Goal: Download file/media

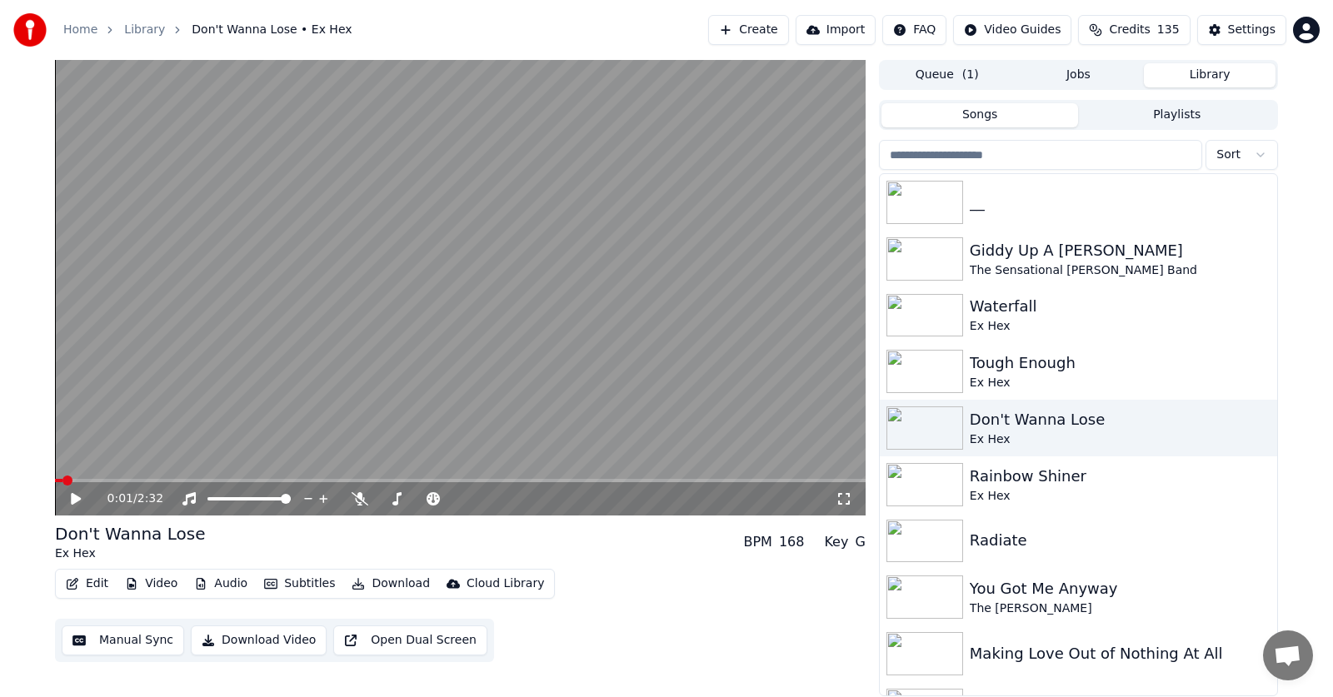
click at [69, 497] on icon at bounding box center [87, 498] width 39 height 13
click at [359, 497] on icon at bounding box center [360, 498] width 17 height 13
click at [73, 498] on icon at bounding box center [76, 499] width 8 height 10
click at [55, 476] on span at bounding box center [60, 481] width 10 height 10
click at [712, 476] on span at bounding box center [707, 481] width 10 height 10
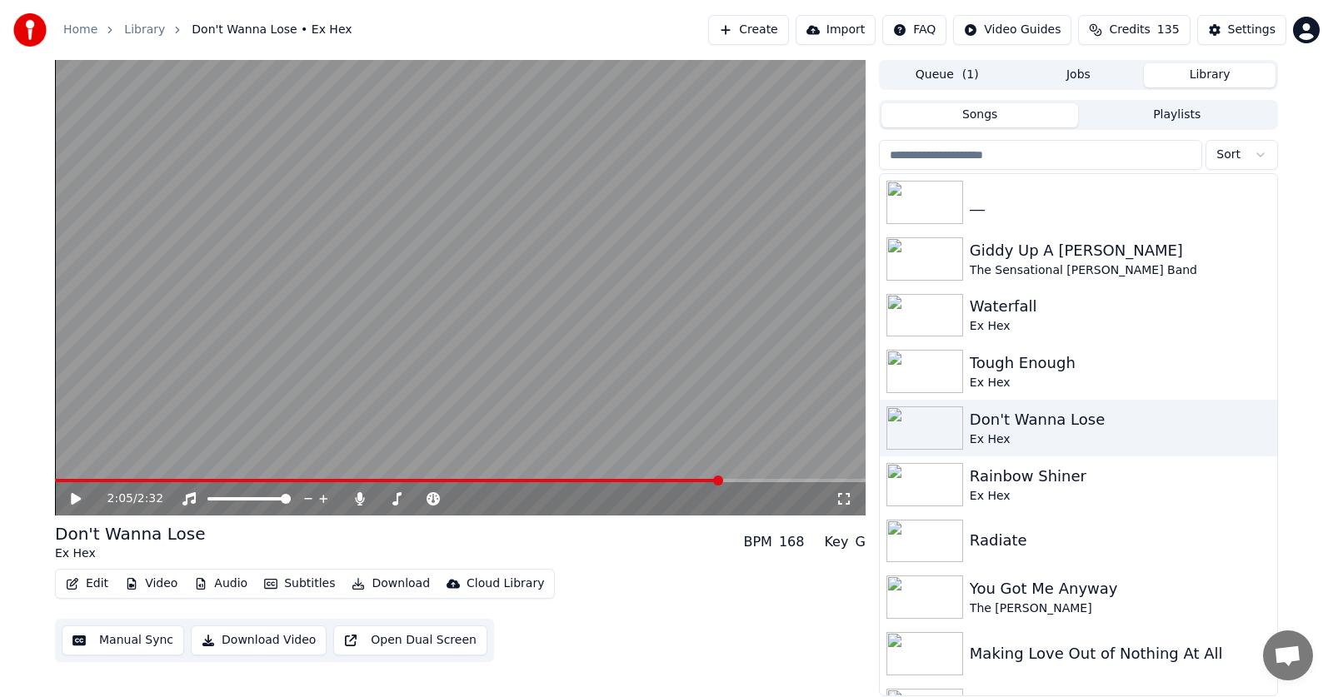
click at [76, 497] on icon at bounding box center [76, 499] width 10 height 12
click at [79, 497] on icon at bounding box center [76, 499] width 8 height 10
click at [94, 581] on button "Edit" at bounding box center [87, 583] width 56 height 23
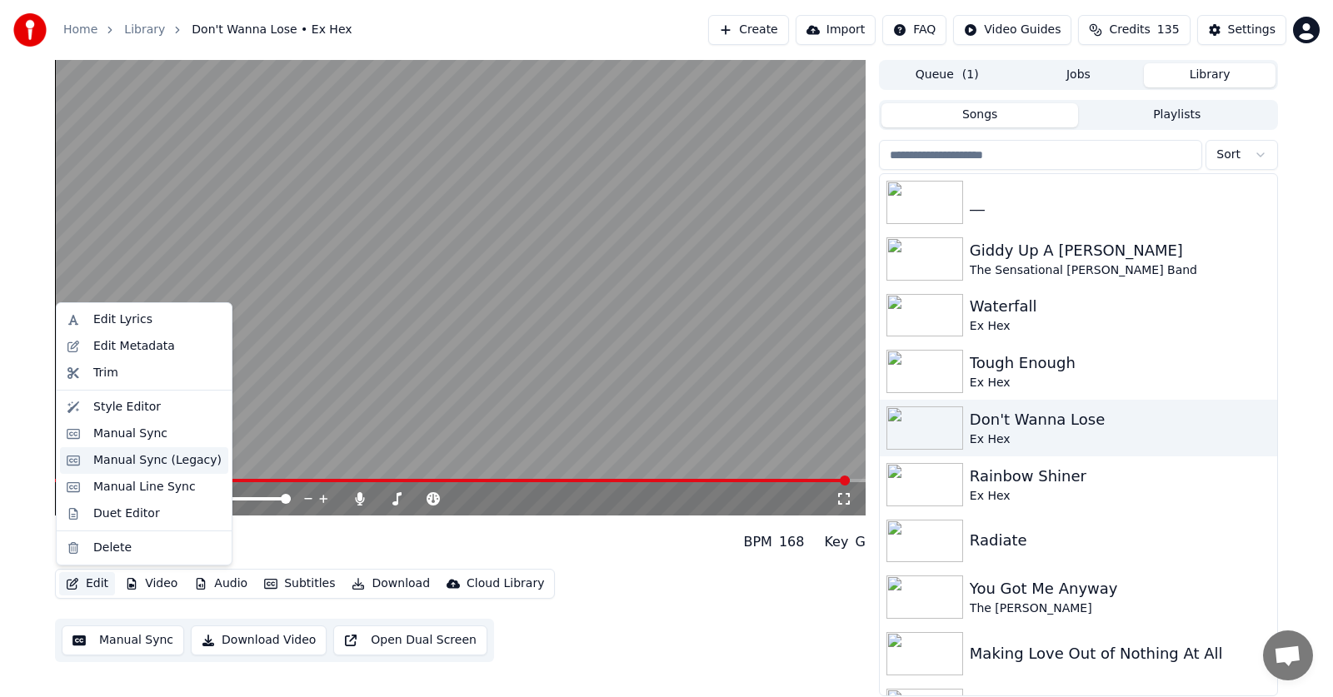
click at [119, 459] on div "Manual Sync (Legacy)" at bounding box center [157, 460] width 128 height 17
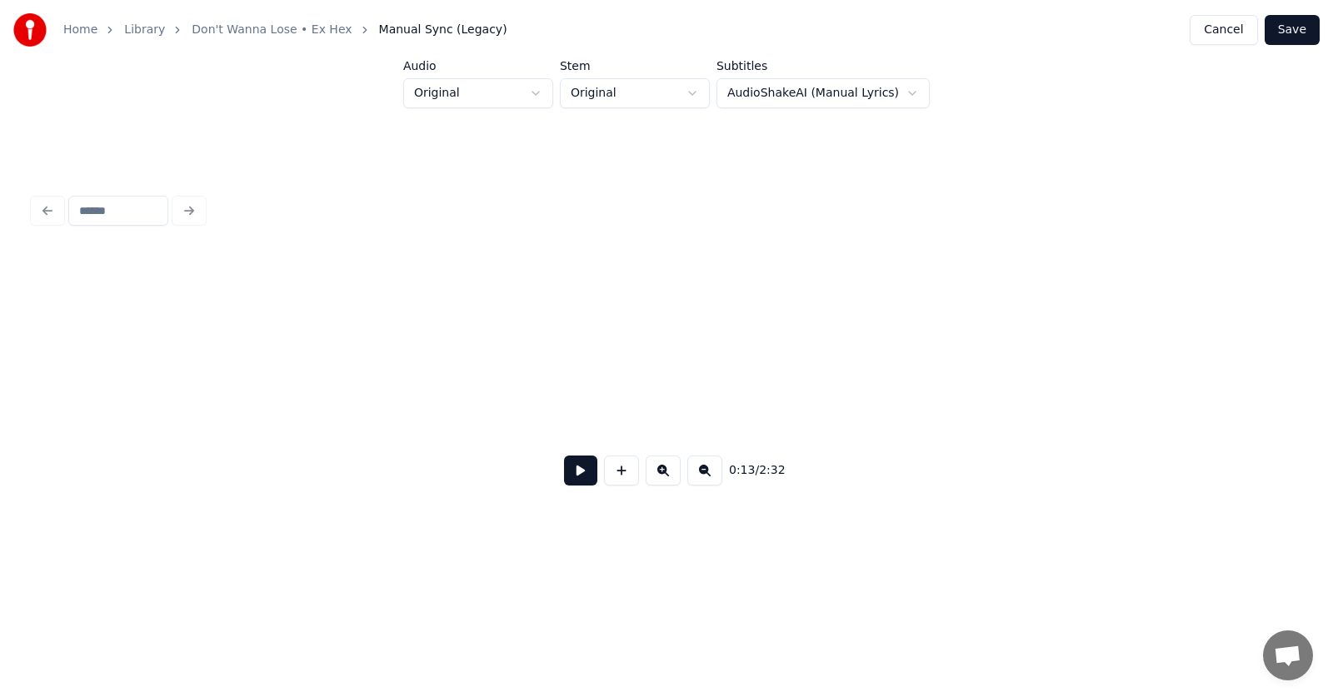
scroll to position [0, 8360]
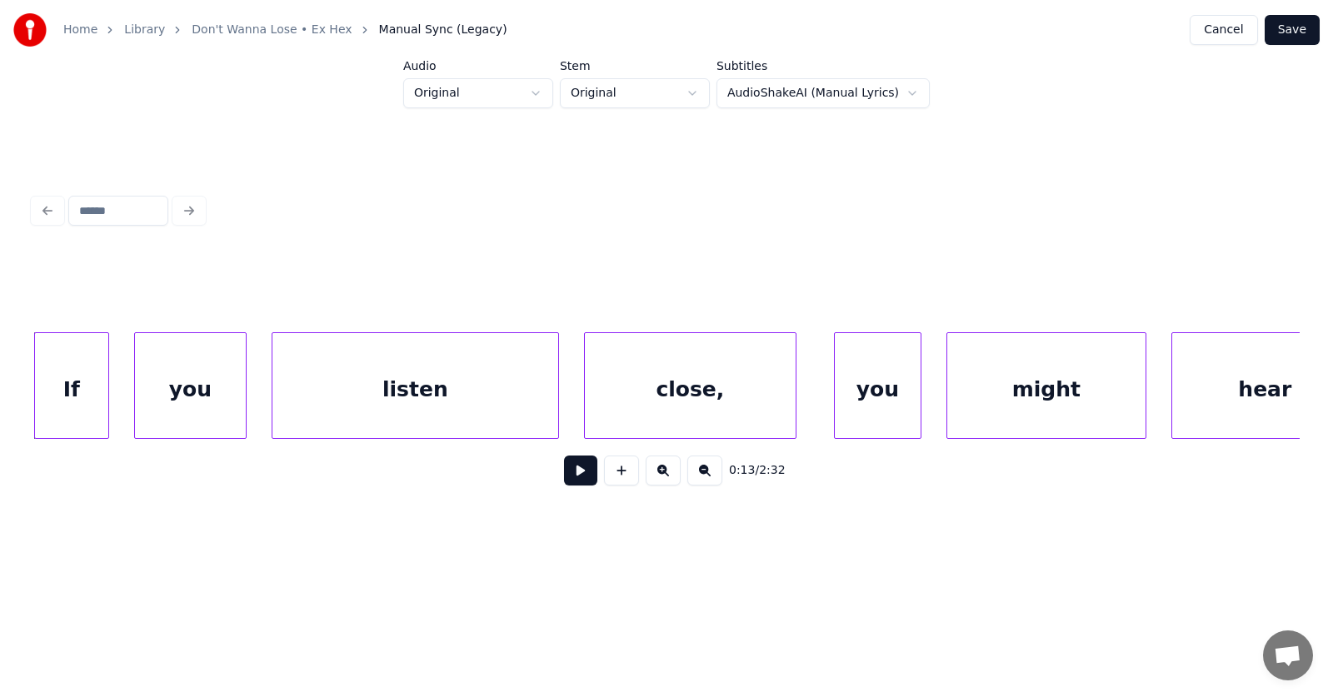
drag, startPoint x: 54, startPoint y: 554, endPoint x: 54, endPoint y: 527, distance: 26.7
click at [54, 554] on html "Home Library Don't Wanna Lose • Ex Hex Manual Sync (Legacy) Cancel Save Audio O…" at bounding box center [666, 290] width 1333 height 580
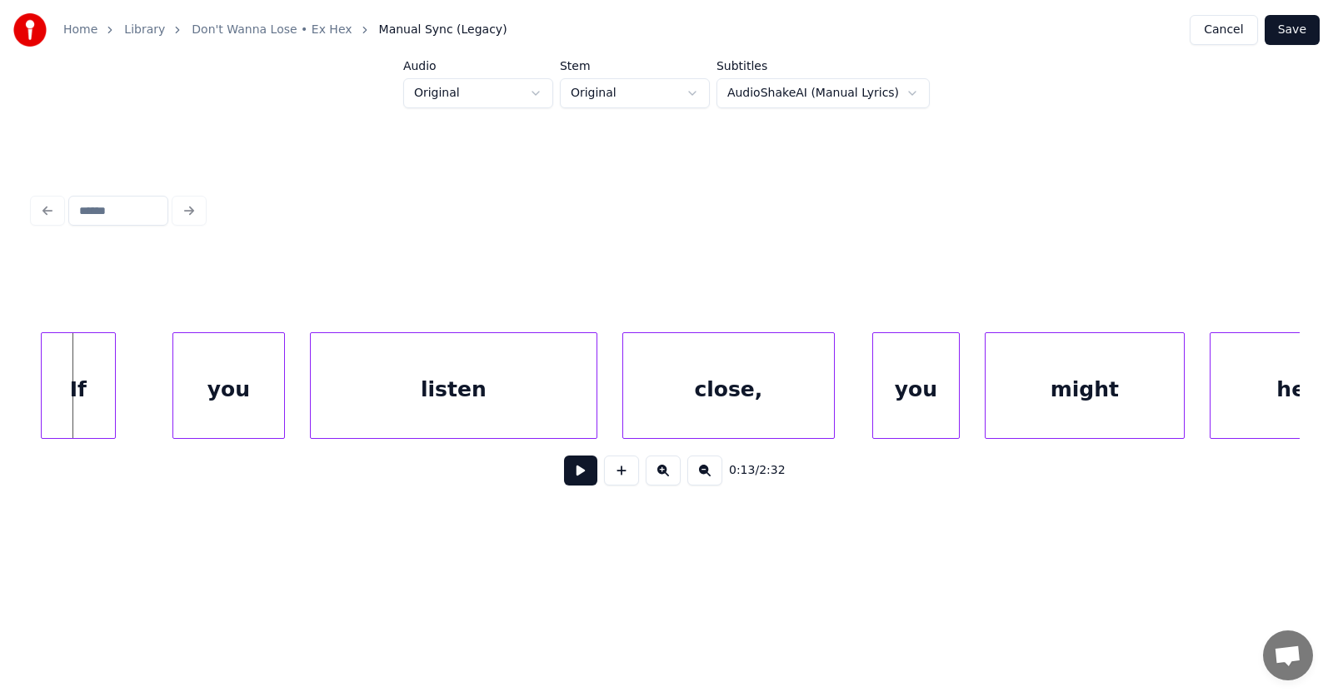
scroll to position [0, 8321]
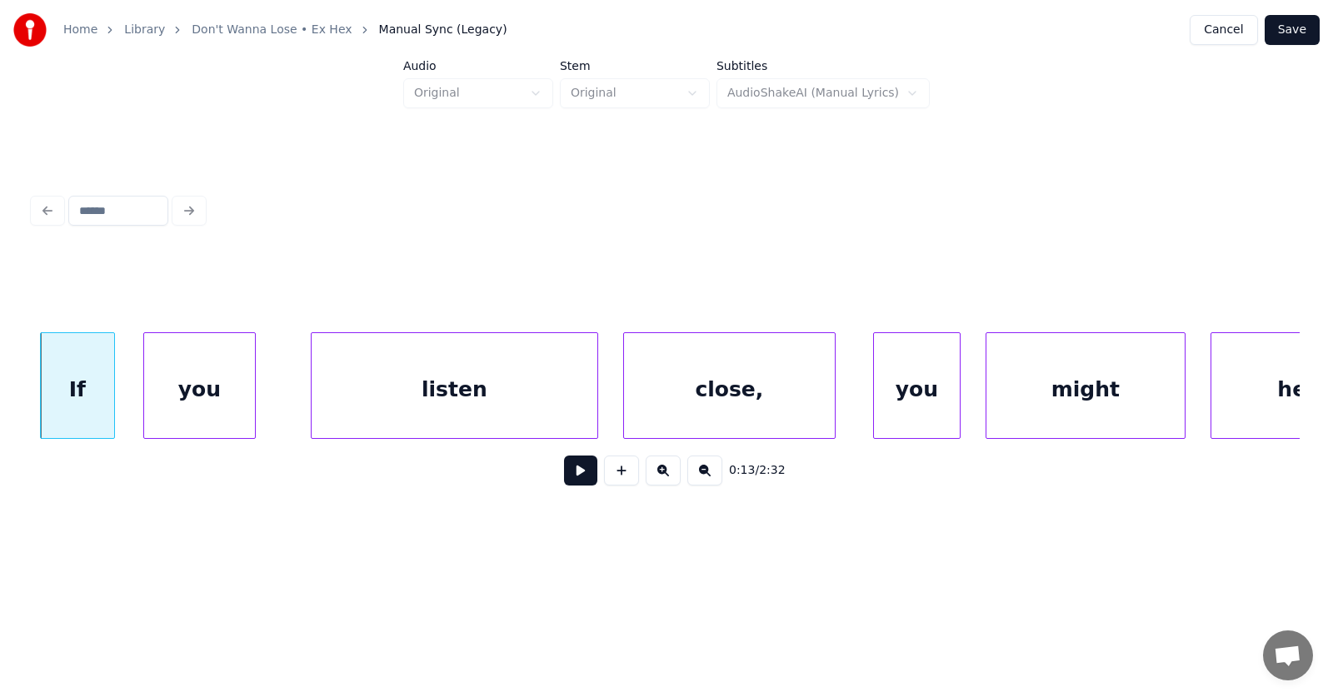
click at [204, 407] on div "you" at bounding box center [199, 389] width 111 height 113
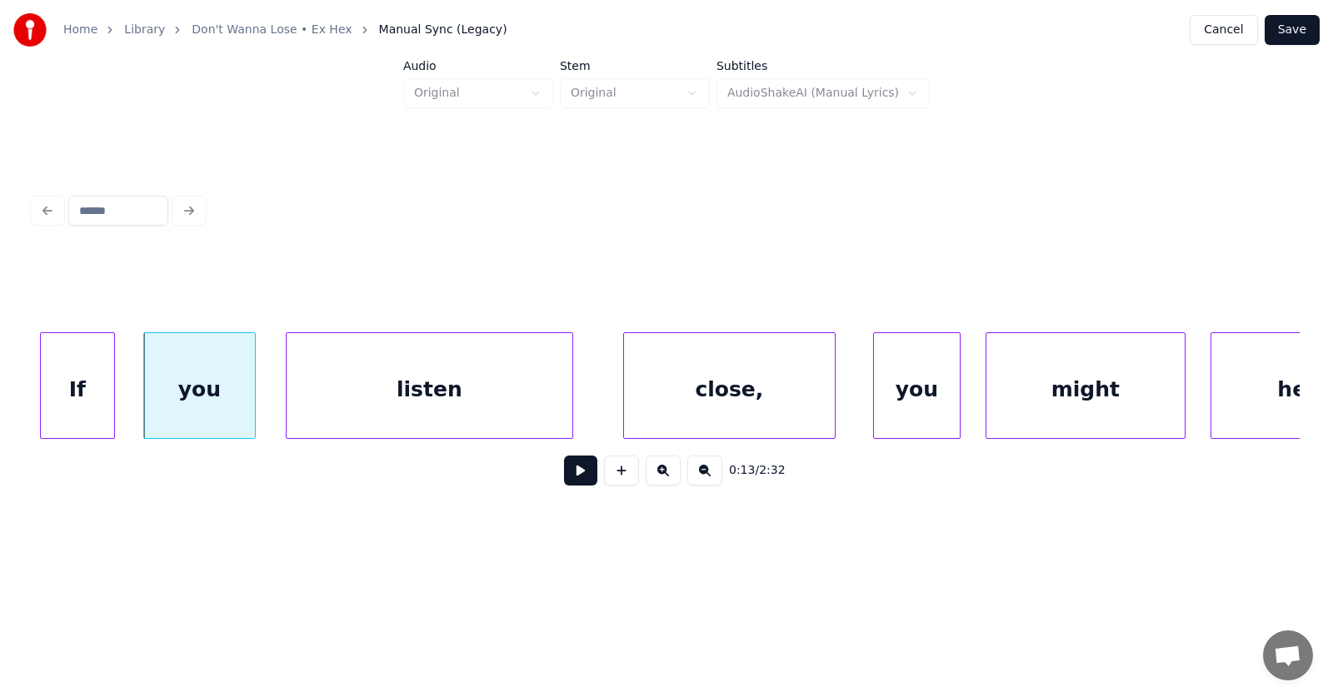
click at [351, 412] on div "listen" at bounding box center [430, 389] width 286 height 113
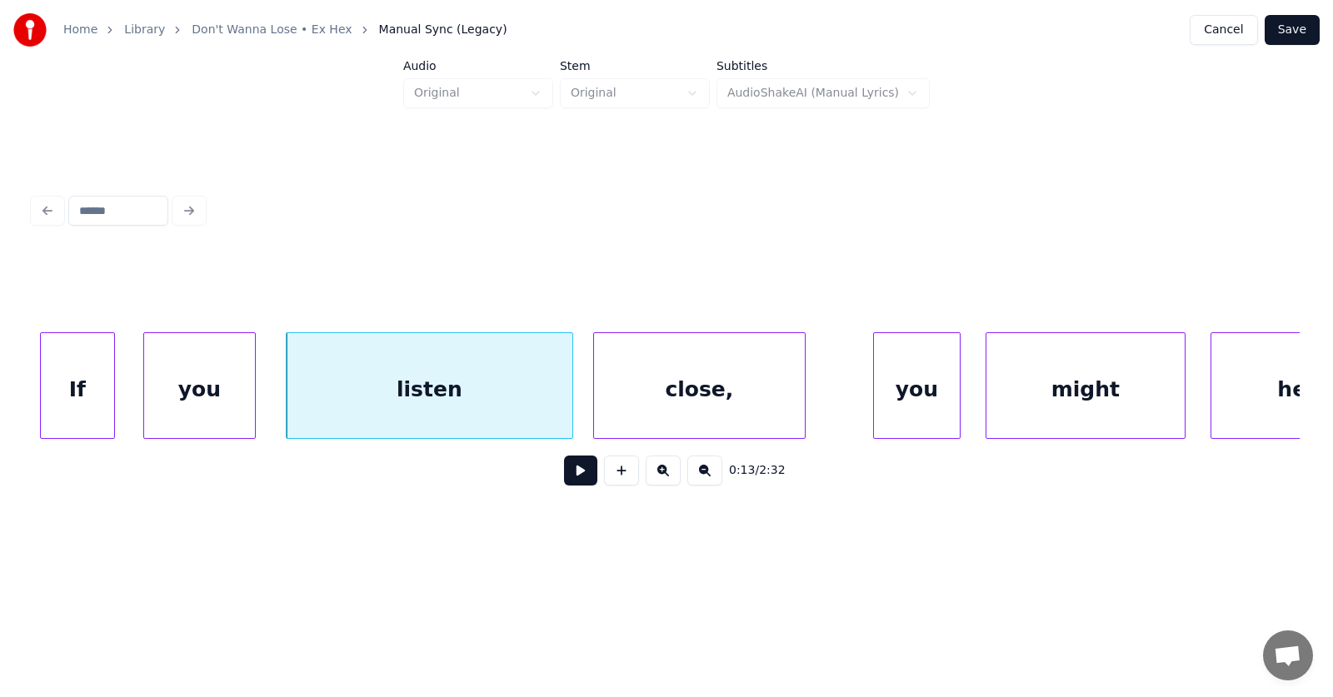
click at [618, 416] on div "close," at bounding box center [699, 389] width 211 height 113
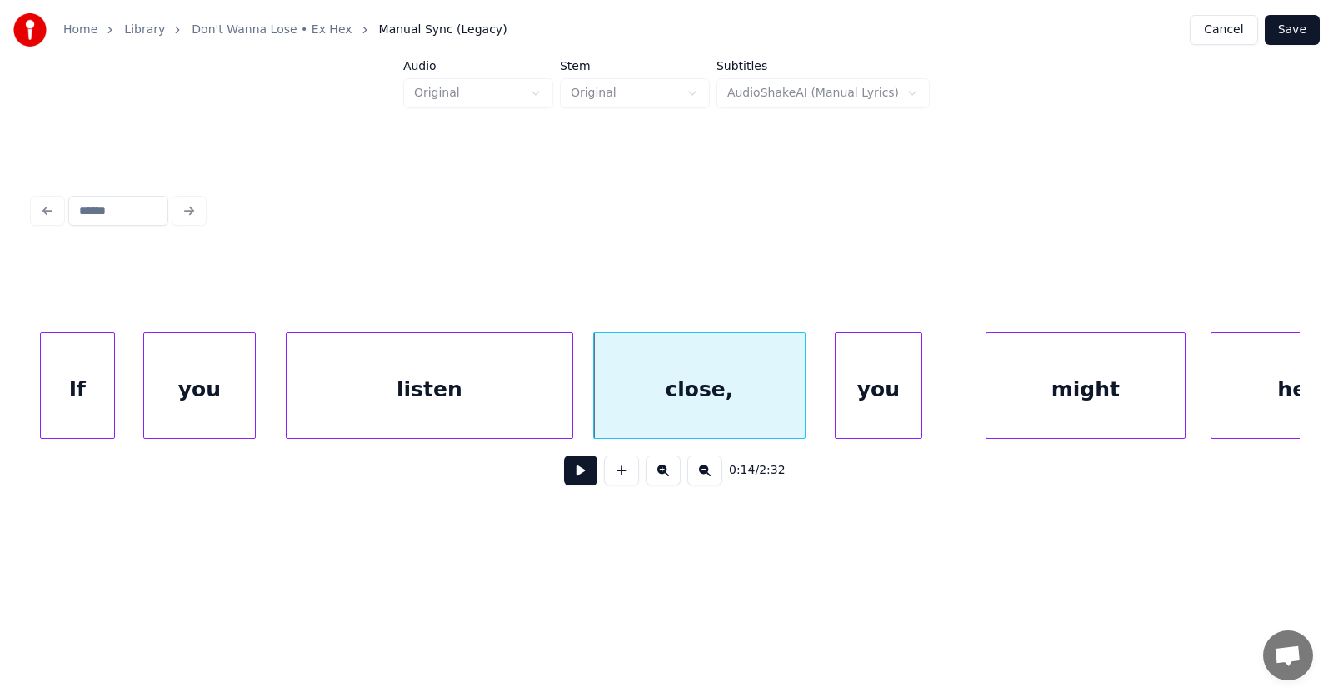
click at [856, 415] on div "you" at bounding box center [879, 389] width 86 height 113
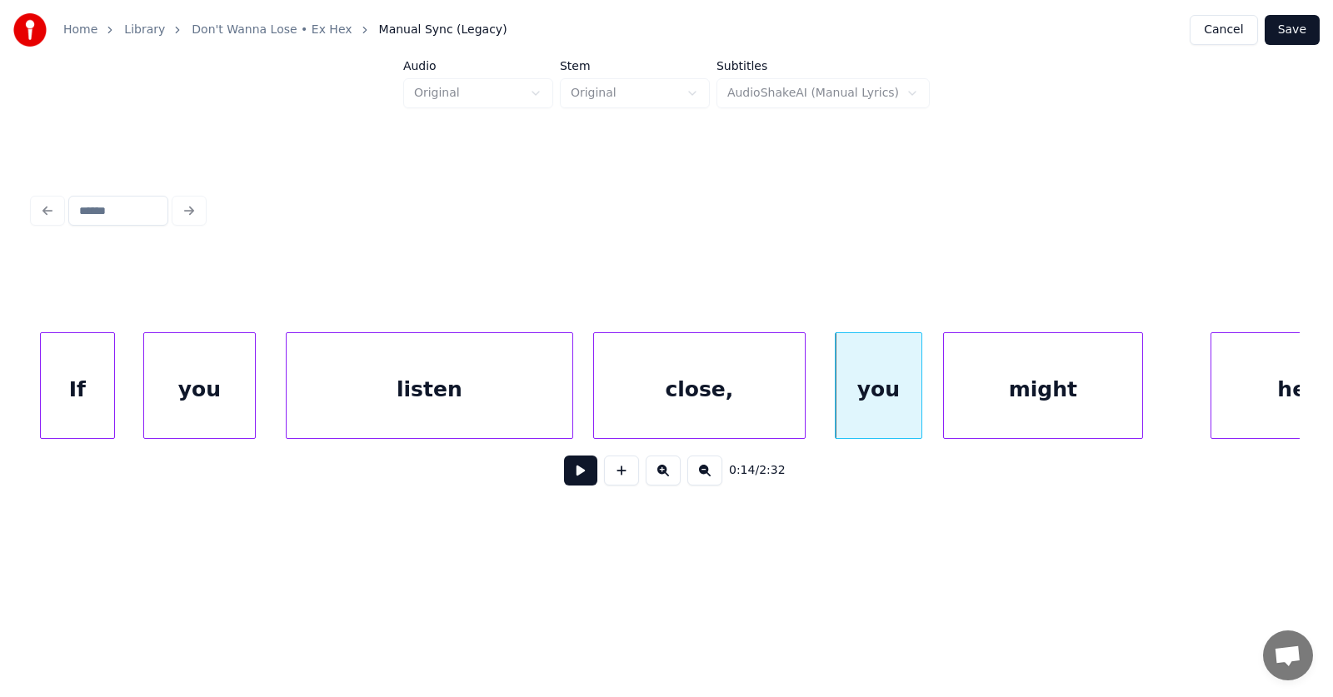
click at [1016, 407] on div "might" at bounding box center [1043, 389] width 198 height 113
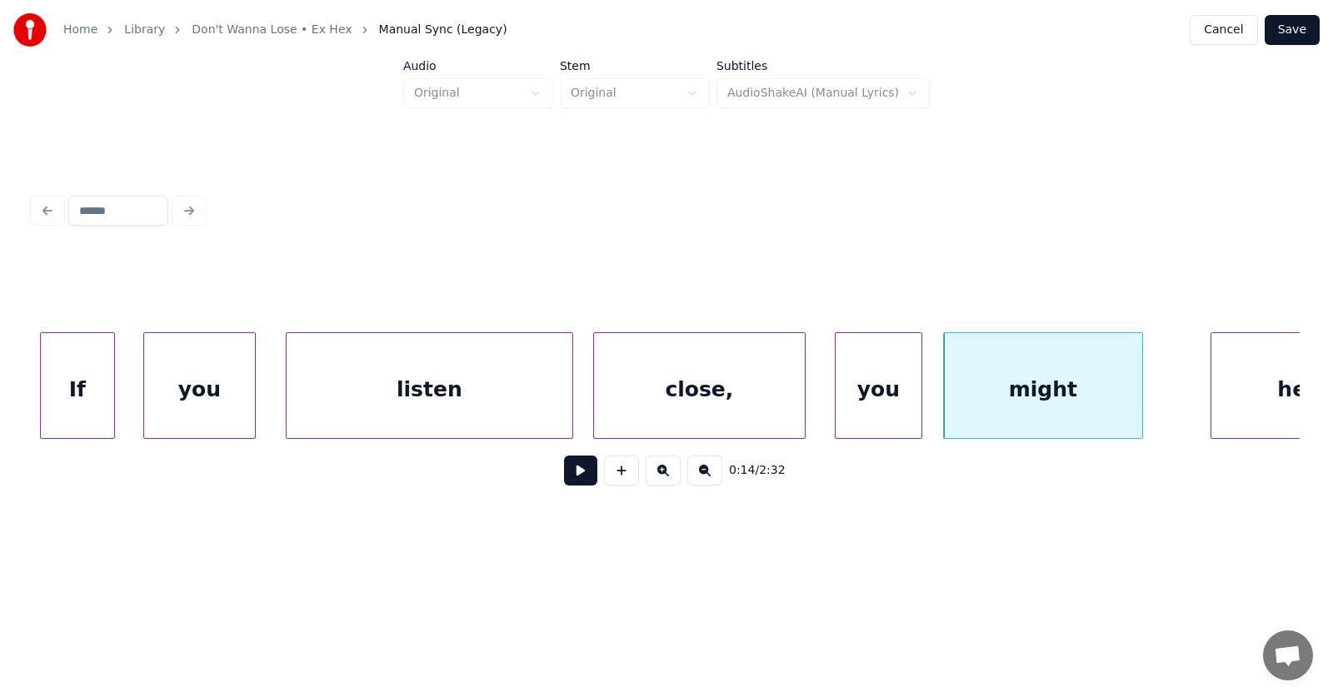
scroll to position [0, 8414]
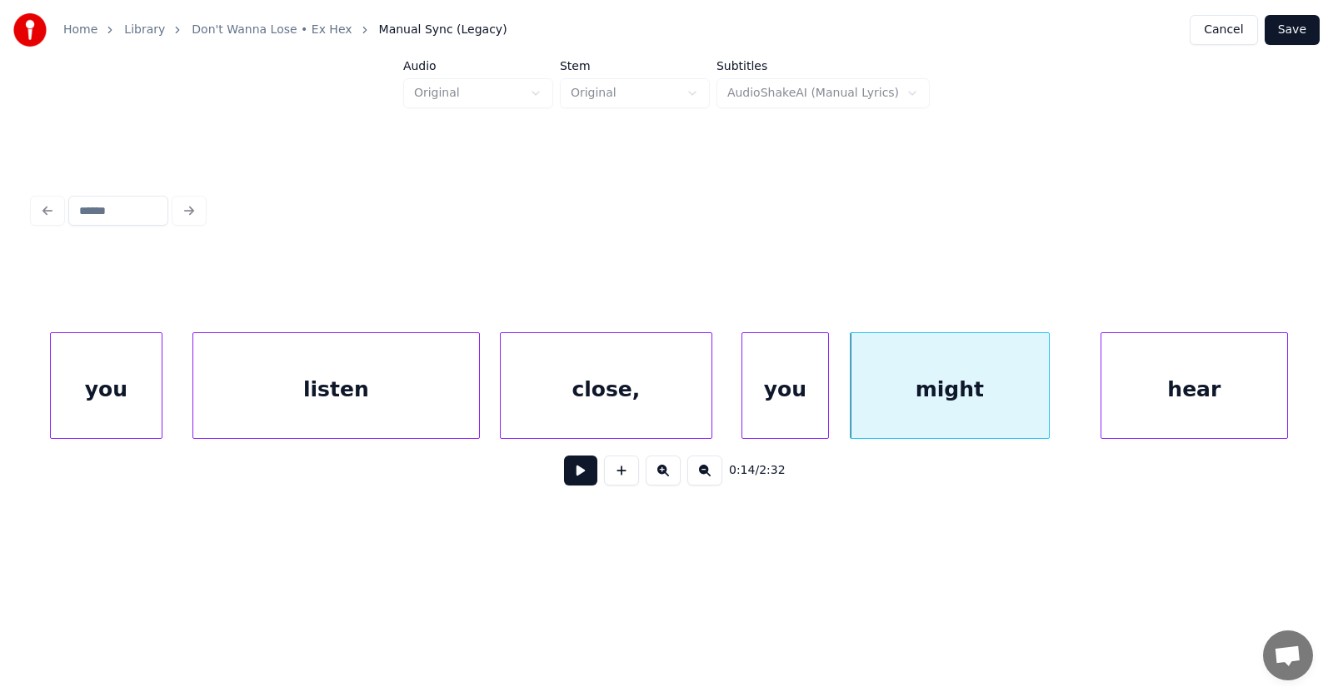
click at [1261, 404] on div "hear" at bounding box center [1194, 389] width 186 height 113
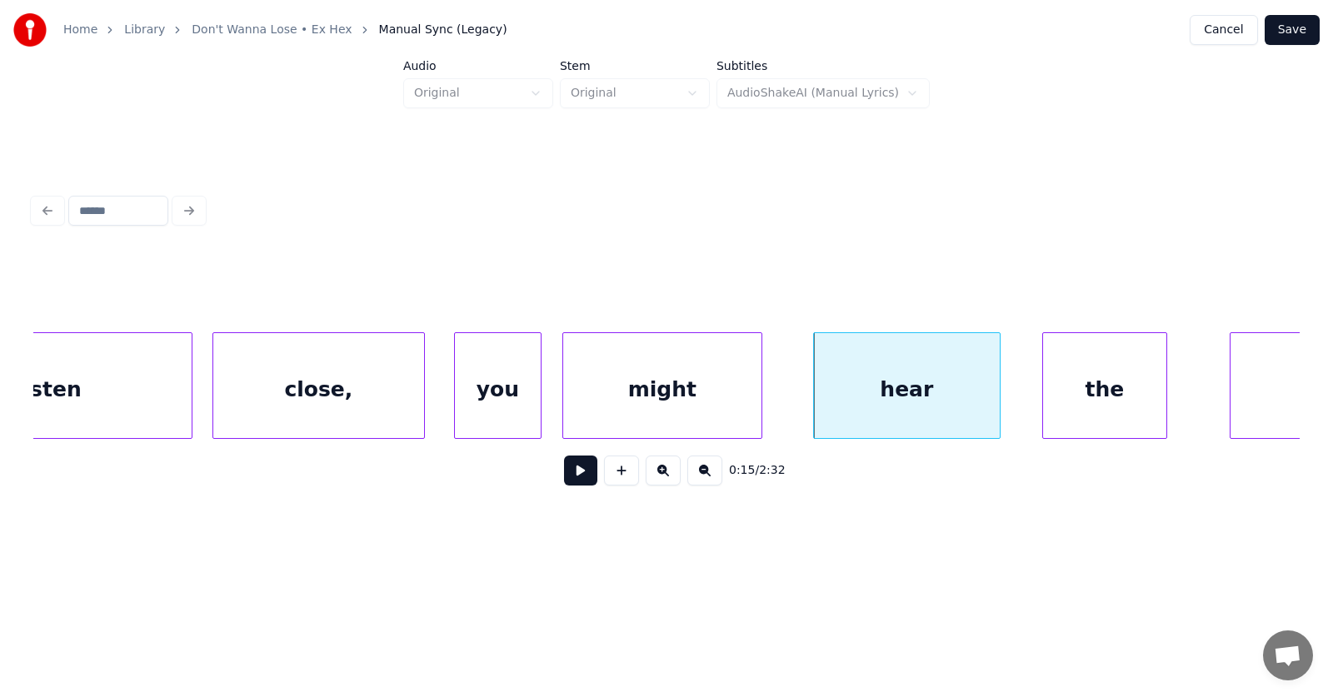
scroll to position [0, 8829]
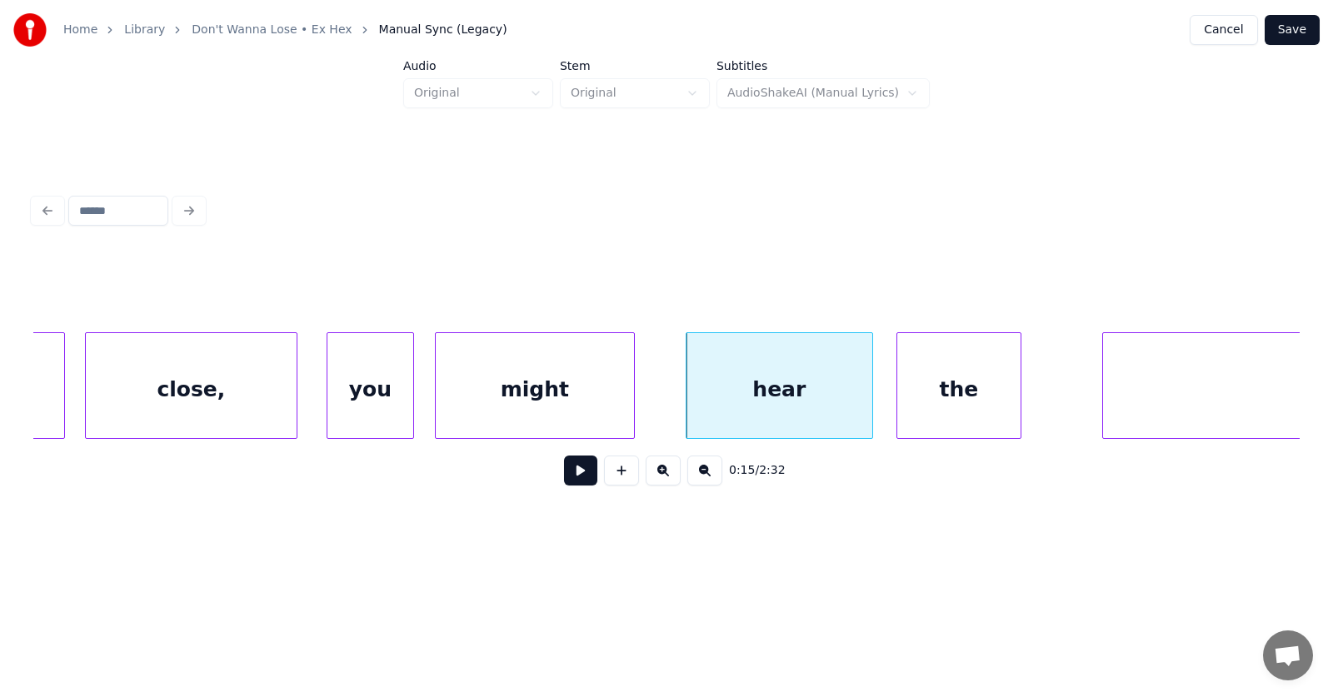
click at [948, 399] on div "the" at bounding box center [958, 389] width 123 height 113
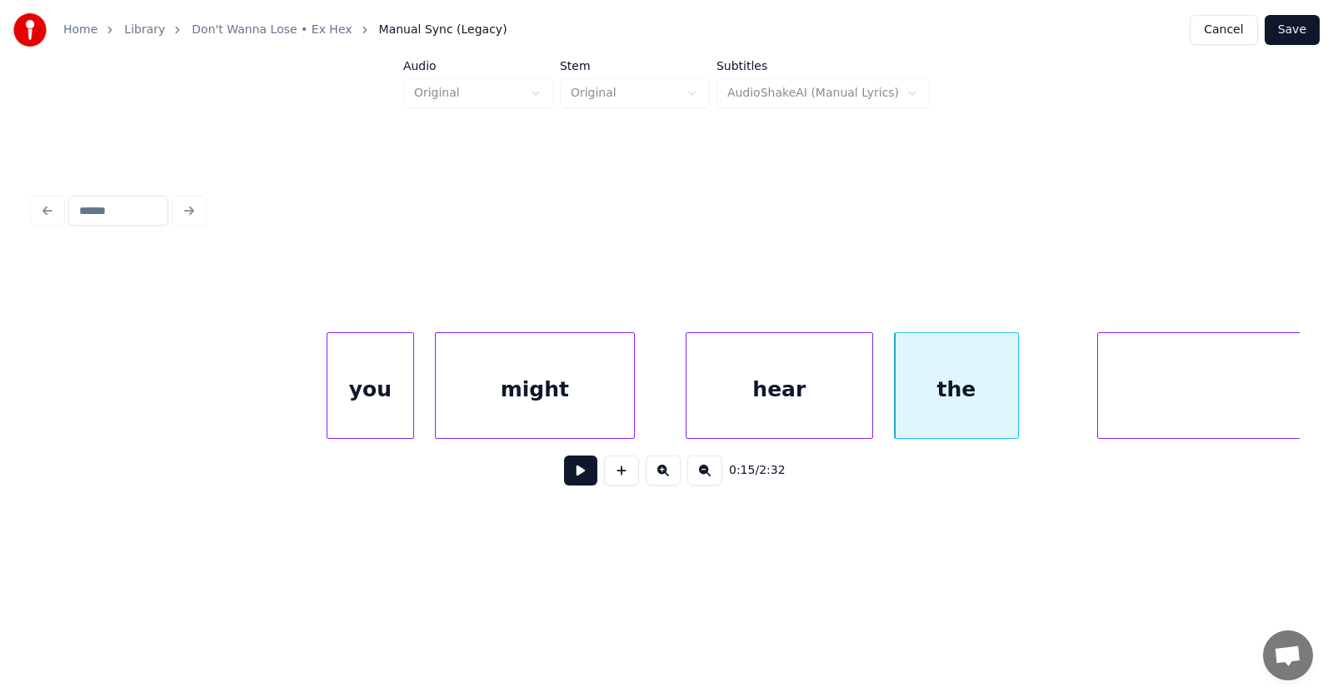
scroll to position [0, 9165]
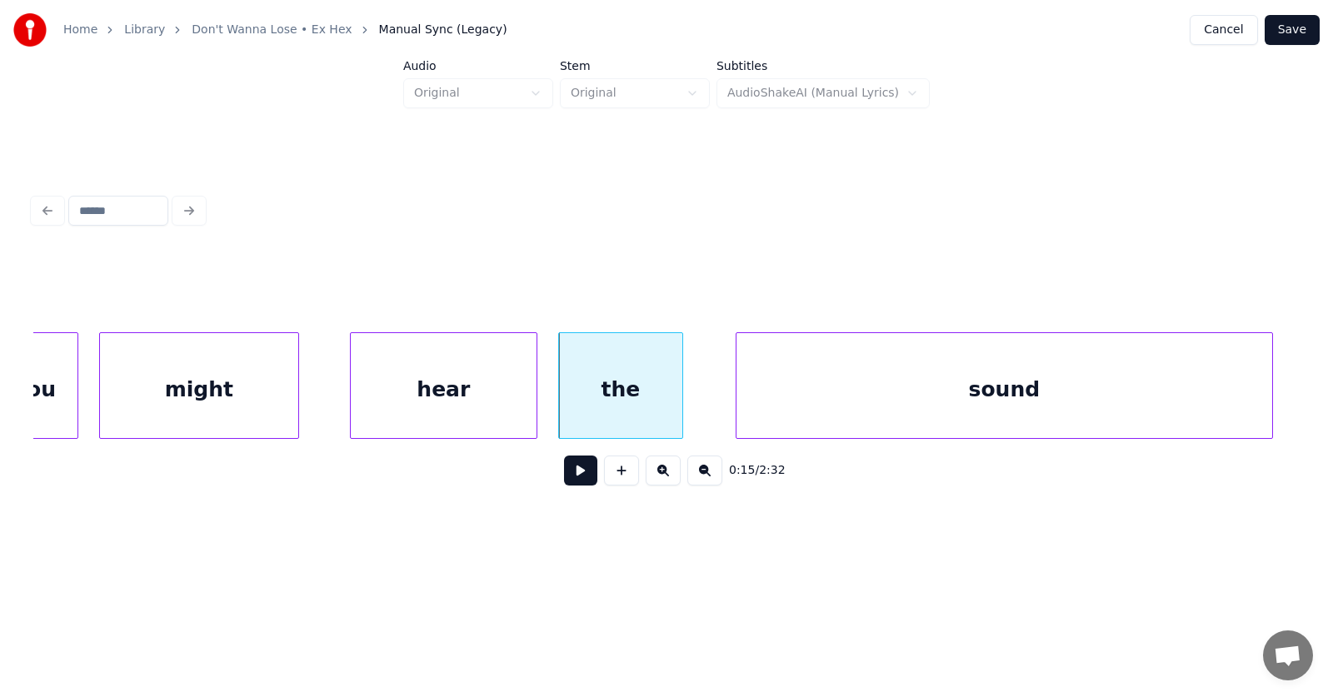
click at [1151, 395] on div "sound" at bounding box center [1005, 389] width 536 height 113
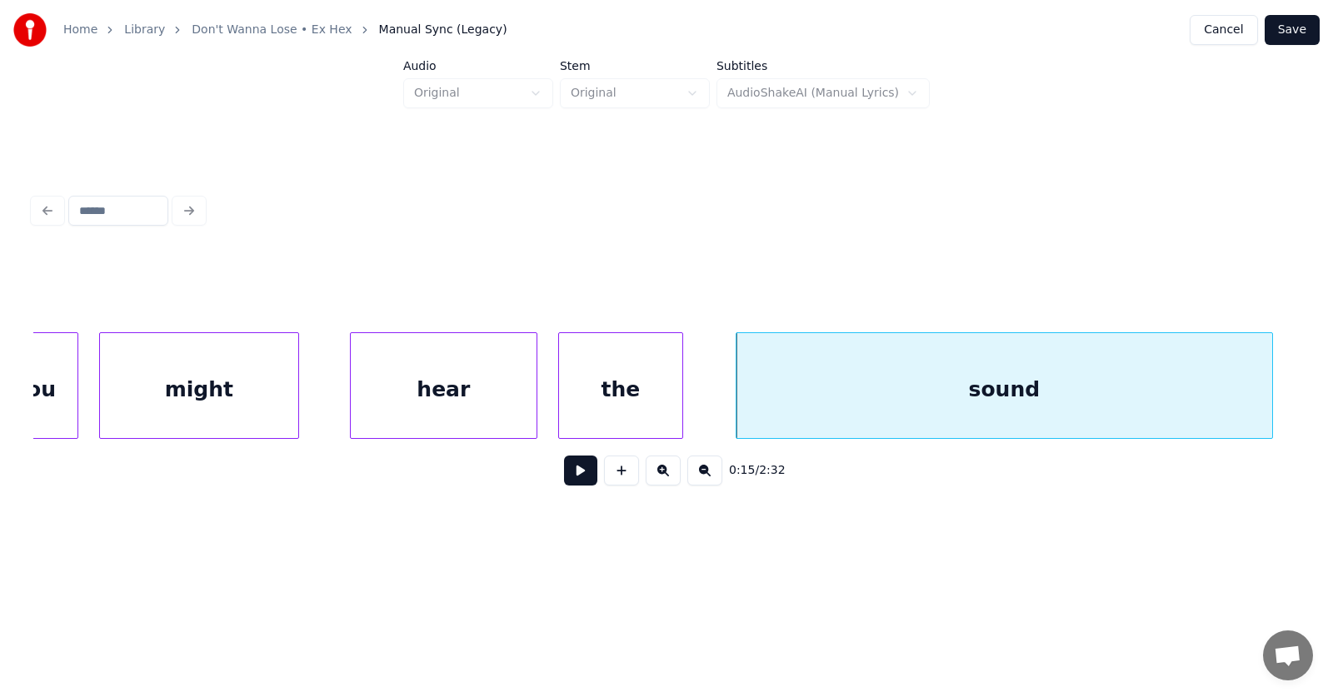
click at [566, 477] on button at bounding box center [580, 471] width 33 height 30
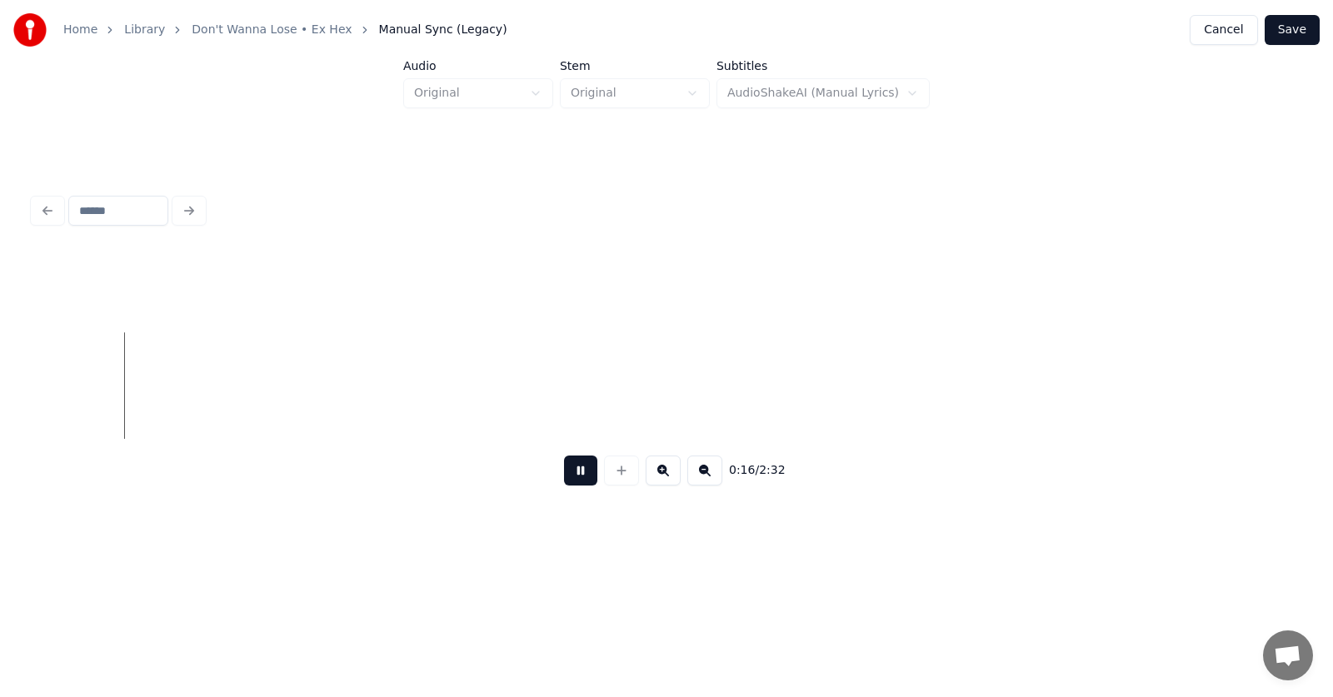
click at [566, 477] on button at bounding box center [580, 471] width 33 height 30
click at [564, 482] on button at bounding box center [580, 471] width 33 height 30
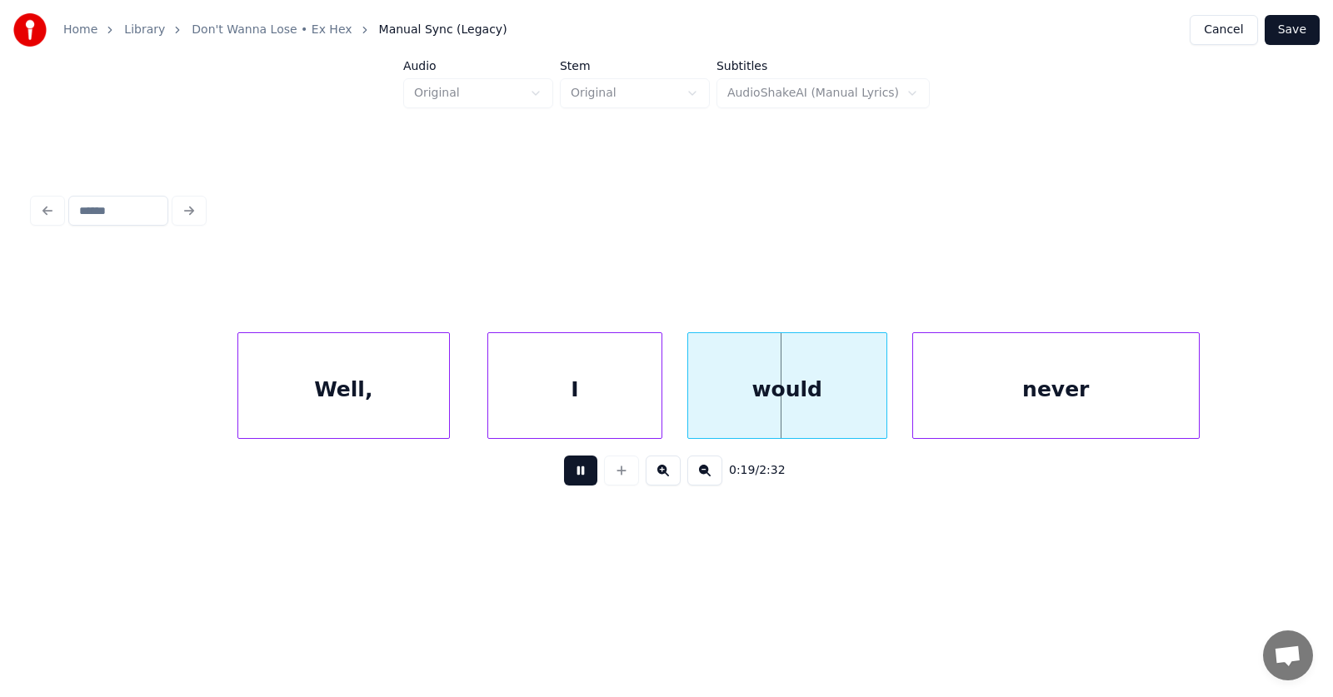
click at [564, 480] on button at bounding box center [580, 471] width 33 height 30
click at [336, 387] on div "Well," at bounding box center [317, 389] width 211 height 113
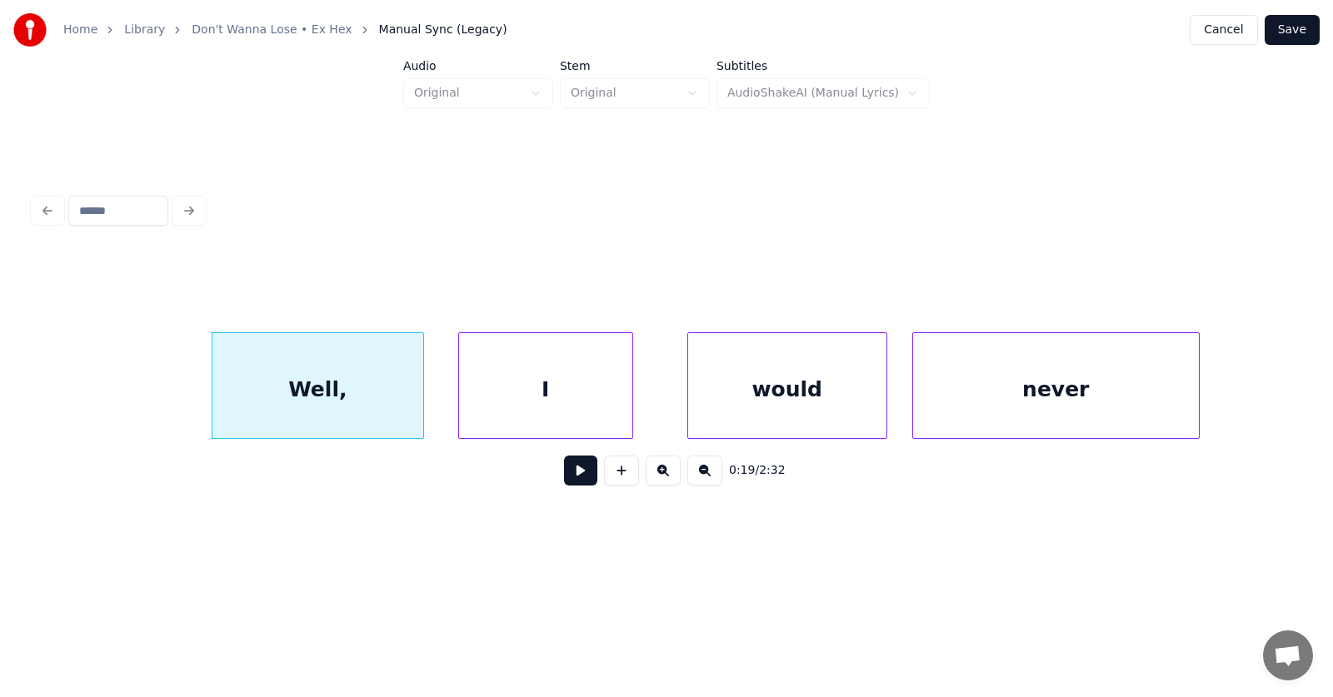
click at [519, 407] on div "I" at bounding box center [545, 389] width 173 height 113
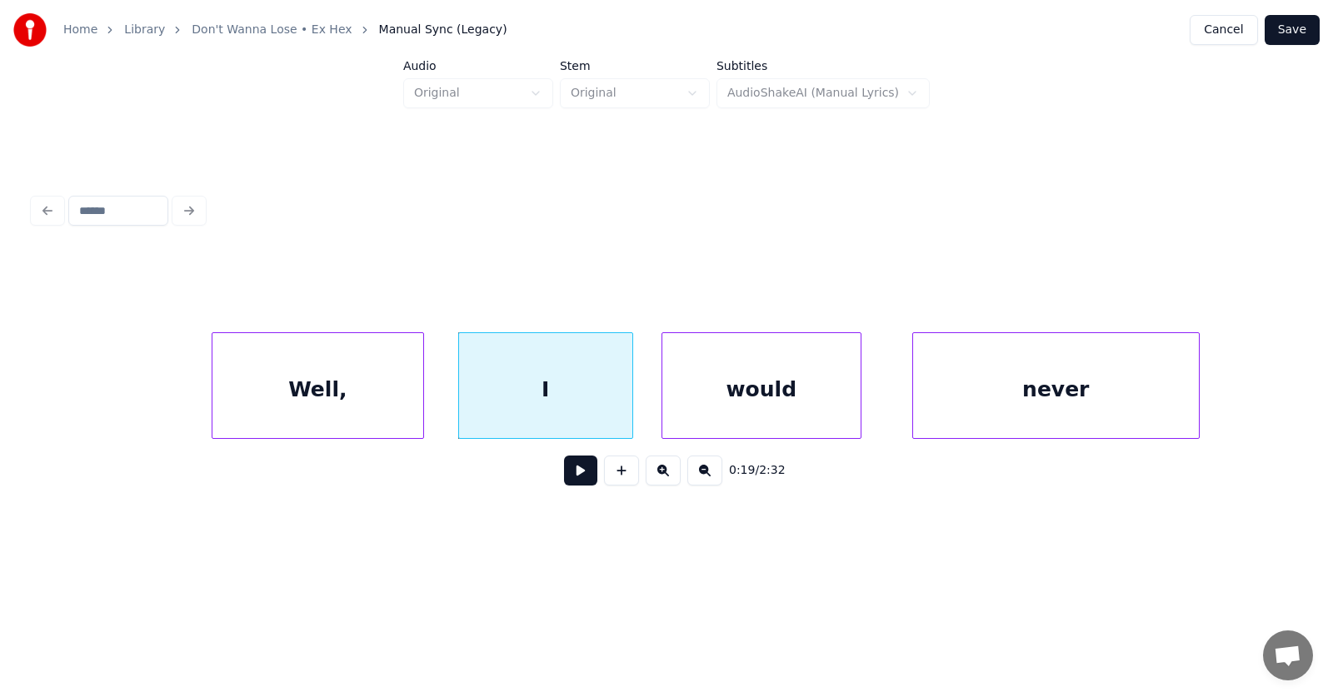
click at [717, 403] on div "would" at bounding box center [761, 389] width 198 height 113
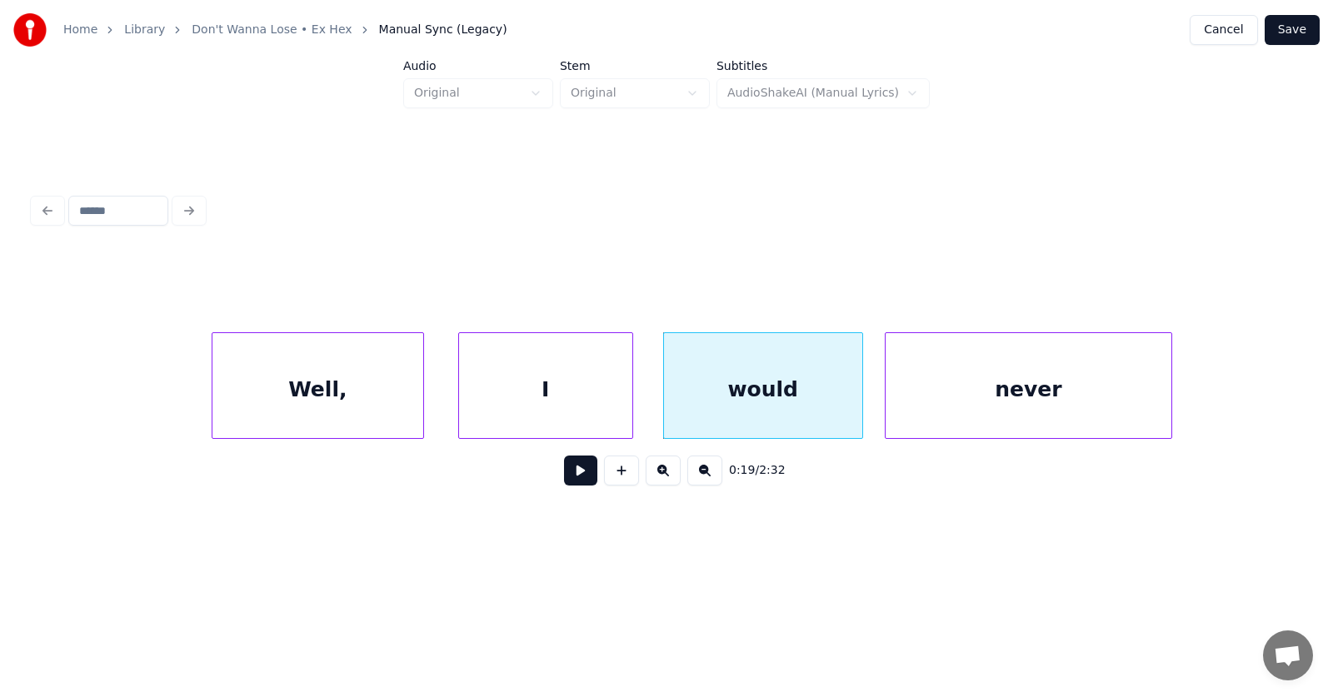
click at [962, 411] on div "never" at bounding box center [1029, 389] width 286 height 113
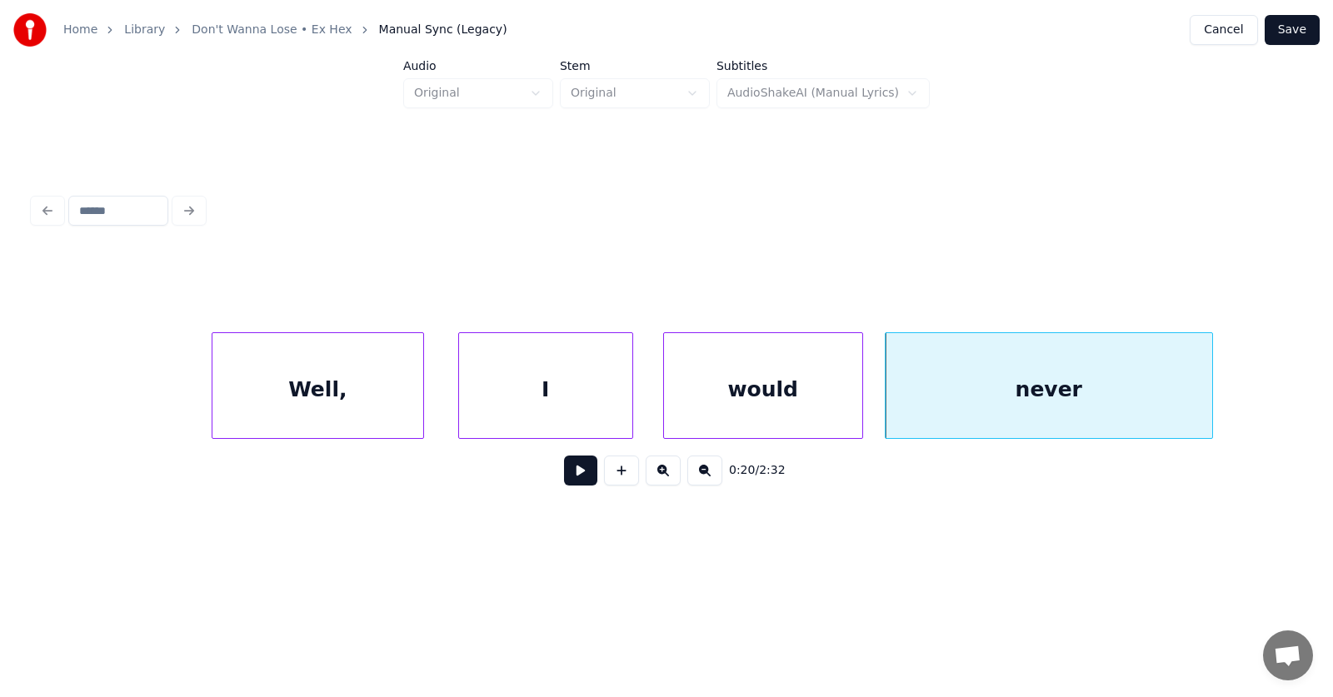
click at [1208, 384] on div at bounding box center [1209, 385] width 5 height 105
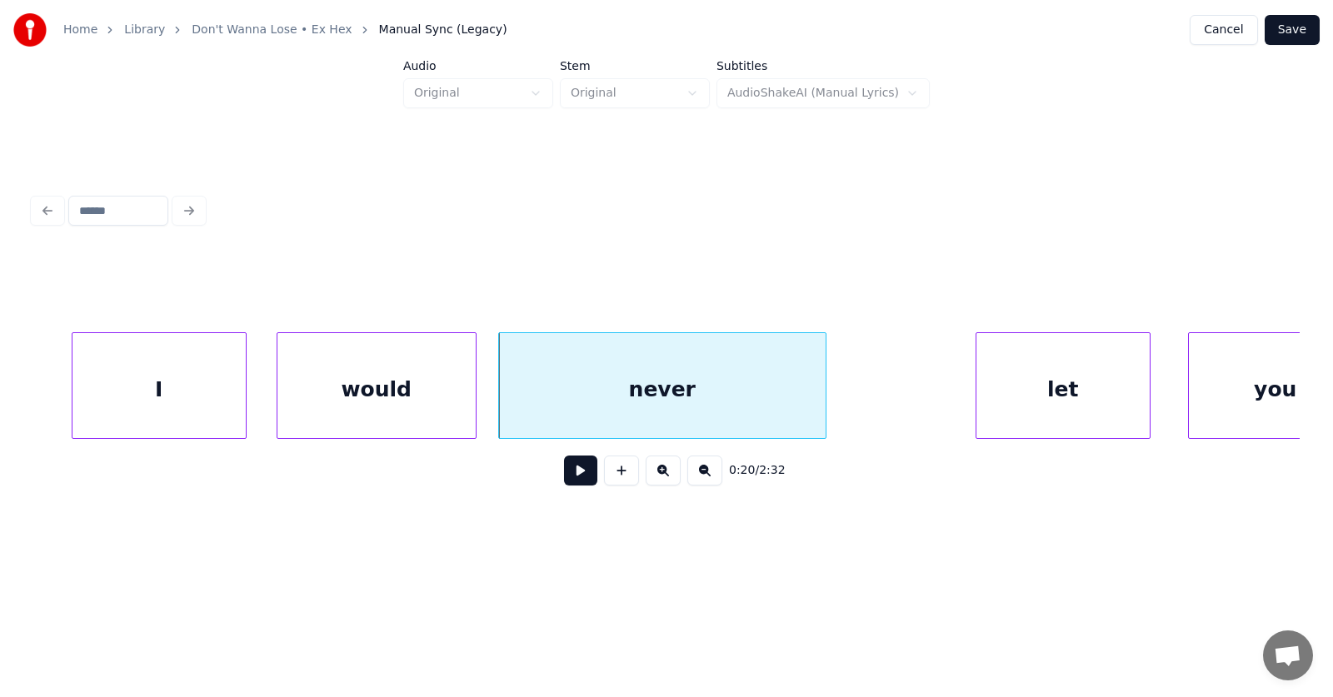
scroll to position [0, 12285]
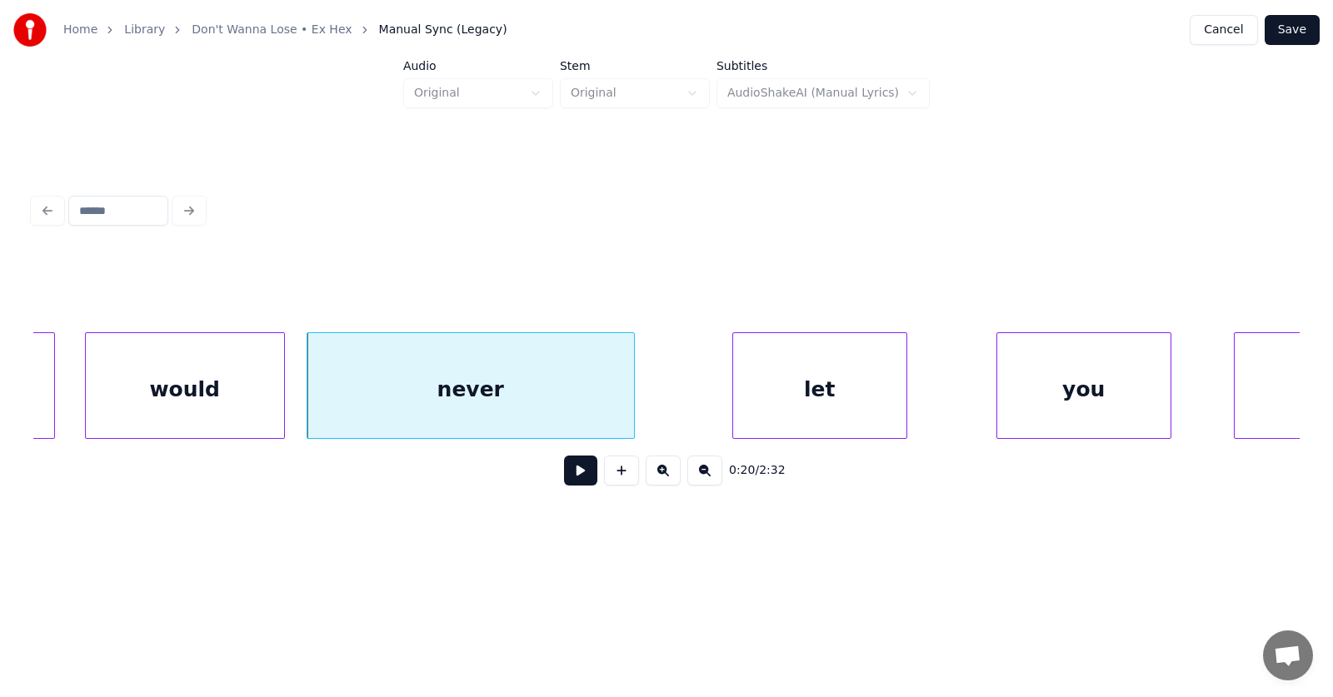
click at [762, 408] on div "let" at bounding box center [819, 389] width 173 height 113
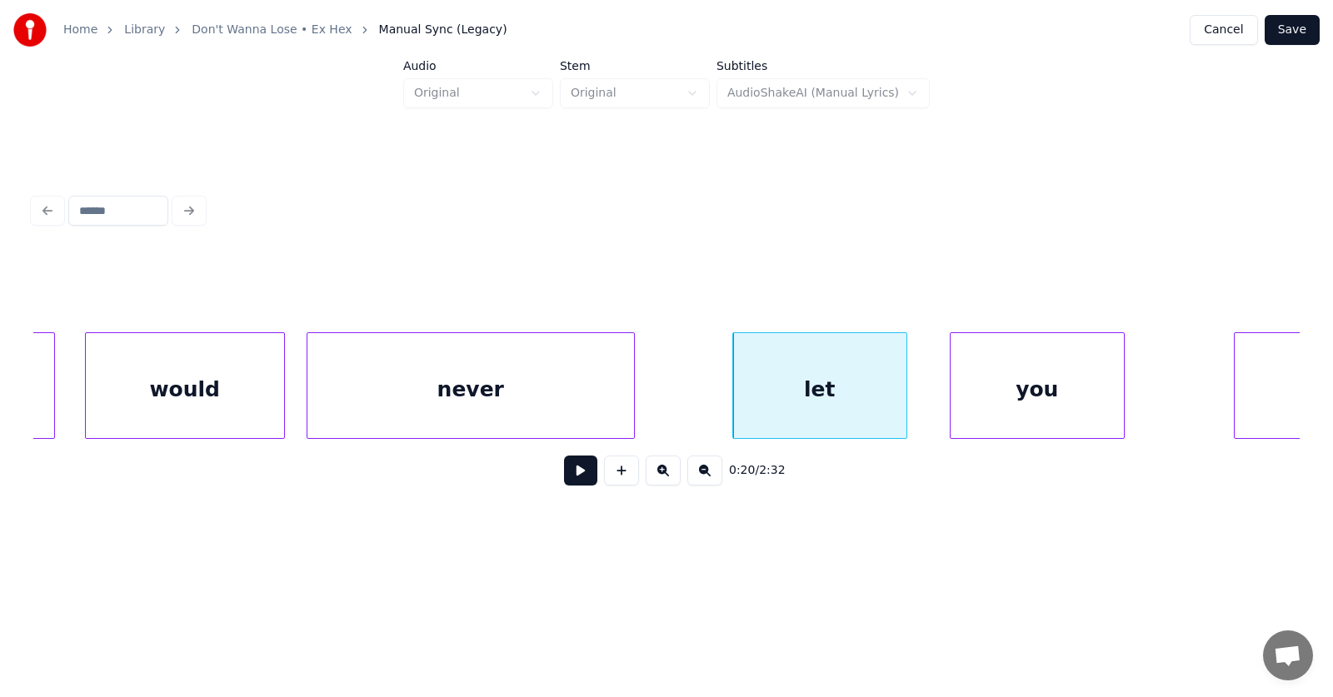
click at [985, 408] on div "you" at bounding box center [1037, 389] width 173 height 113
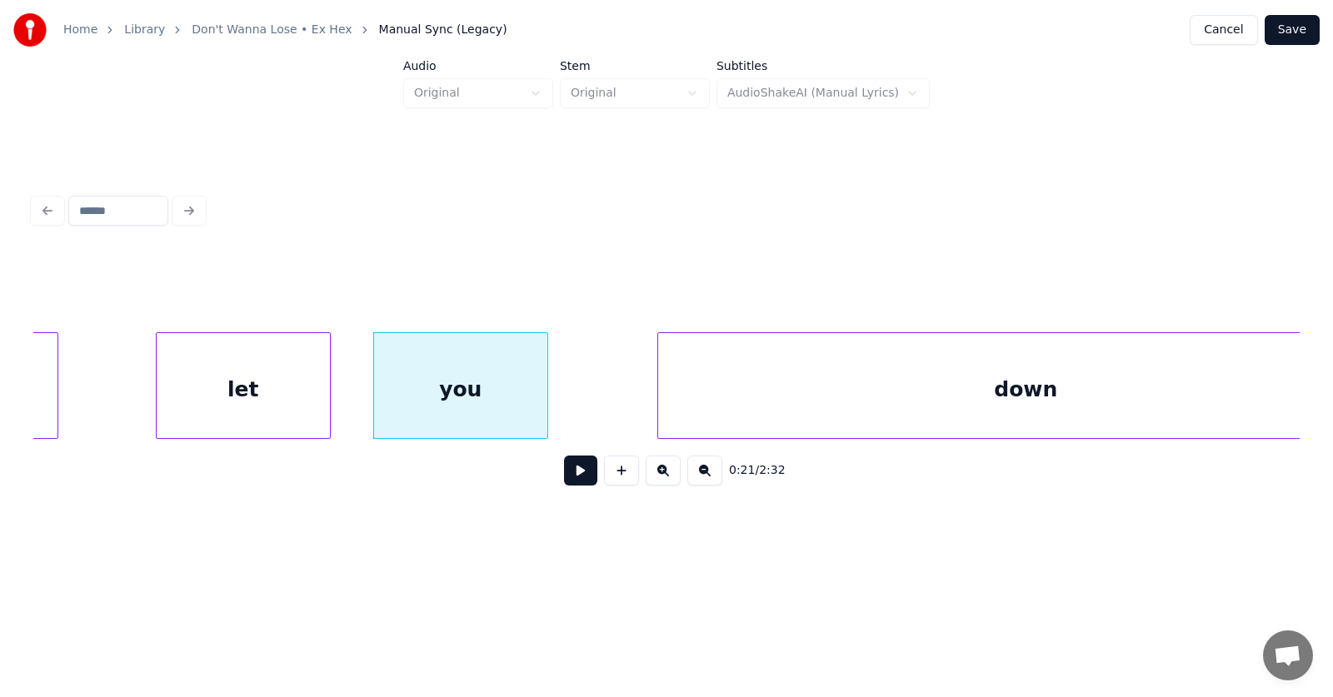
scroll to position [0, 12952]
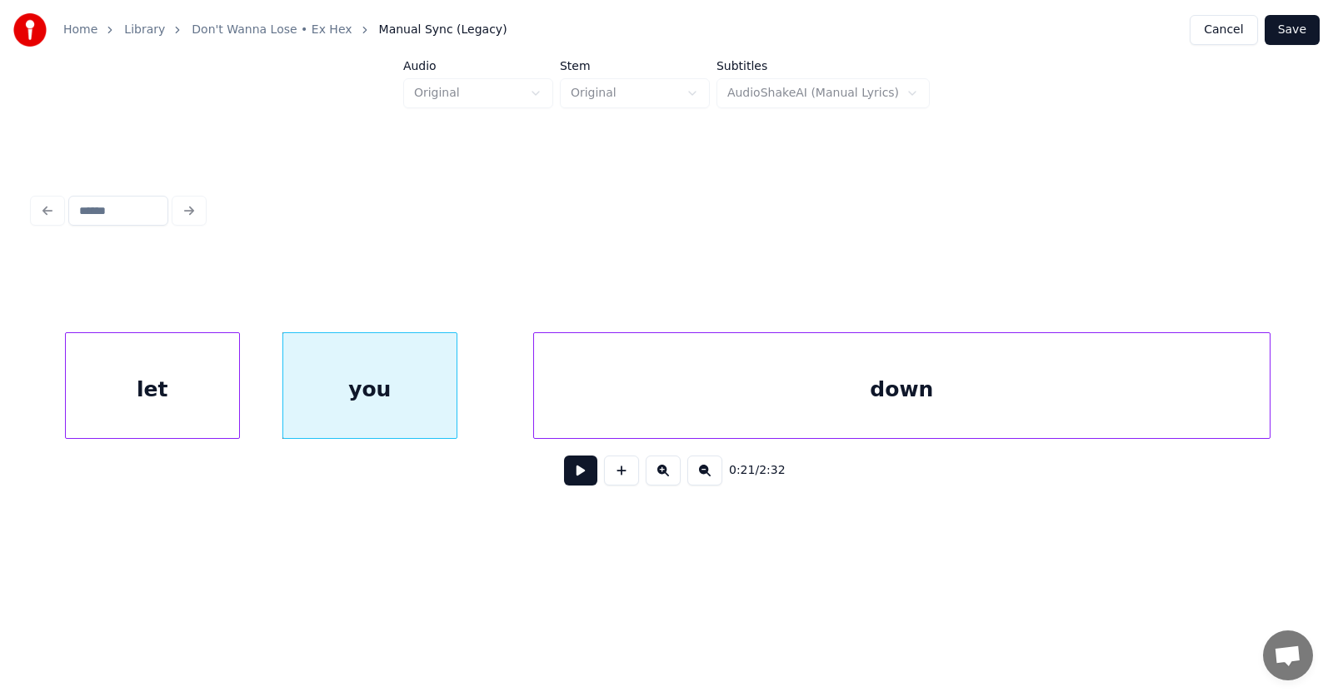
click at [764, 385] on div "down" at bounding box center [902, 389] width 736 height 113
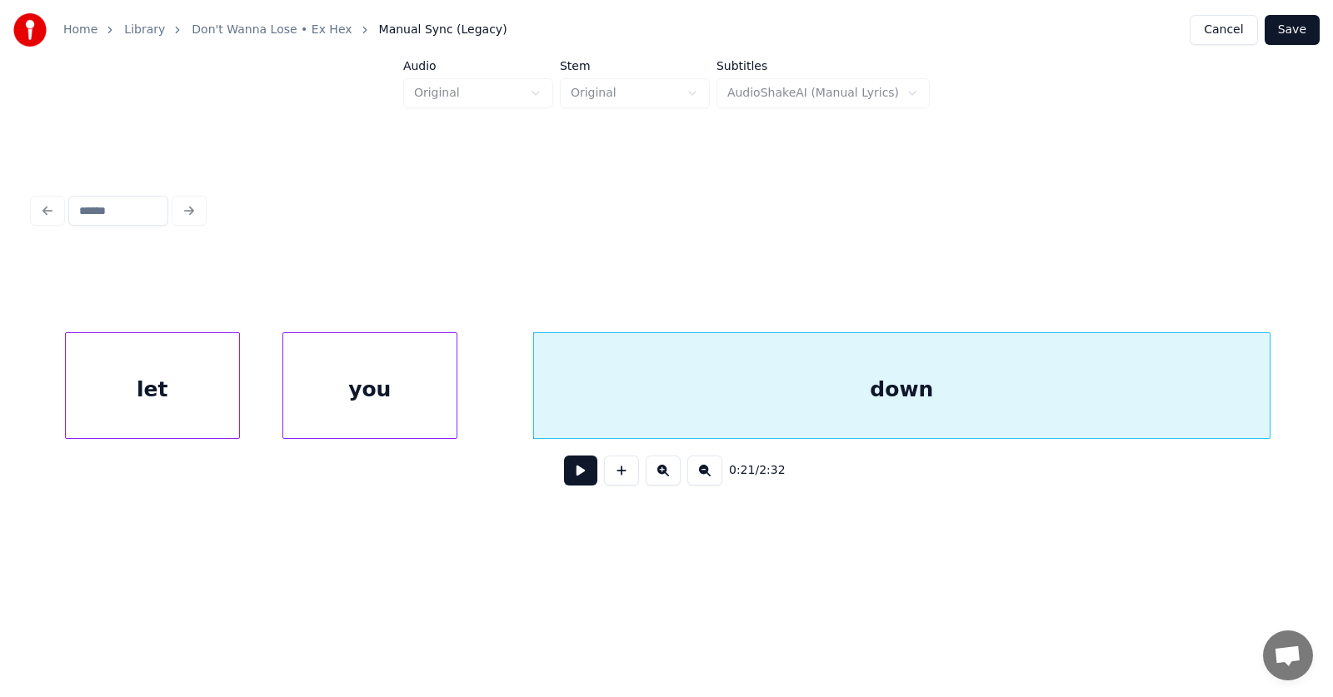
click at [568, 483] on button at bounding box center [580, 471] width 33 height 30
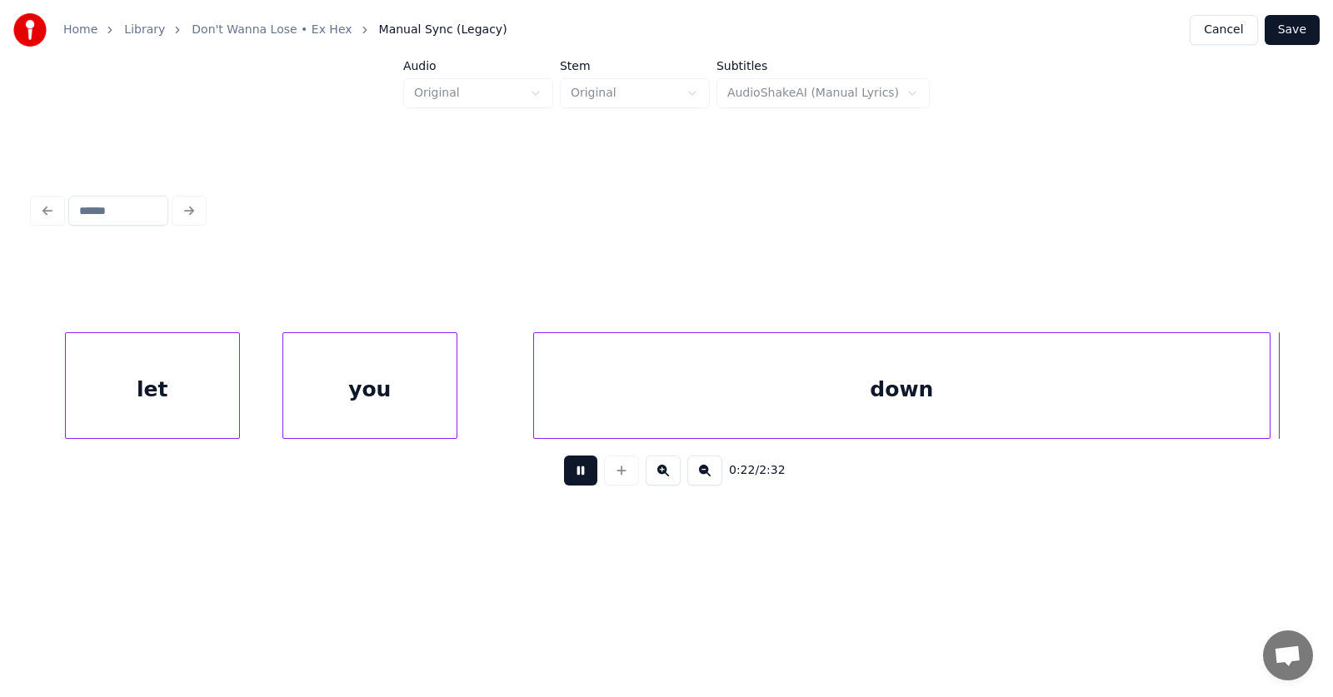
scroll to position [0, 14220]
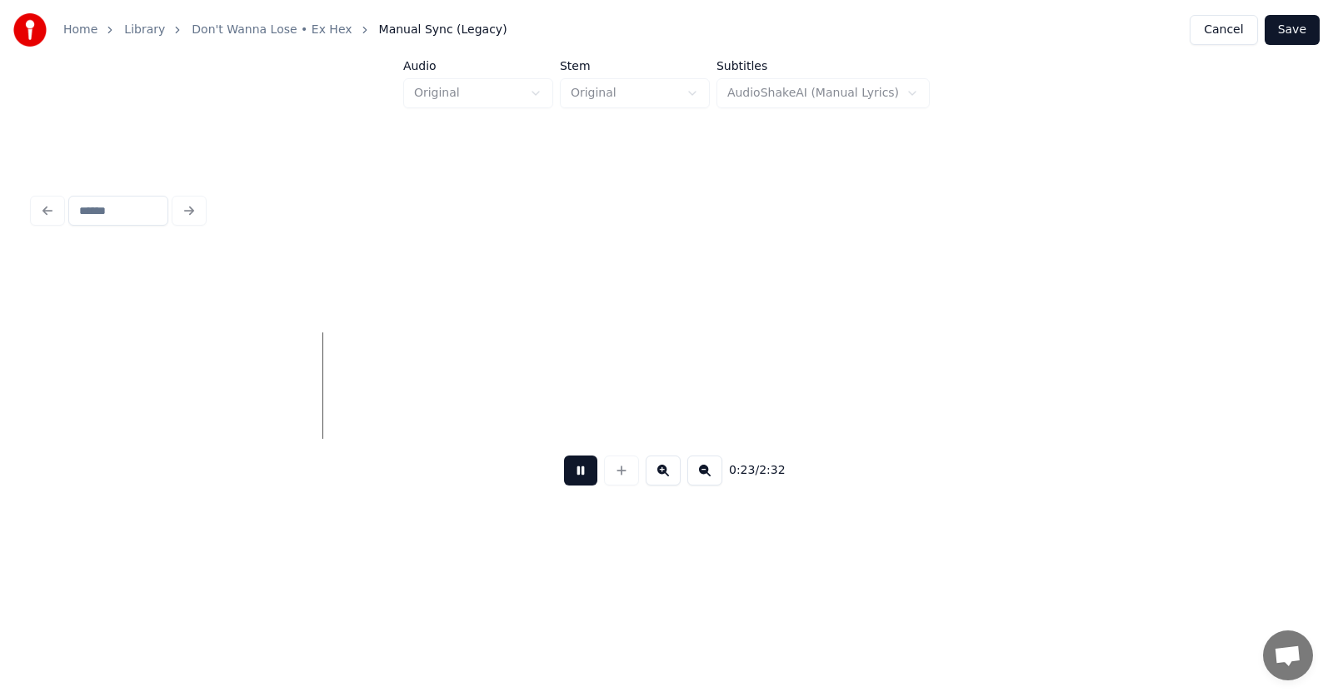
click at [568, 483] on button at bounding box center [580, 471] width 33 height 30
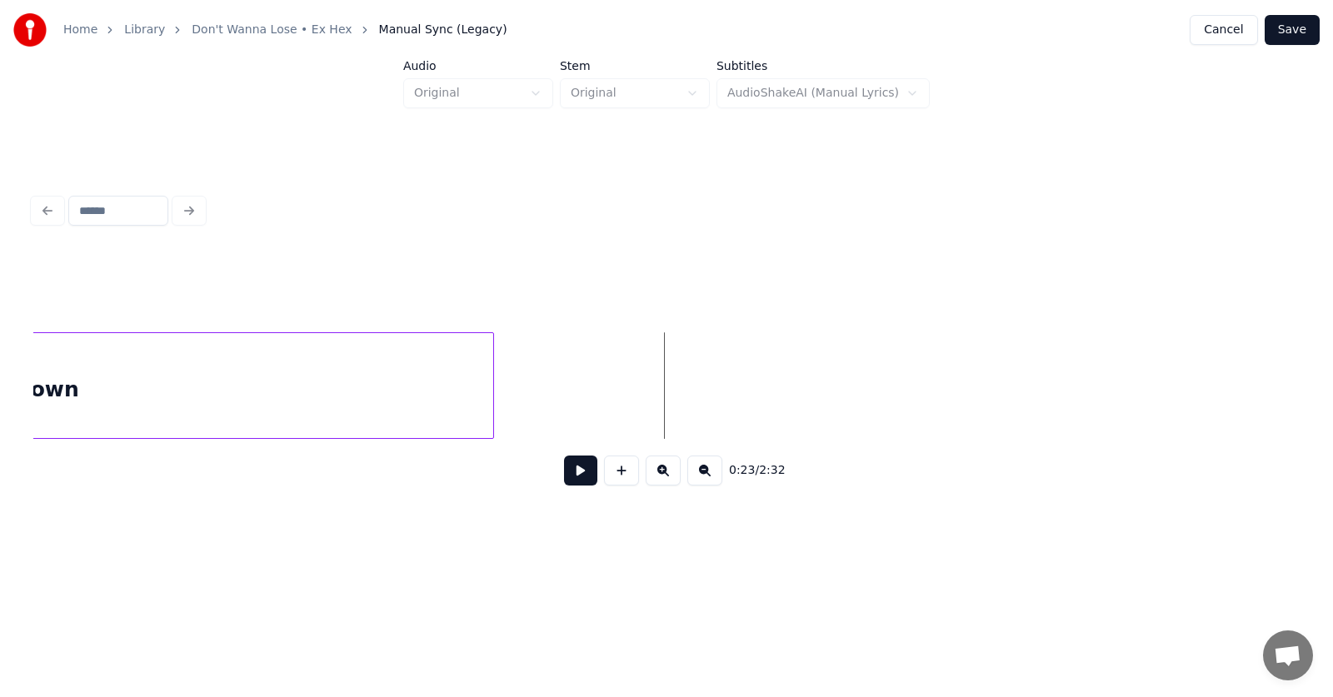
click at [492, 376] on div at bounding box center [490, 385] width 5 height 105
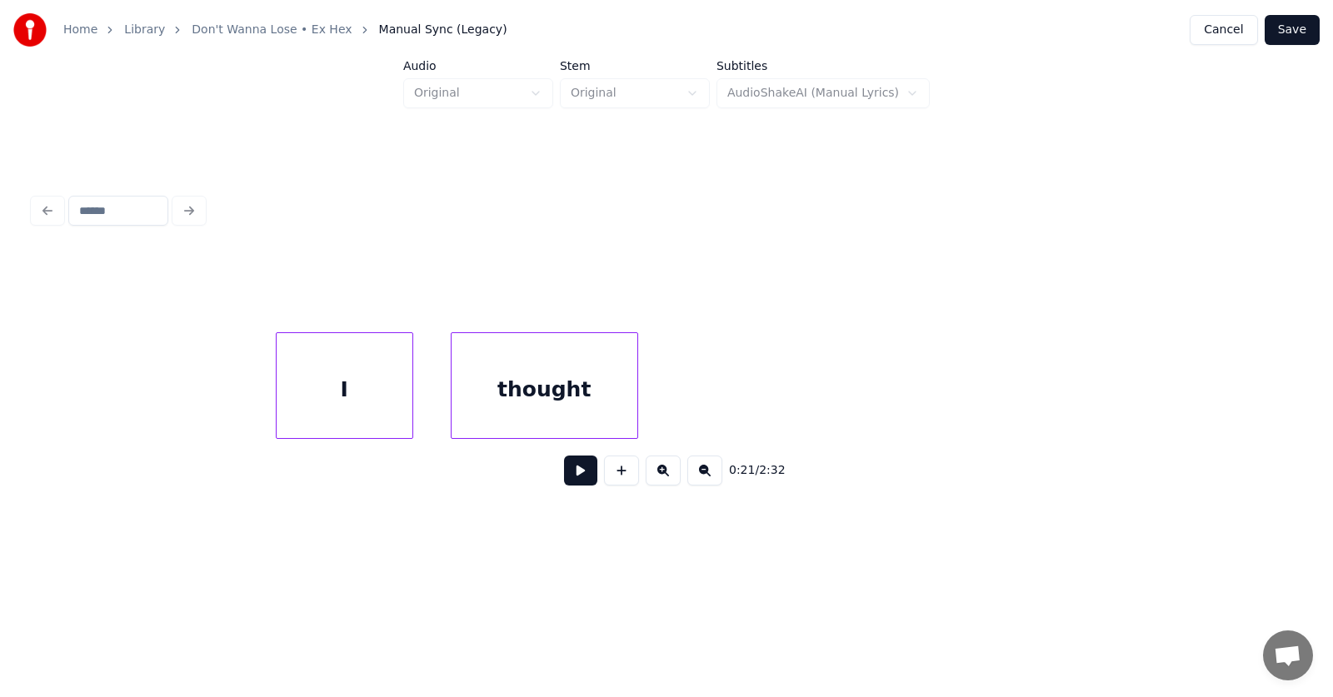
scroll to position [0, 15421]
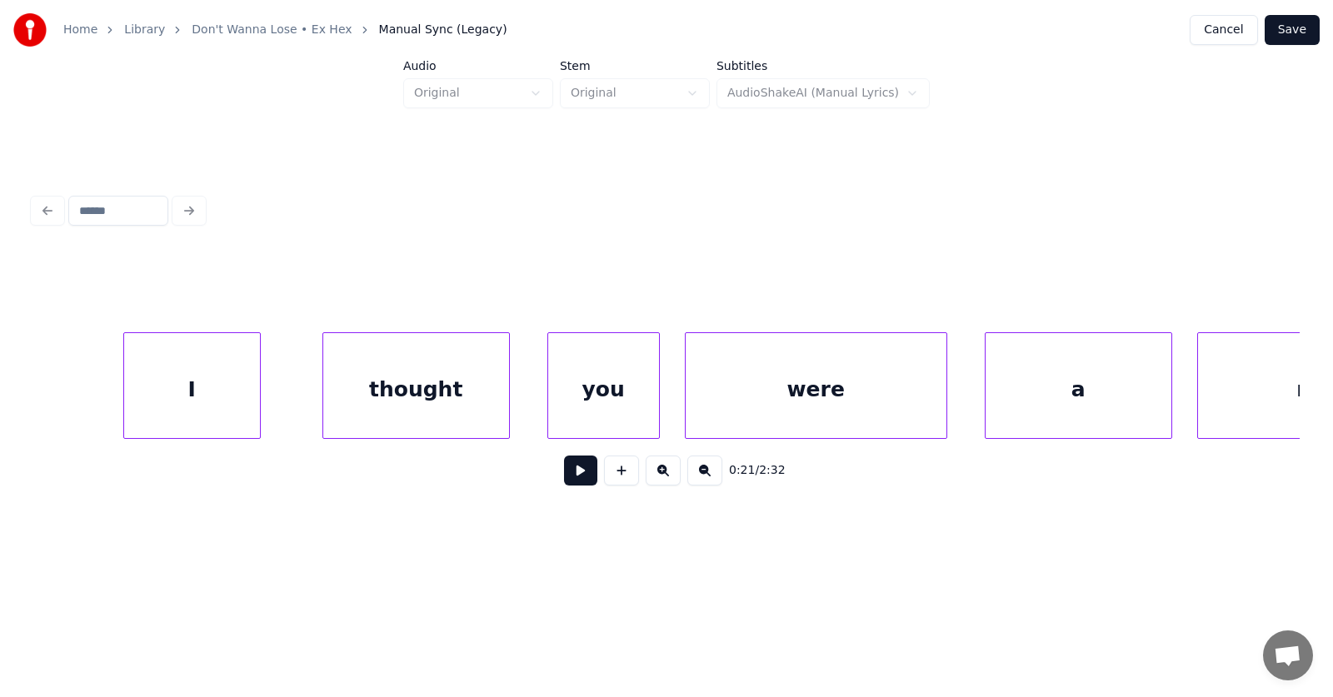
click at [205, 403] on div "I" at bounding box center [192, 389] width 136 height 113
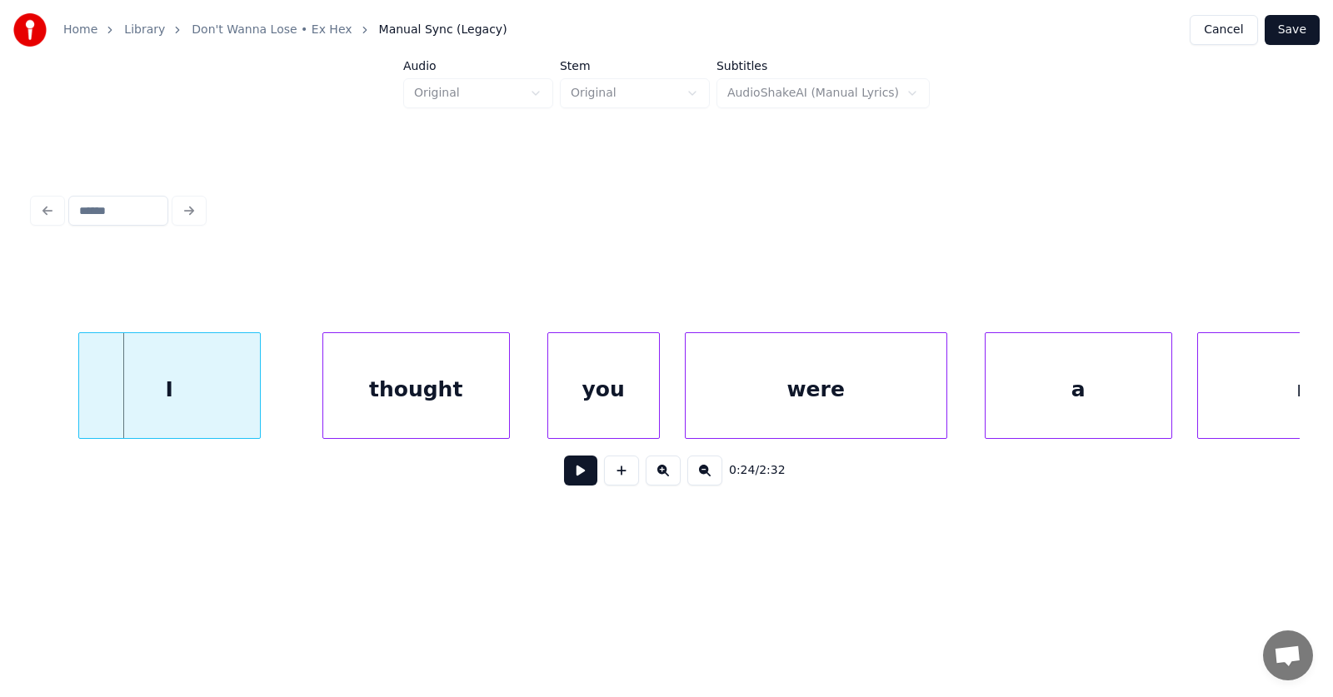
click at [83, 392] on div at bounding box center [81, 385] width 5 height 105
click at [373, 385] on div "thought" at bounding box center [389, 389] width 186 height 113
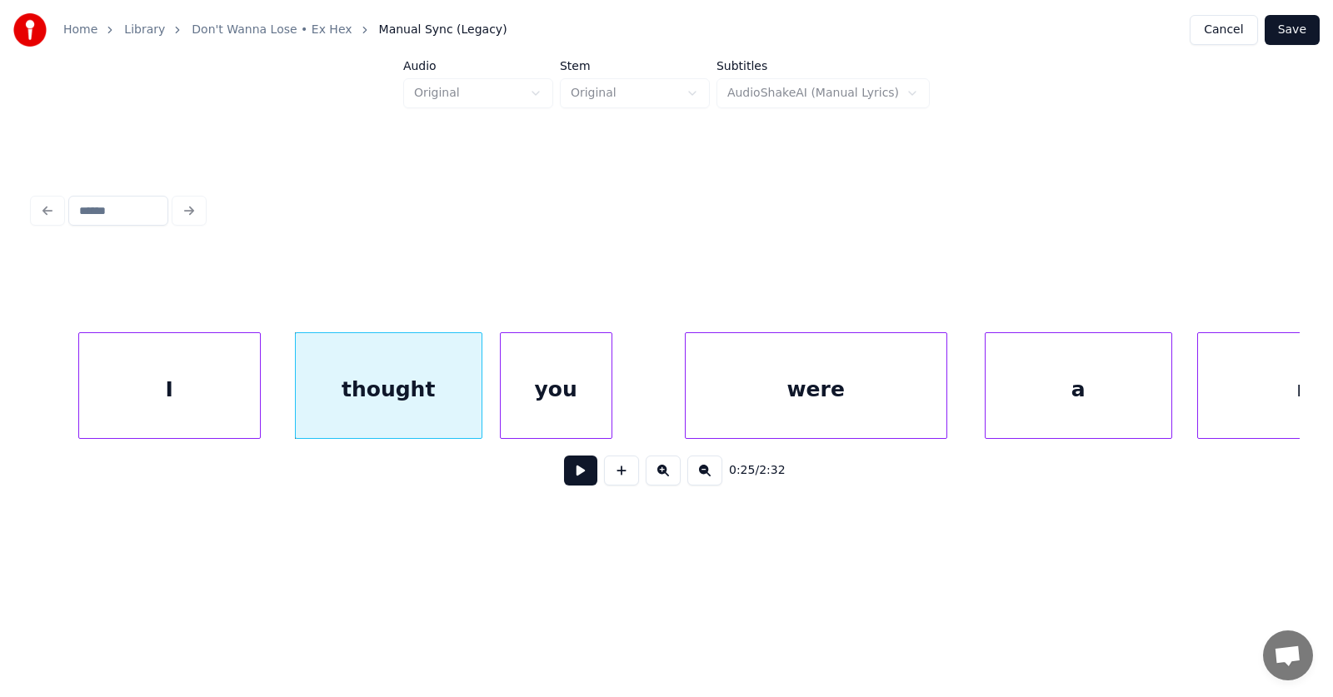
click at [583, 396] on div "you" at bounding box center [556, 389] width 111 height 113
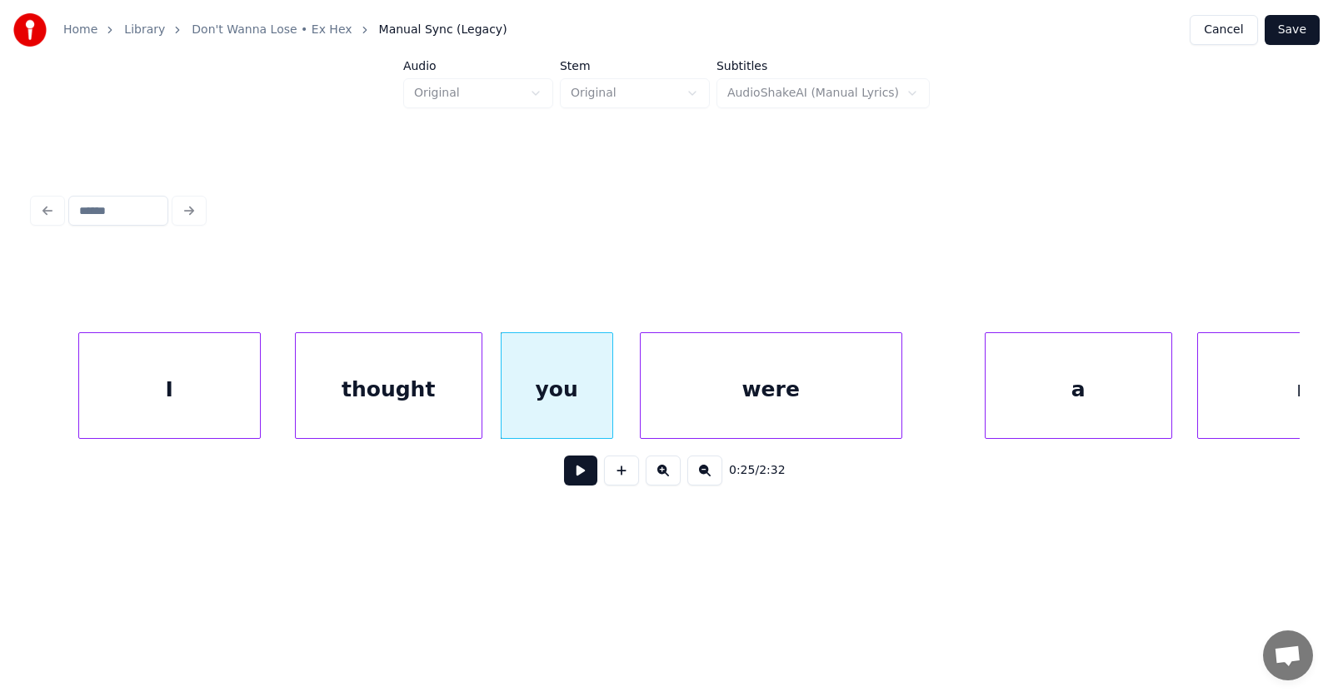
click at [733, 407] on div "were" at bounding box center [771, 389] width 261 height 113
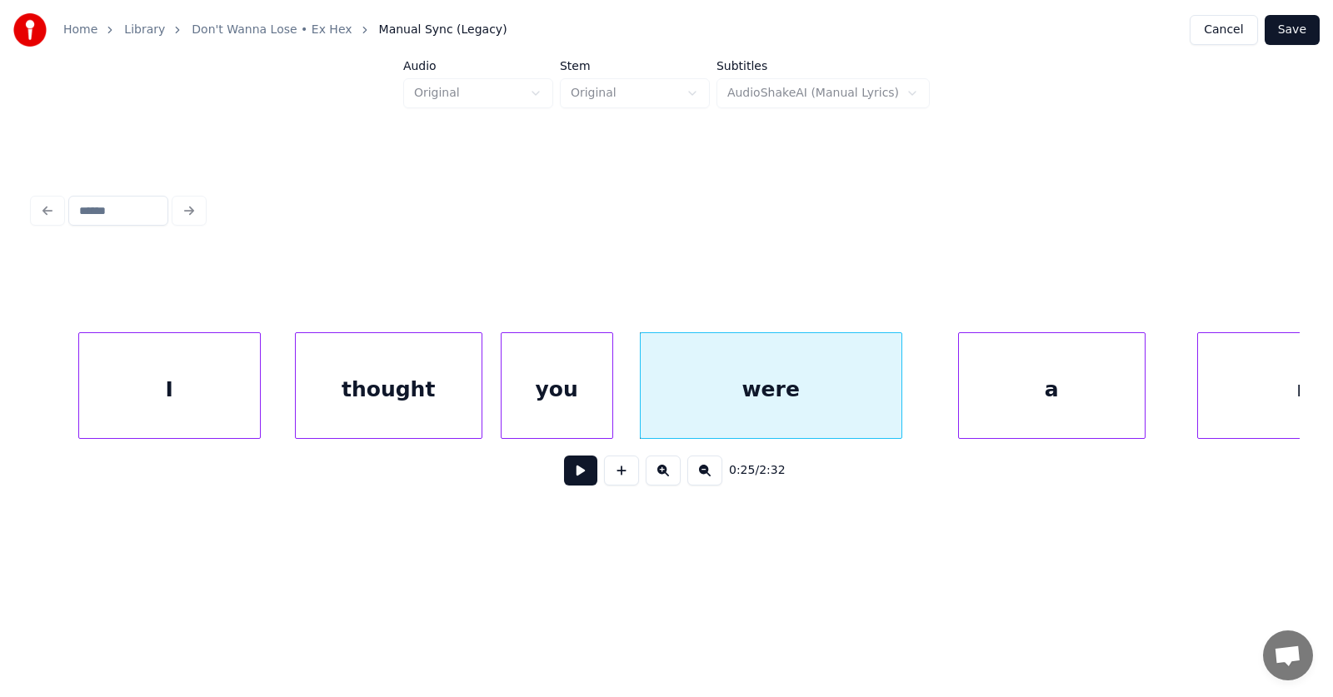
click at [1015, 411] on div "a" at bounding box center [1052, 389] width 186 height 113
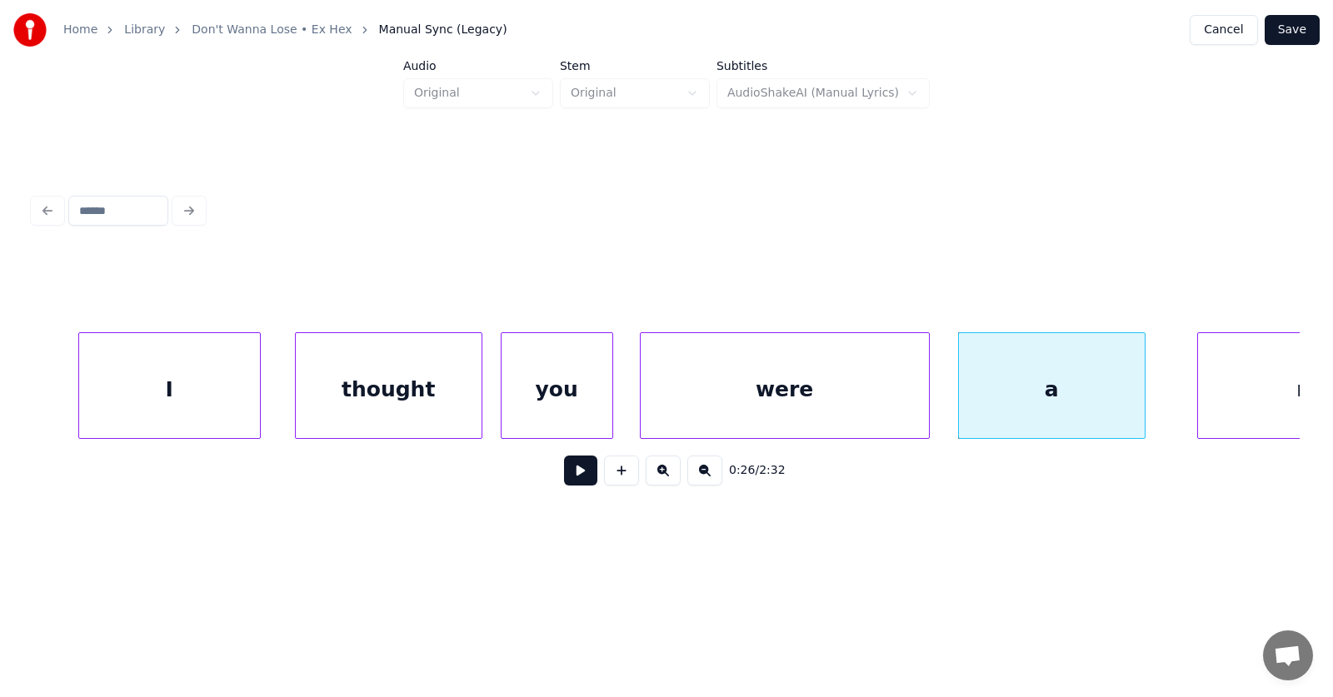
click at [928, 395] on div at bounding box center [926, 385] width 5 height 105
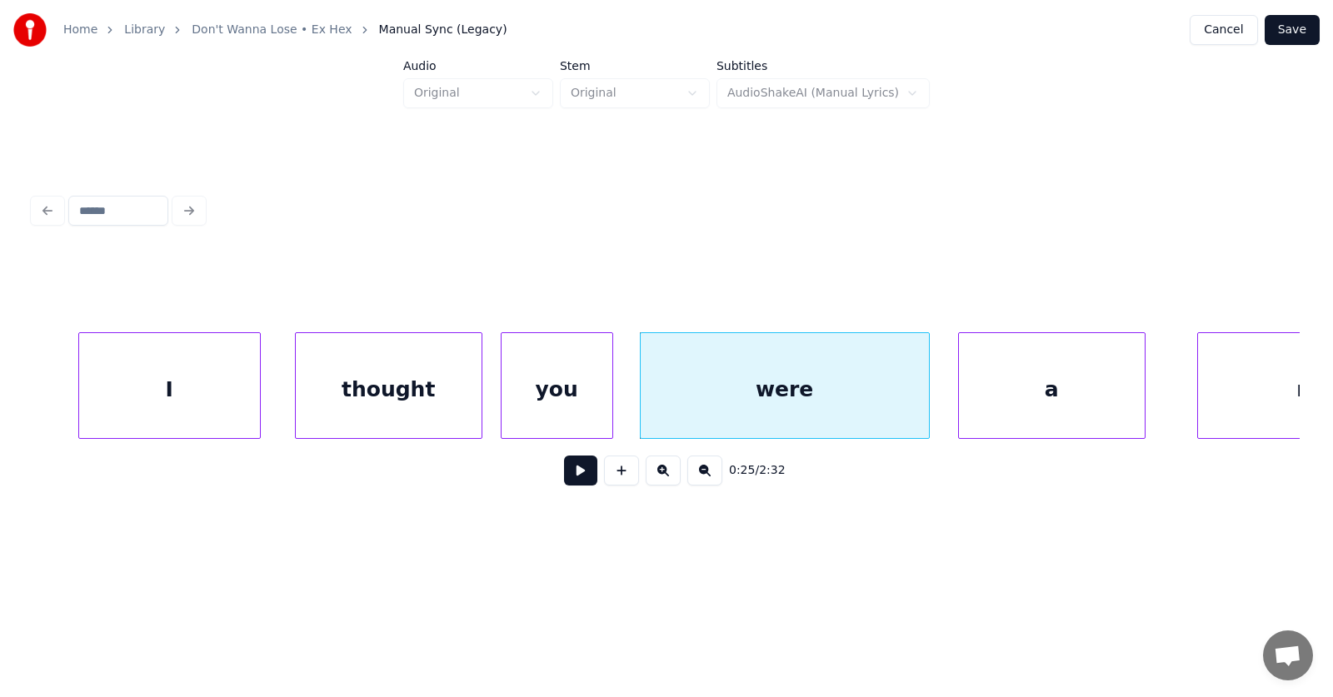
scroll to position [0, 15563]
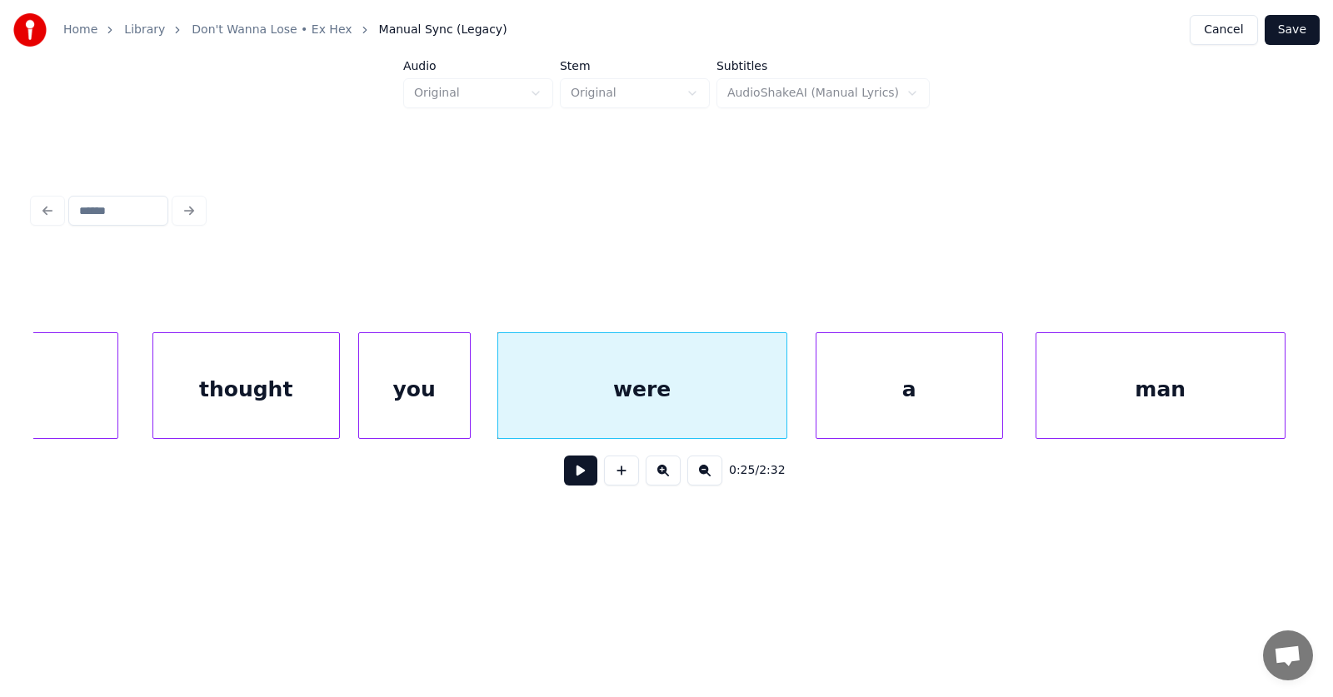
click at [1246, 387] on div "man" at bounding box center [1160, 389] width 248 height 113
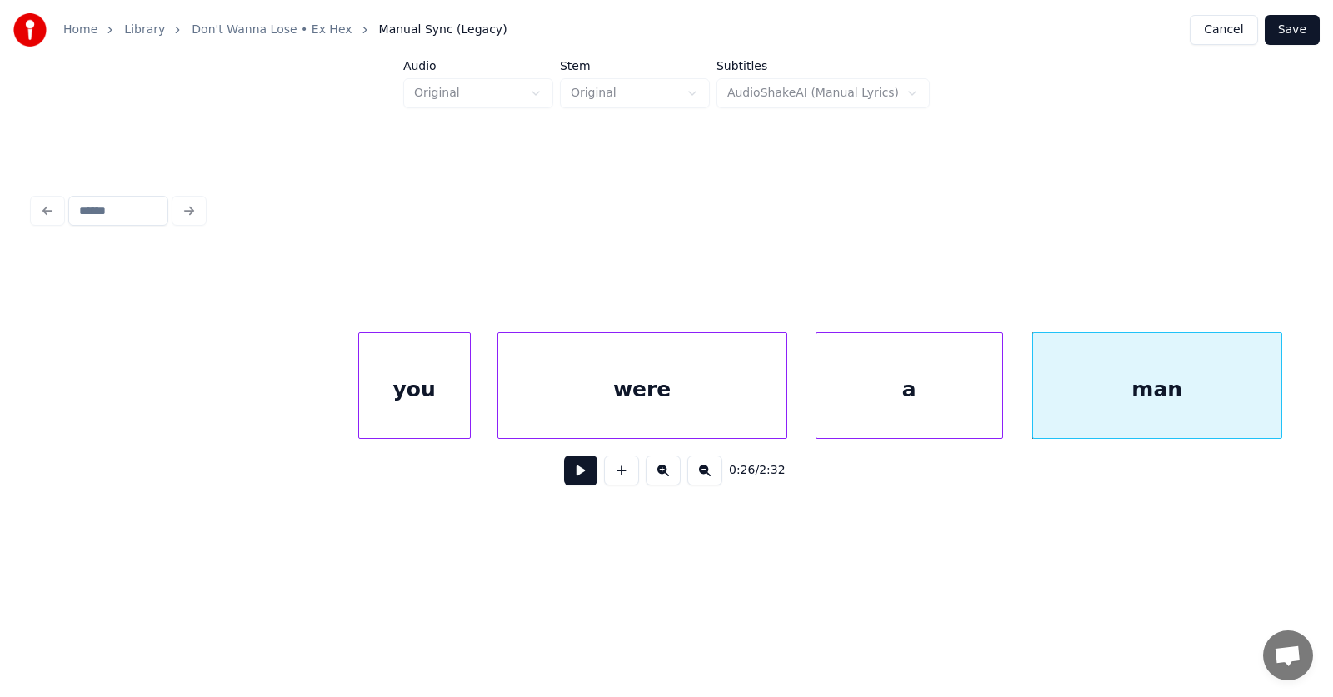
scroll to position [0, 15996]
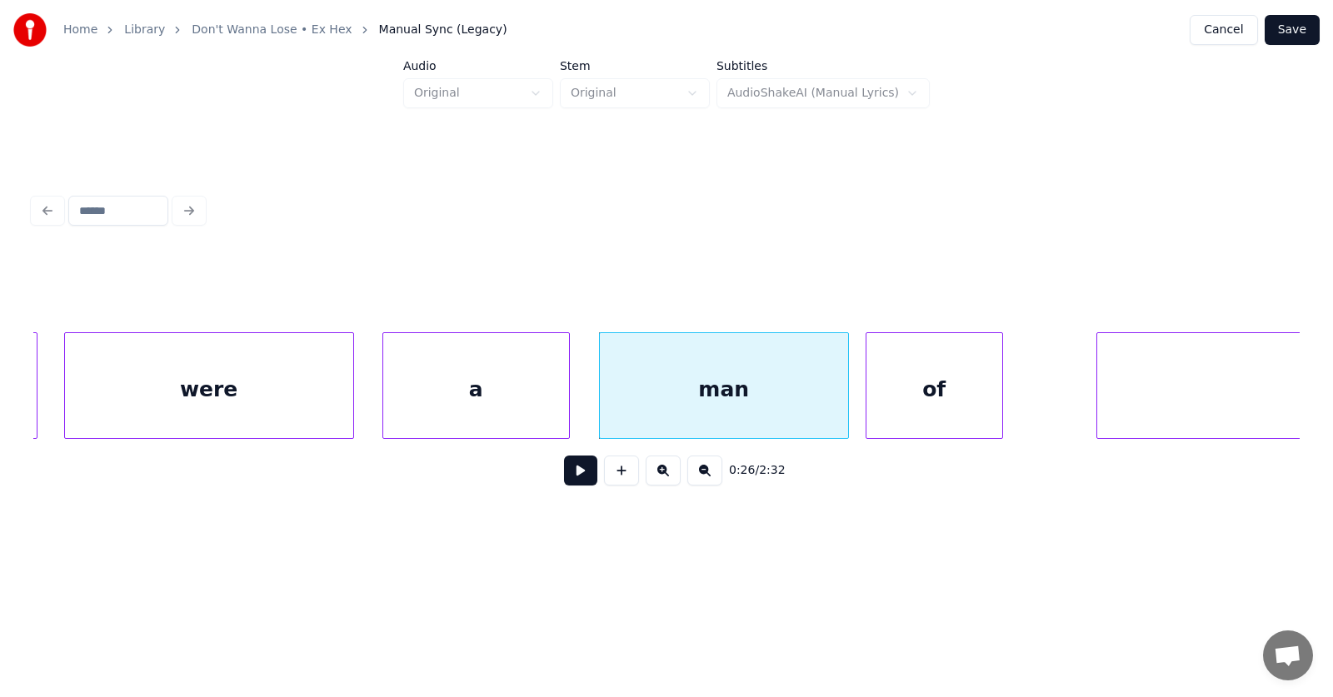
click at [937, 397] on div "of" at bounding box center [935, 389] width 136 height 113
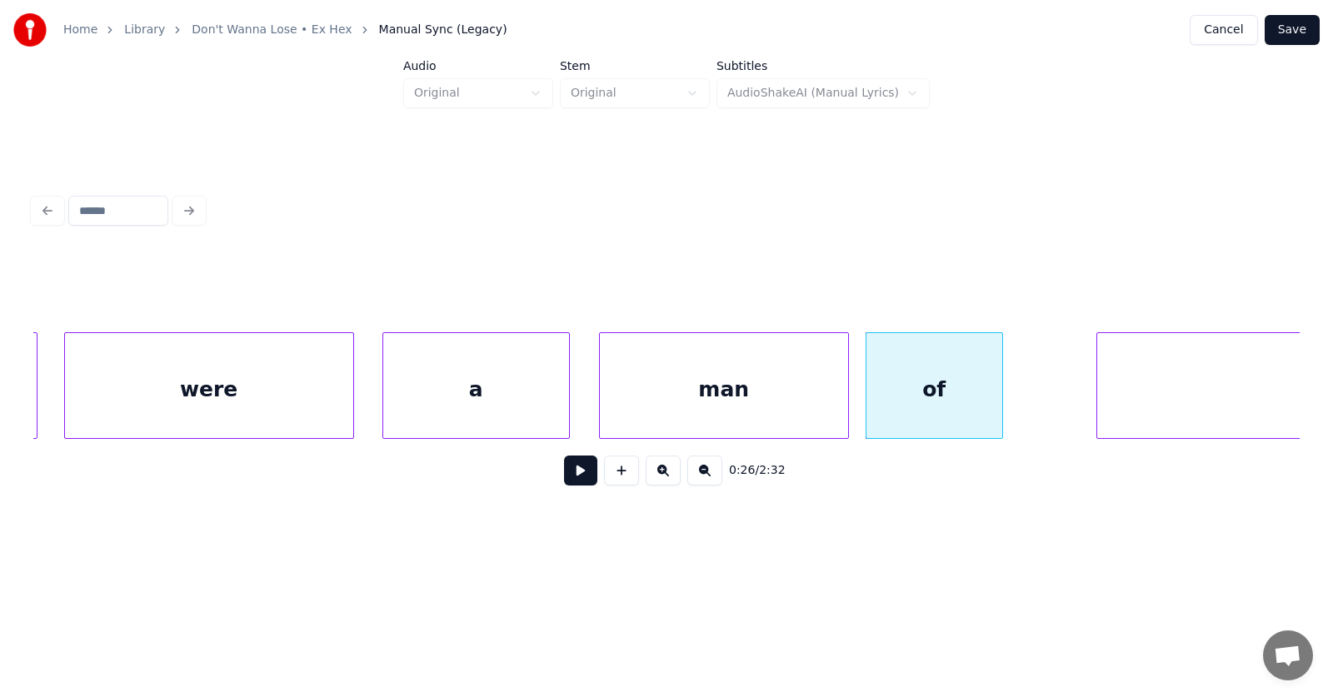
scroll to position [0, 16451]
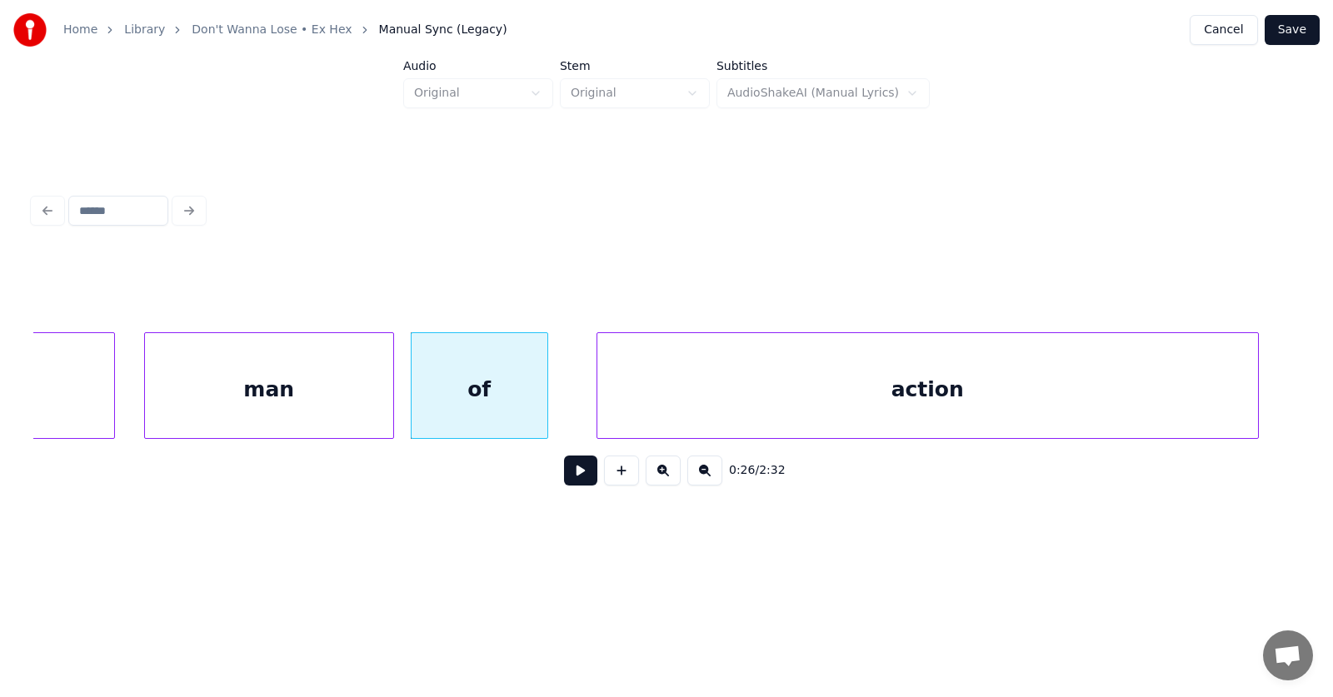
click at [1159, 403] on div "action" at bounding box center [927, 389] width 661 height 113
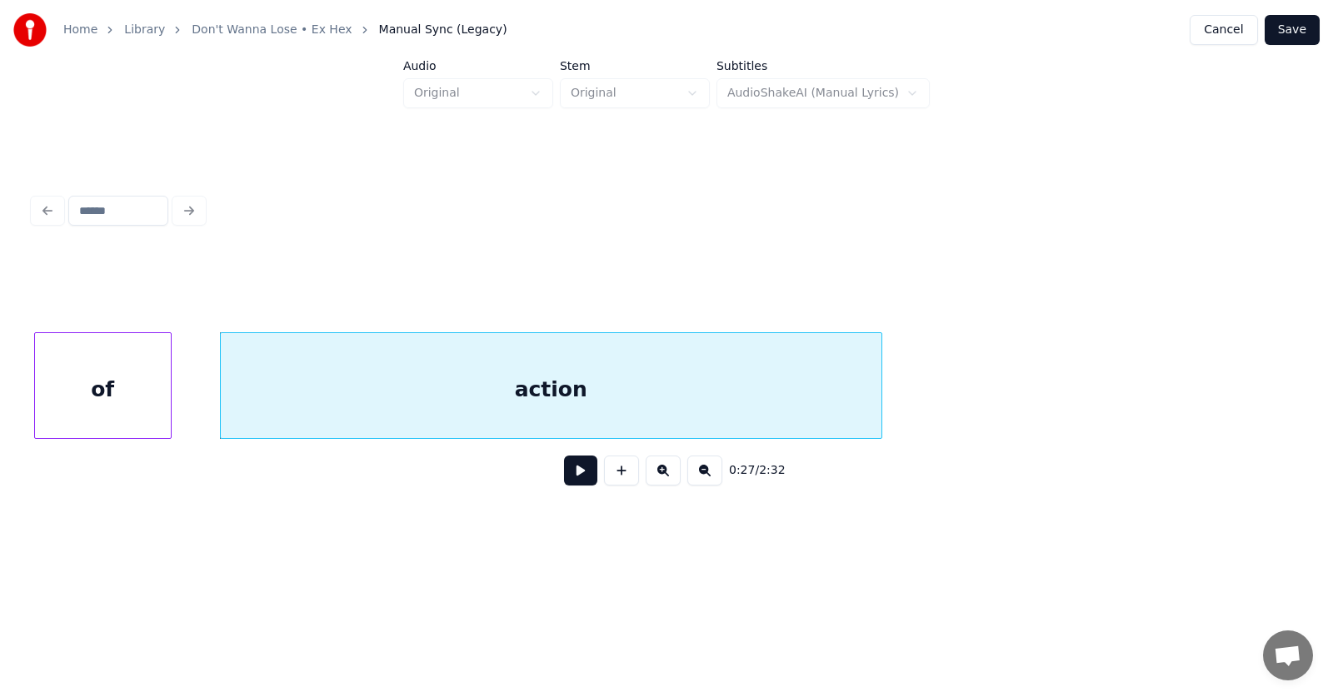
scroll to position [0, 16956]
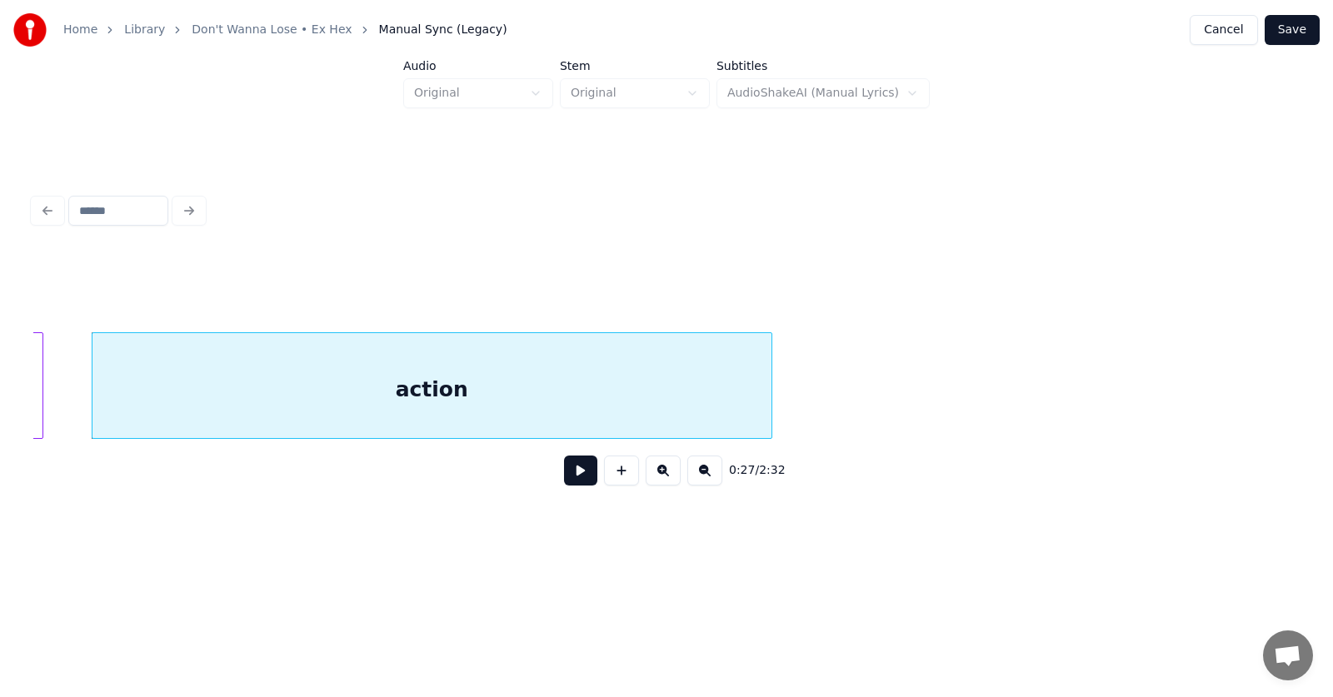
click at [772, 389] on div at bounding box center [769, 385] width 5 height 105
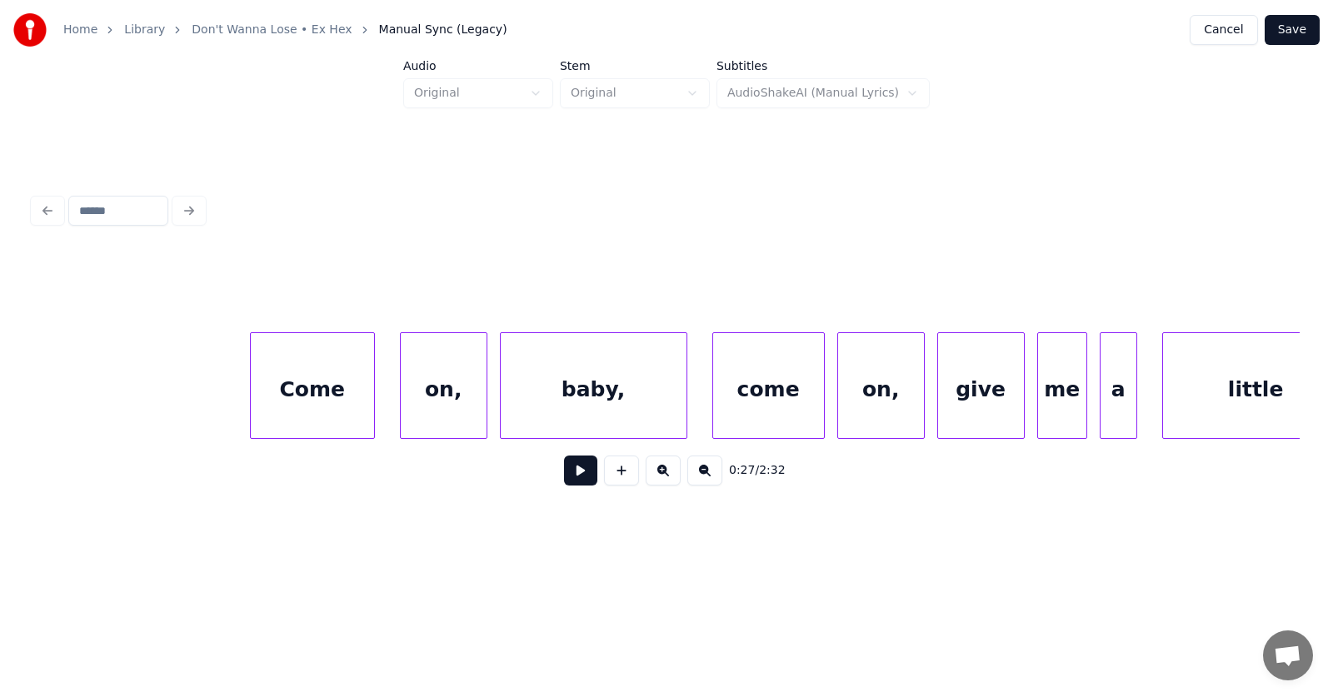
scroll to position [0, 18939]
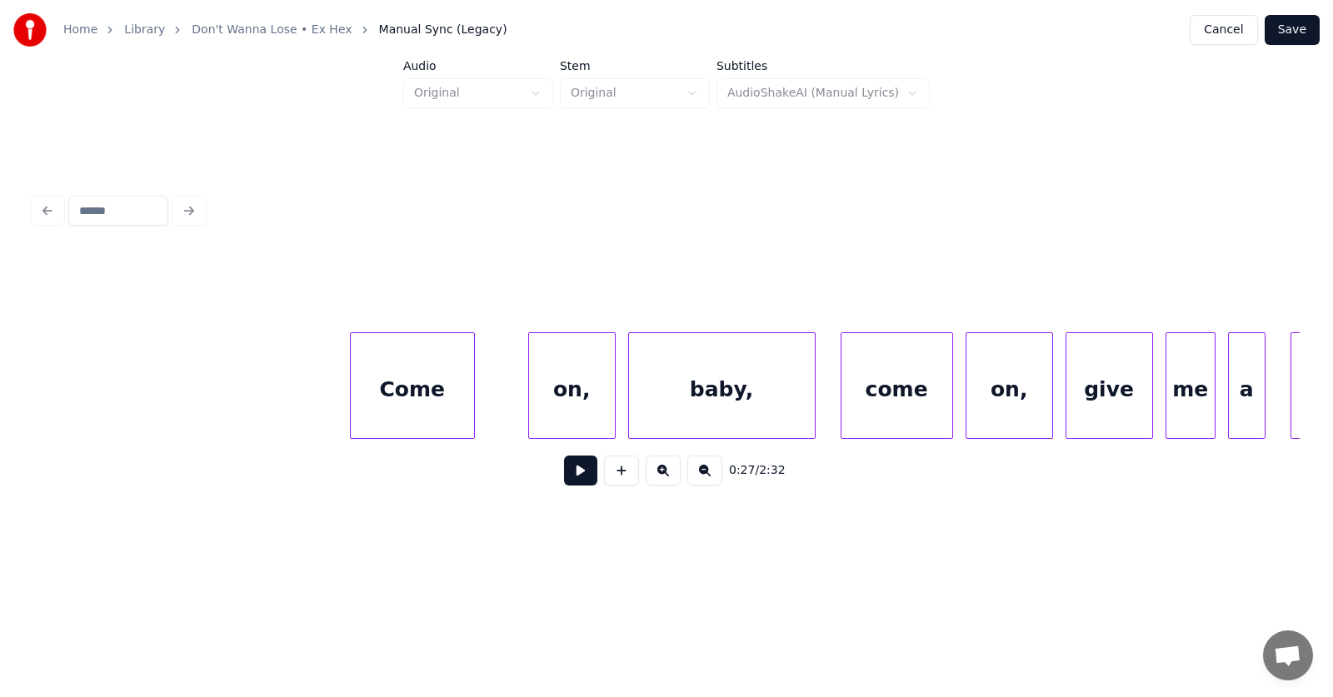
click at [387, 408] on div "Come" at bounding box center [412, 389] width 123 height 113
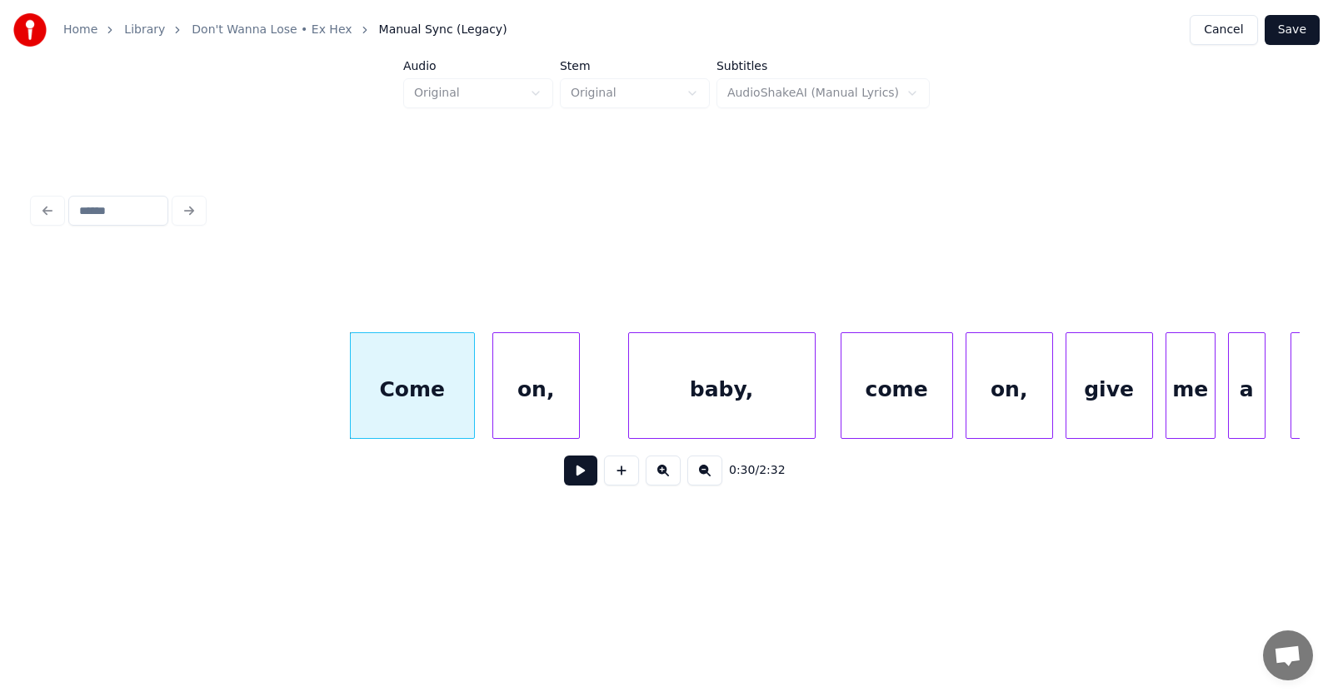
click at [519, 412] on div "on," at bounding box center [536, 389] width 86 height 113
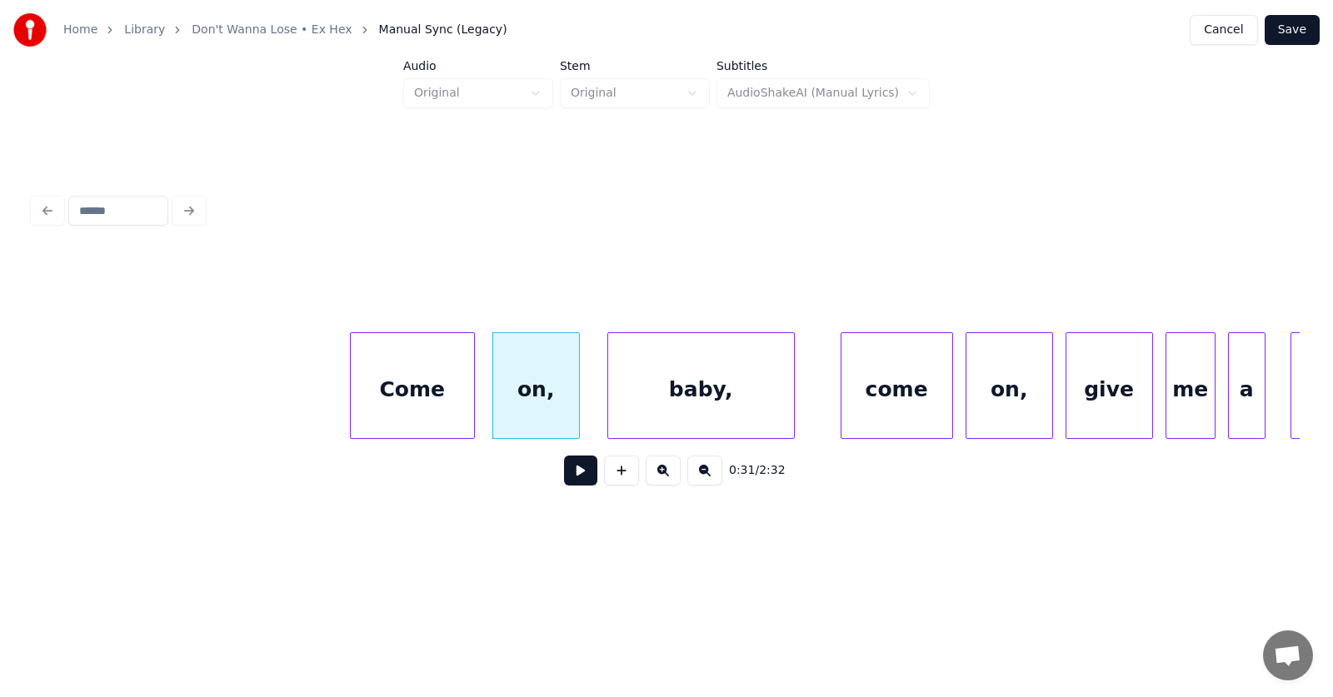
click at [667, 408] on div "baby," at bounding box center [701, 389] width 186 height 113
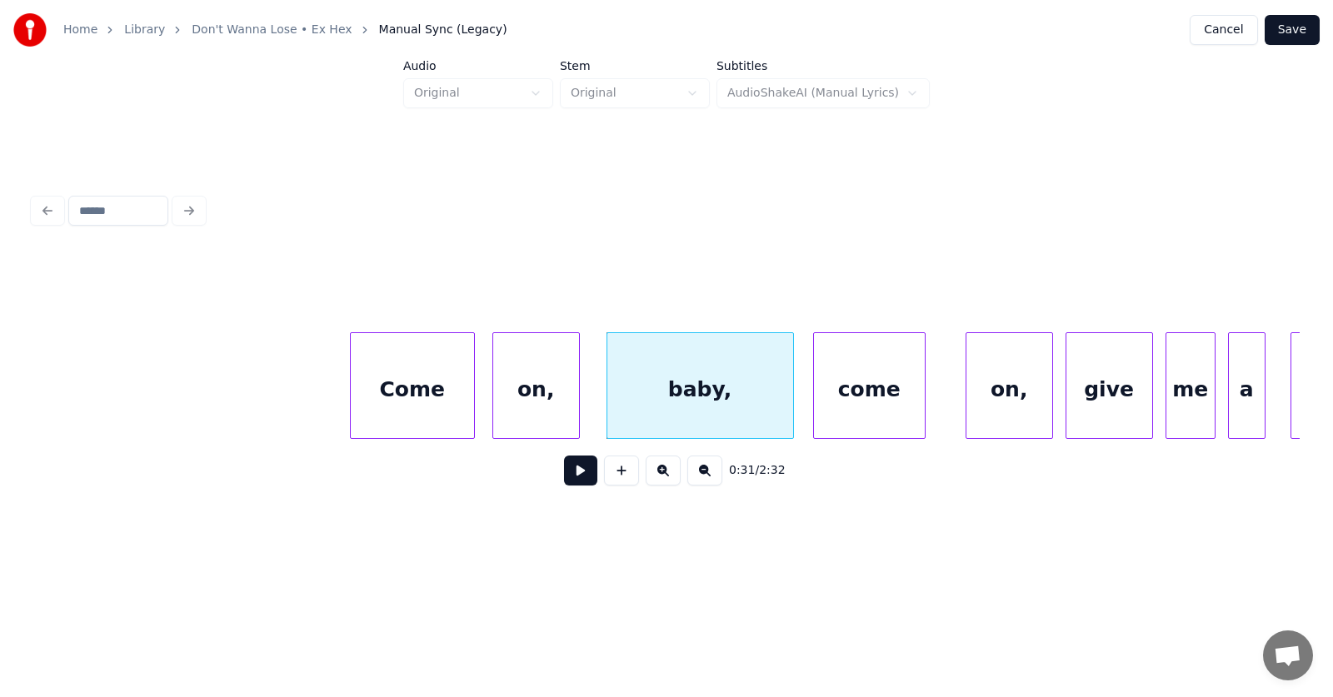
click at [871, 408] on div "come" at bounding box center [869, 389] width 111 height 113
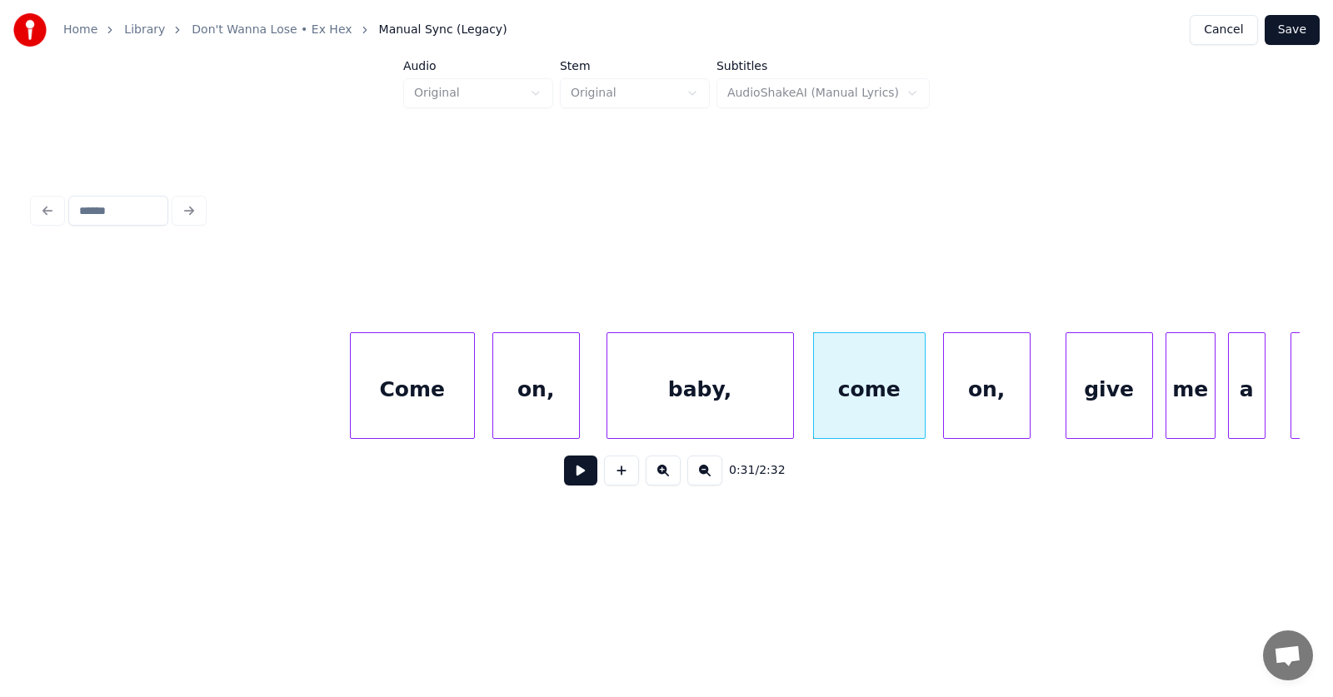
click at [989, 415] on div "on," at bounding box center [987, 389] width 86 height 113
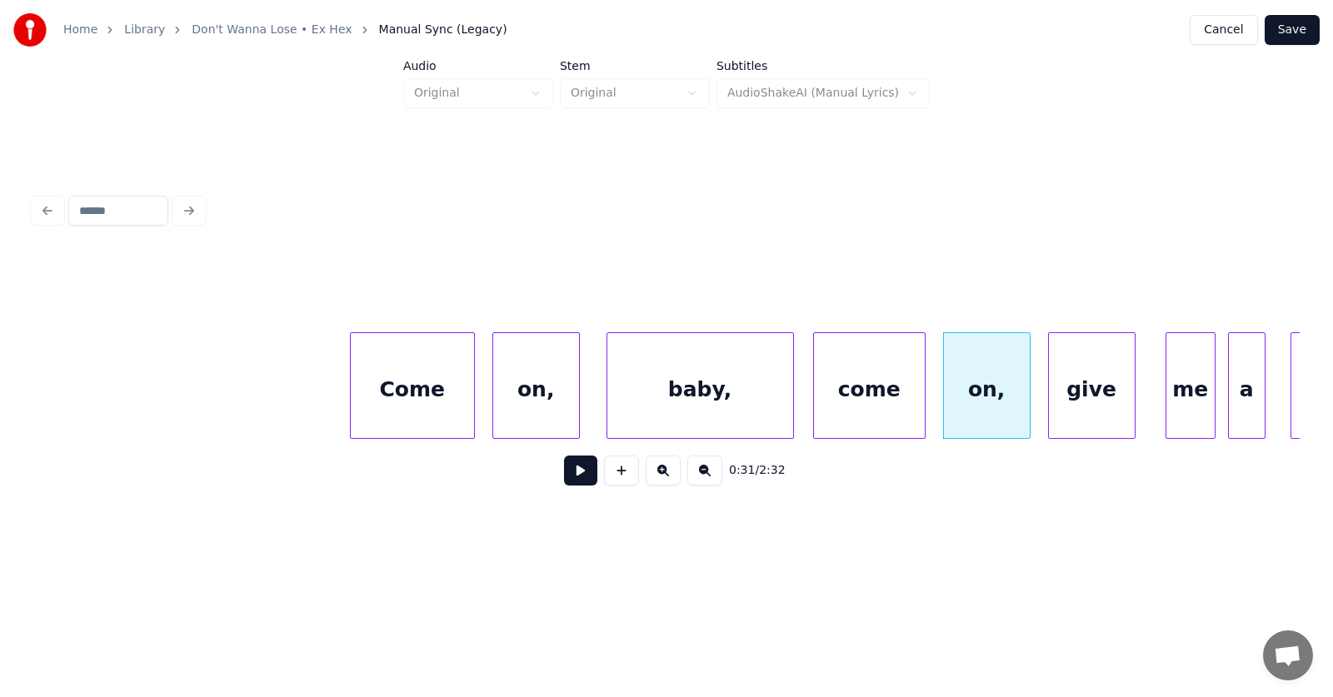
click at [1081, 415] on div "give" at bounding box center [1092, 389] width 86 height 113
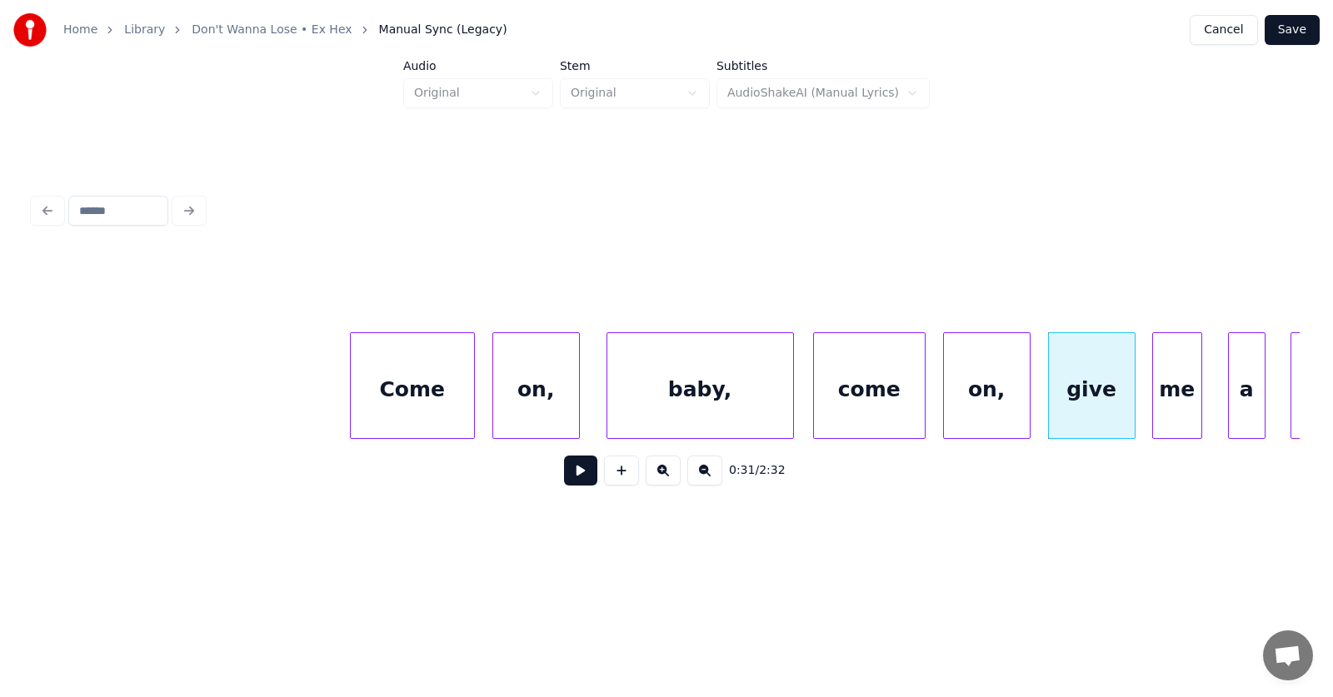
click at [1176, 411] on div "me" at bounding box center [1177, 389] width 48 height 113
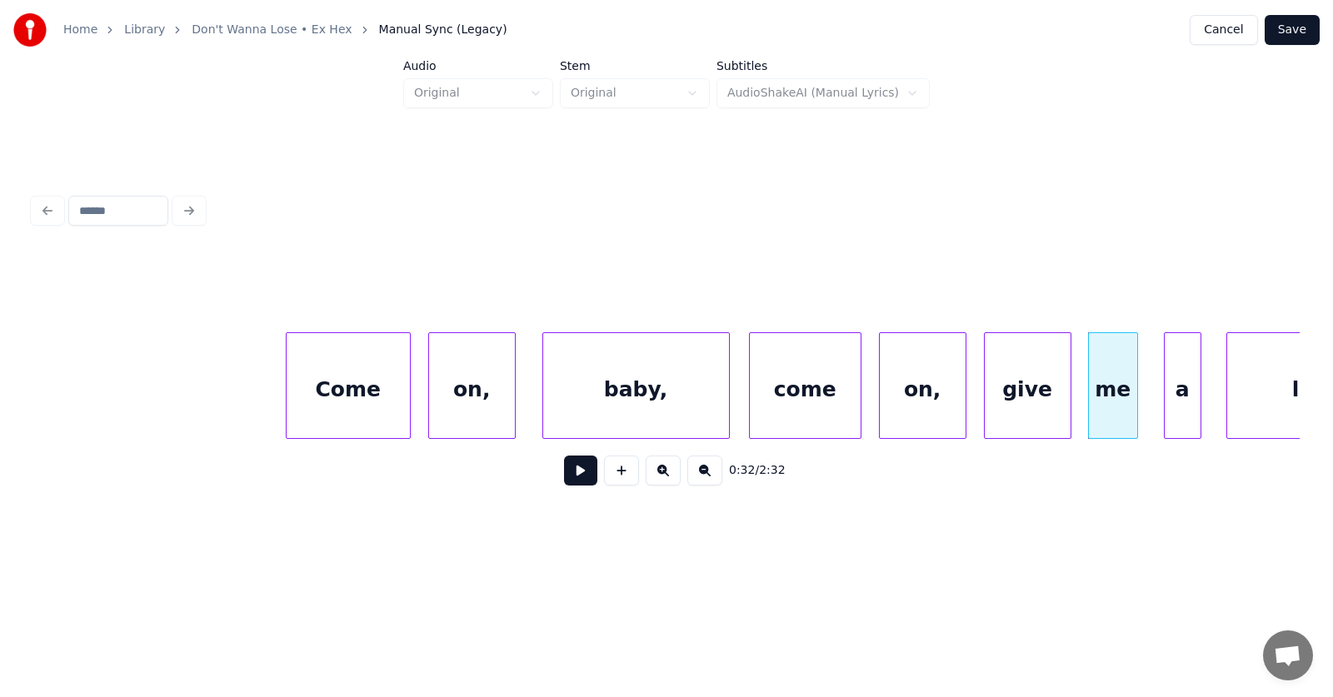
scroll to position [0, 19323]
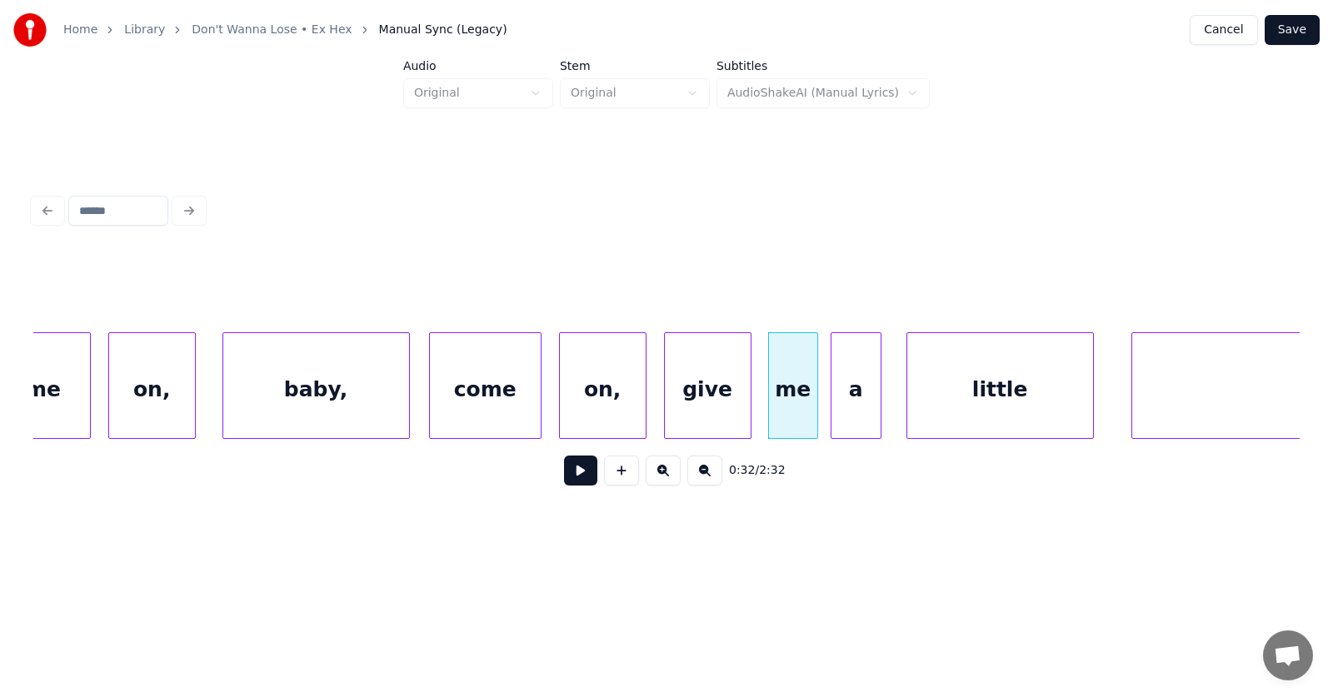
click at [835, 410] on div at bounding box center [834, 385] width 5 height 105
click at [608, 397] on div "on," at bounding box center [603, 389] width 86 height 113
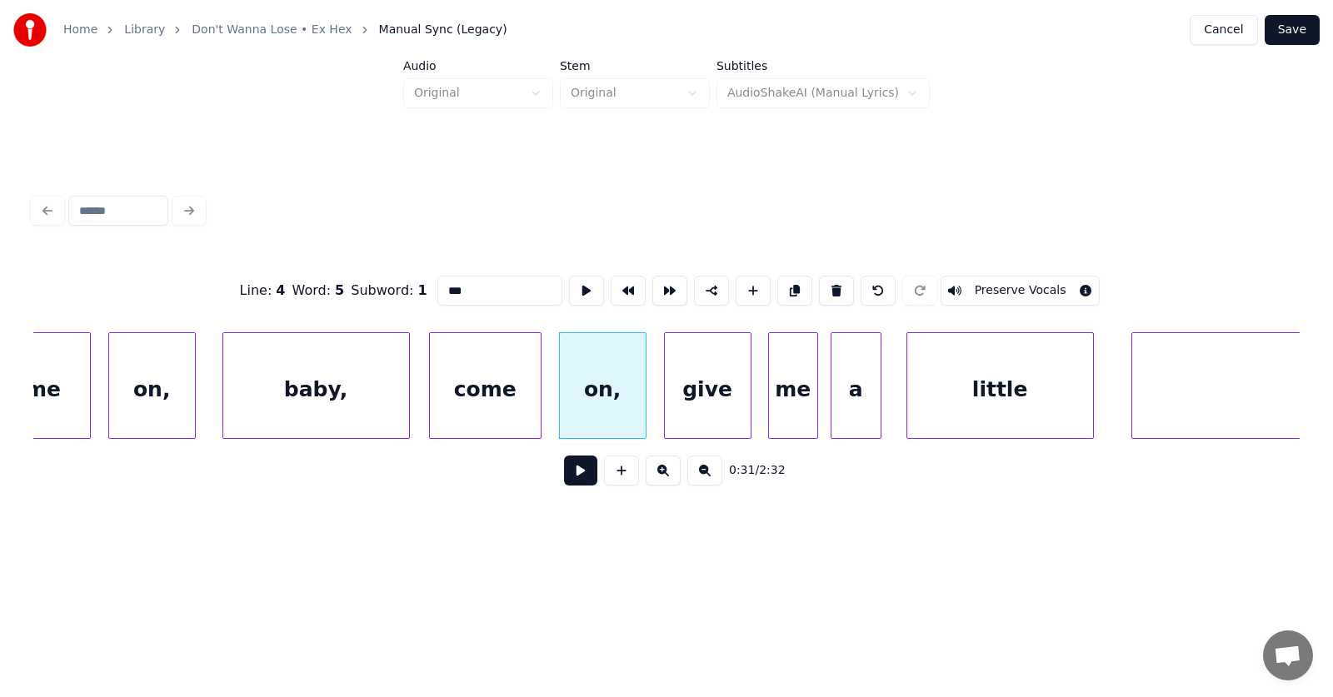
click at [565, 481] on button at bounding box center [580, 471] width 33 height 30
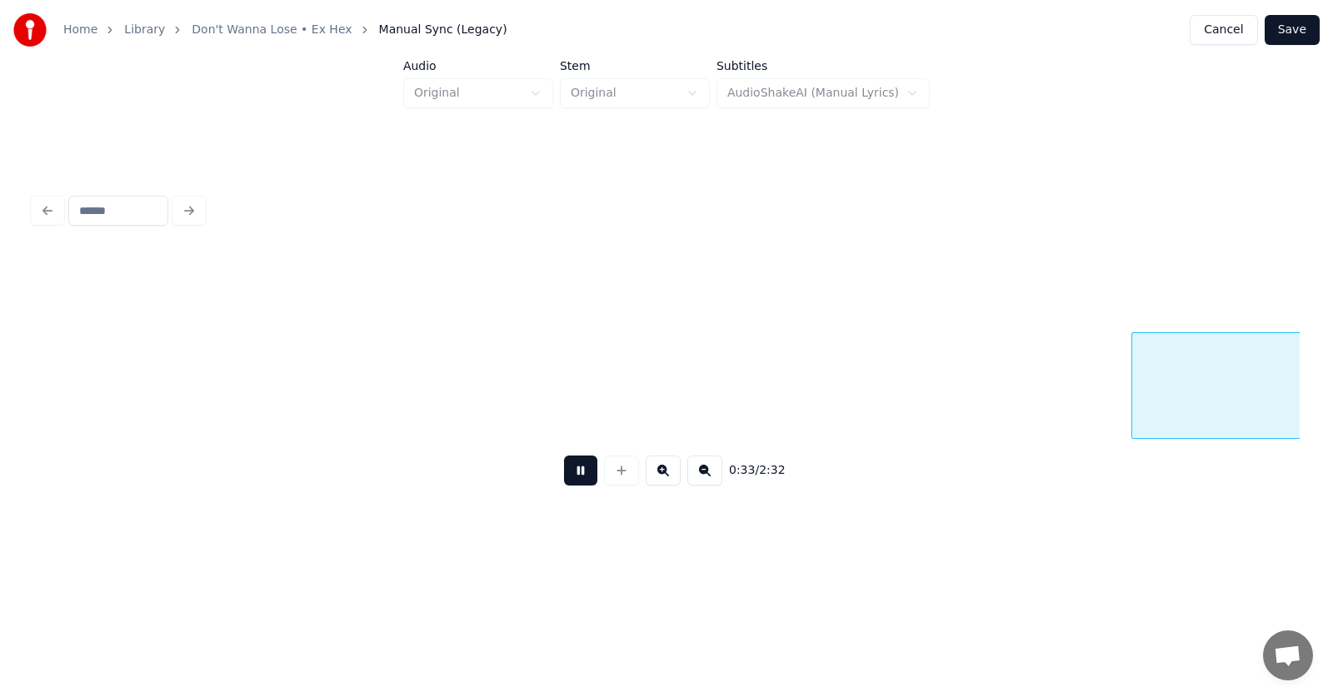
scroll to position [0, 20596]
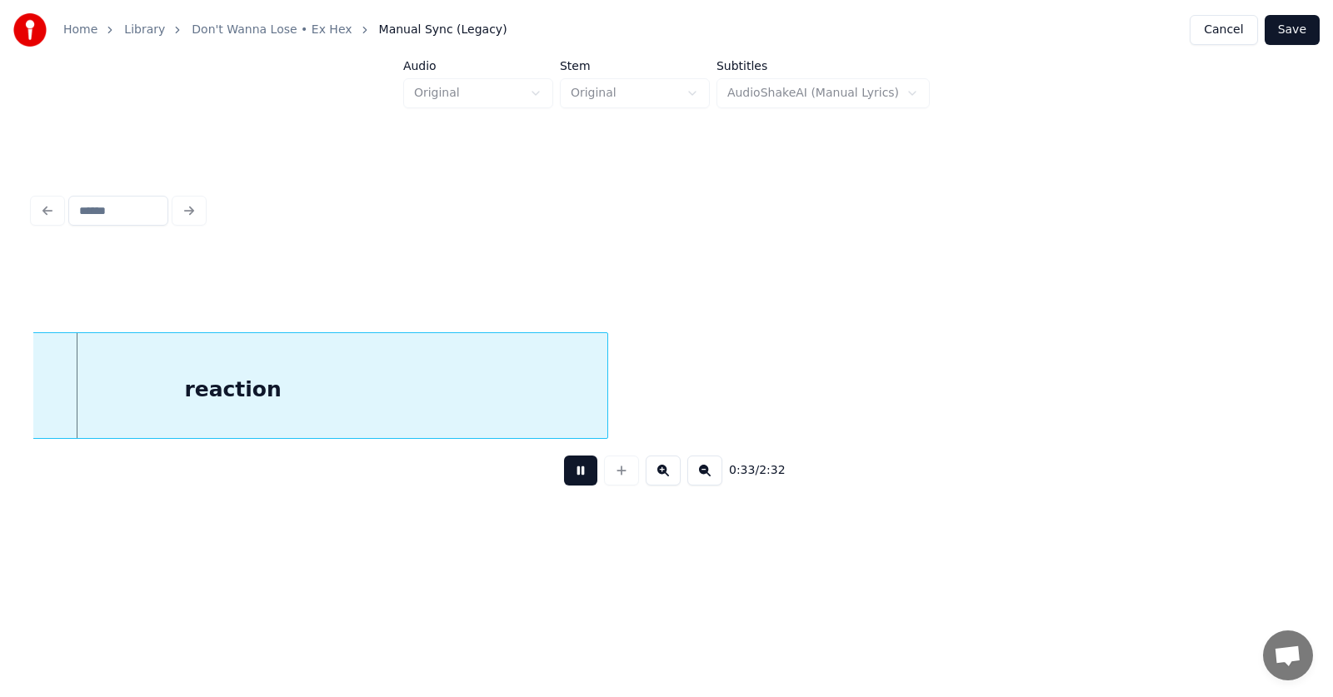
click at [565, 481] on button at bounding box center [580, 471] width 33 height 30
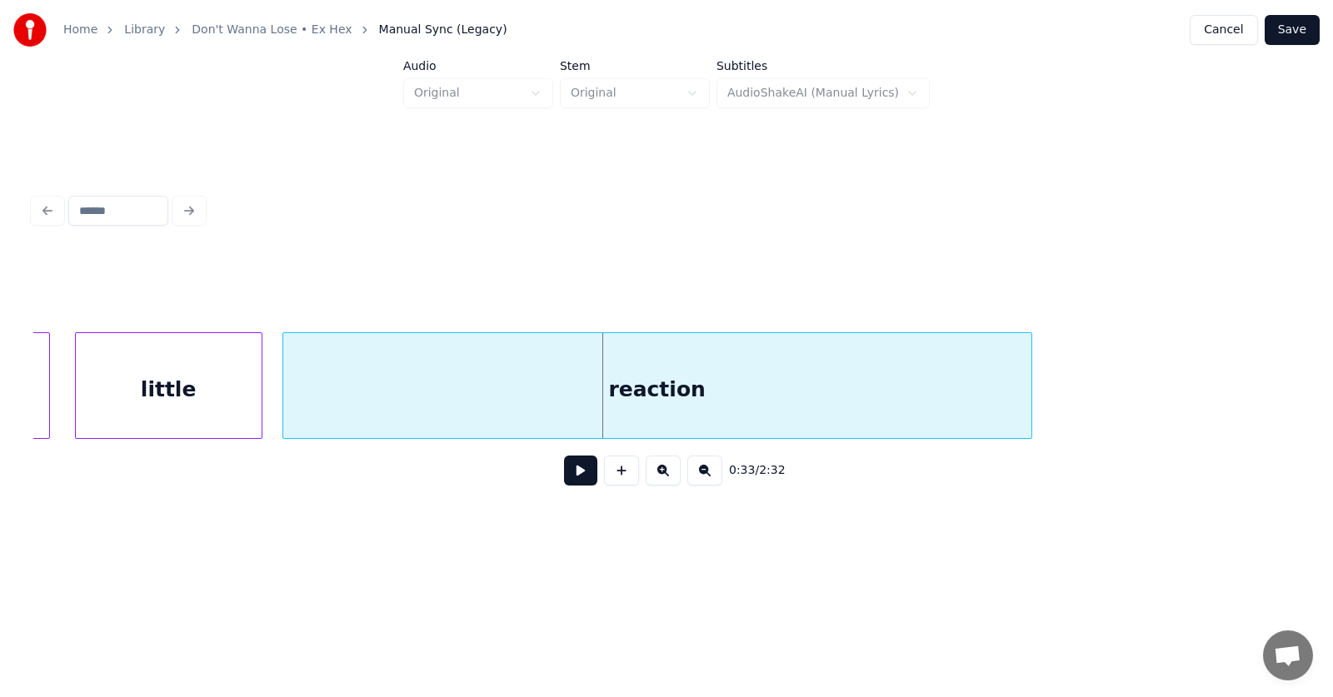
click at [446, 392] on div "reaction" at bounding box center [657, 389] width 748 height 113
click at [122, 400] on div "little" at bounding box center [156, 389] width 186 height 113
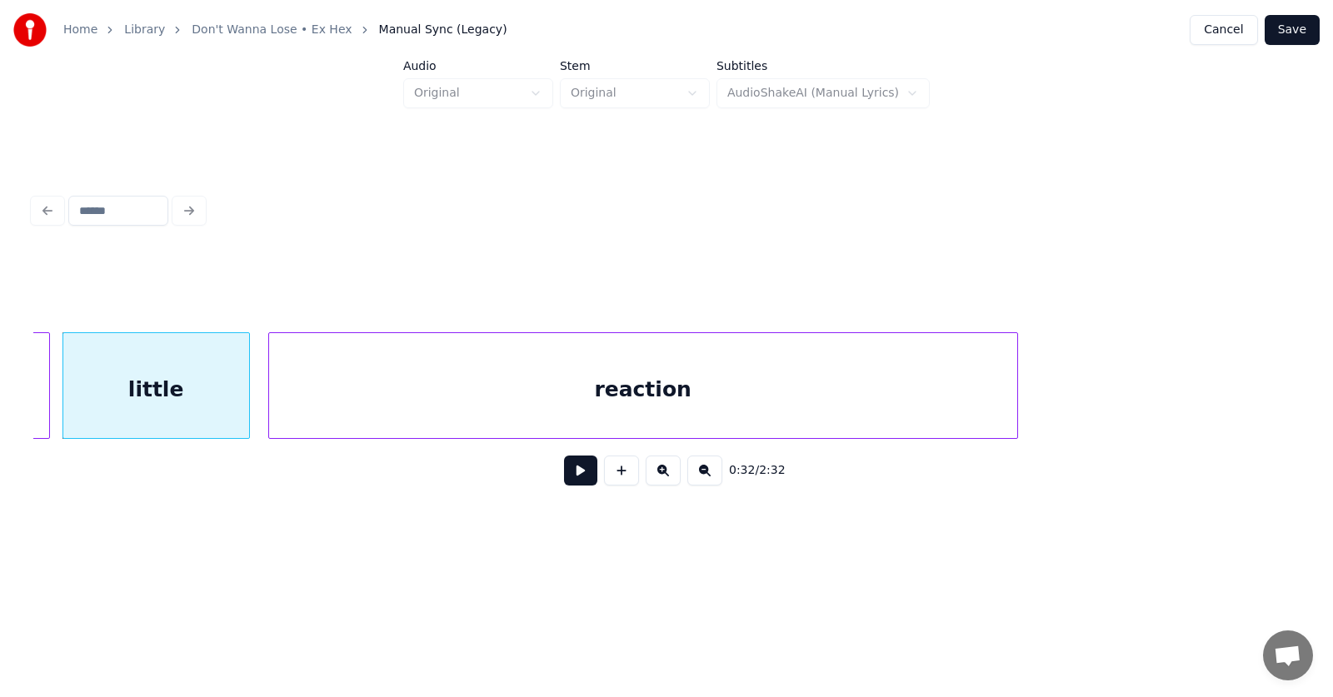
click at [307, 402] on div "reaction" at bounding box center [643, 389] width 748 height 113
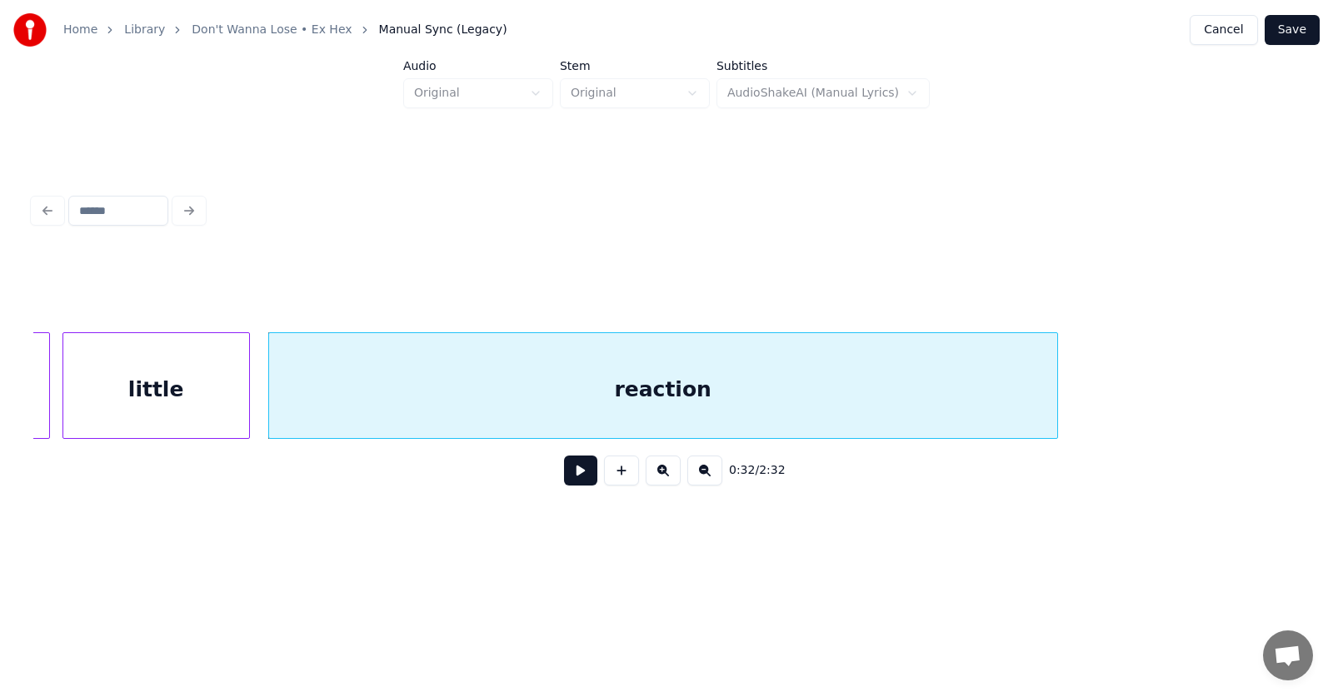
click at [1057, 390] on div at bounding box center [1054, 385] width 5 height 105
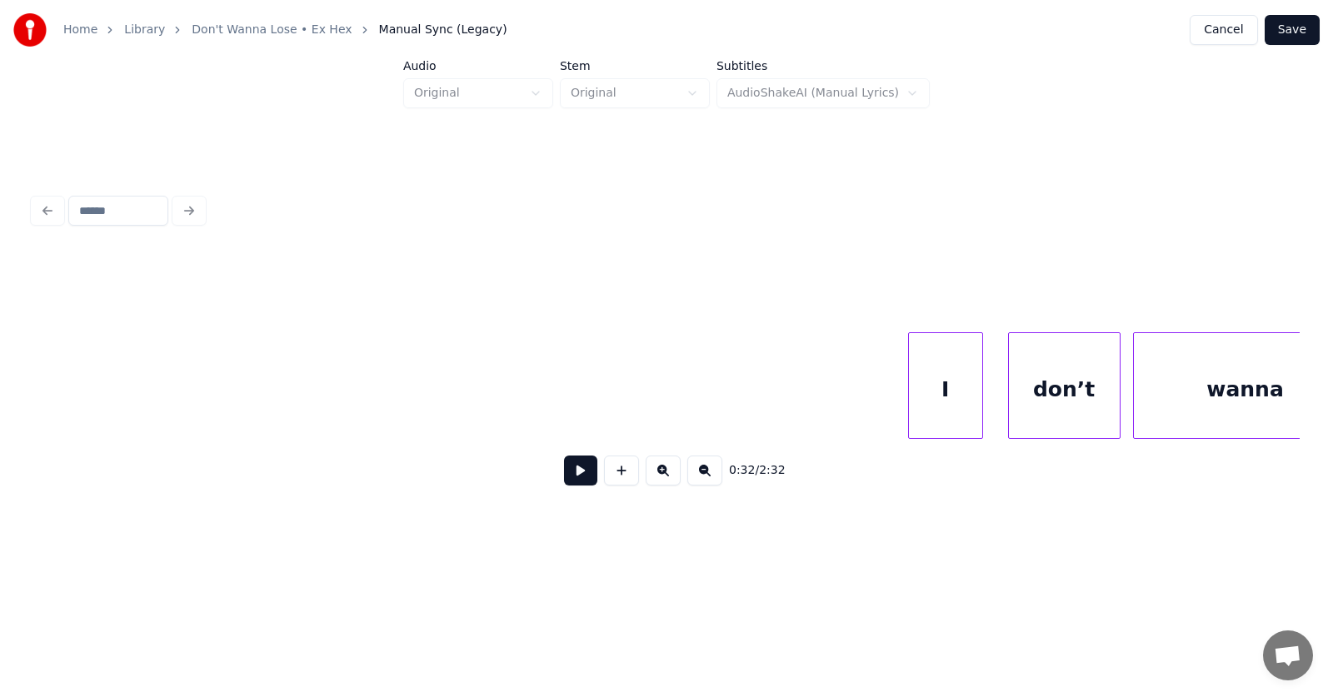
scroll to position [0, 22651]
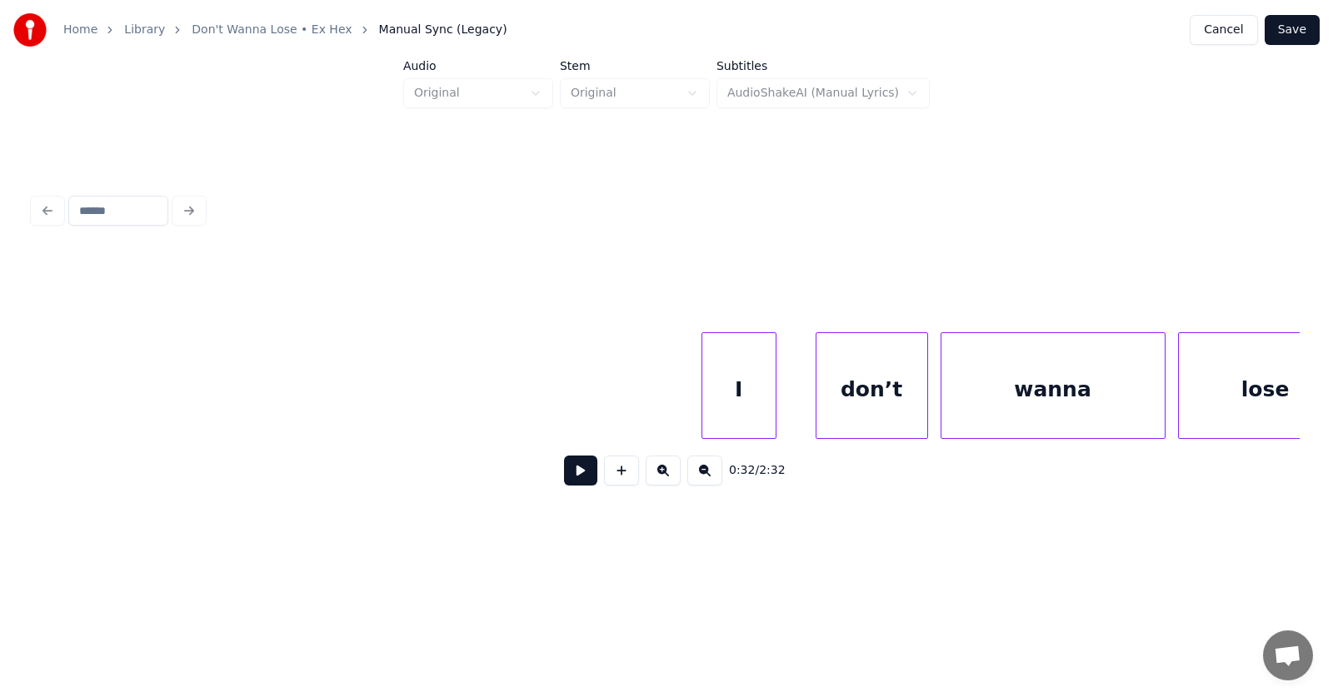
click at [741, 400] on div "I" at bounding box center [738, 389] width 73 height 113
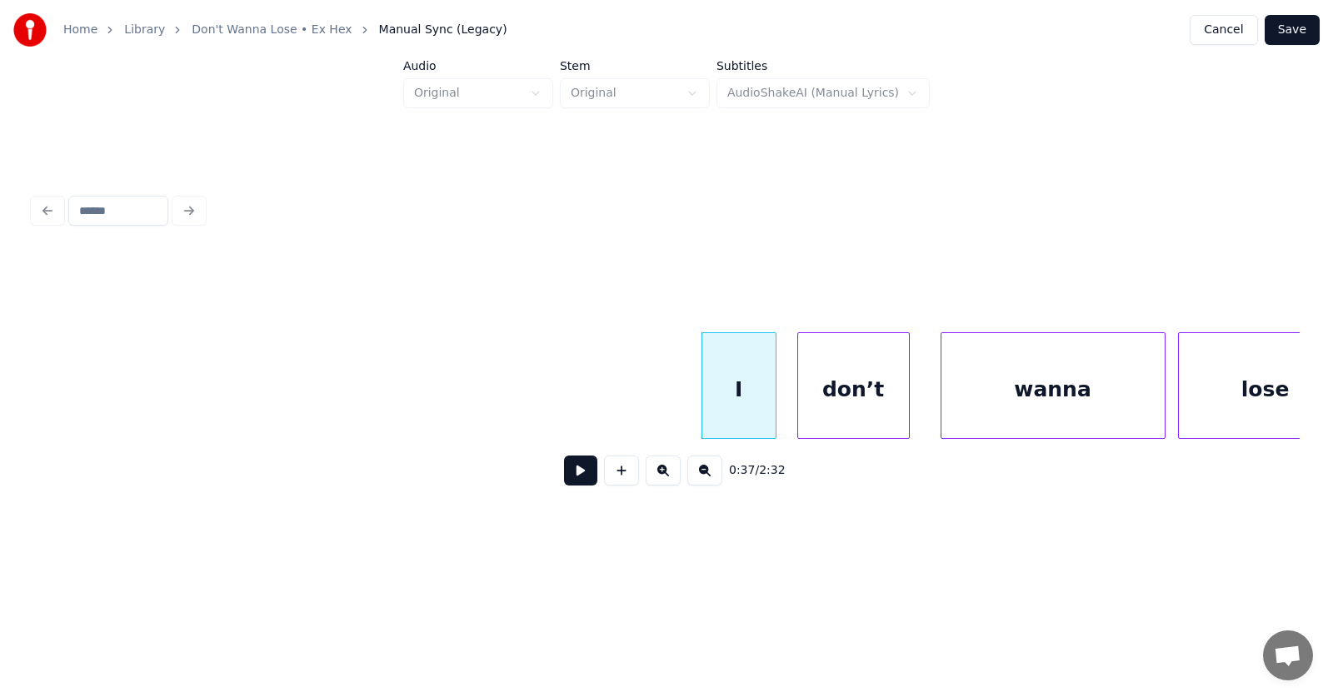
click at [851, 410] on div "don’t" at bounding box center [853, 389] width 111 height 113
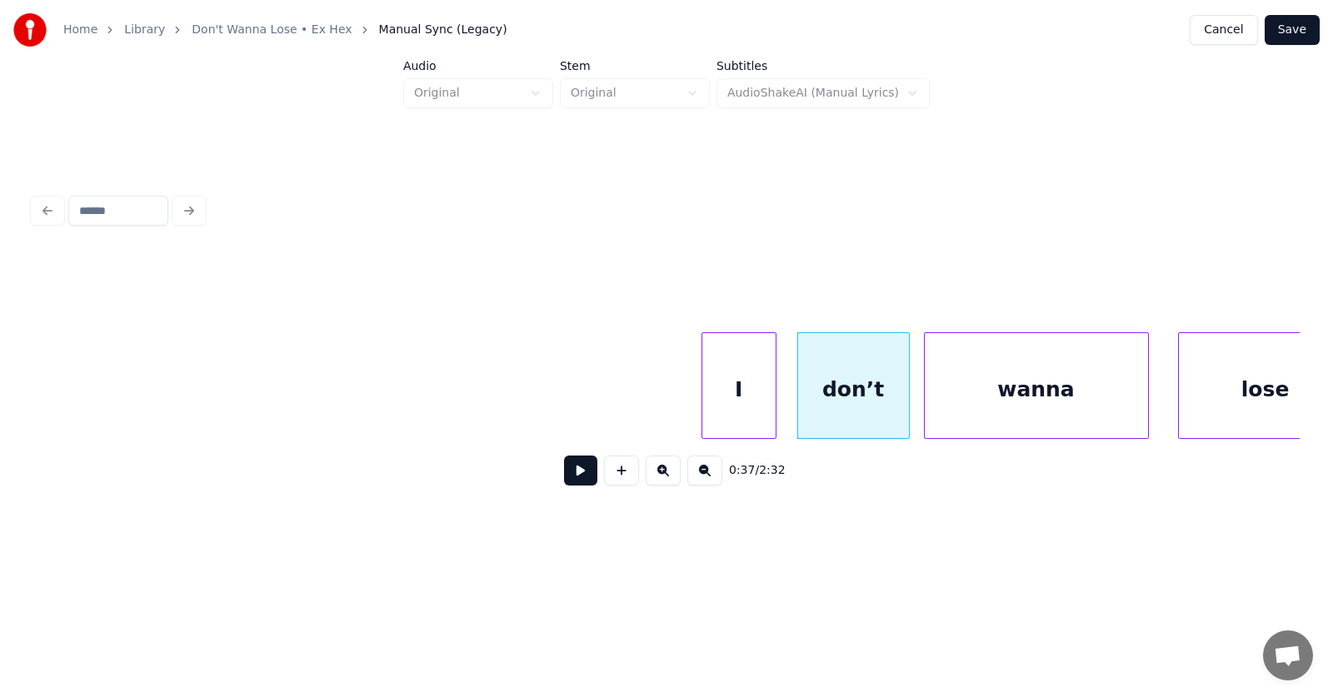
click at [1018, 403] on div "wanna" at bounding box center [1036, 389] width 223 height 113
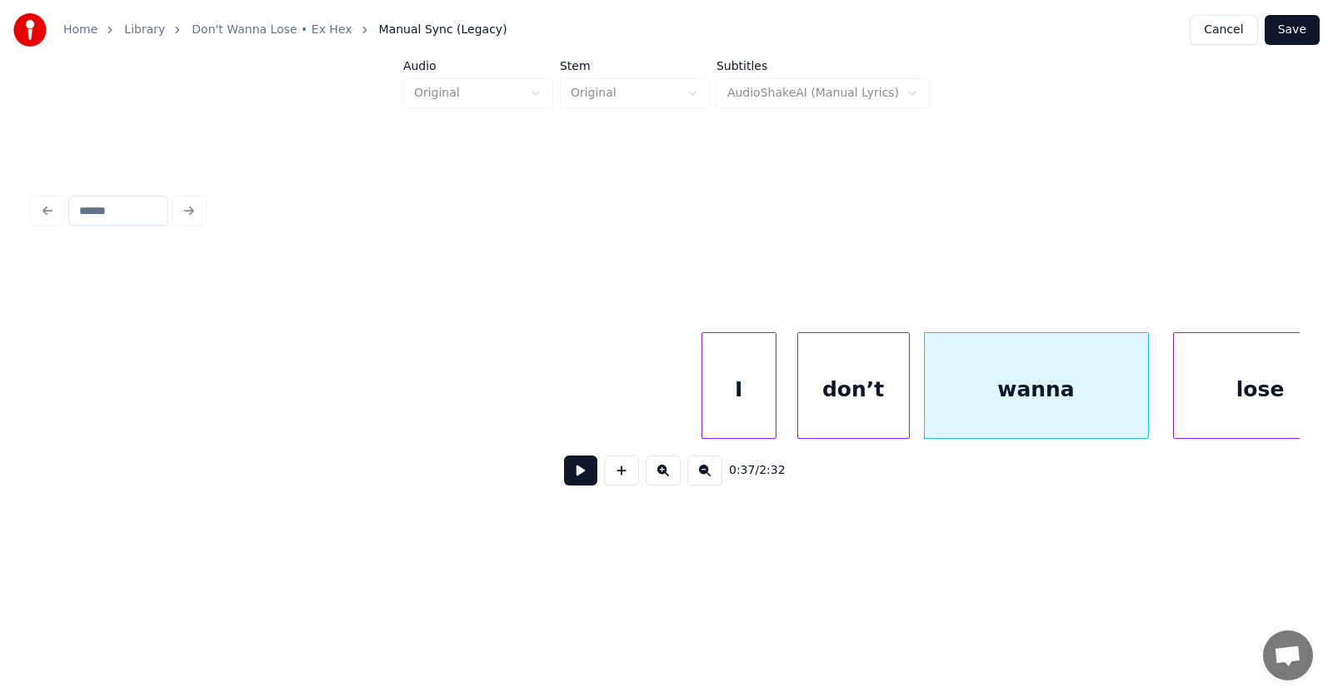
scroll to position [0, 22699]
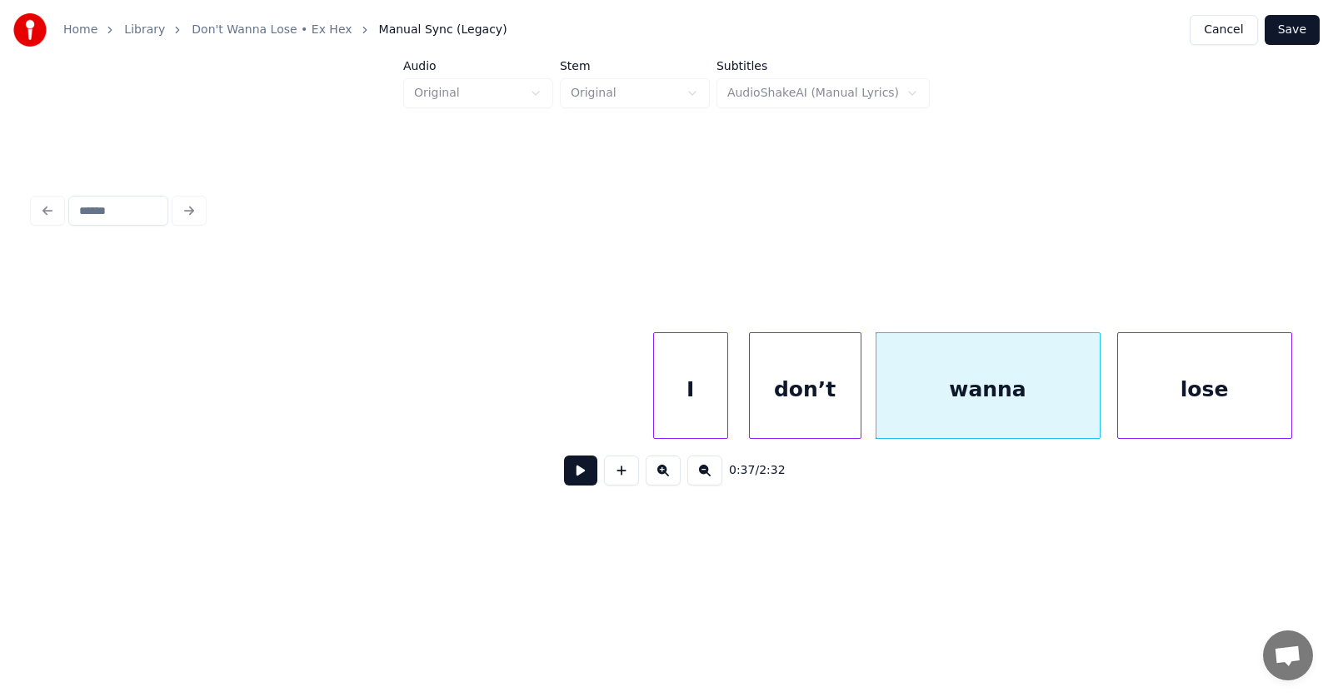
click at [1205, 405] on div "lose" at bounding box center [1204, 389] width 173 height 113
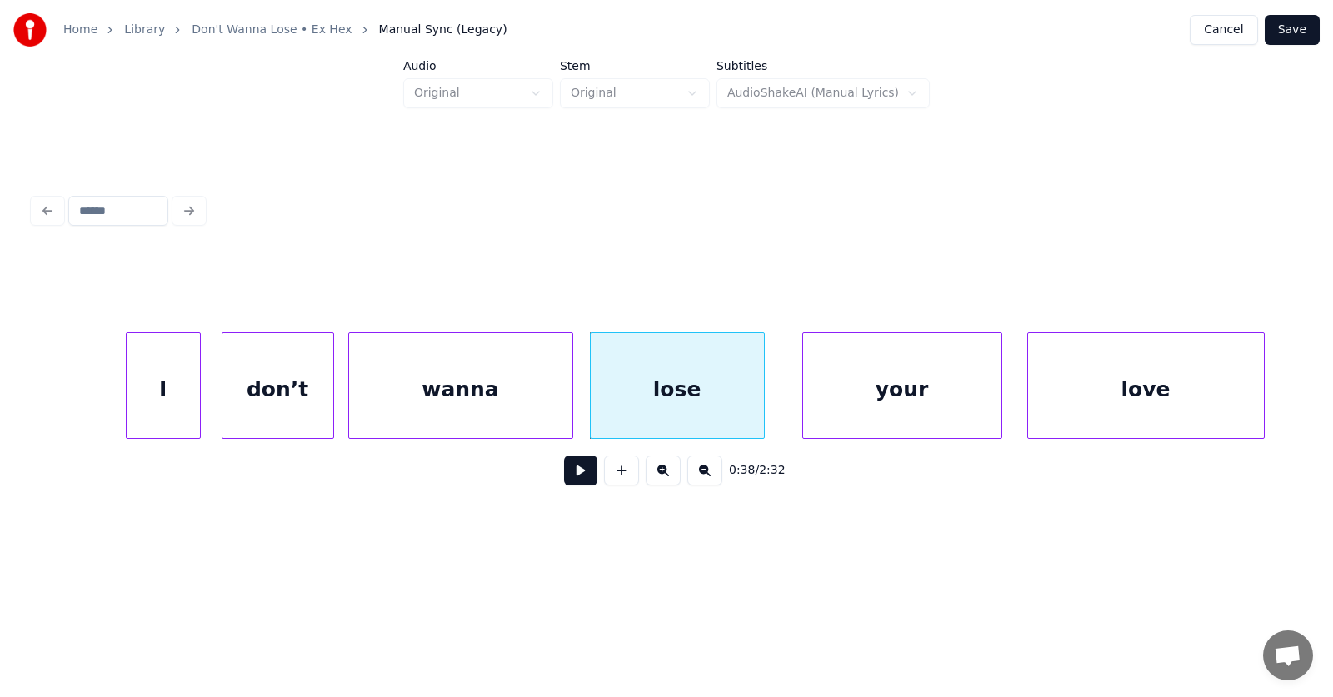
scroll to position [0, 23418]
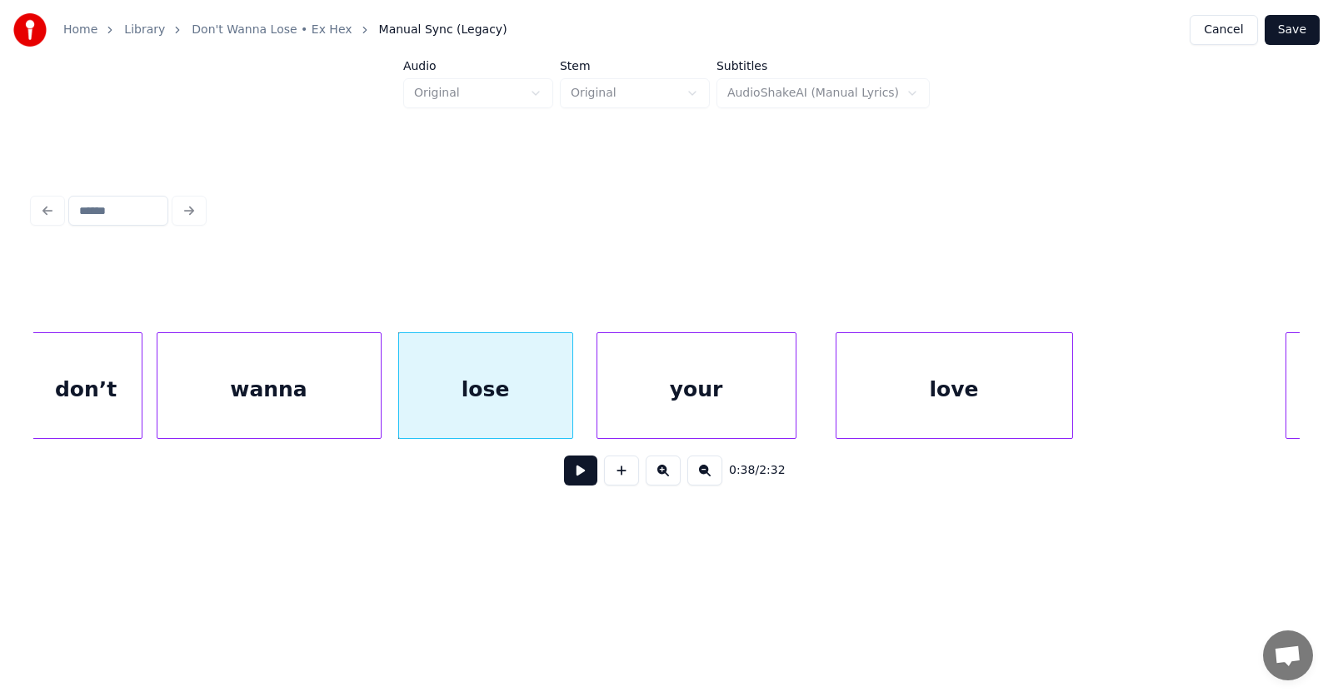
click at [740, 389] on div "your" at bounding box center [696, 389] width 198 height 113
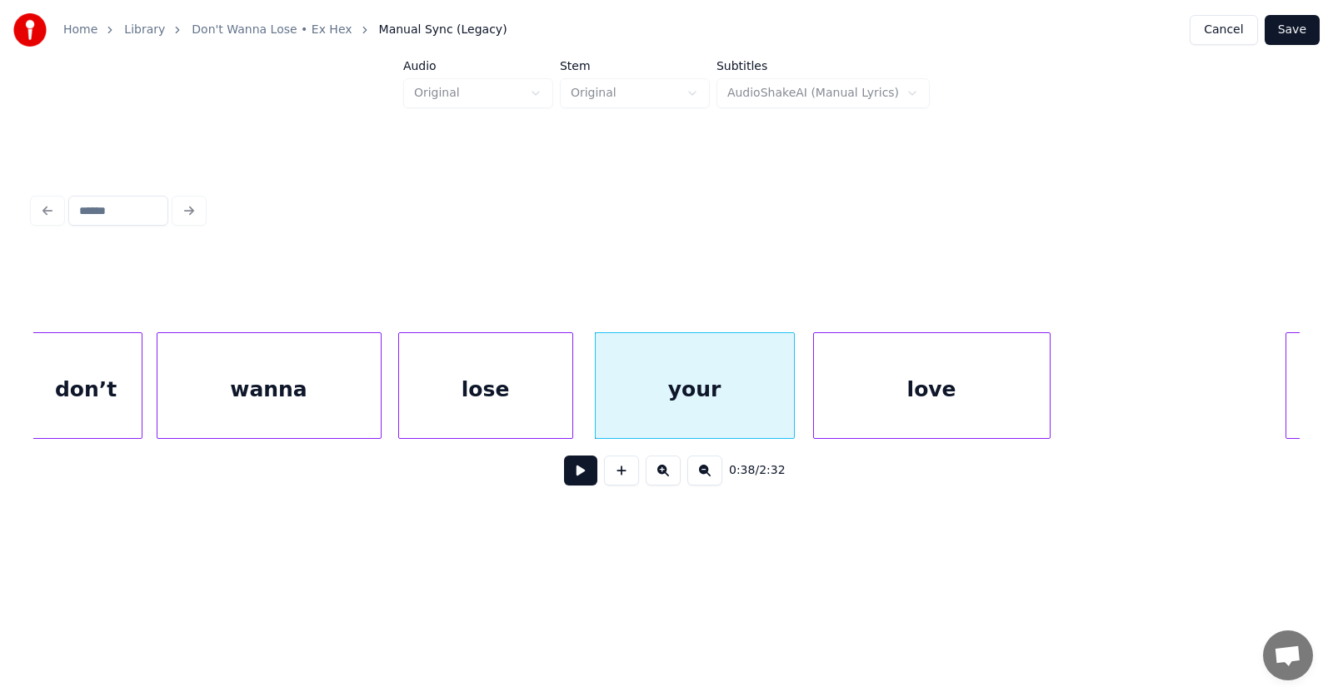
click at [883, 399] on div "love" at bounding box center [932, 389] width 236 height 113
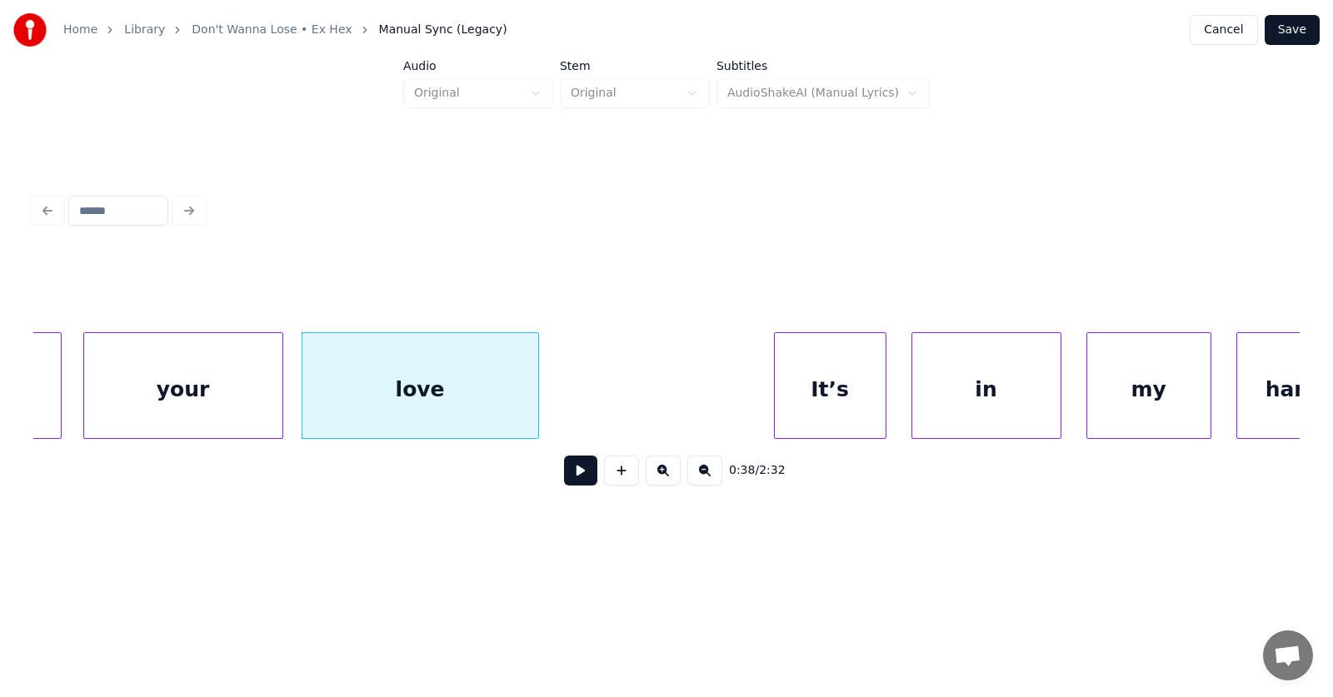
scroll to position [0, 24058]
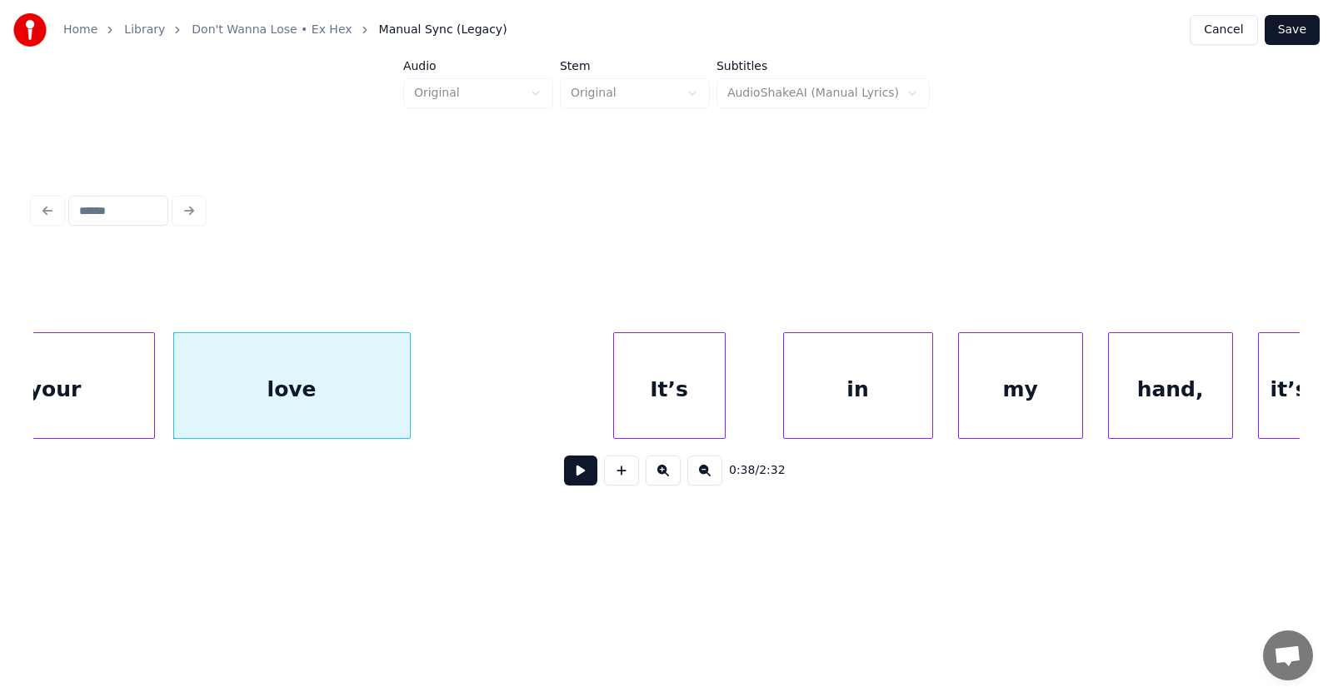
click at [635, 406] on div "It’s" at bounding box center [669, 389] width 111 height 113
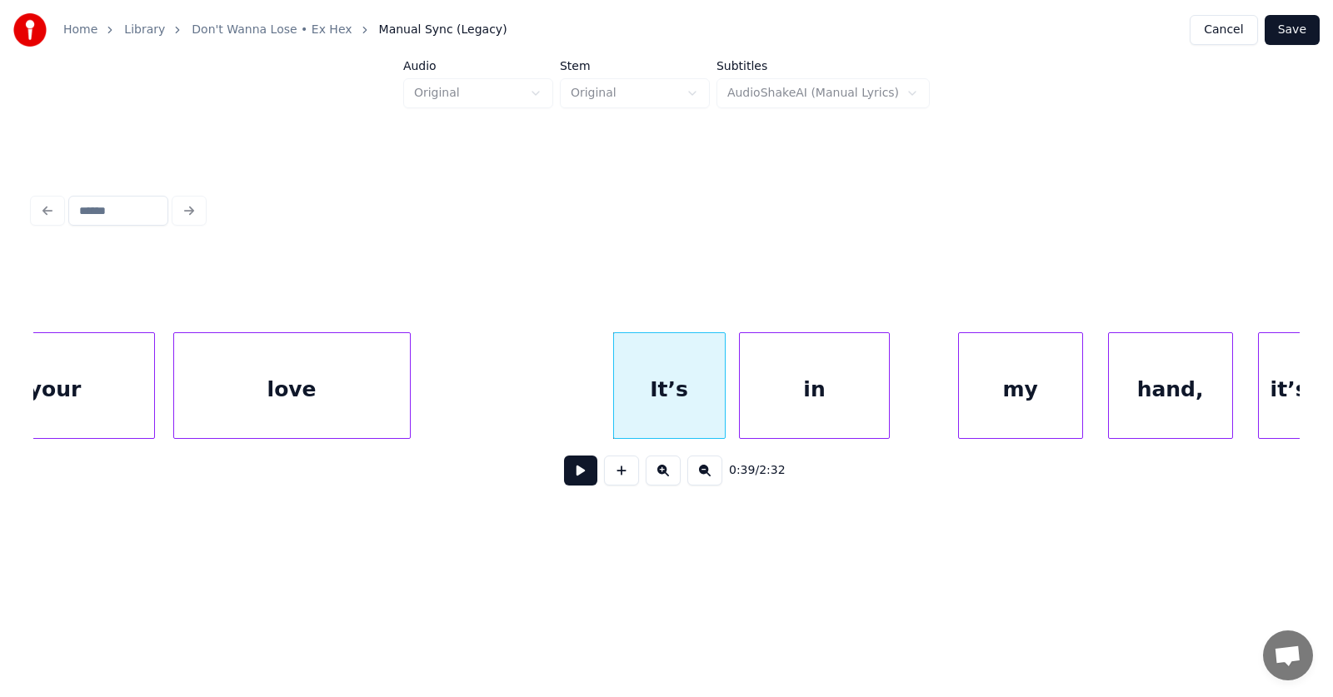
click at [792, 417] on div "in" at bounding box center [814, 389] width 148 height 113
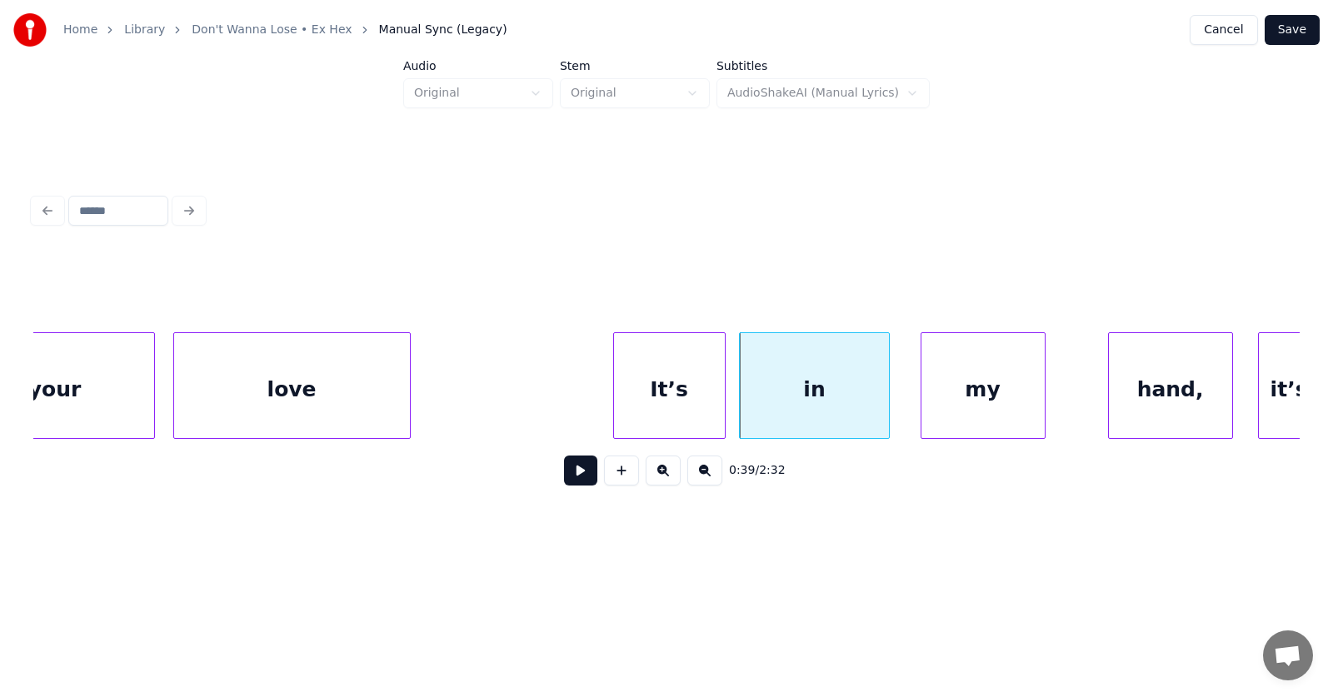
click at [944, 412] on div "my" at bounding box center [983, 389] width 123 height 113
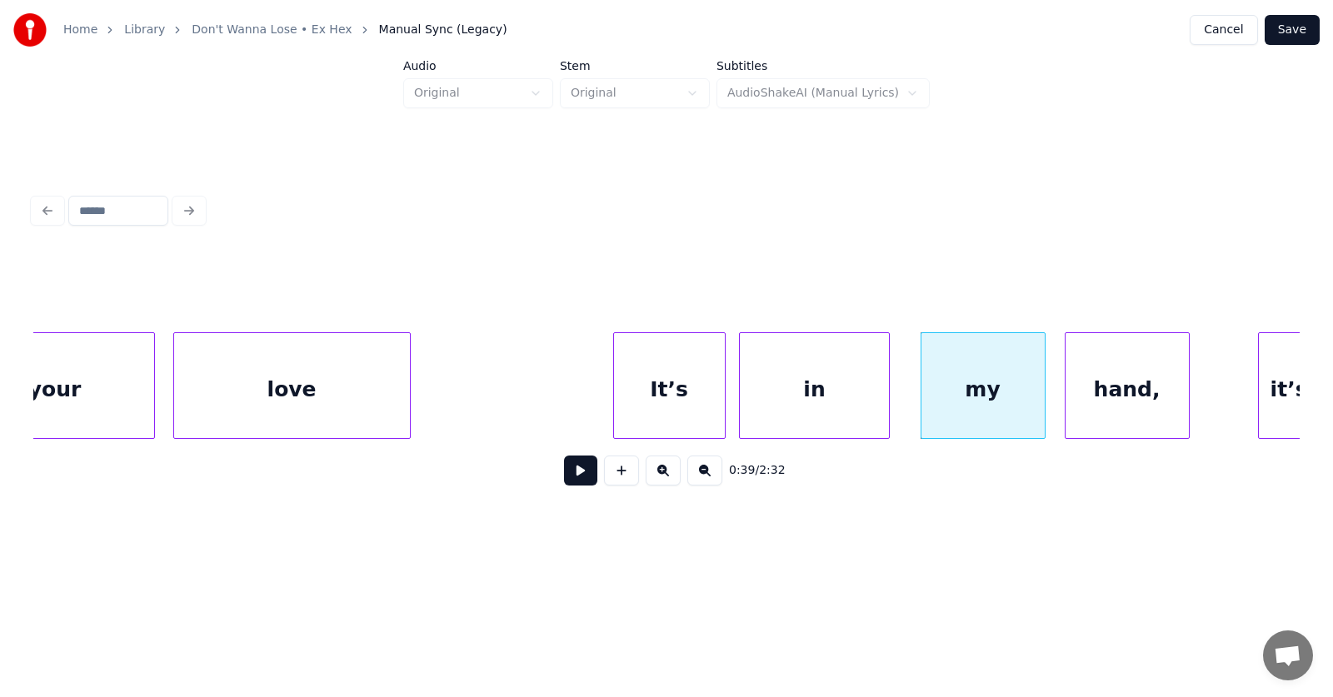
click at [1103, 417] on div "hand," at bounding box center [1127, 389] width 123 height 113
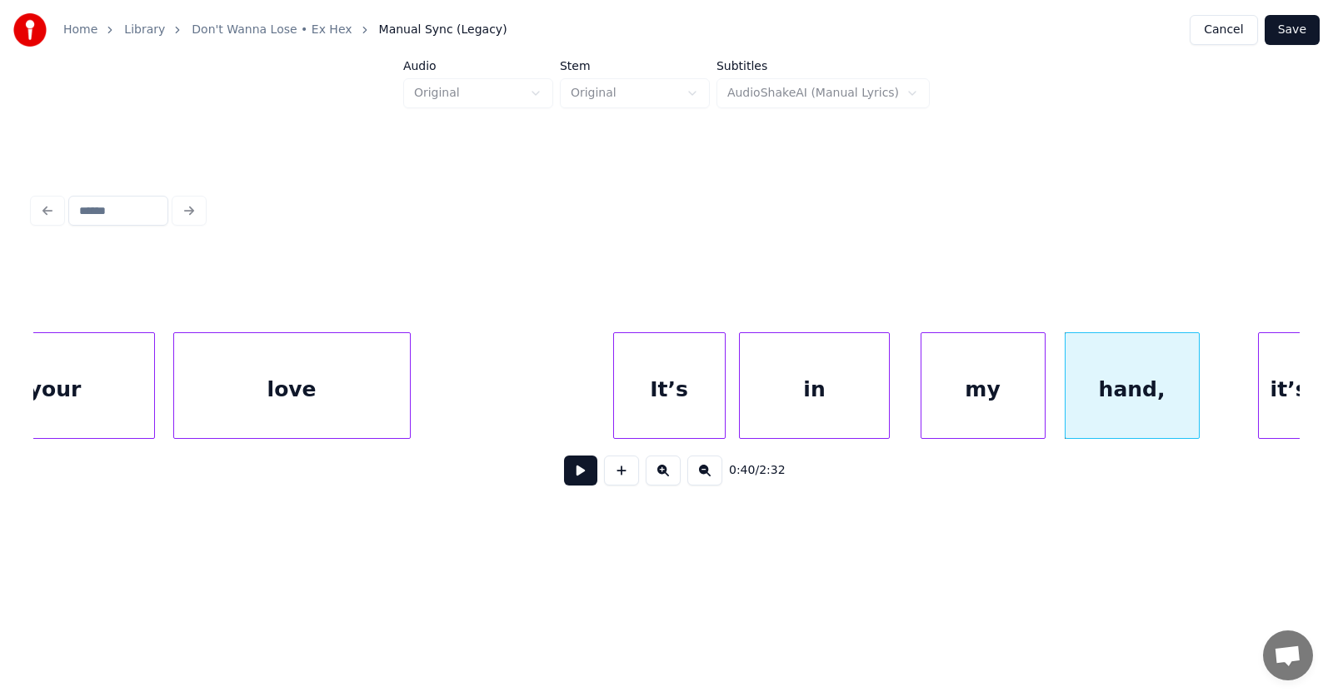
click at [1196, 403] on div at bounding box center [1196, 385] width 5 height 105
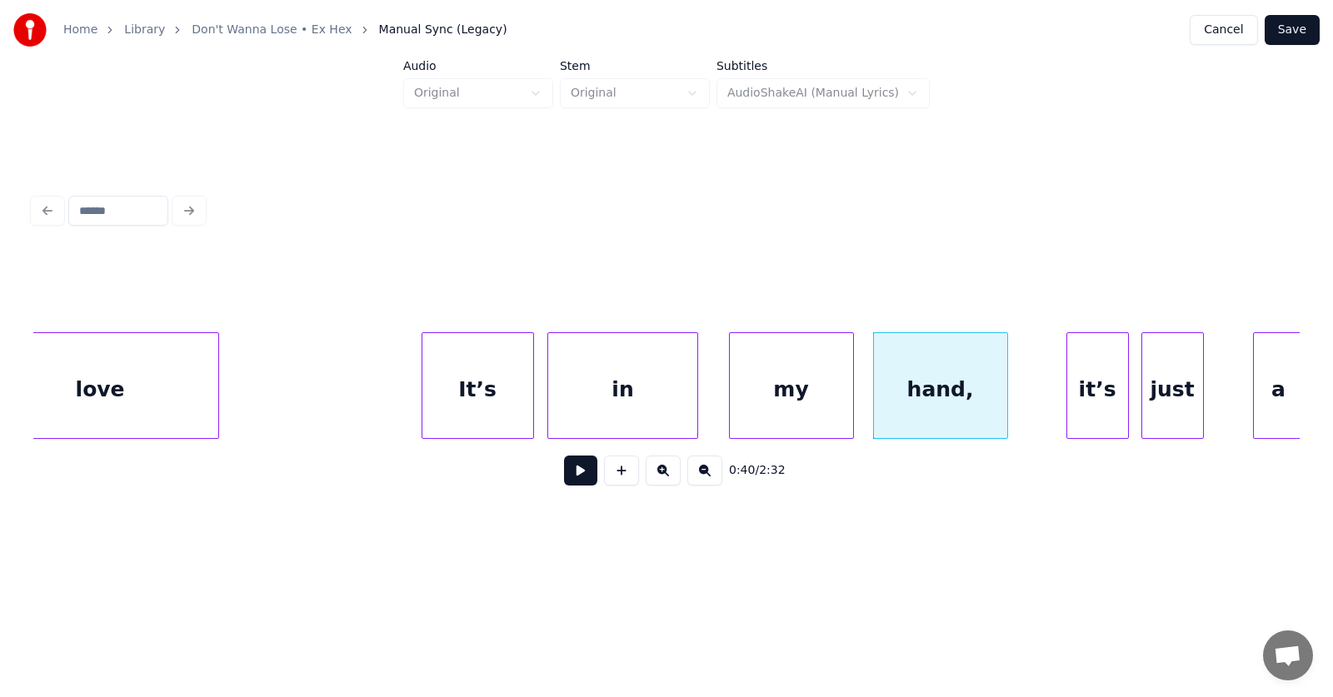
scroll to position [0, 24442]
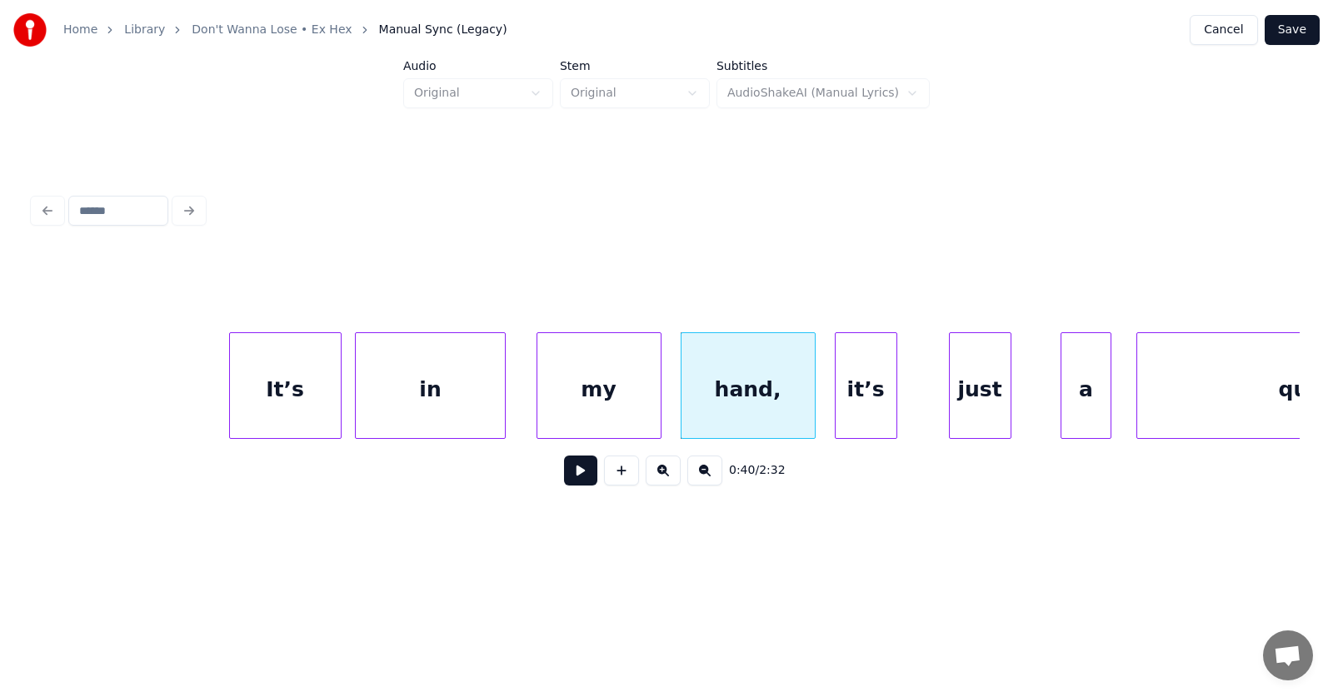
click at [864, 412] on div "it’s" at bounding box center [866, 389] width 61 height 113
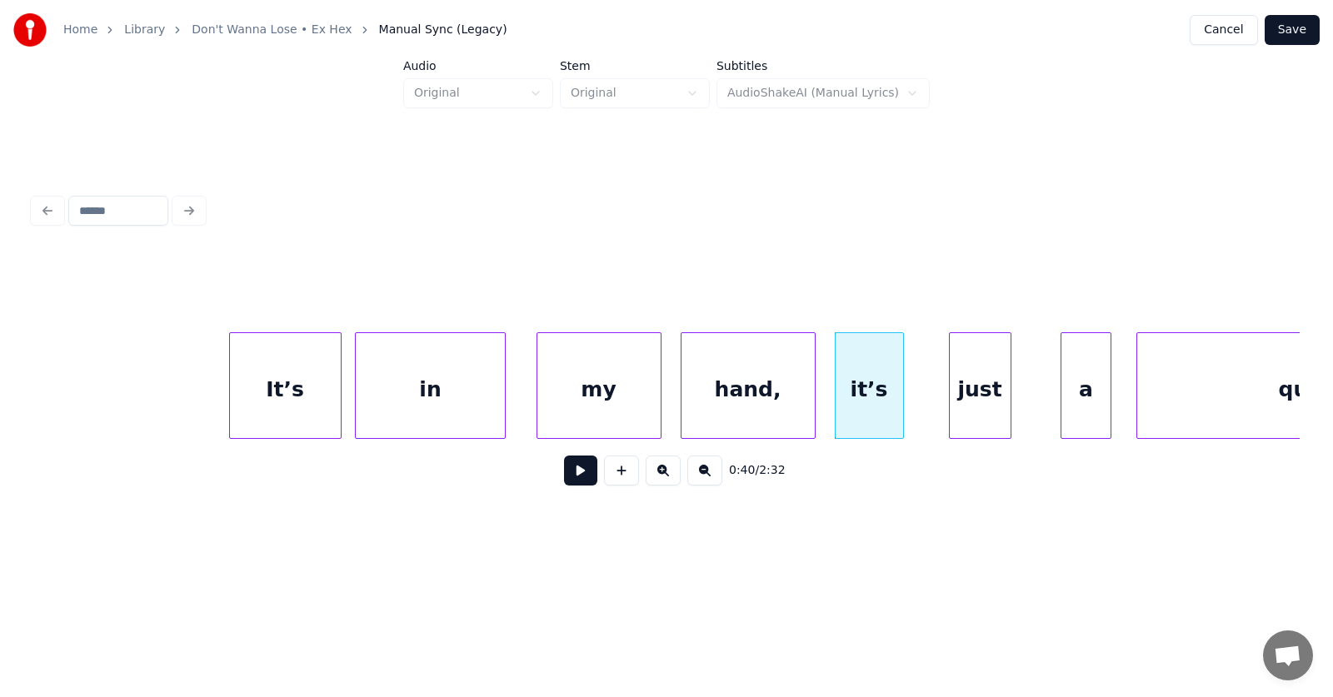
click at [903, 408] on div at bounding box center [900, 385] width 5 height 105
click at [957, 415] on div "just" at bounding box center [961, 389] width 61 height 113
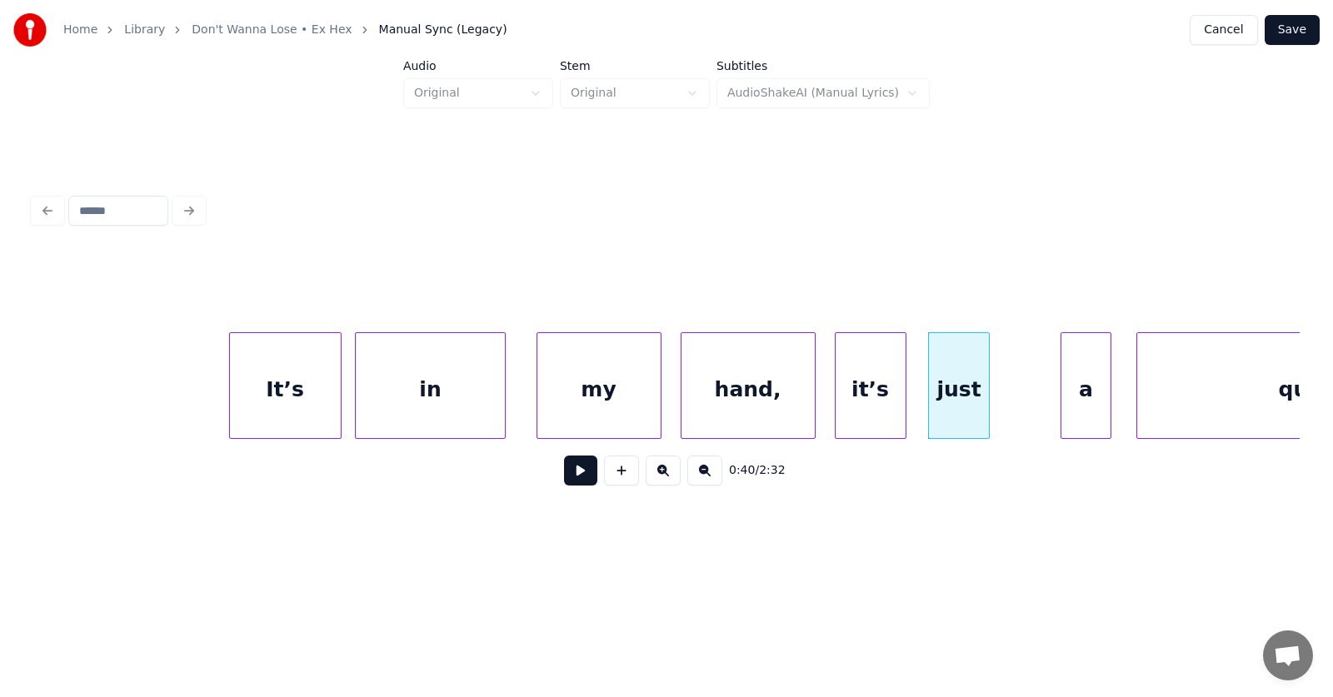
click at [1078, 417] on div "a" at bounding box center [1085, 389] width 48 height 113
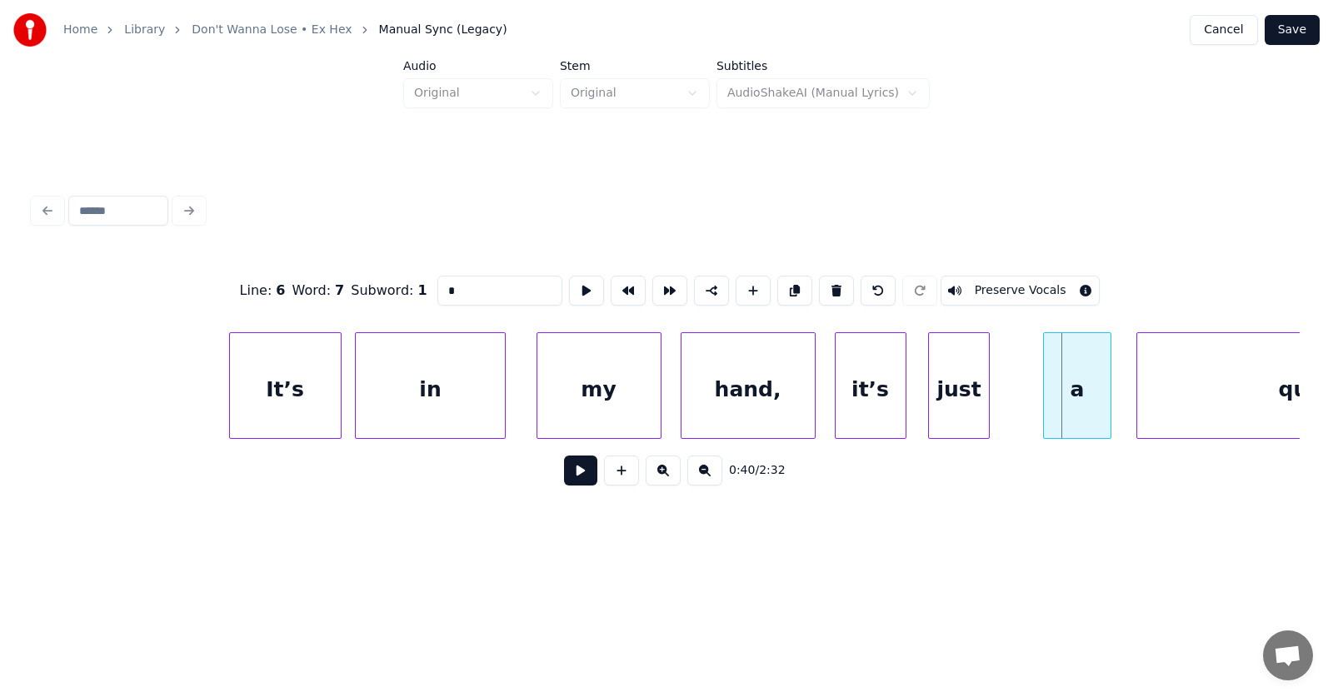
click at [1046, 418] on div at bounding box center [1046, 385] width 5 height 105
click at [1038, 418] on div "a" at bounding box center [1046, 389] width 68 height 113
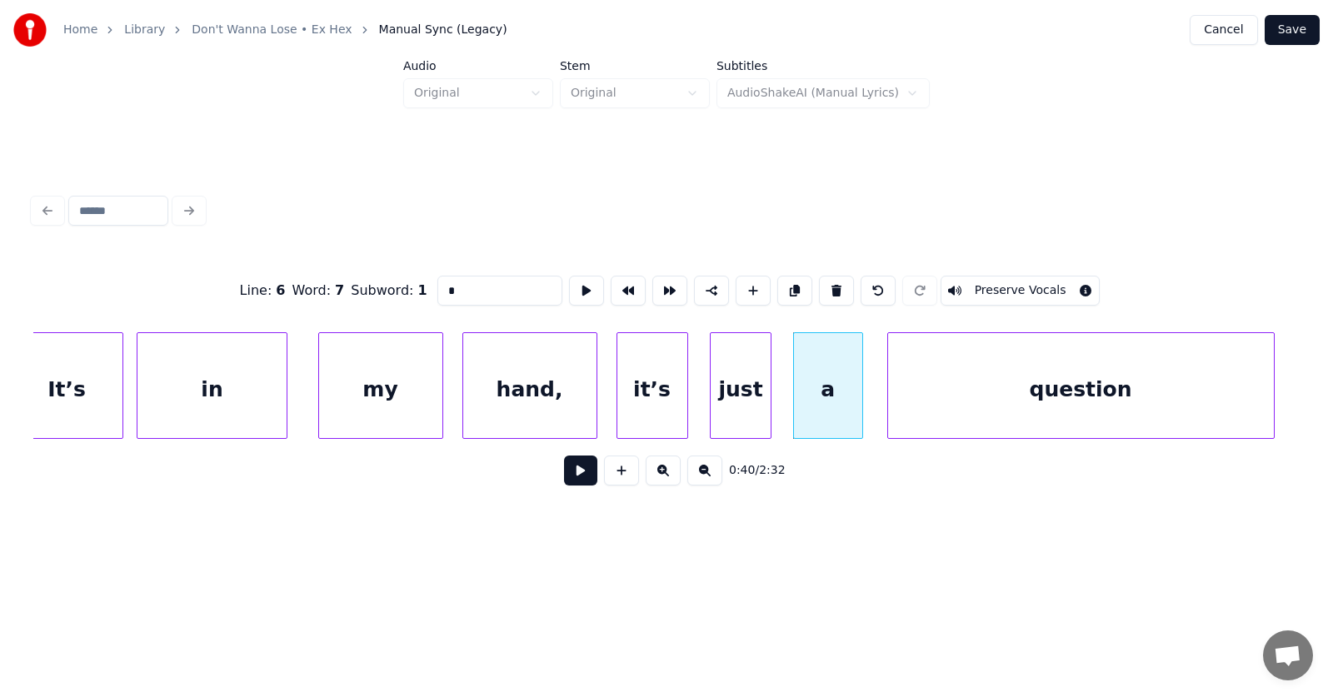
click at [1132, 415] on div "question" at bounding box center [1081, 389] width 386 height 113
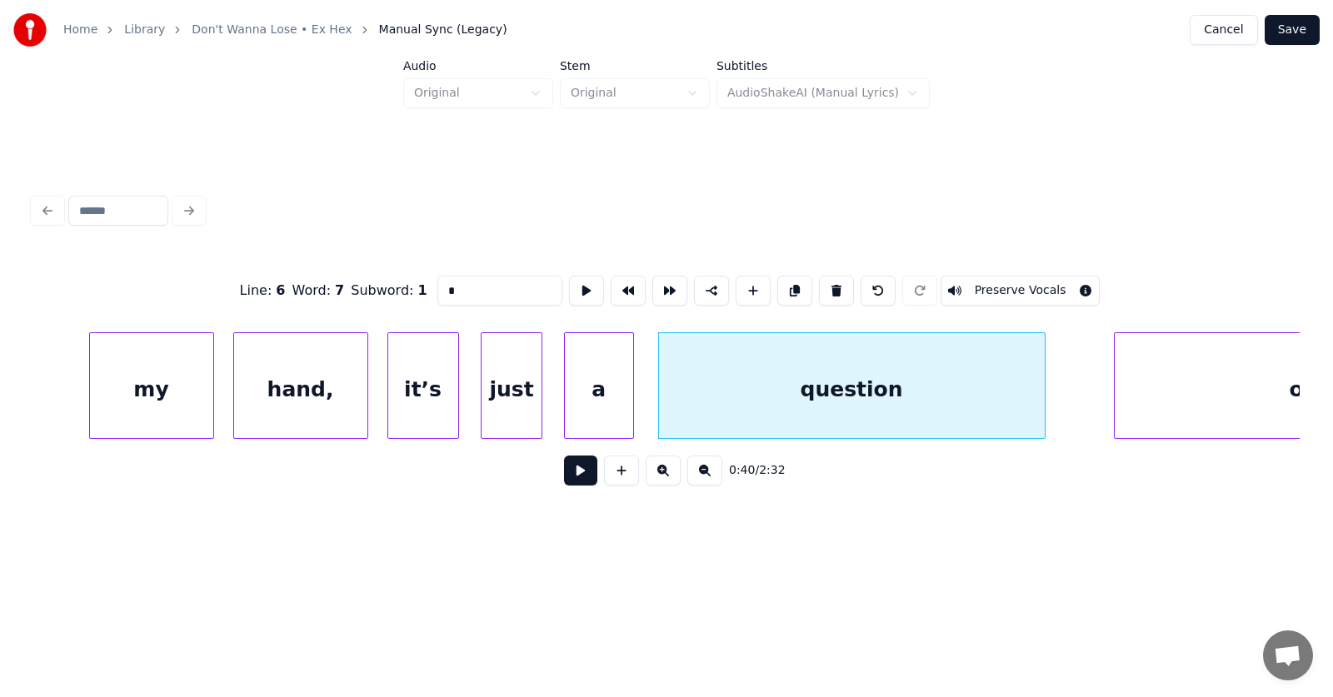
scroll to position [0, 25210]
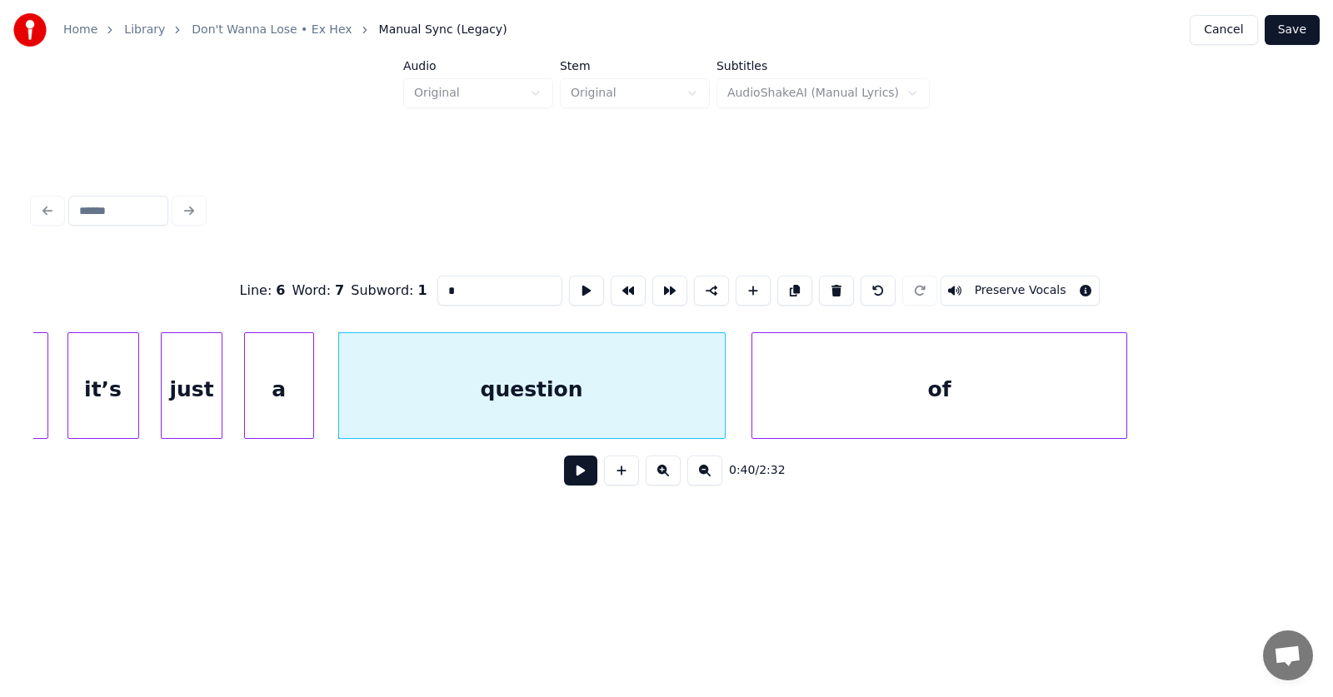
click at [841, 412] on div "of" at bounding box center [938, 389] width 373 height 113
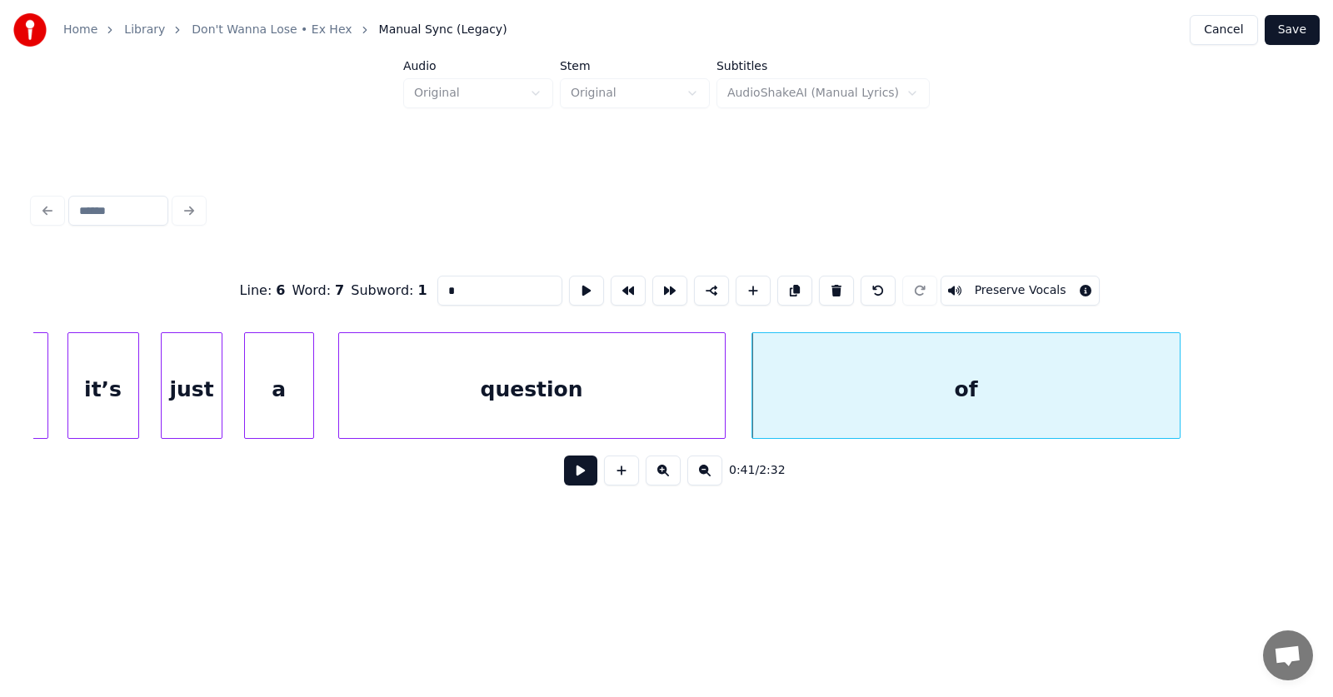
click at [1180, 387] on div at bounding box center [1177, 385] width 5 height 105
click at [574, 476] on button at bounding box center [580, 471] width 33 height 30
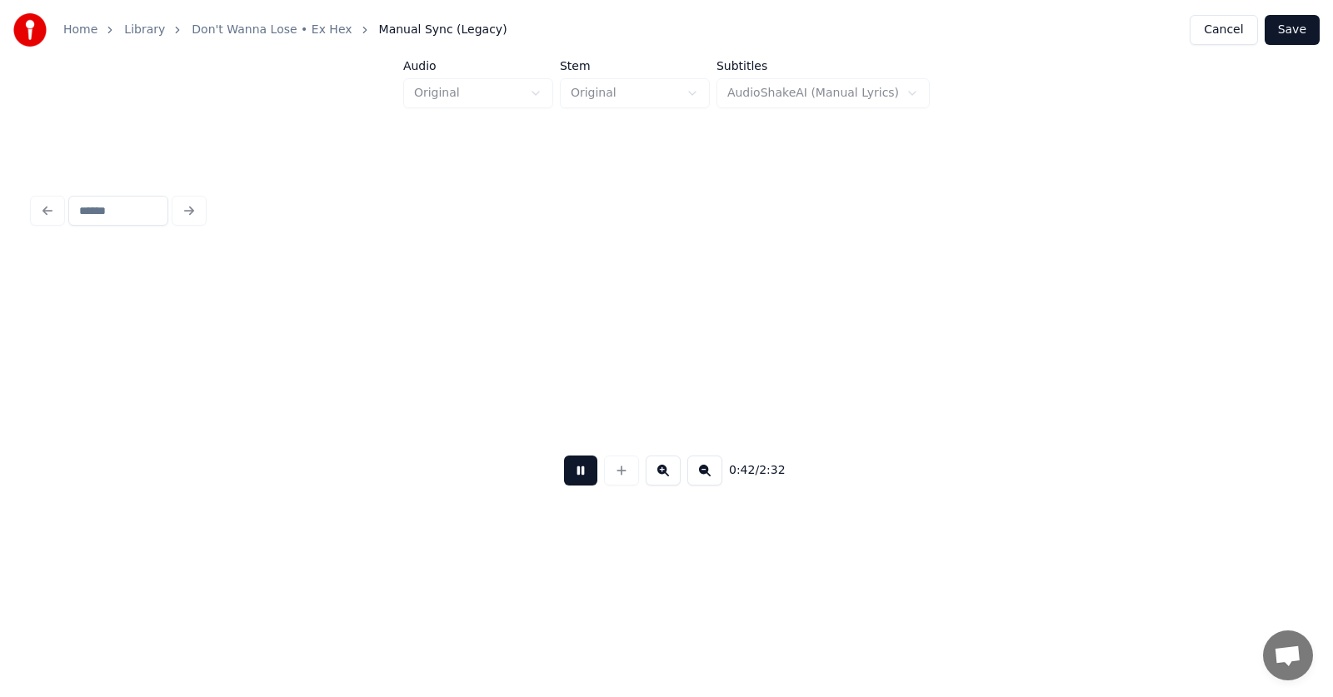
scroll to position [0, 26484]
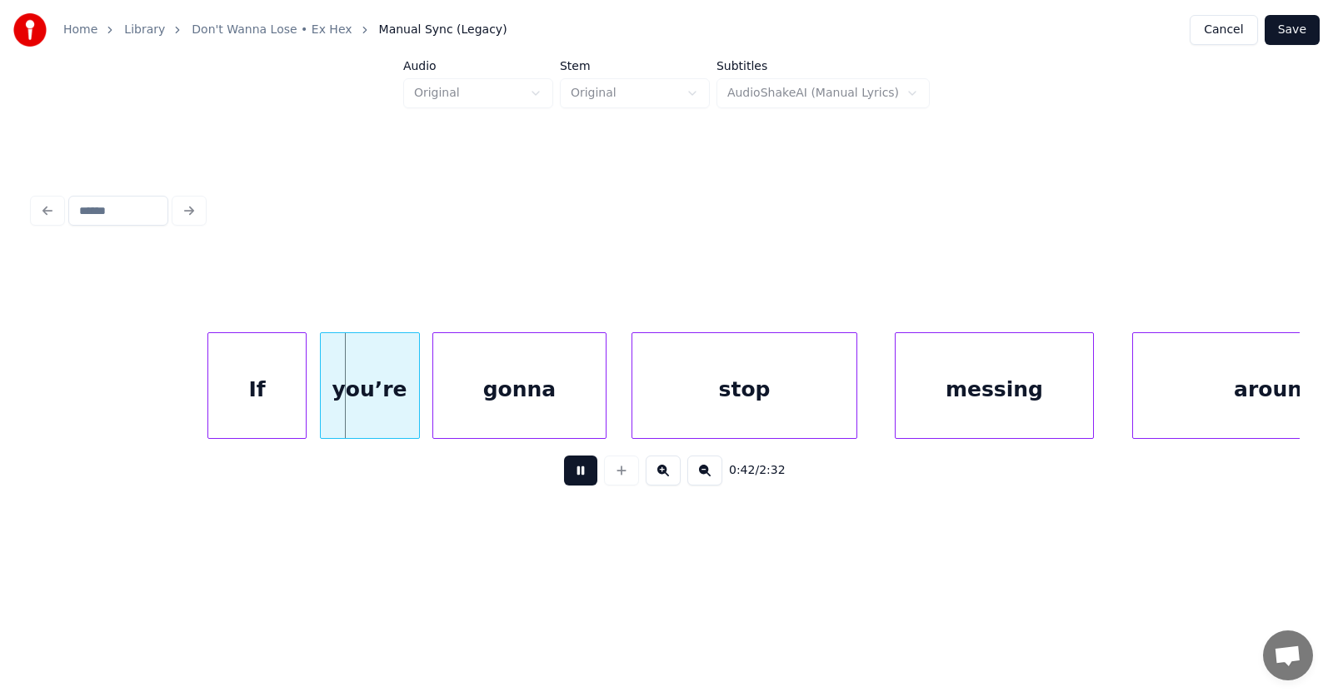
click at [574, 476] on button at bounding box center [580, 471] width 33 height 30
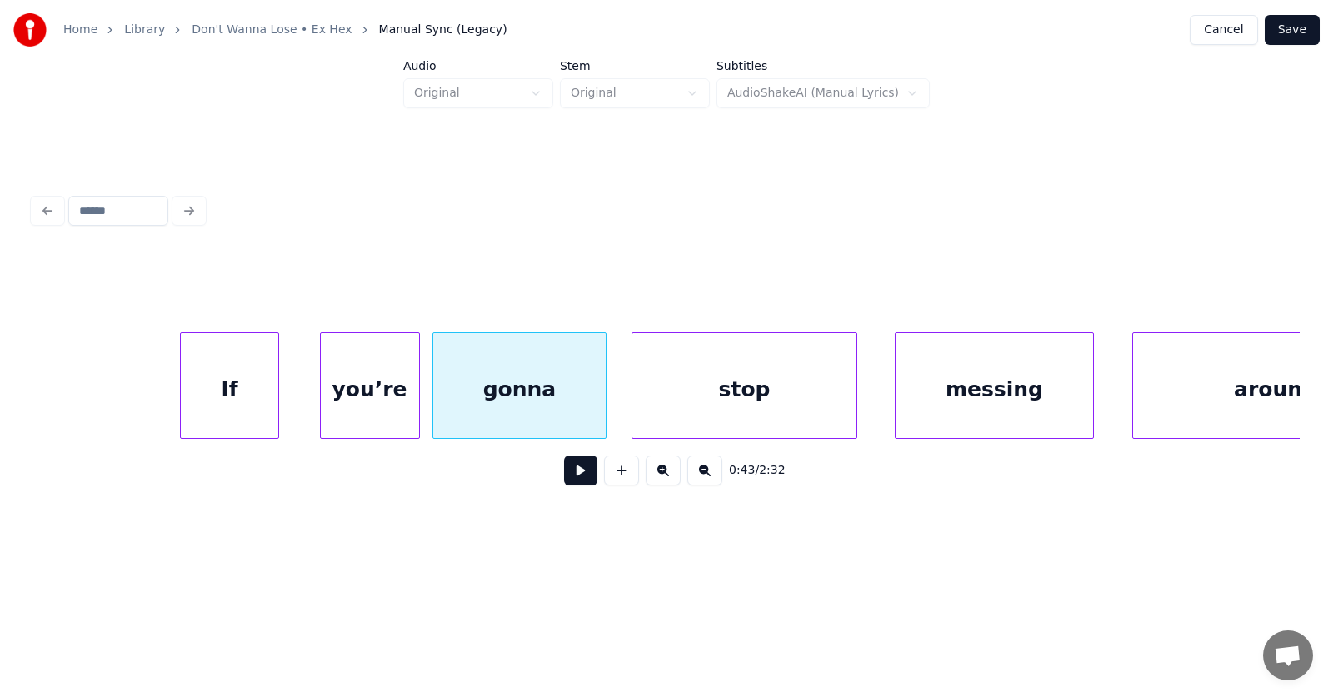
click at [240, 398] on div "If" at bounding box center [230, 389] width 98 height 113
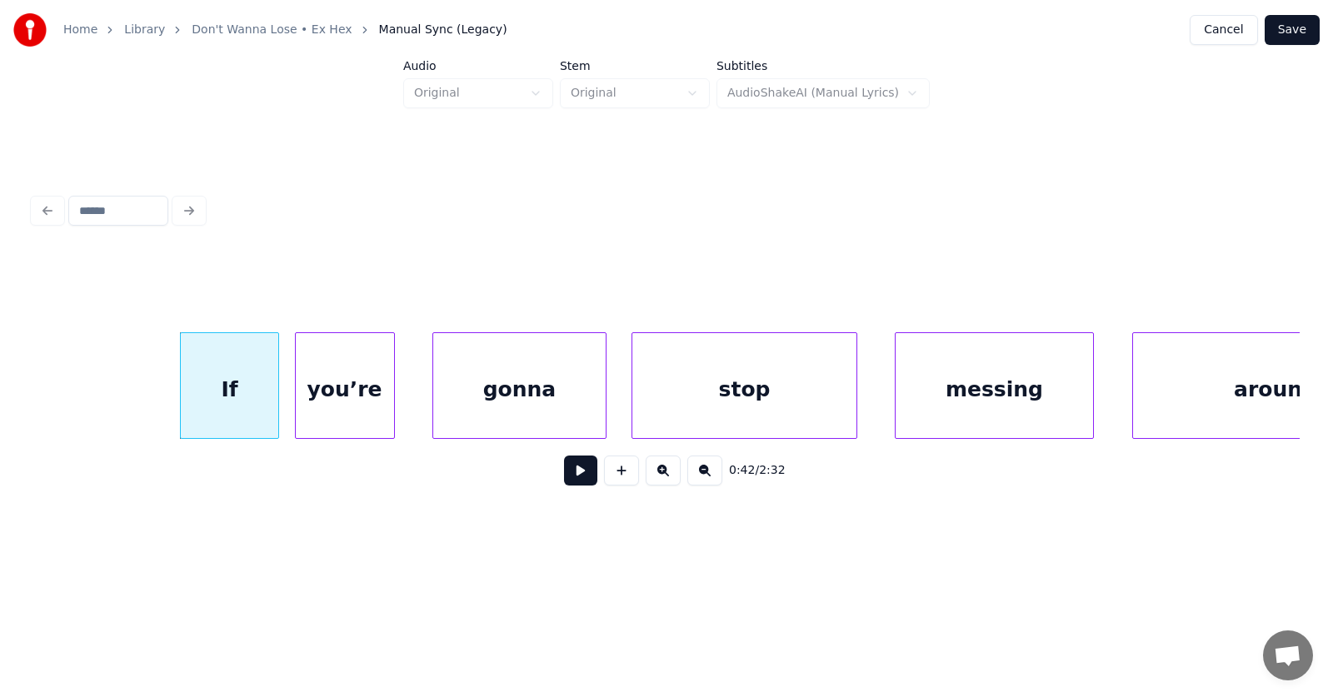
click at [336, 410] on div "you’re" at bounding box center [345, 389] width 98 height 113
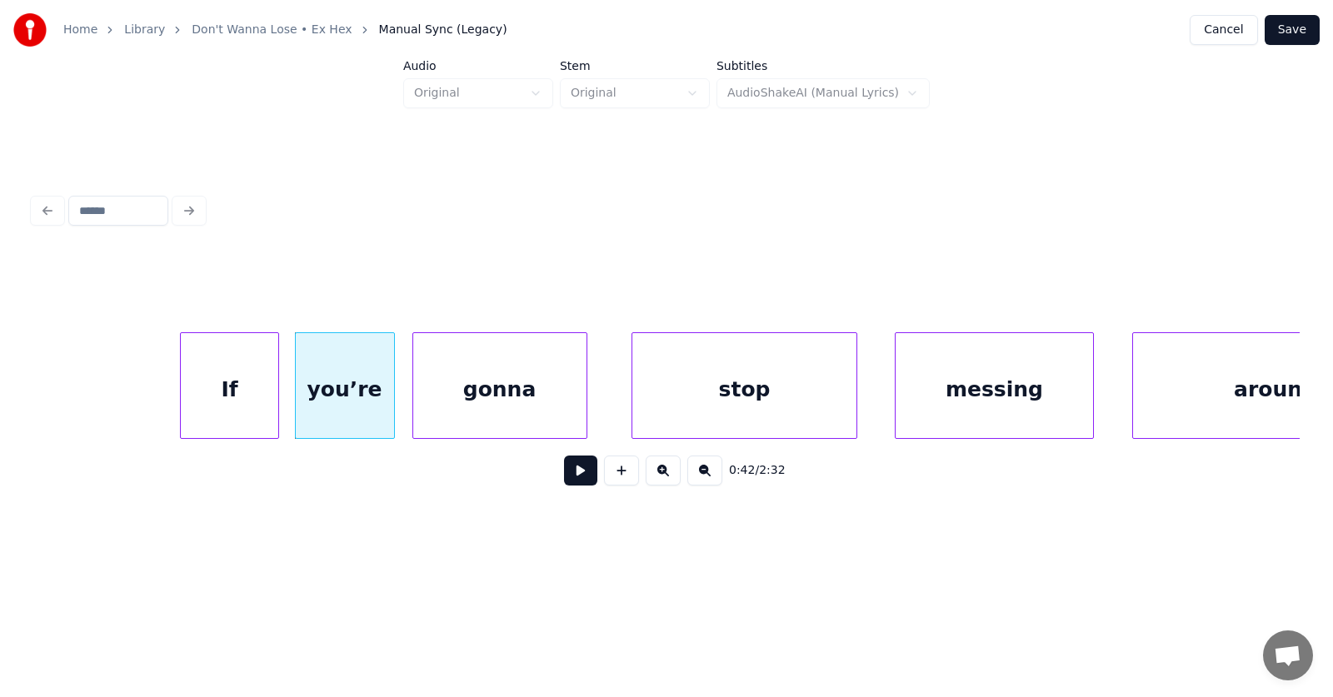
click at [447, 411] on div "gonna" at bounding box center [499, 389] width 173 height 113
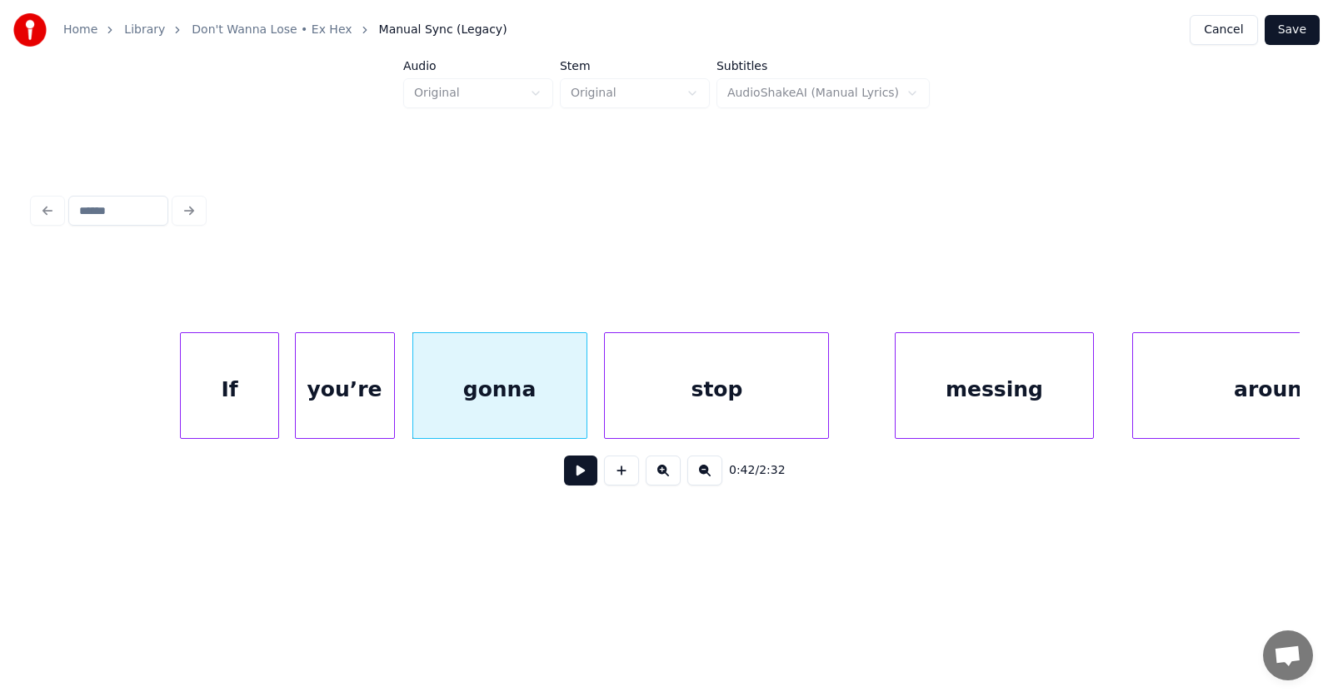
click at [666, 412] on div "stop" at bounding box center [716, 389] width 223 height 113
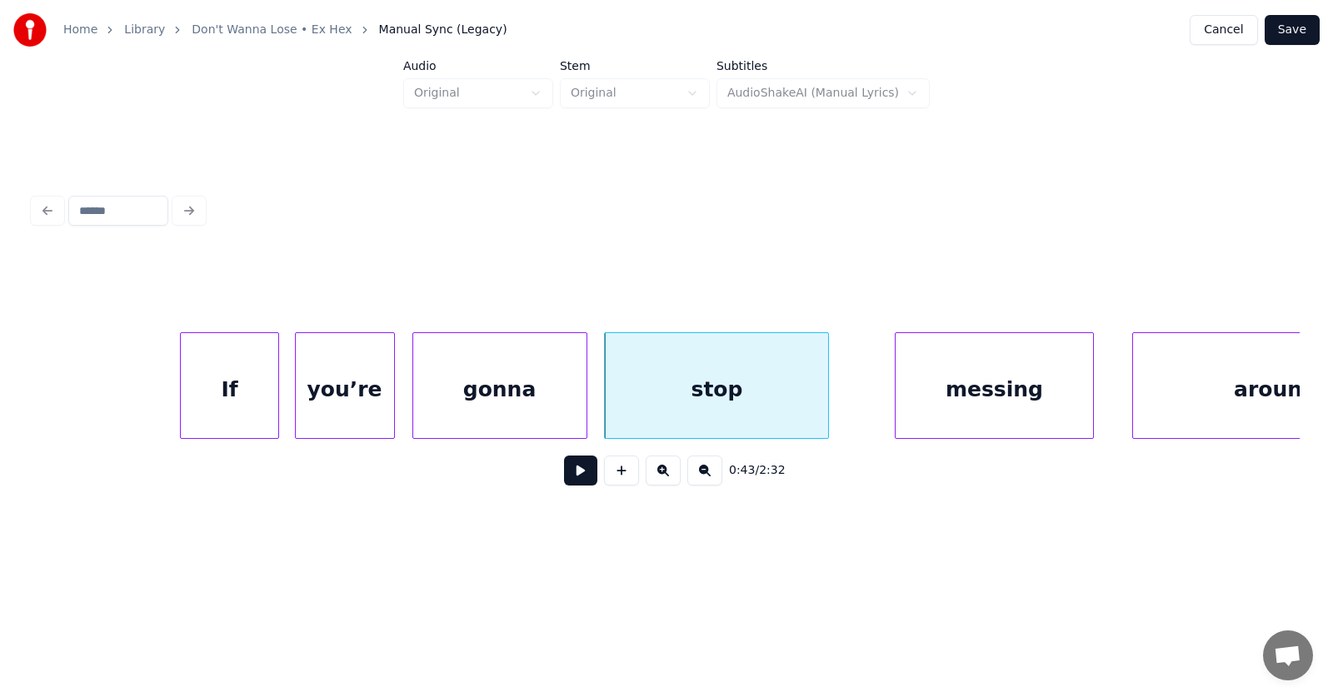
click at [740, 408] on div "stop" at bounding box center [716, 389] width 223 height 113
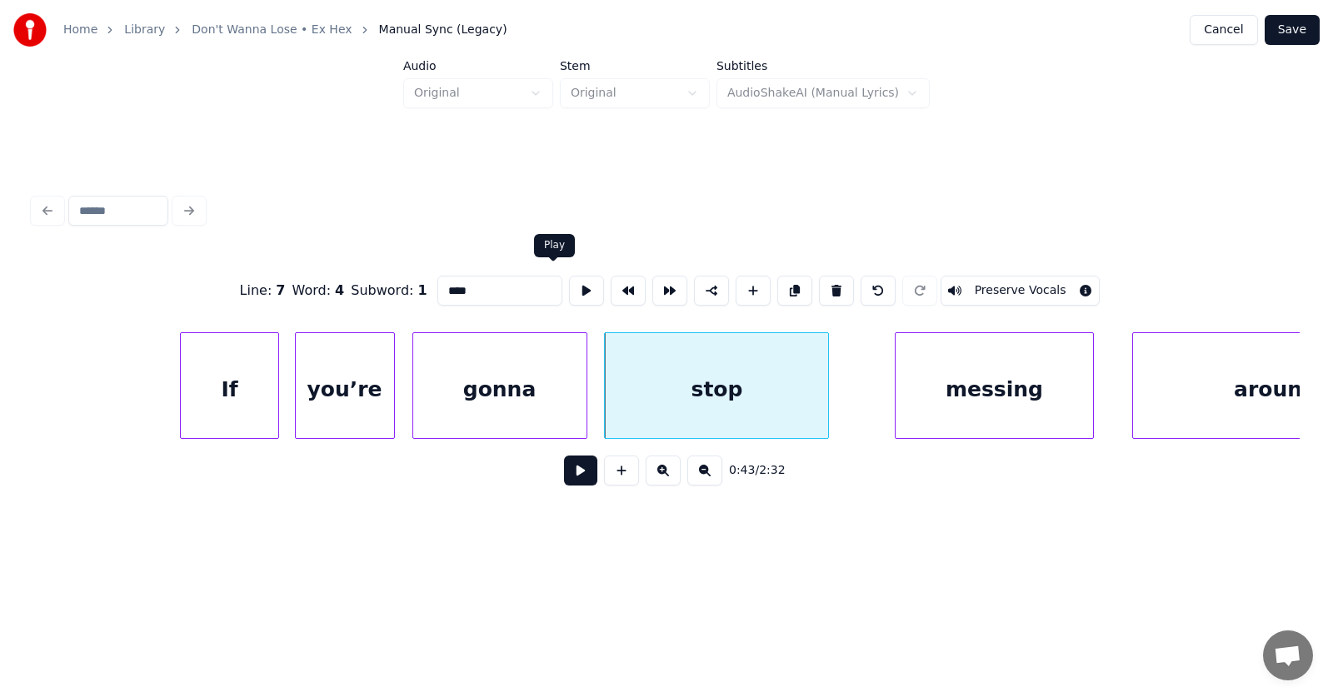
click at [569, 284] on button at bounding box center [586, 291] width 35 height 30
click at [924, 417] on div "messing" at bounding box center [967, 389] width 198 height 113
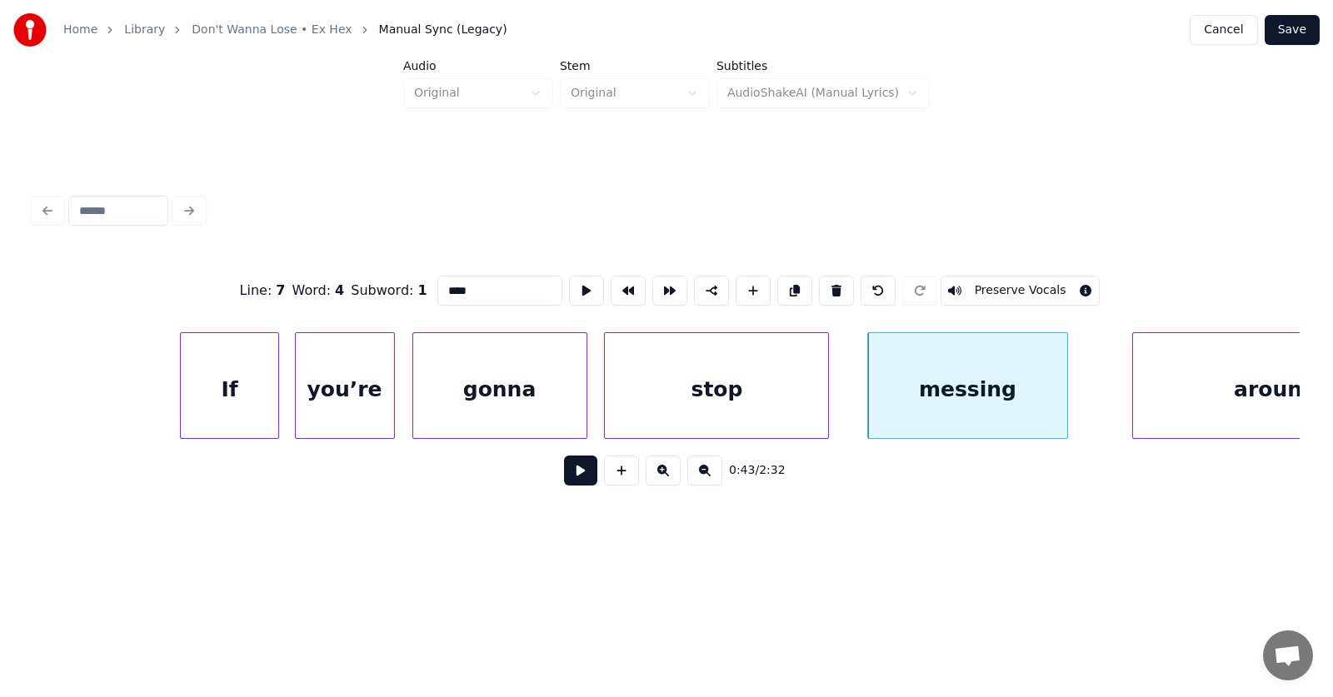
scroll to position [0, 26600]
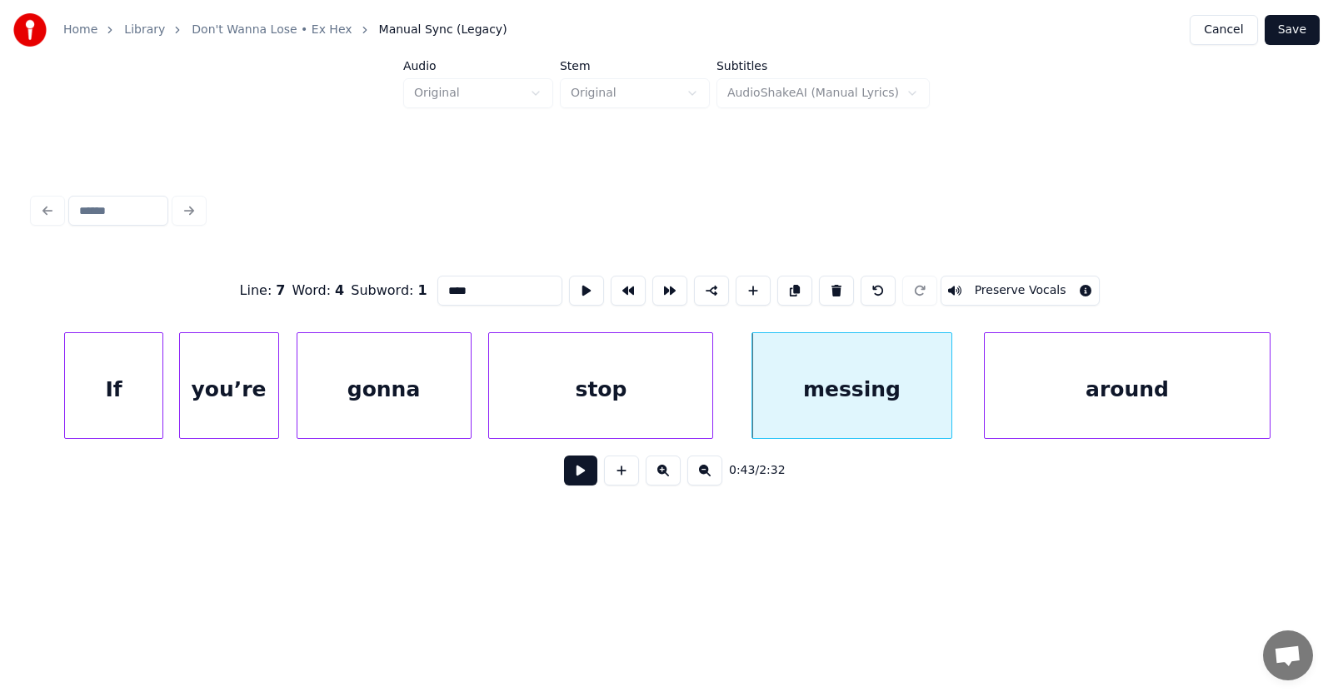
click at [1198, 410] on div "around" at bounding box center [1128, 389] width 286 height 113
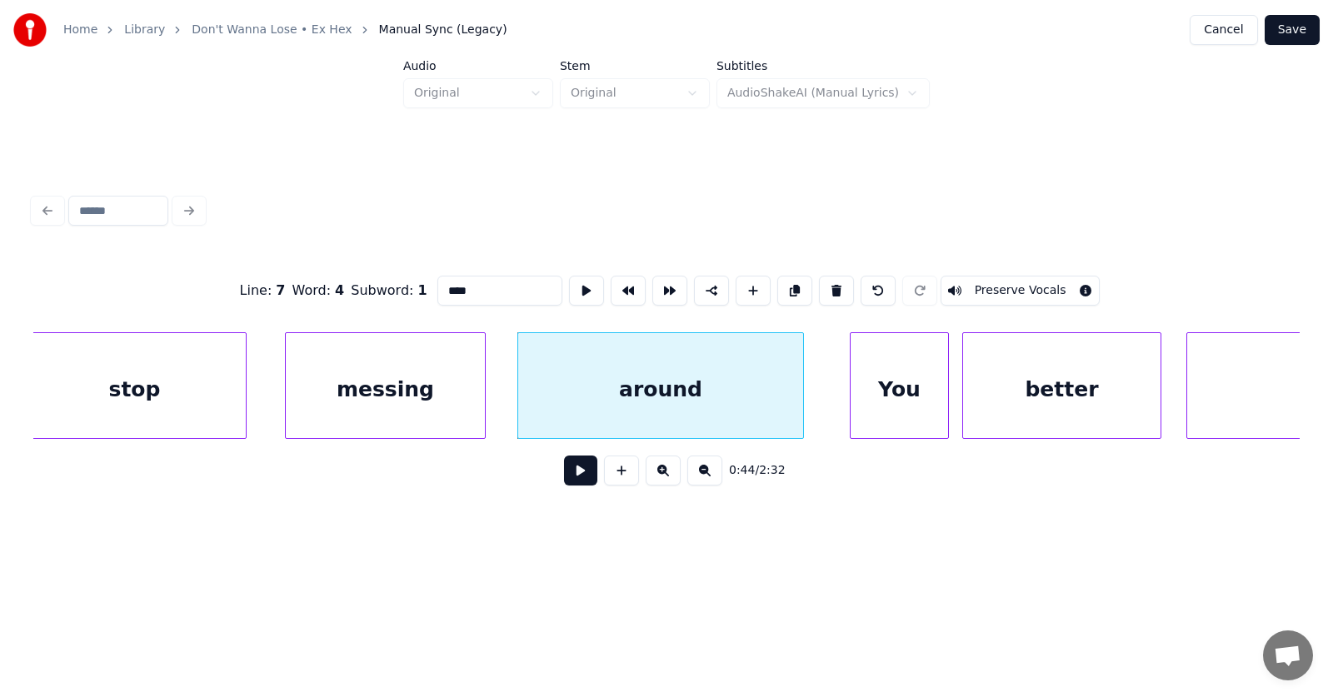
scroll to position [0, 27322]
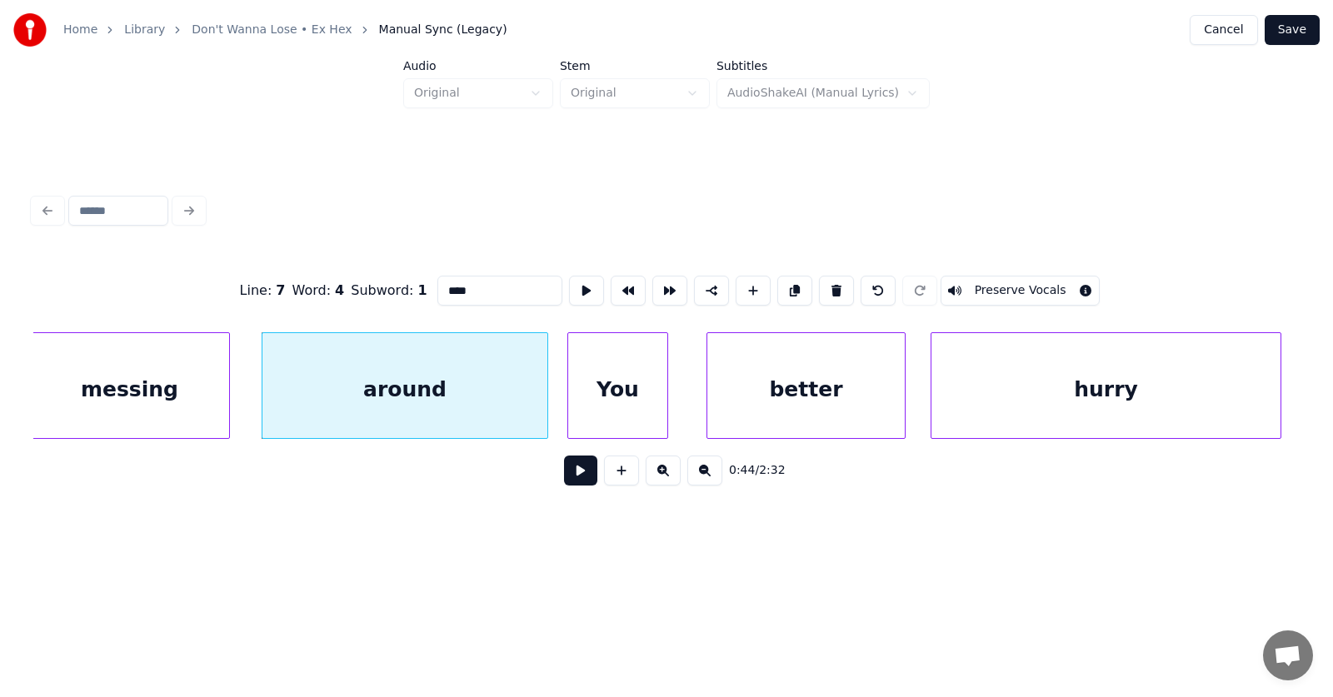
click at [596, 422] on div "You" at bounding box center [617, 389] width 98 height 113
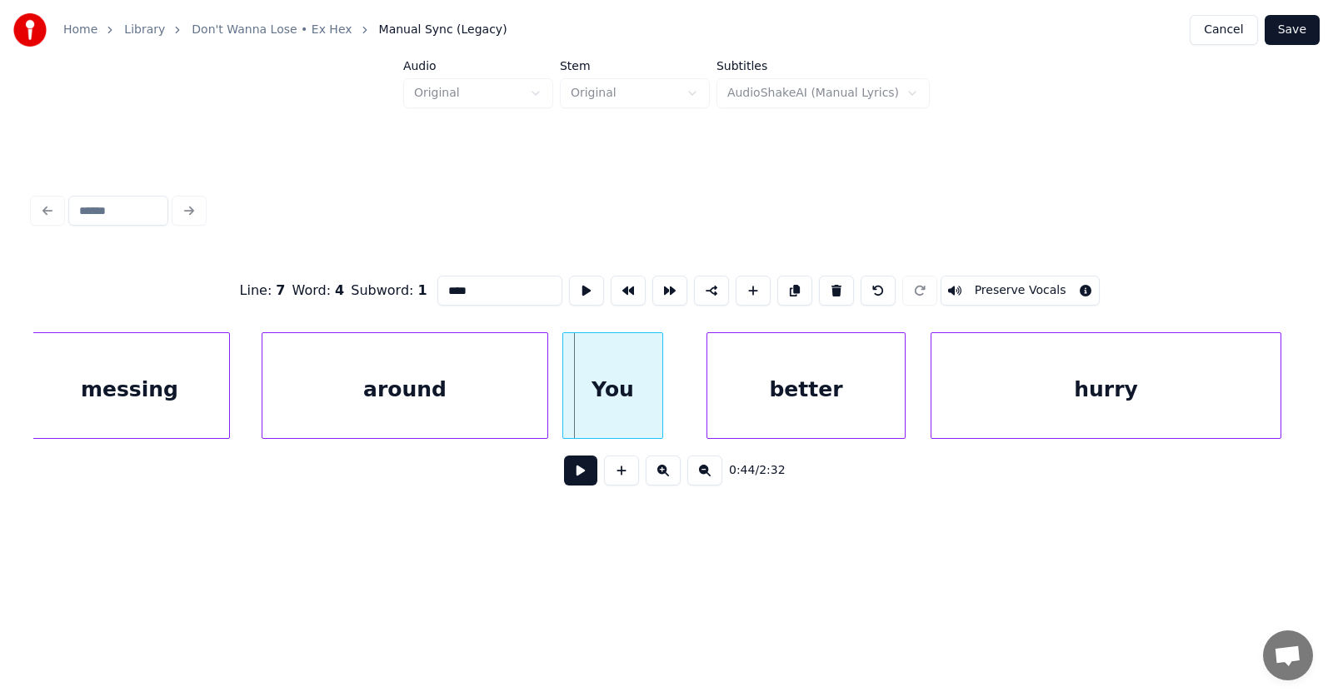
click at [635, 408] on div "You" at bounding box center [612, 389] width 98 height 113
click at [727, 420] on div "better" at bounding box center [786, 389] width 198 height 113
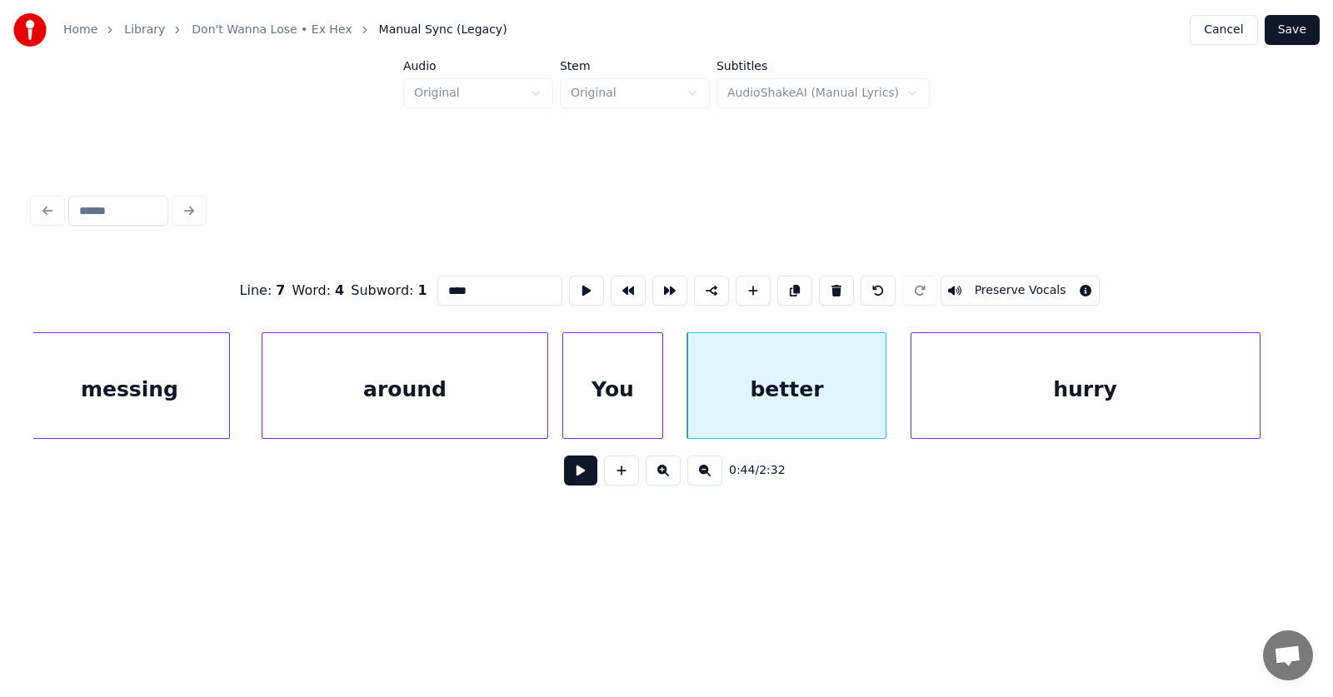
click at [971, 417] on div "hurry" at bounding box center [1086, 389] width 348 height 113
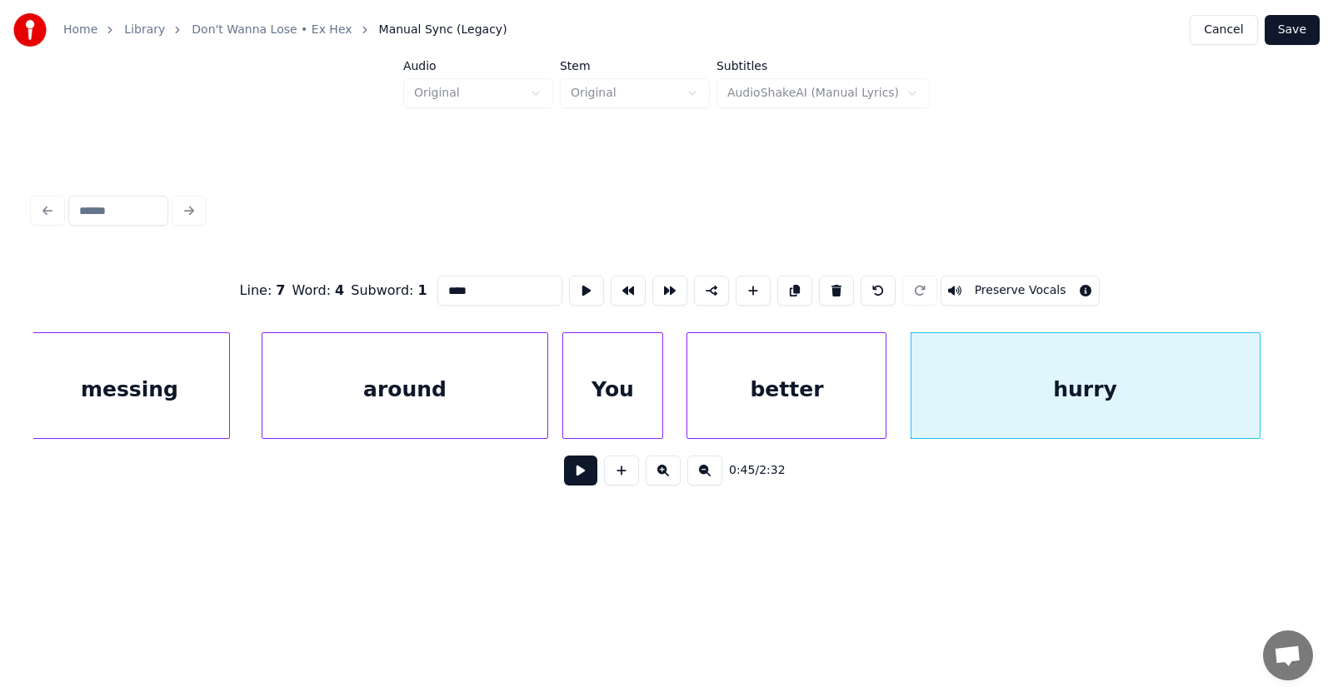
click at [568, 476] on button at bounding box center [580, 471] width 33 height 30
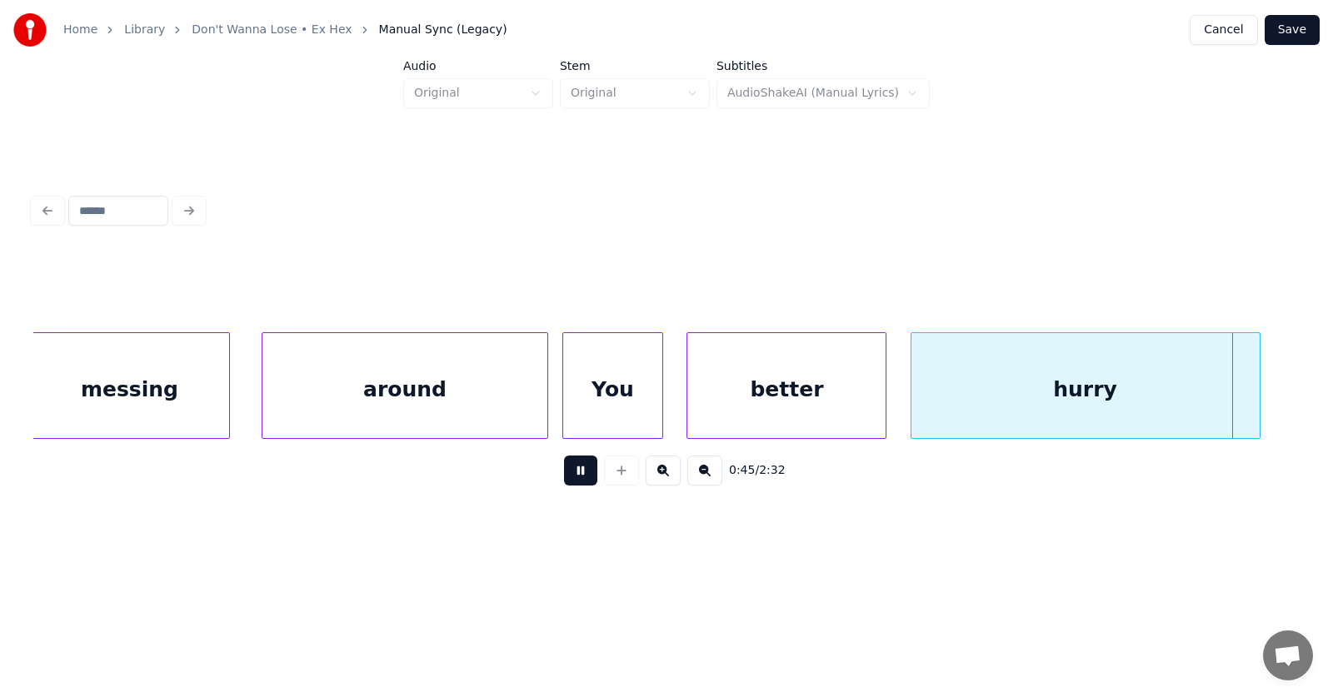
scroll to position [0, 28589]
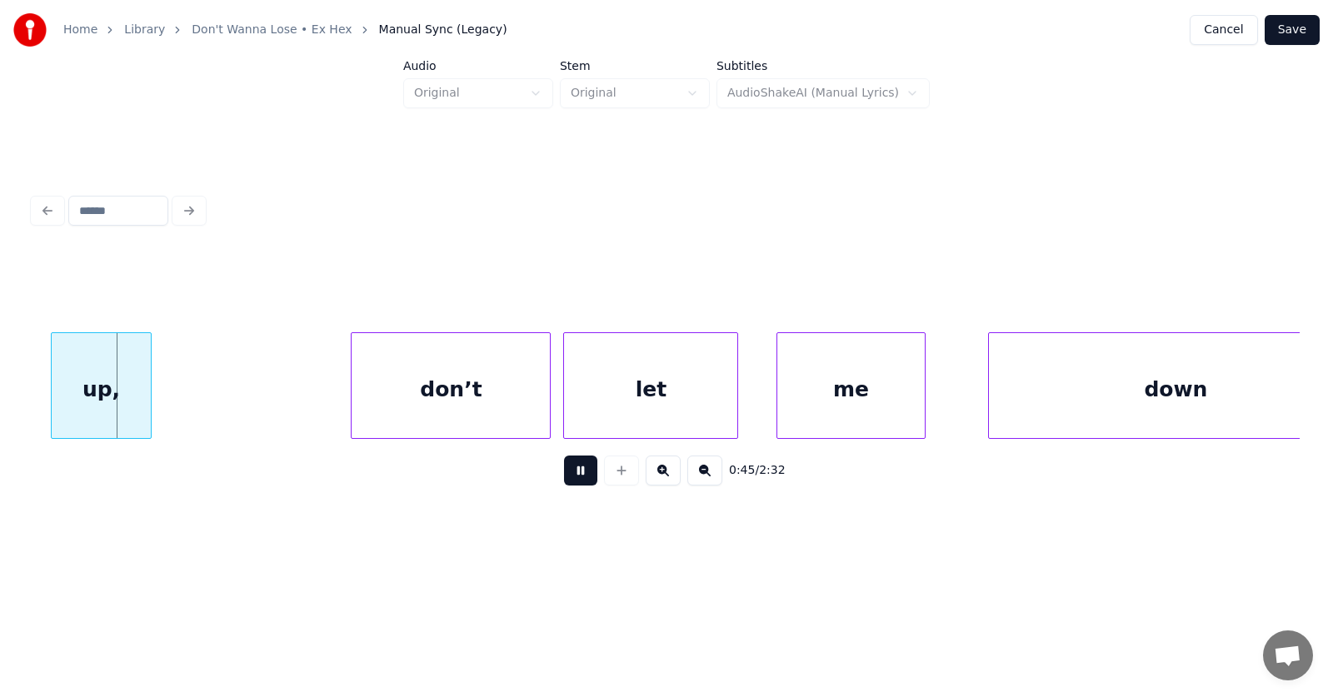
click at [568, 476] on button at bounding box center [580, 471] width 33 height 30
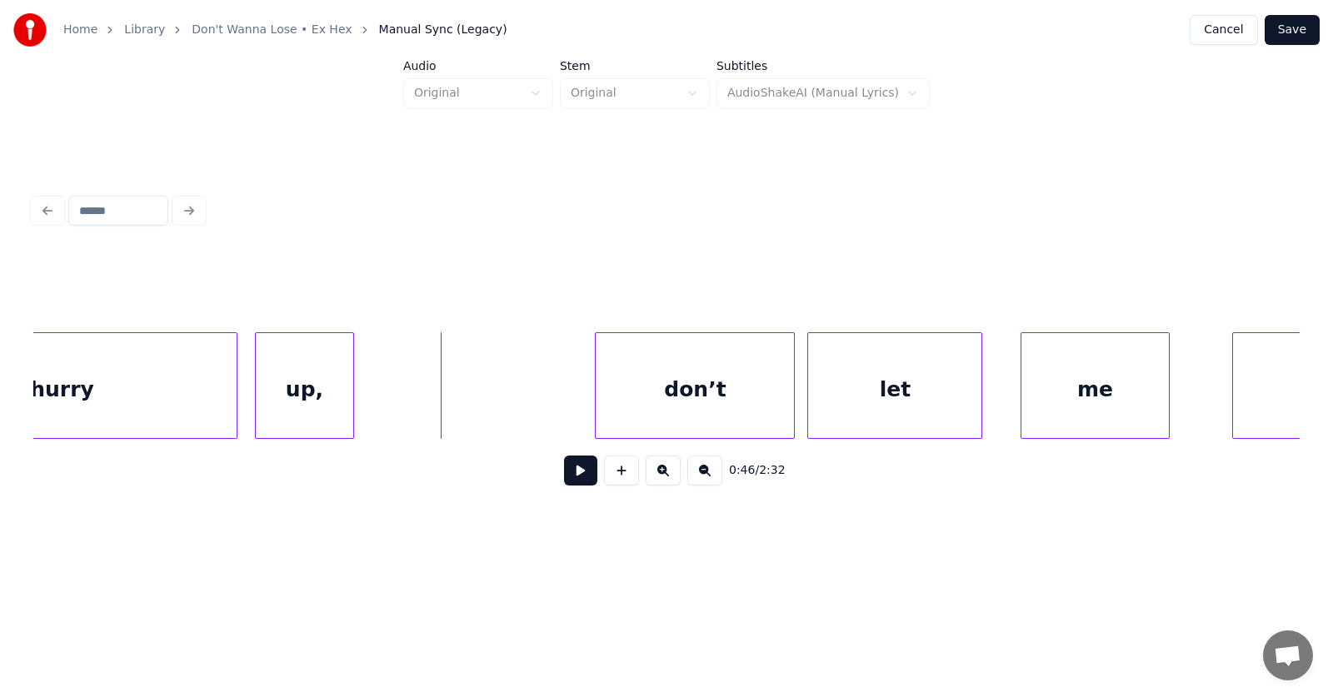
click at [317, 404] on div "up," at bounding box center [305, 389] width 98 height 113
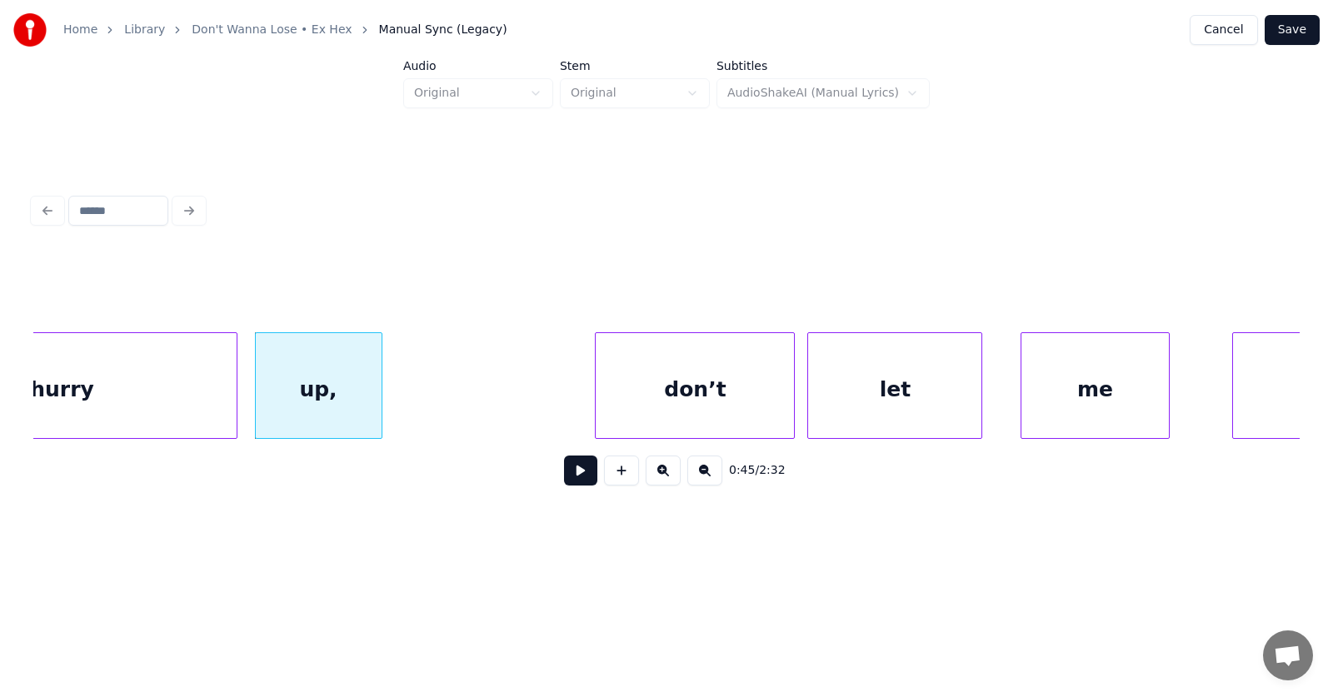
click at [382, 404] on div at bounding box center [379, 385] width 5 height 105
click at [644, 407] on div "don’t" at bounding box center [672, 389] width 198 height 113
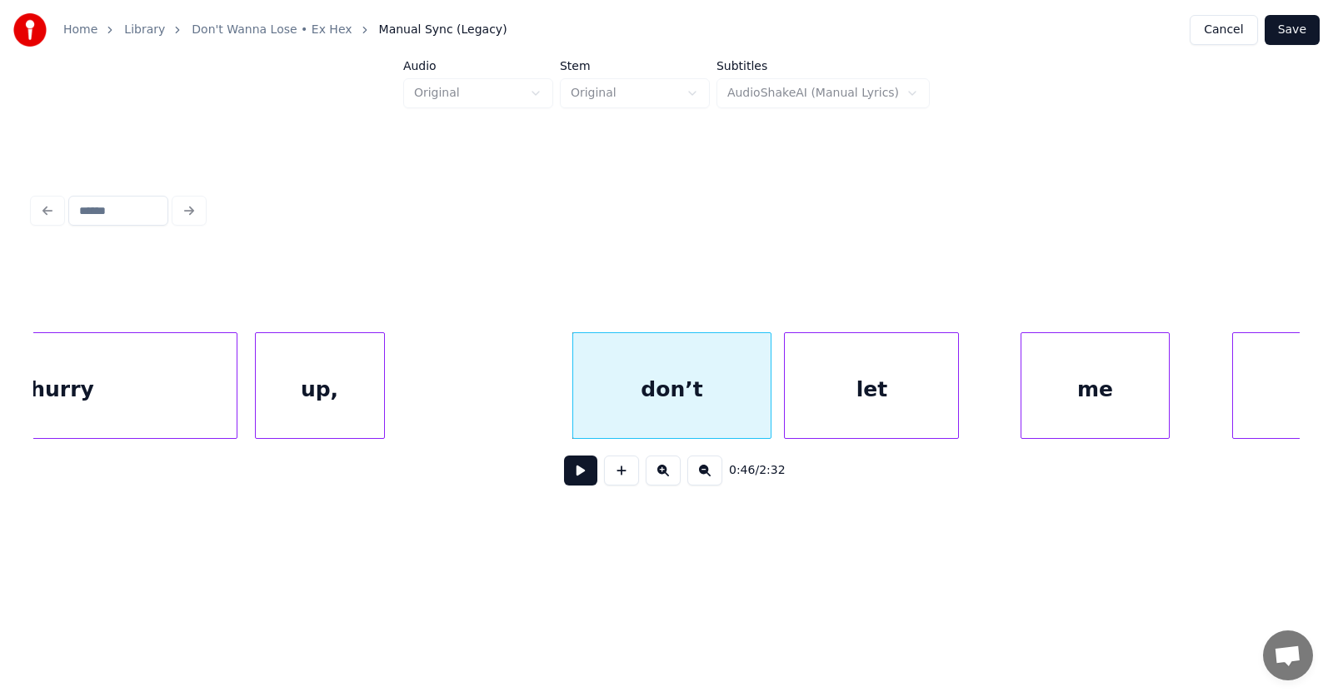
click at [863, 420] on div "let" at bounding box center [871, 389] width 173 height 113
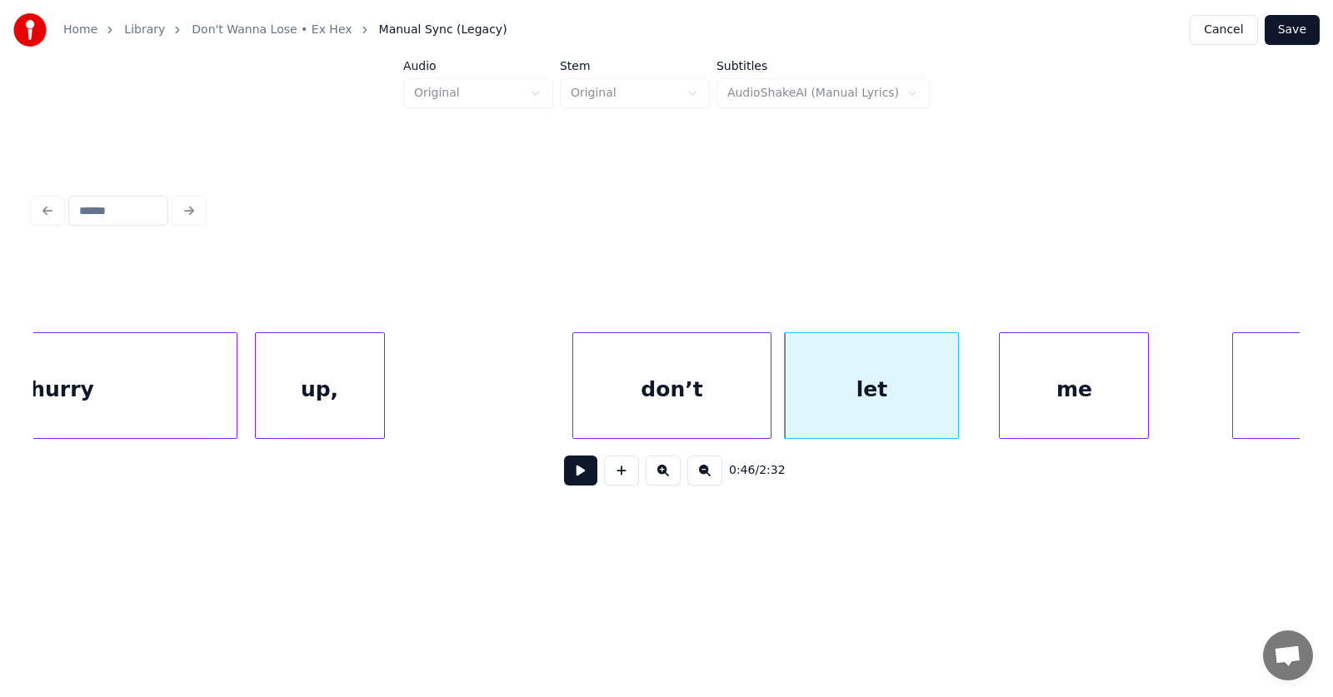
click at [1071, 419] on div "me" at bounding box center [1074, 389] width 148 height 113
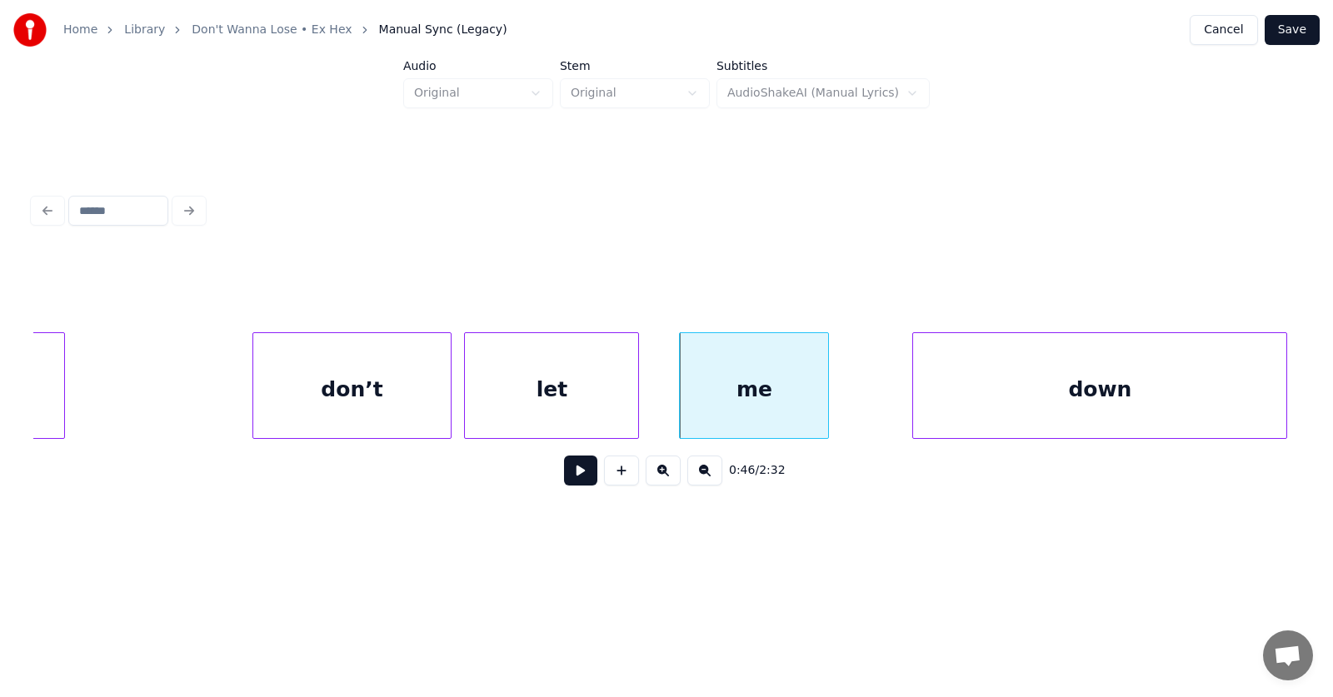
scroll to position [0, 28793]
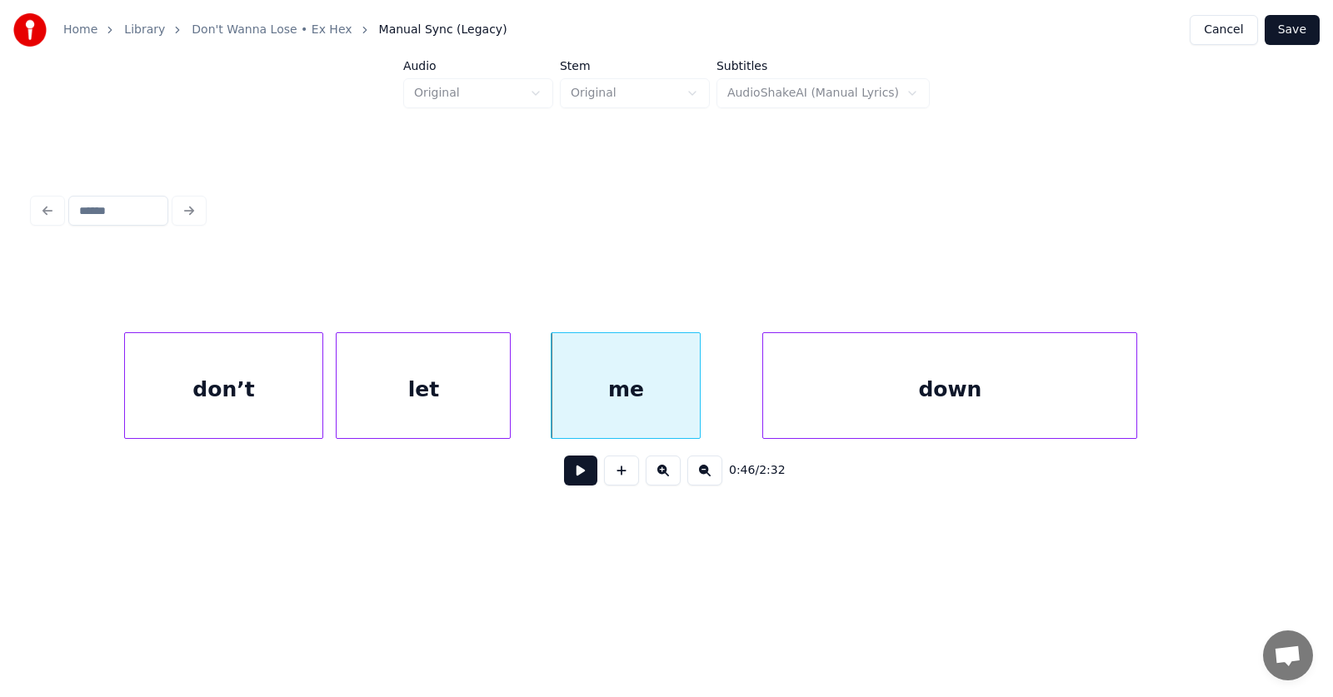
click at [840, 407] on div "down" at bounding box center [949, 389] width 373 height 113
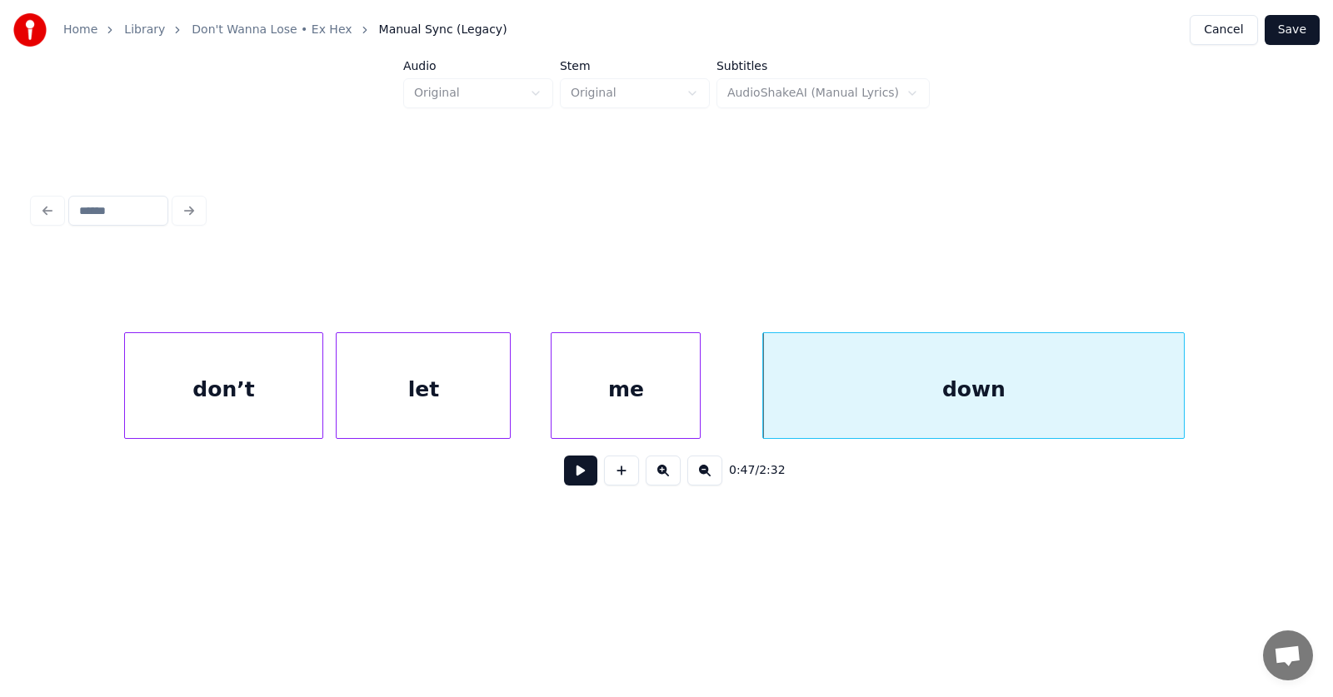
click at [1184, 392] on div at bounding box center [1181, 385] width 5 height 105
click at [572, 472] on button at bounding box center [580, 471] width 33 height 30
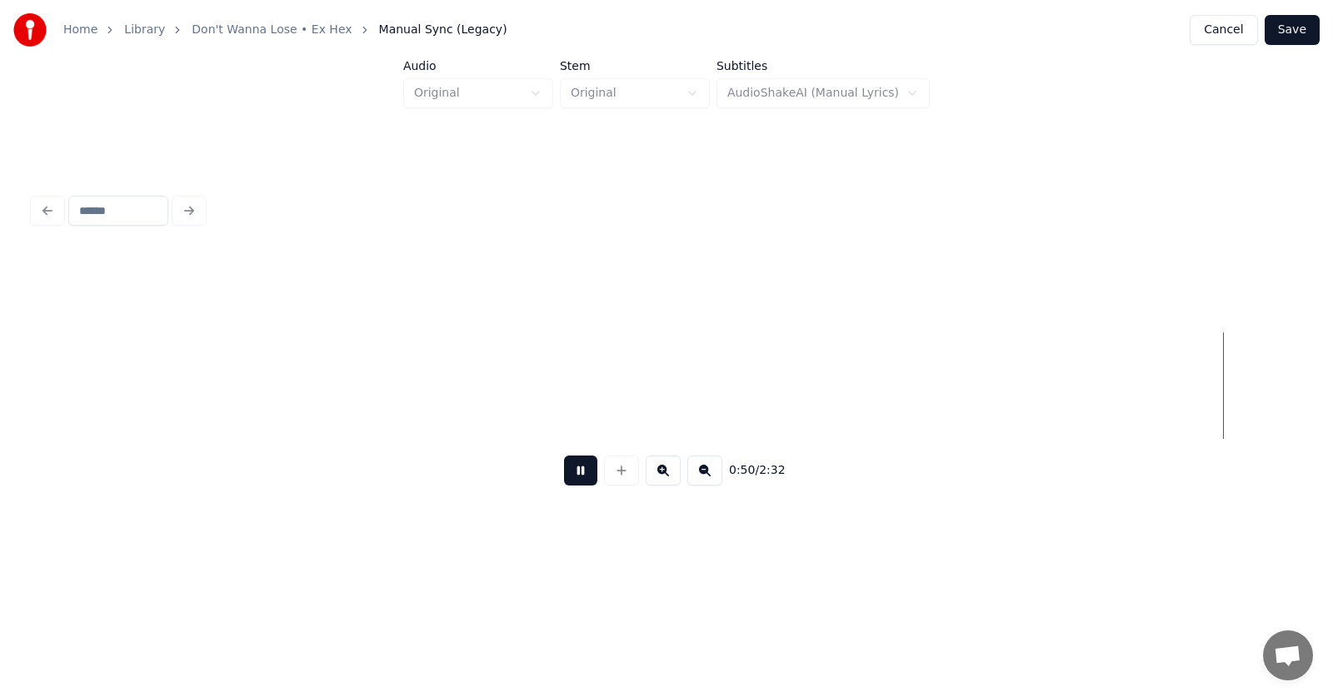
scroll to position [0, 31330]
click at [567, 479] on button at bounding box center [580, 471] width 33 height 30
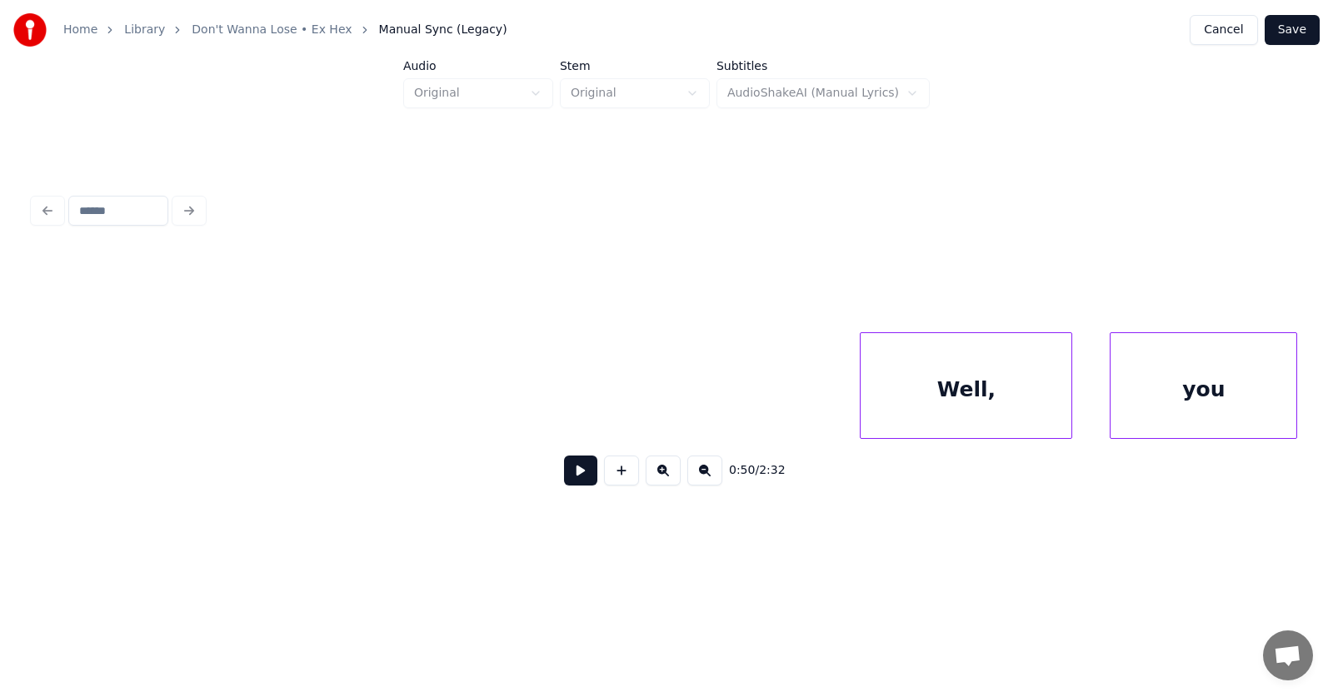
scroll to position [0, 32569]
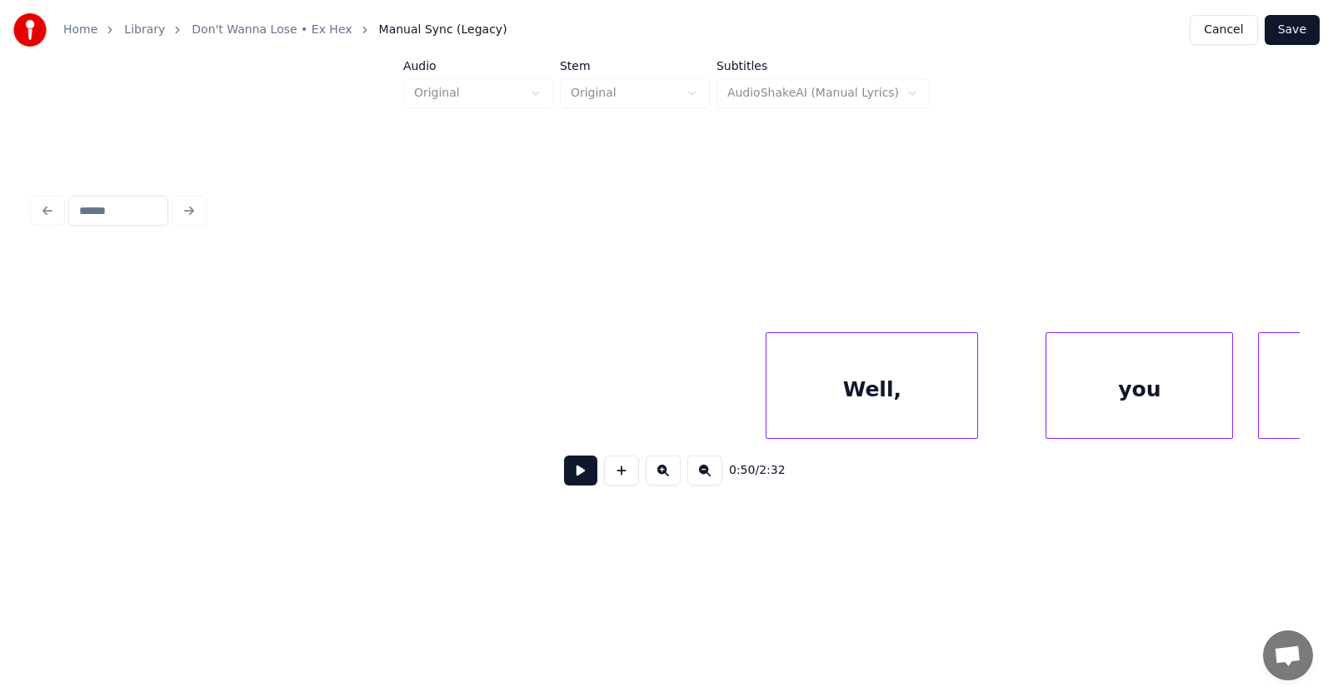
click at [804, 400] on div "Well," at bounding box center [872, 389] width 211 height 113
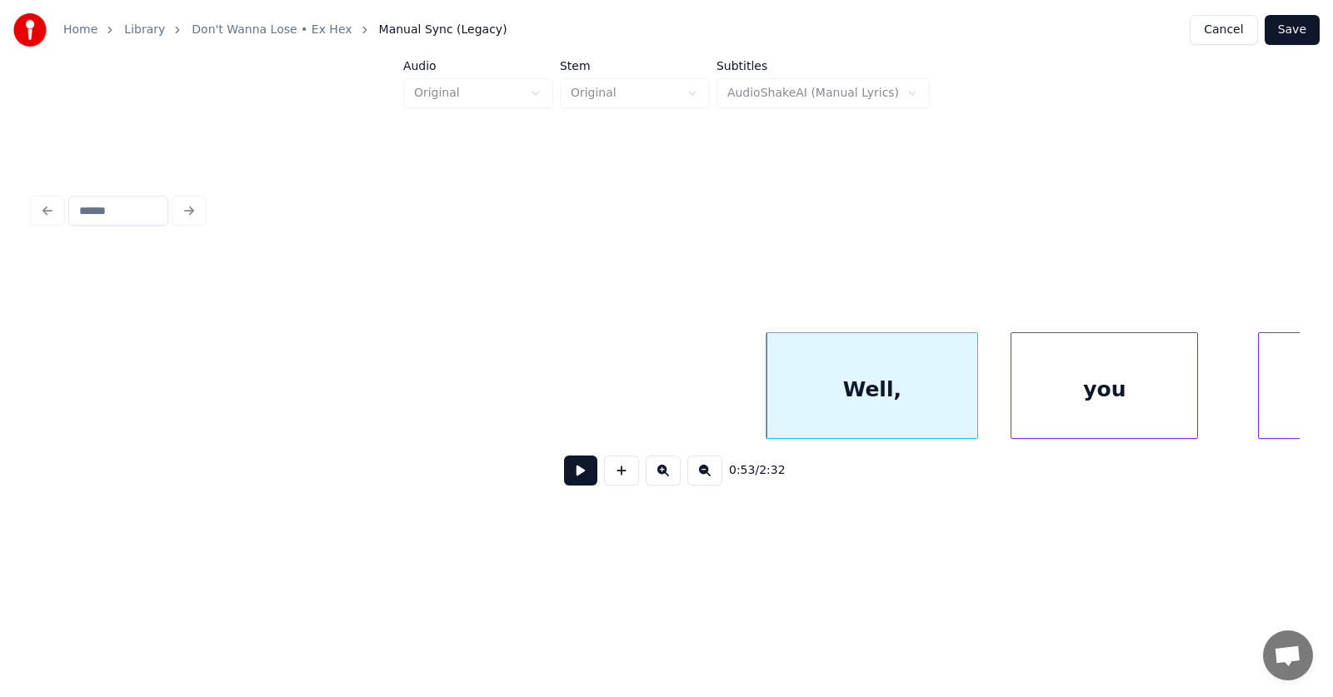
click at [1047, 405] on div "you" at bounding box center [1104, 389] width 186 height 113
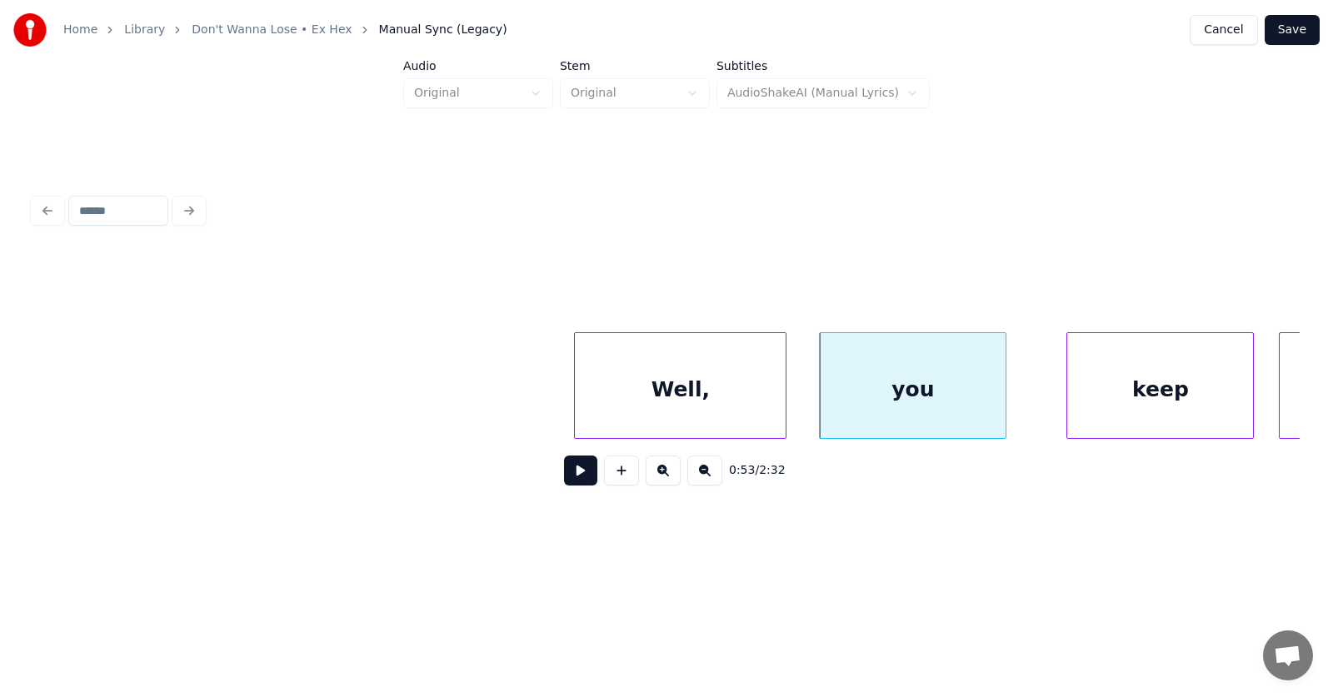
scroll to position [0, 32953]
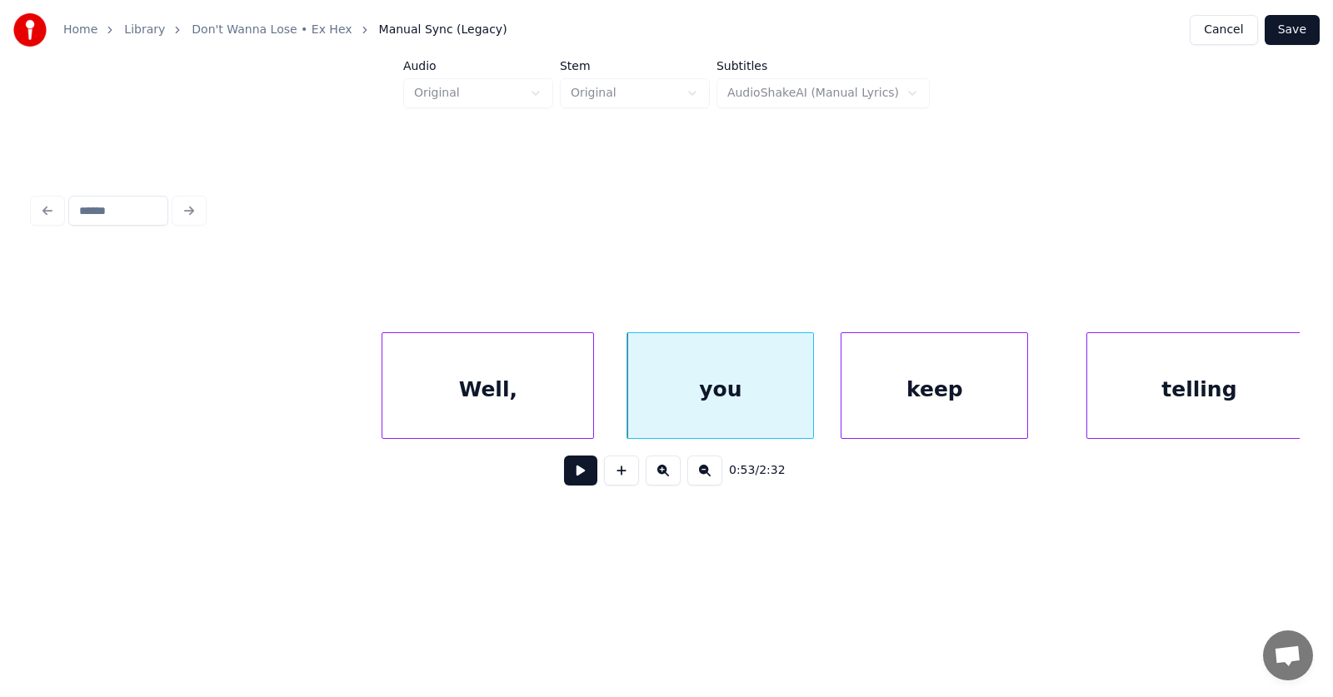
click at [896, 409] on div "keep" at bounding box center [935, 389] width 186 height 113
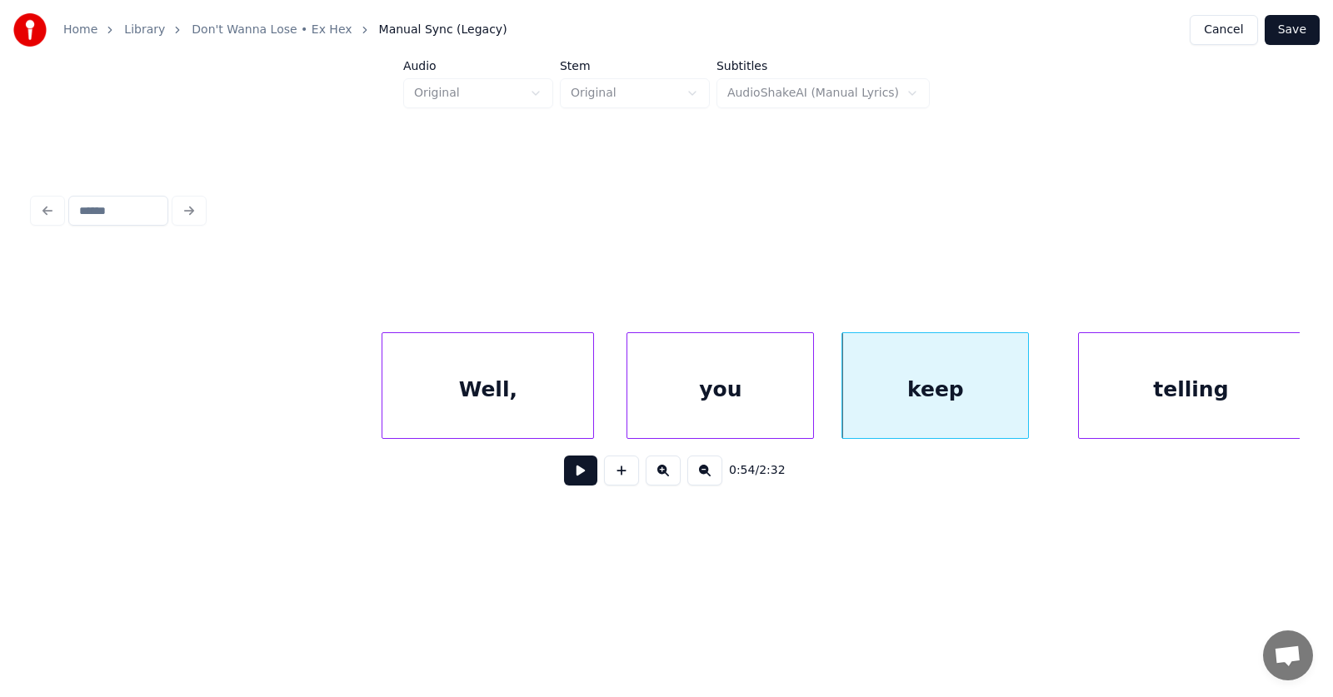
scroll to position [0, 32961]
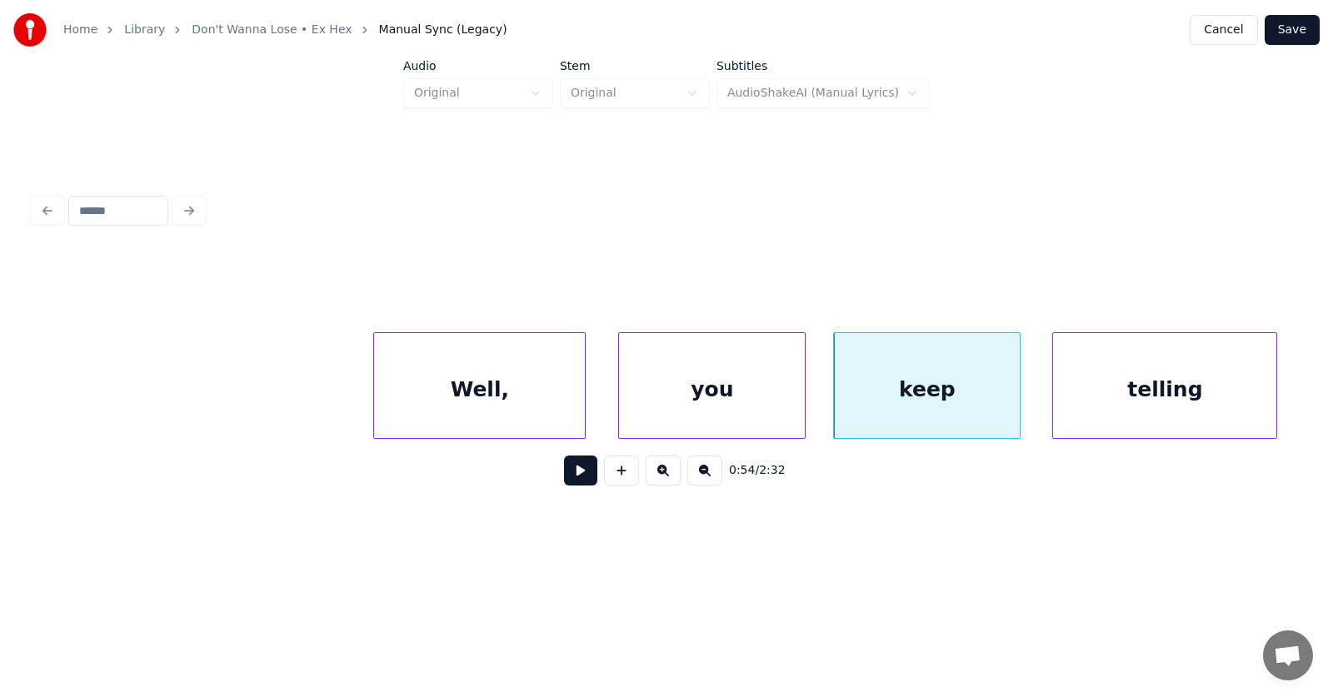
click at [1141, 398] on div "telling" at bounding box center [1164, 389] width 223 height 113
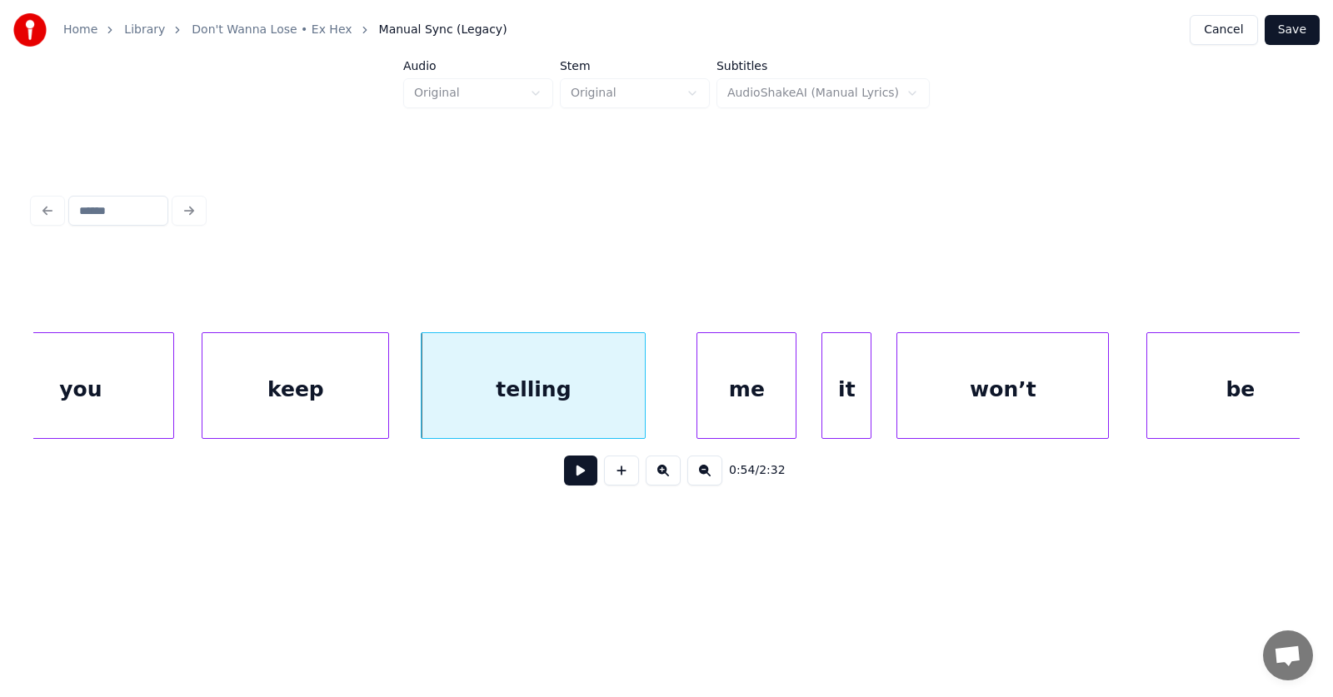
scroll to position [0, 33720]
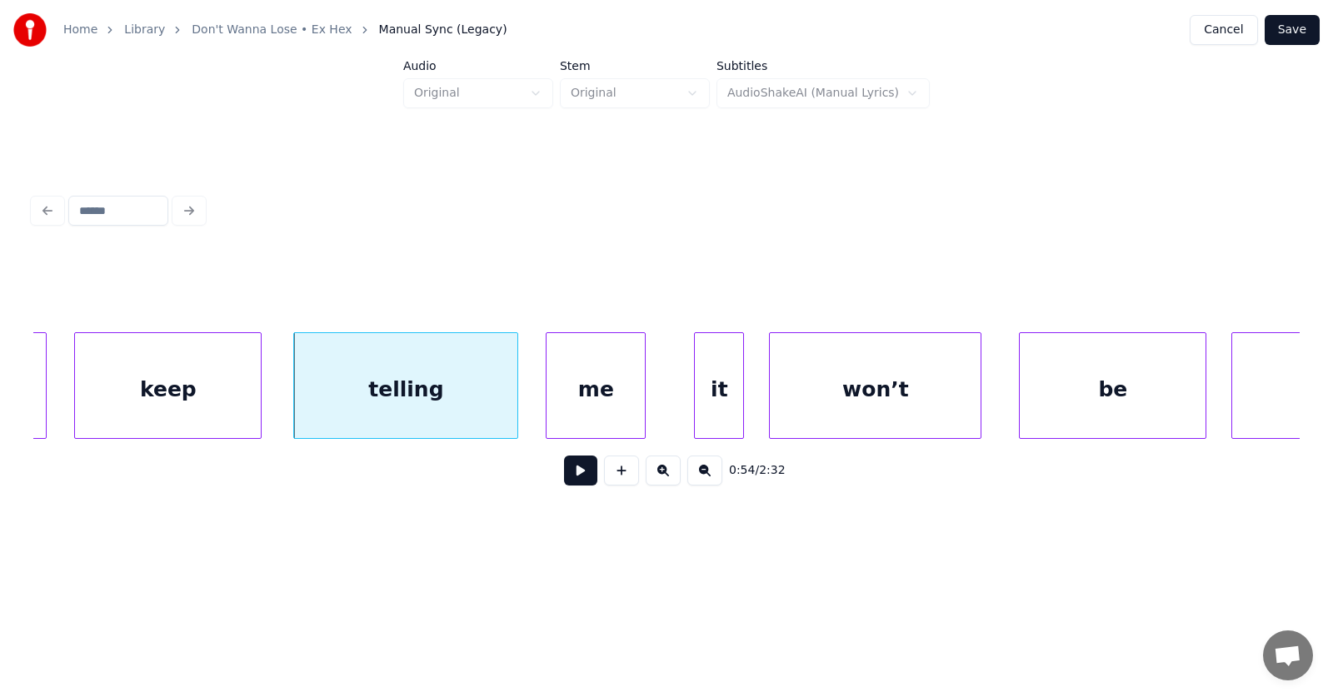
click at [575, 409] on div "me" at bounding box center [596, 389] width 98 height 113
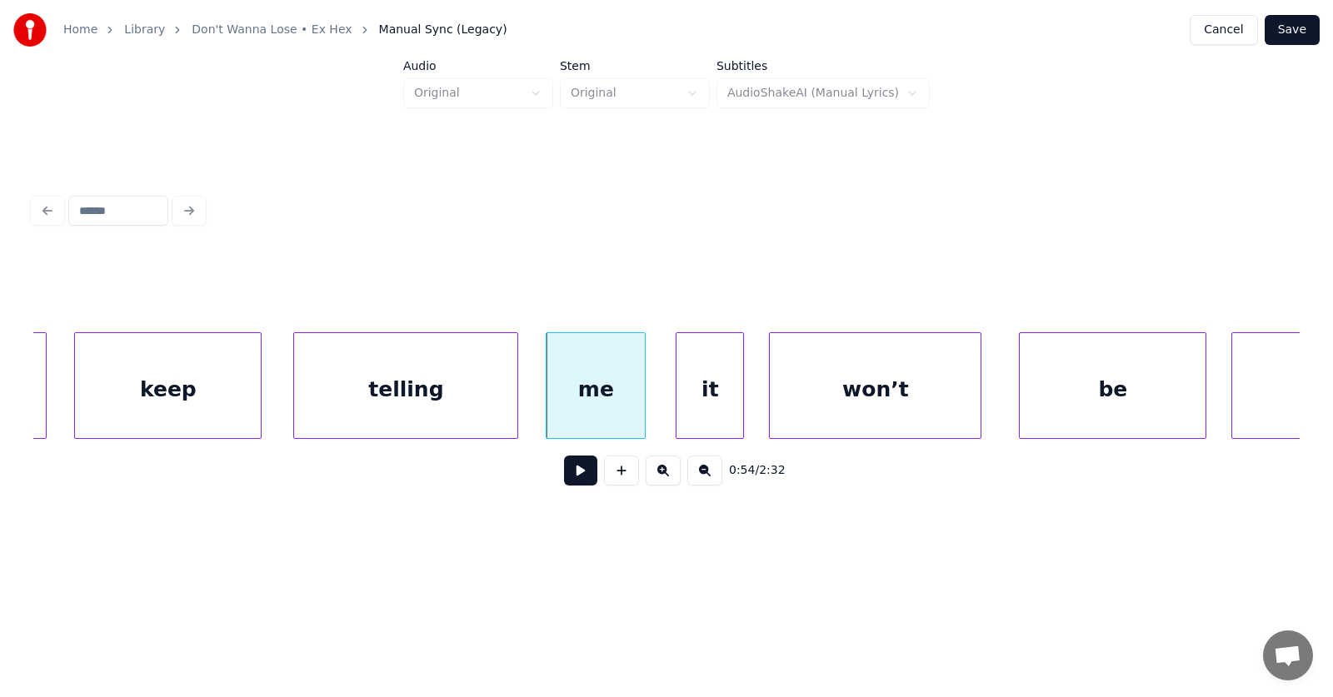
click at [679, 407] on div at bounding box center [679, 385] width 5 height 105
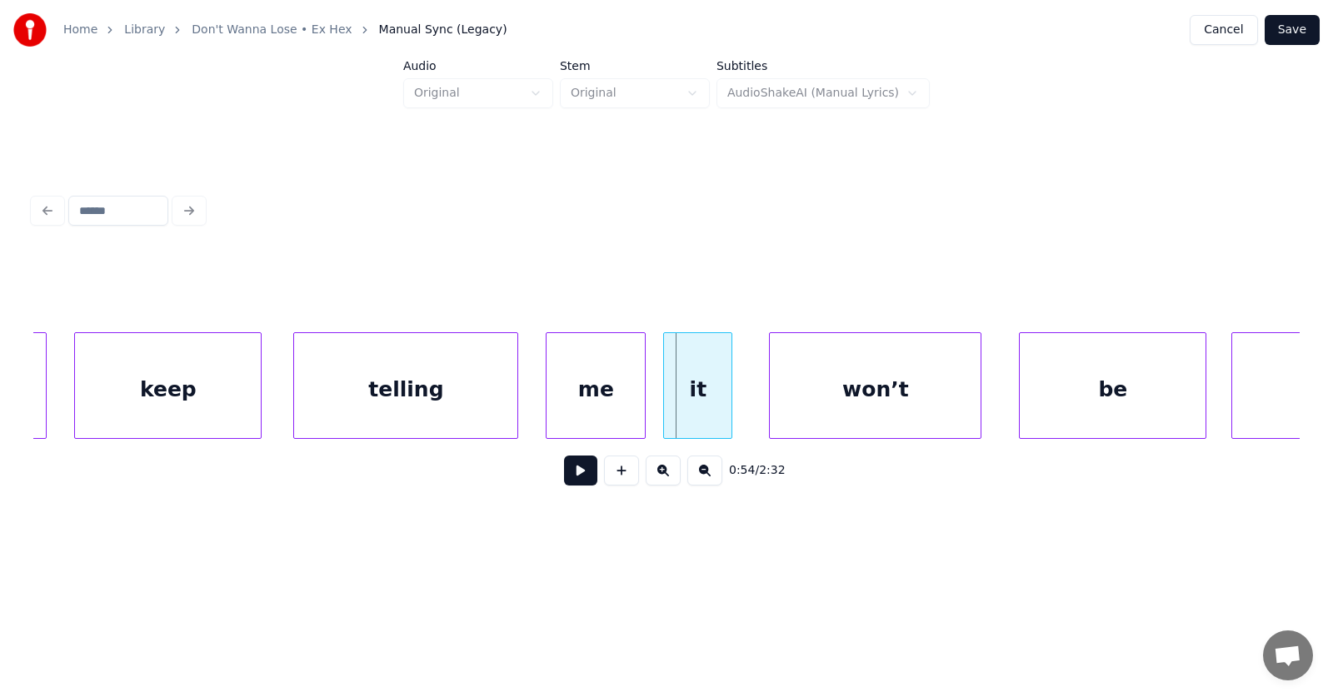
click at [698, 402] on div "it" at bounding box center [697, 389] width 67 height 113
click at [804, 402] on div "won’t" at bounding box center [855, 389] width 211 height 113
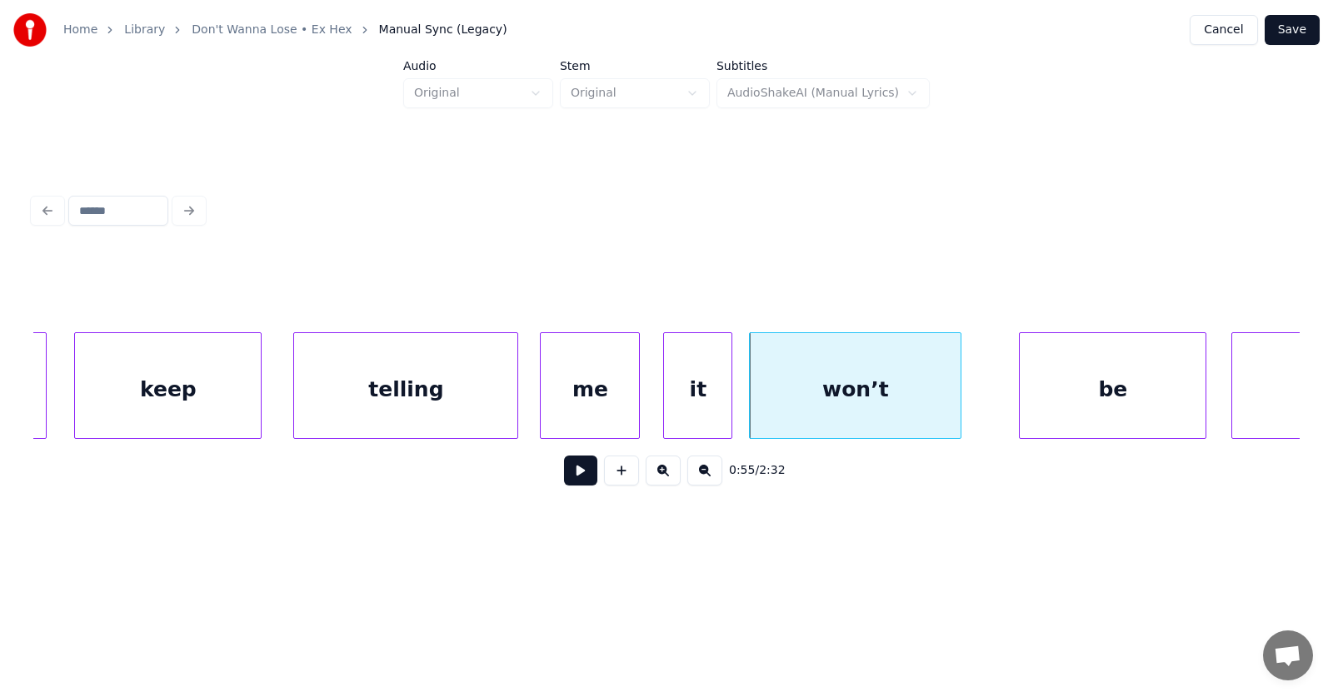
click at [569, 396] on div "me" at bounding box center [590, 389] width 98 height 113
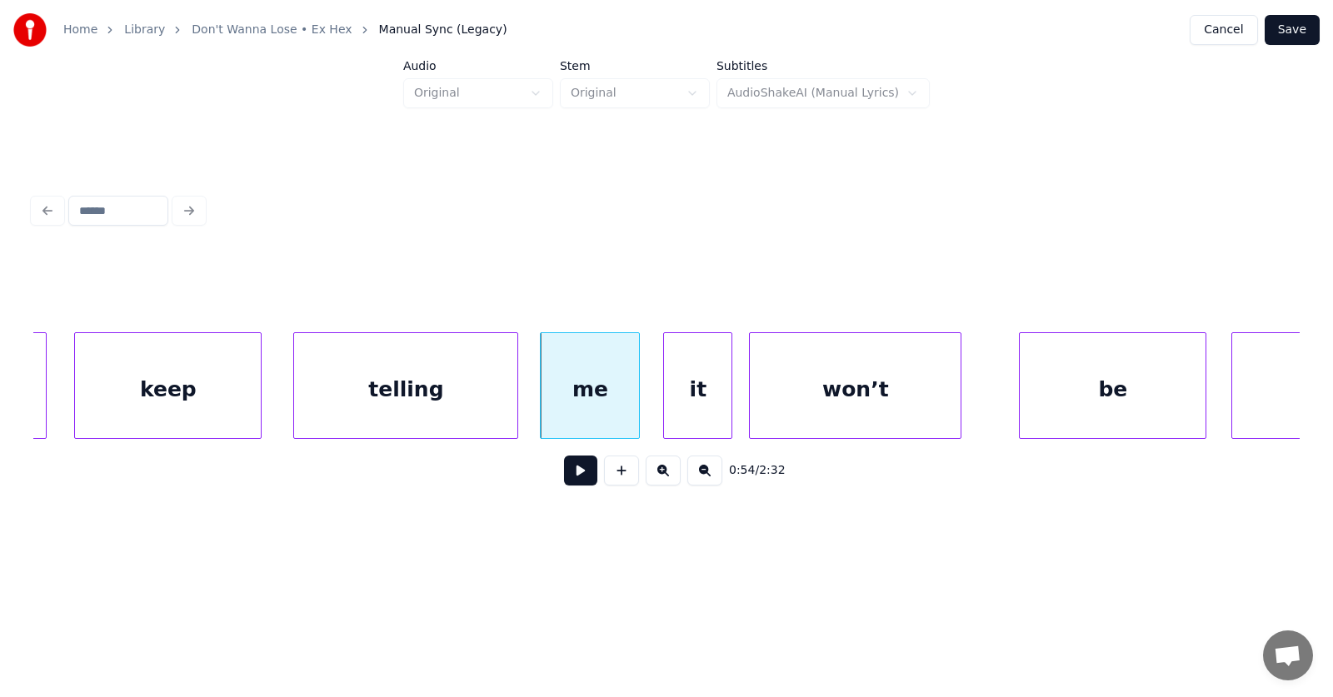
click at [572, 397] on div "me" at bounding box center [590, 389] width 98 height 113
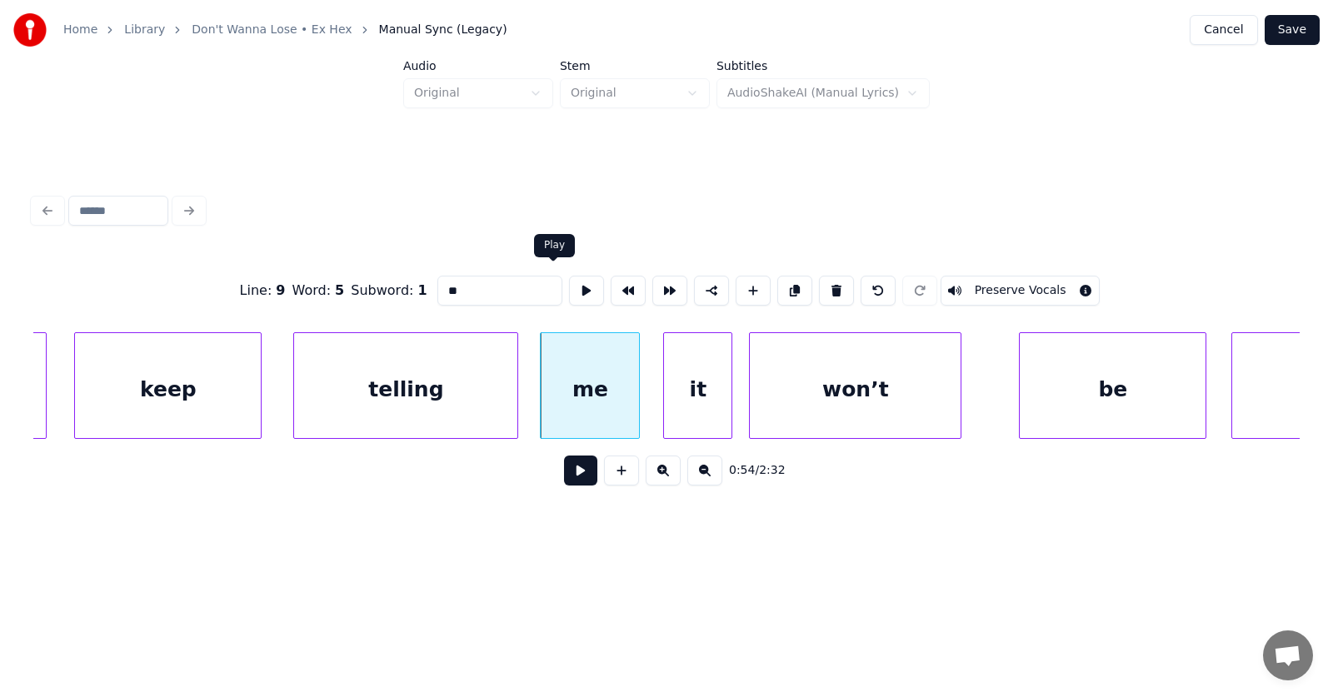
click at [569, 286] on button at bounding box center [586, 291] width 35 height 30
click at [592, 410] on div "me" at bounding box center [582, 389] width 98 height 113
click at [674, 412] on div "it" at bounding box center [689, 389] width 67 height 113
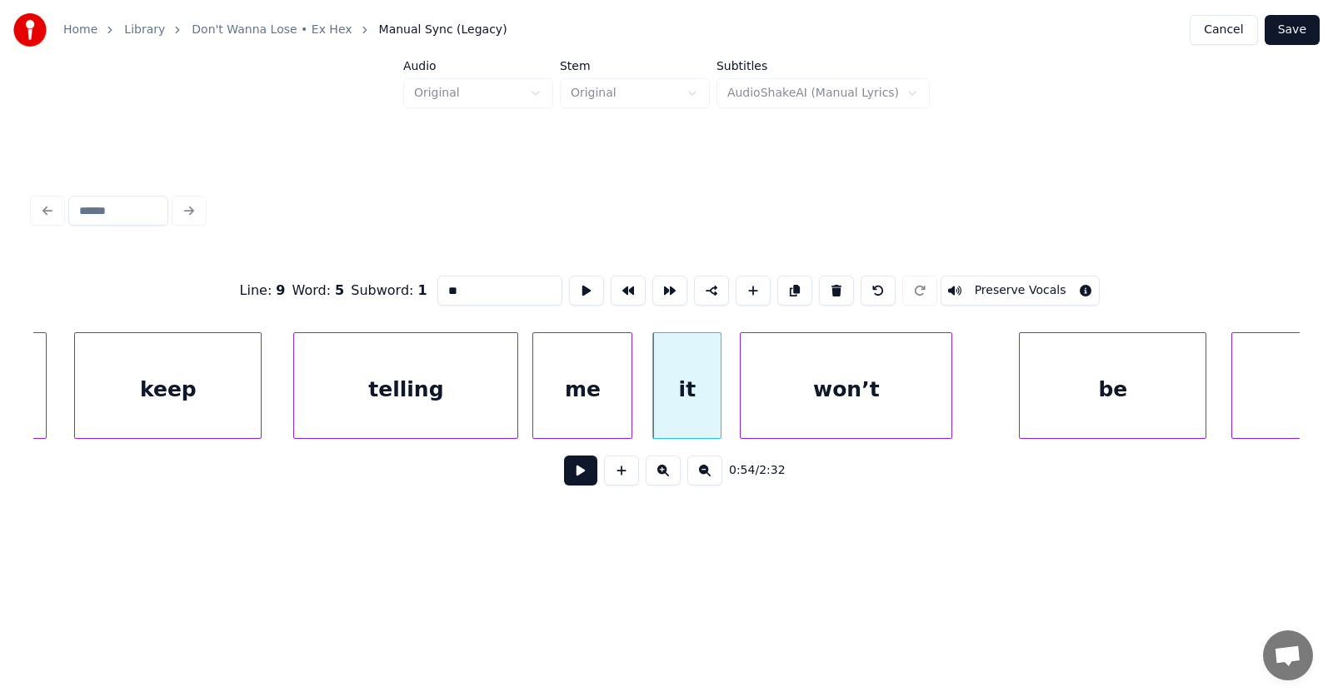
click at [779, 415] on div "won’t" at bounding box center [846, 389] width 211 height 113
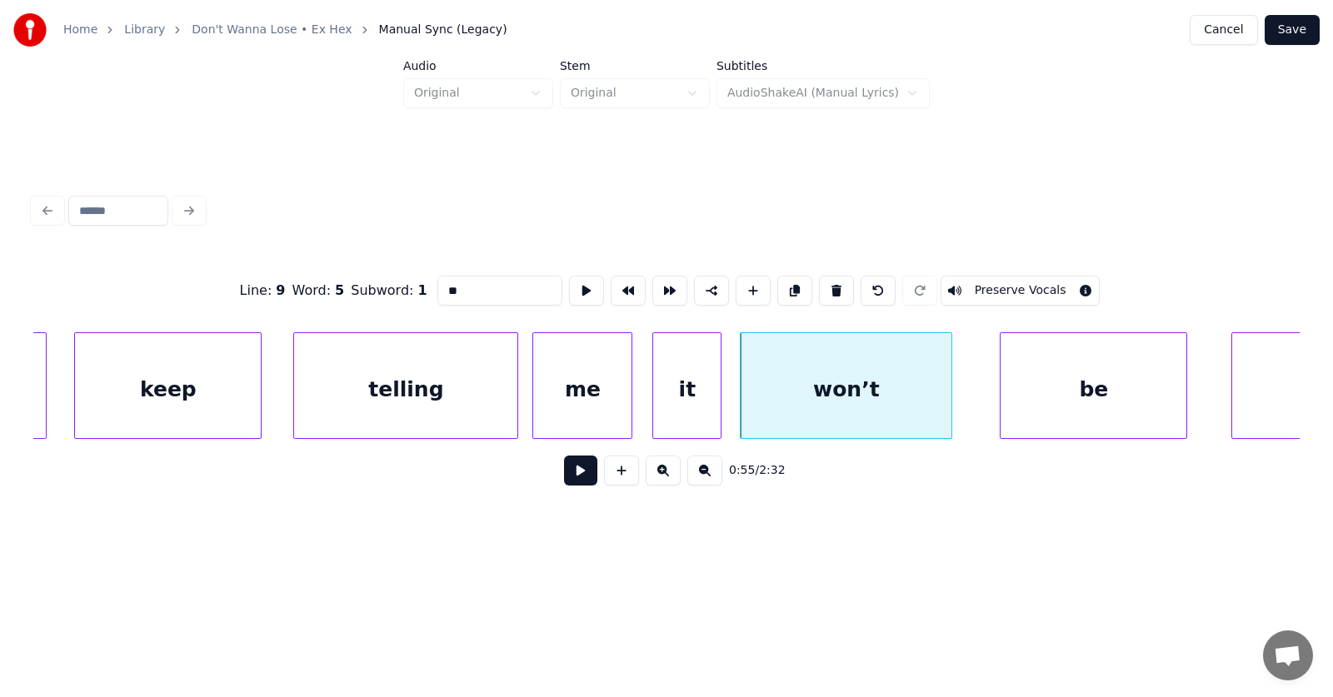
click at [1038, 409] on div "be" at bounding box center [1094, 389] width 186 height 113
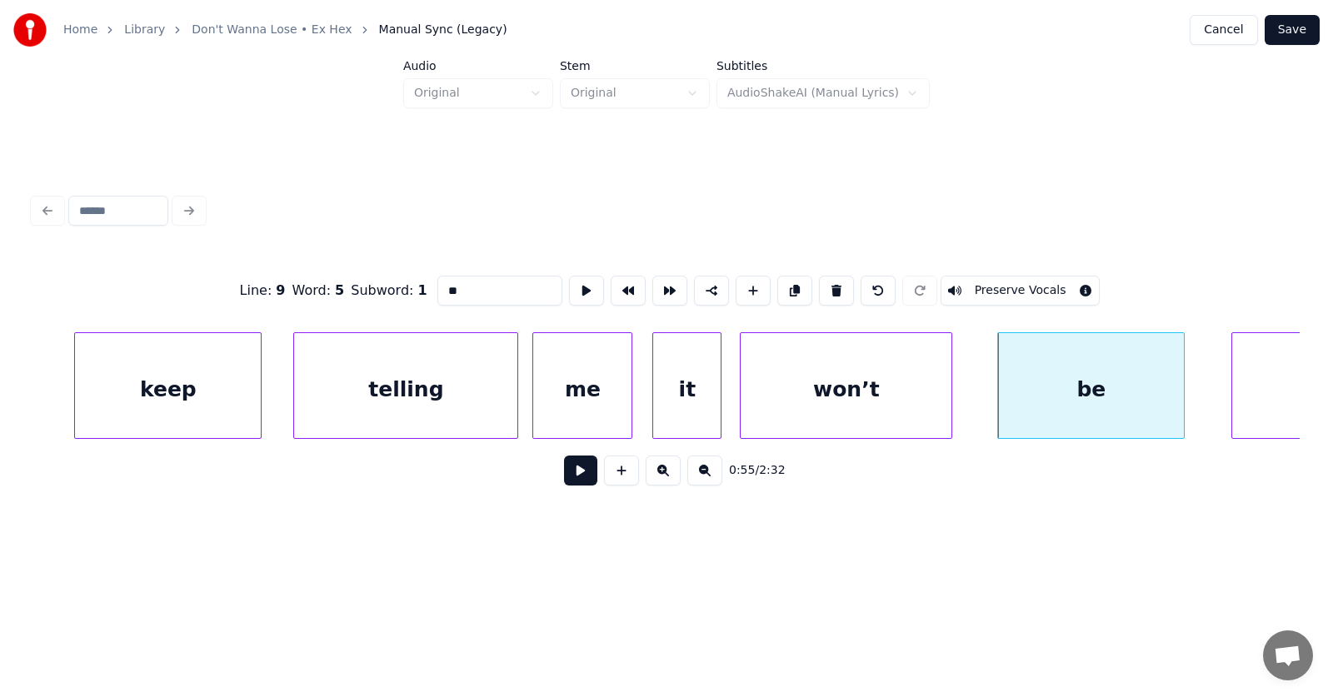
scroll to position [0, 34828]
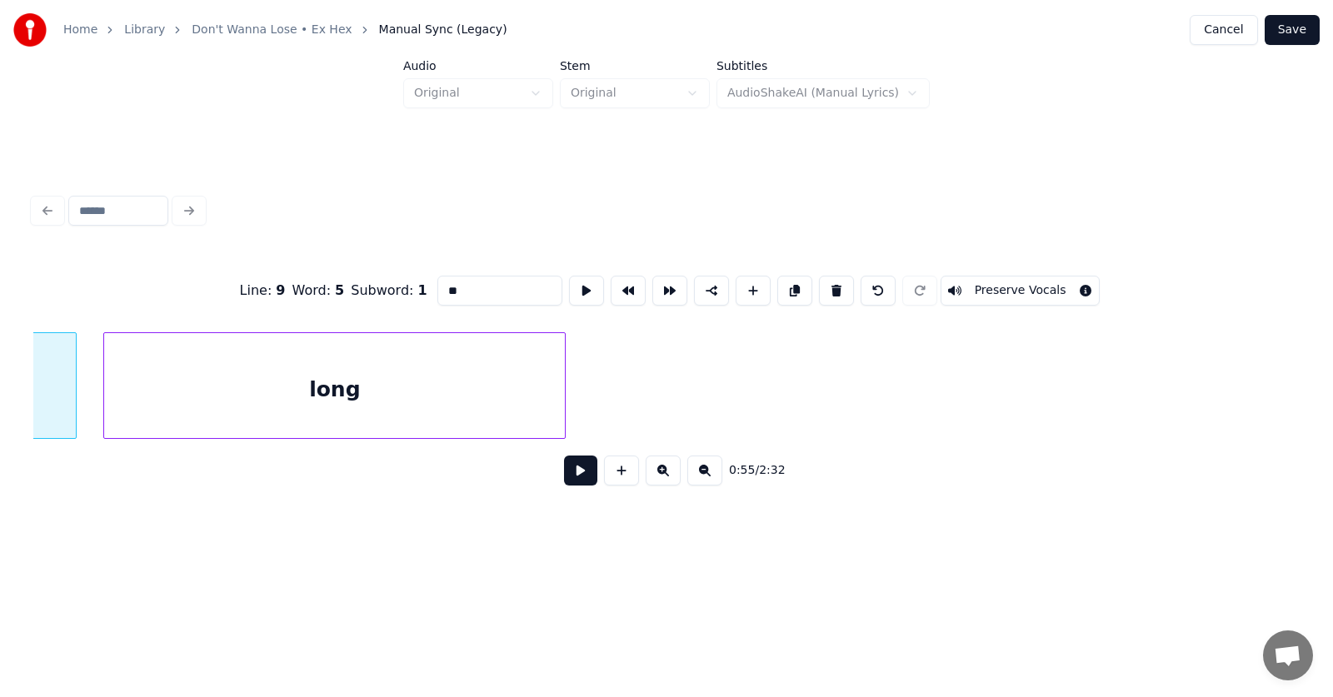
click at [415, 395] on div "long" at bounding box center [334, 389] width 461 height 113
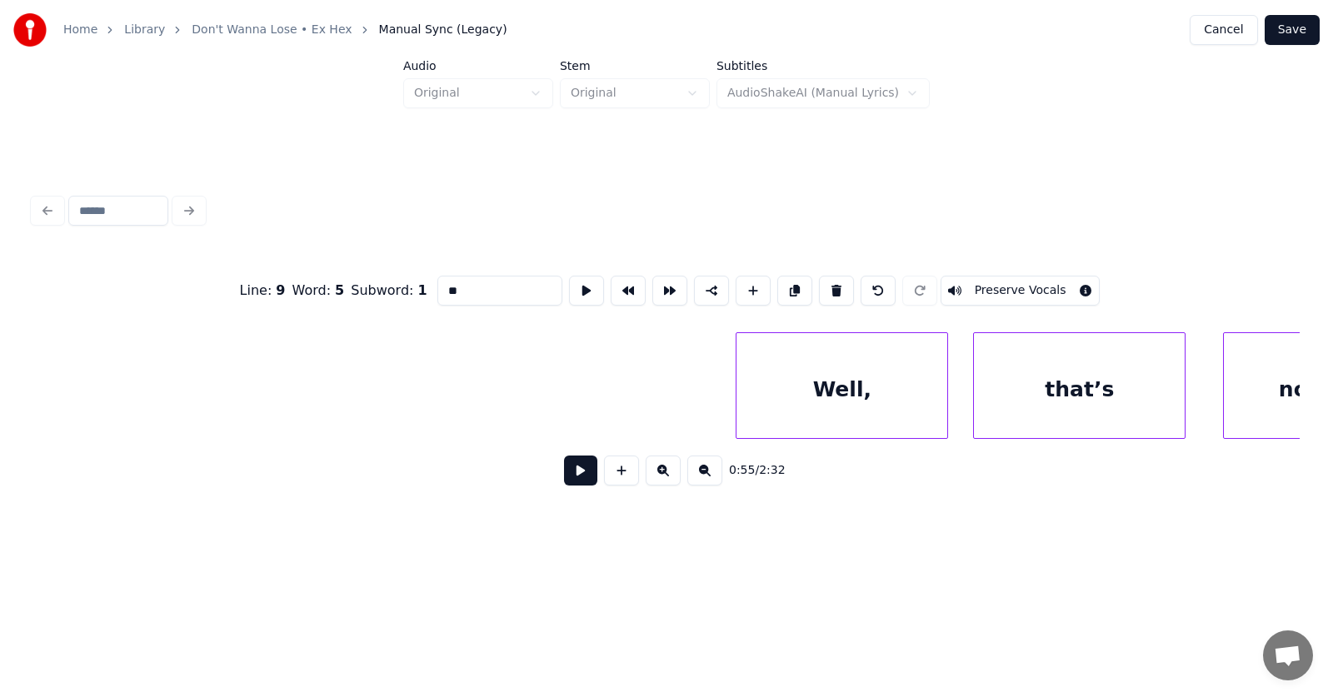
scroll to position [0, 36535]
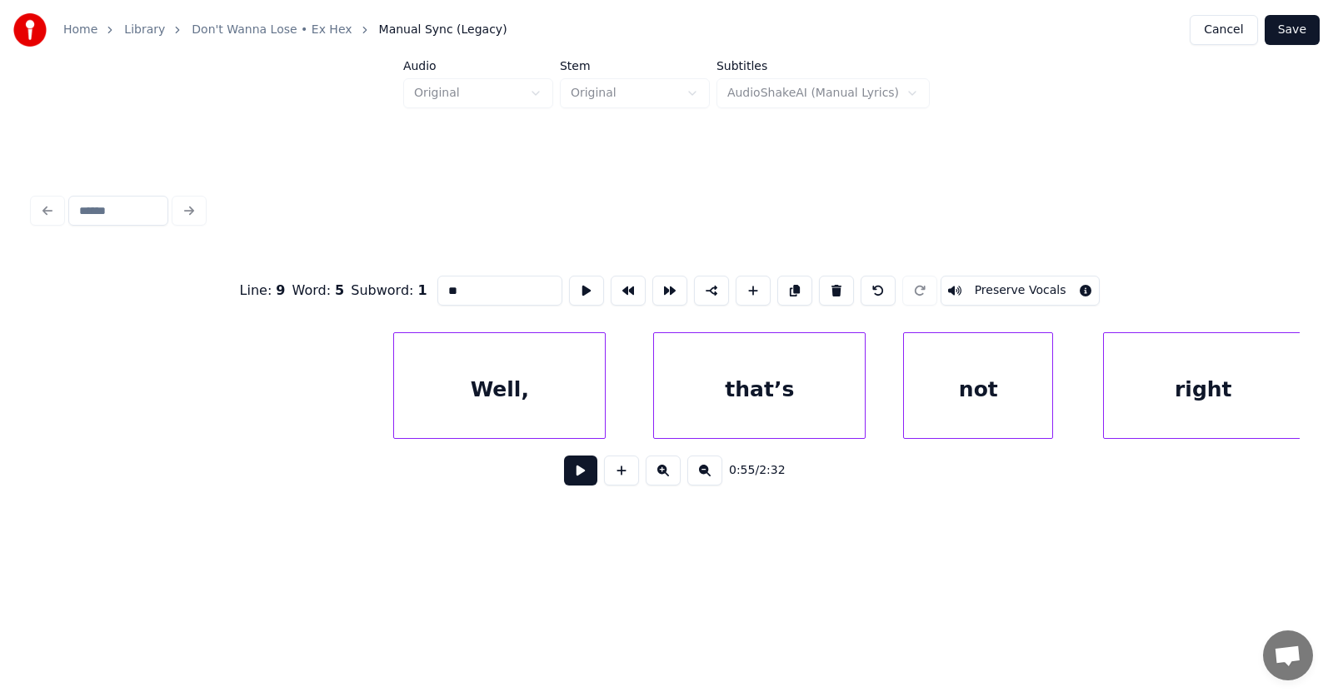
click at [476, 398] on div "Well," at bounding box center [499, 389] width 211 height 113
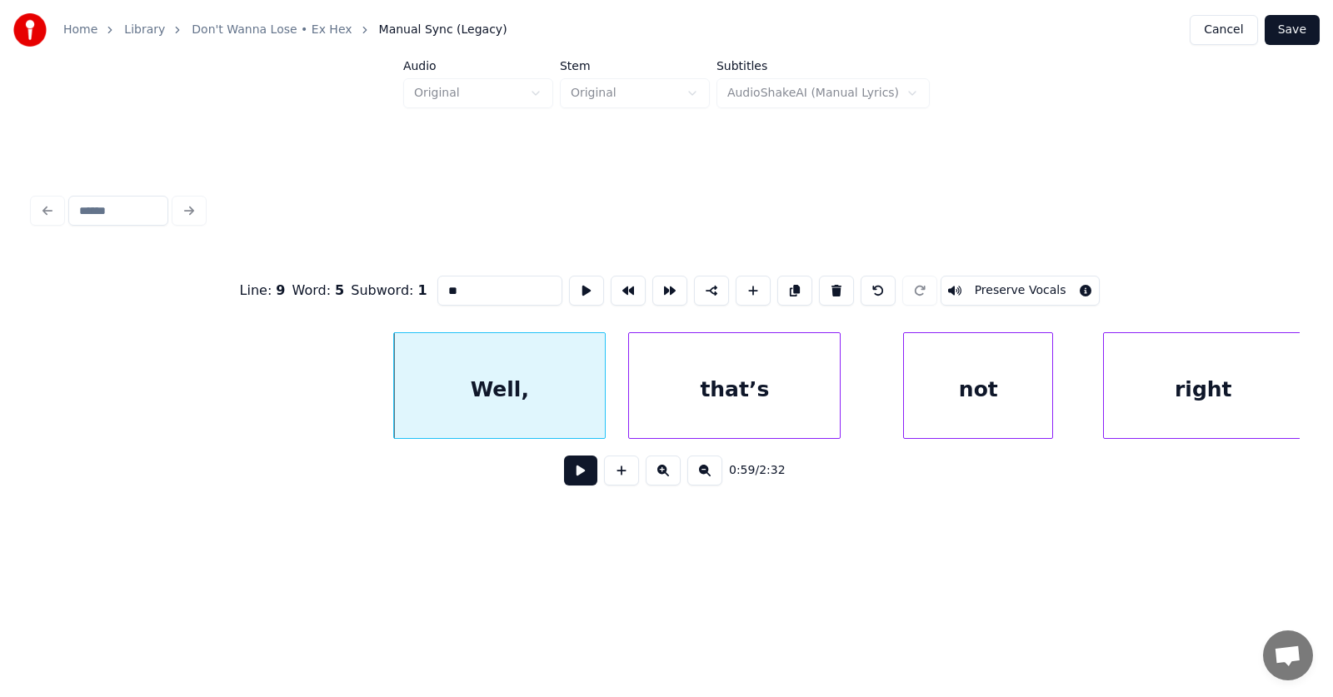
click at [659, 405] on div "that’s" at bounding box center [734, 389] width 211 height 113
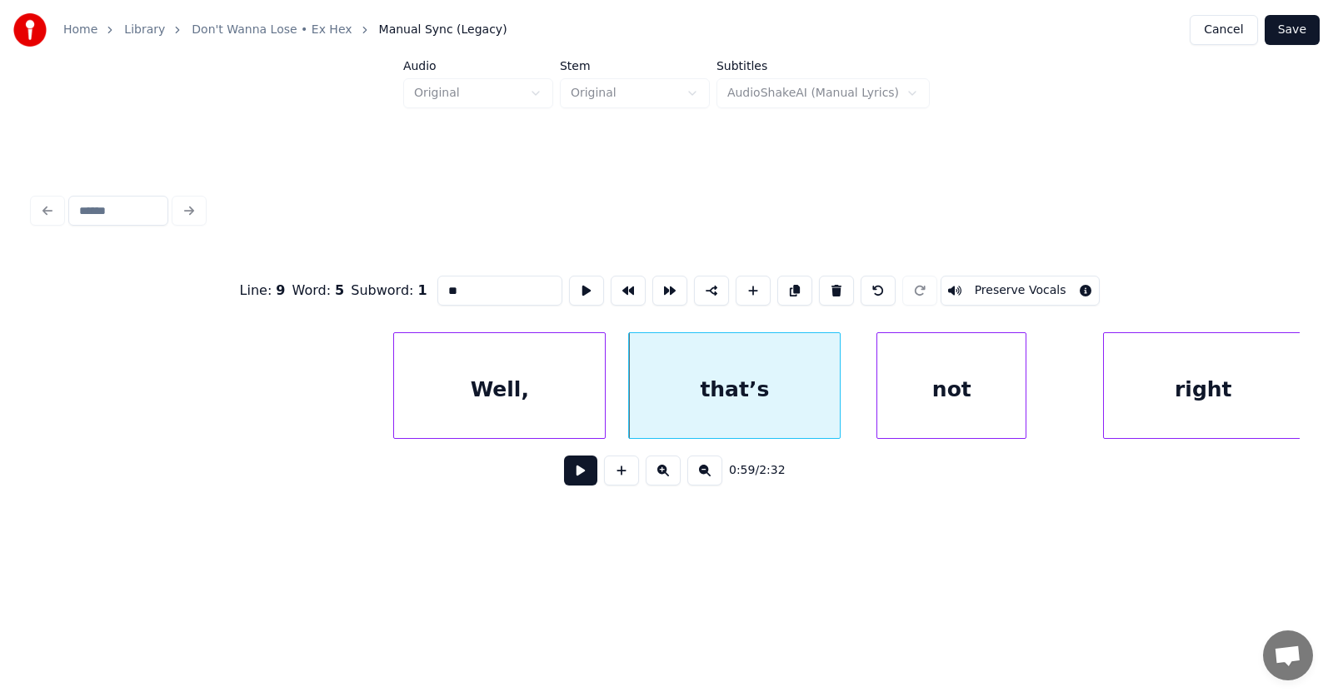
click at [909, 406] on div "not" at bounding box center [951, 389] width 148 height 113
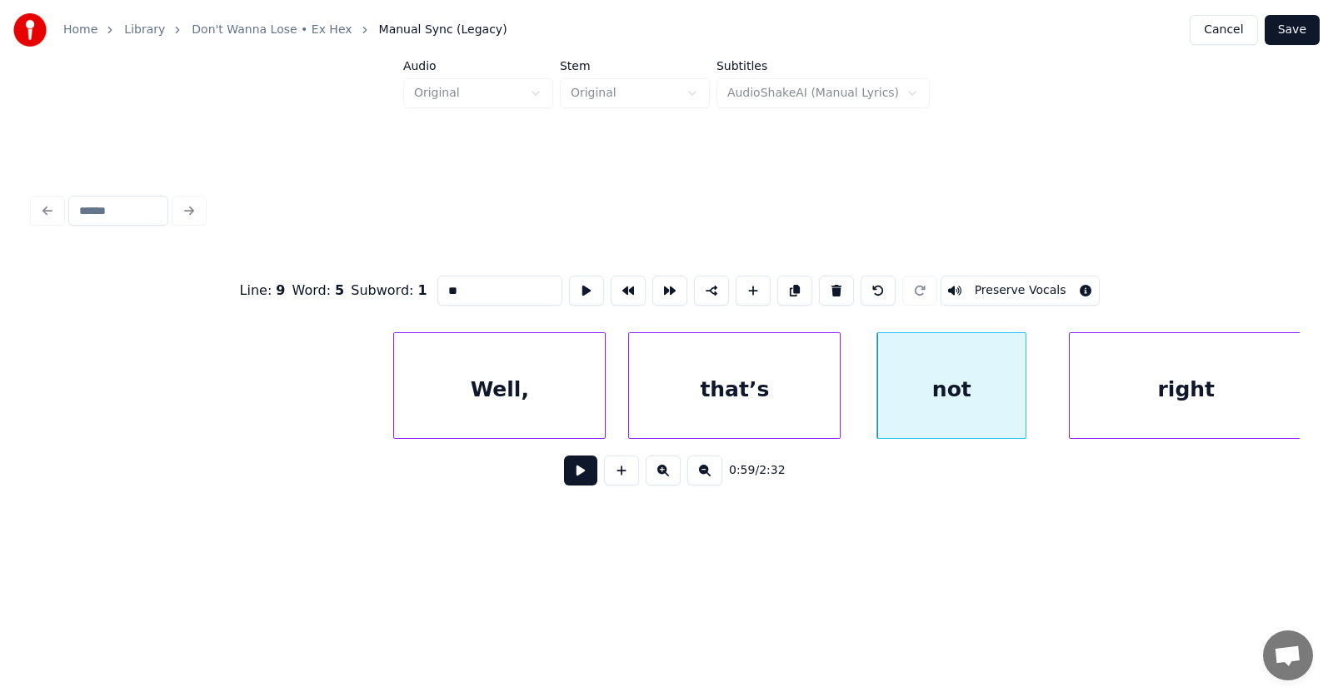
click at [1074, 392] on div at bounding box center [1072, 385] width 5 height 105
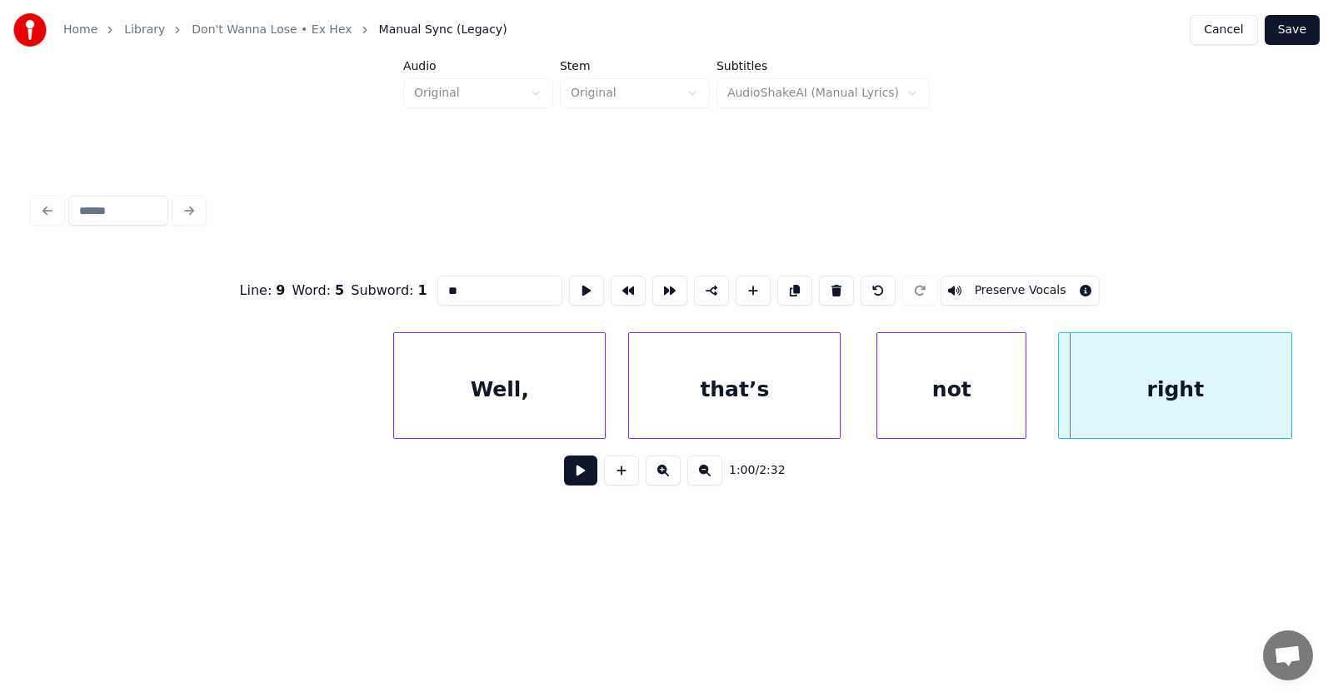
click at [1173, 380] on div "right" at bounding box center [1175, 389] width 232 height 113
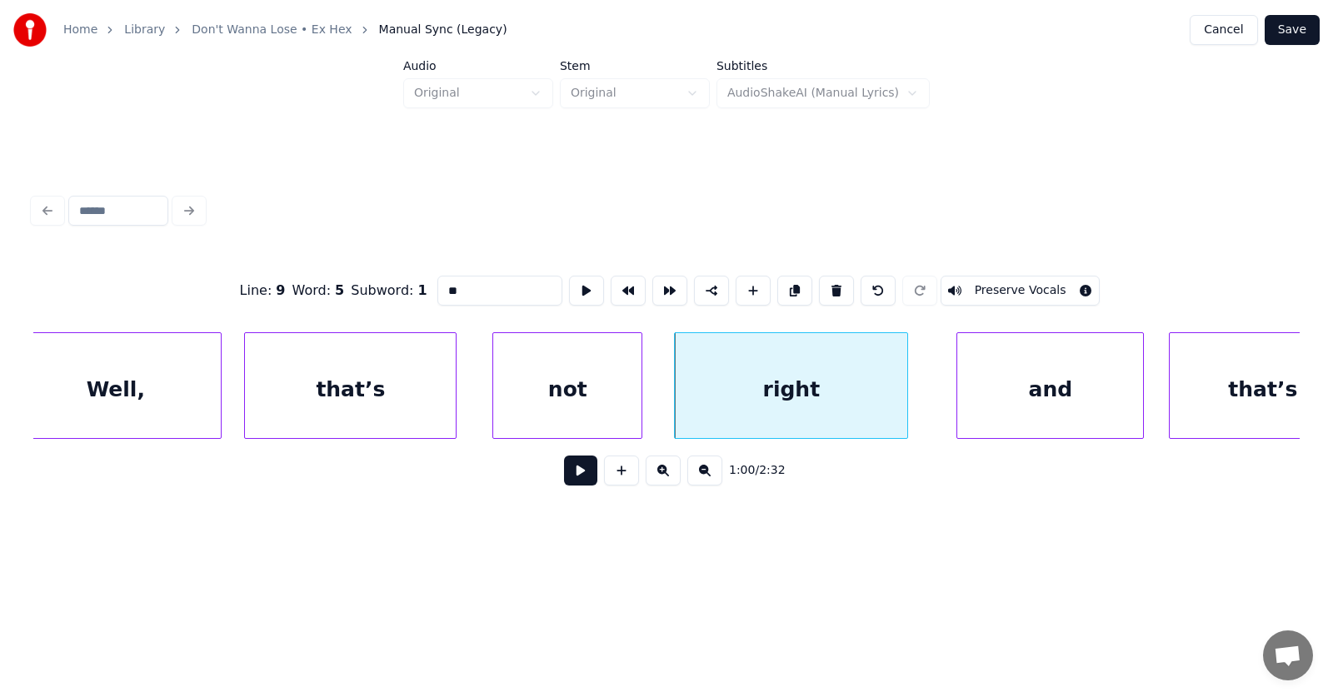
scroll to position [0, 37112]
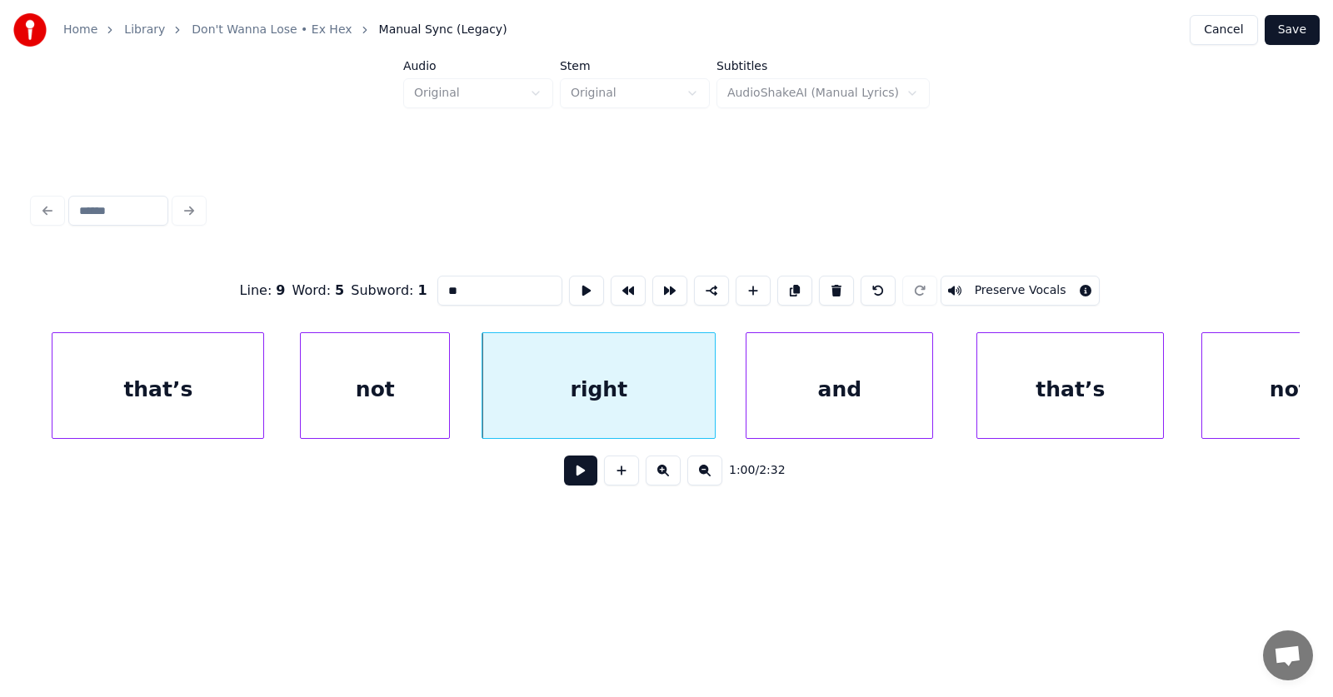
click at [794, 392] on div "and" at bounding box center [840, 389] width 186 height 113
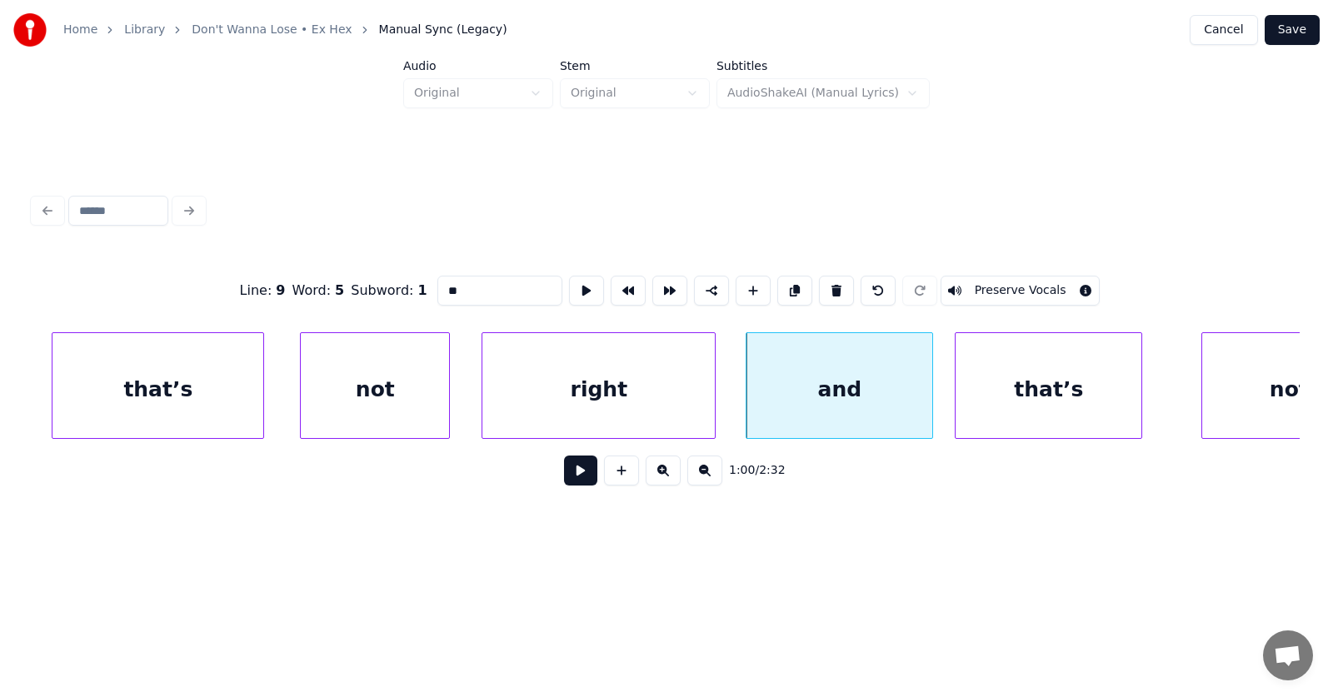
click at [1012, 395] on div "that’s" at bounding box center [1049, 389] width 186 height 113
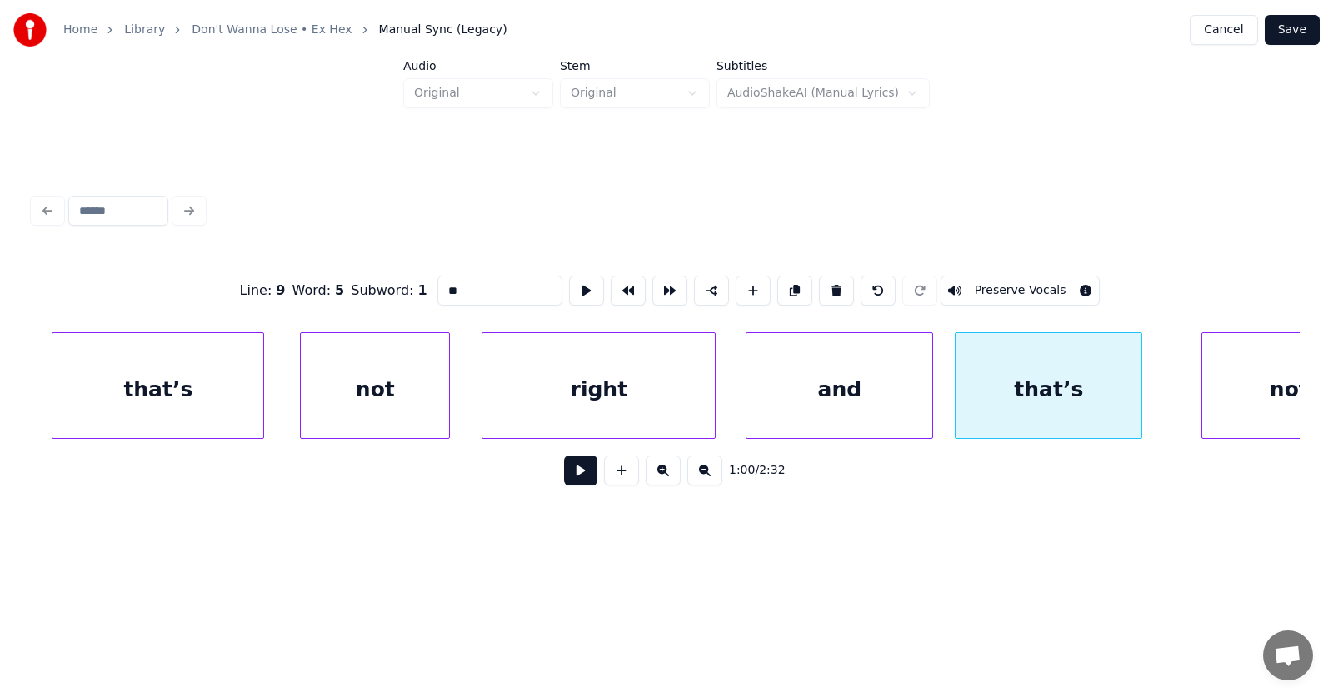
scroll to position [0, 37185]
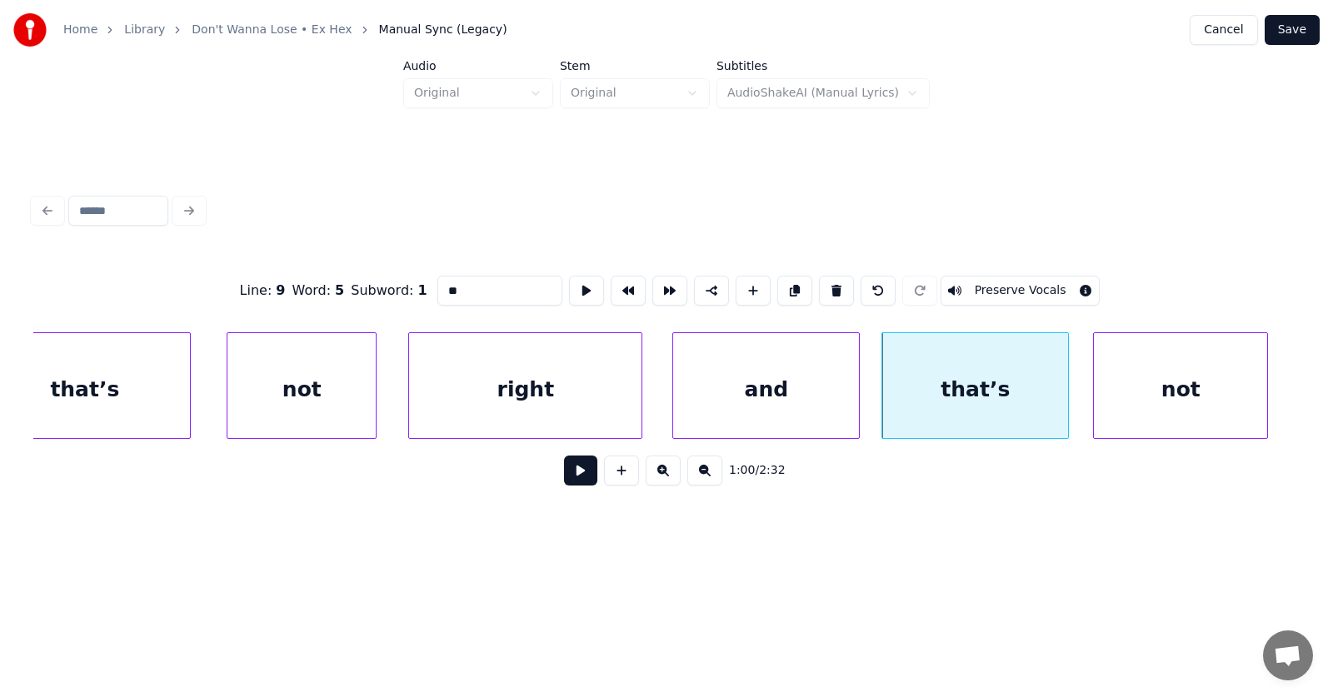
click at [1210, 387] on div "not" at bounding box center [1180, 389] width 173 height 113
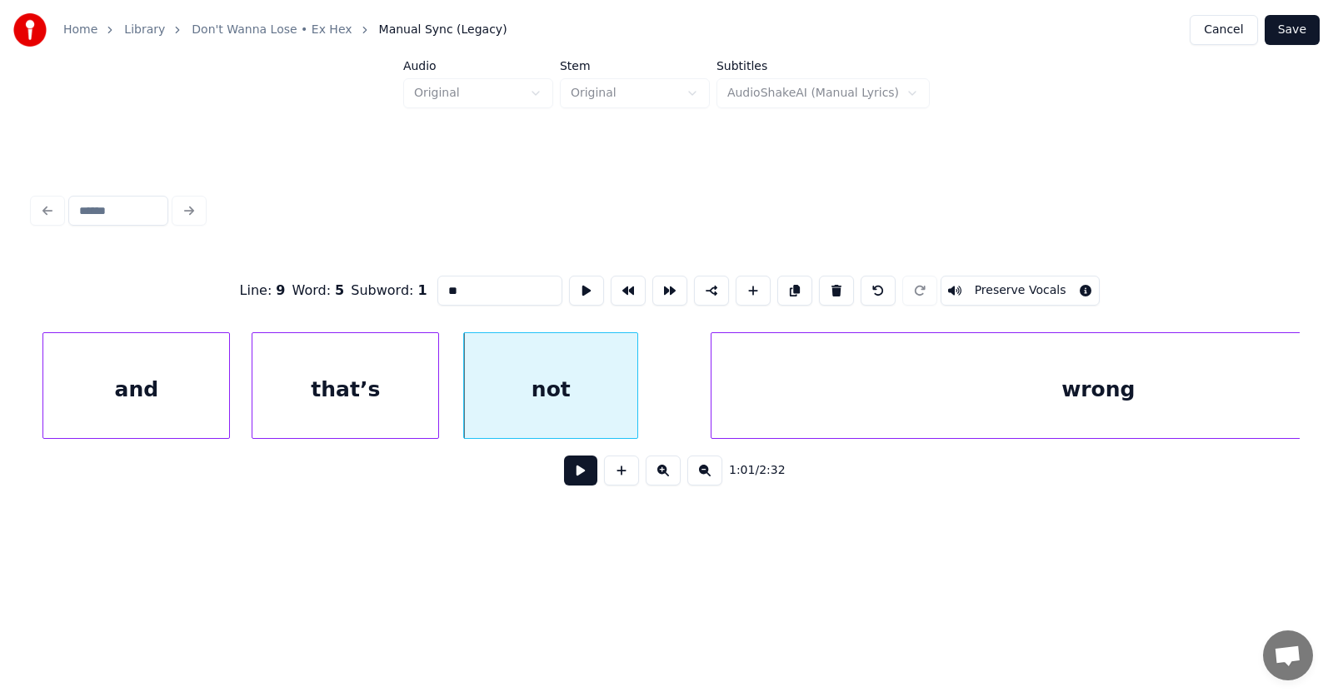
scroll to position [0, 37998]
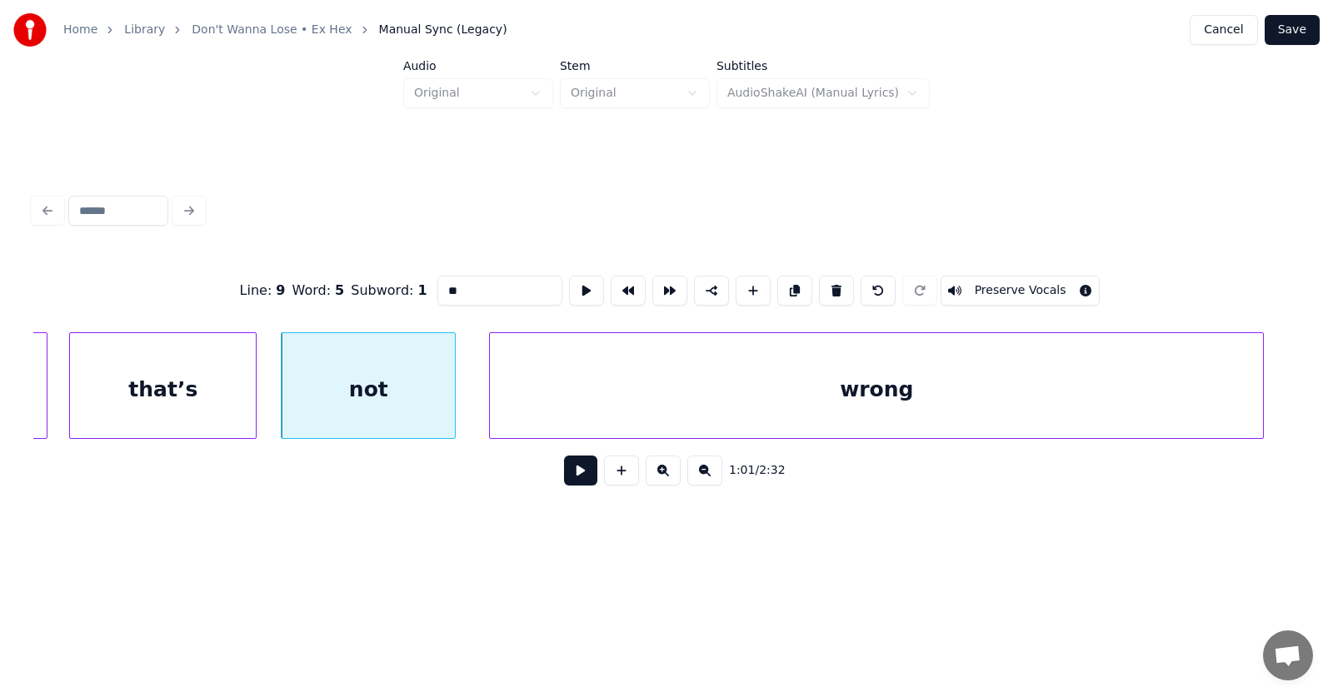
click at [767, 407] on div "wrong" at bounding box center [876, 389] width 773 height 113
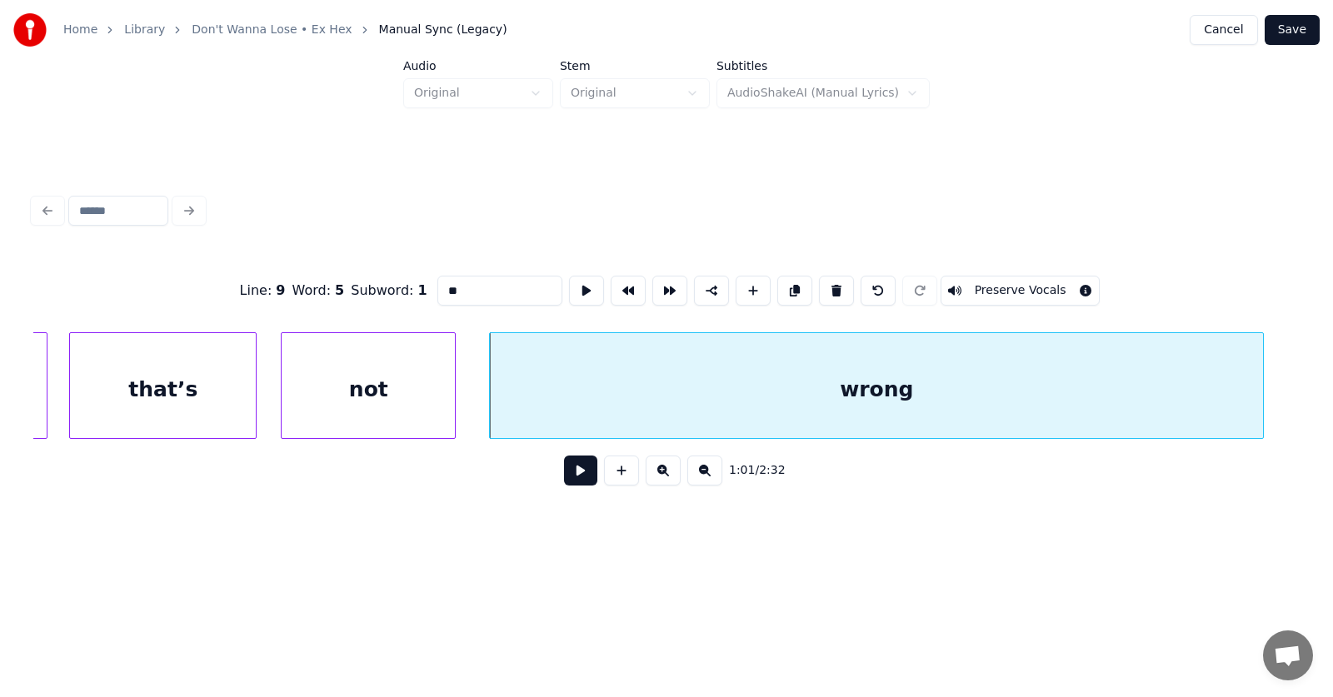
click at [583, 472] on button at bounding box center [580, 471] width 33 height 30
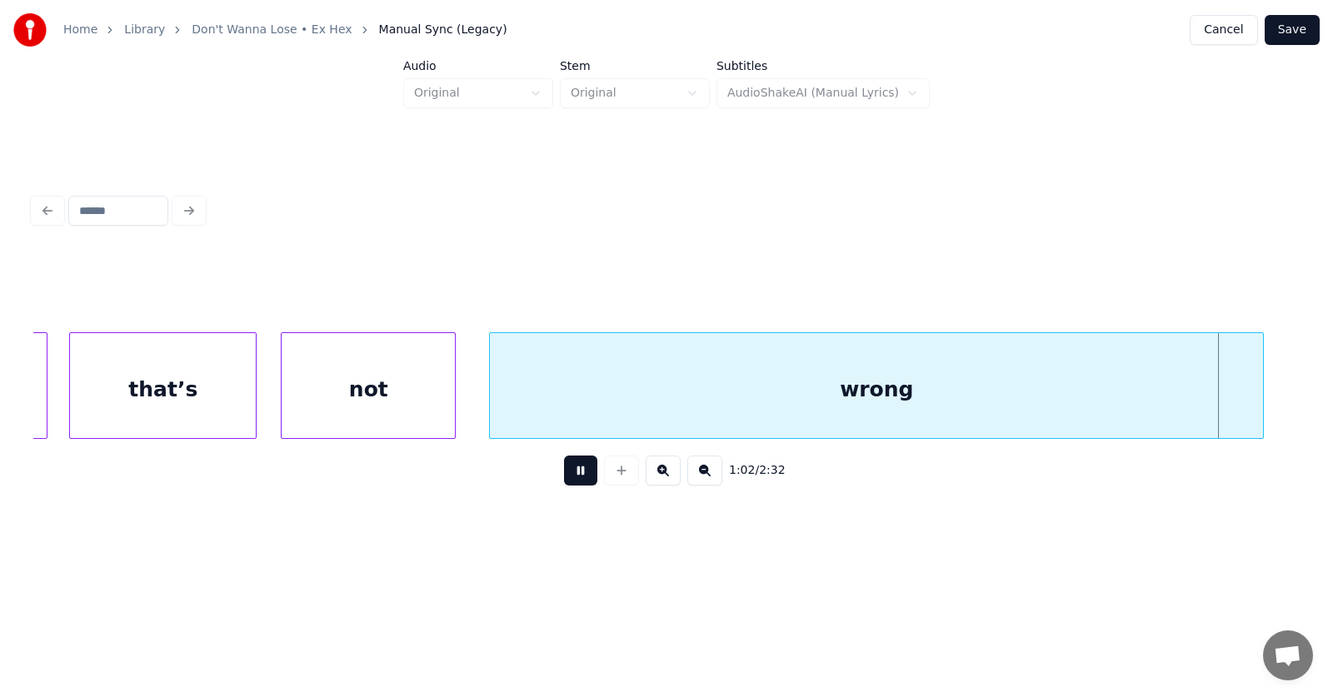
scroll to position [0, 39265]
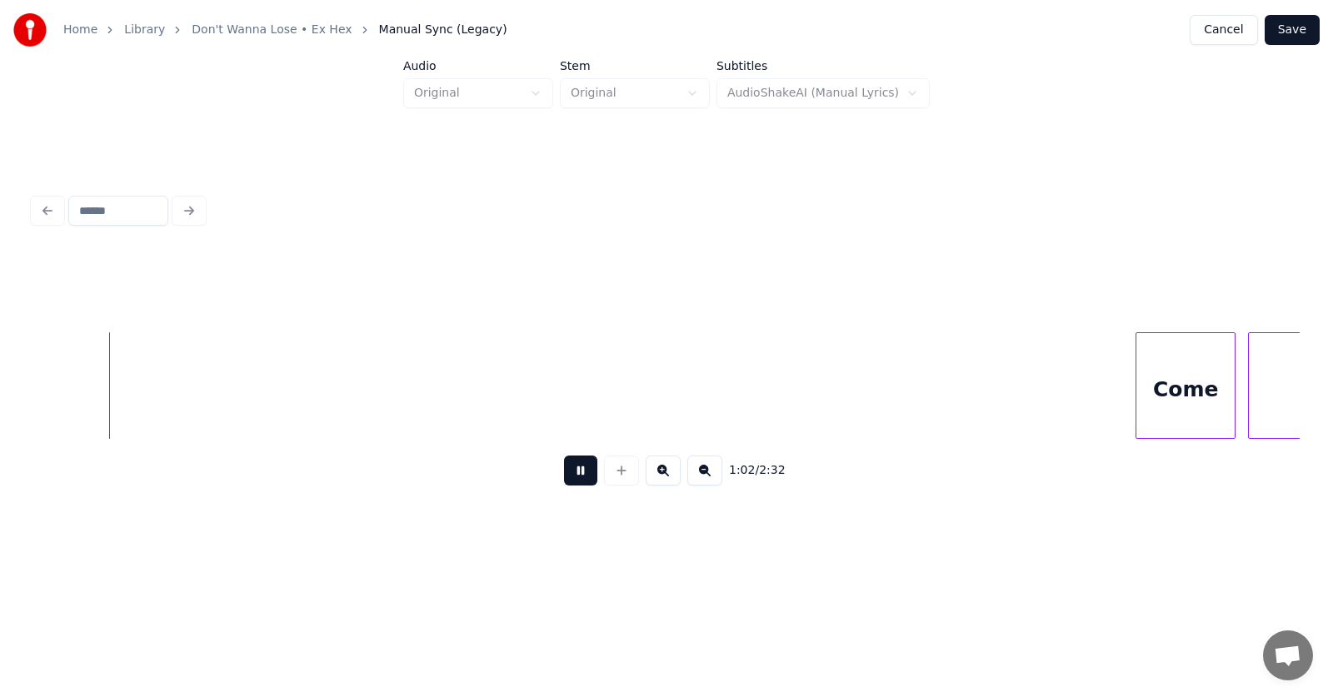
click at [572, 477] on button at bounding box center [580, 471] width 33 height 30
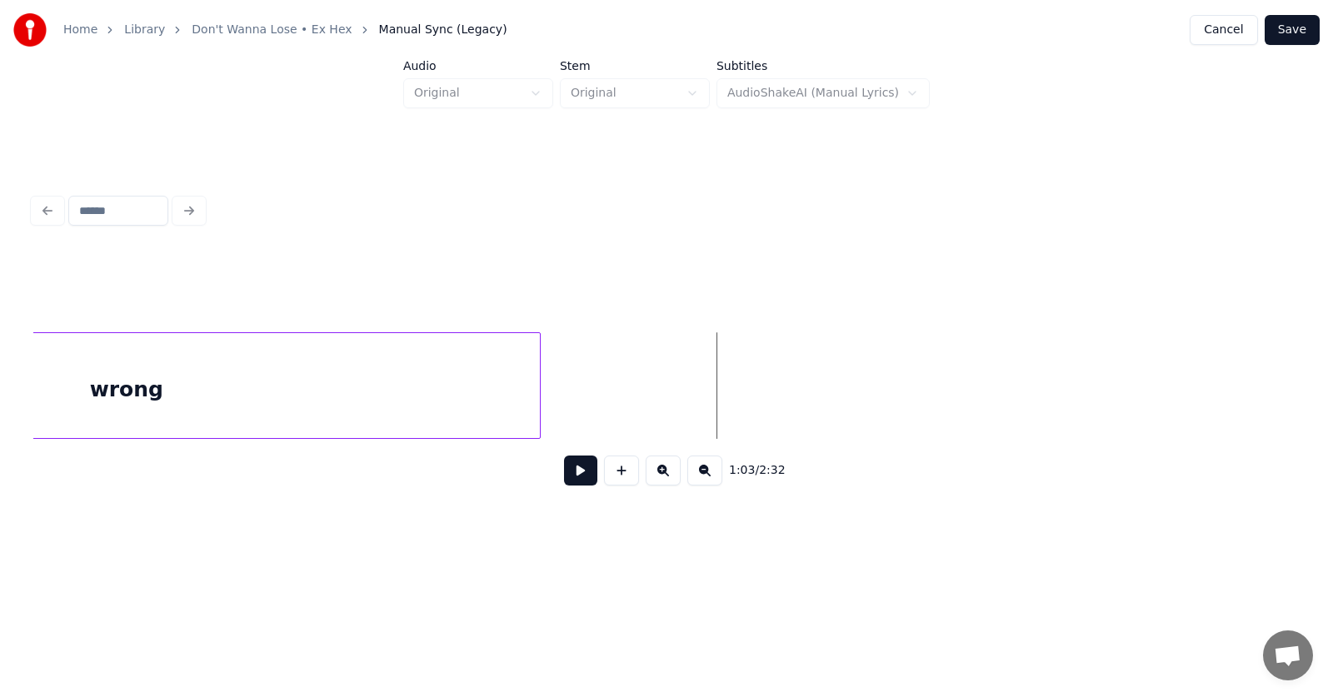
click at [536, 388] on div at bounding box center [537, 385] width 5 height 105
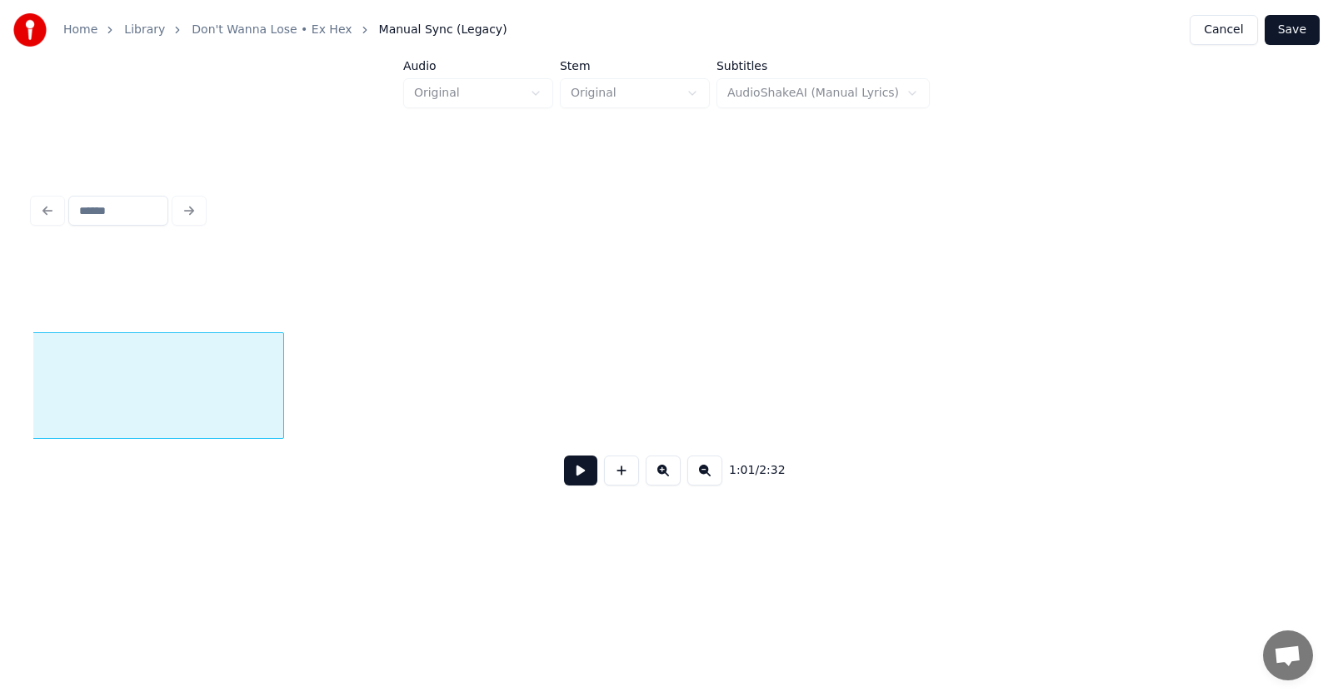
scroll to position [0, 39863]
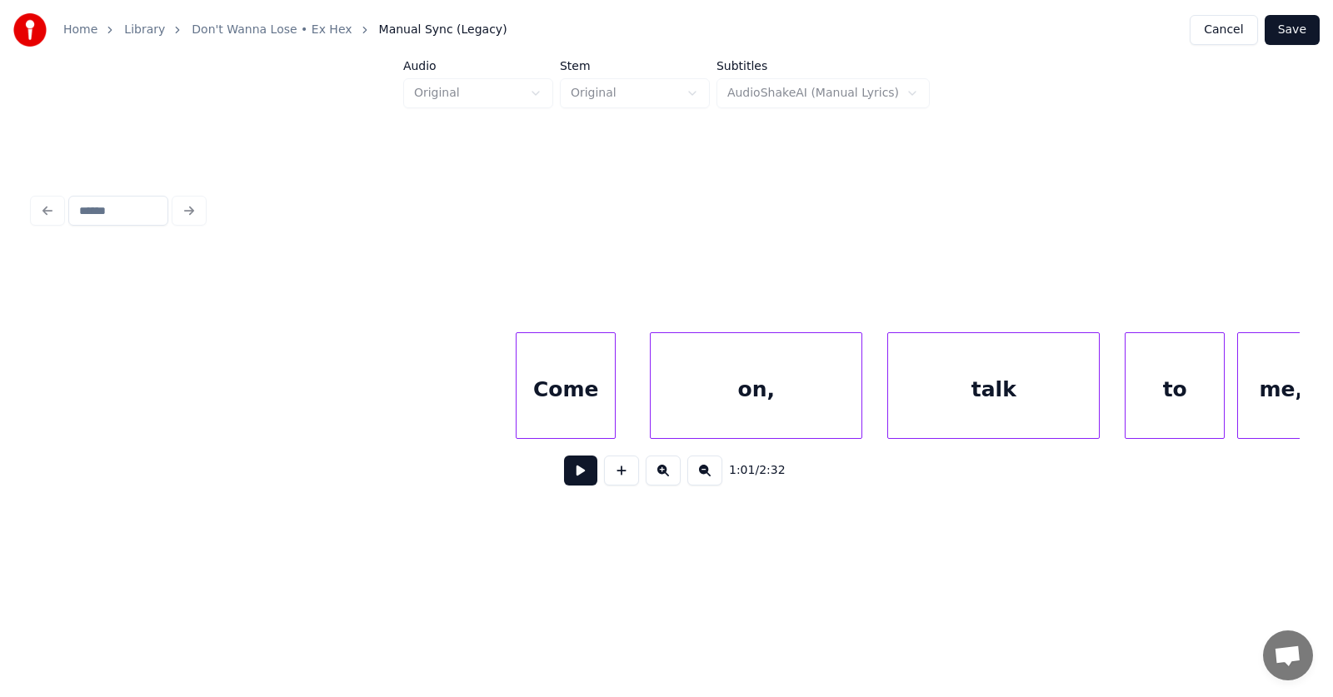
click at [547, 412] on div "Come" at bounding box center [566, 389] width 98 height 113
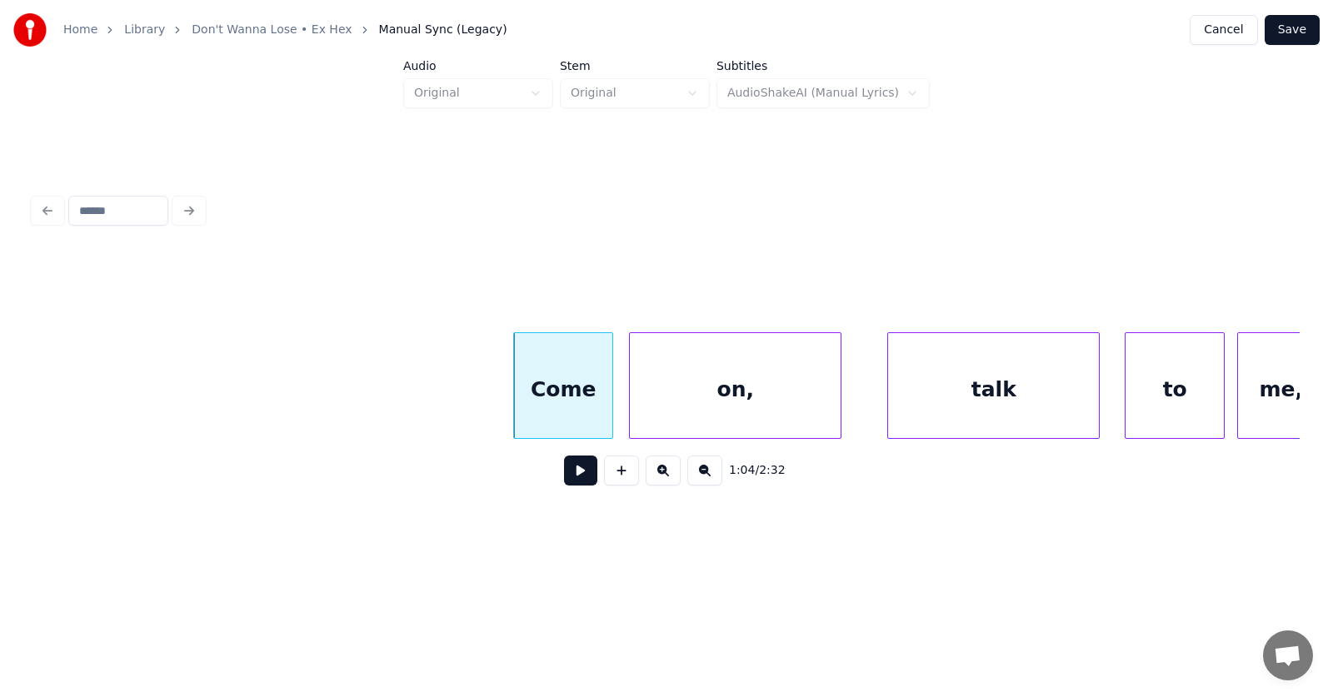
click at [660, 416] on div "on," at bounding box center [735, 389] width 211 height 113
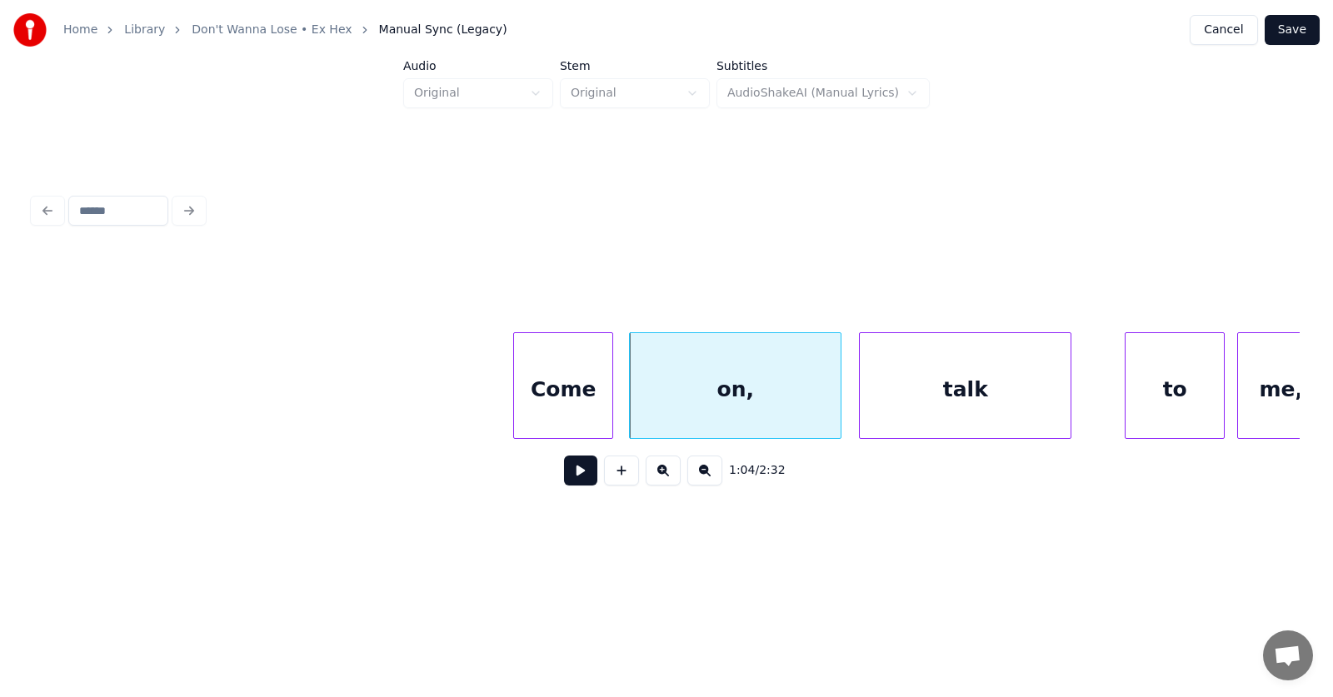
click at [894, 407] on div "talk" at bounding box center [965, 389] width 211 height 113
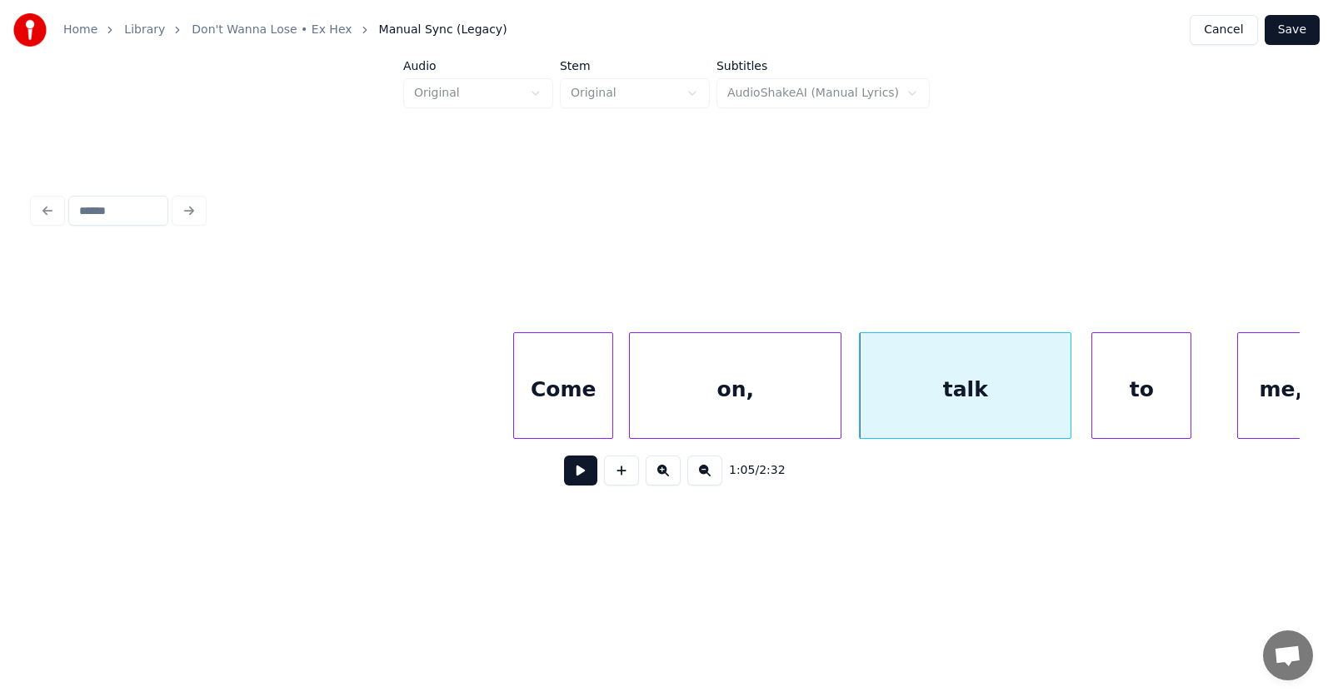
click at [1135, 404] on div "to" at bounding box center [1141, 389] width 98 height 113
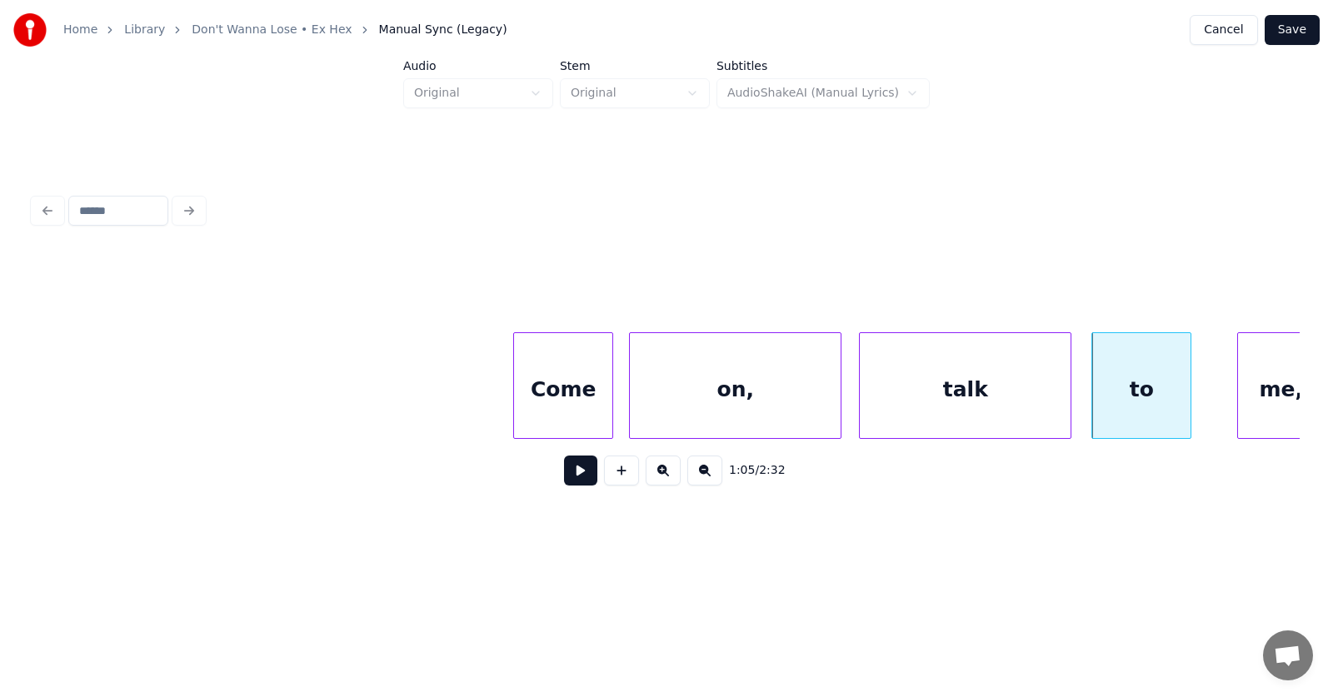
scroll to position [0, 39884]
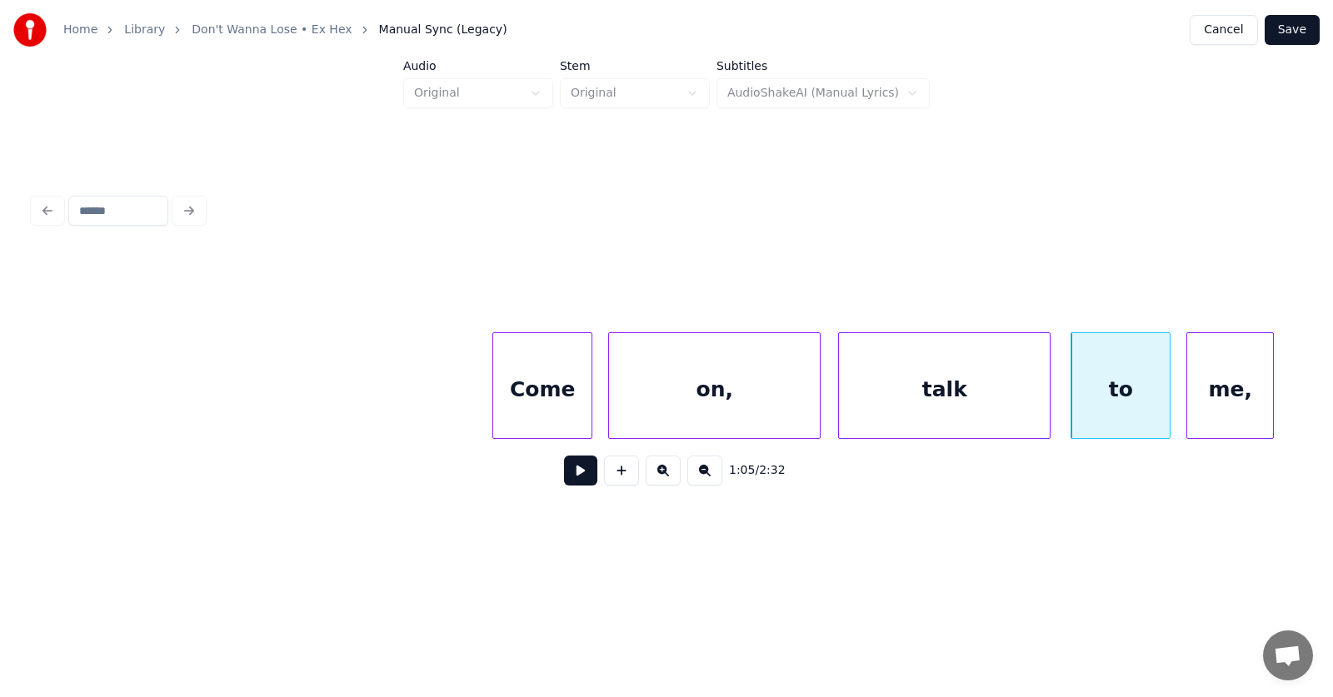
click at [1241, 402] on div "me," at bounding box center [1230, 389] width 86 height 113
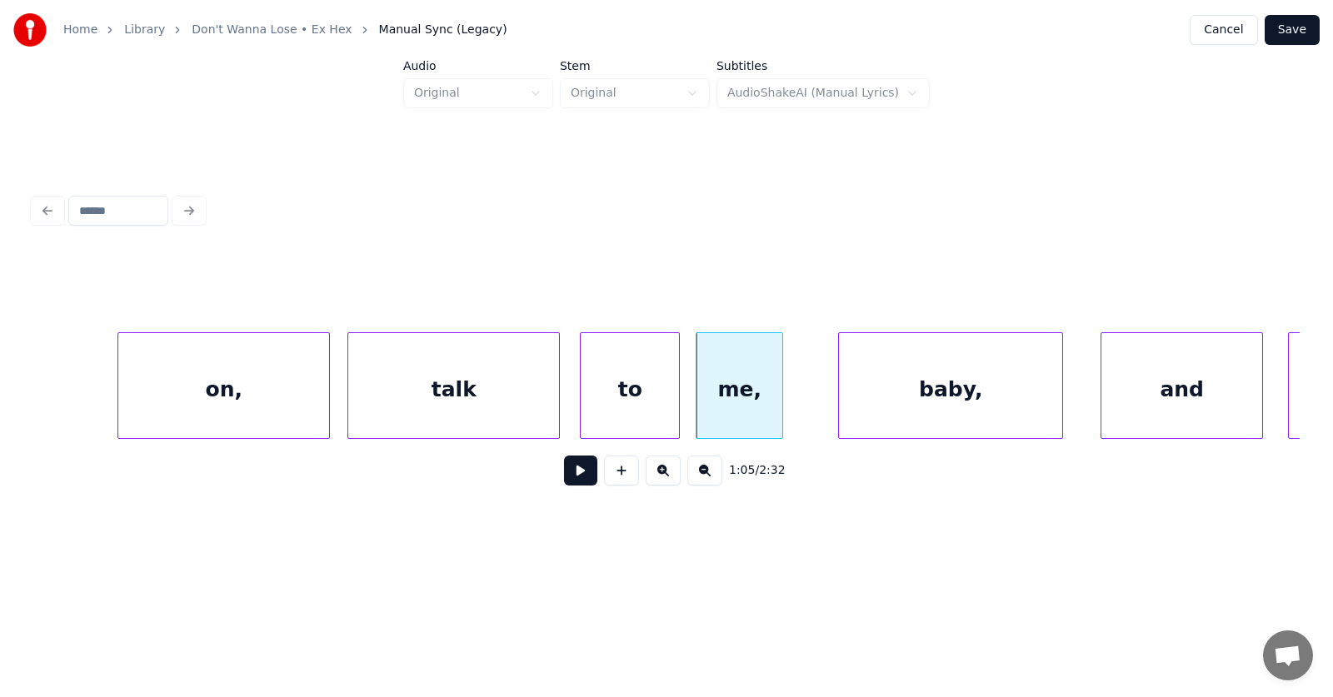
scroll to position [0, 40503]
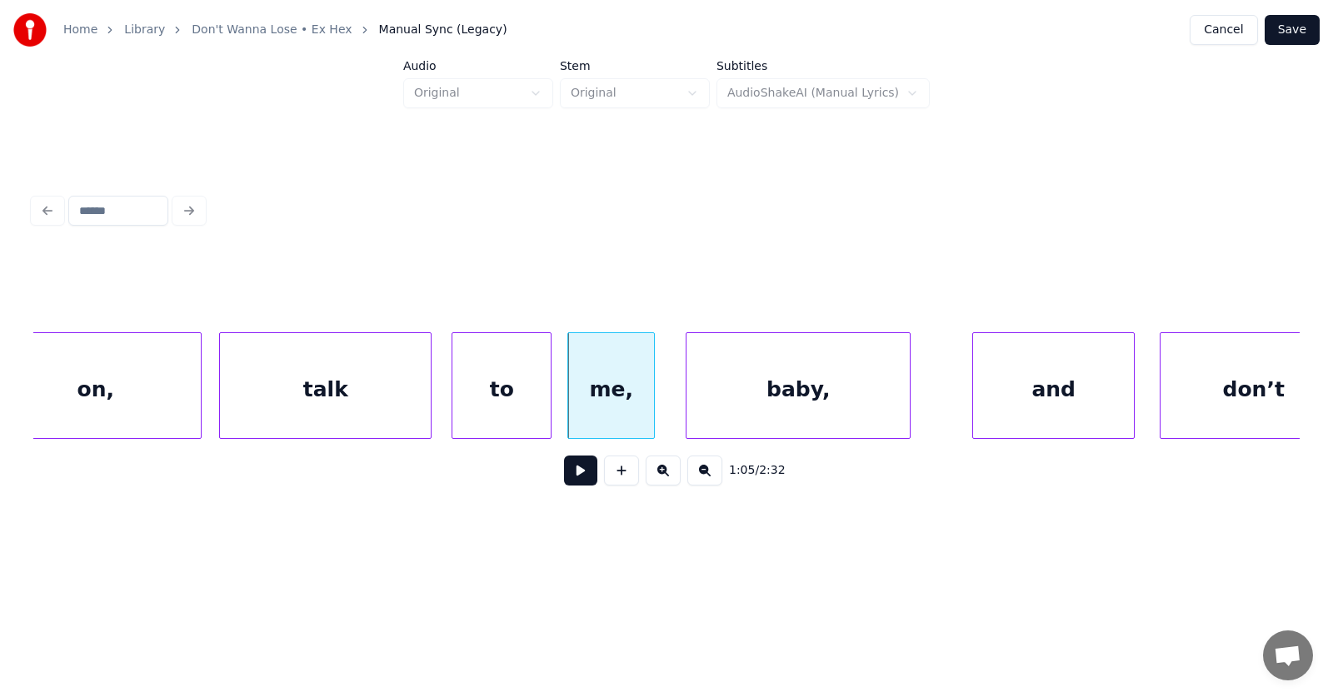
click at [760, 391] on div "baby," at bounding box center [798, 389] width 223 height 113
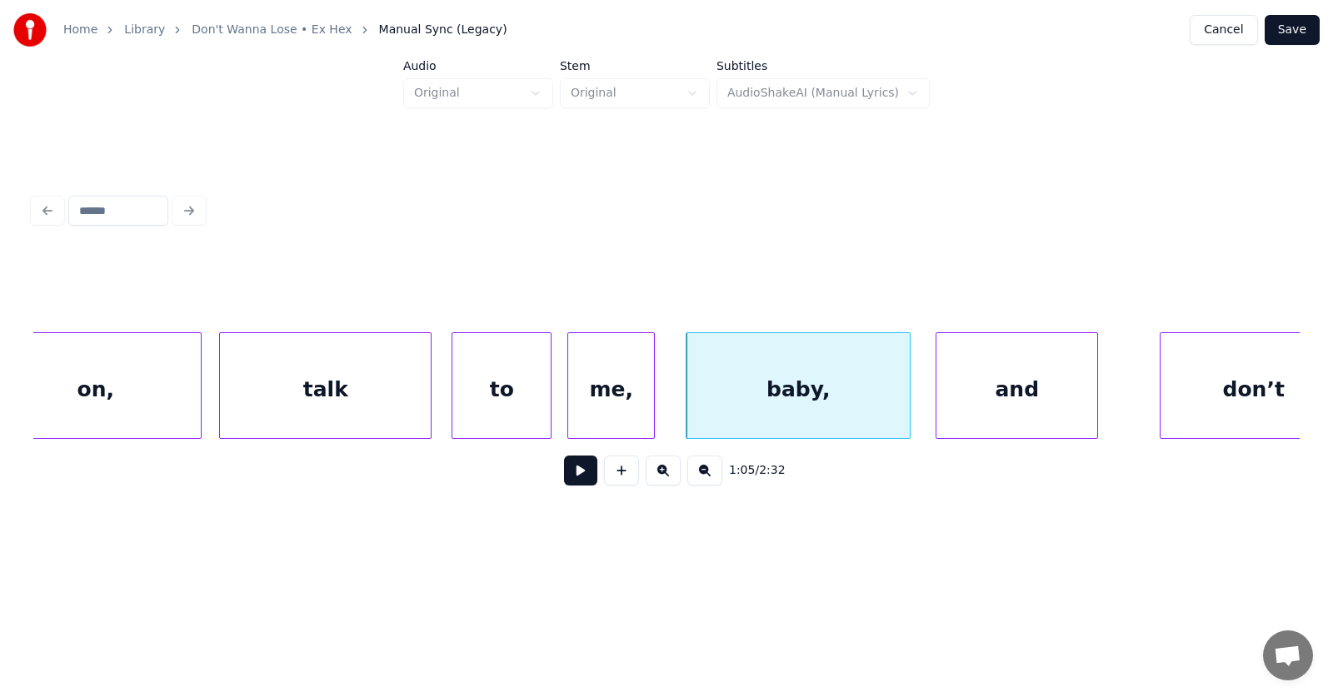
click at [984, 401] on div "and" at bounding box center [1017, 389] width 161 height 113
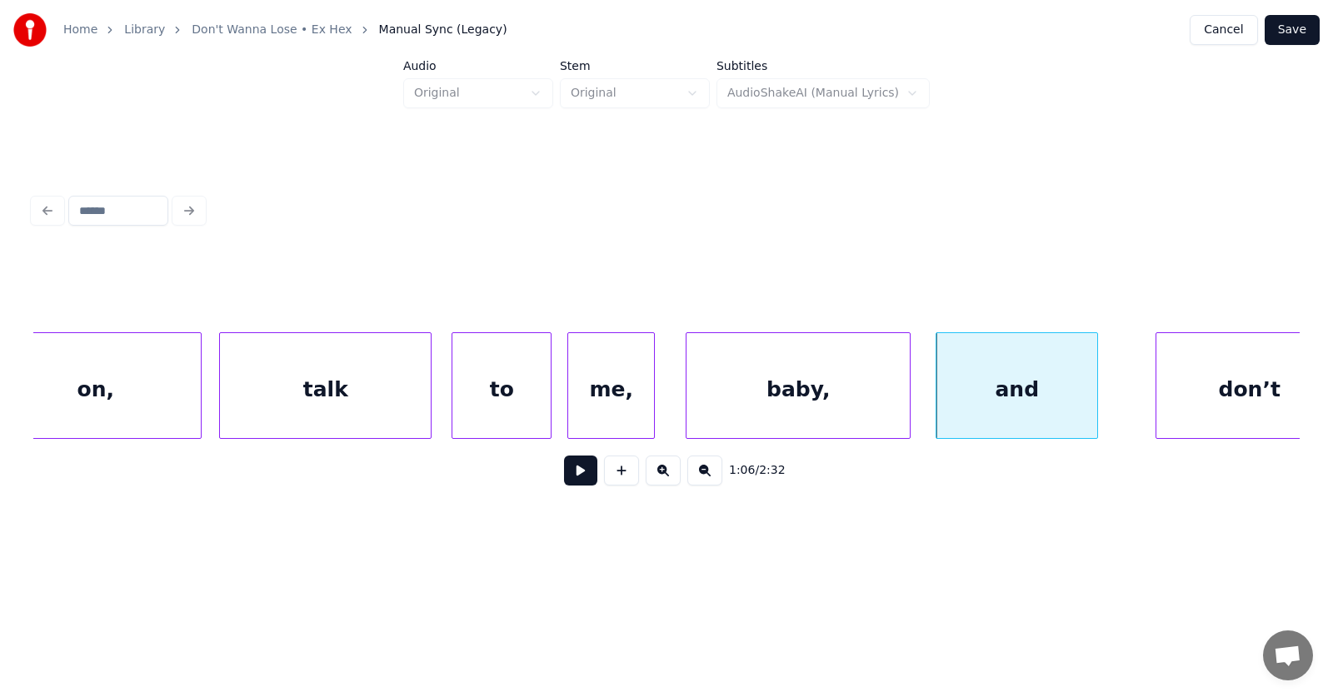
scroll to position [0, 40547]
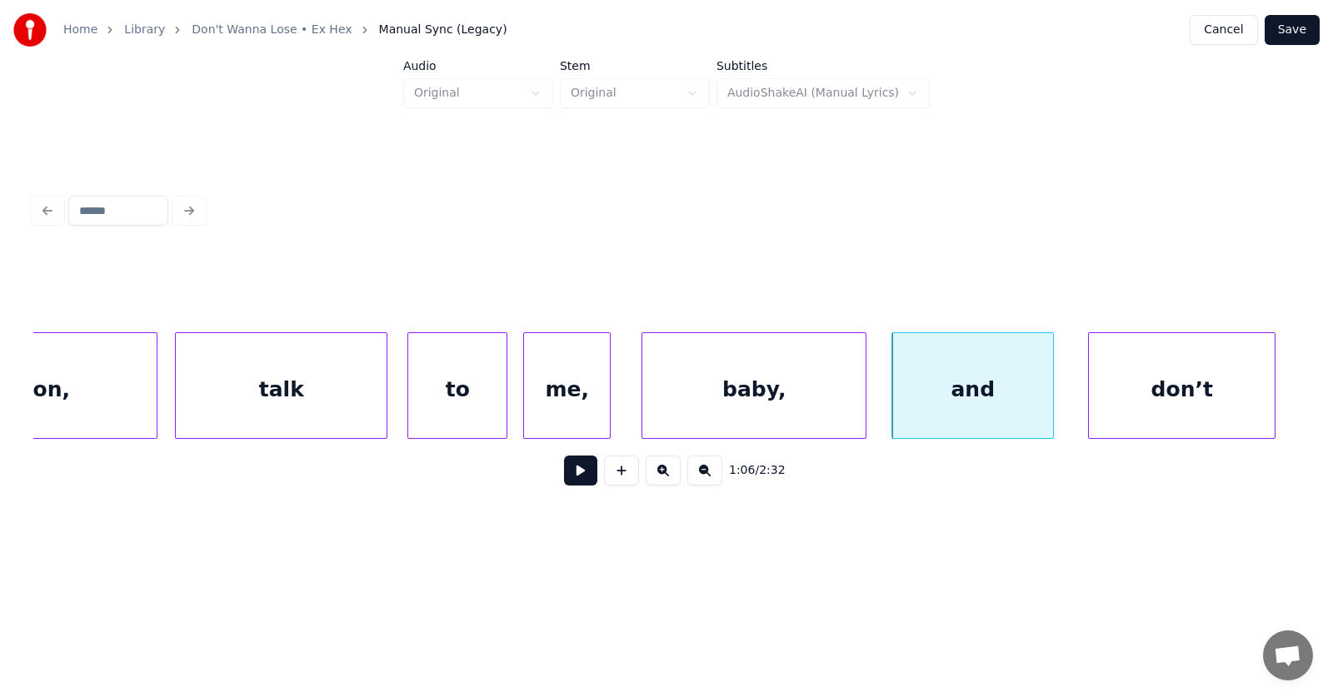
click at [1184, 404] on div "don’t" at bounding box center [1182, 389] width 186 height 113
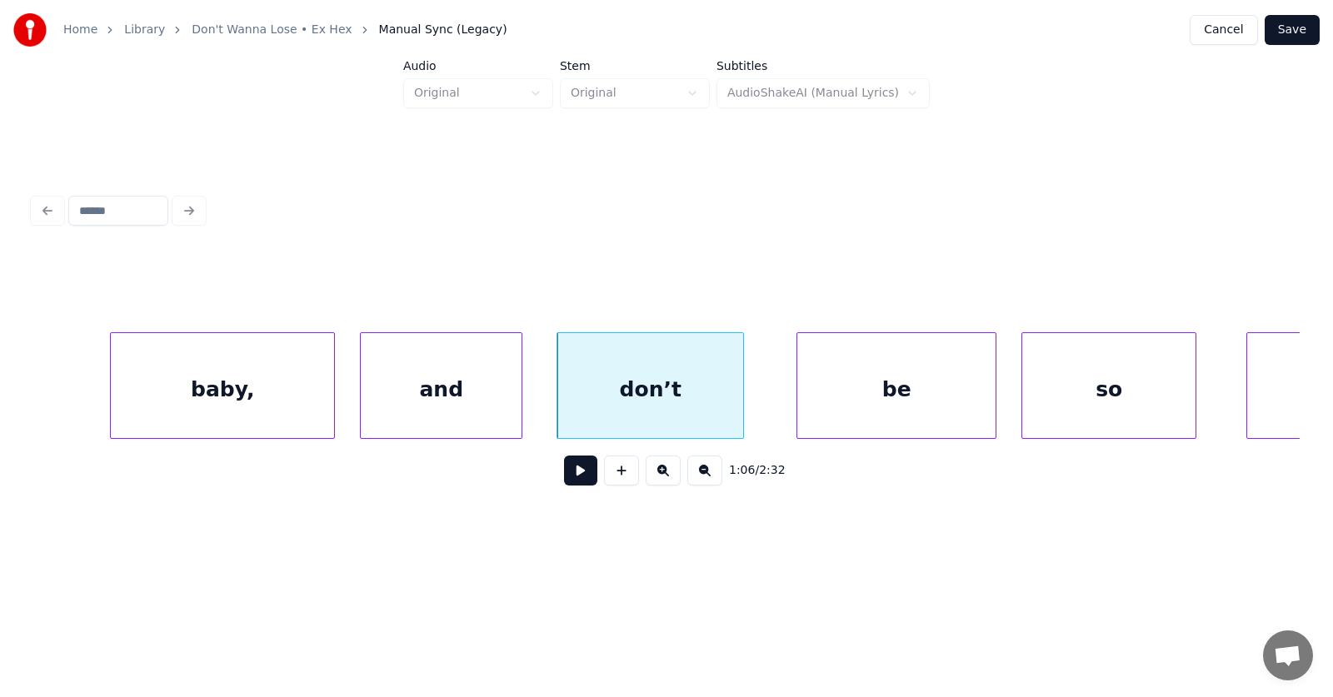
scroll to position [0, 41143]
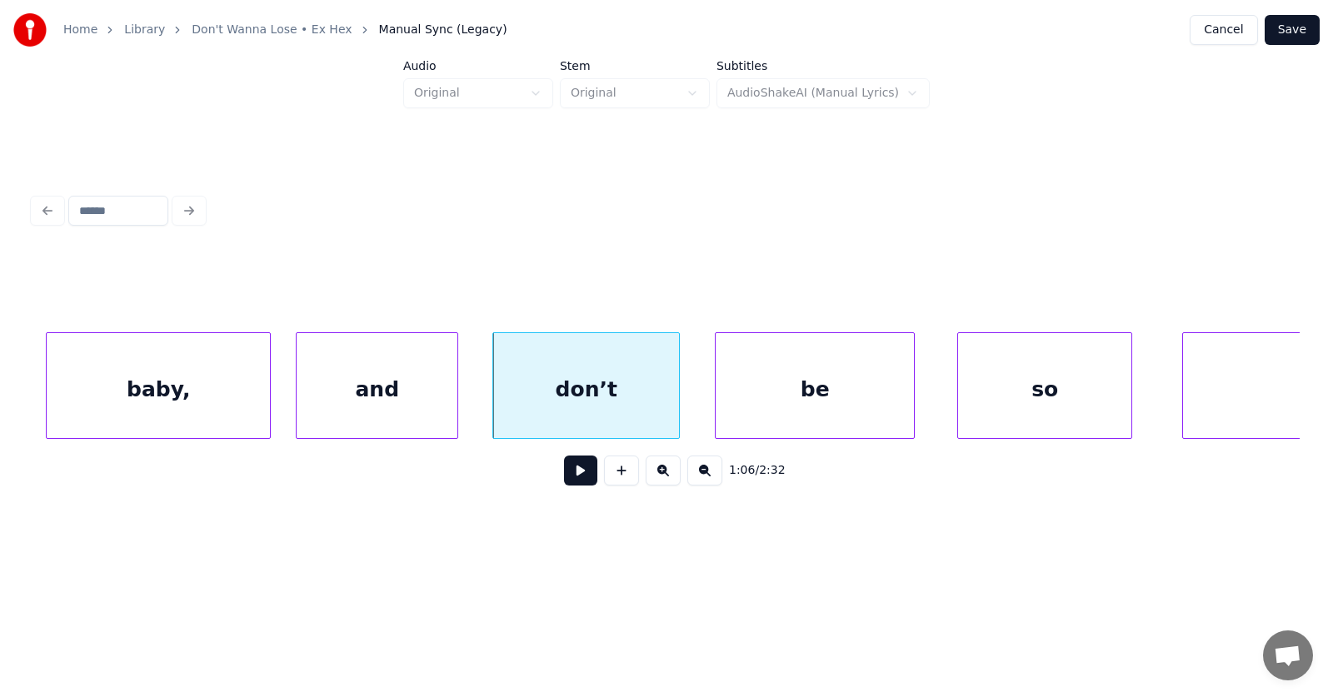
click at [776, 398] on div "be" at bounding box center [815, 389] width 198 height 113
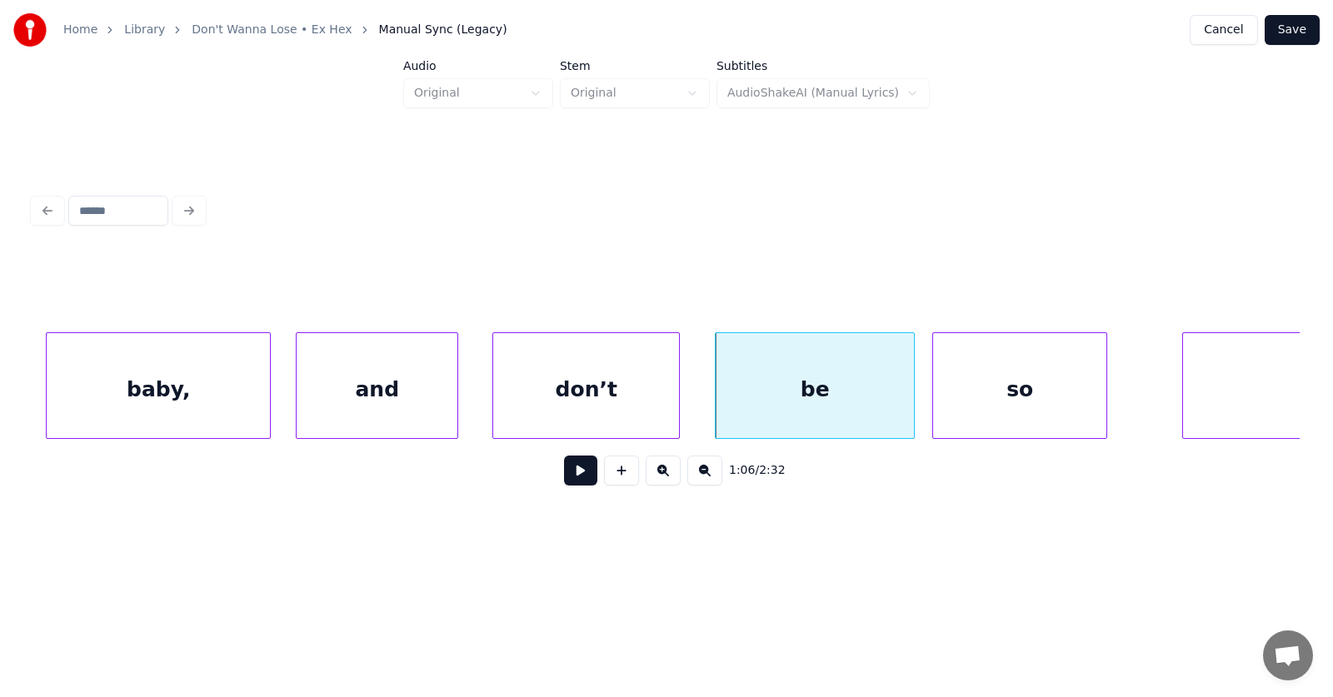
click at [1055, 405] on div "so" at bounding box center [1019, 389] width 173 height 113
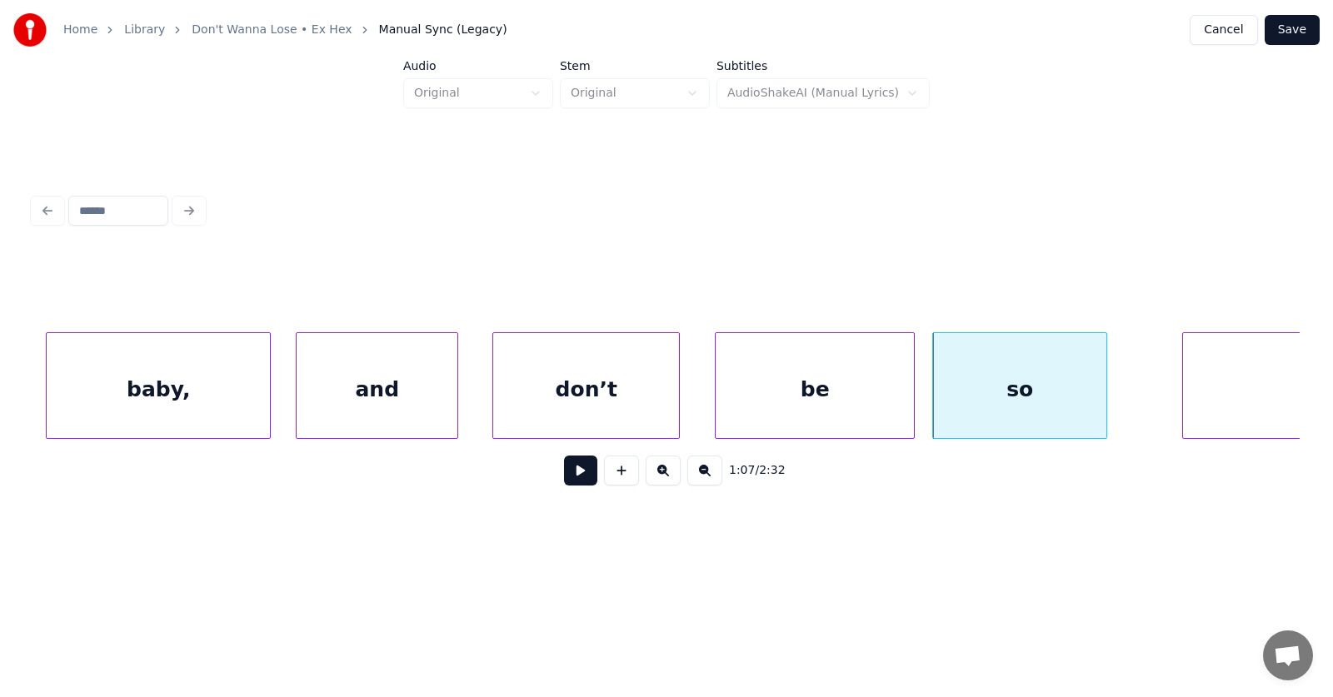
scroll to position [0, 41447]
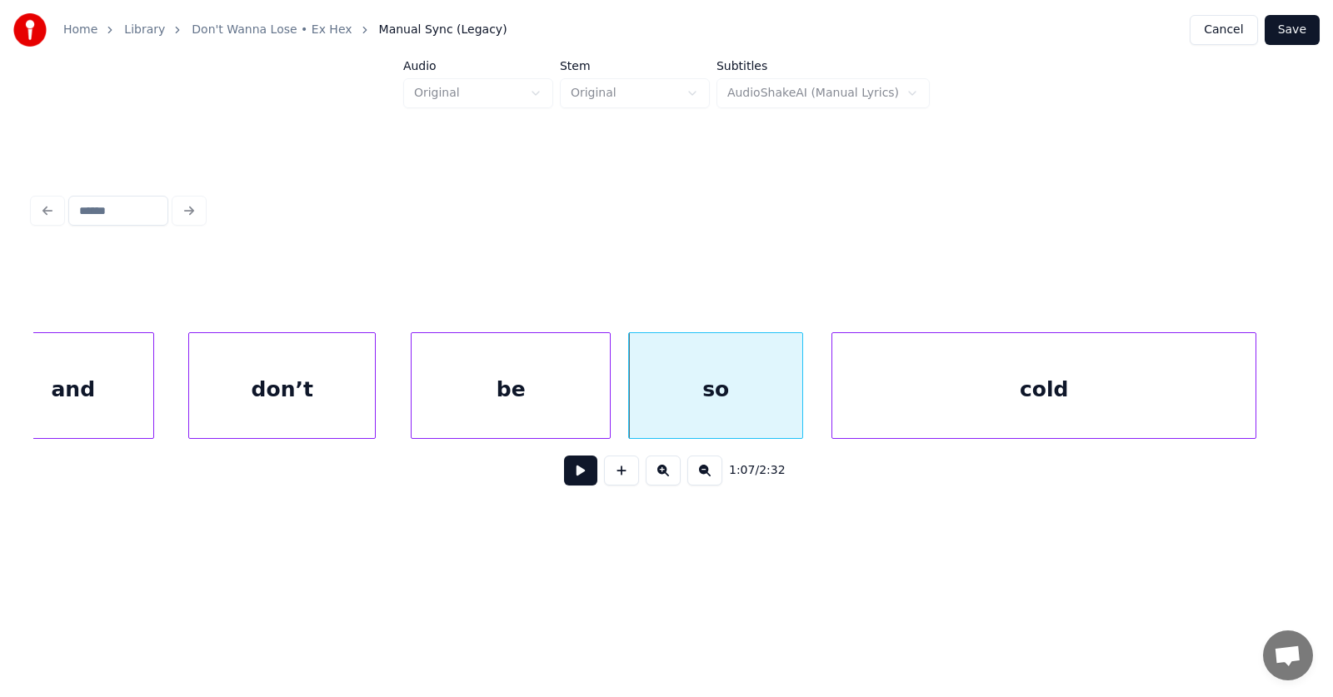
click at [1170, 402] on div "cold" at bounding box center [1043, 389] width 423 height 113
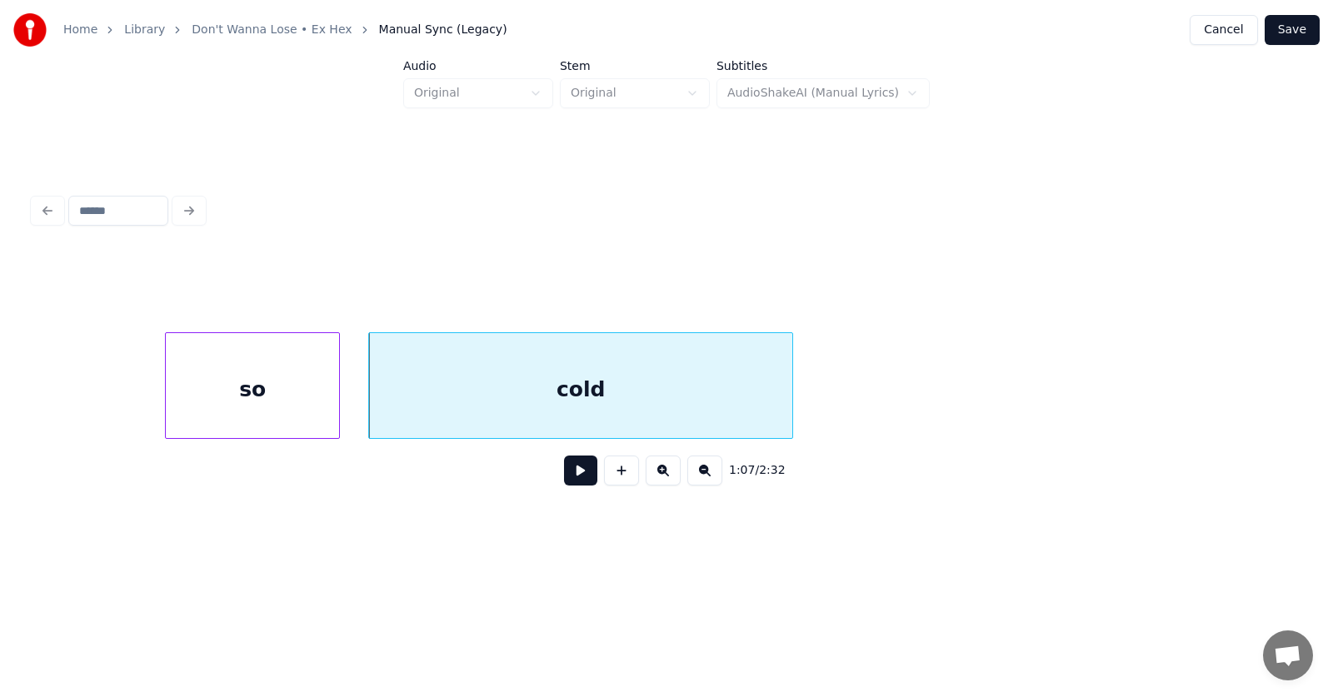
scroll to position [0, 42167]
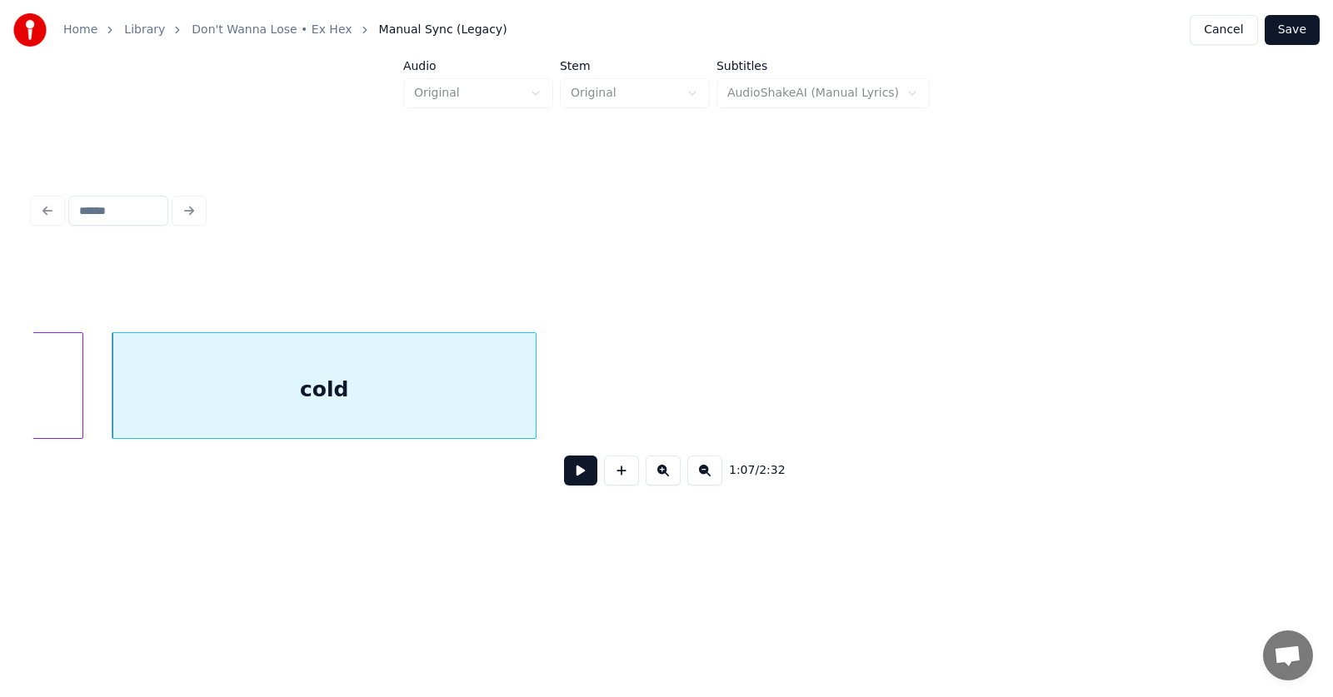
click at [447, 384] on div "cold" at bounding box center [323, 389] width 423 height 113
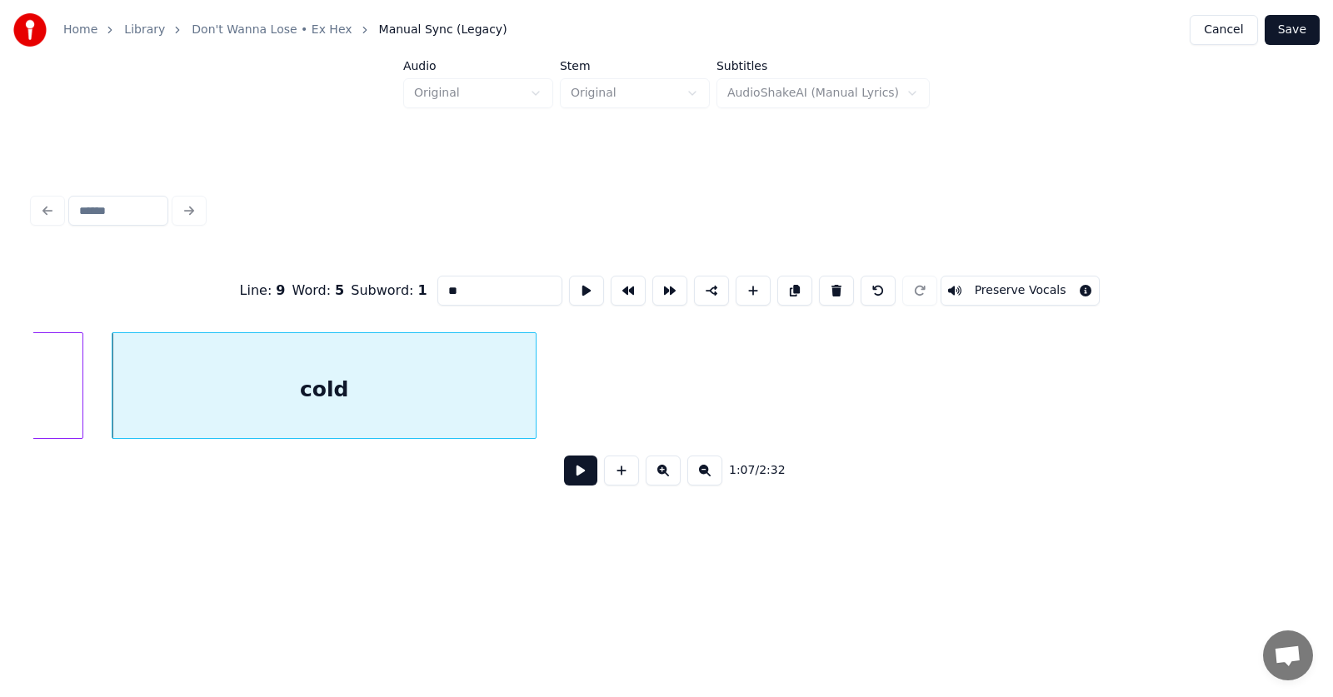
type input "****"
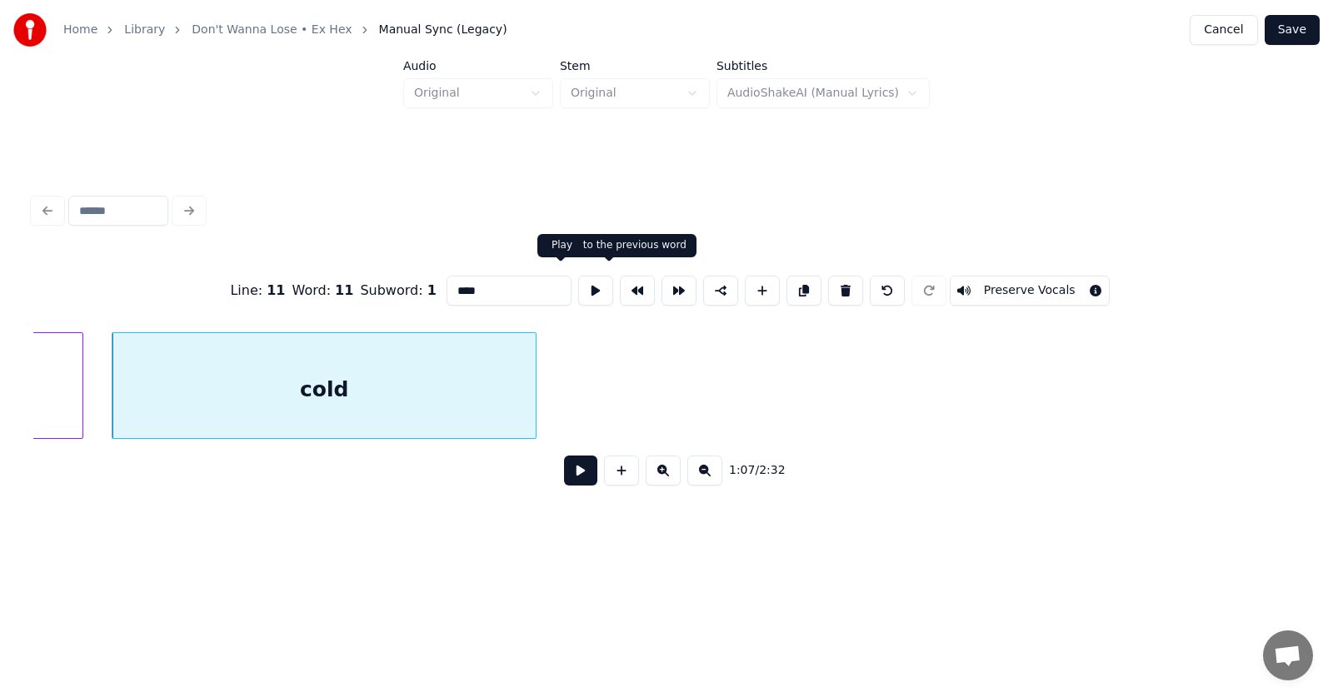
click at [578, 282] on button at bounding box center [595, 291] width 35 height 30
click at [567, 476] on button at bounding box center [580, 471] width 33 height 30
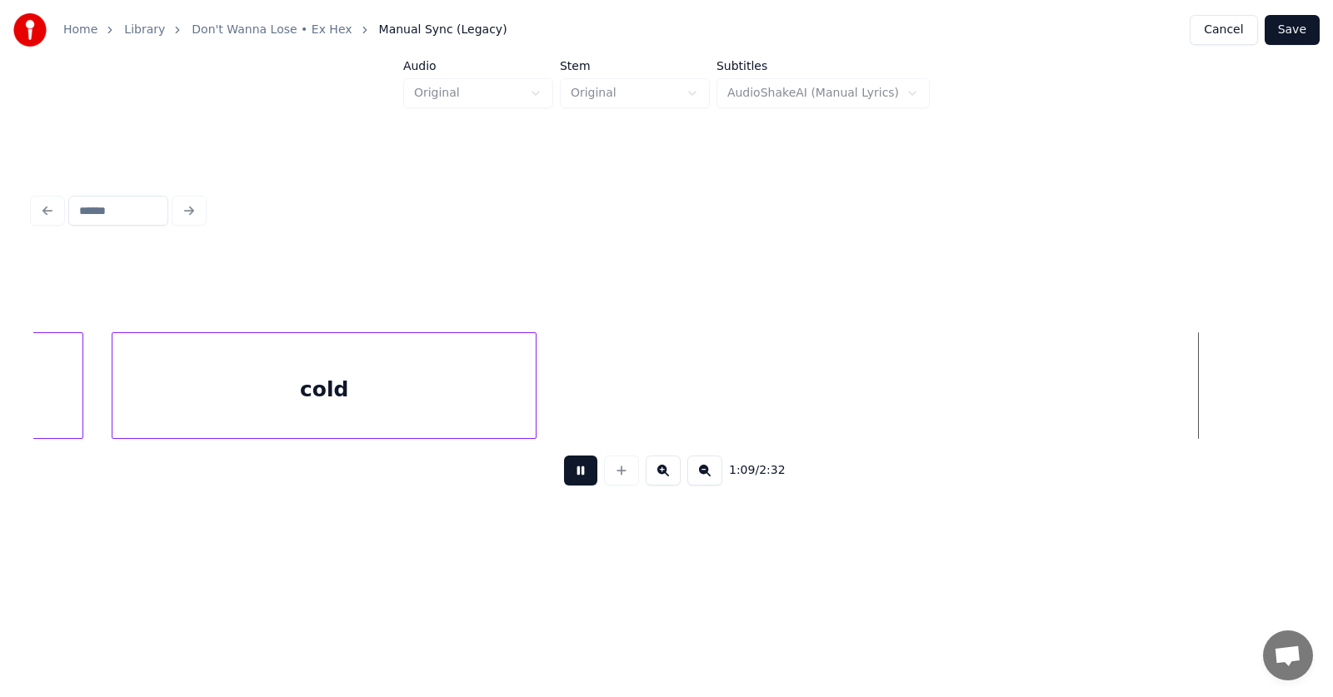
click at [567, 476] on button at bounding box center [580, 471] width 33 height 30
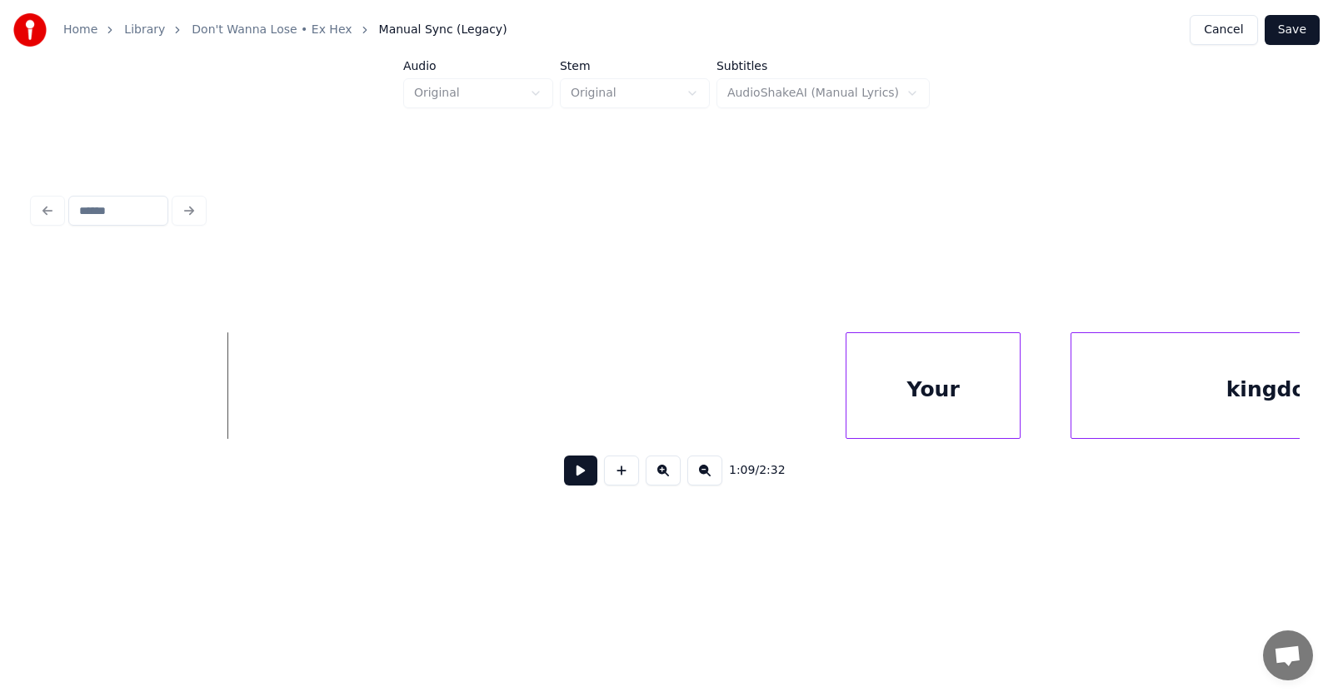
scroll to position [0, 43318]
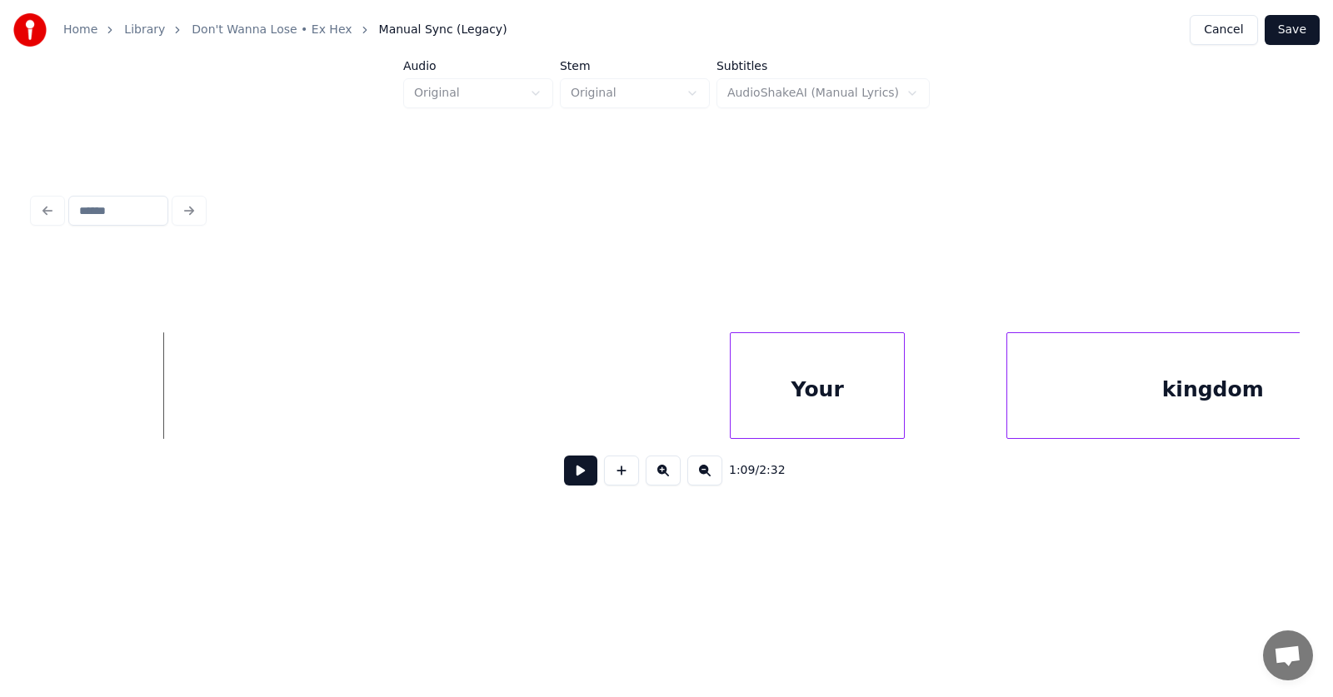
click at [798, 409] on div "Your" at bounding box center [817, 389] width 173 height 113
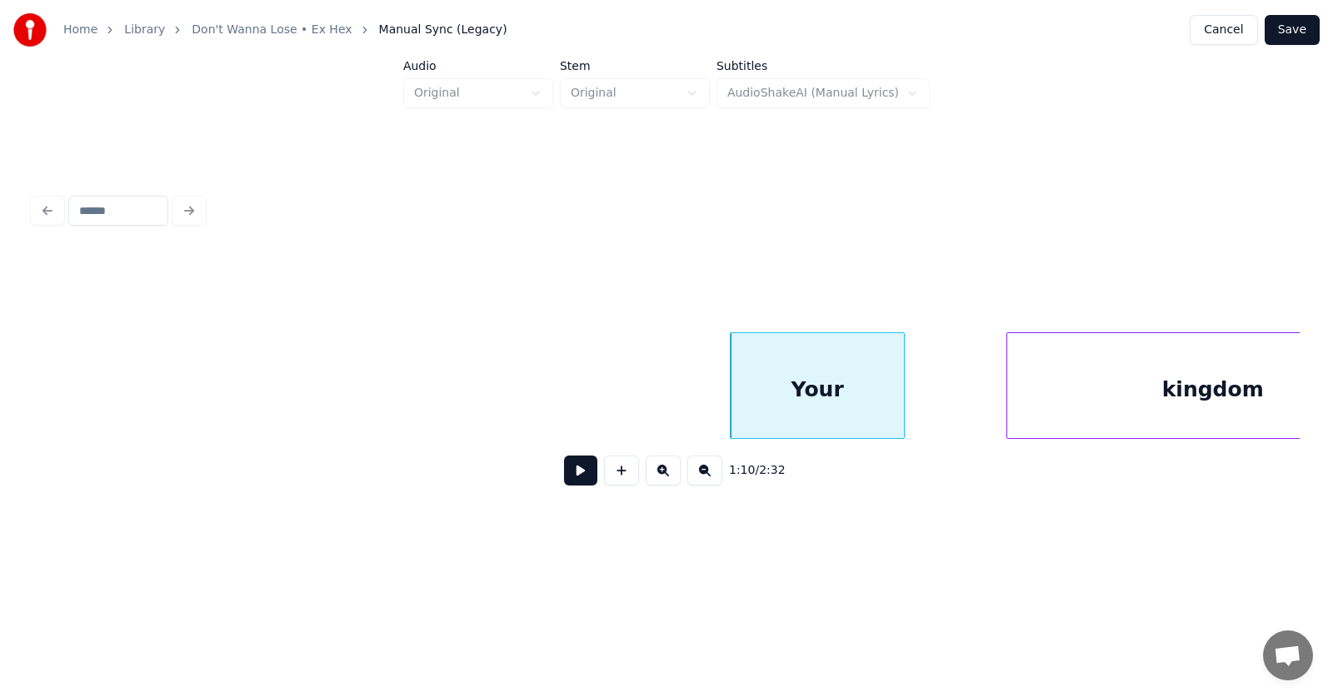
scroll to position [0, 43433]
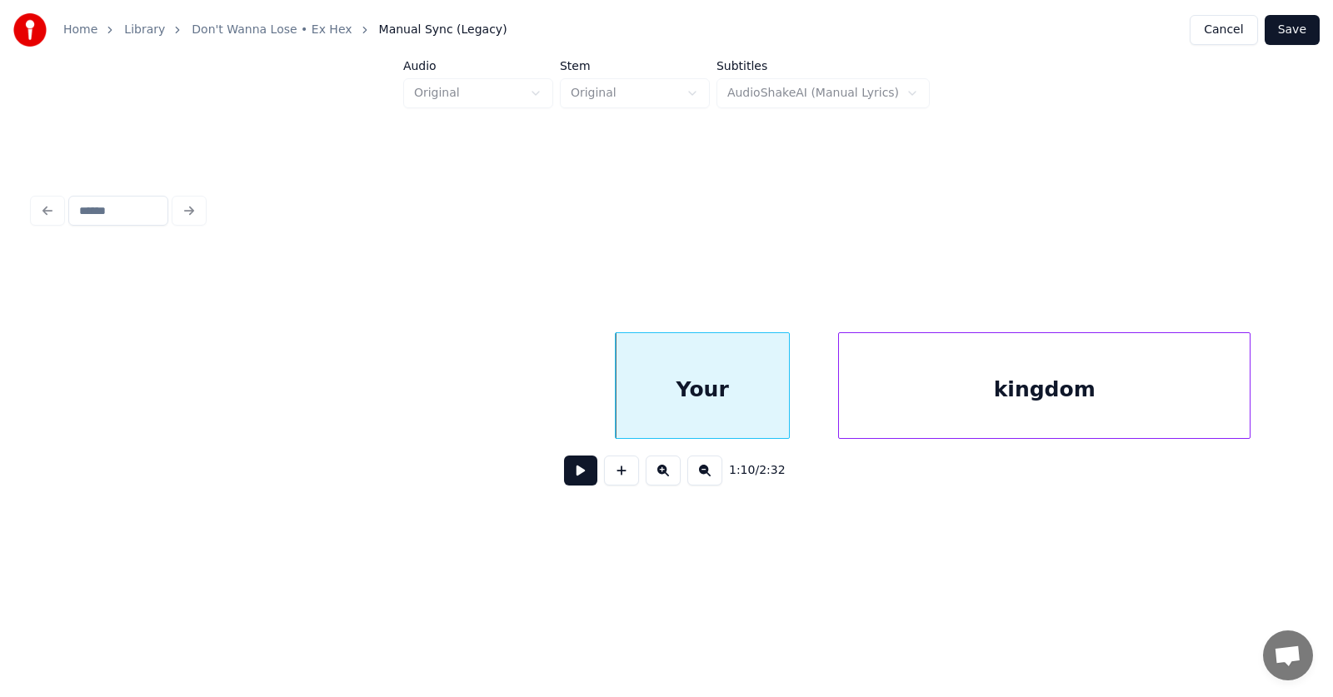
click at [1020, 413] on div "kingdom" at bounding box center [1044, 389] width 411 height 113
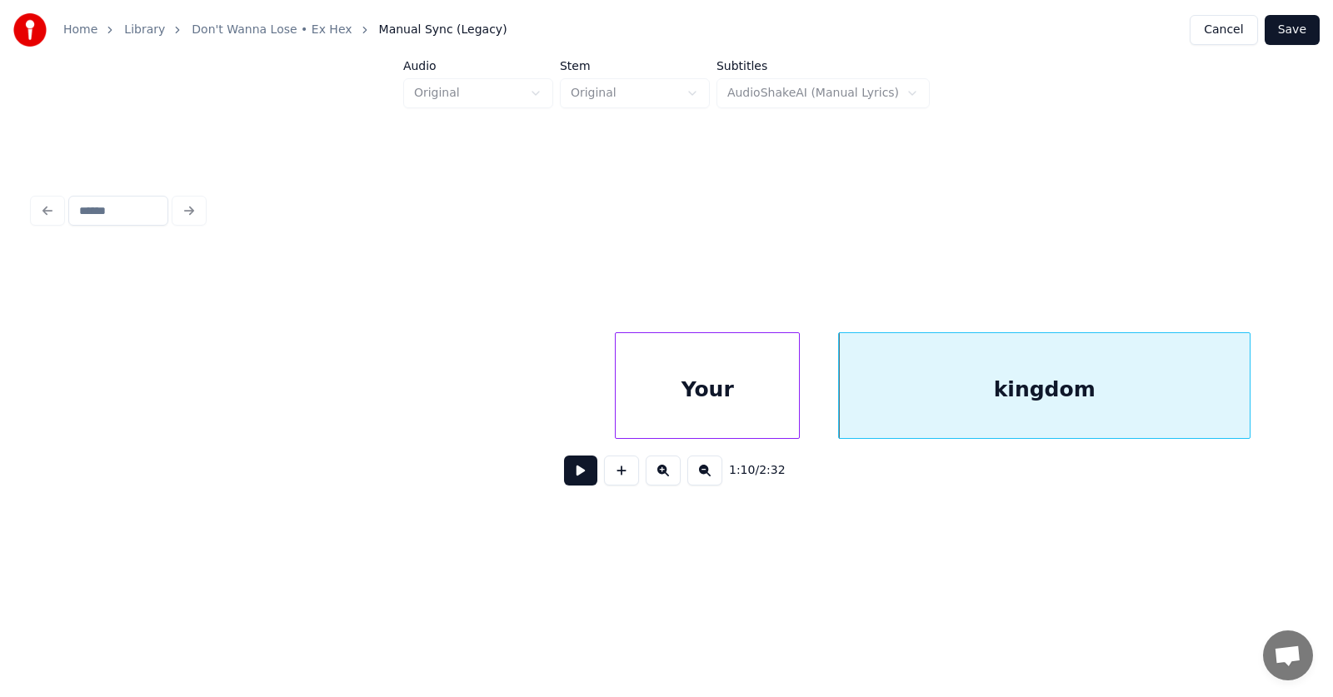
click at [798, 398] on div at bounding box center [796, 385] width 5 height 105
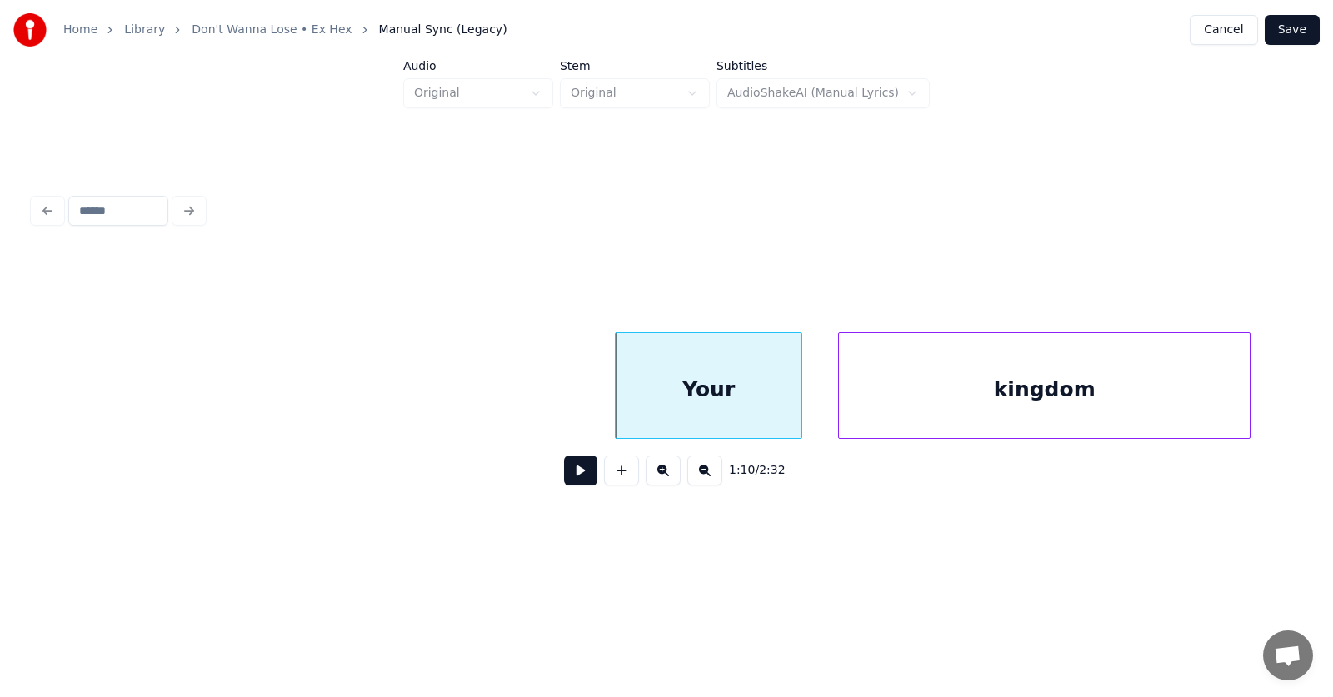
click at [742, 401] on div "Your" at bounding box center [709, 389] width 186 height 113
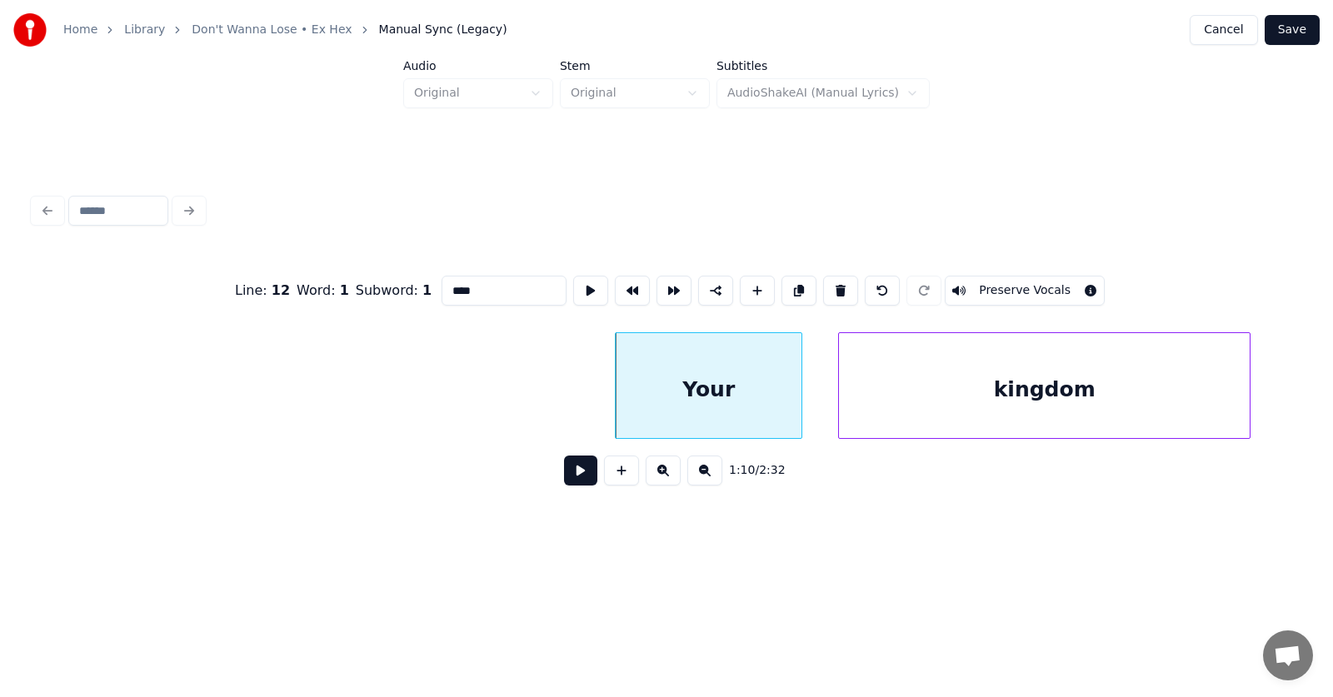
click at [569, 480] on button at bounding box center [580, 471] width 33 height 30
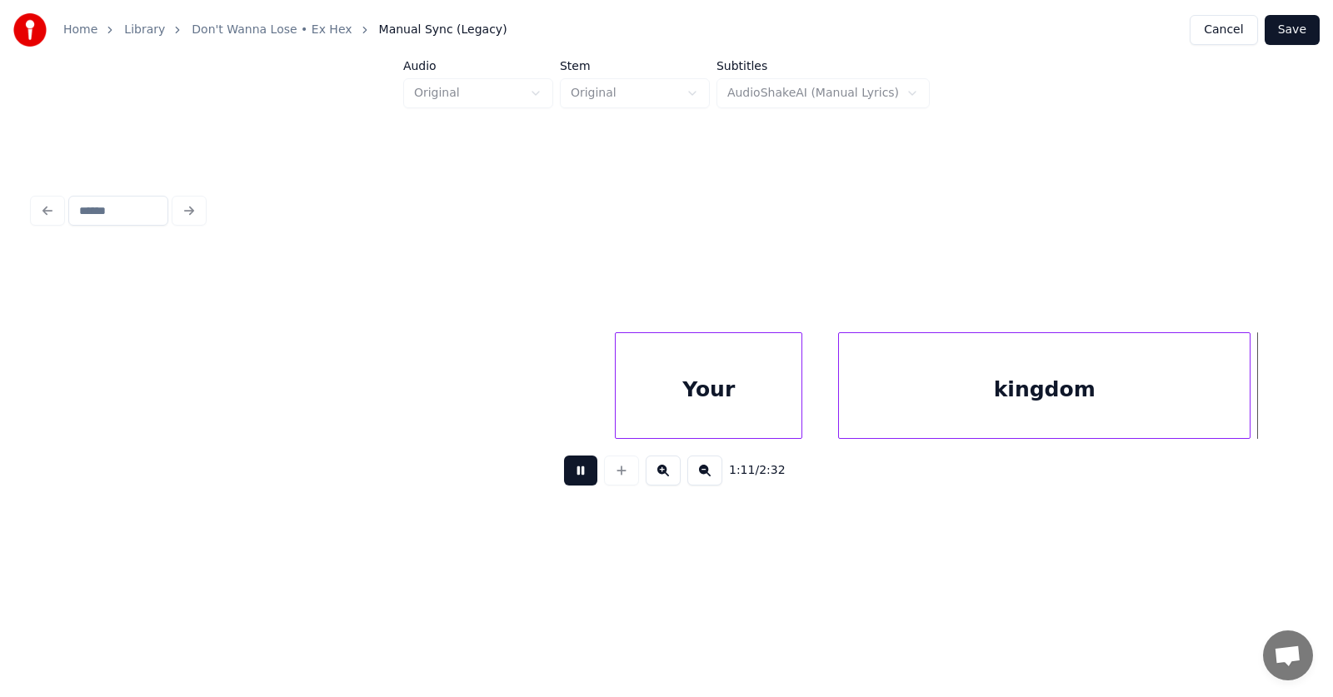
scroll to position [0, 44710]
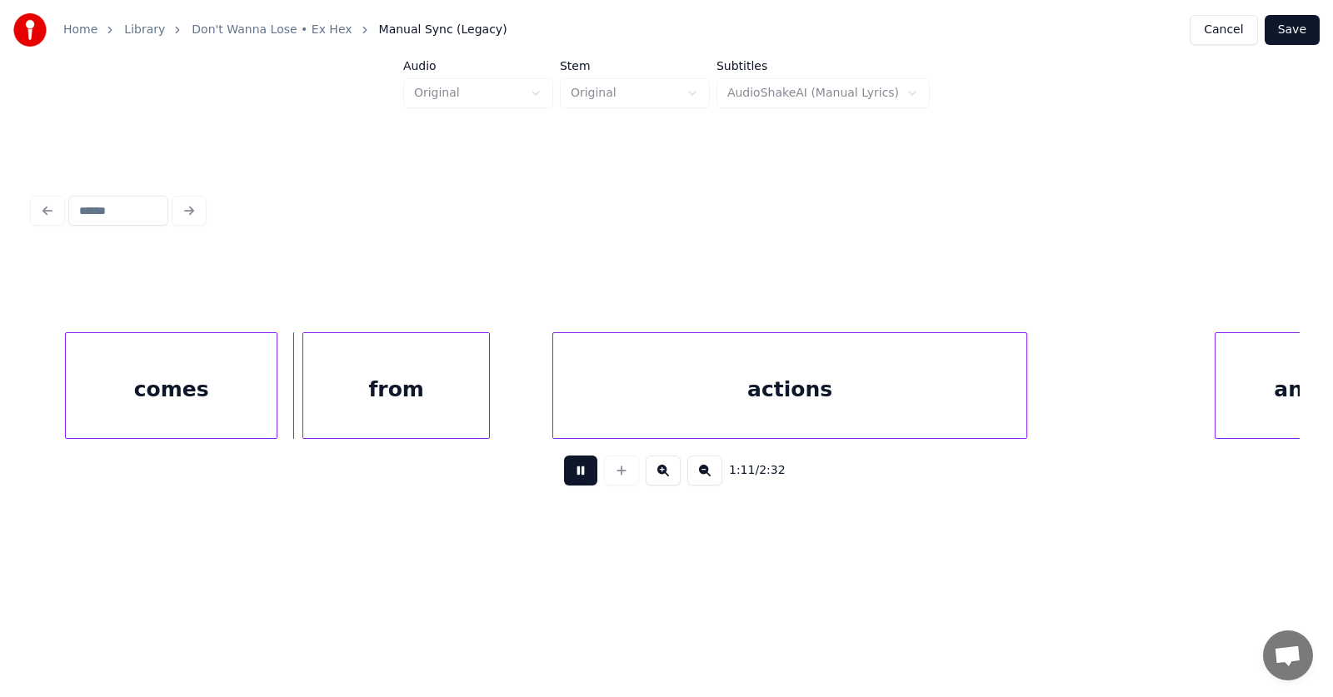
click at [569, 480] on button at bounding box center [580, 471] width 33 height 30
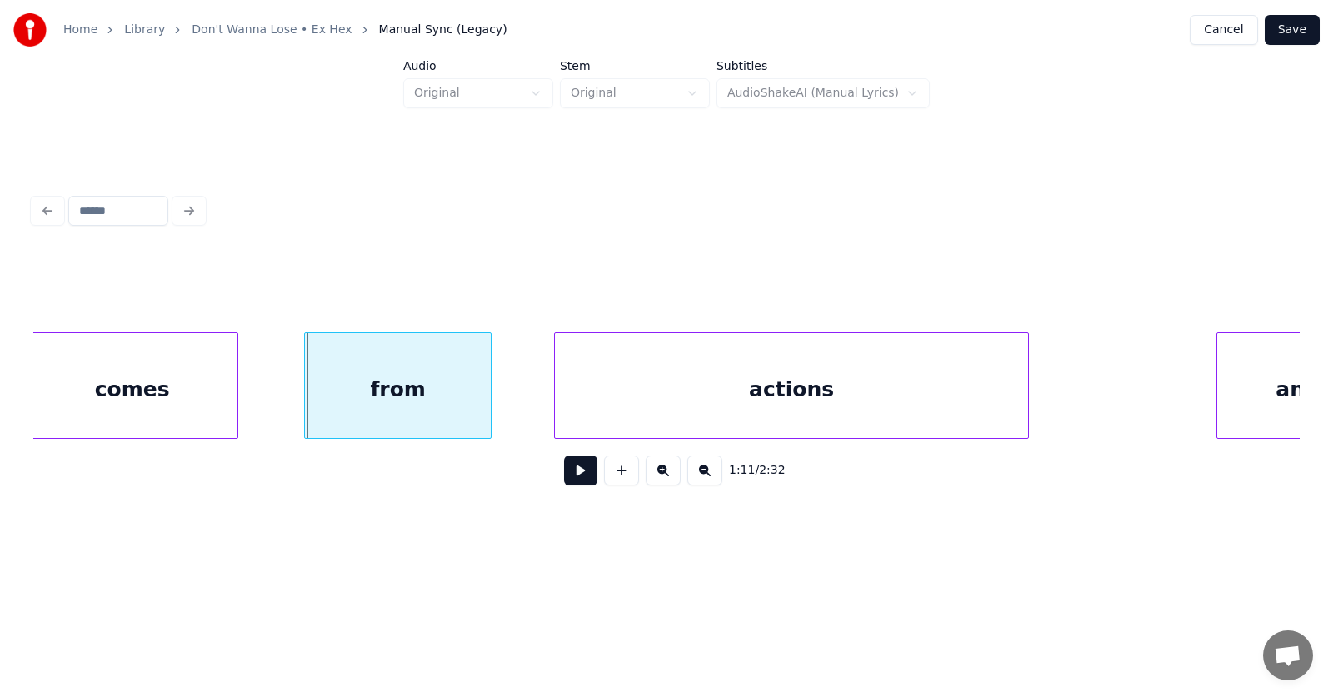
scroll to position [0, 44701]
click at [173, 402] on div "comes" at bounding box center [145, 389] width 211 height 113
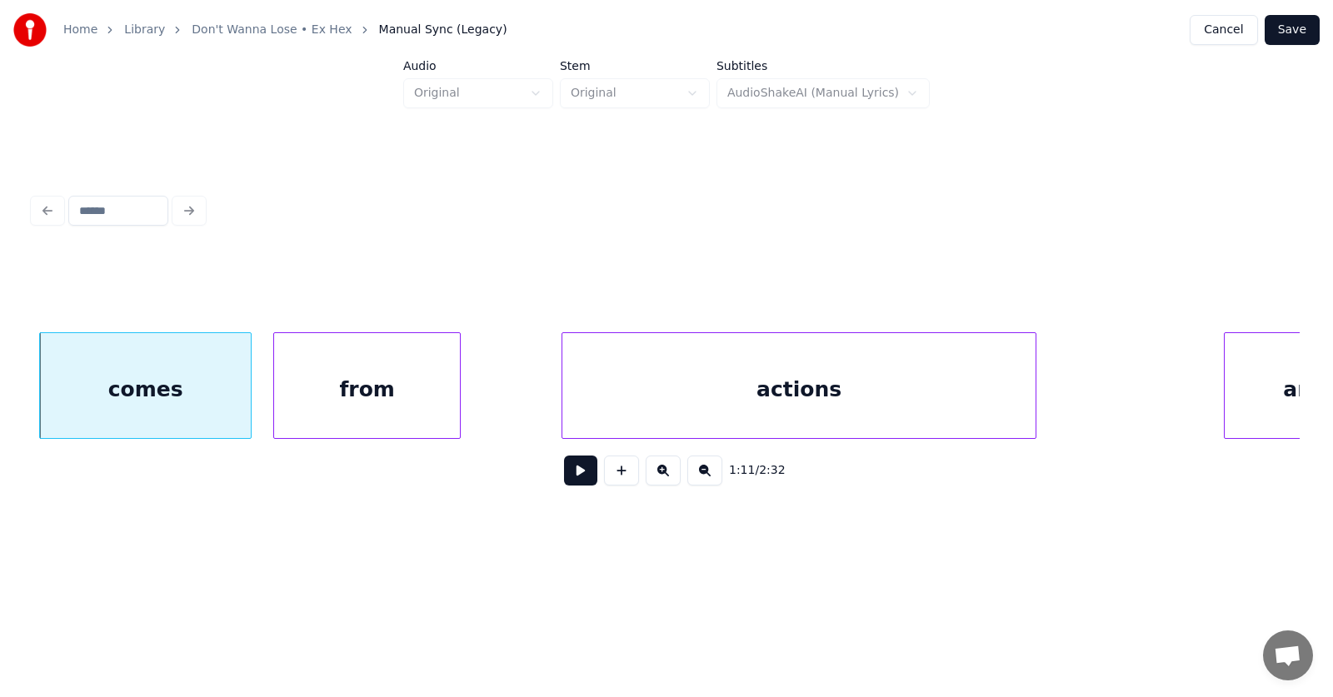
click at [337, 411] on div "from" at bounding box center [367, 389] width 186 height 113
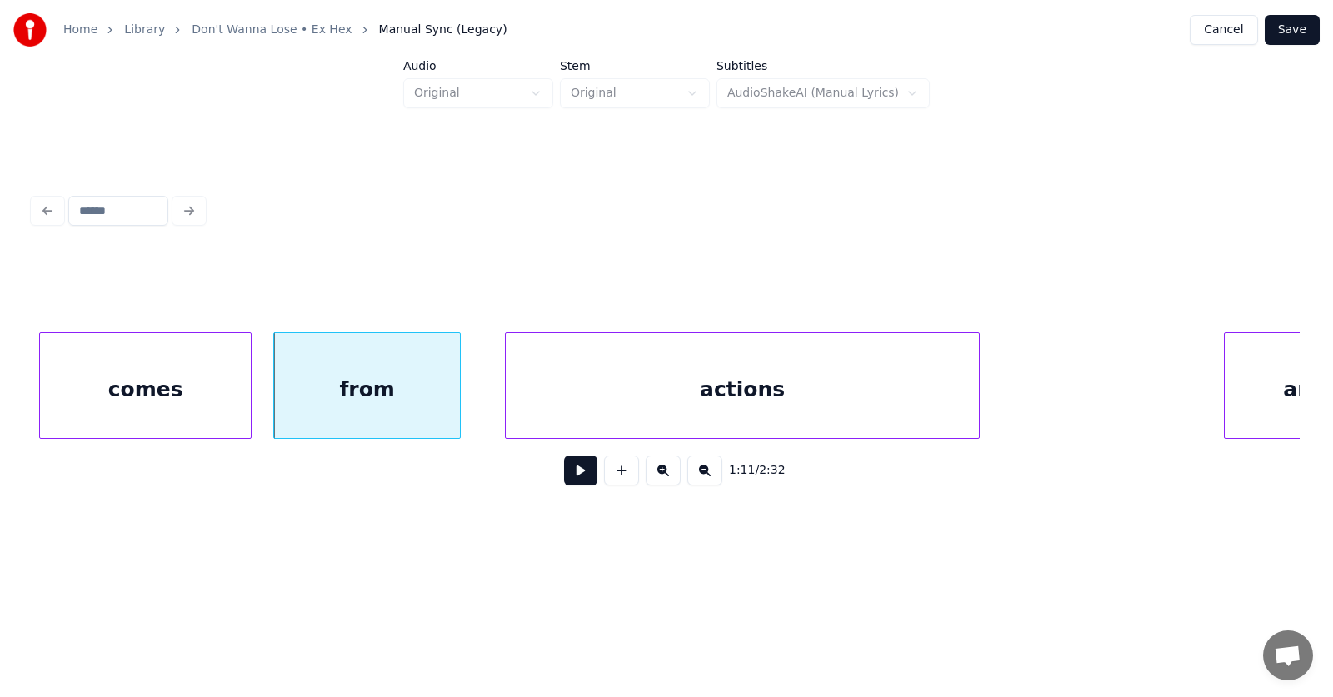
click at [589, 402] on div "actions" at bounding box center [742, 389] width 473 height 113
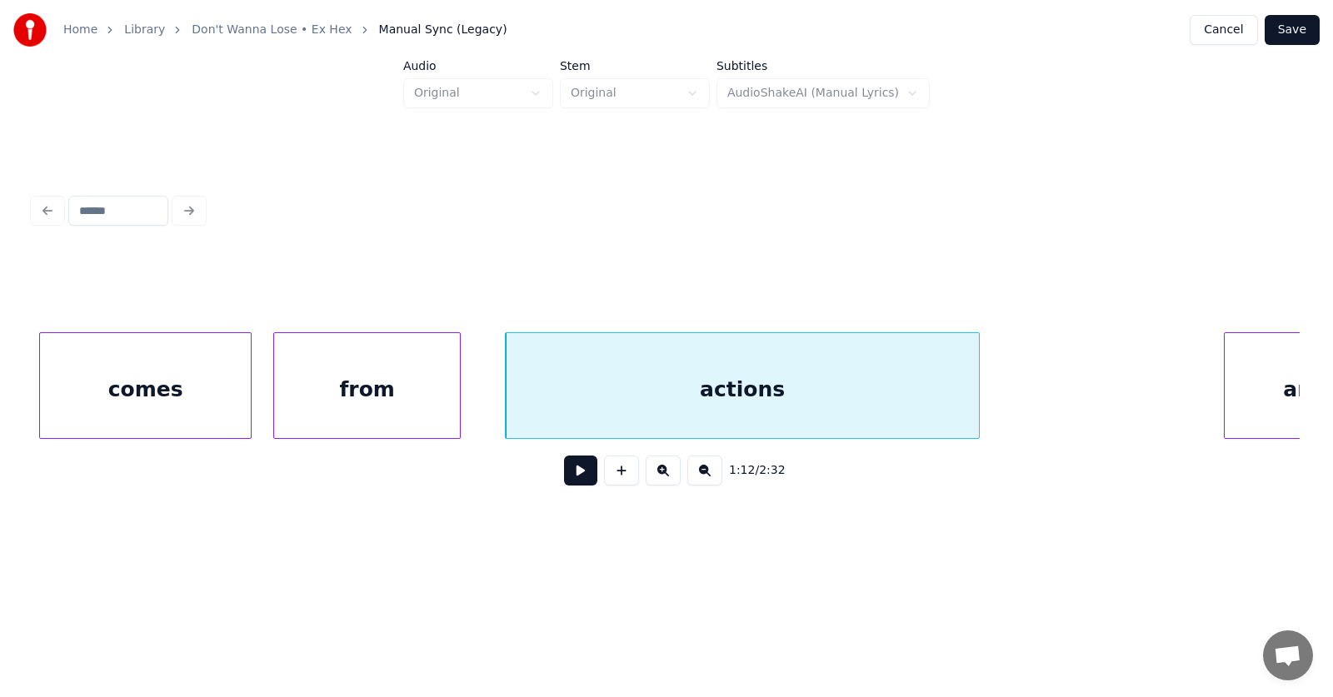
click at [570, 479] on button at bounding box center [580, 471] width 33 height 30
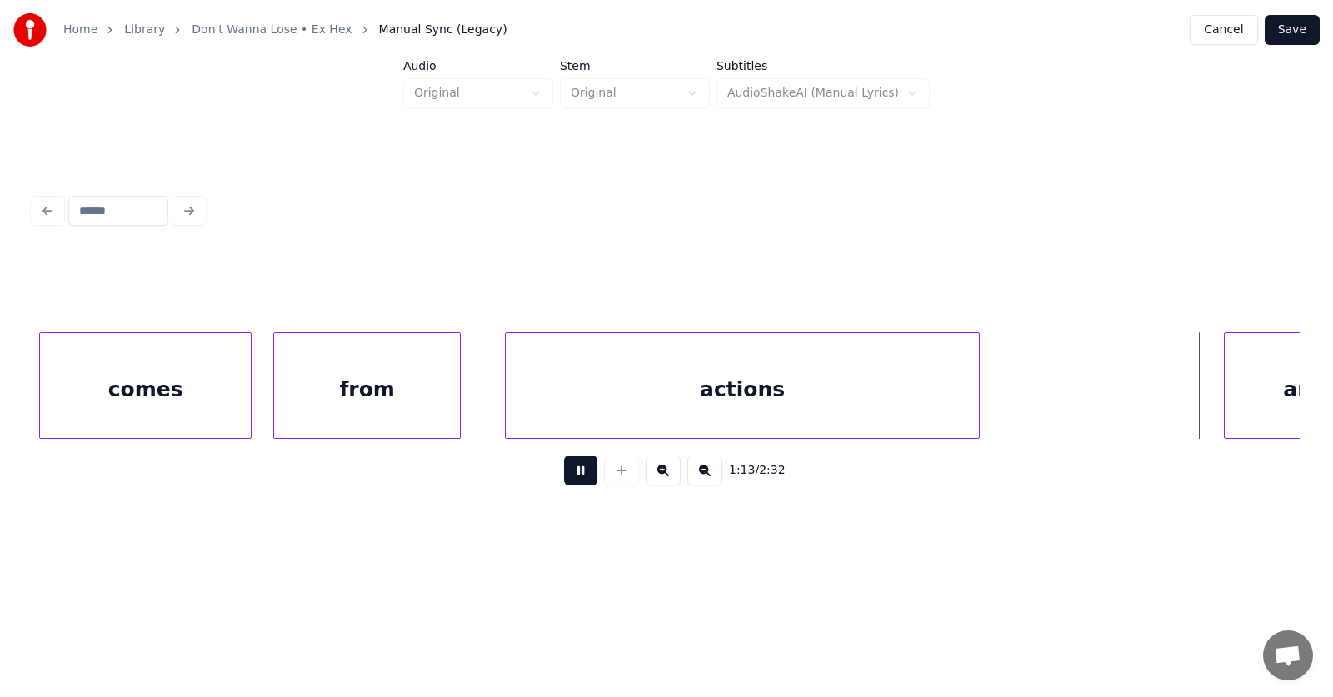
click at [570, 479] on button at bounding box center [580, 471] width 33 height 30
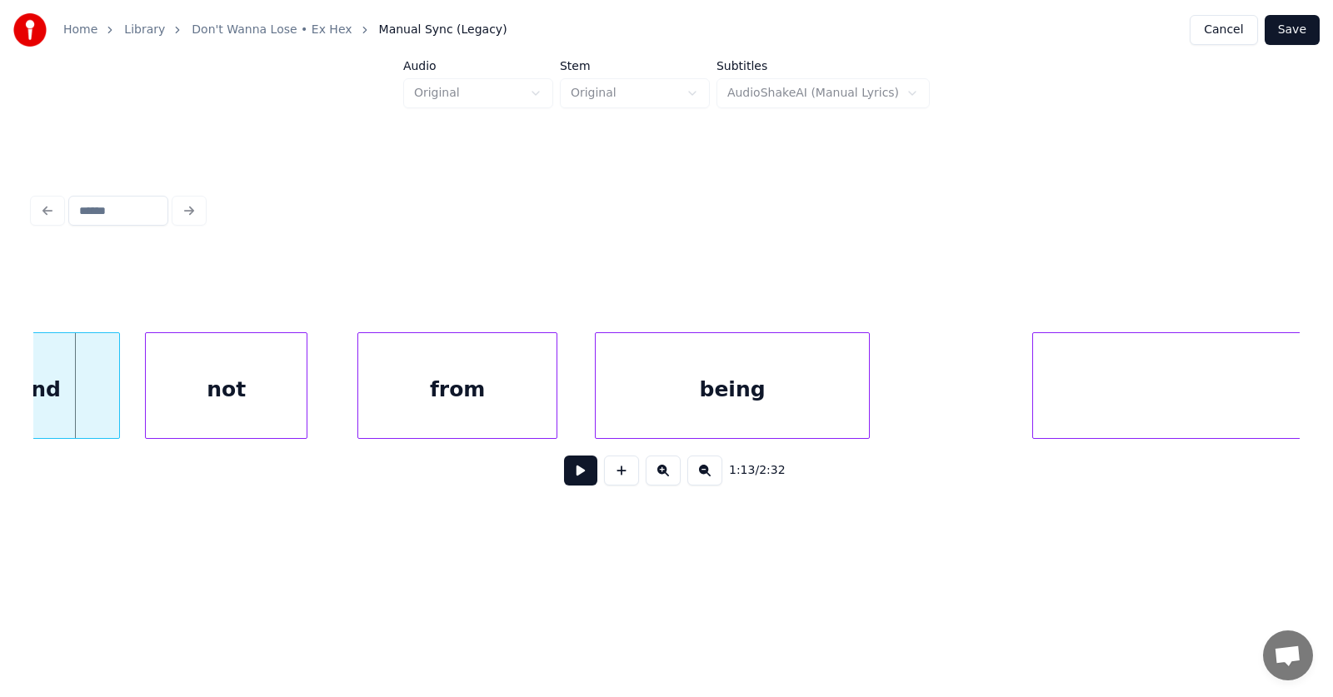
scroll to position [0, 45622]
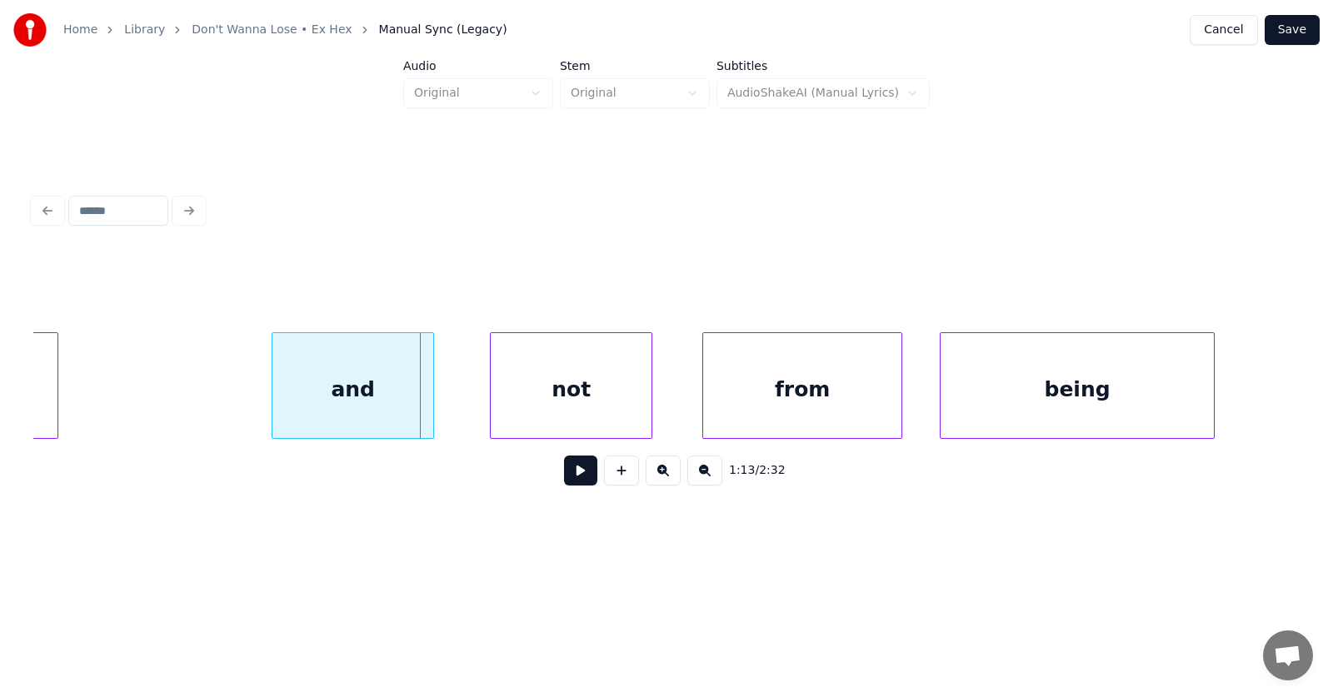
click at [397, 407] on div "and" at bounding box center [352, 389] width 161 height 113
click at [524, 402] on div "not" at bounding box center [538, 389] width 161 height 113
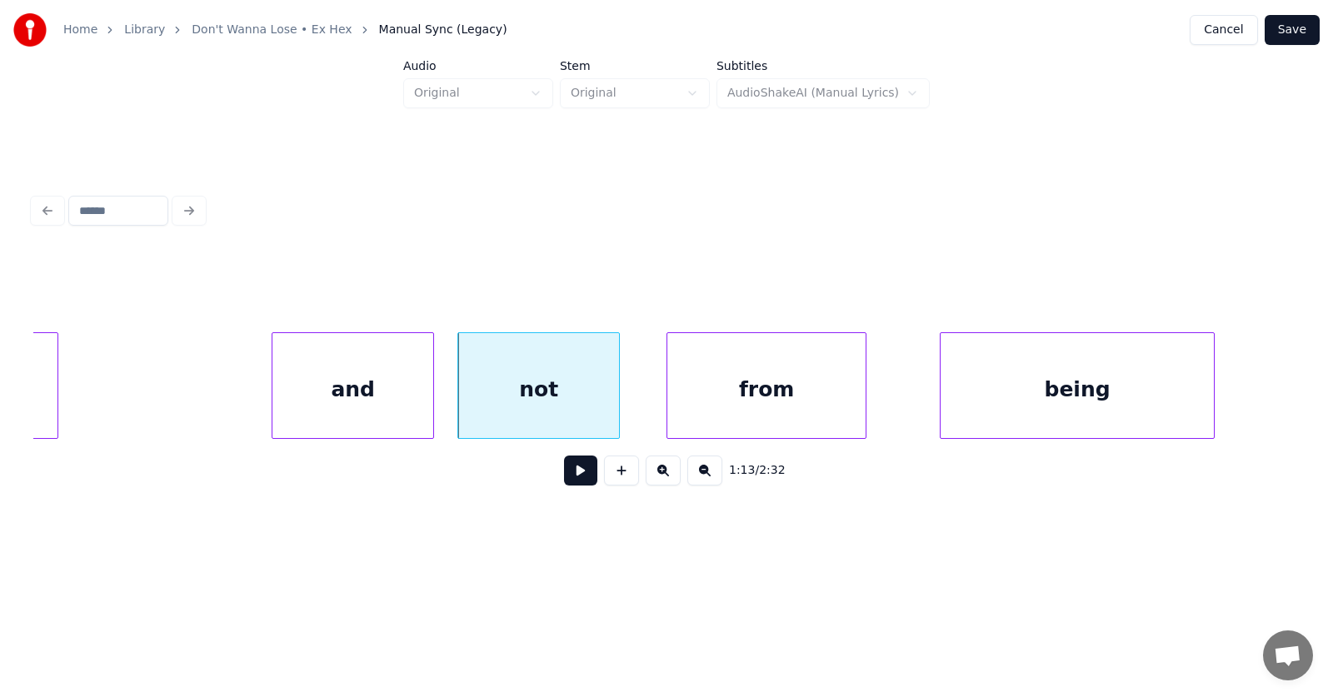
click at [721, 416] on div "from" at bounding box center [766, 389] width 198 height 113
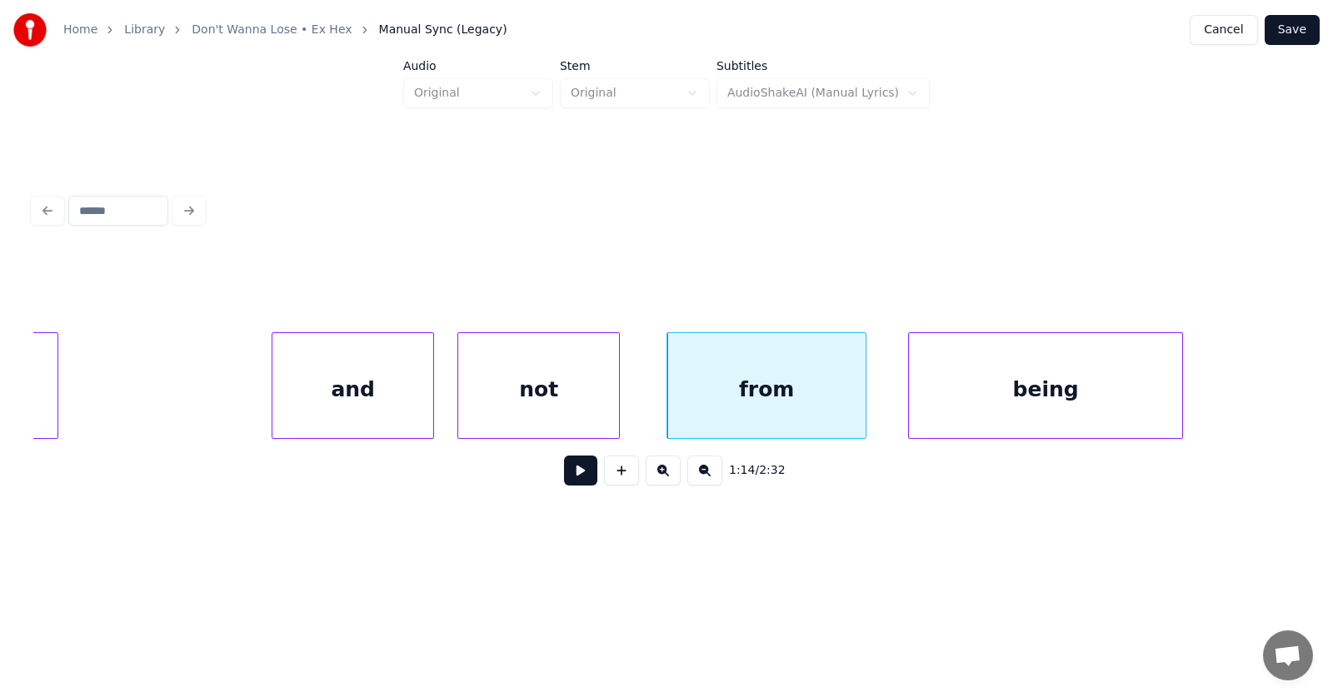
click at [957, 396] on div "being" at bounding box center [1045, 389] width 273 height 113
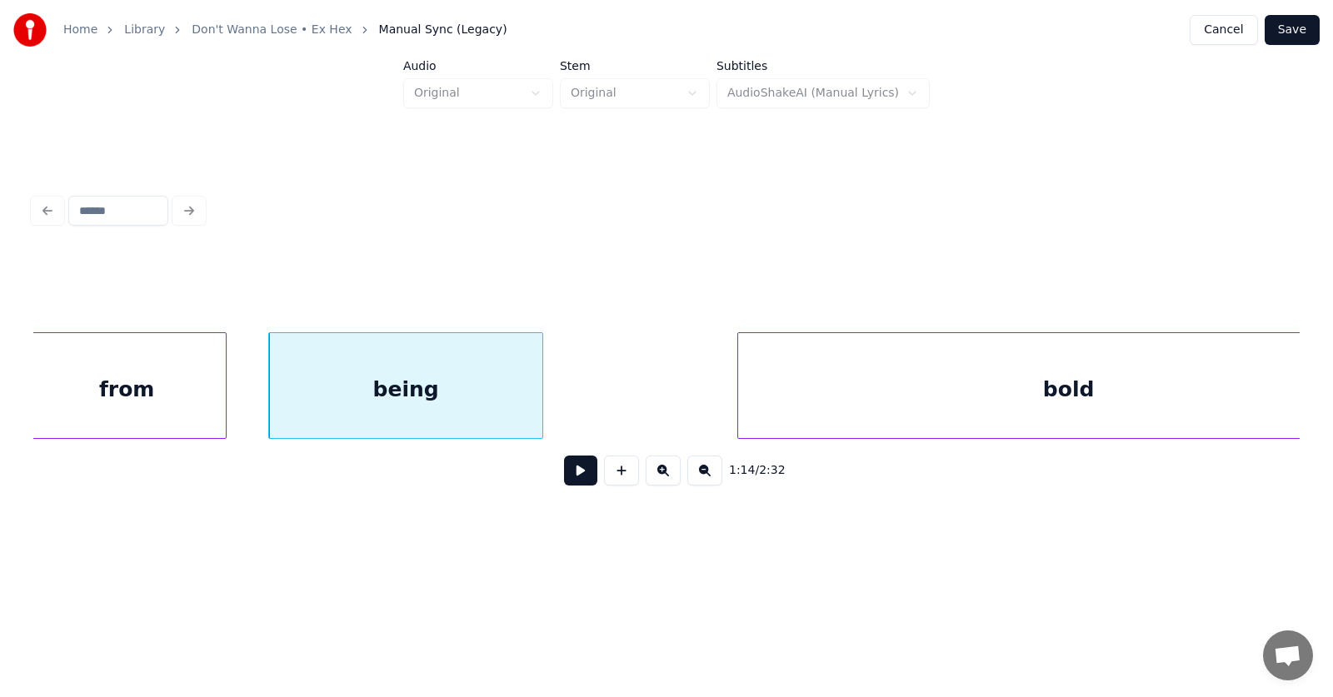
scroll to position [0, 46359]
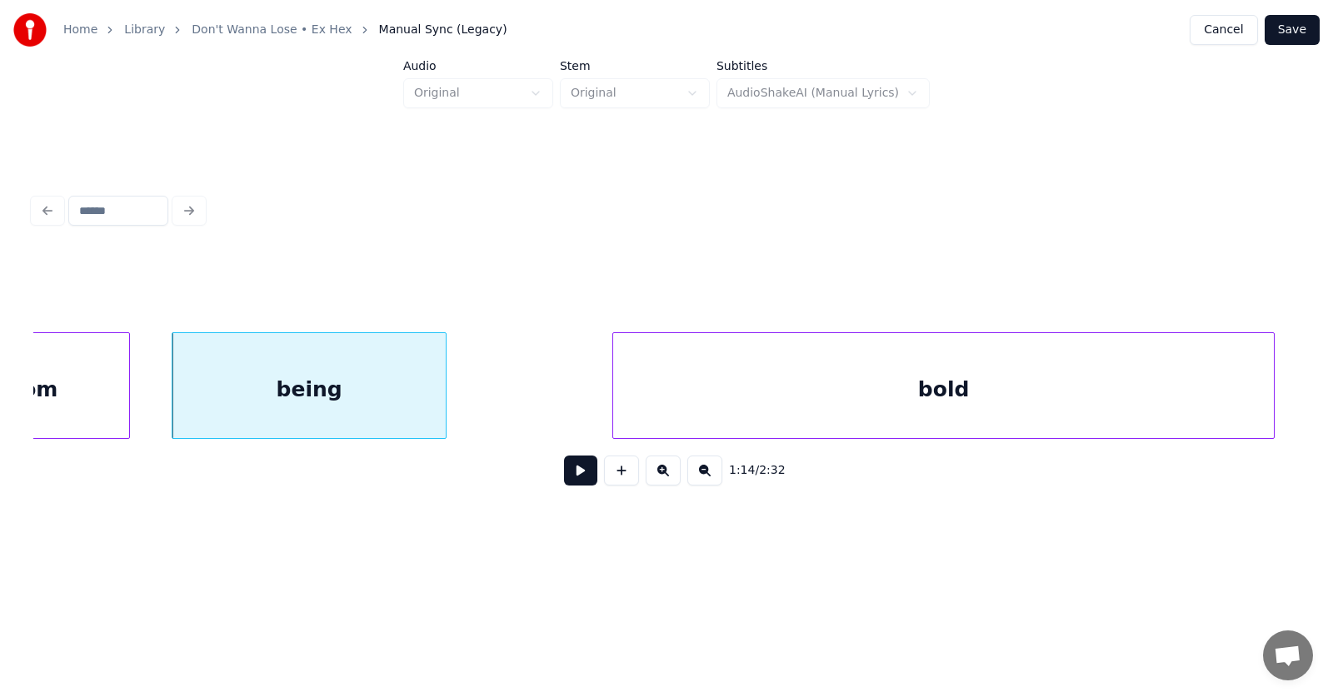
click at [798, 400] on div "bold" at bounding box center [943, 389] width 661 height 113
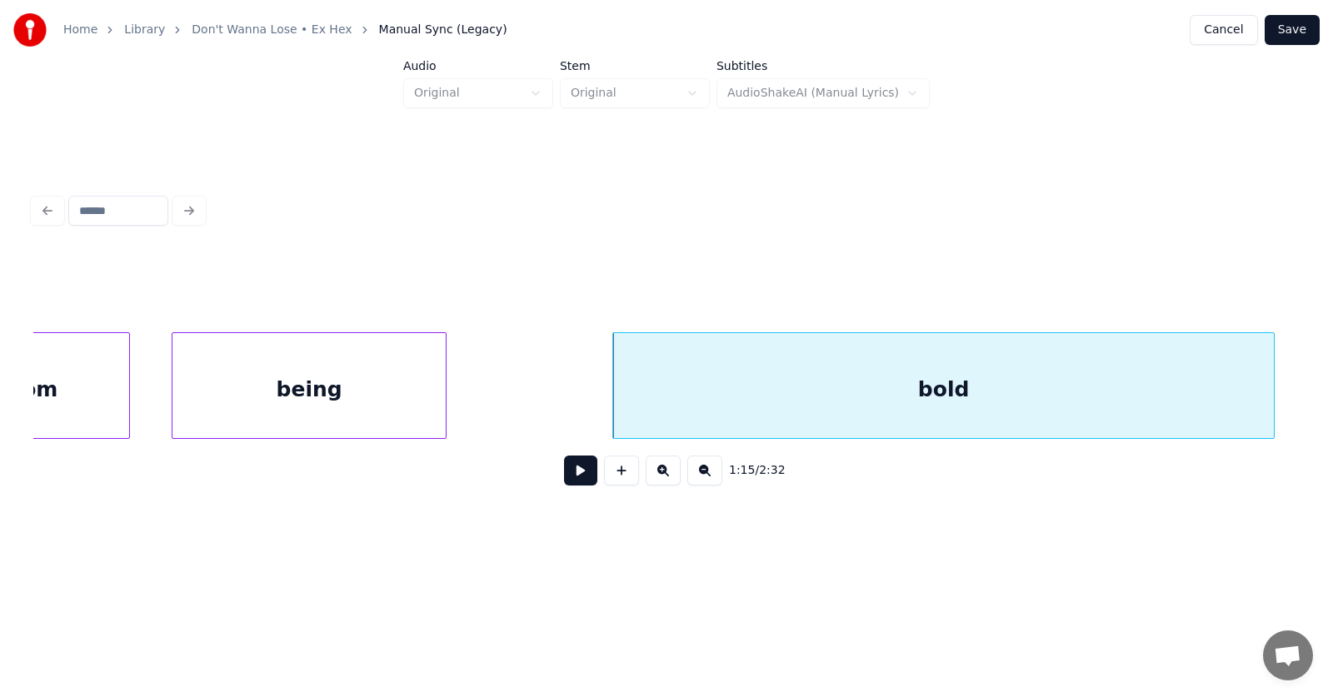
click at [580, 476] on button at bounding box center [580, 471] width 33 height 30
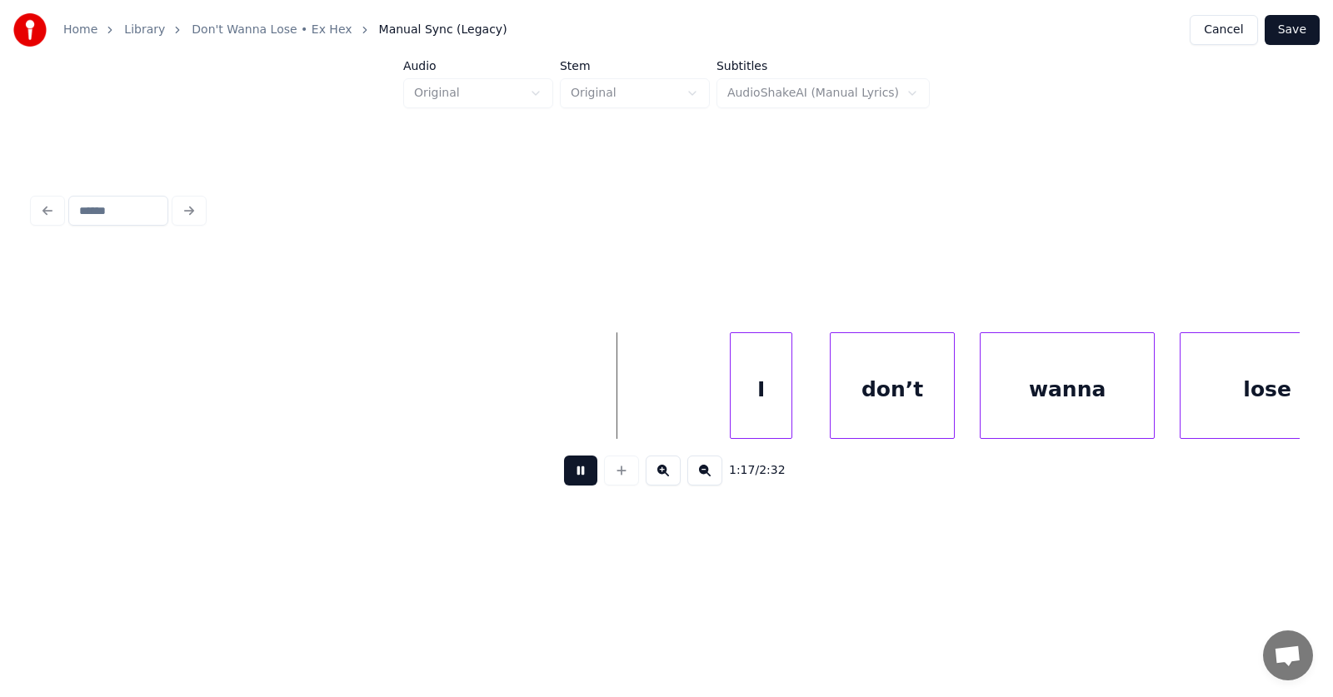
click at [577, 476] on button at bounding box center [580, 471] width 33 height 30
click at [716, 396] on div "I" at bounding box center [747, 385] width 62 height 107
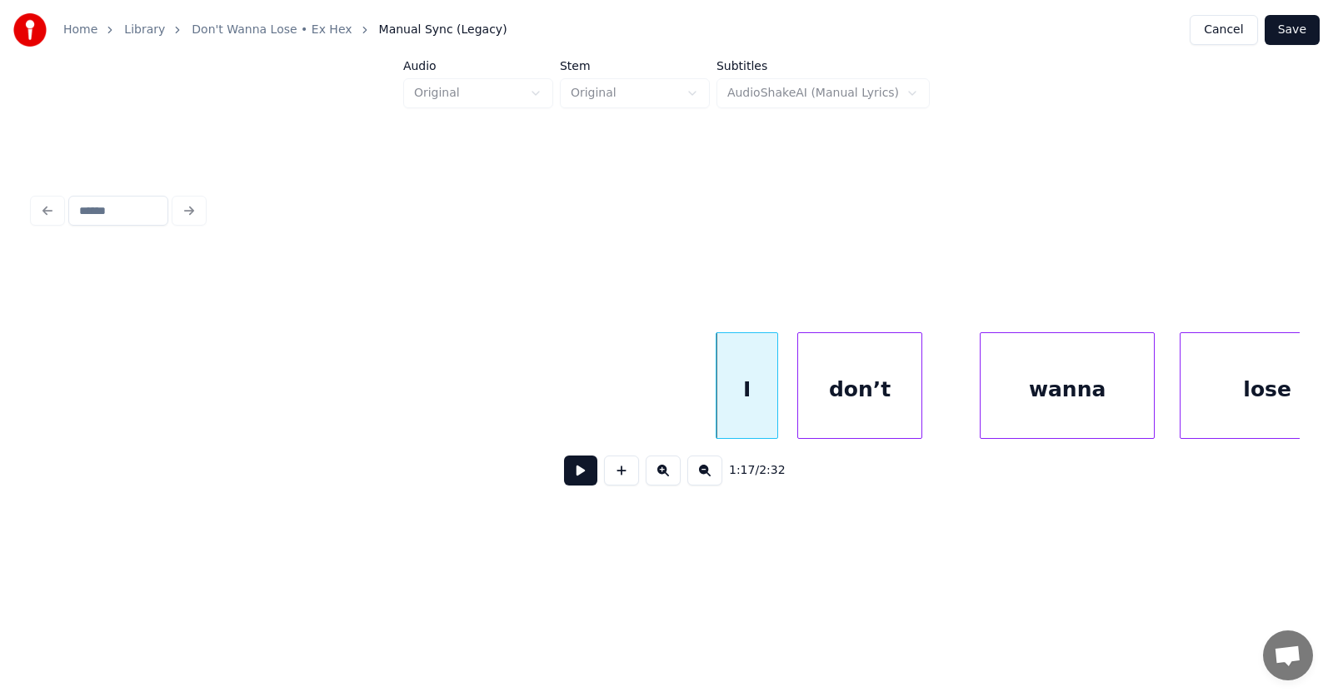
click at [851, 411] on div "don’t" at bounding box center [859, 389] width 123 height 113
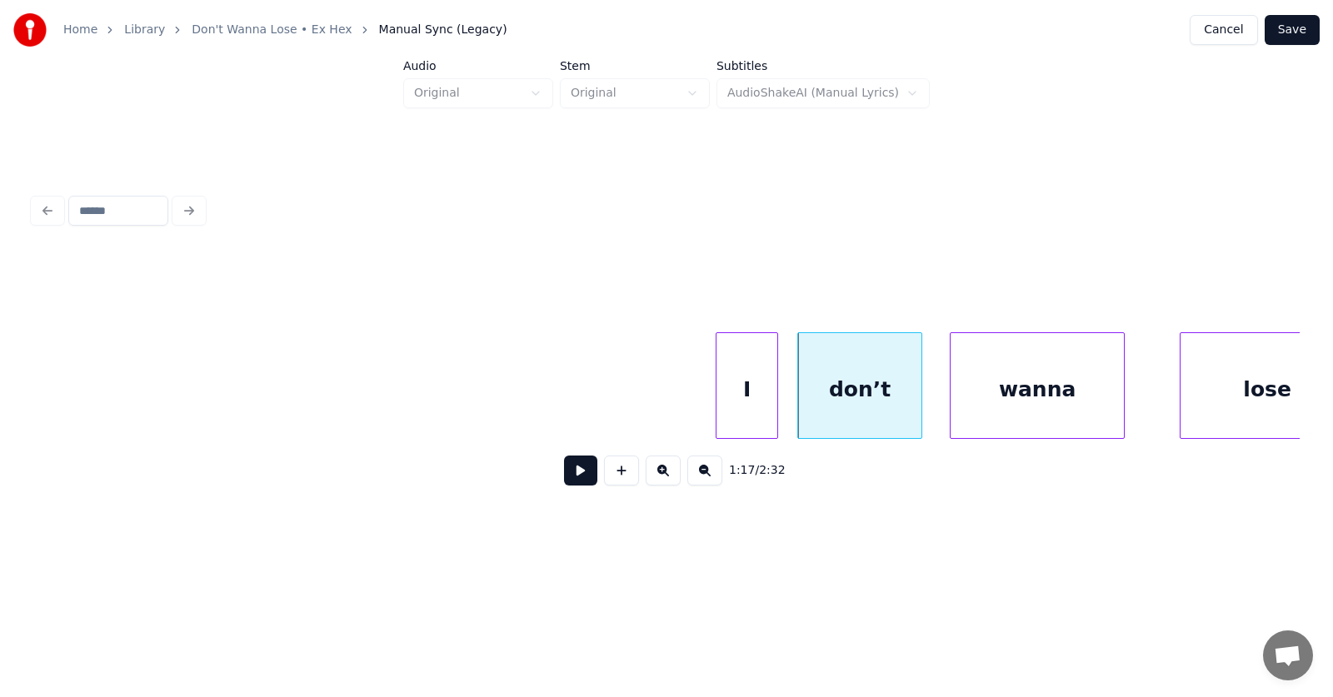
click at [992, 413] on div "wanna" at bounding box center [1037, 389] width 173 height 113
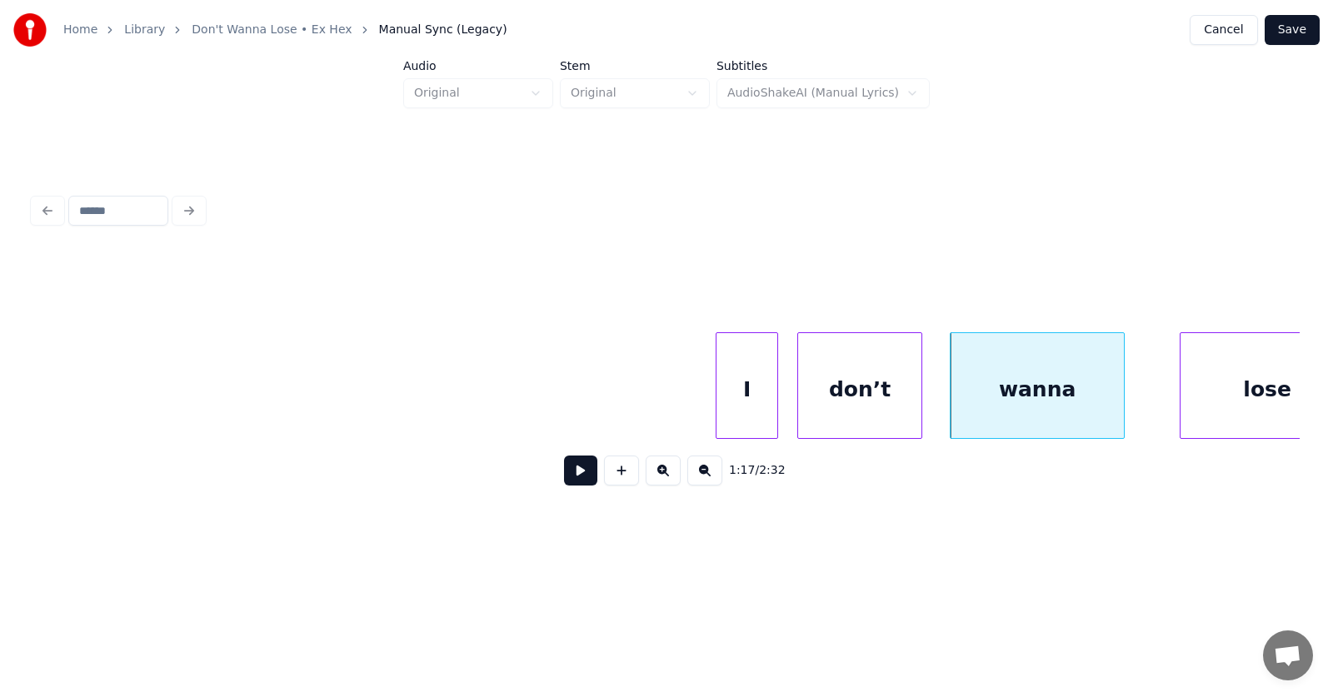
scroll to position [0, 47683]
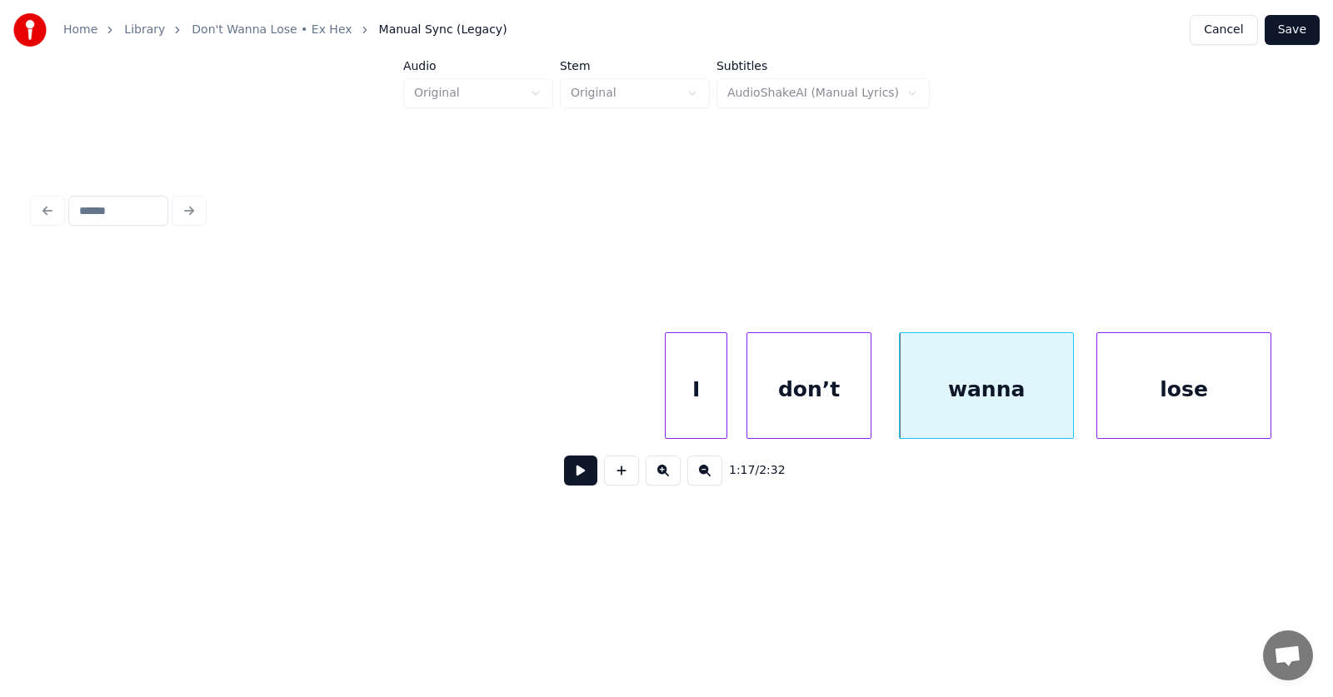
click at [1190, 393] on div "lose" at bounding box center [1183, 389] width 173 height 113
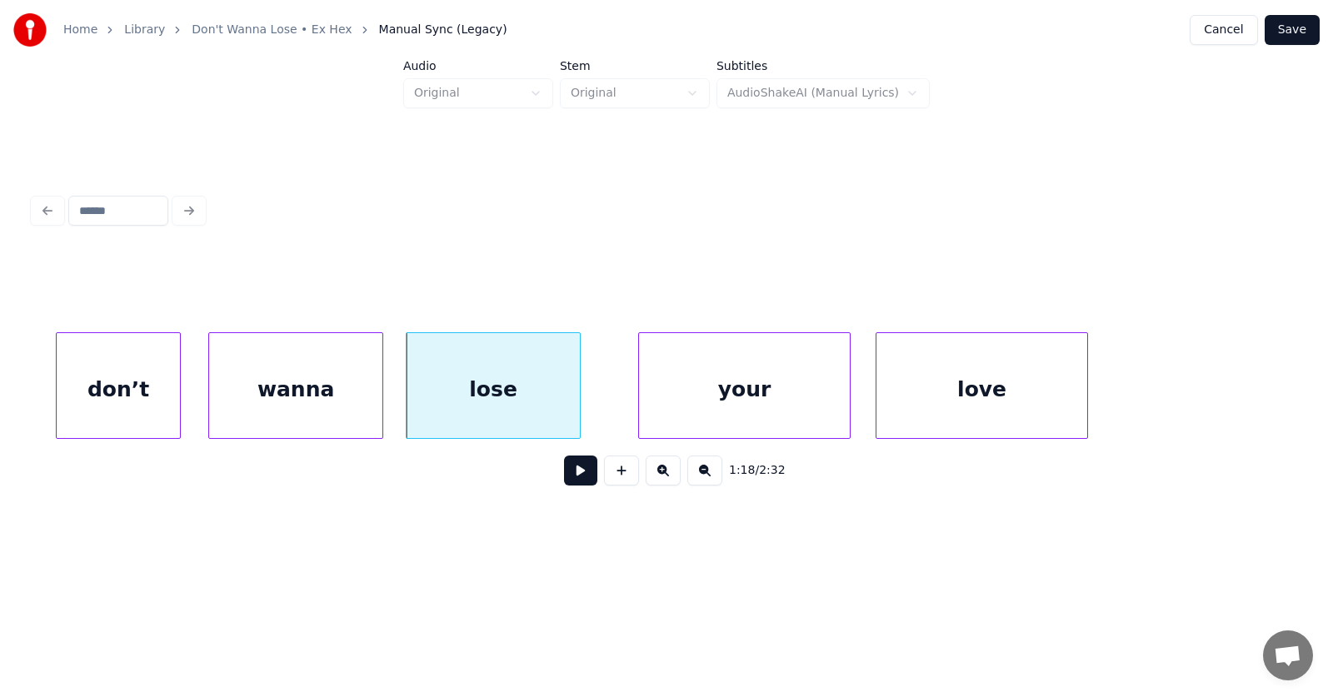
scroll to position [0, 48438]
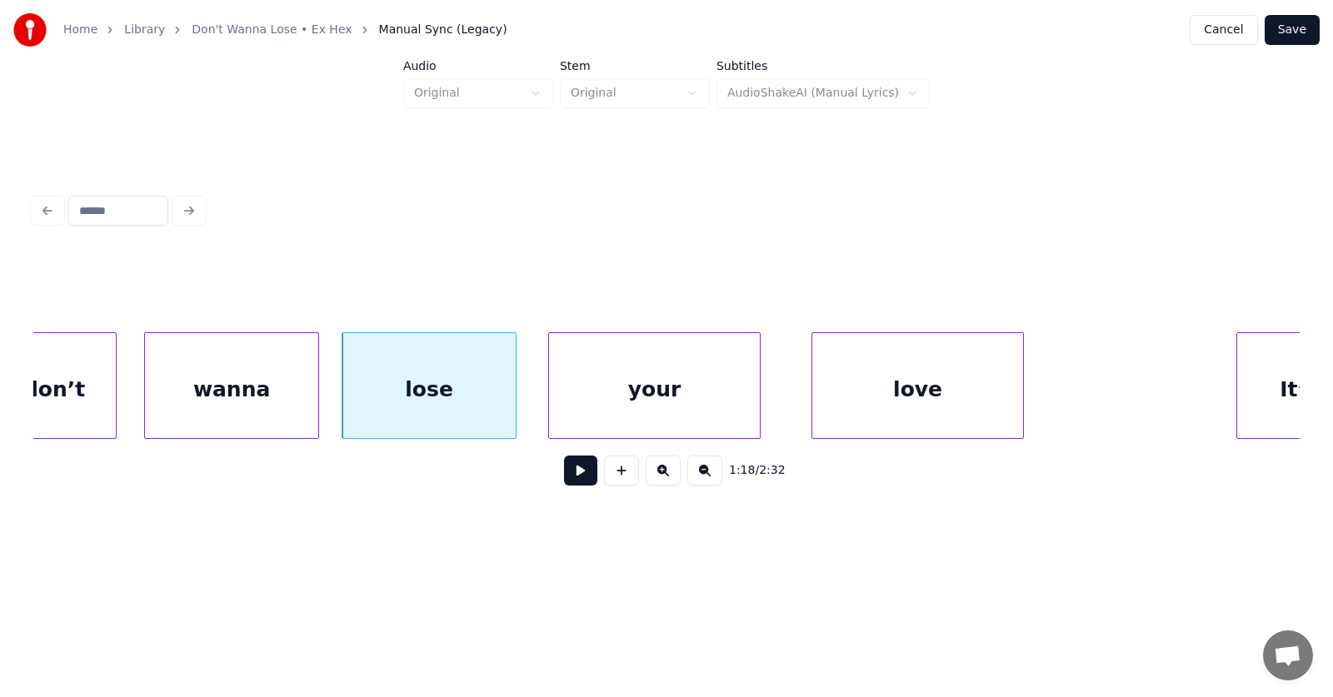
click at [678, 404] on div "your" at bounding box center [654, 389] width 211 height 113
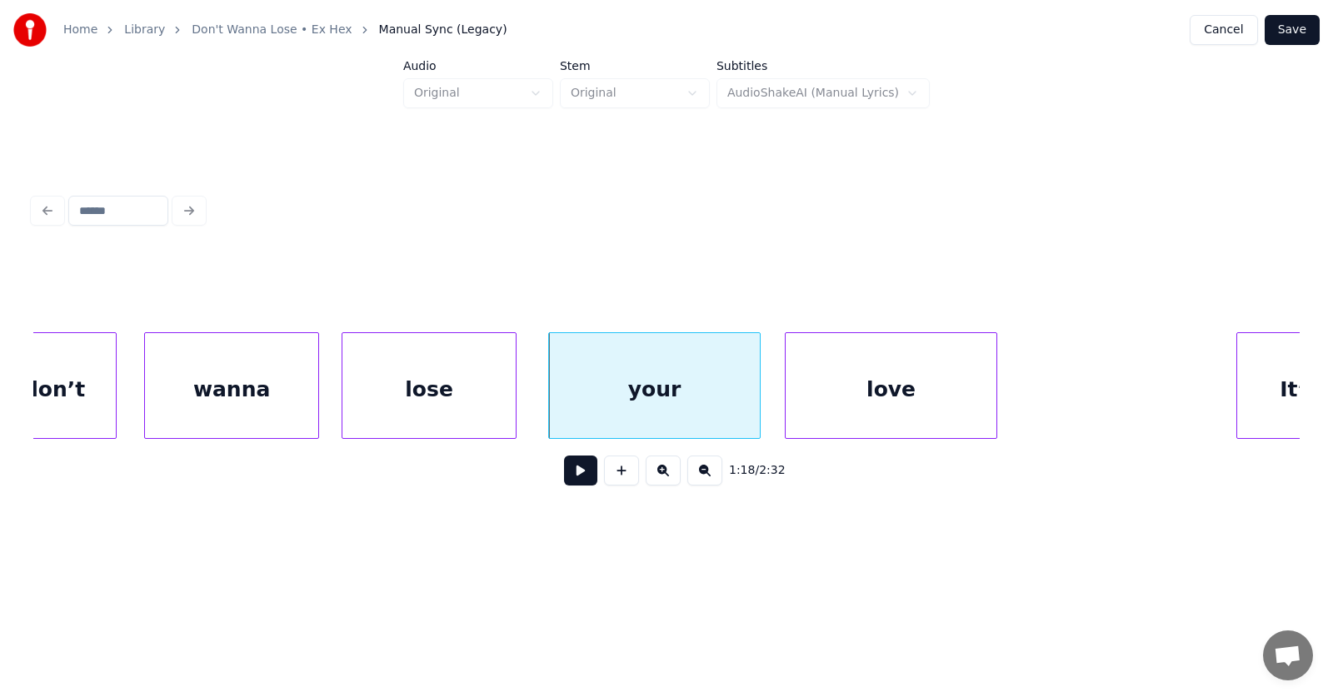
click at [860, 402] on div "love" at bounding box center [891, 389] width 211 height 113
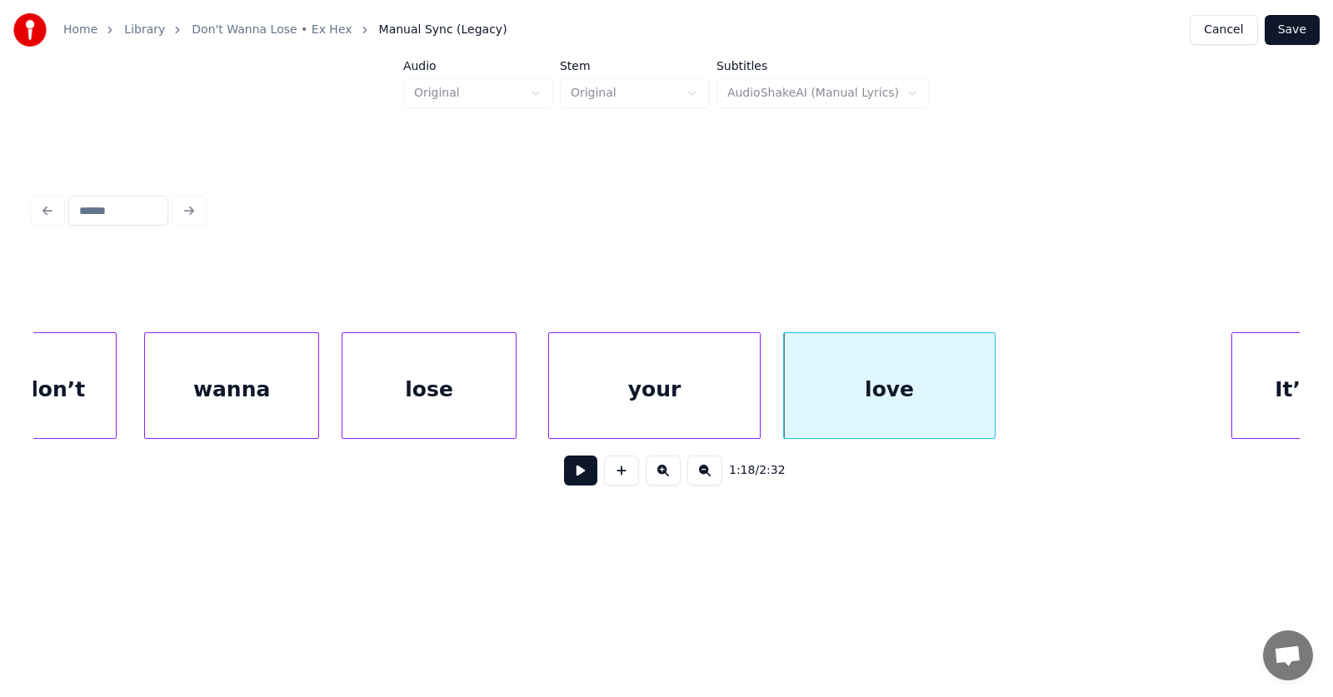
scroll to position [0, 48496]
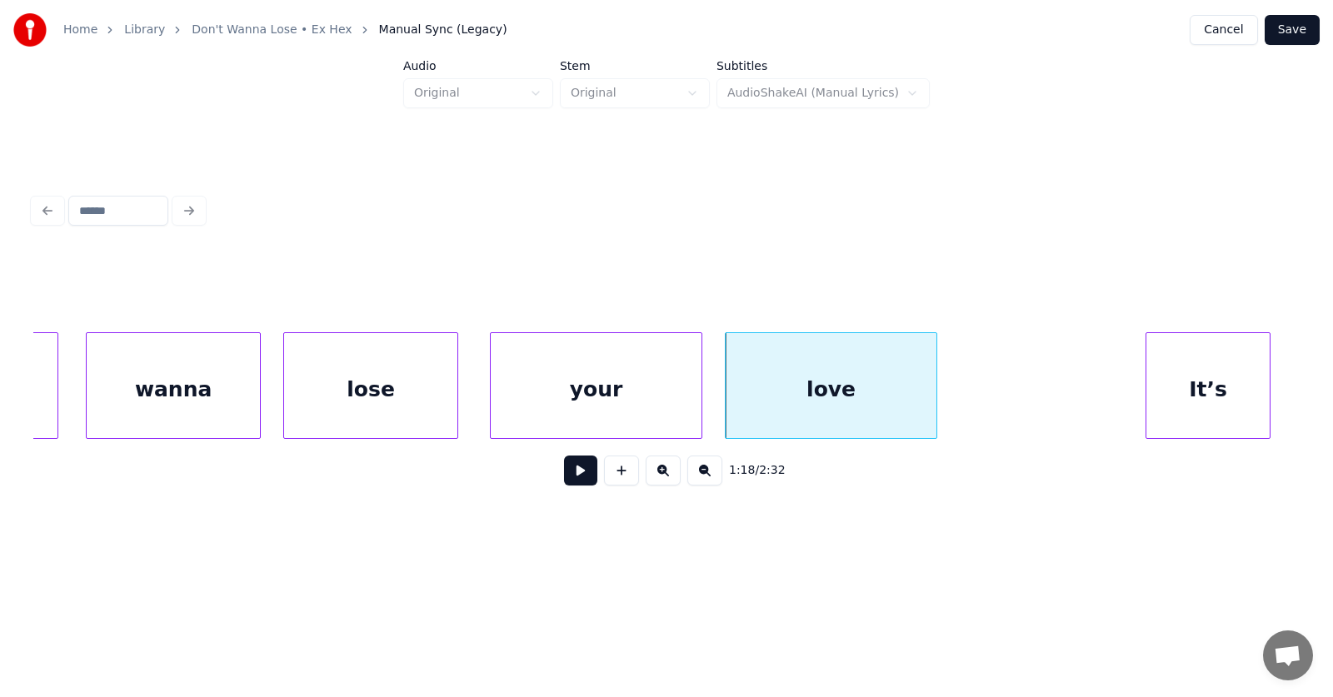
click at [1217, 389] on div "It’s" at bounding box center [1207, 389] width 123 height 113
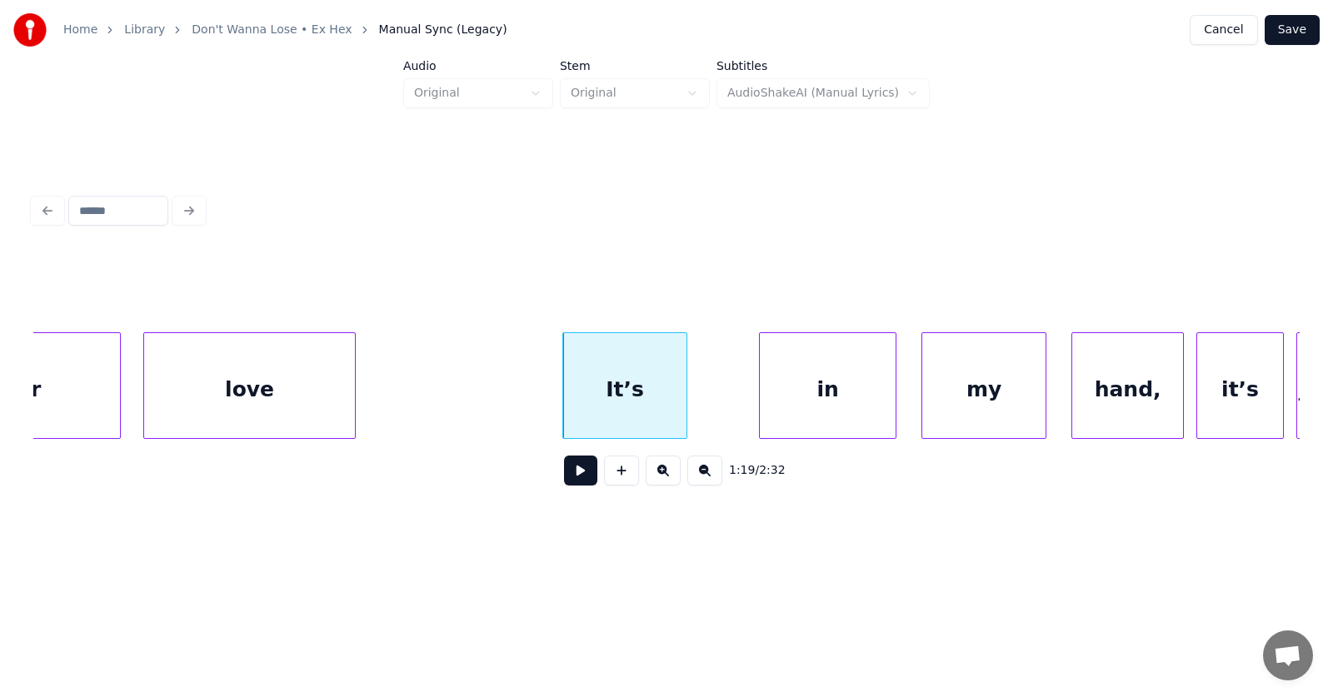
scroll to position [0, 49141]
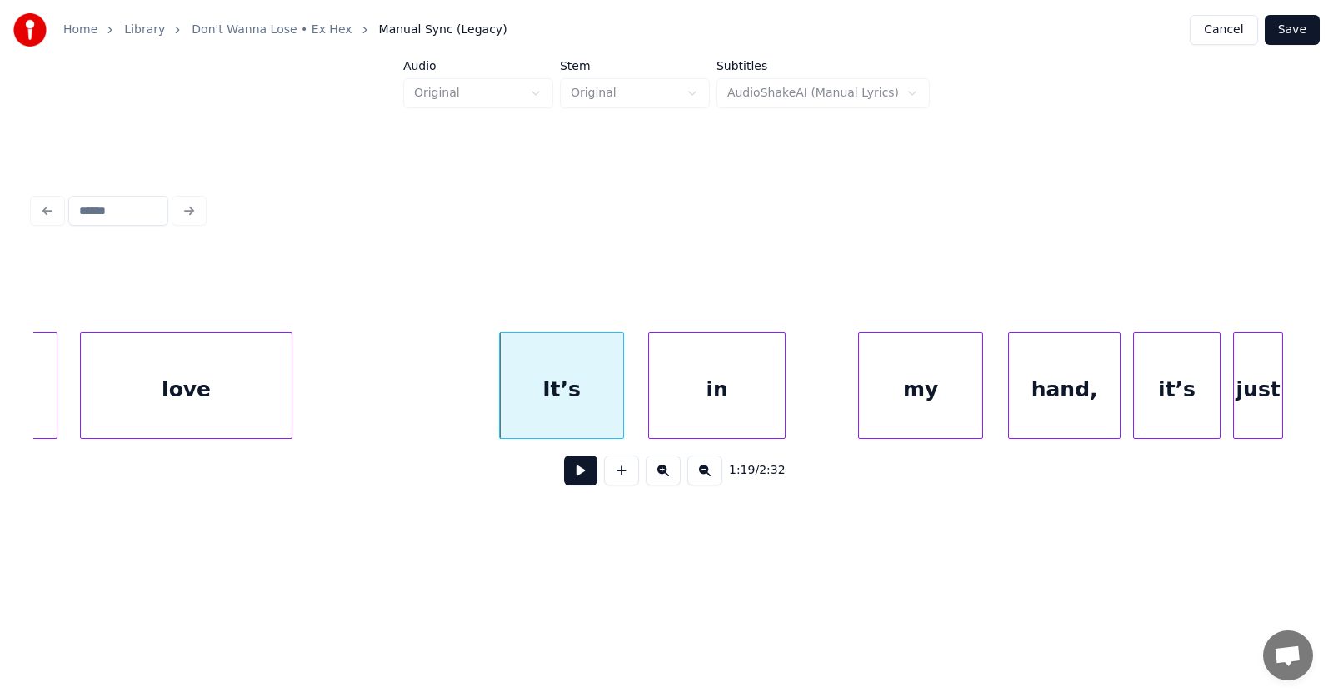
click at [710, 412] on div "in" at bounding box center [717, 389] width 136 height 113
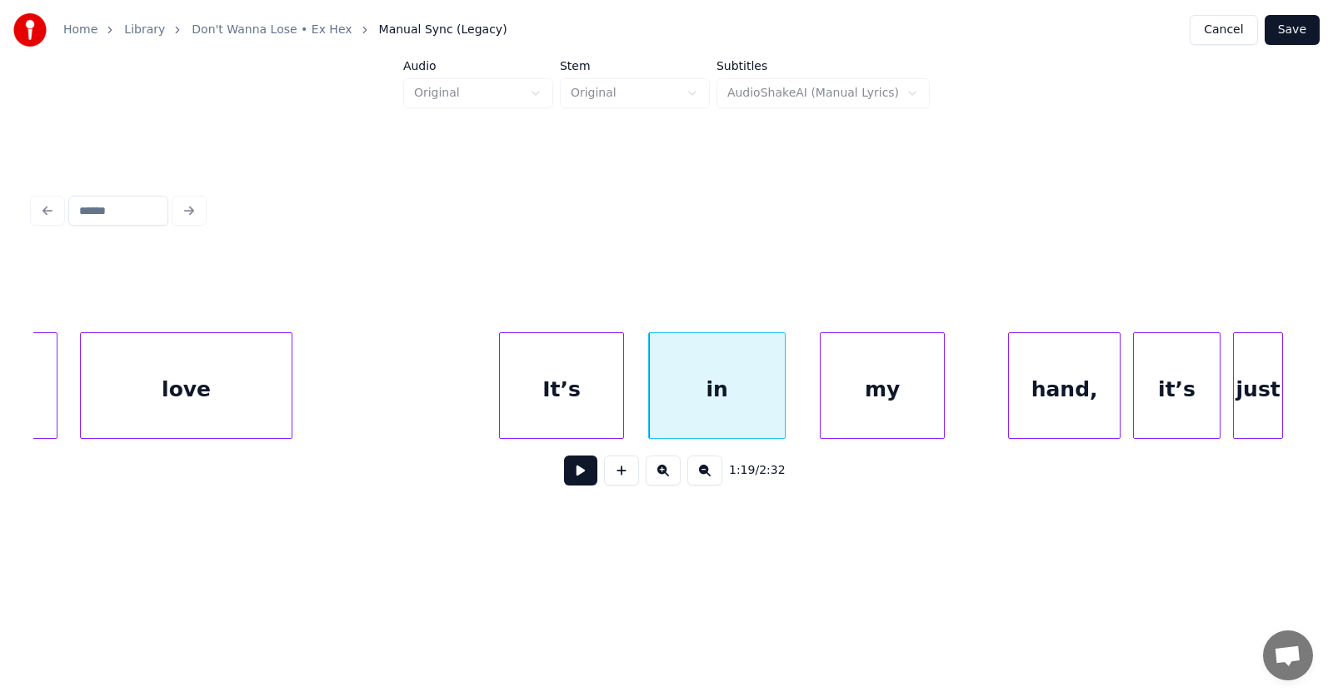
click at [857, 414] on div "my" at bounding box center [882, 389] width 123 height 113
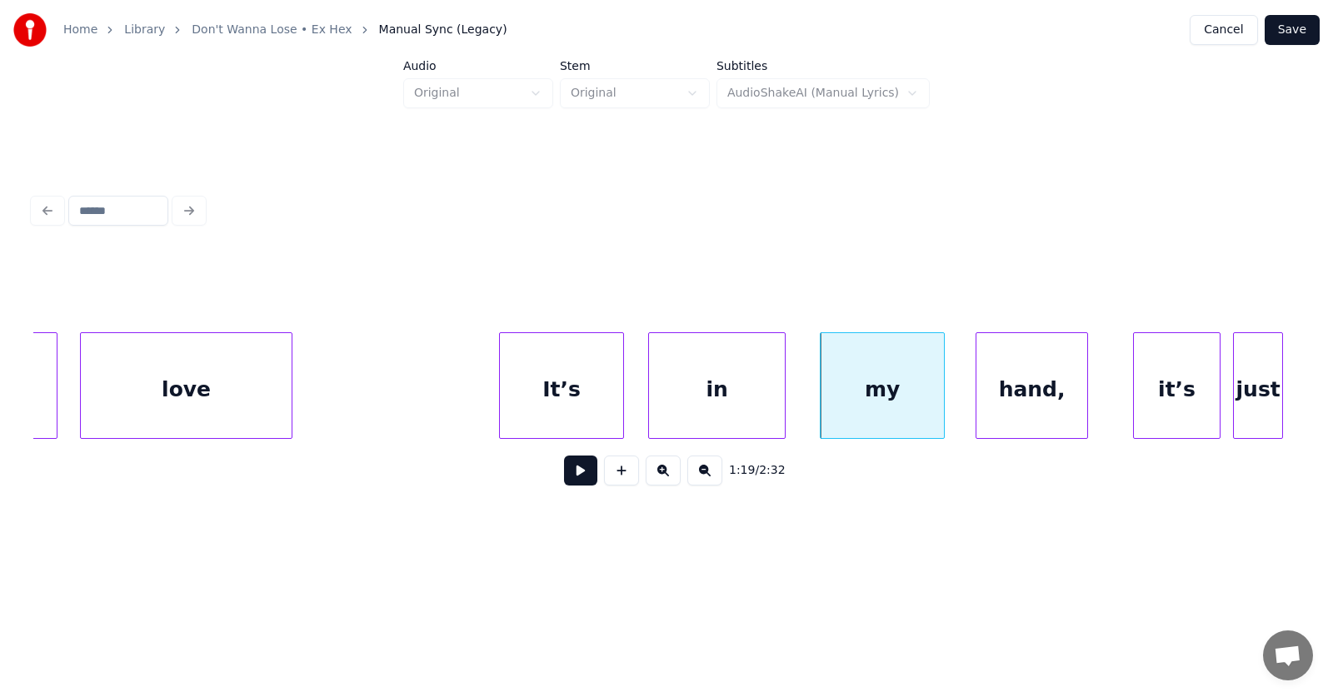
click at [1020, 413] on div "hand," at bounding box center [1031, 389] width 111 height 113
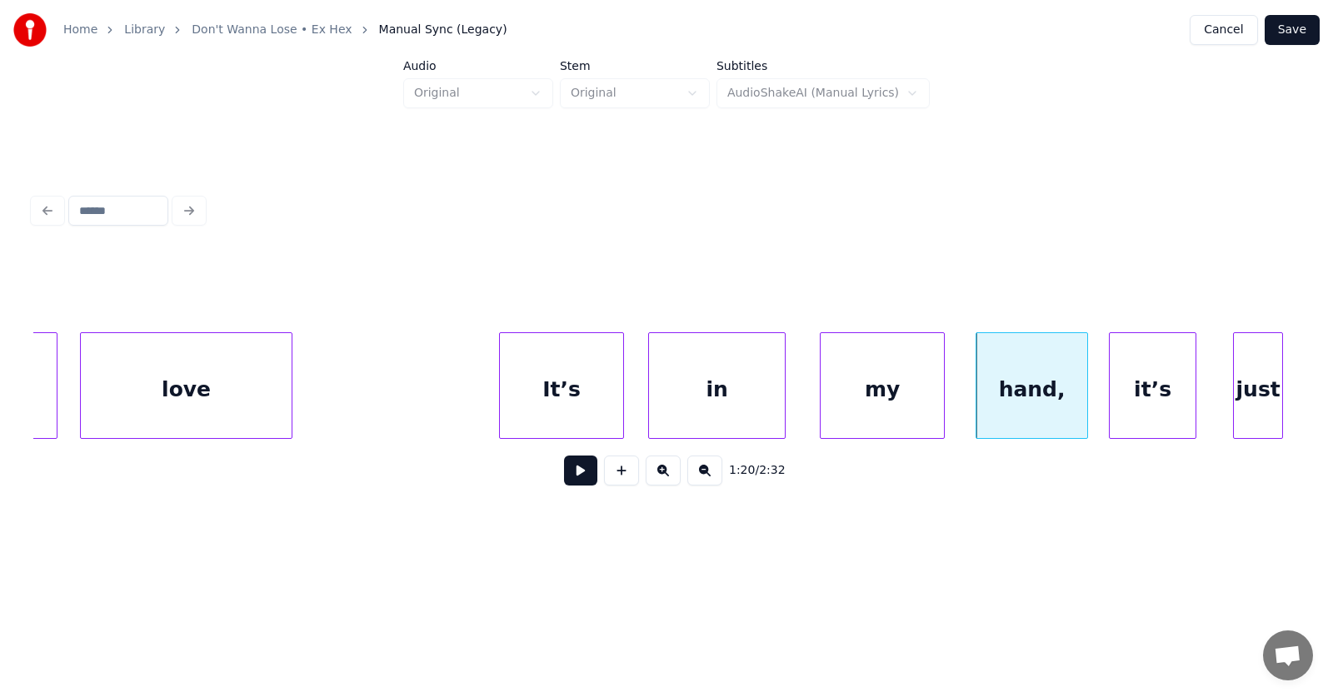
click at [1162, 415] on div "it’s" at bounding box center [1153, 389] width 86 height 113
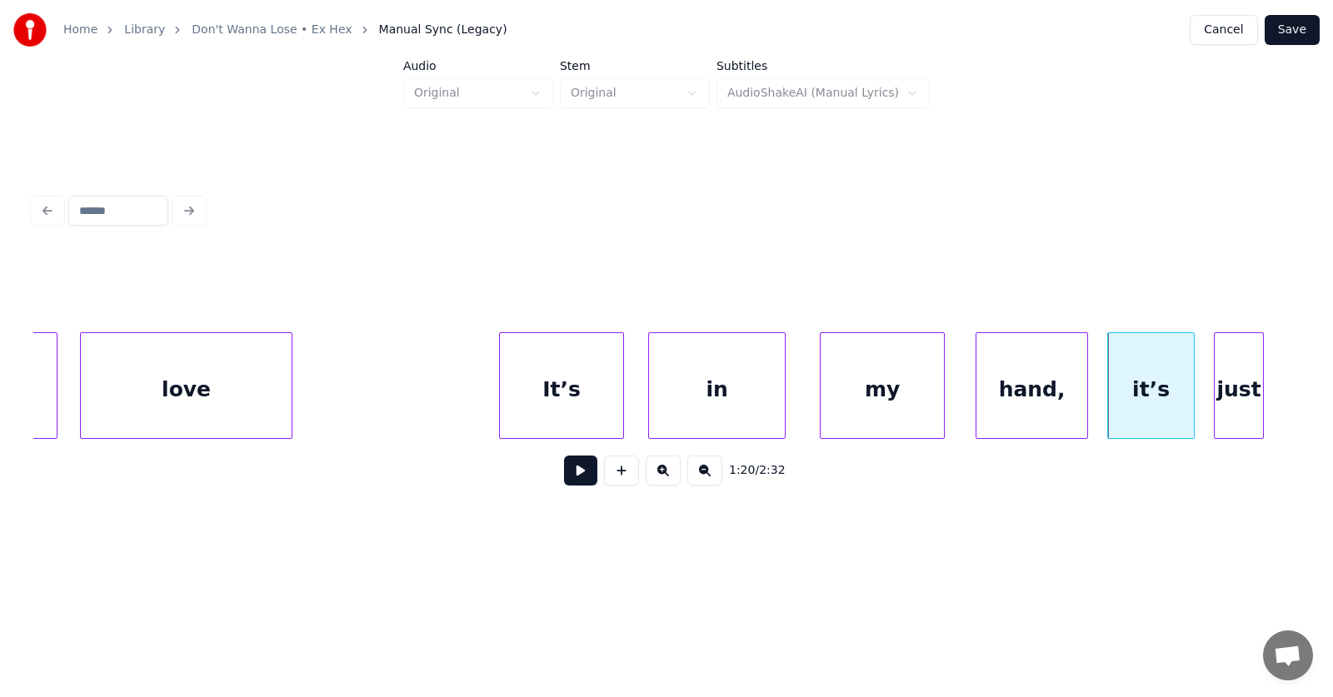
click at [1223, 408] on div "just" at bounding box center [1239, 389] width 48 height 113
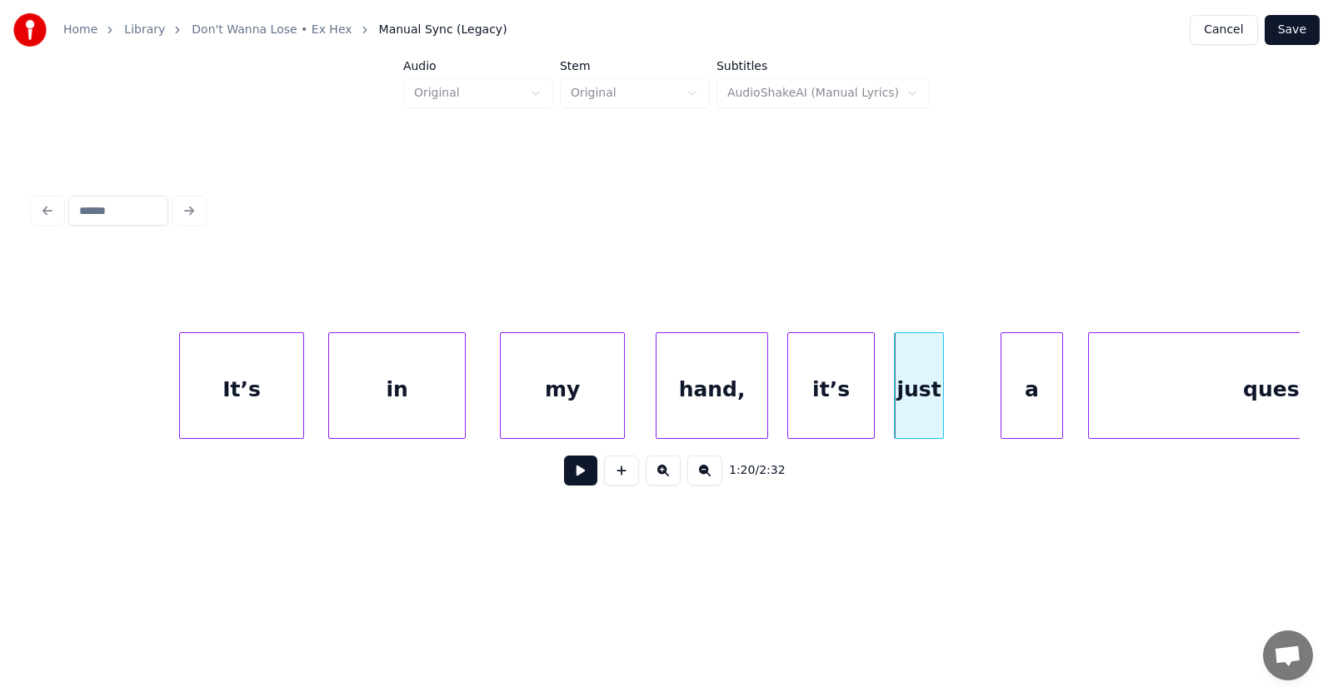
scroll to position [0, 49781]
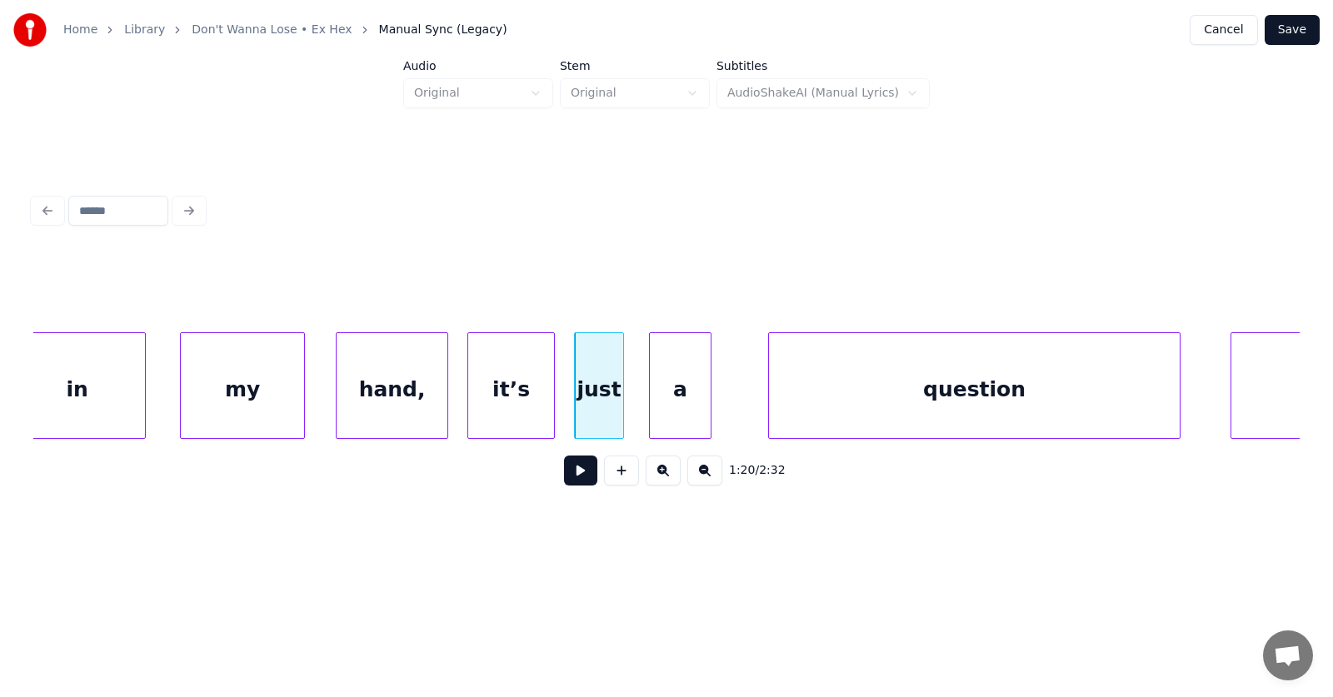
click at [679, 411] on div "a" at bounding box center [680, 389] width 61 height 113
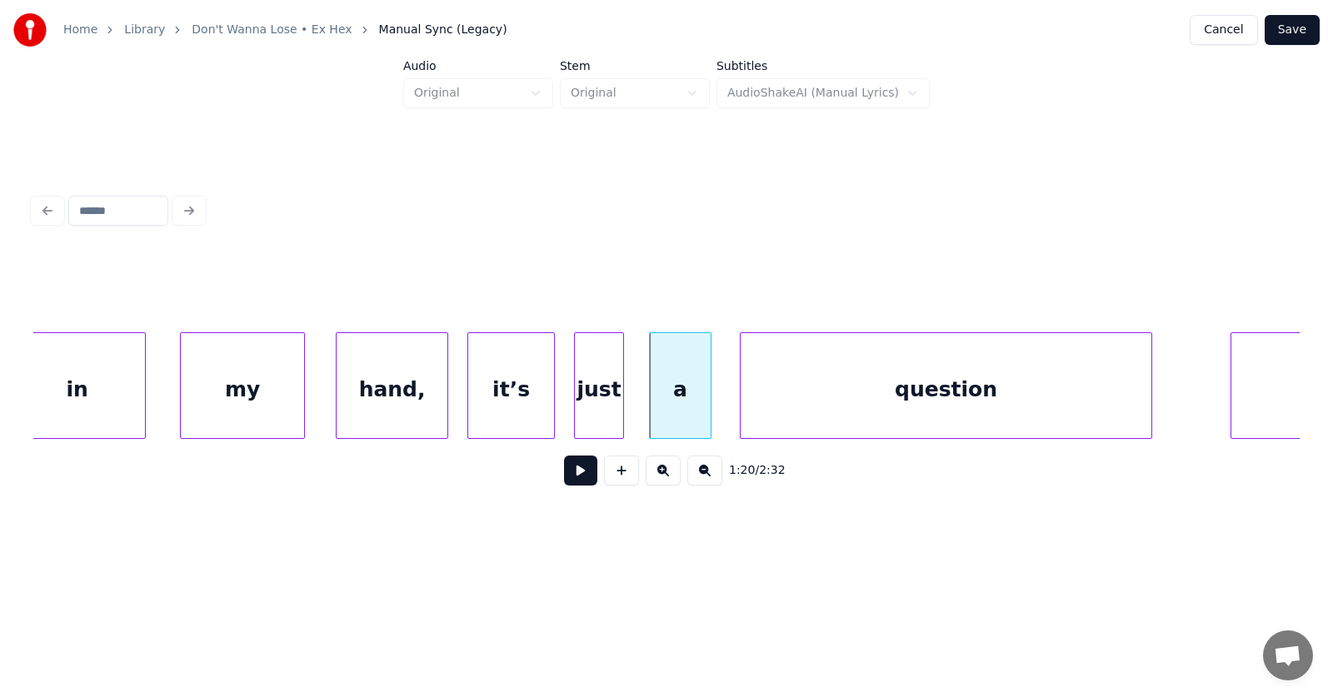
click at [794, 409] on div "question" at bounding box center [946, 389] width 411 height 113
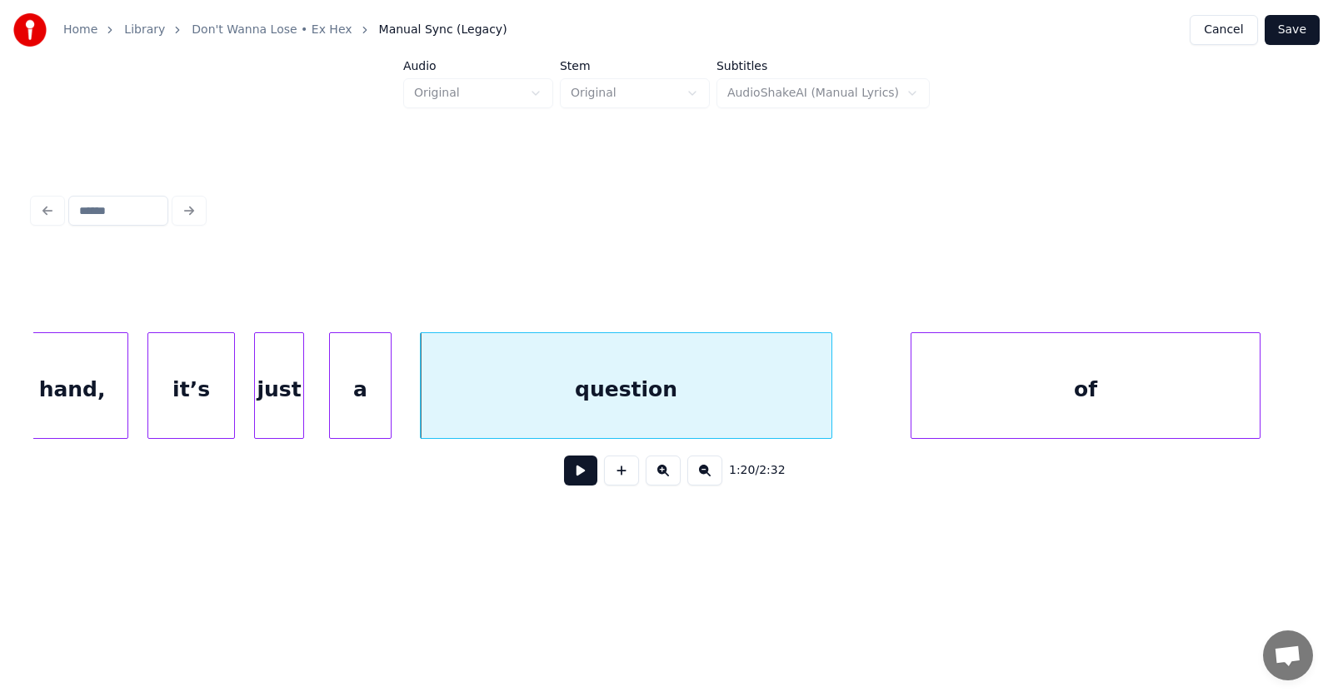
scroll to position [0, 50165]
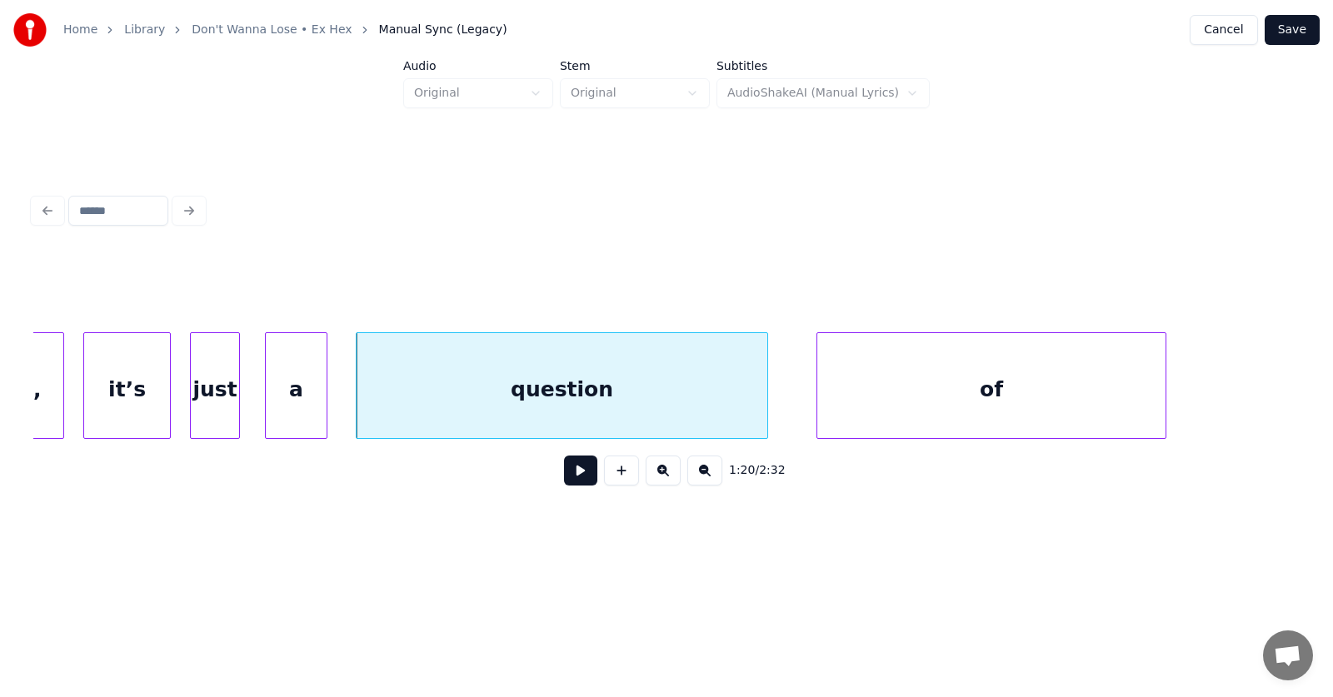
click at [883, 405] on div "of" at bounding box center [991, 389] width 348 height 113
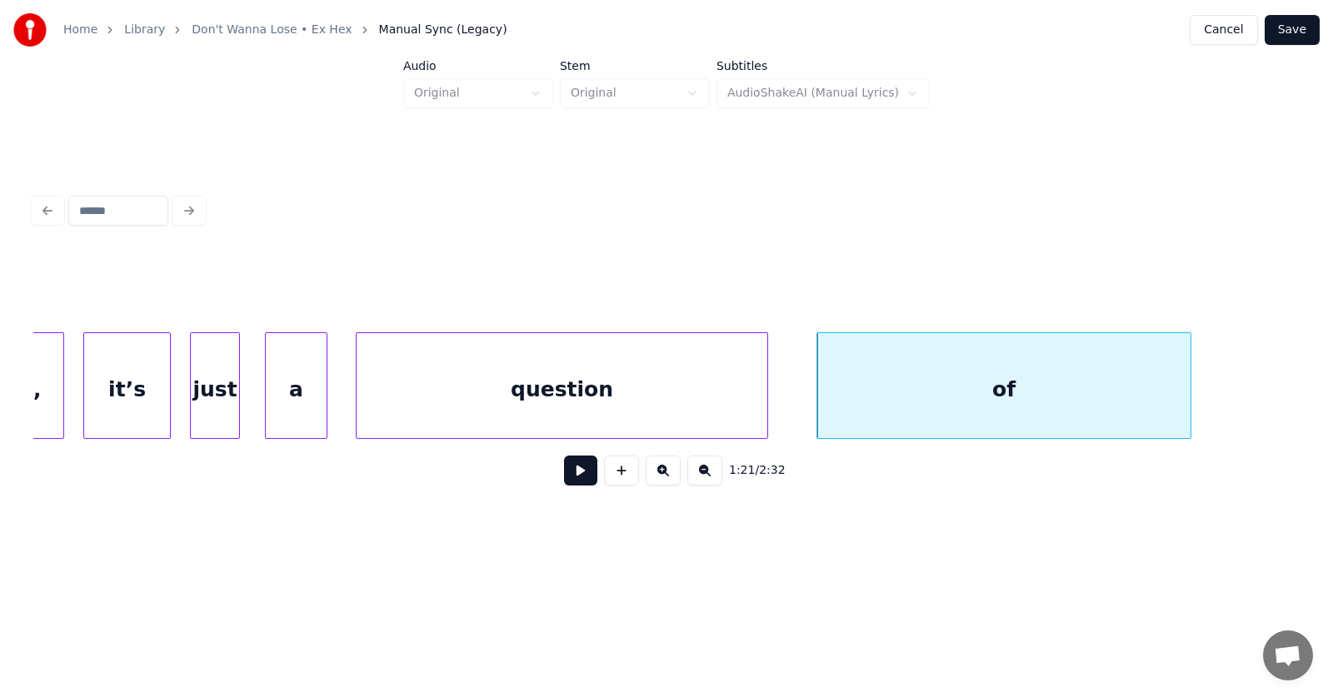
click at [1191, 388] on div at bounding box center [1188, 385] width 5 height 105
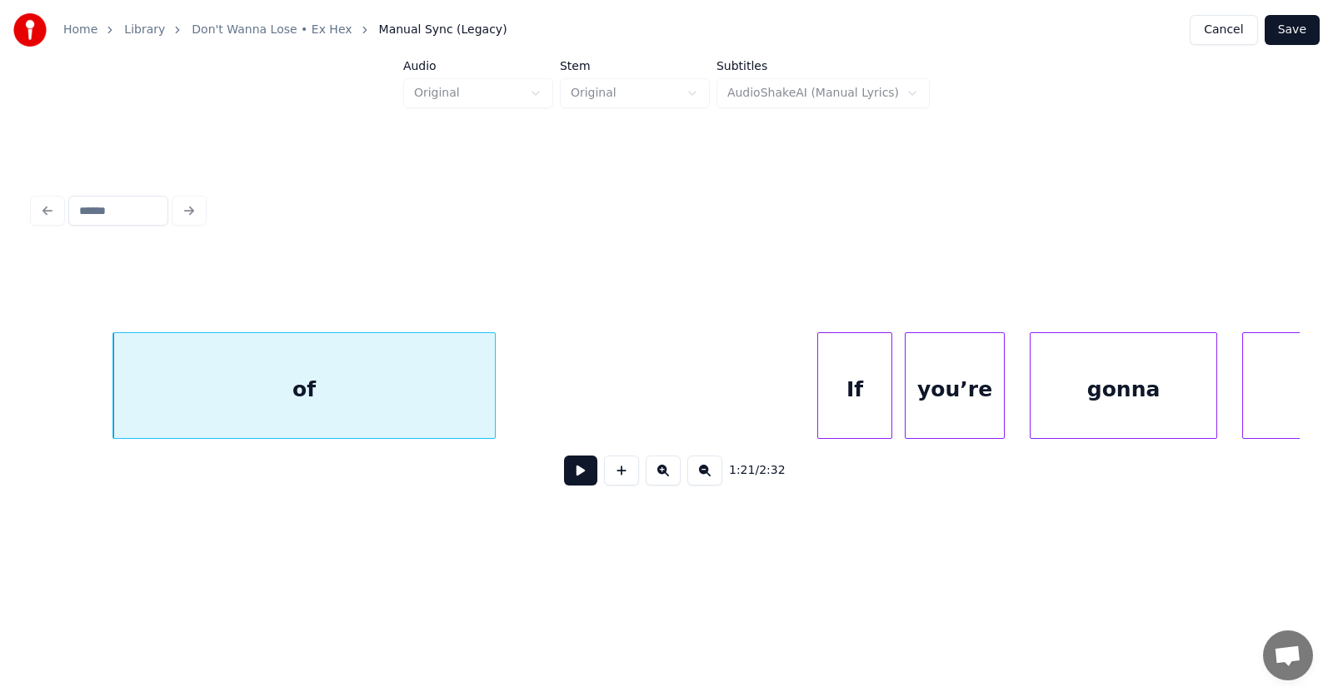
scroll to position [0, 50933]
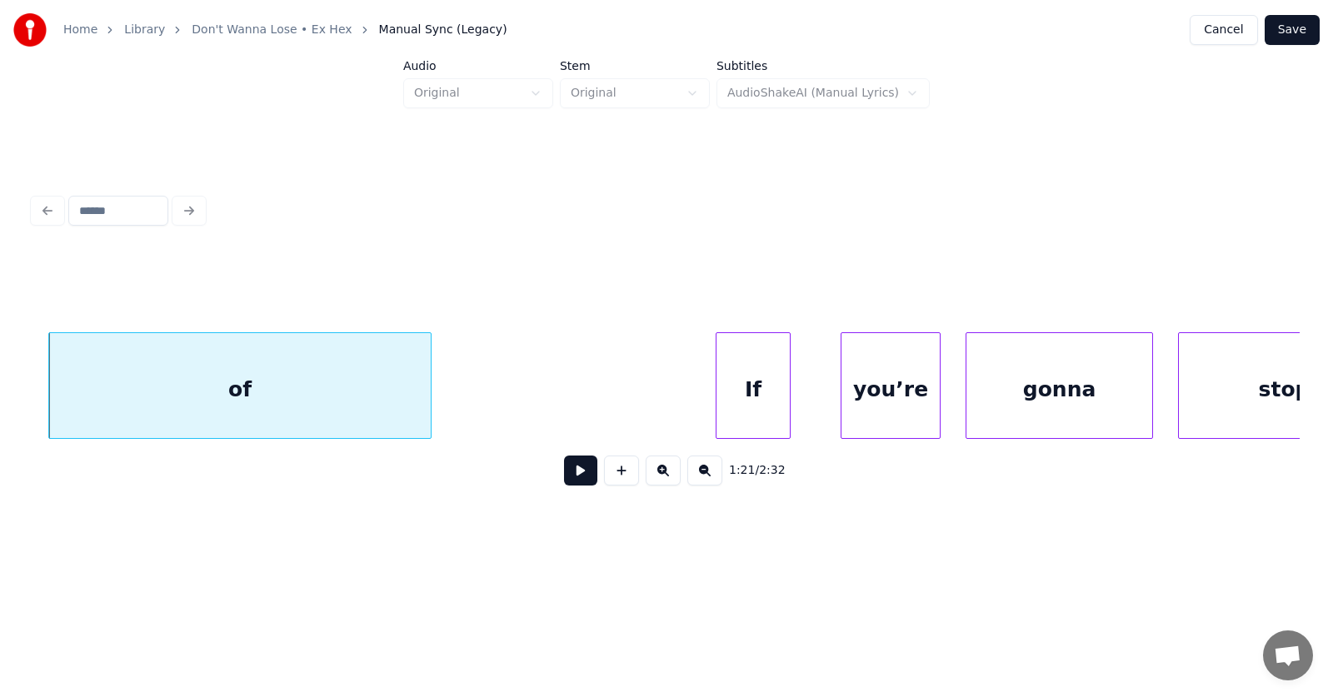
click at [744, 402] on div "If" at bounding box center [753, 389] width 73 height 113
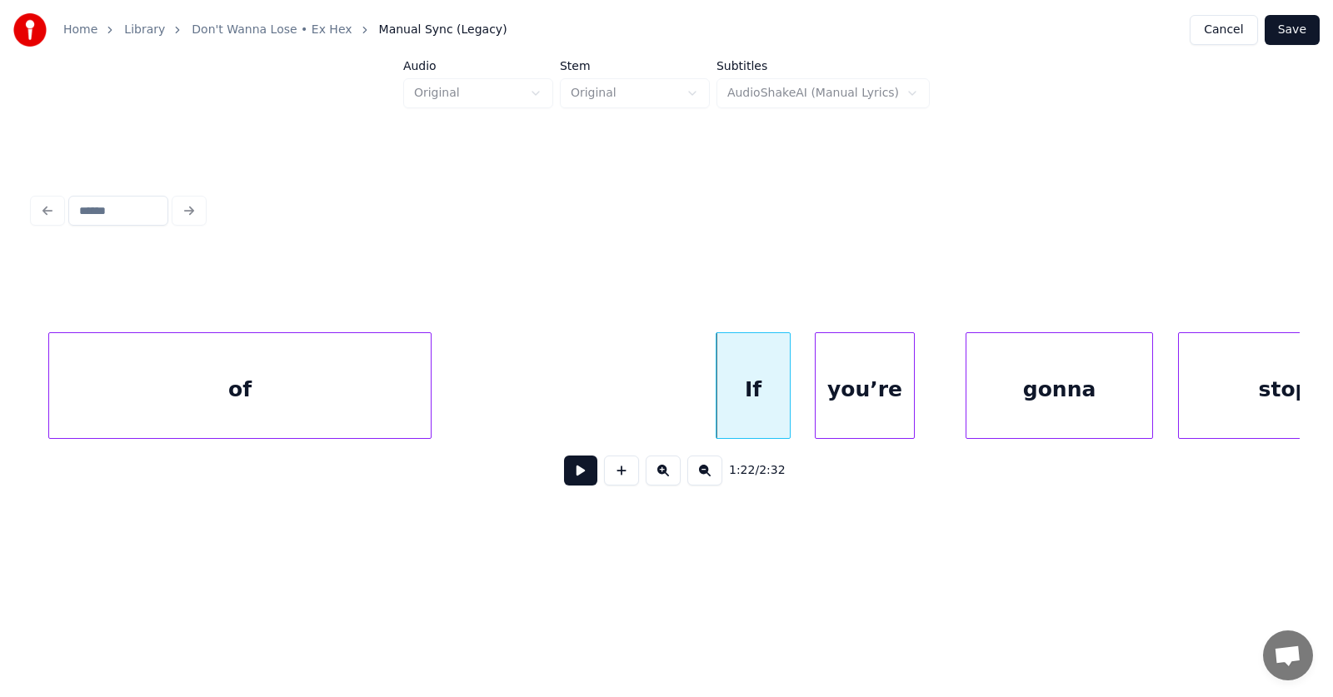
click at [848, 408] on div "you’re" at bounding box center [865, 389] width 98 height 113
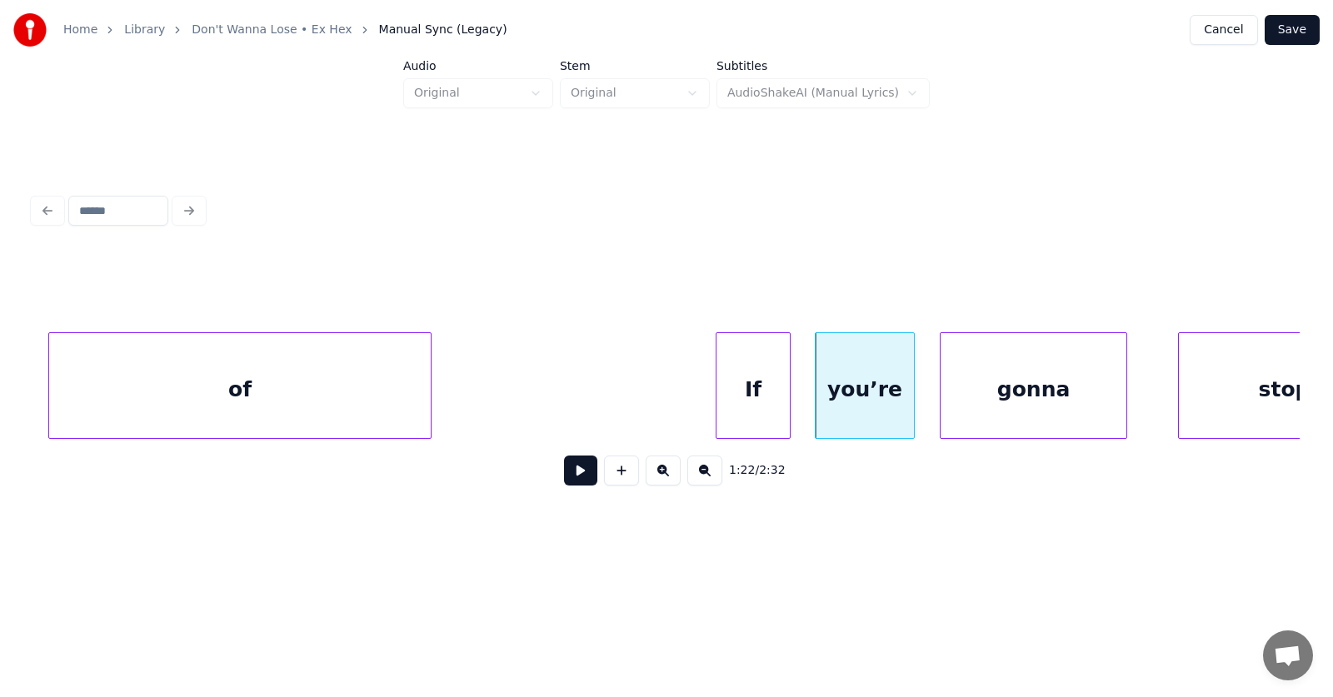
click at [981, 409] on div "gonna" at bounding box center [1034, 389] width 186 height 113
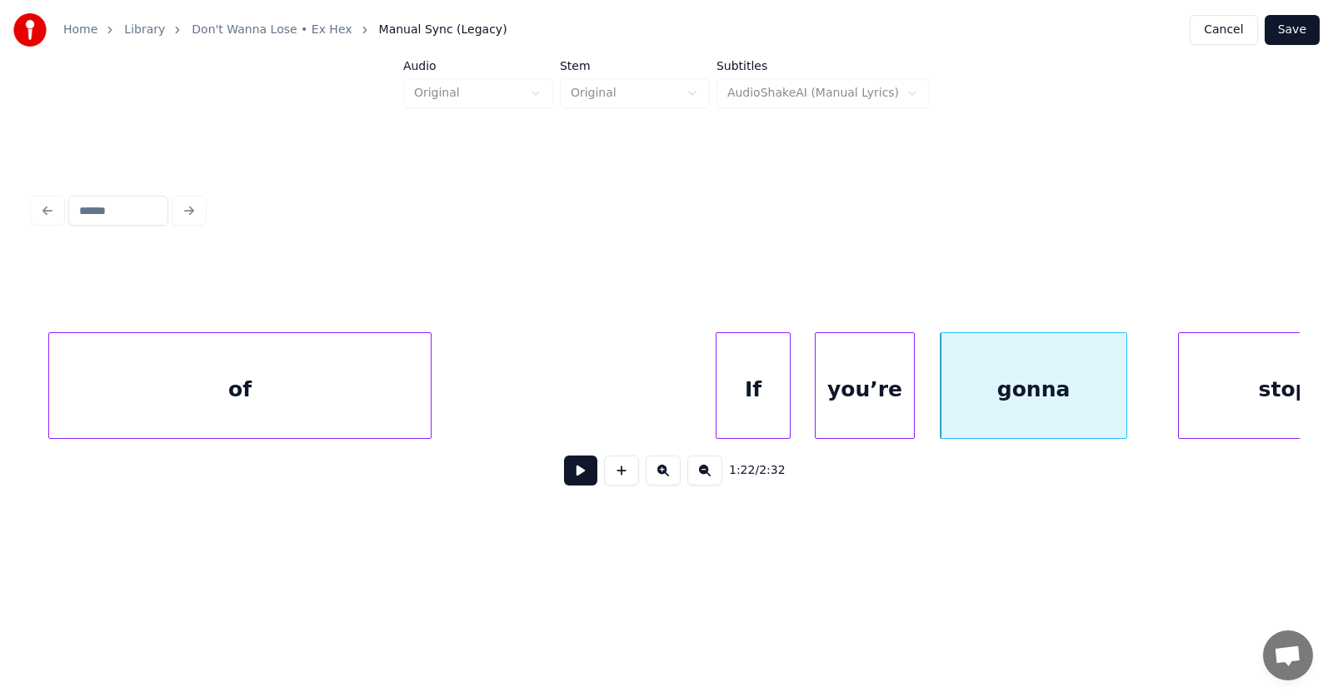
scroll to position [0, 51020]
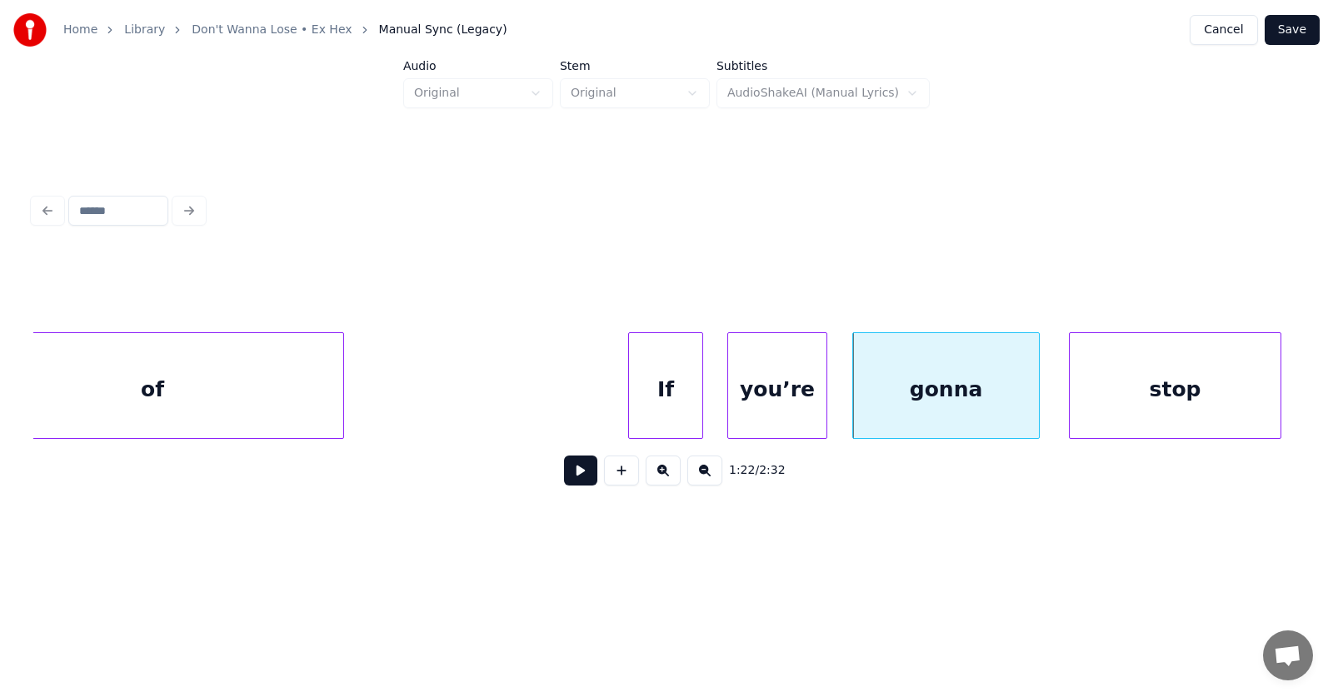
click at [1185, 401] on div "stop" at bounding box center [1175, 389] width 211 height 113
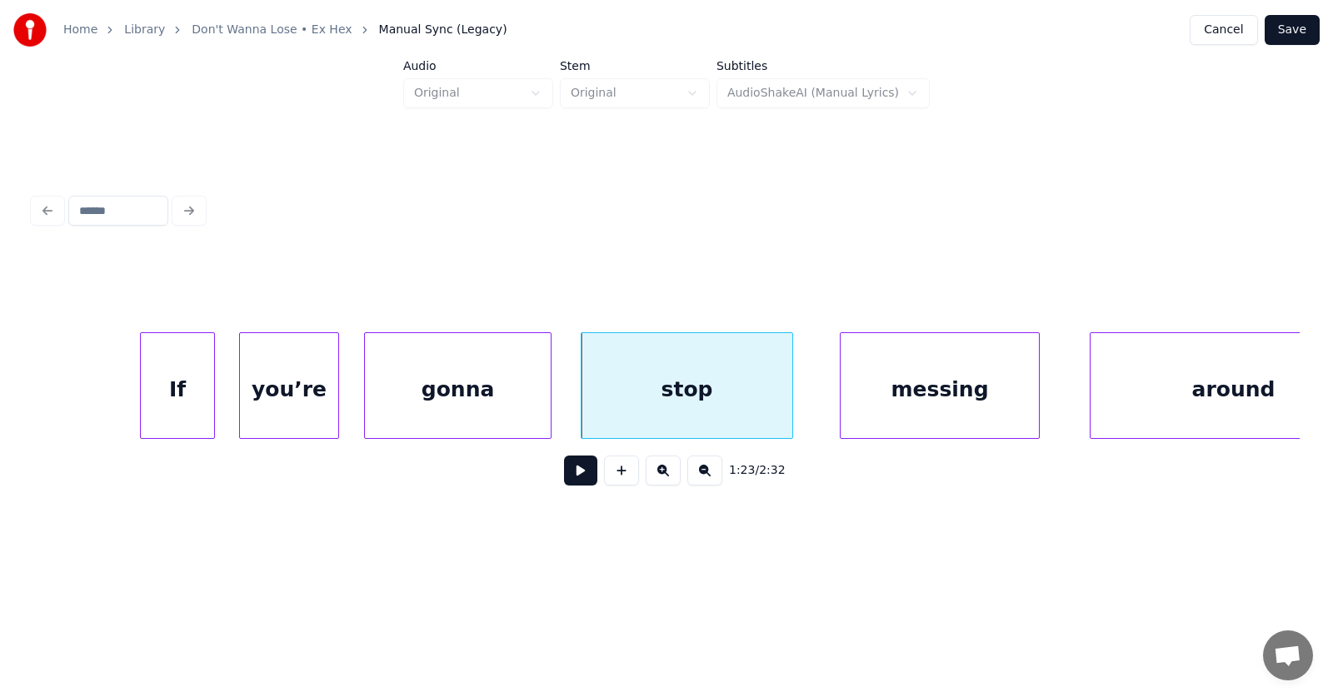
scroll to position [0, 51700]
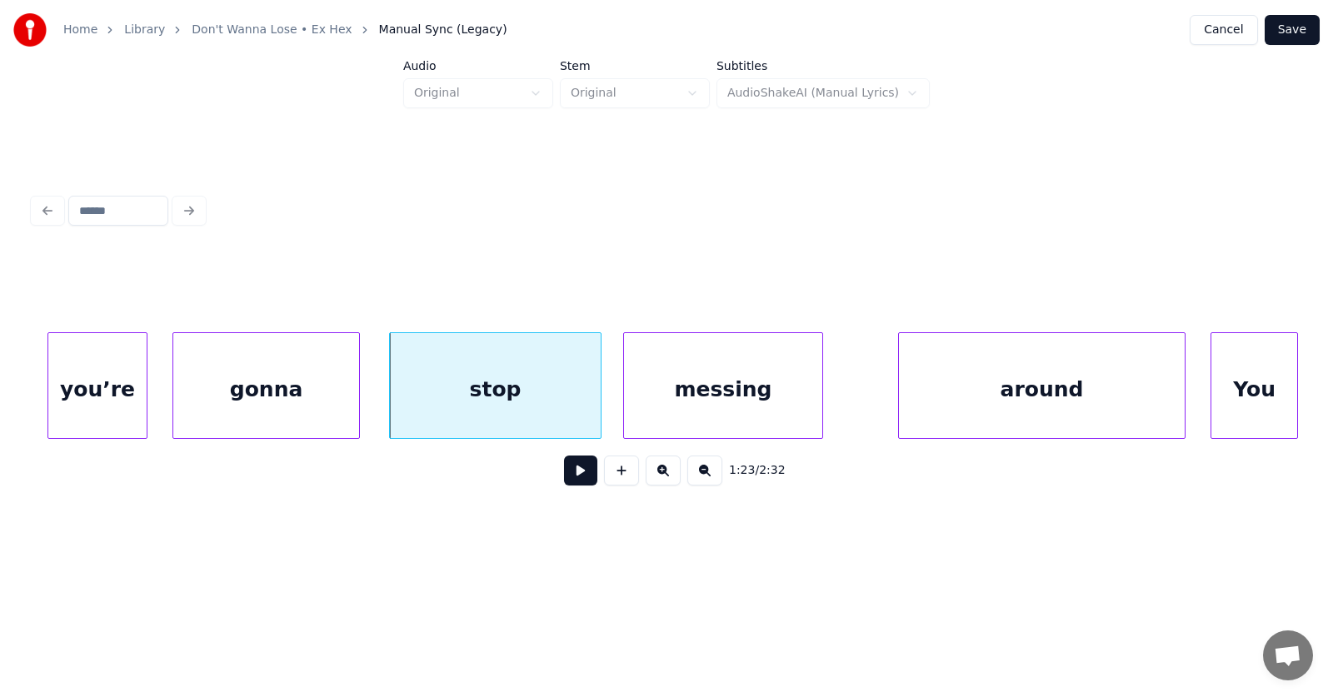
click at [704, 405] on div "messing" at bounding box center [723, 389] width 198 height 113
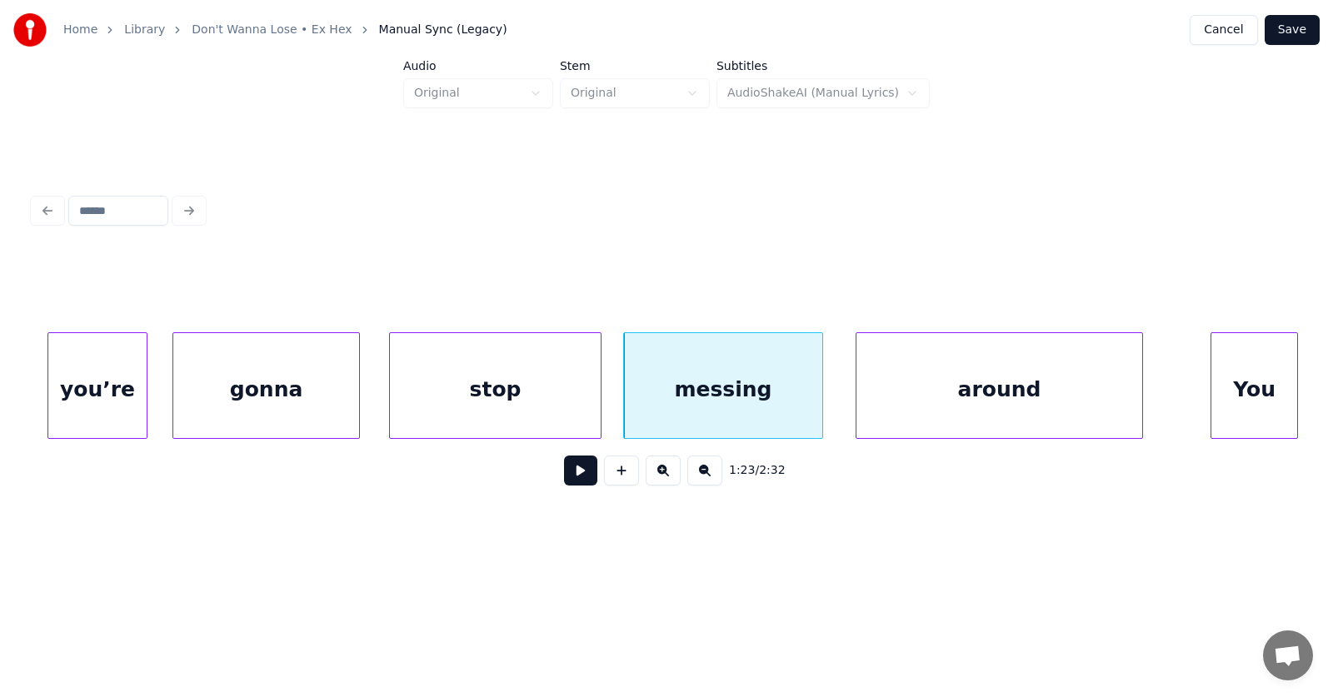
click at [914, 411] on div "around" at bounding box center [1000, 389] width 286 height 113
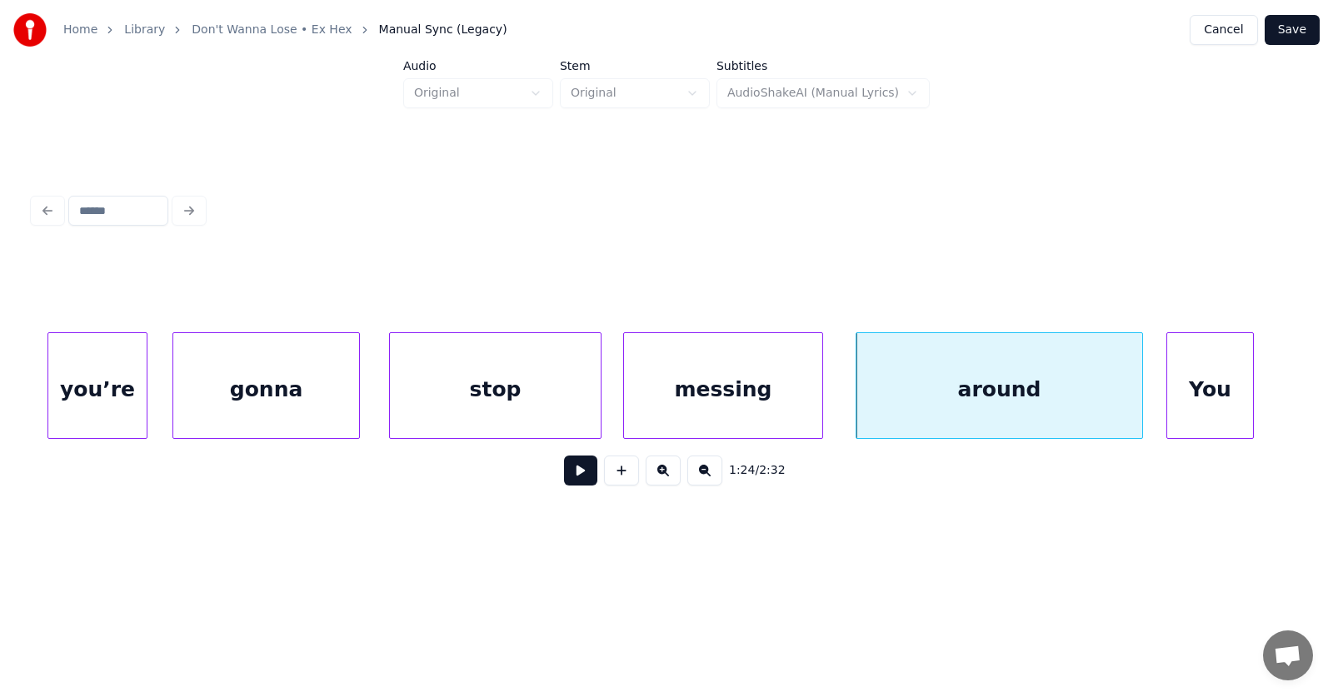
click at [1198, 412] on div "You" at bounding box center [1210, 389] width 86 height 113
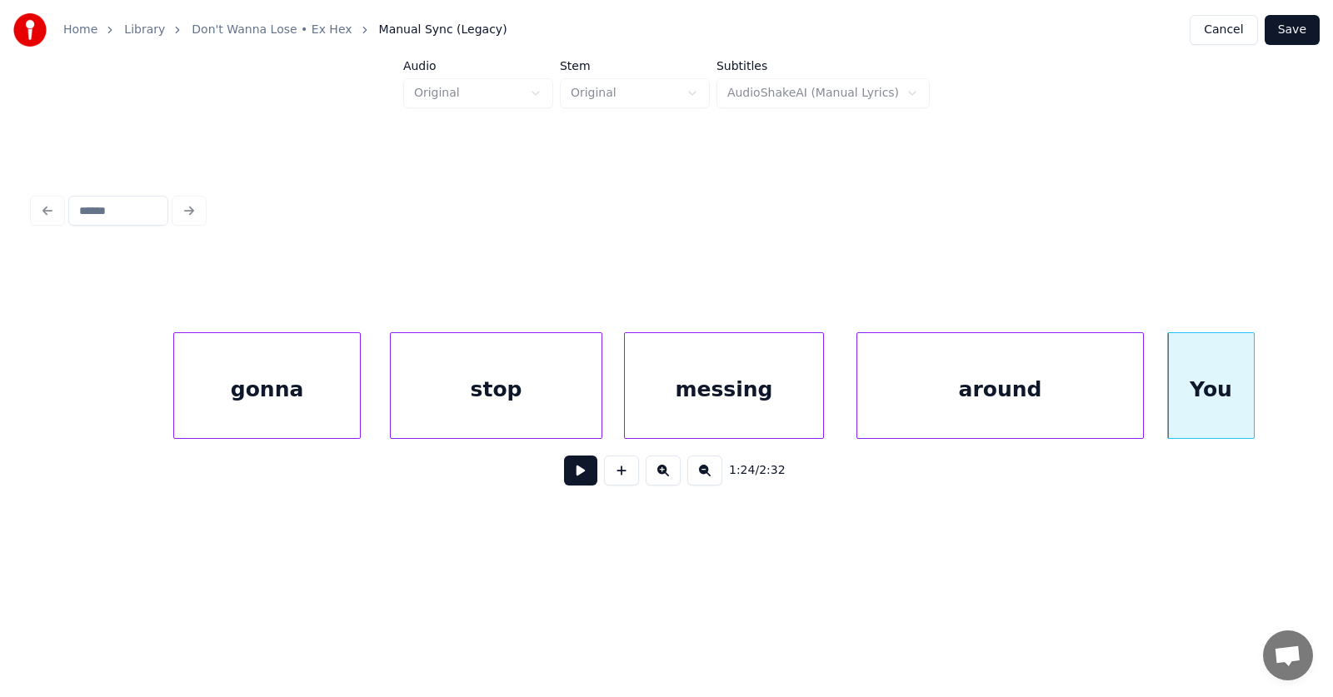
scroll to position [0, 52276]
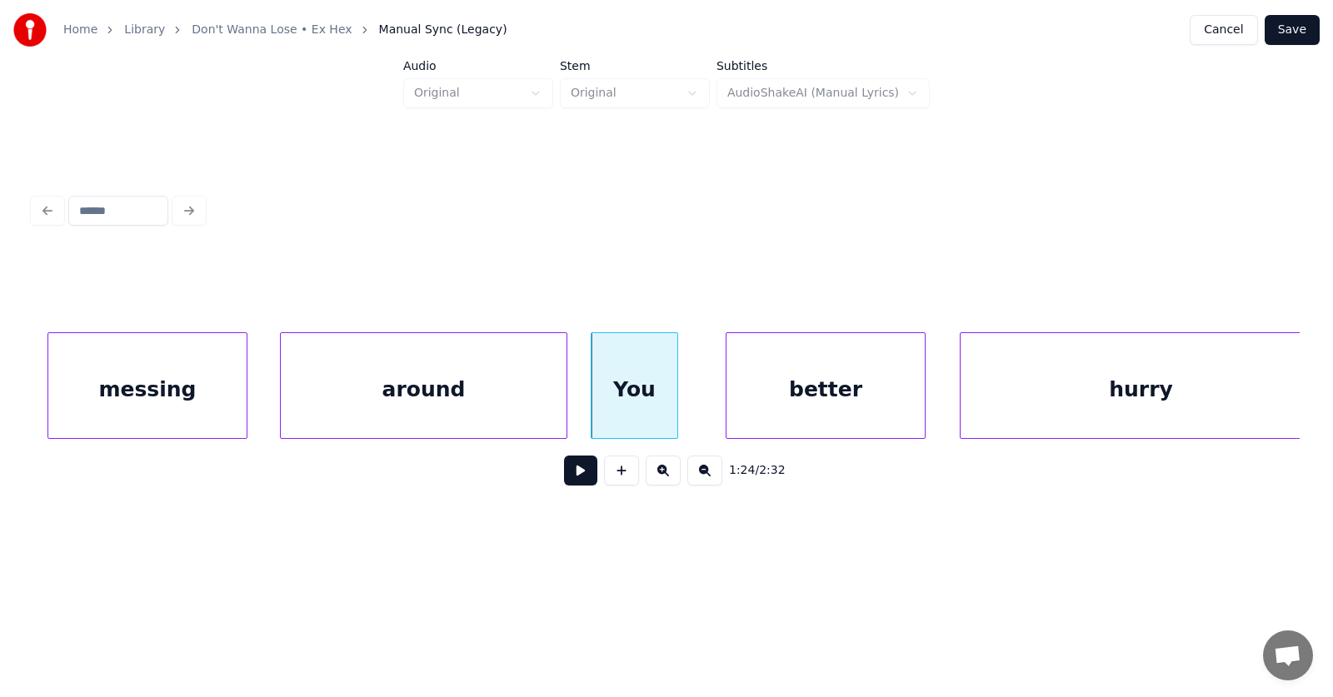
click at [818, 391] on div "better" at bounding box center [826, 389] width 198 height 113
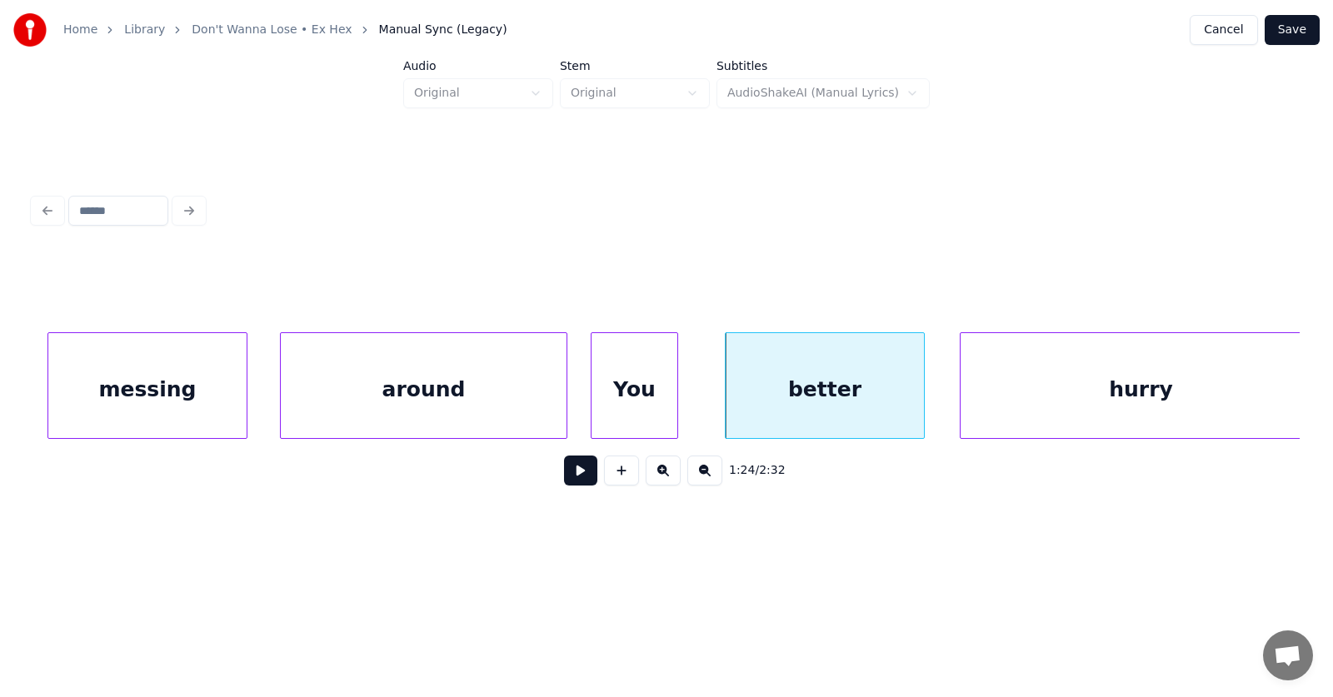
scroll to position [0, 52295]
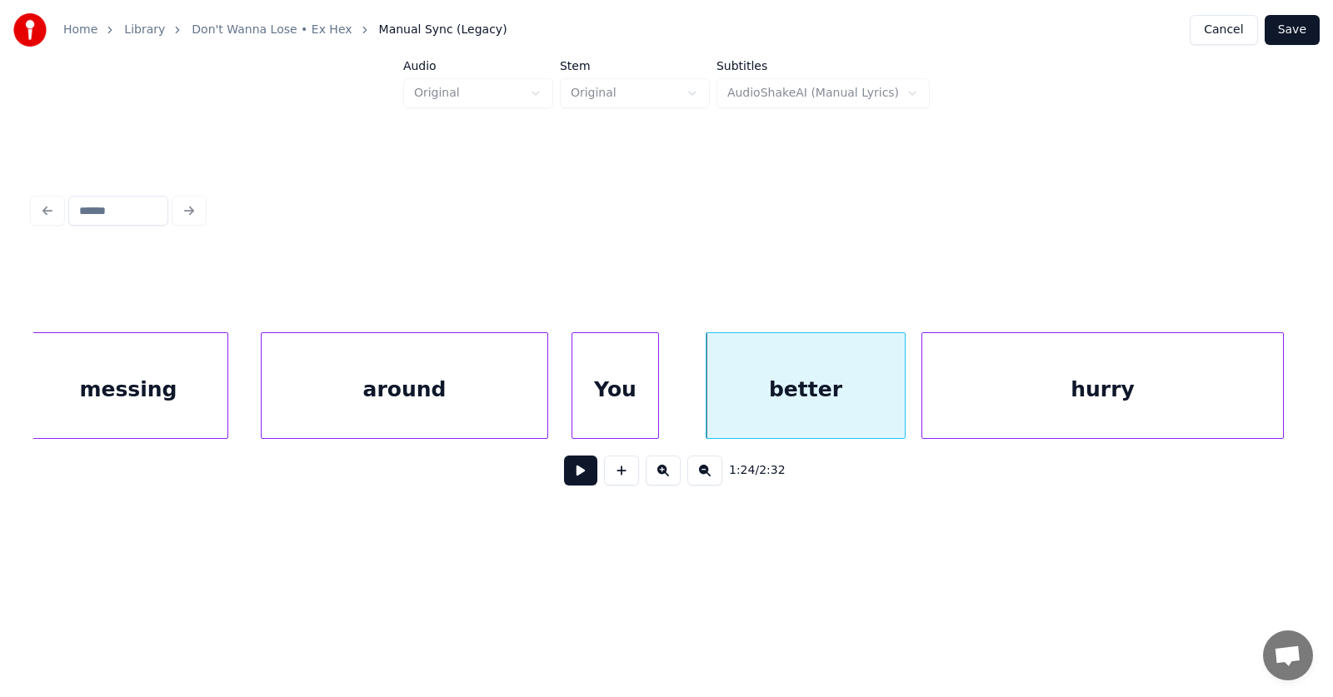
click at [986, 404] on div "hurry" at bounding box center [1102, 389] width 361 height 113
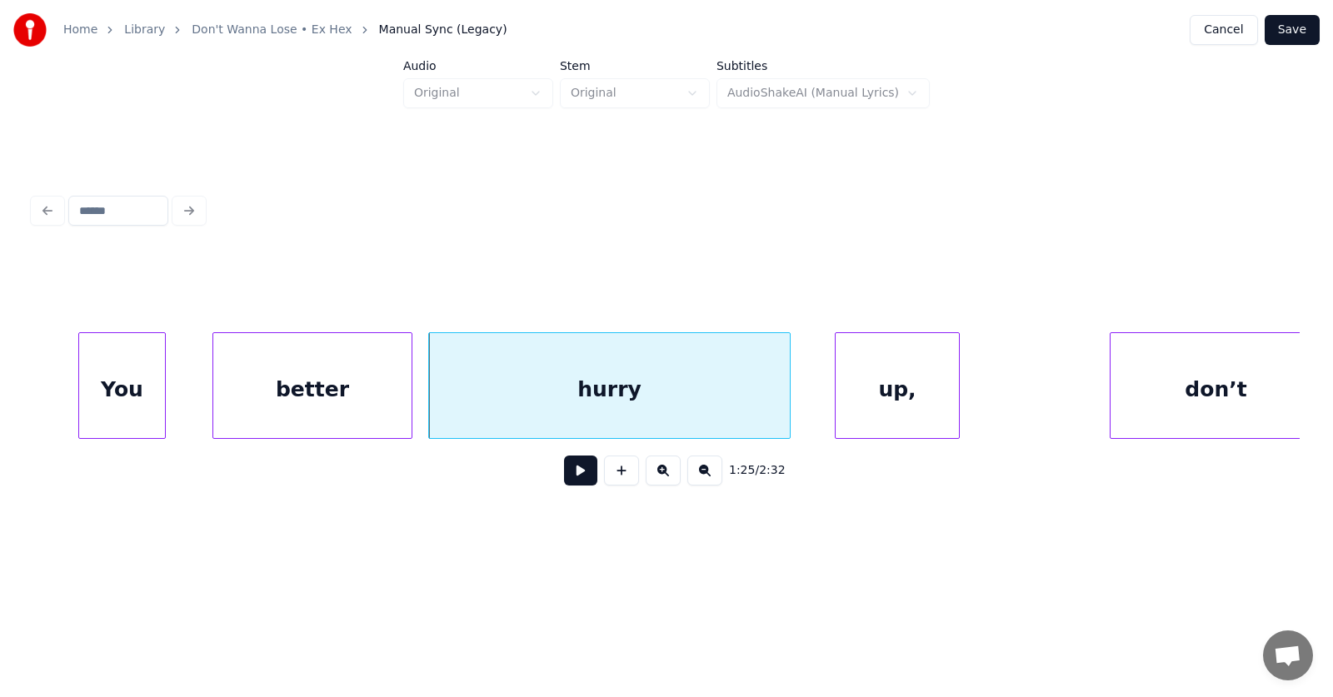
scroll to position [0, 52853]
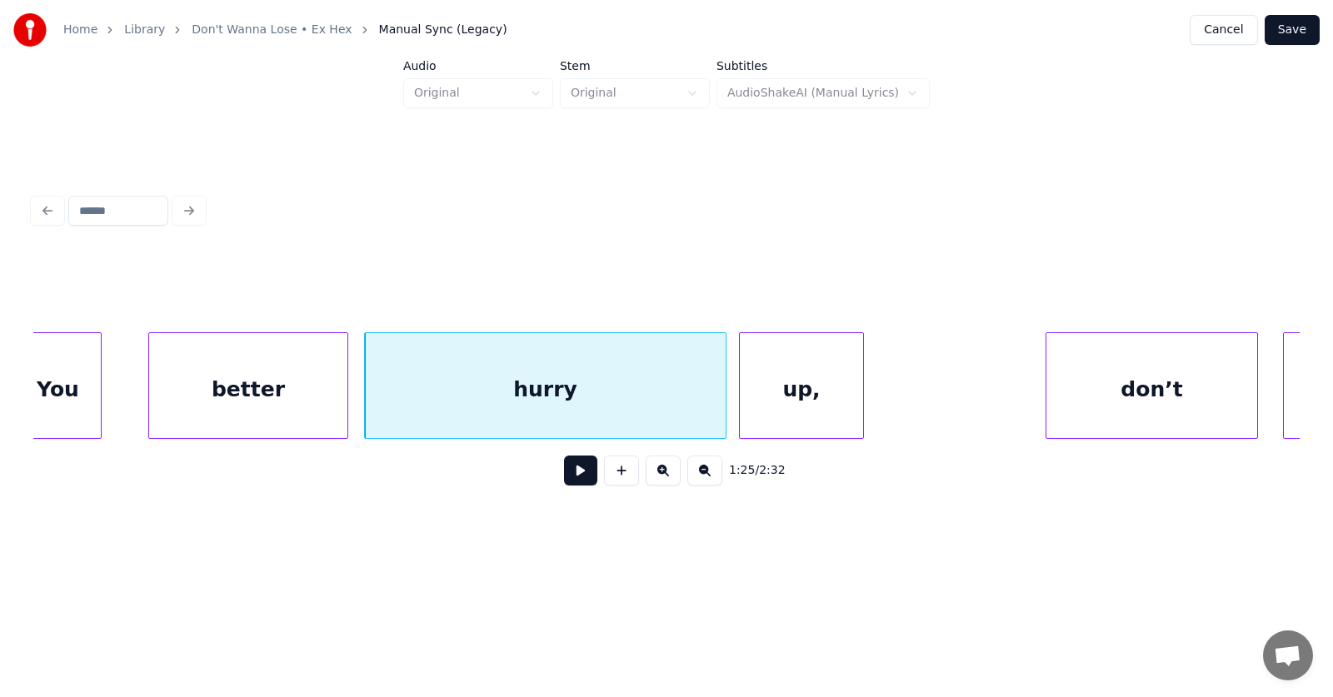
click at [802, 403] on div "up," at bounding box center [801, 389] width 123 height 113
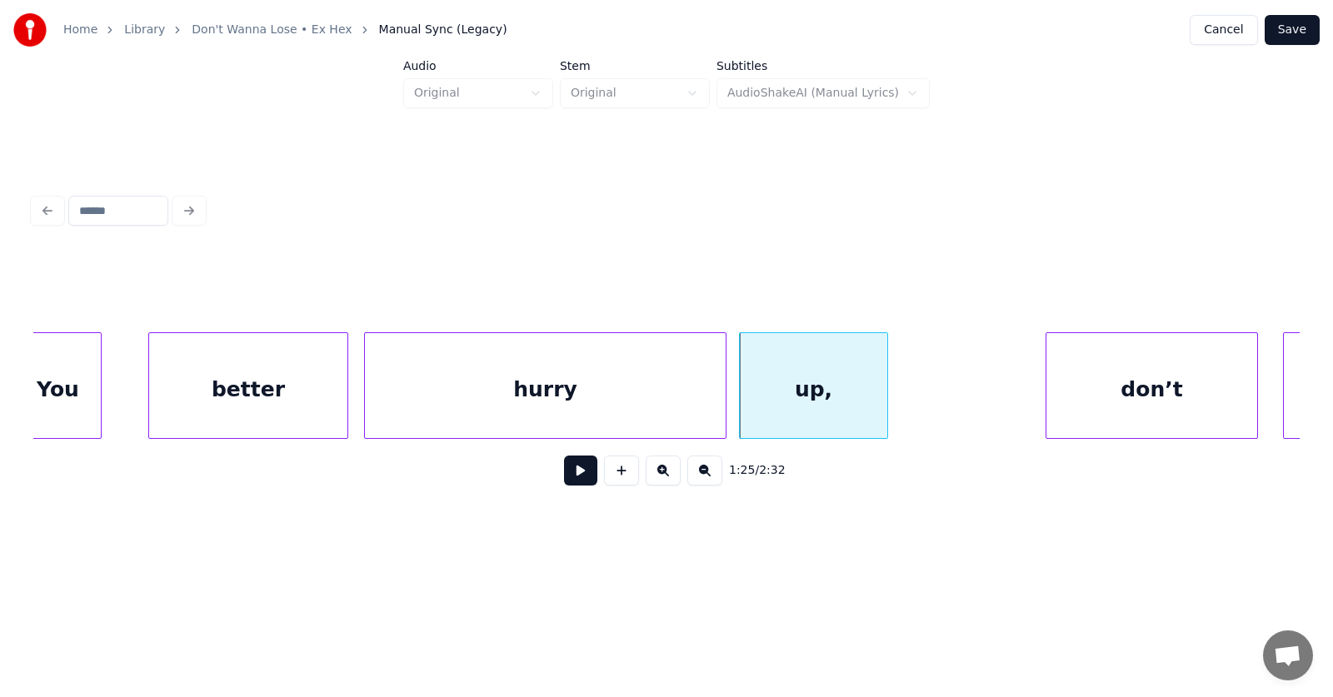
click at [884, 397] on div at bounding box center [884, 385] width 5 height 105
click at [1111, 402] on div "don’t" at bounding box center [1132, 389] width 211 height 113
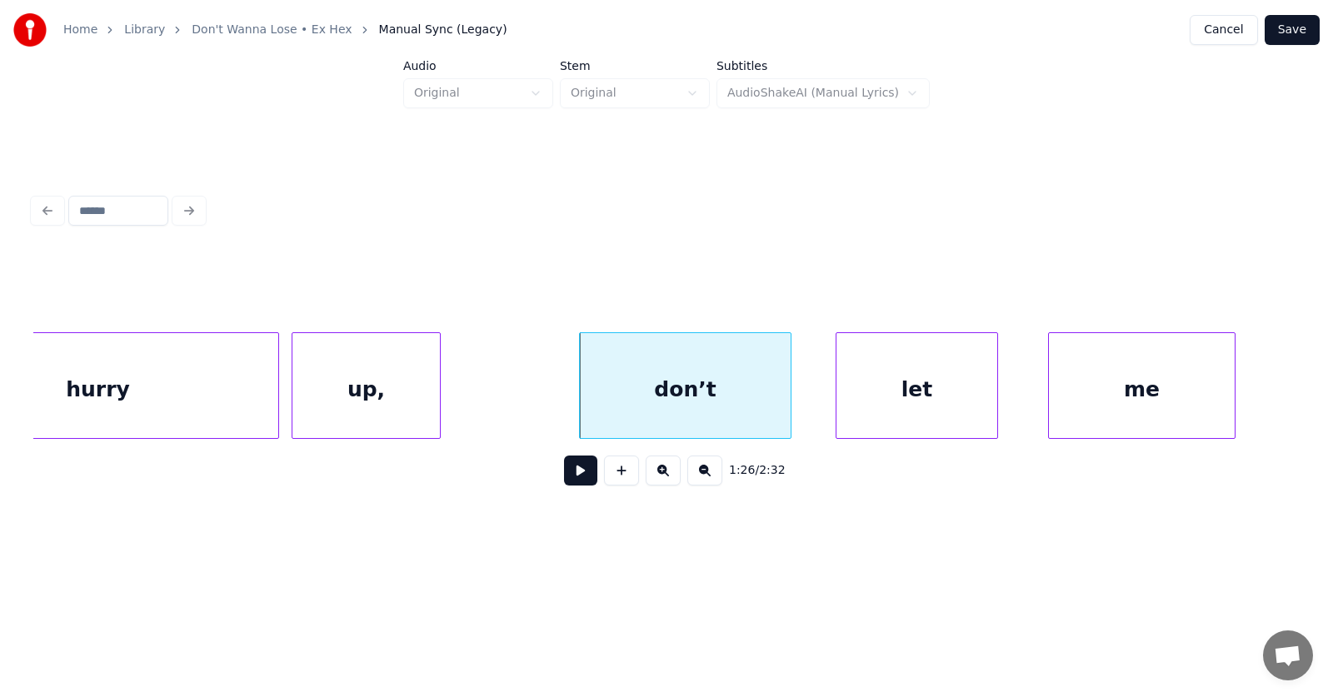
scroll to position [0, 53428]
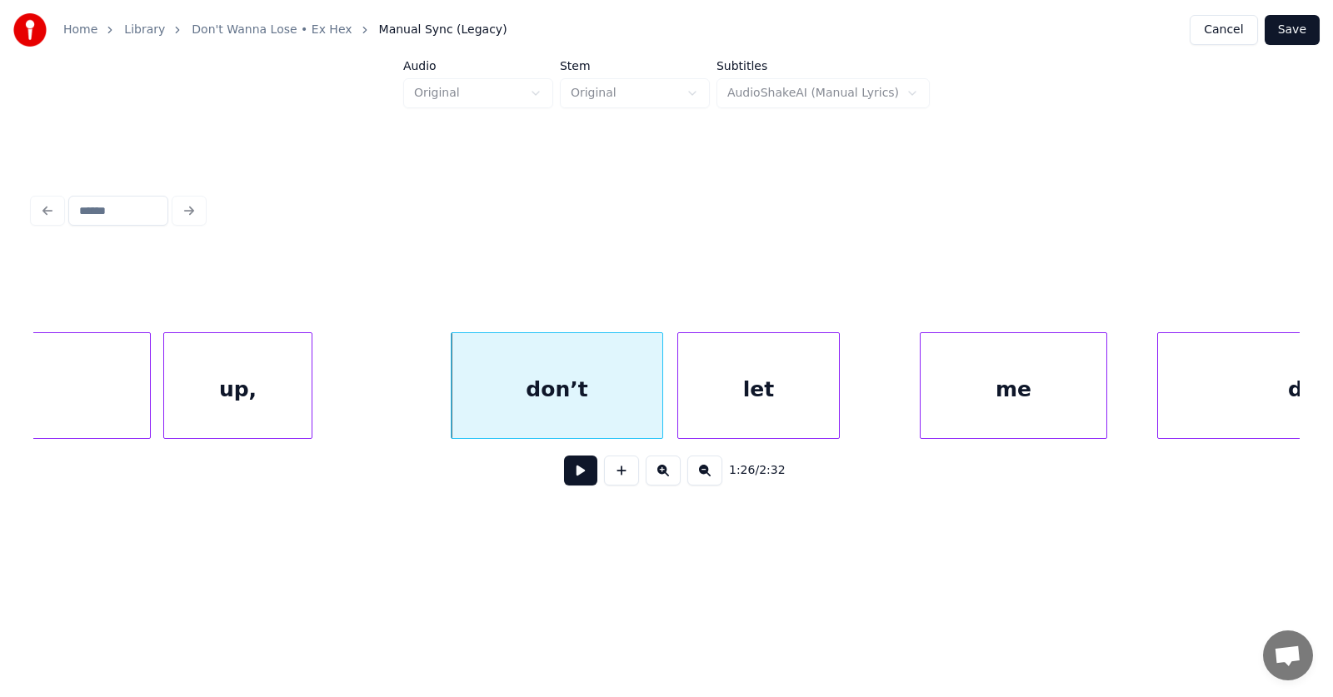
click at [727, 406] on div "let" at bounding box center [758, 389] width 161 height 113
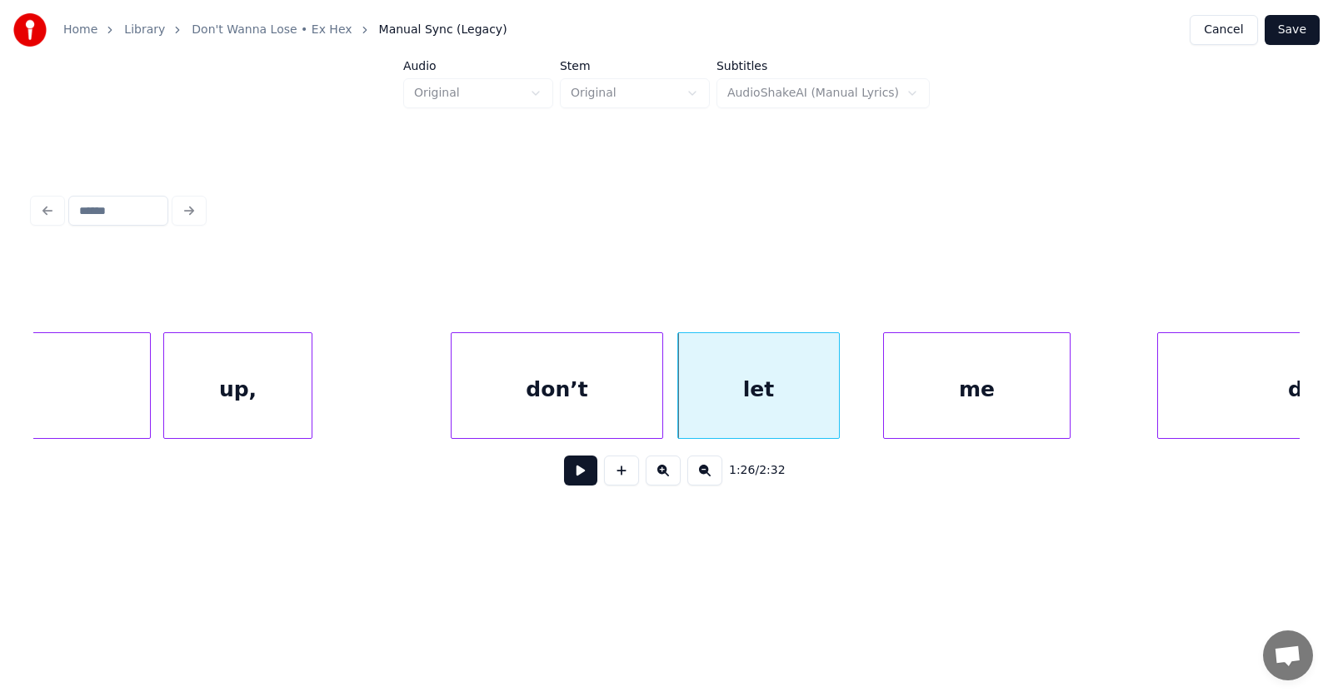
click at [973, 408] on div "me" at bounding box center [977, 389] width 186 height 113
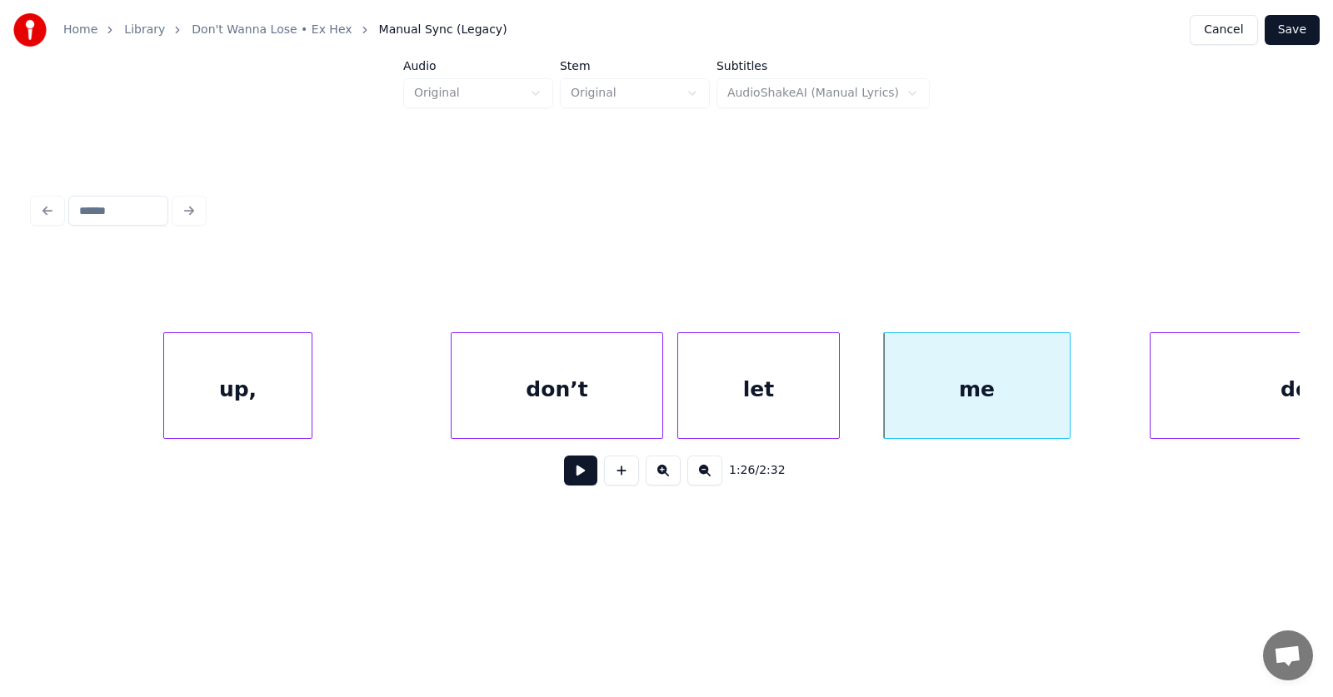
scroll to position [0, 53607]
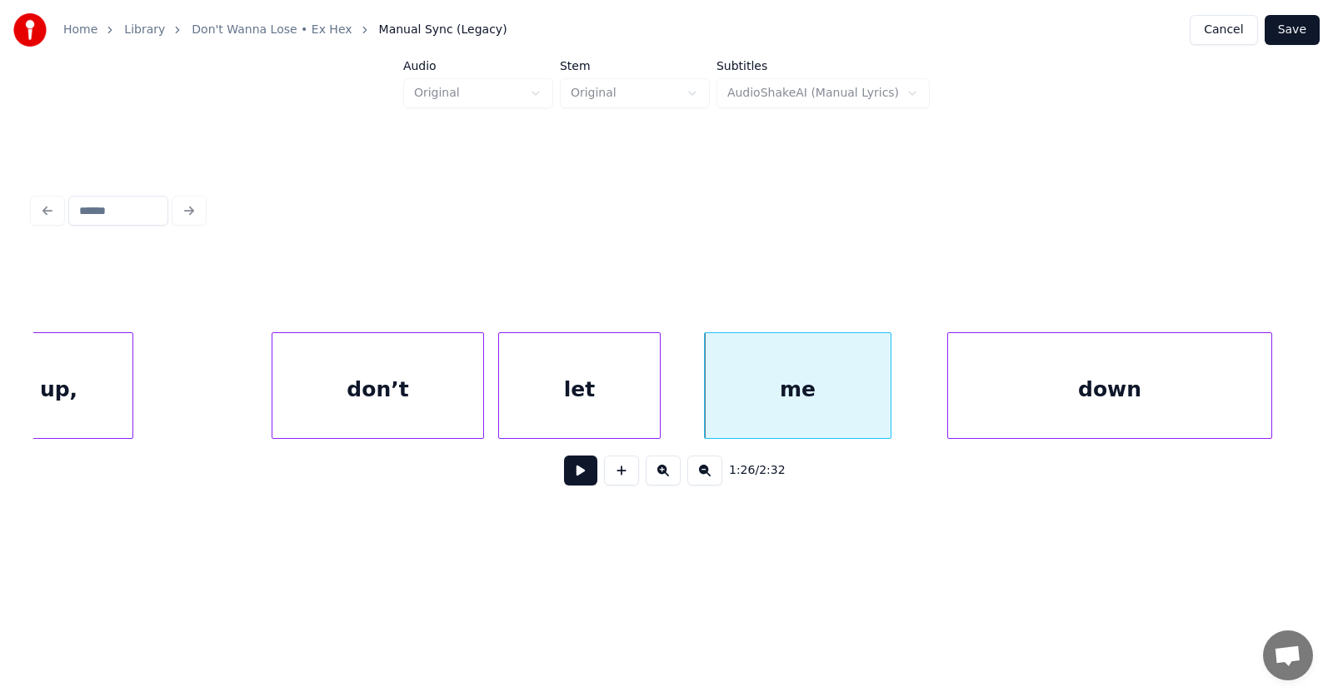
click at [1179, 399] on div "down" at bounding box center [1109, 389] width 323 height 113
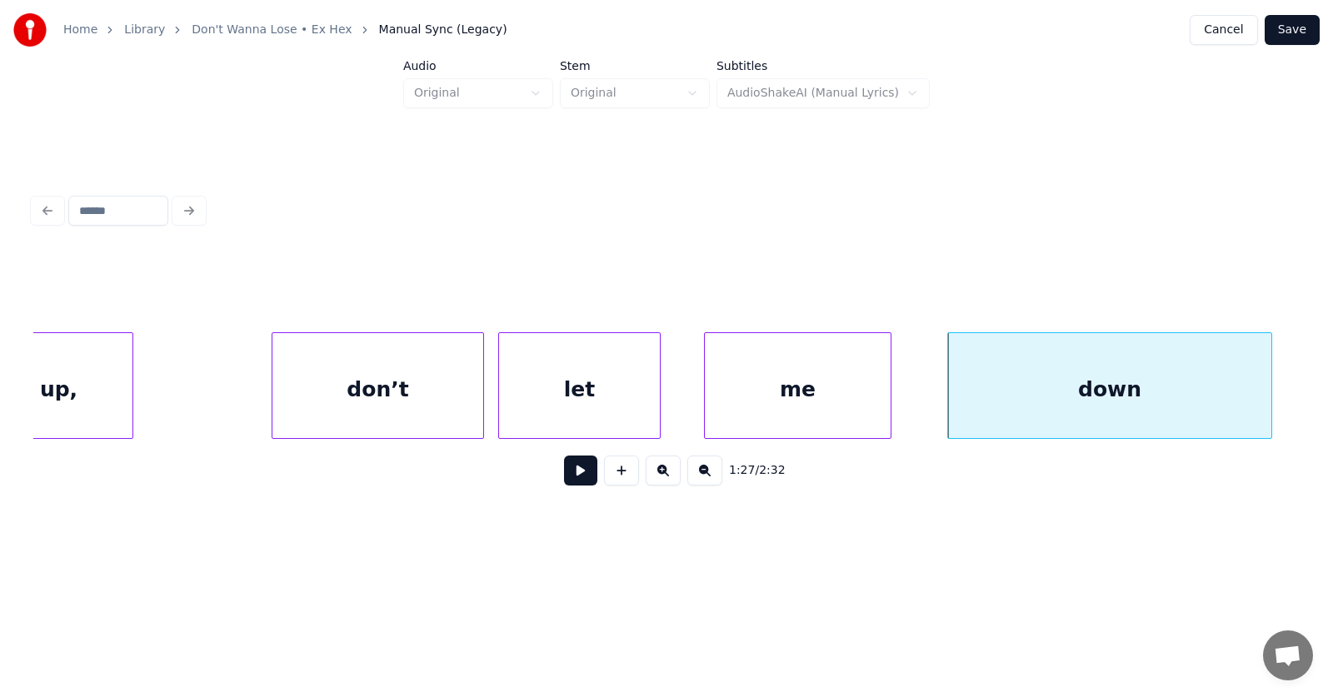
click at [577, 481] on button at bounding box center [580, 471] width 33 height 30
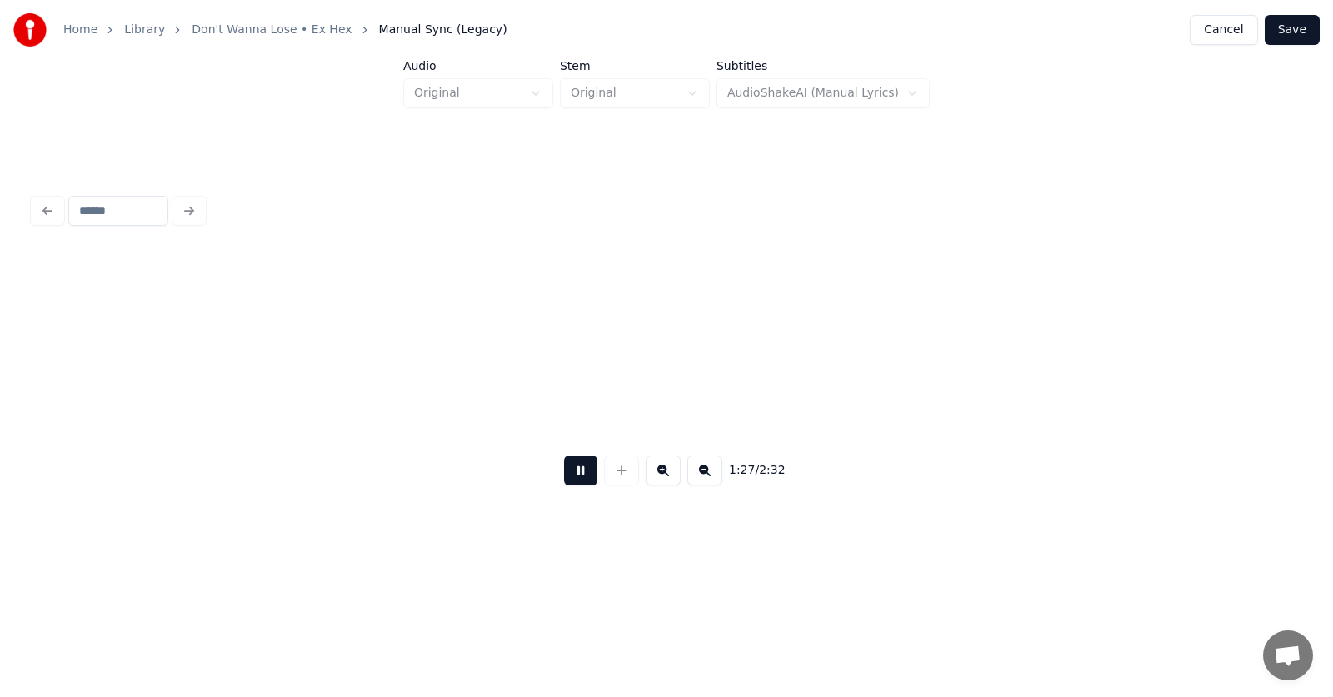
scroll to position [0, 54882]
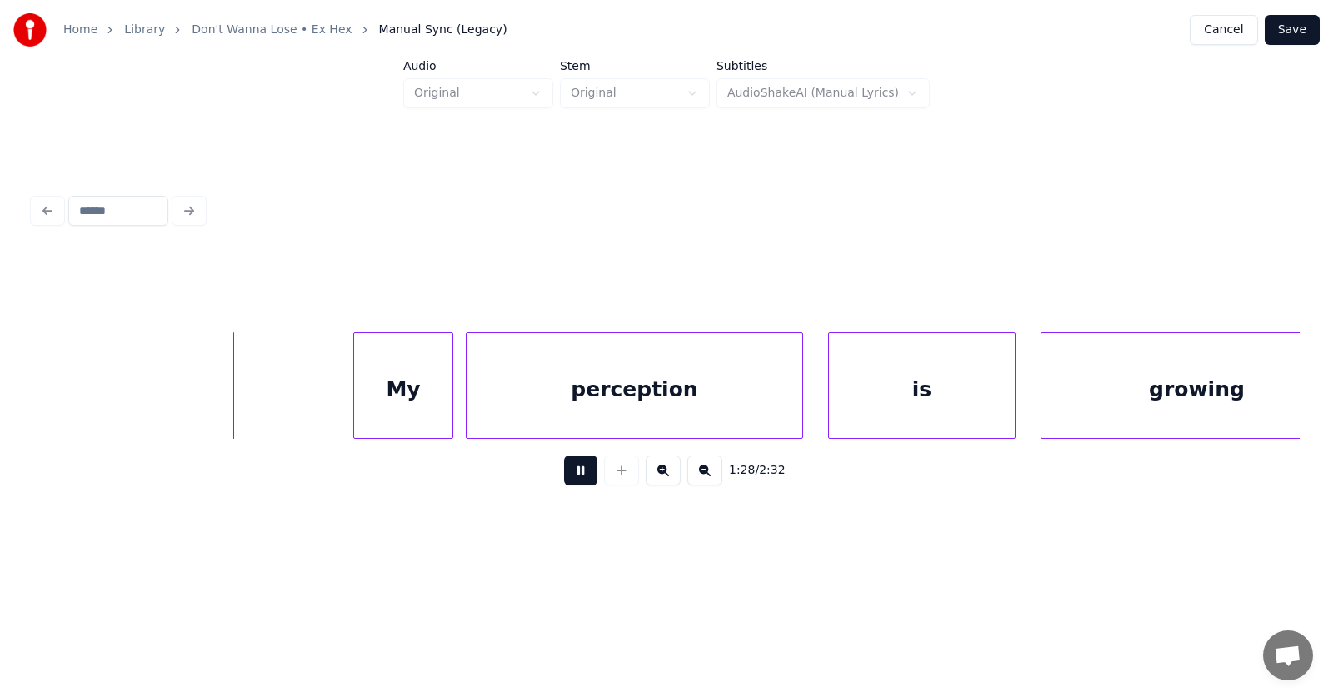
click at [572, 481] on button at bounding box center [580, 471] width 33 height 30
click at [377, 407] on div "My" at bounding box center [369, 389] width 98 height 113
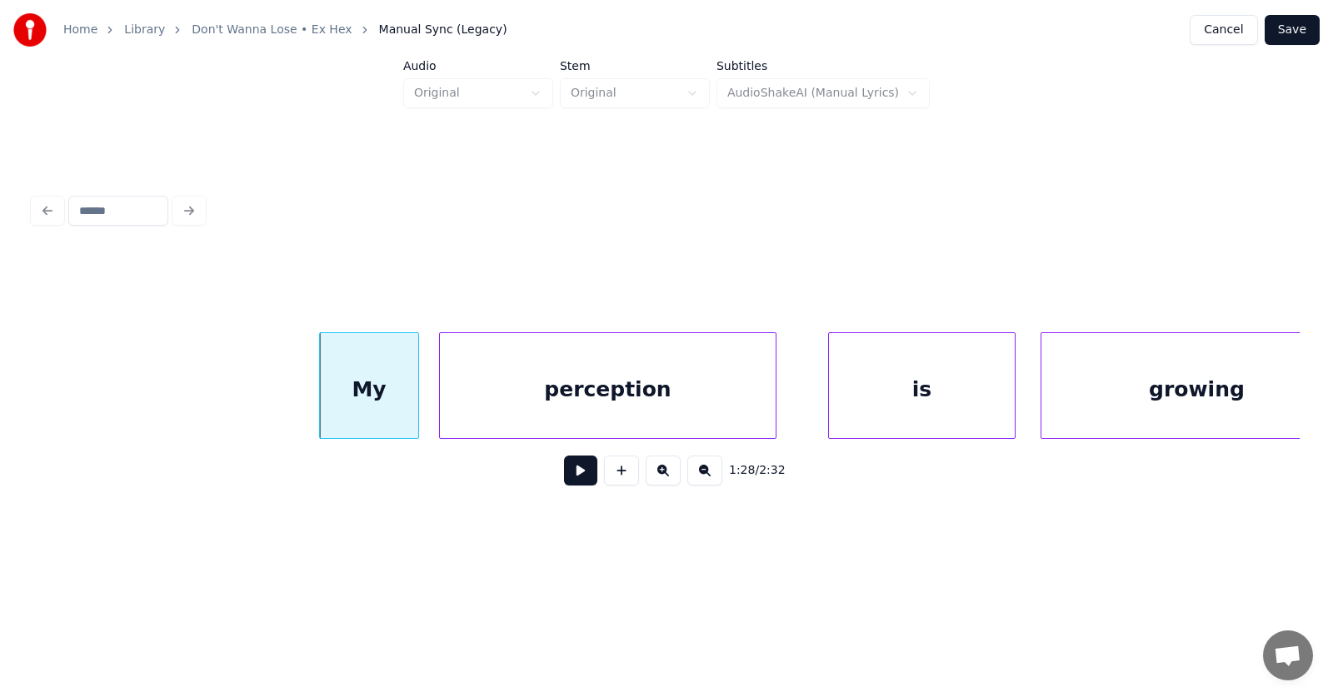
click at [535, 411] on div "perception" at bounding box center [608, 389] width 336 height 113
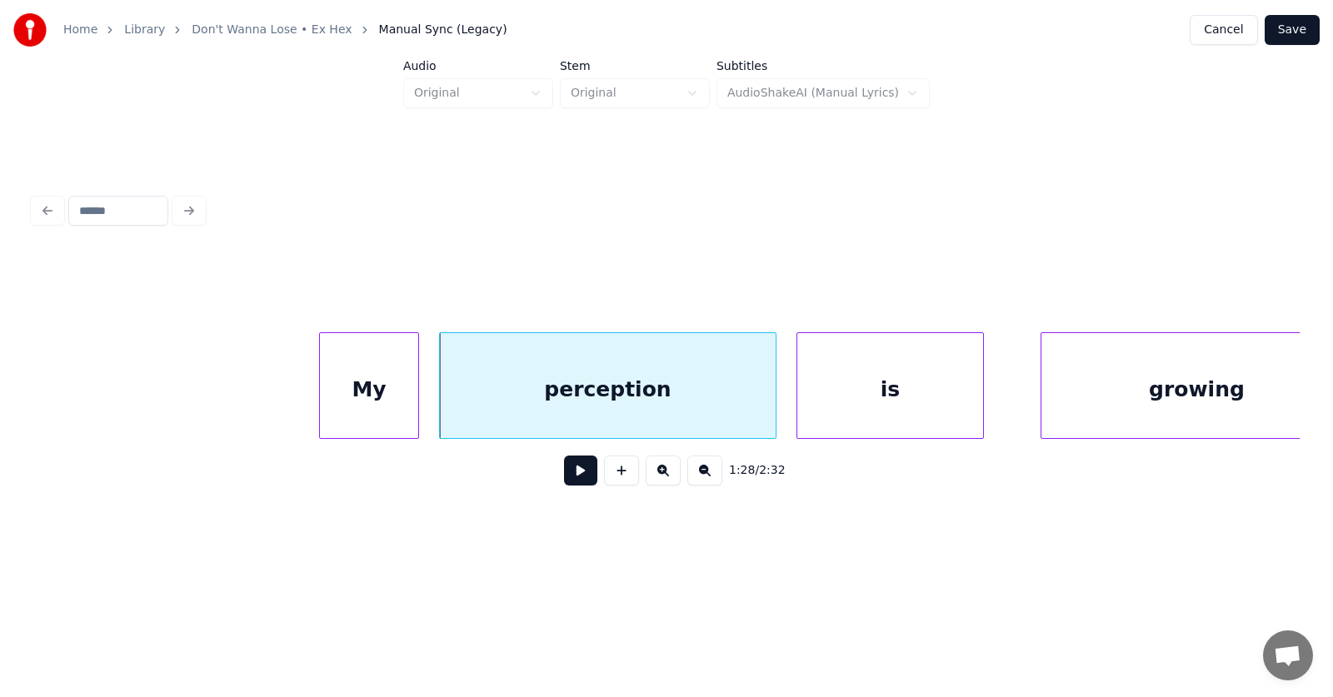
click at [878, 400] on div "is" at bounding box center [890, 389] width 186 height 113
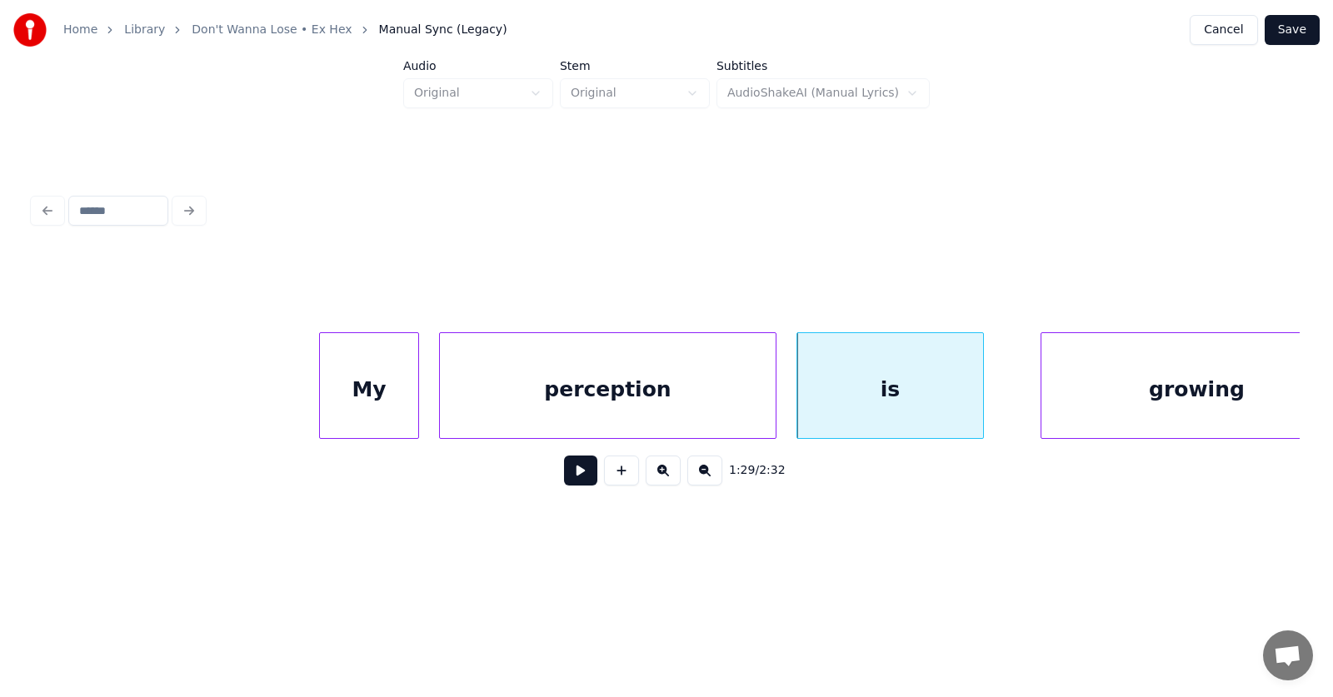
scroll to position [0, 54931]
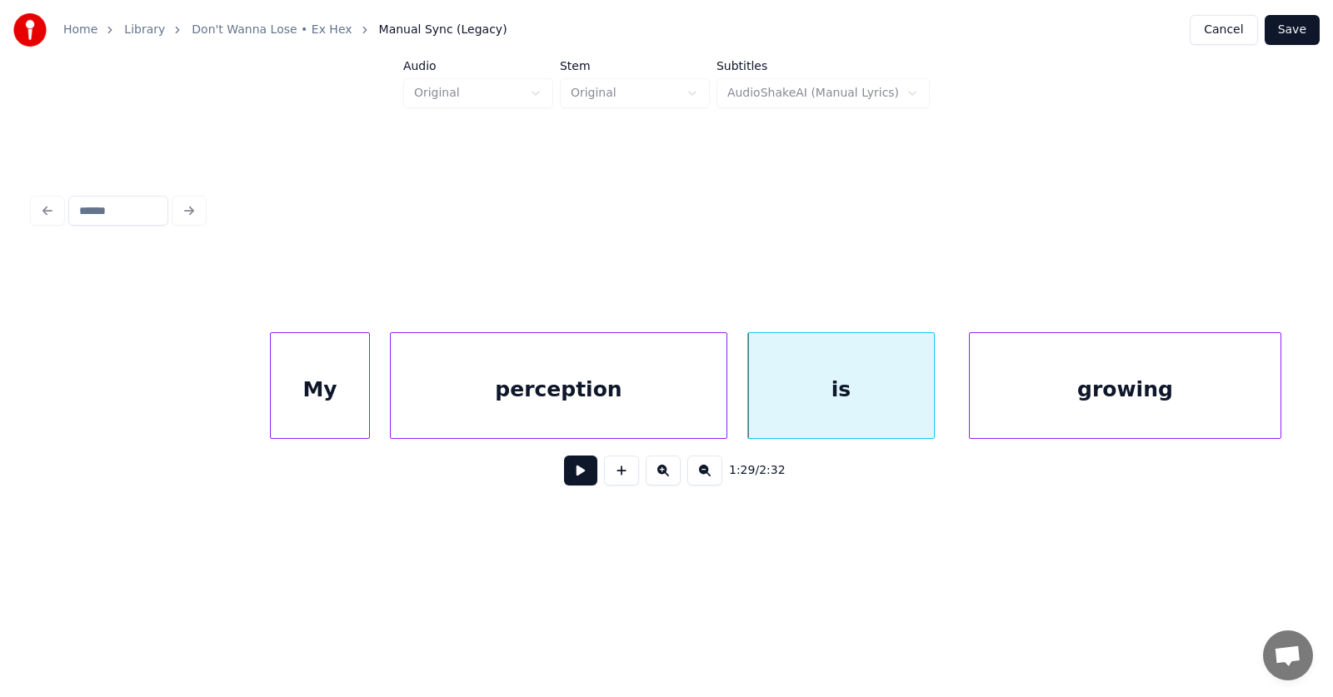
click at [1065, 392] on div "growing" at bounding box center [1125, 389] width 311 height 113
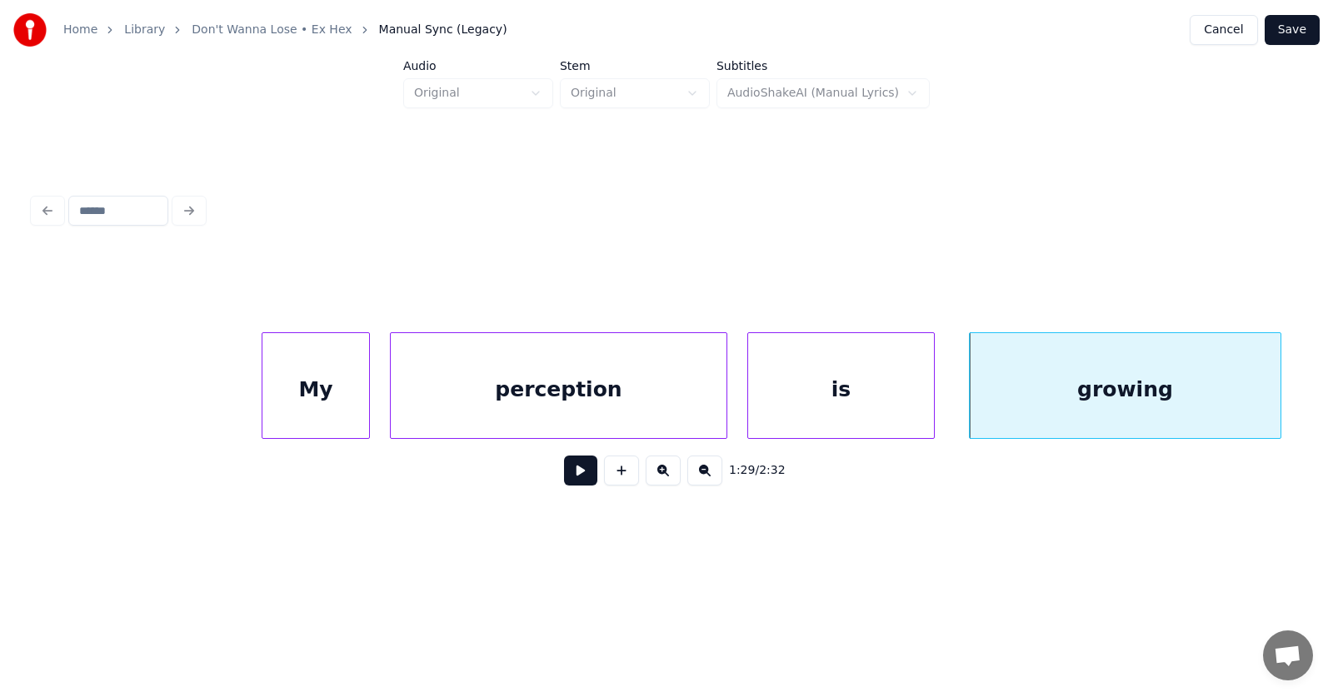
click at [264, 392] on div at bounding box center [264, 385] width 5 height 105
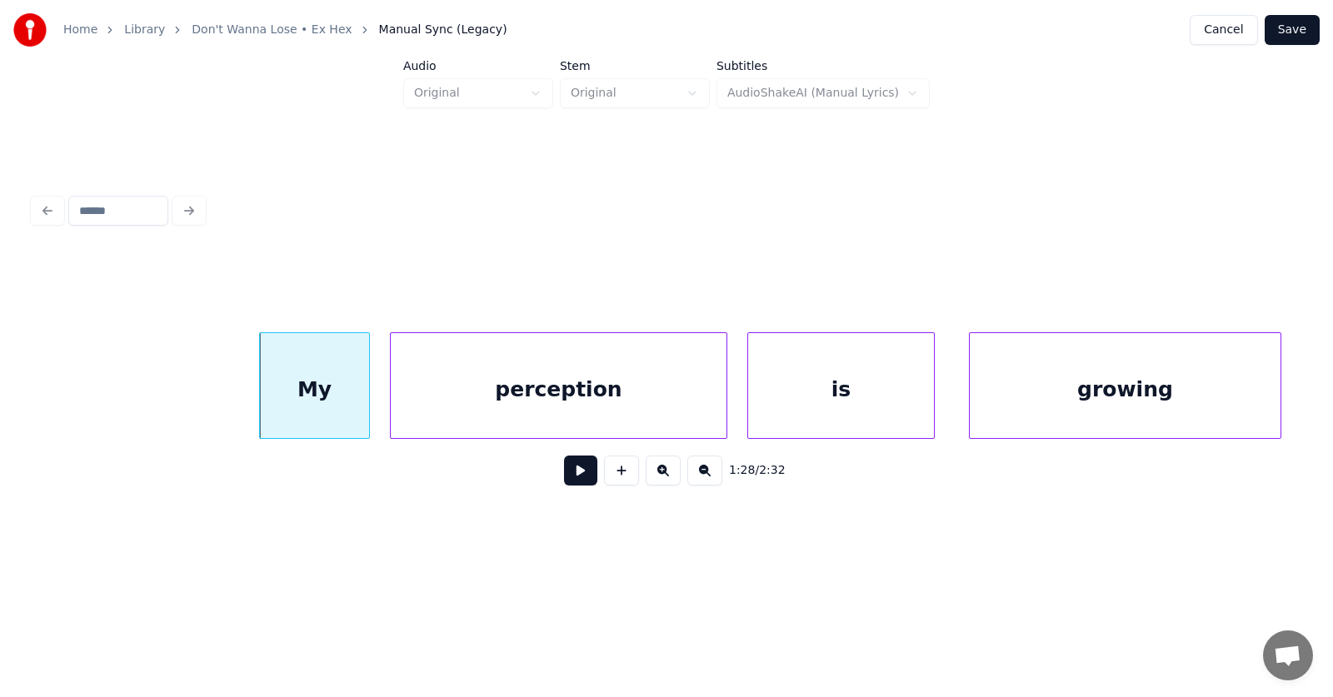
click at [564, 475] on button at bounding box center [580, 471] width 33 height 30
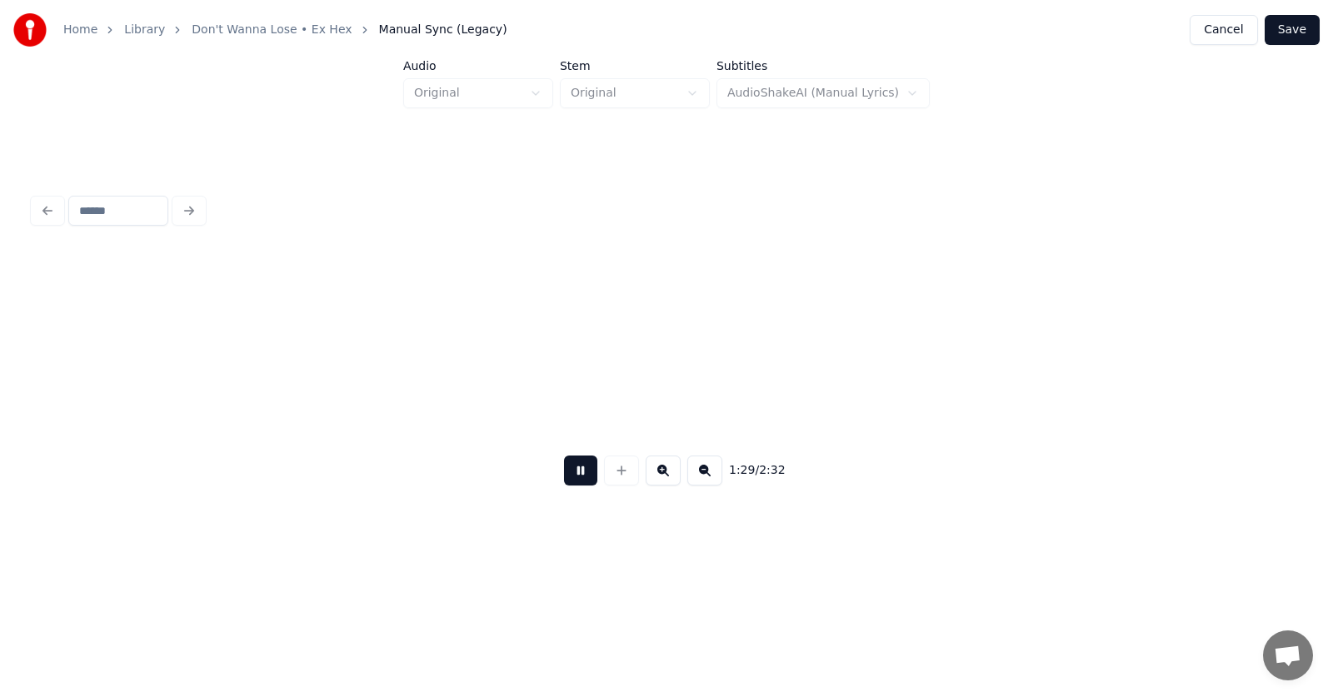
scroll to position [0, 56208]
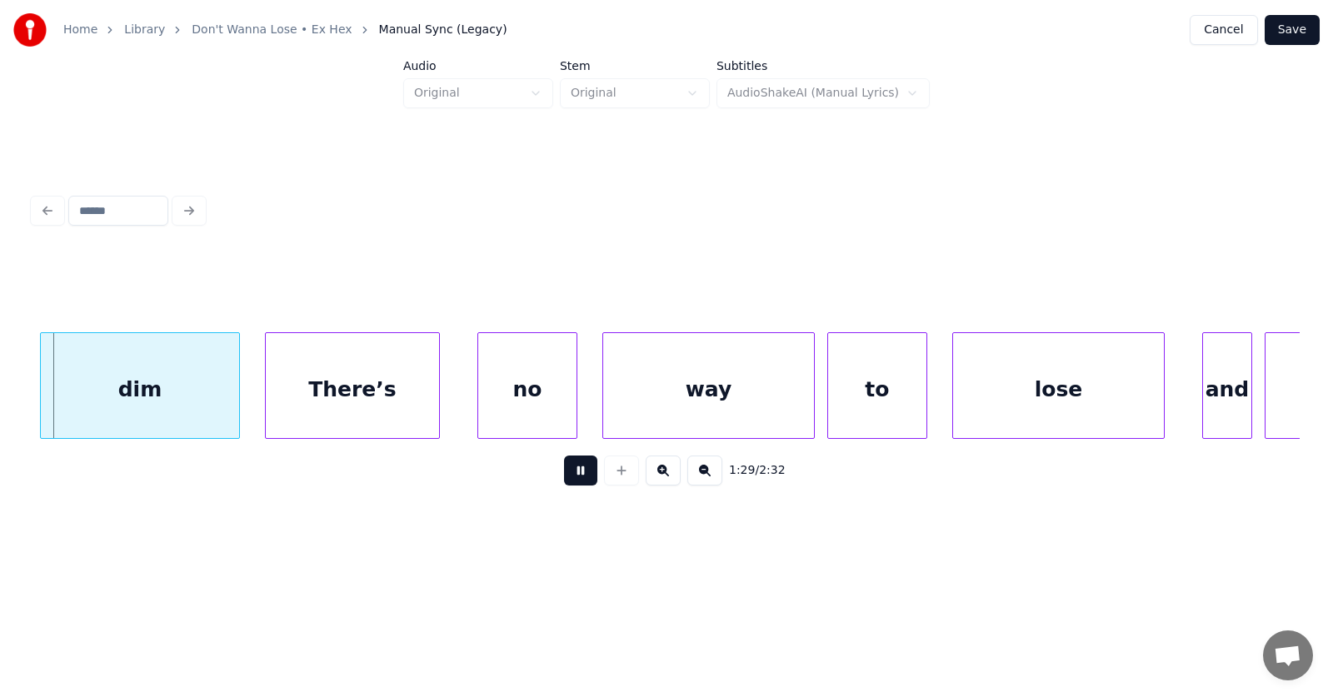
click at [564, 475] on button at bounding box center [580, 471] width 33 height 30
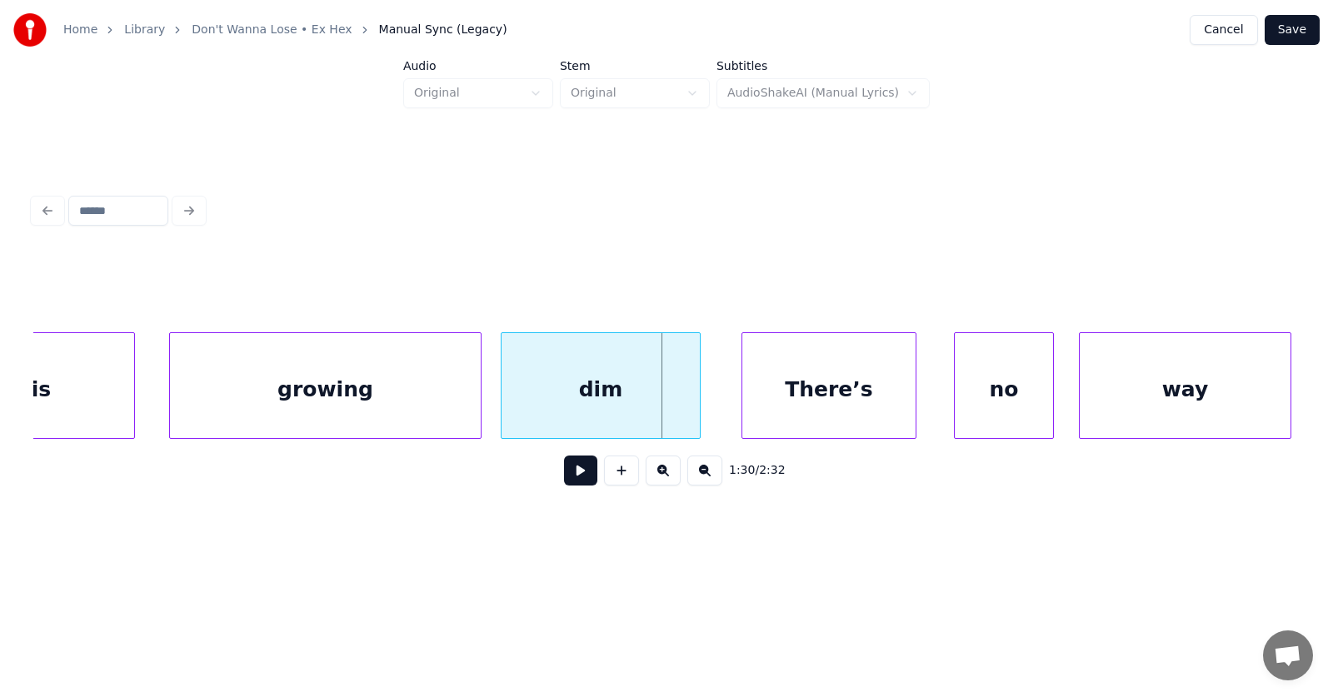
click at [603, 415] on div "dim" at bounding box center [601, 389] width 198 height 113
click at [808, 416] on div "There’s" at bounding box center [805, 389] width 173 height 113
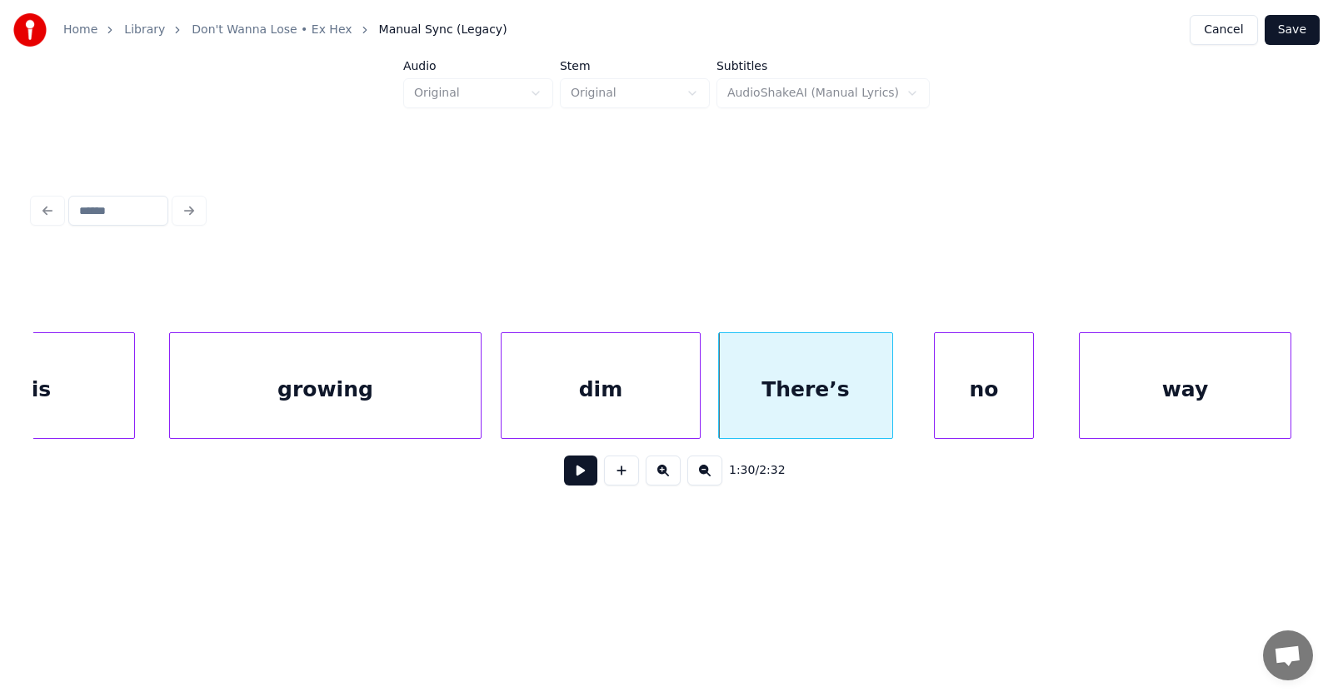
click at [999, 407] on div "no" at bounding box center [984, 389] width 98 height 113
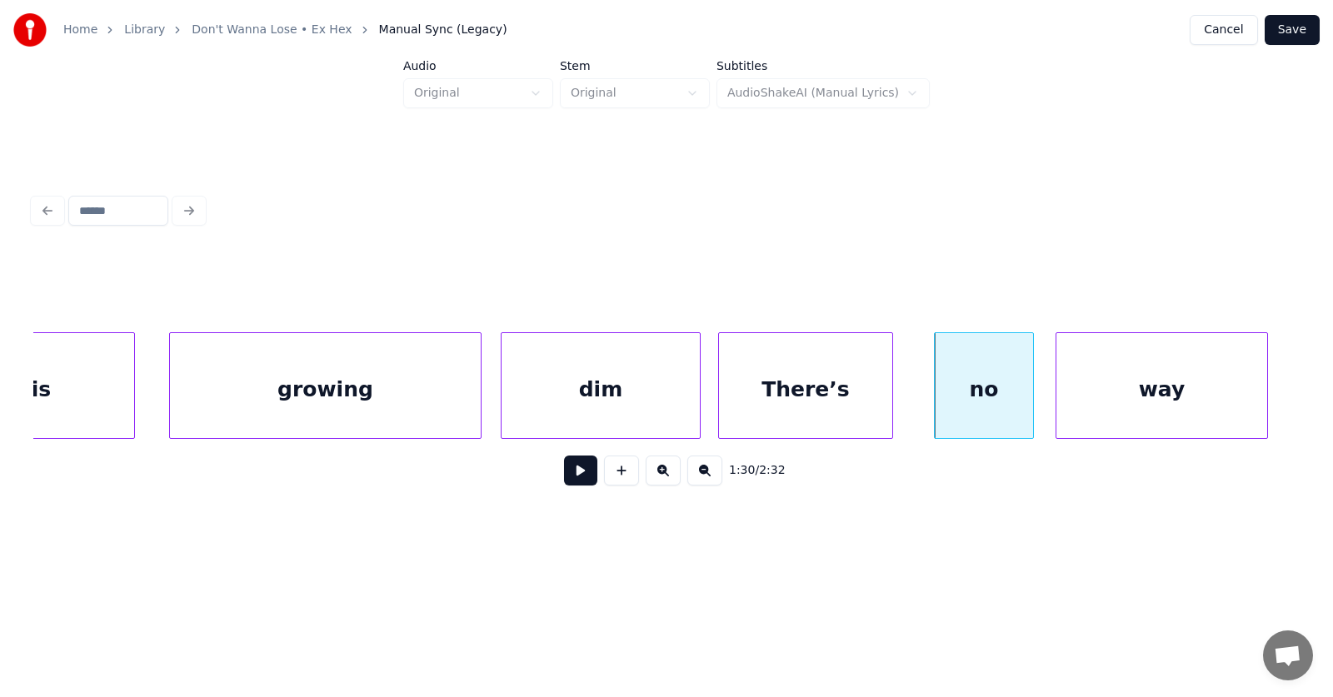
click at [1113, 403] on div "way" at bounding box center [1161, 389] width 211 height 113
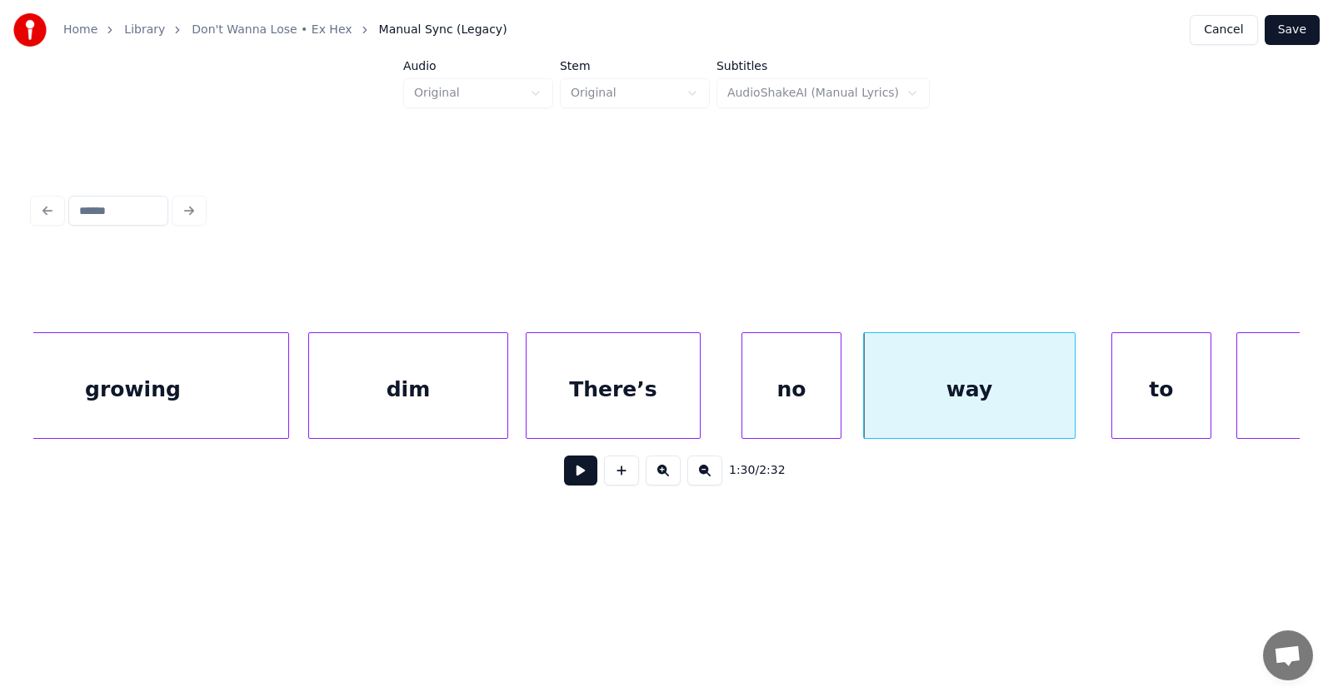
scroll to position [0, 56115]
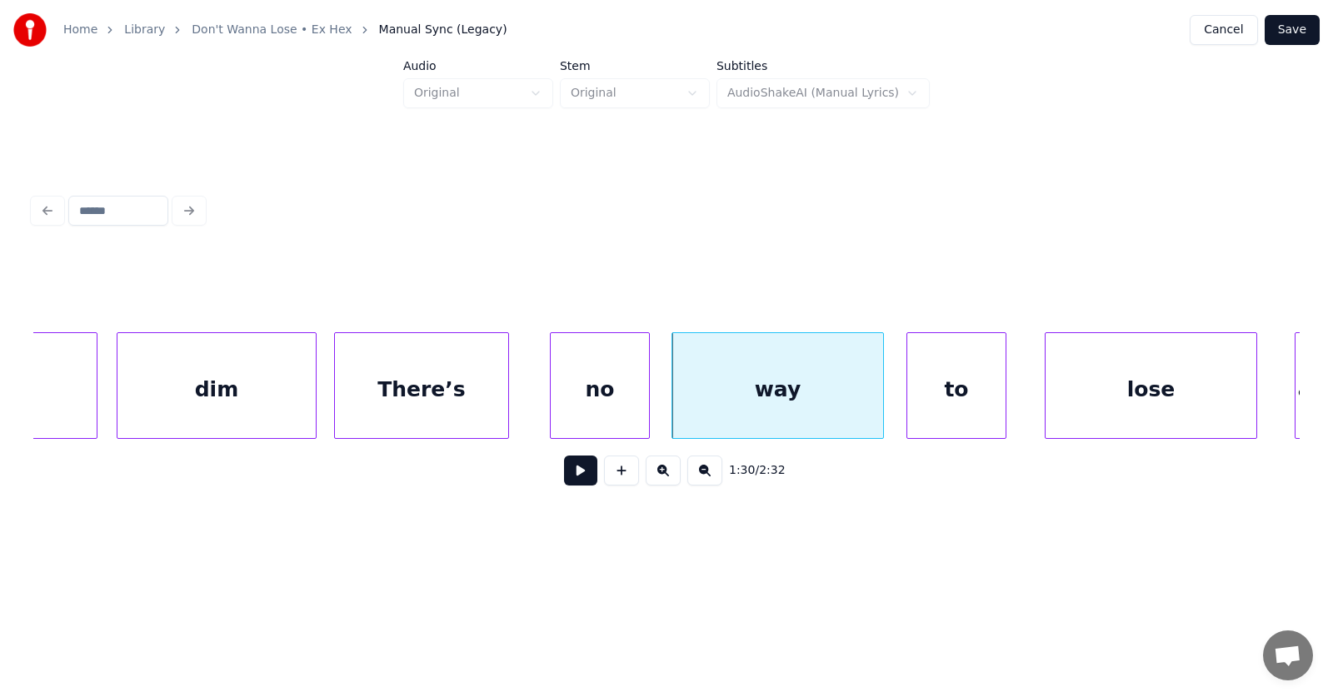
click at [936, 399] on div "to" at bounding box center [956, 389] width 98 height 113
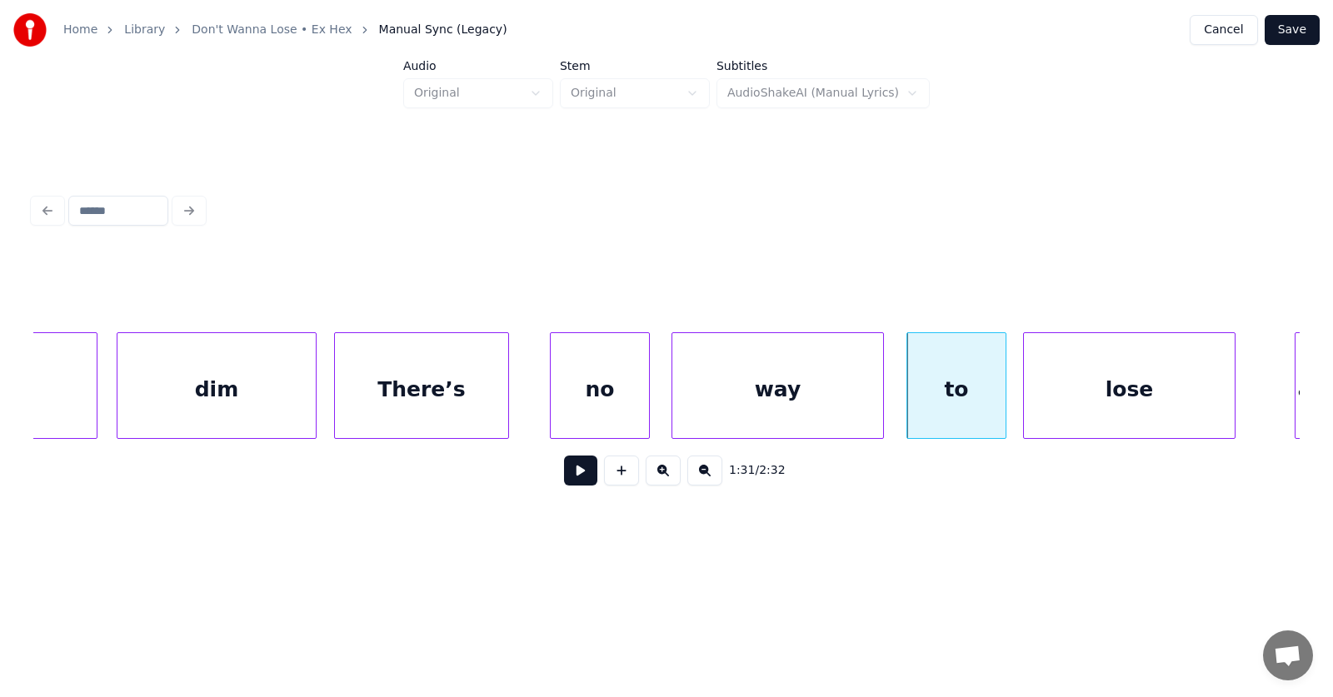
click at [1078, 402] on div "lose" at bounding box center [1129, 389] width 211 height 113
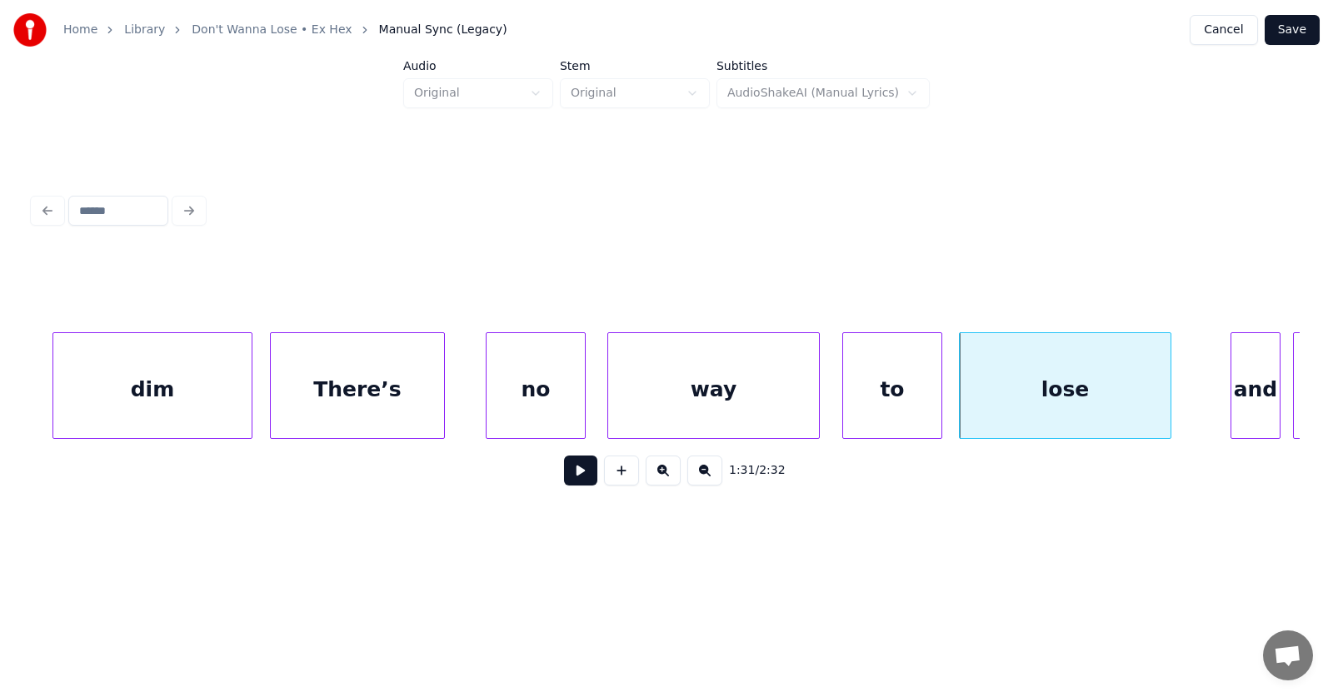
scroll to position [0, 56499]
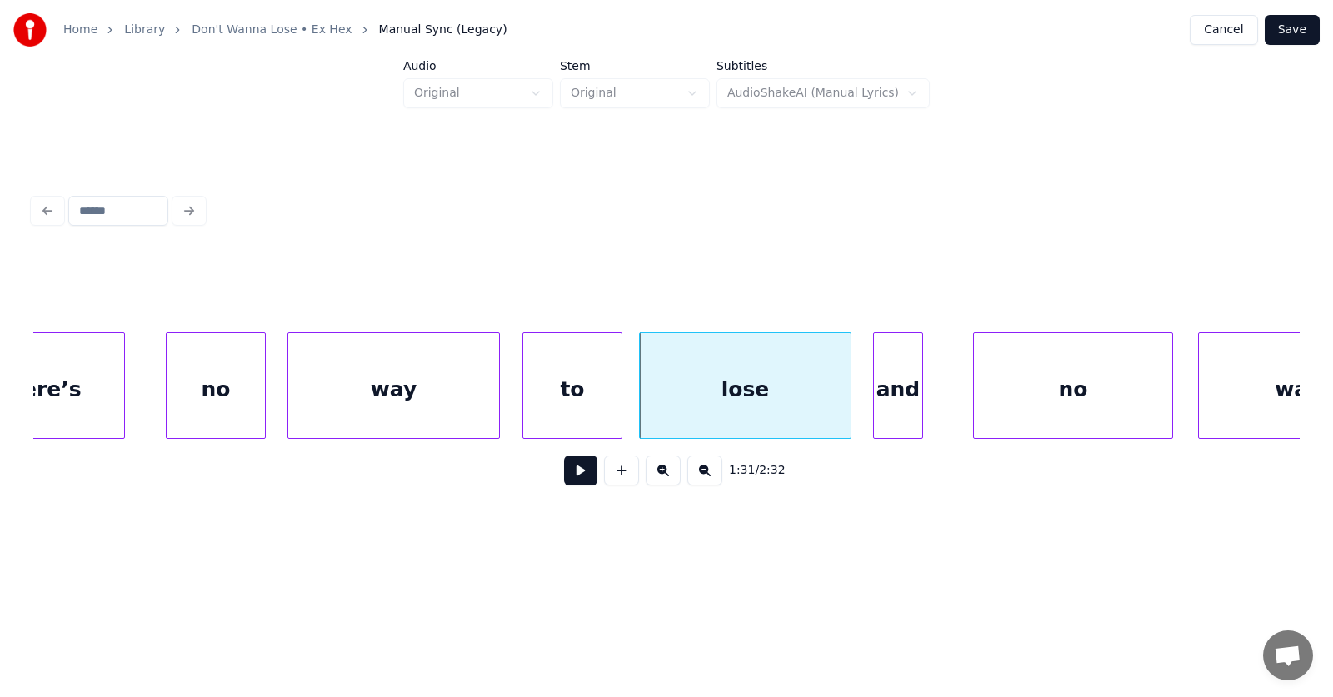
click at [884, 407] on div "and" at bounding box center [898, 389] width 48 height 113
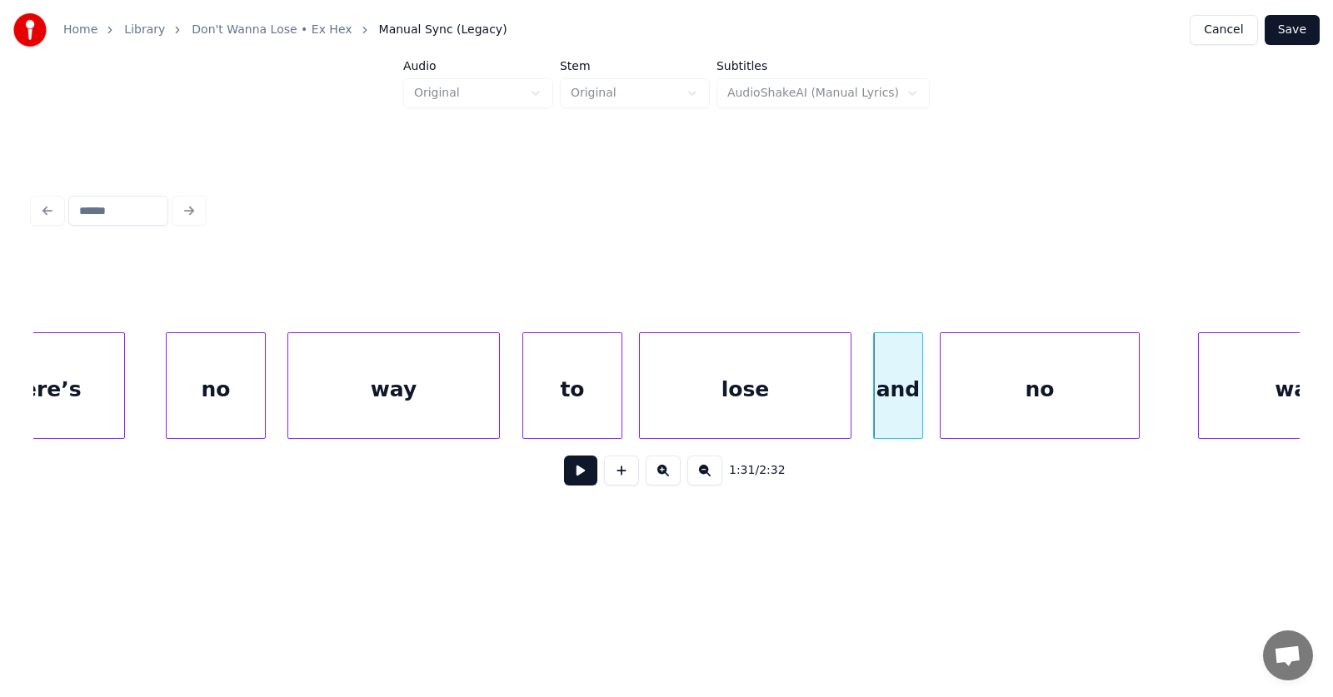
click at [1003, 411] on div "no" at bounding box center [1040, 389] width 198 height 113
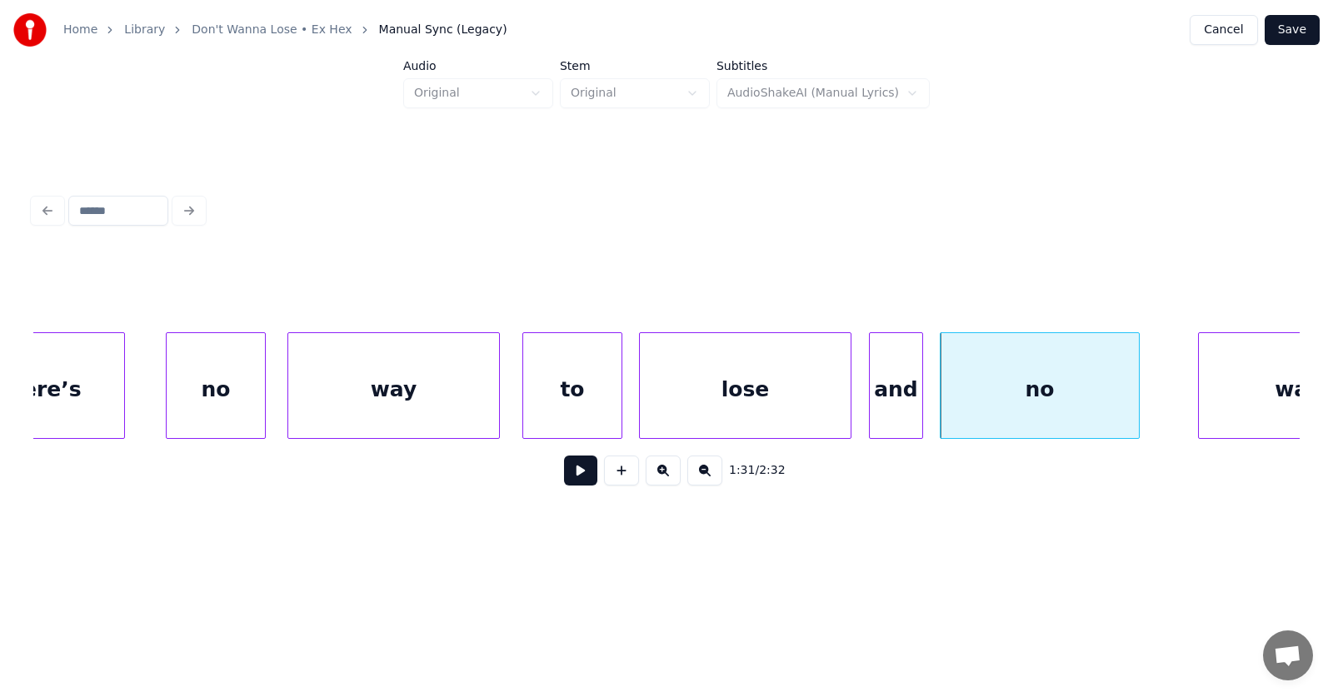
click at [874, 418] on div at bounding box center [872, 385] width 5 height 105
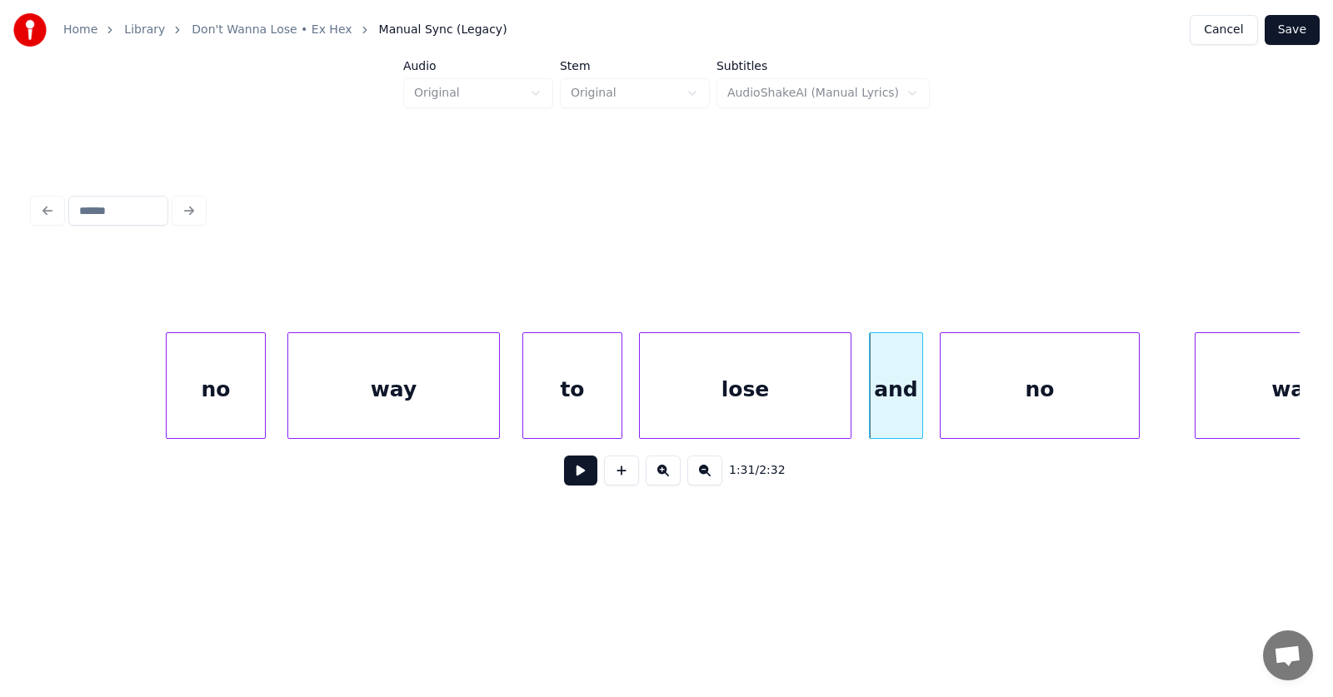
scroll to position [0, 56594]
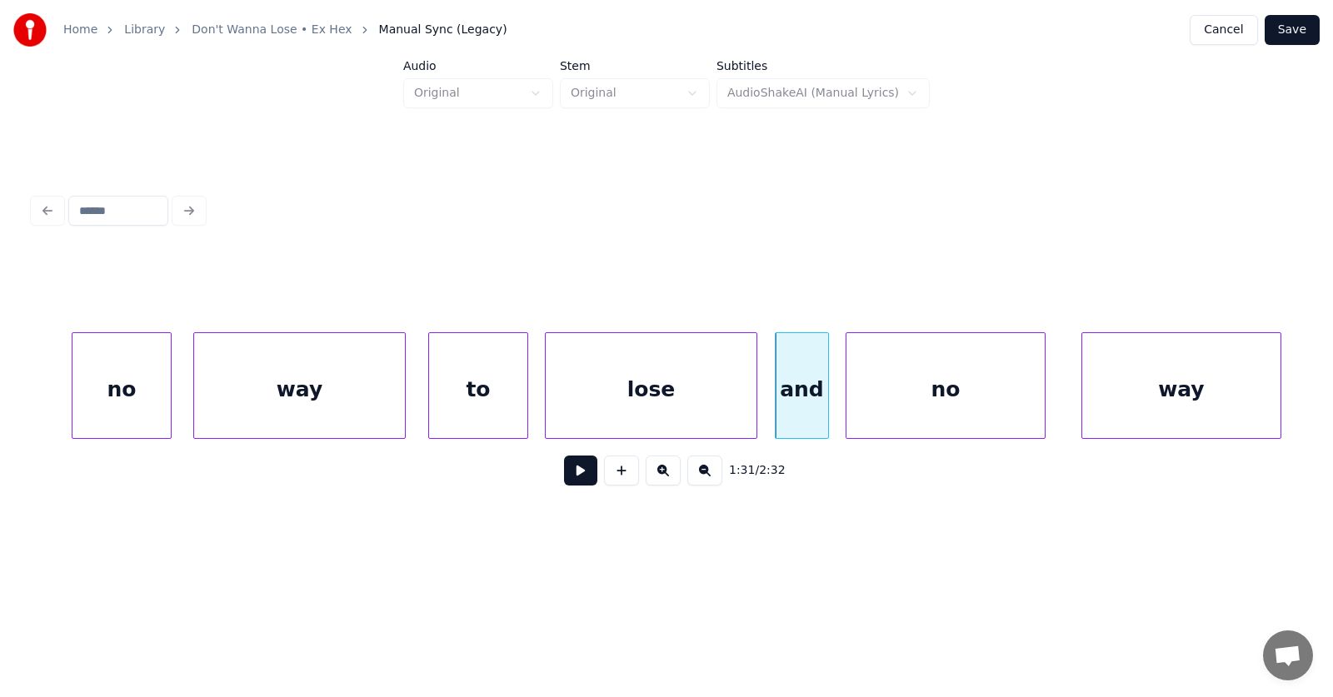
click at [1219, 406] on div "way" at bounding box center [1181, 389] width 198 height 113
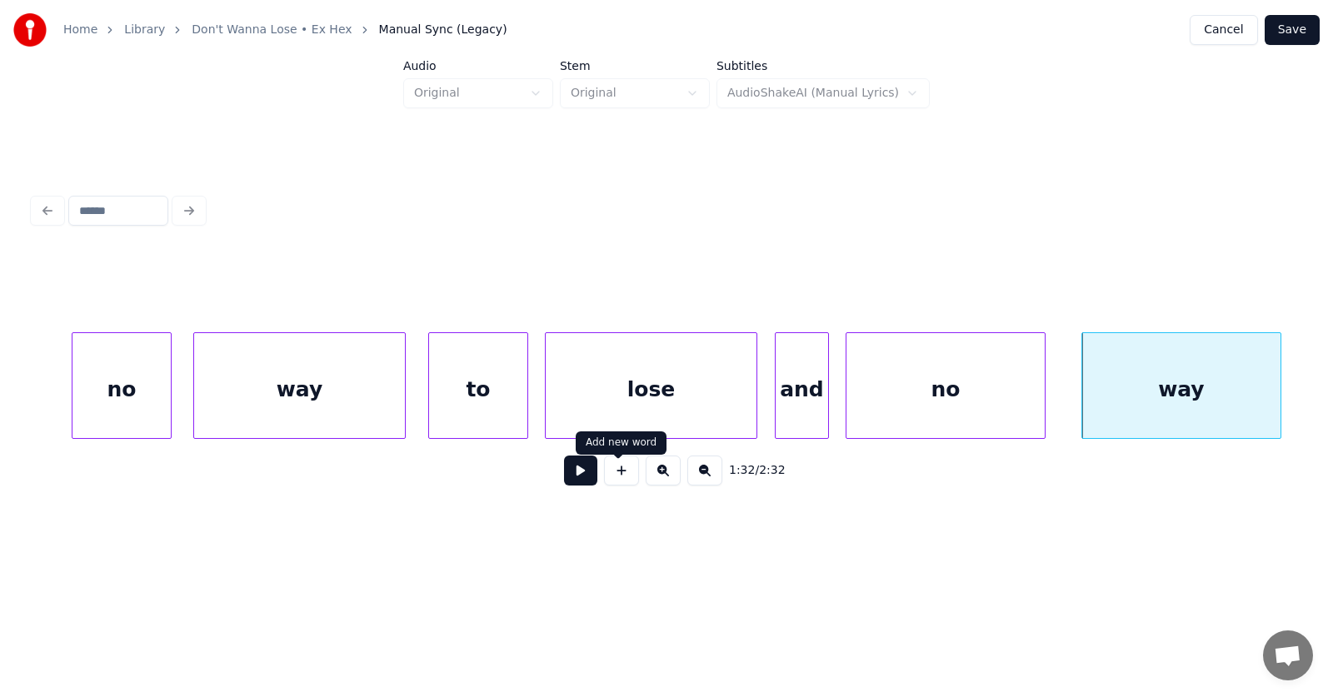
click at [573, 474] on button at bounding box center [580, 471] width 33 height 30
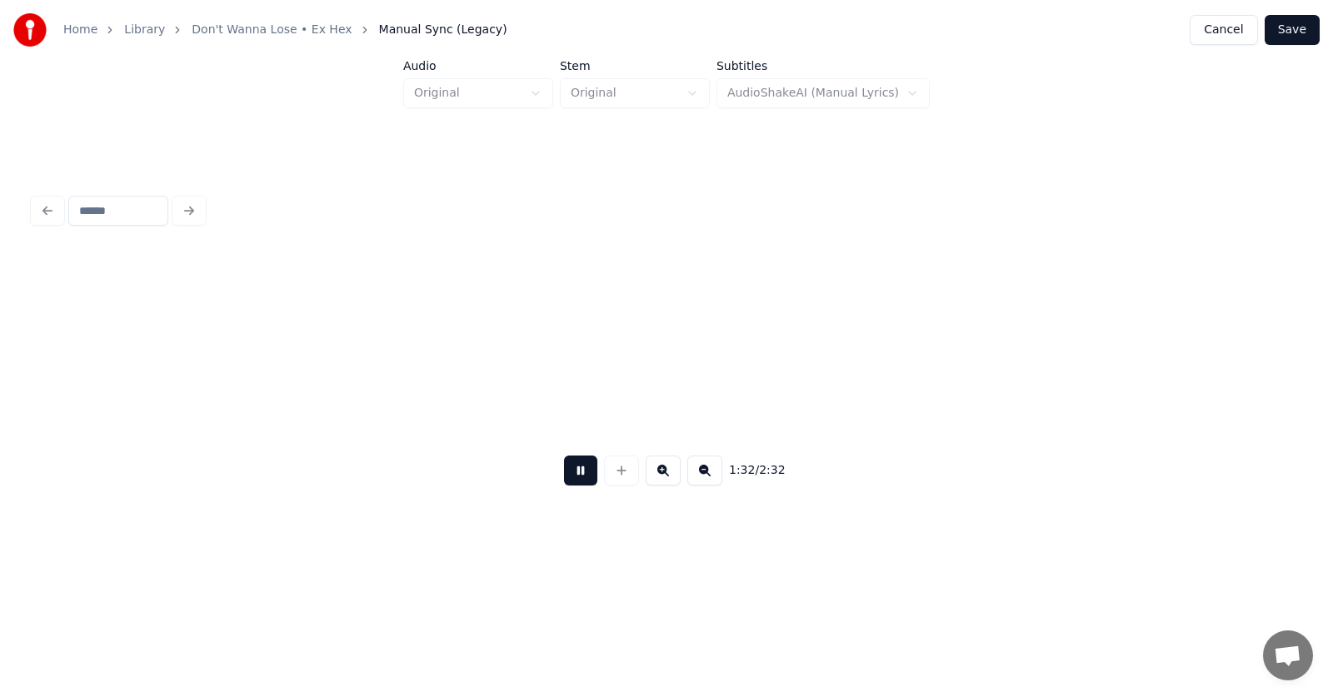
scroll to position [0, 57860]
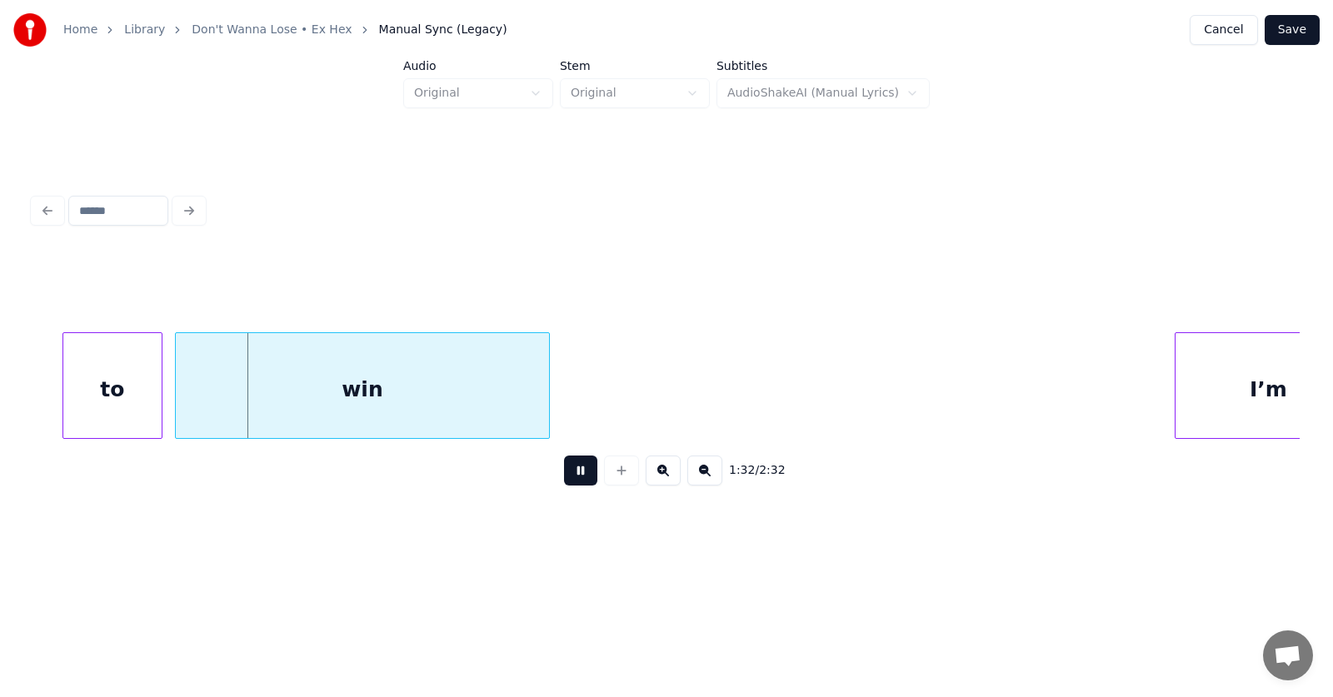
click at [573, 474] on button at bounding box center [580, 471] width 33 height 30
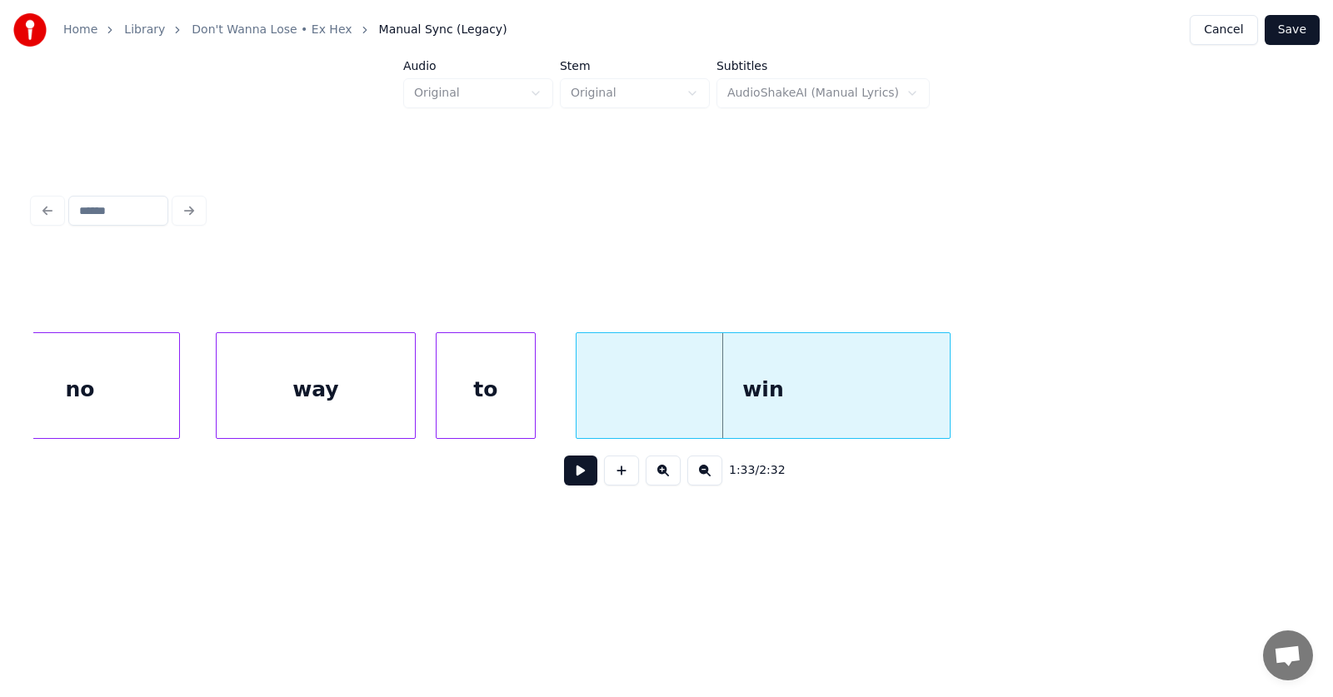
click at [496, 413] on div "to" at bounding box center [486, 389] width 98 height 113
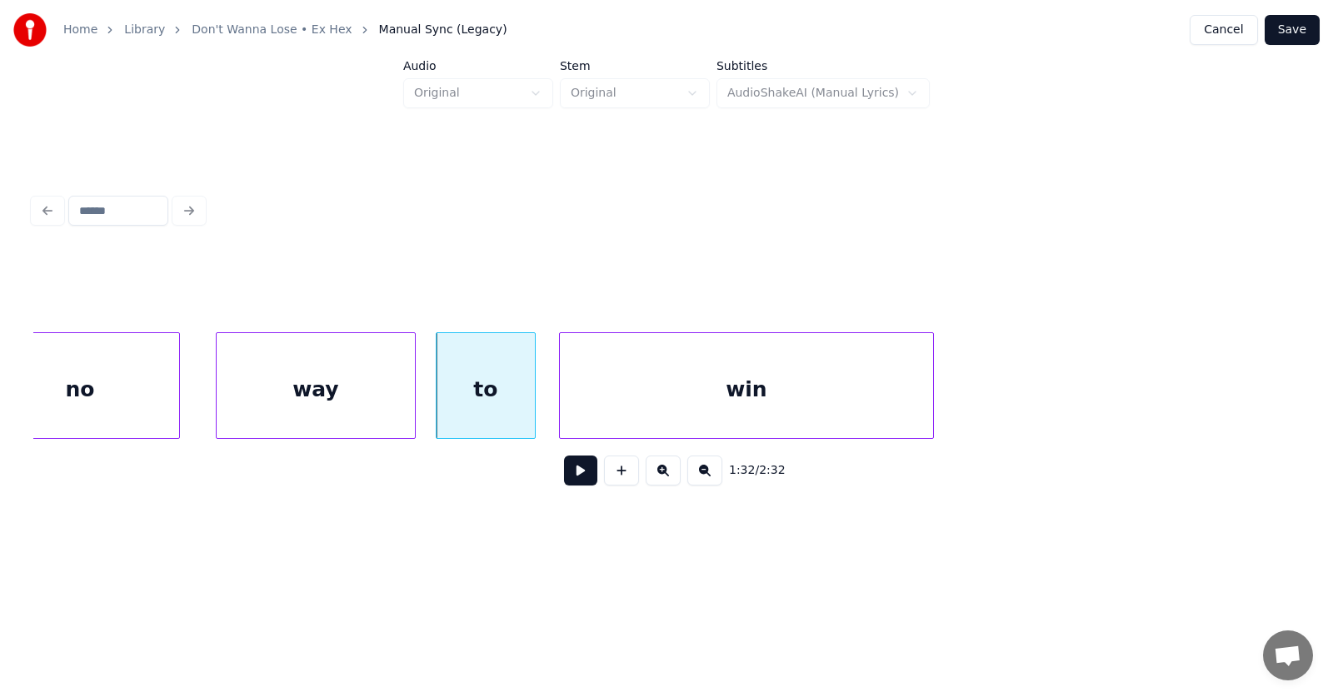
click at [629, 413] on div "win" at bounding box center [746, 389] width 373 height 113
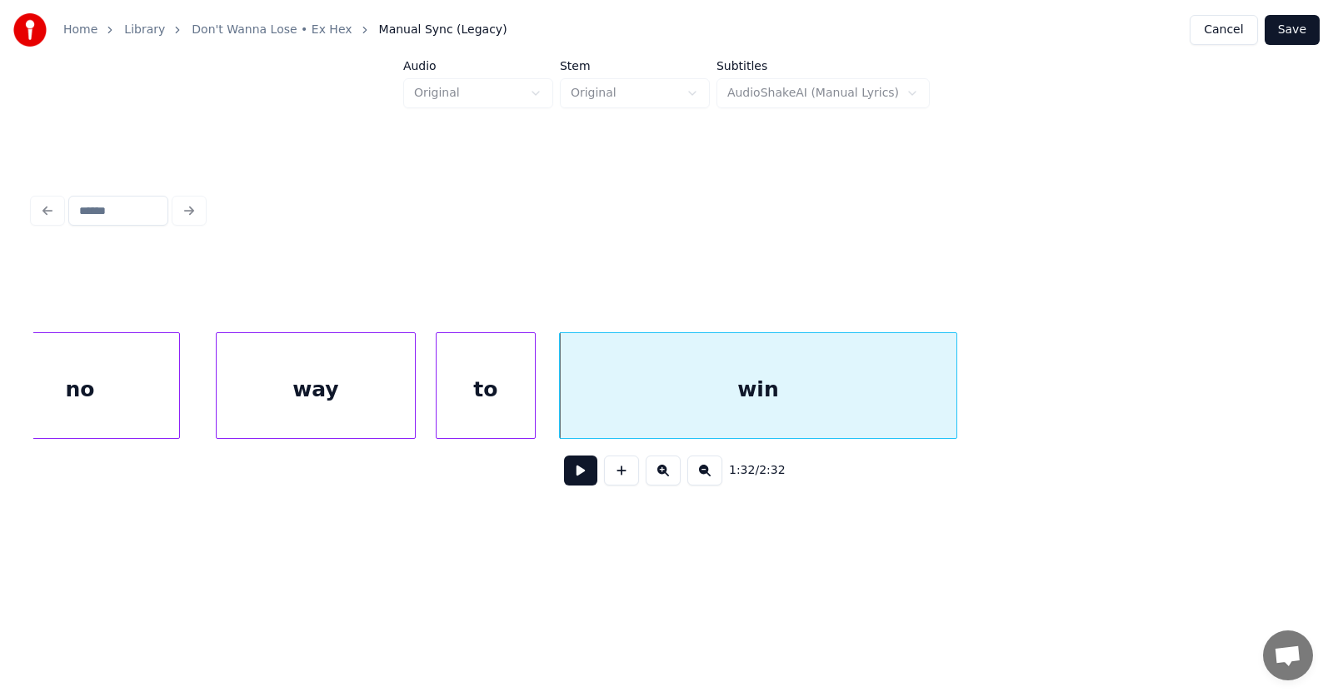
click at [956, 387] on div at bounding box center [954, 385] width 5 height 105
click at [569, 480] on button at bounding box center [580, 471] width 33 height 30
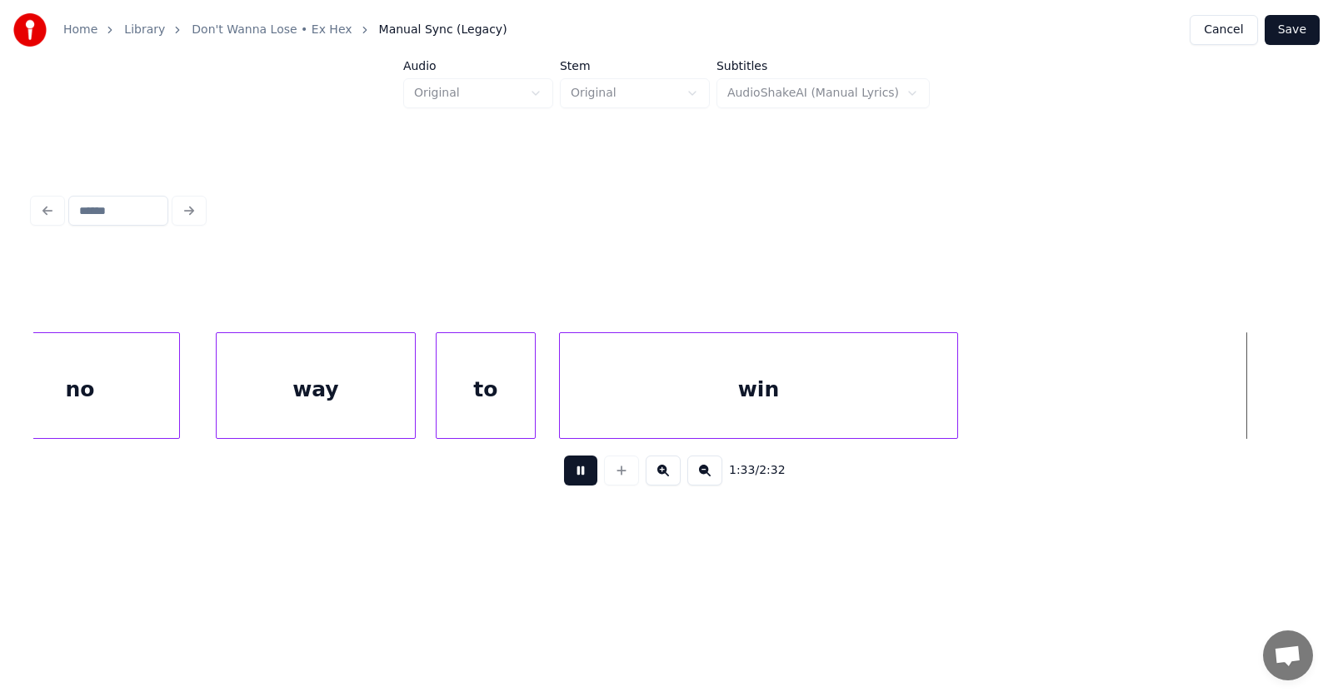
scroll to position [0, 58730]
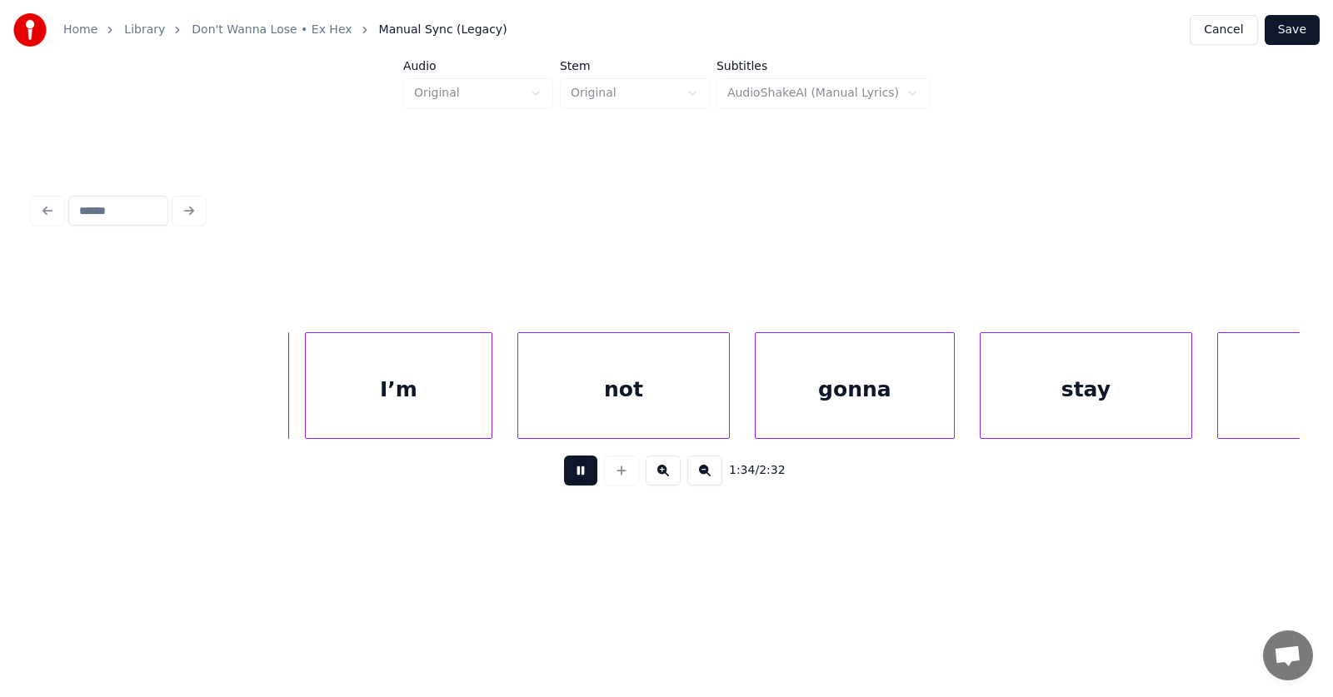
click at [569, 480] on button at bounding box center [580, 471] width 33 height 30
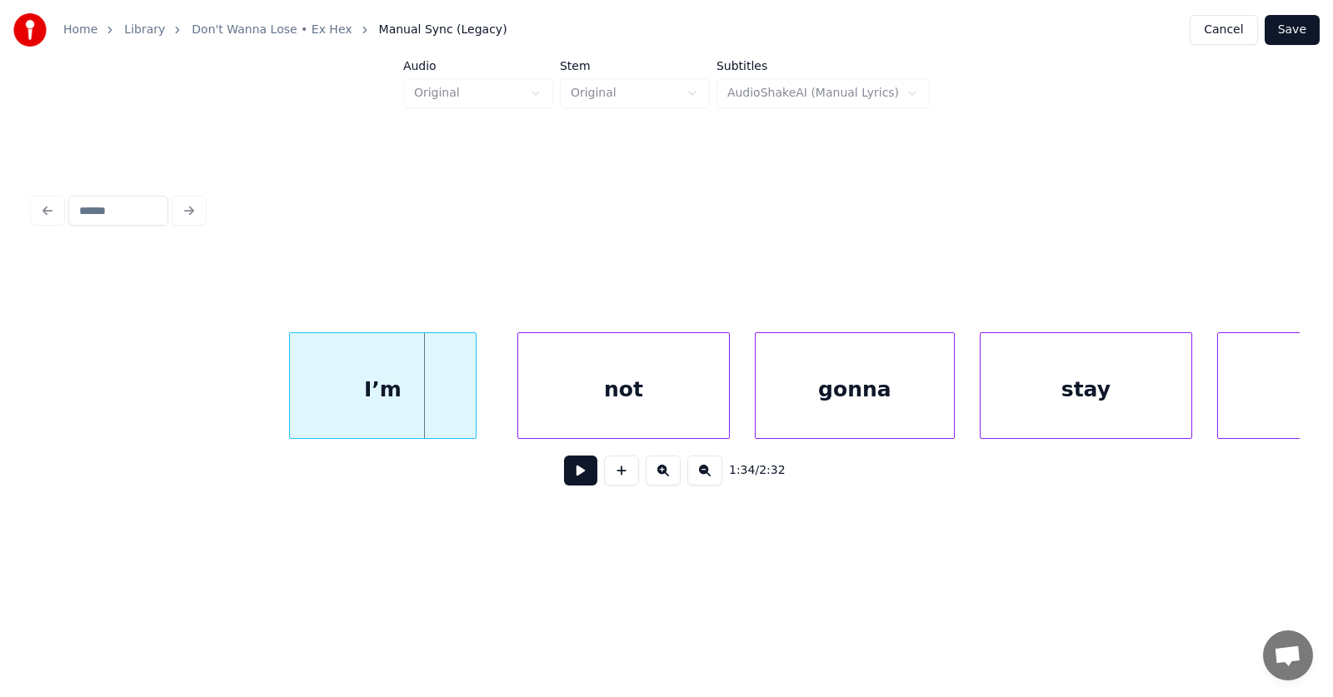
click at [409, 390] on div "I’m" at bounding box center [383, 389] width 186 height 113
click at [553, 394] on div "not" at bounding box center [599, 389] width 211 height 113
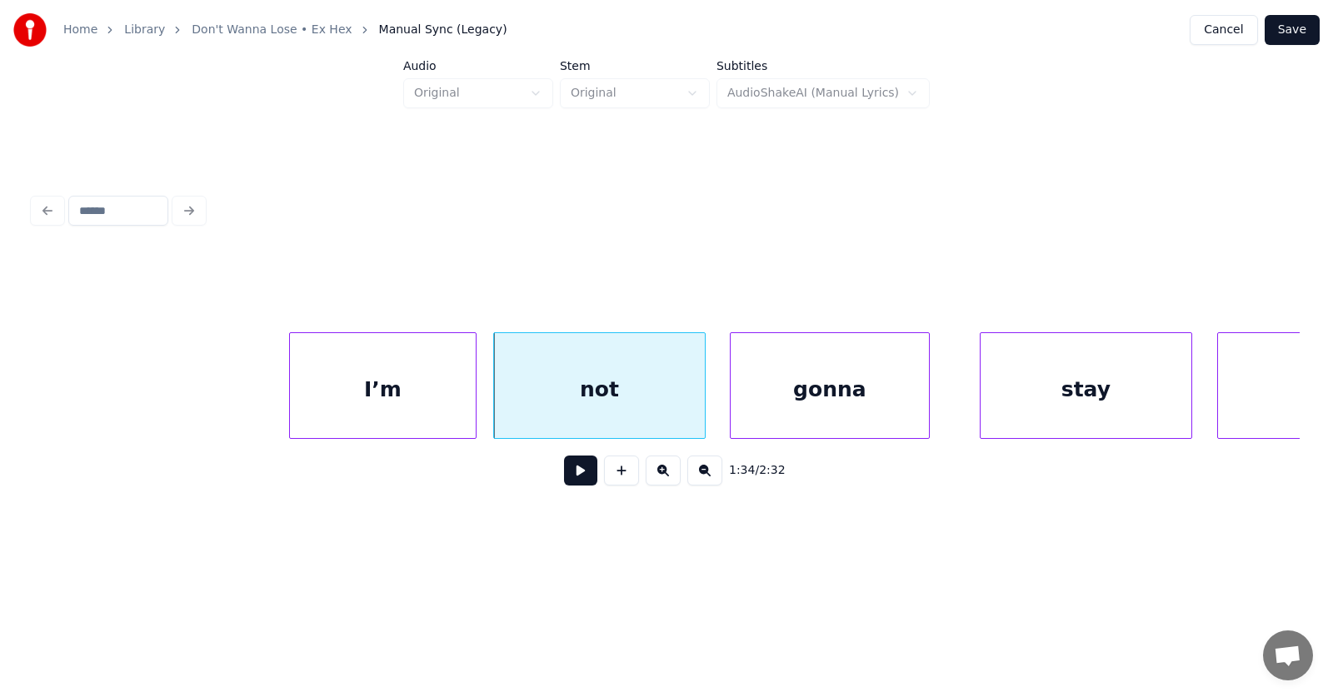
click at [782, 410] on div "gonna" at bounding box center [830, 389] width 198 height 113
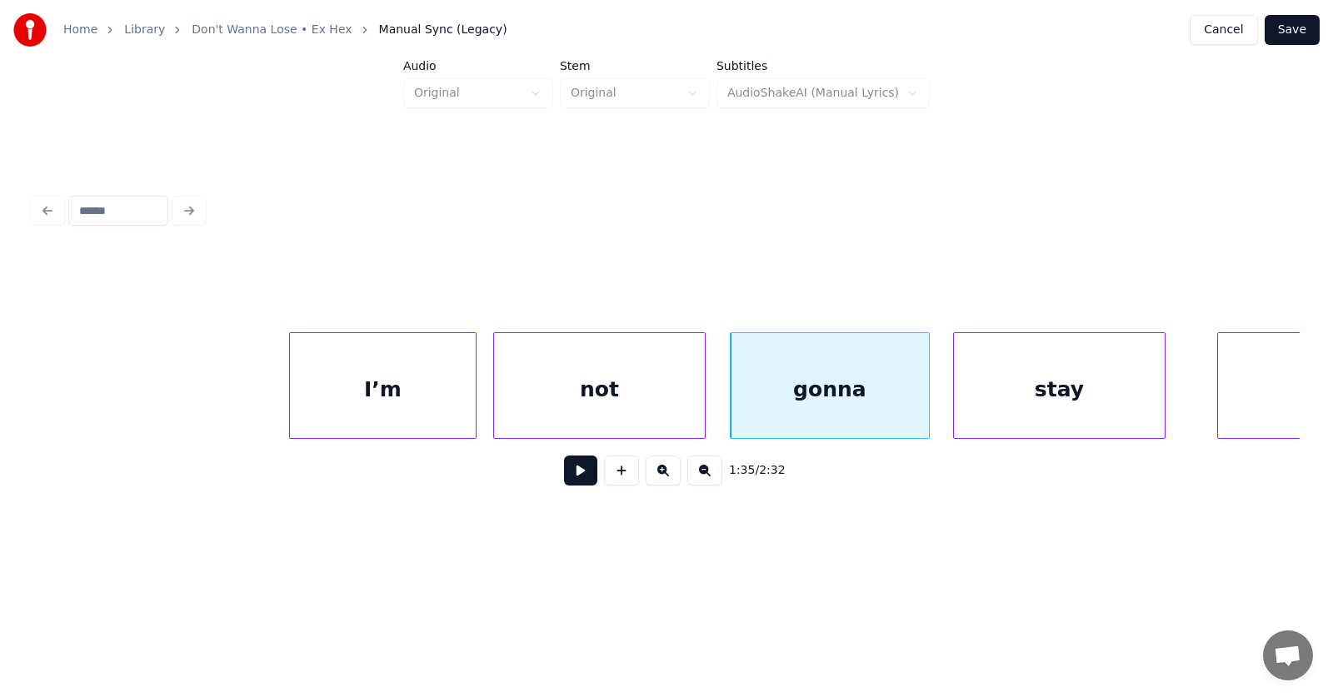
click at [1013, 405] on div "stay" at bounding box center [1059, 389] width 211 height 113
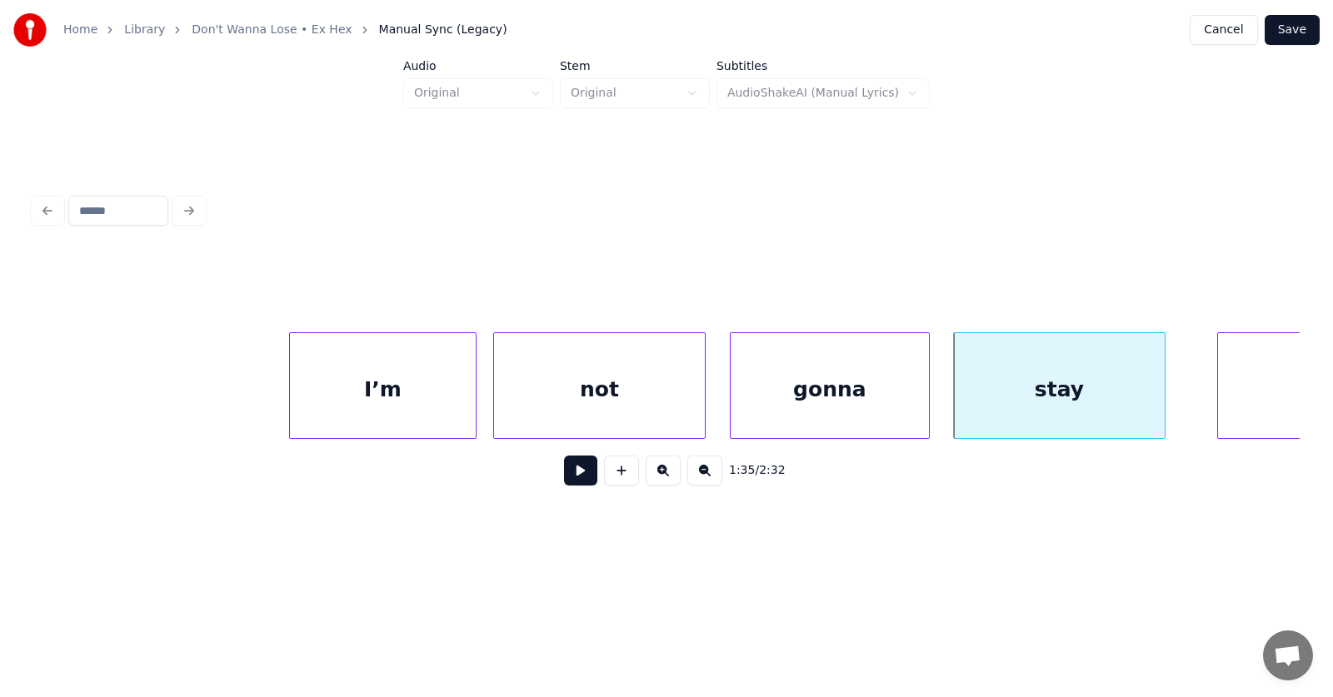
scroll to position [0, 58904]
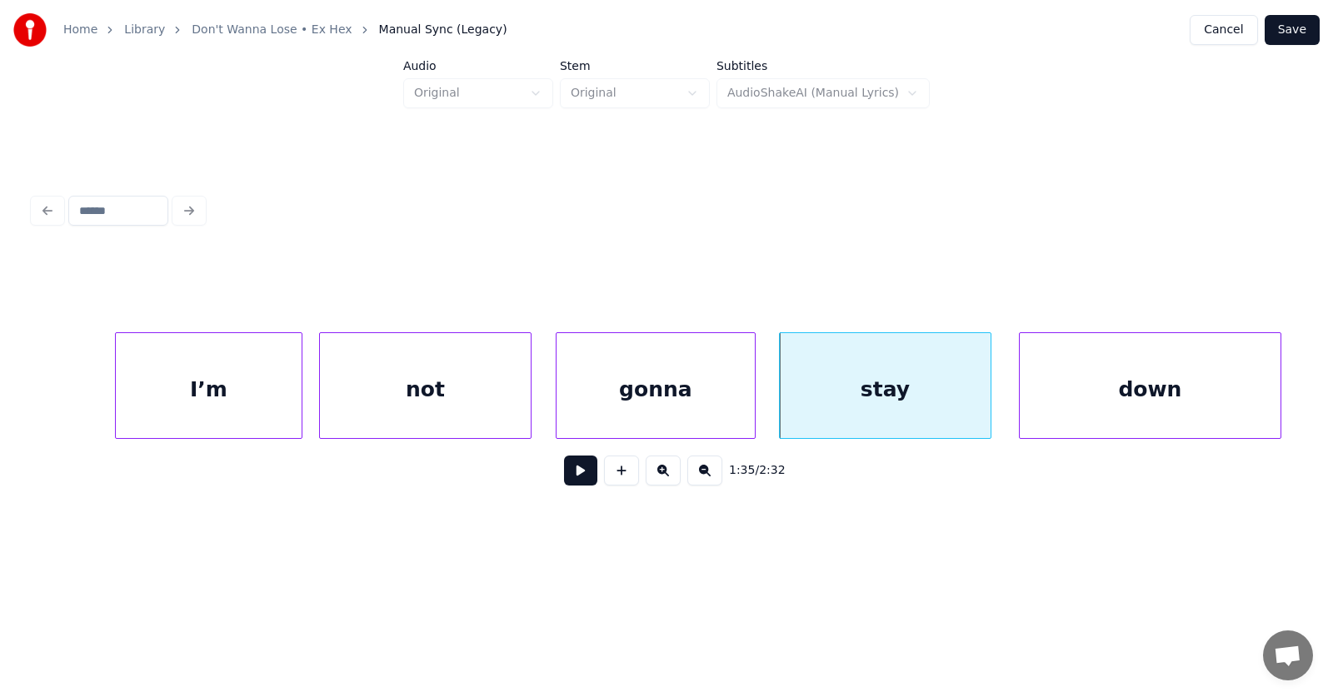
click at [1244, 387] on div "down" at bounding box center [1150, 389] width 261 height 113
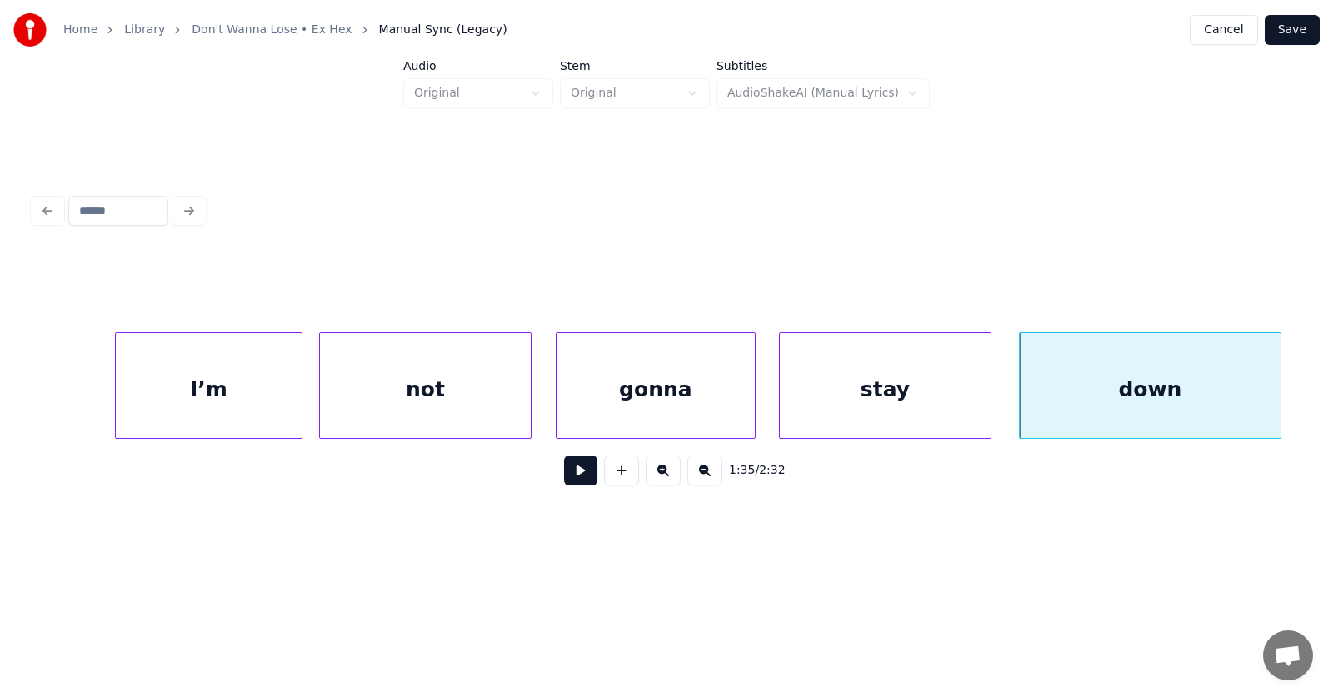
click at [566, 478] on button at bounding box center [580, 471] width 33 height 30
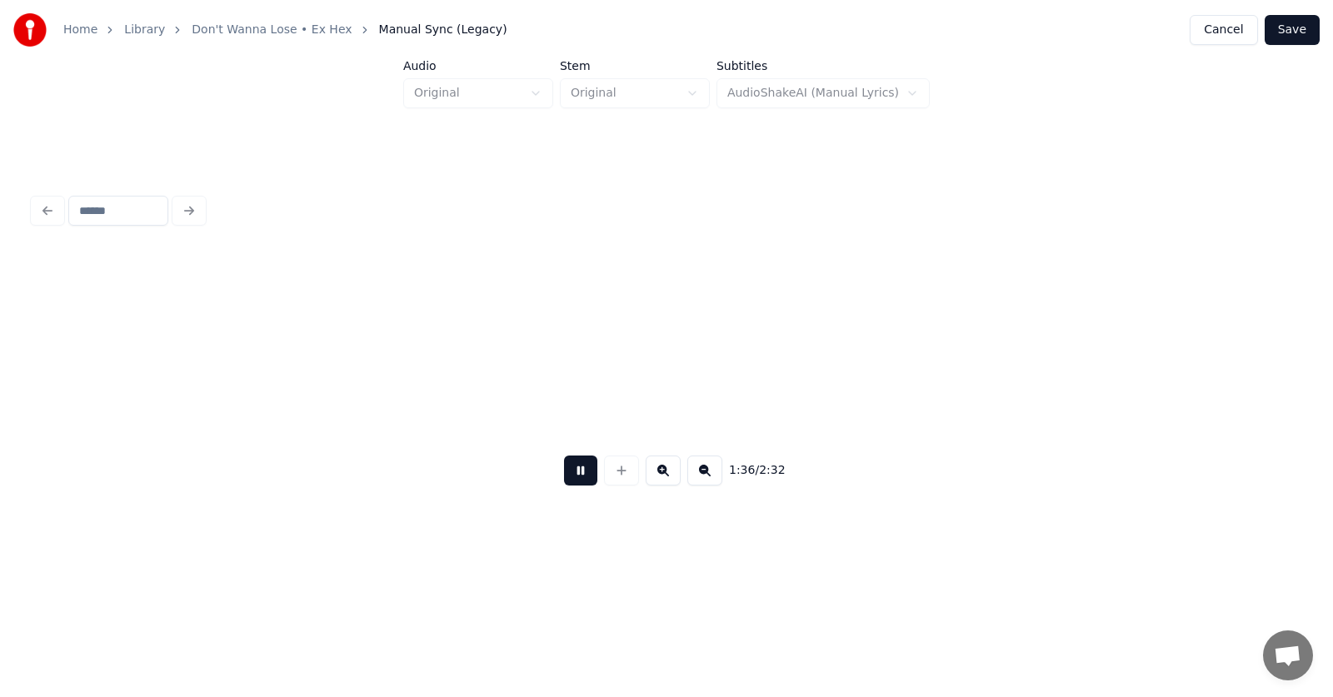
scroll to position [0, 60171]
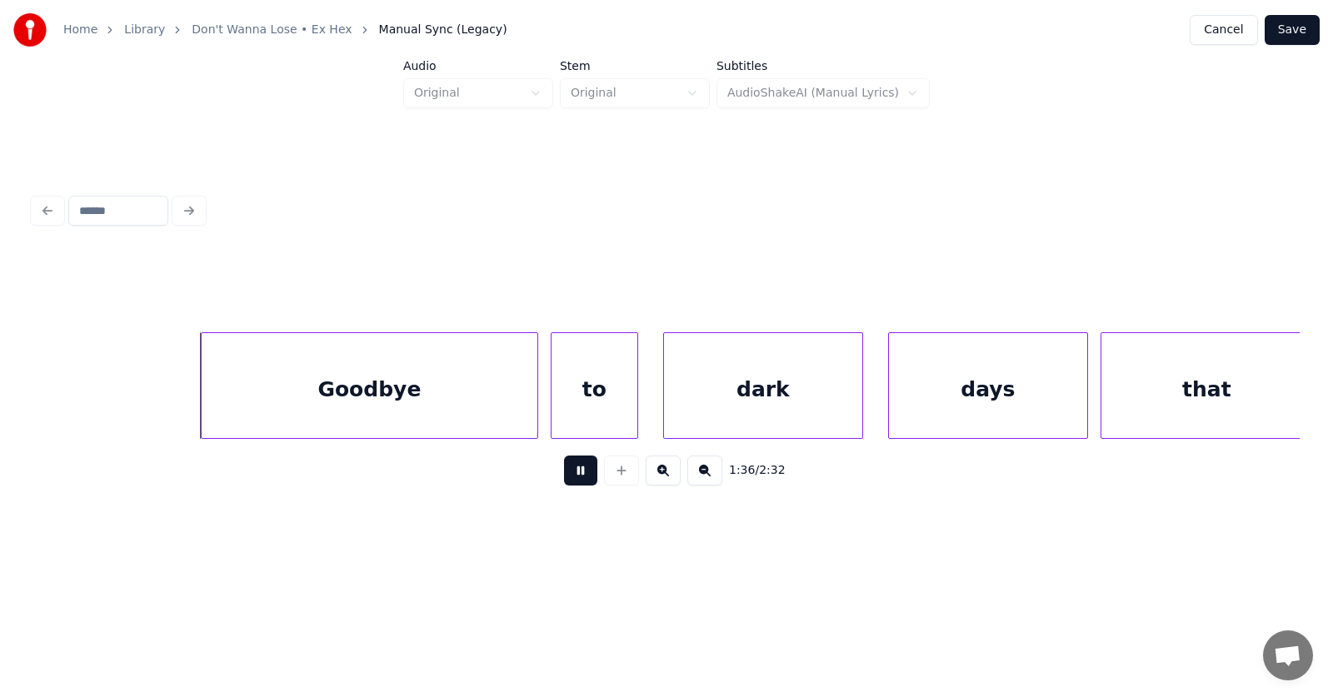
click at [564, 478] on button at bounding box center [580, 471] width 33 height 30
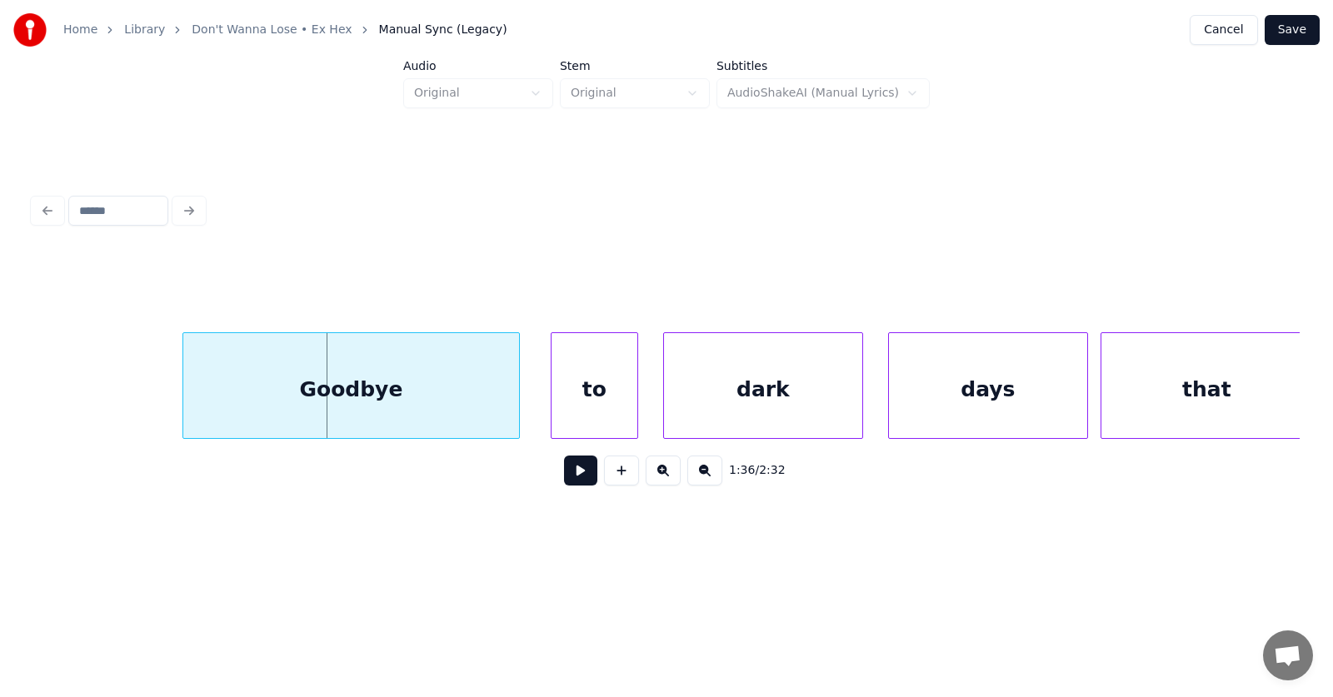
click at [372, 402] on div "Goodbye" at bounding box center [351, 389] width 336 height 113
click at [582, 407] on div "to" at bounding box center [578, 389] width 86 height 113
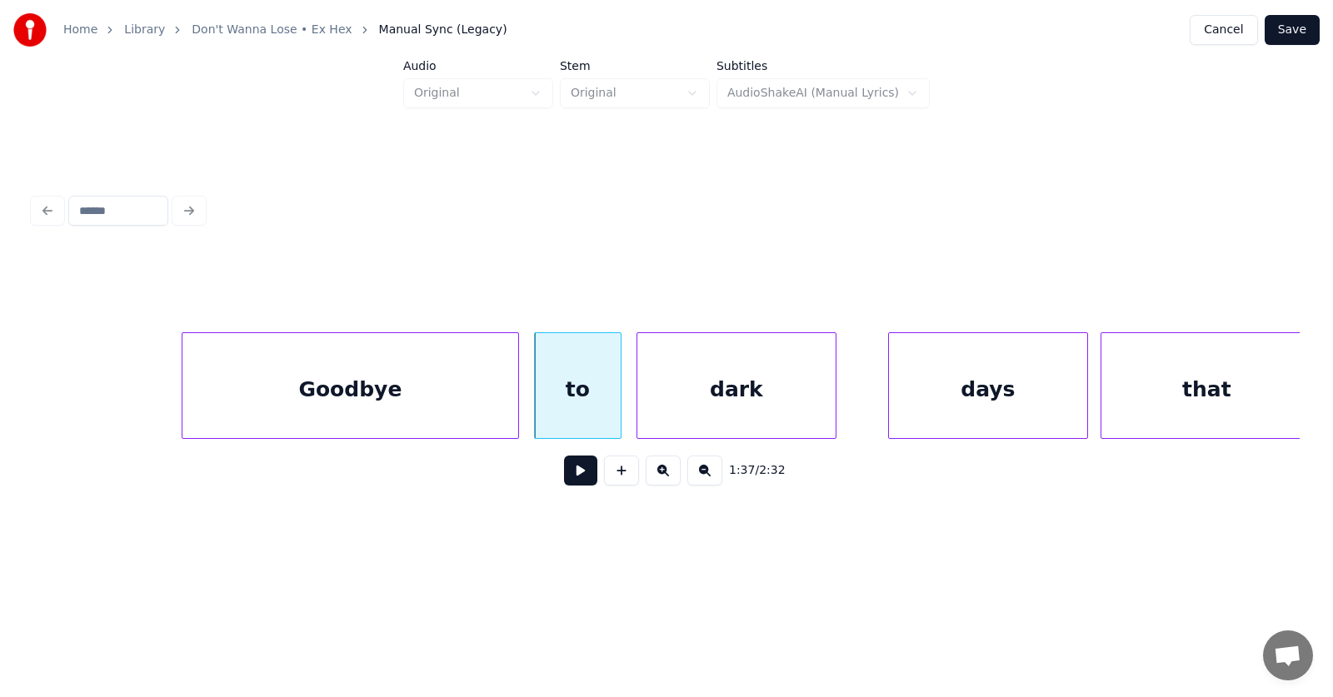
click at [702, 408] on div "dark" at bounding box center [736, 389] width 198 height 113
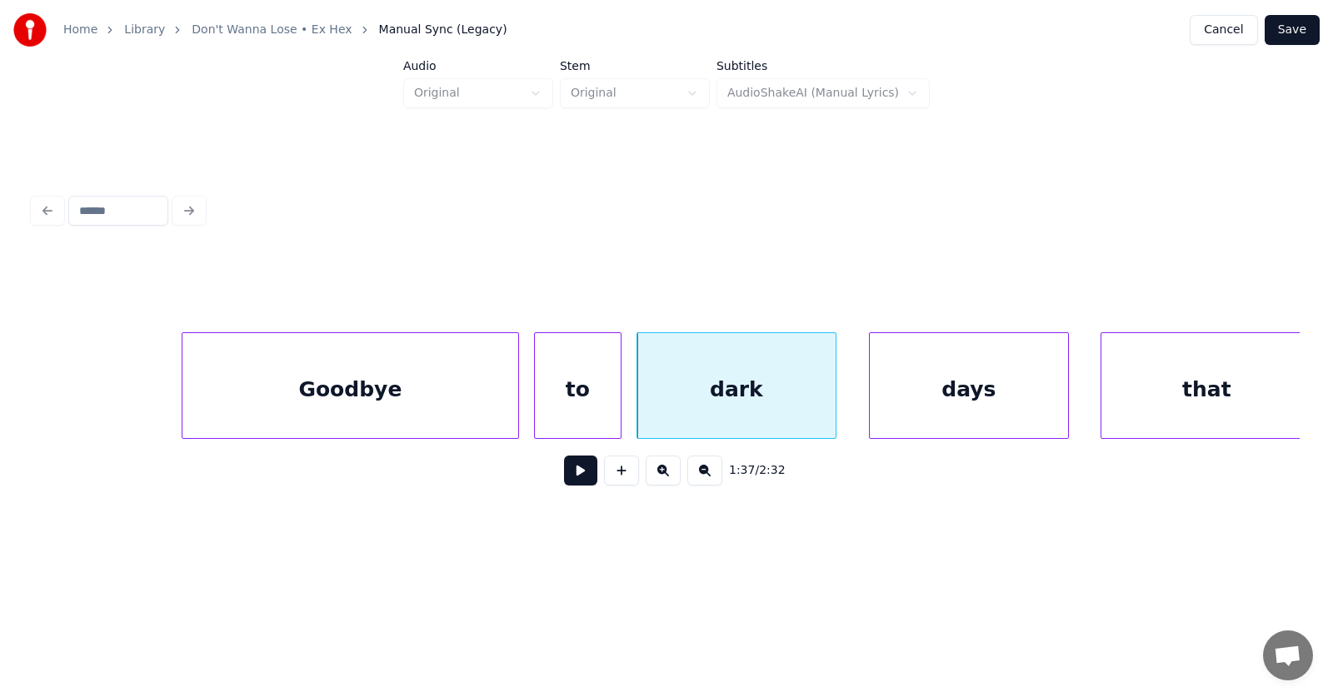
click at [907, 403] on div "days" at bounding box center [969, 389] width 198 height 113
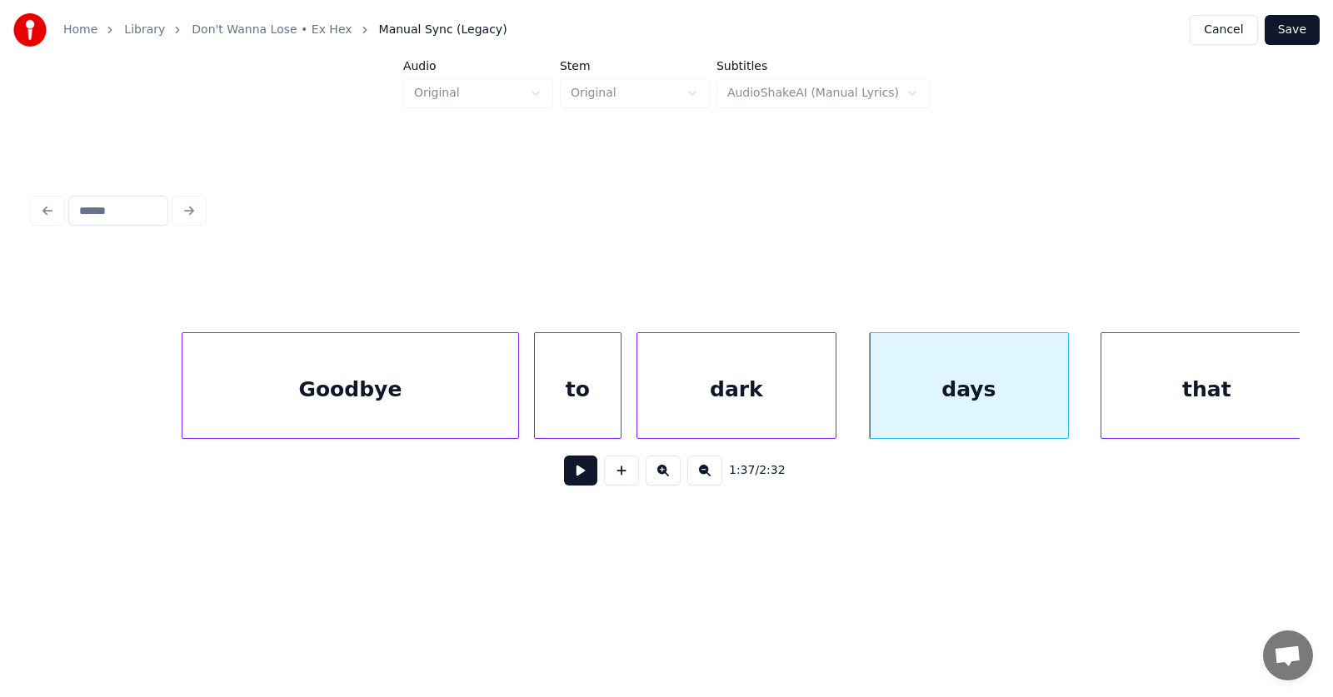
scroll to position [0, 60181]
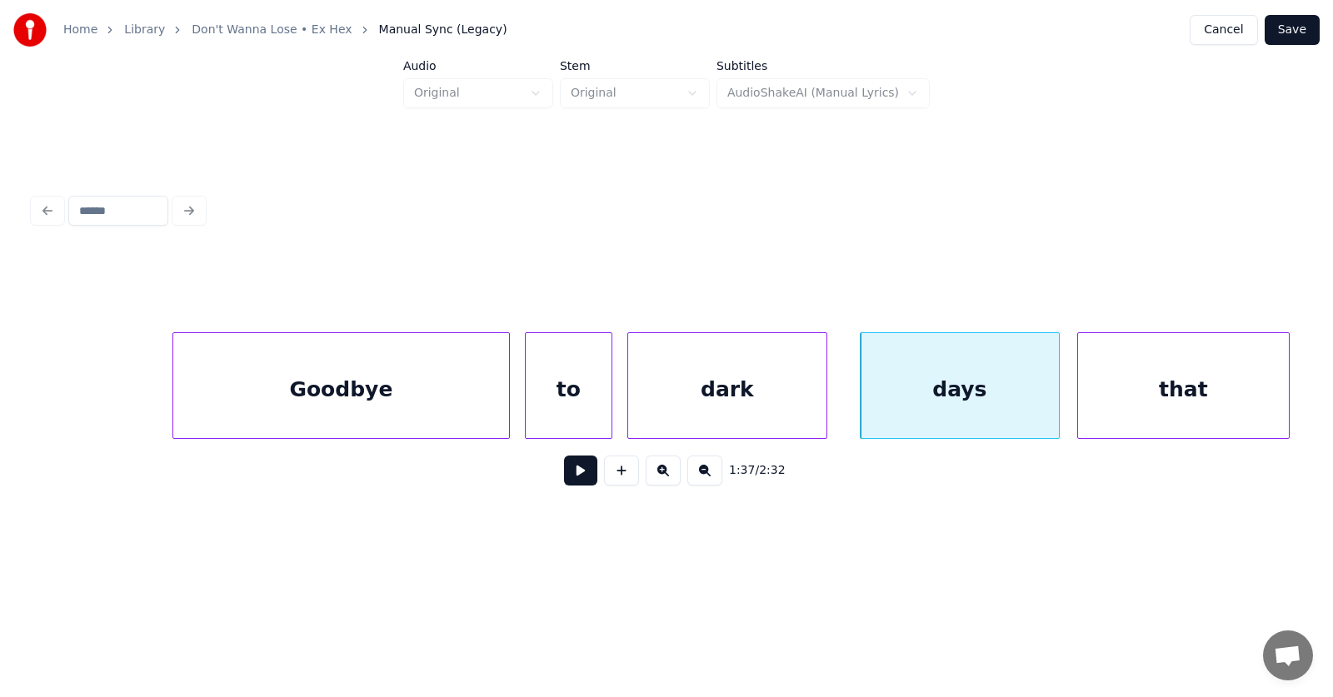
click at [1106, 396] on div "that" at bounding box center [1183, 389] width 211 height 113
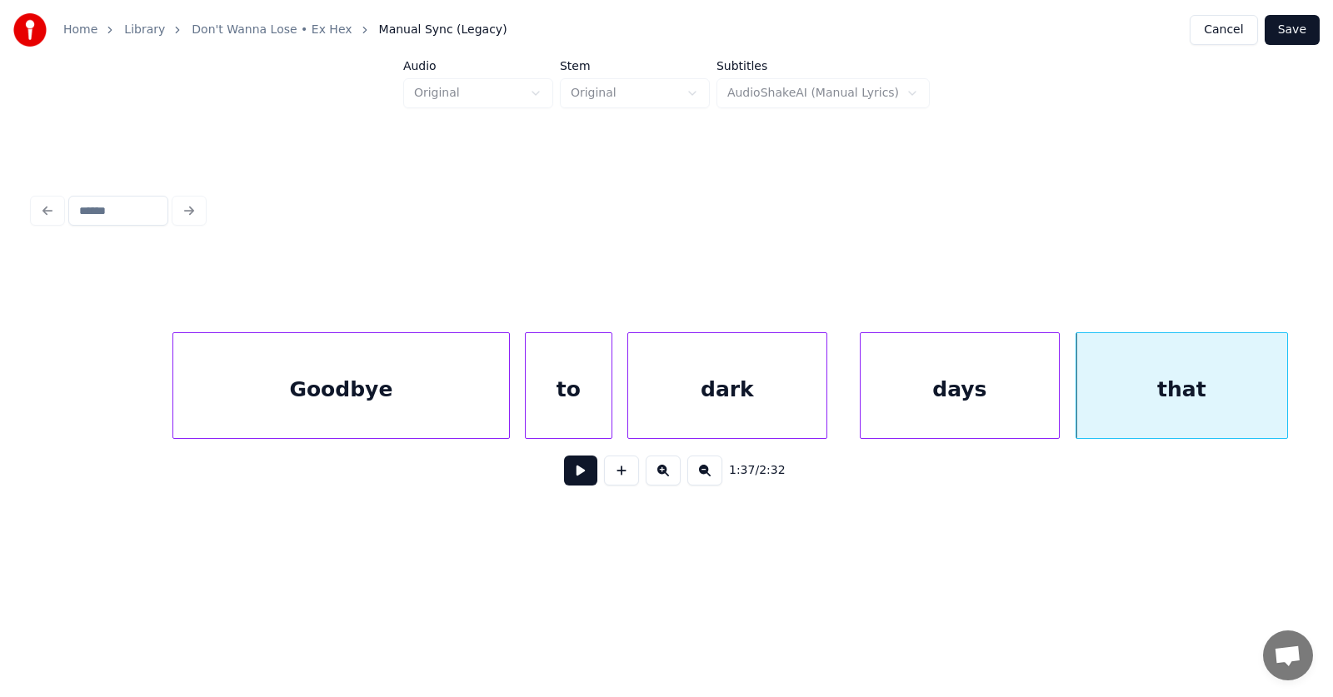
click at [567, 478] on button at bounding box center [580, 471] width 33 height 30
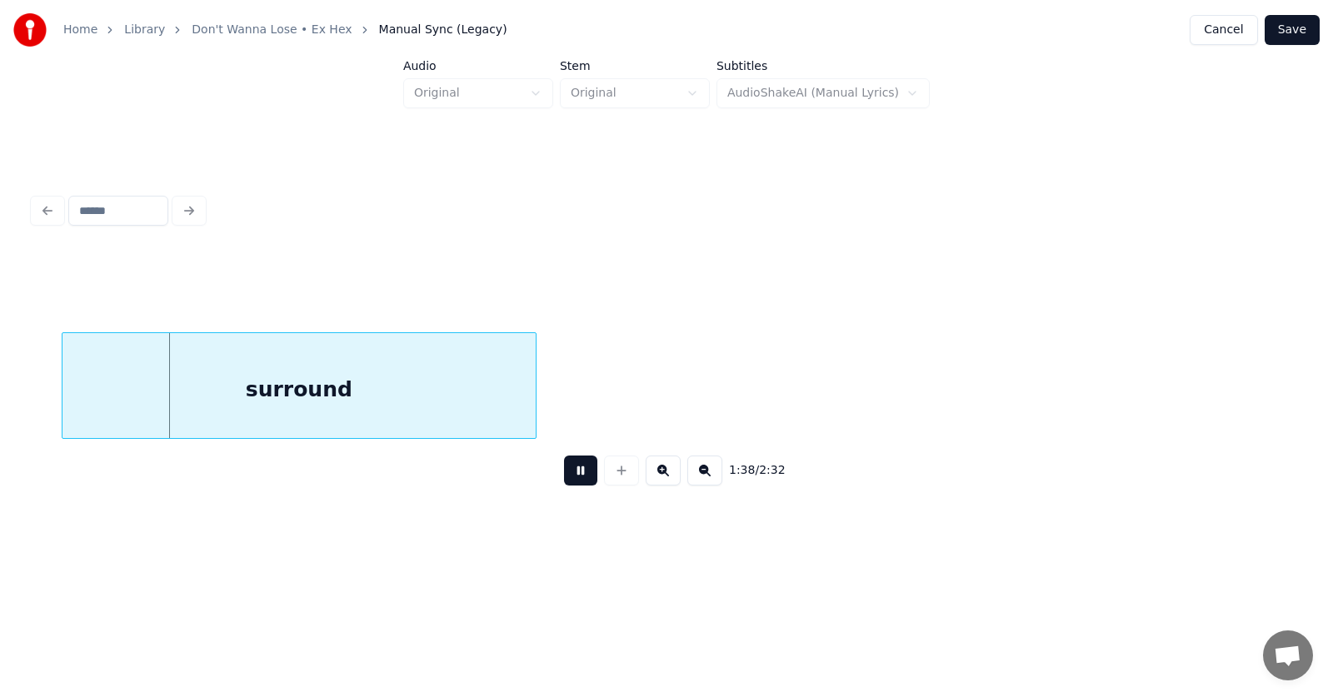
click at [569, 473] on button at bounding box center [580, 471] width 33 height 30
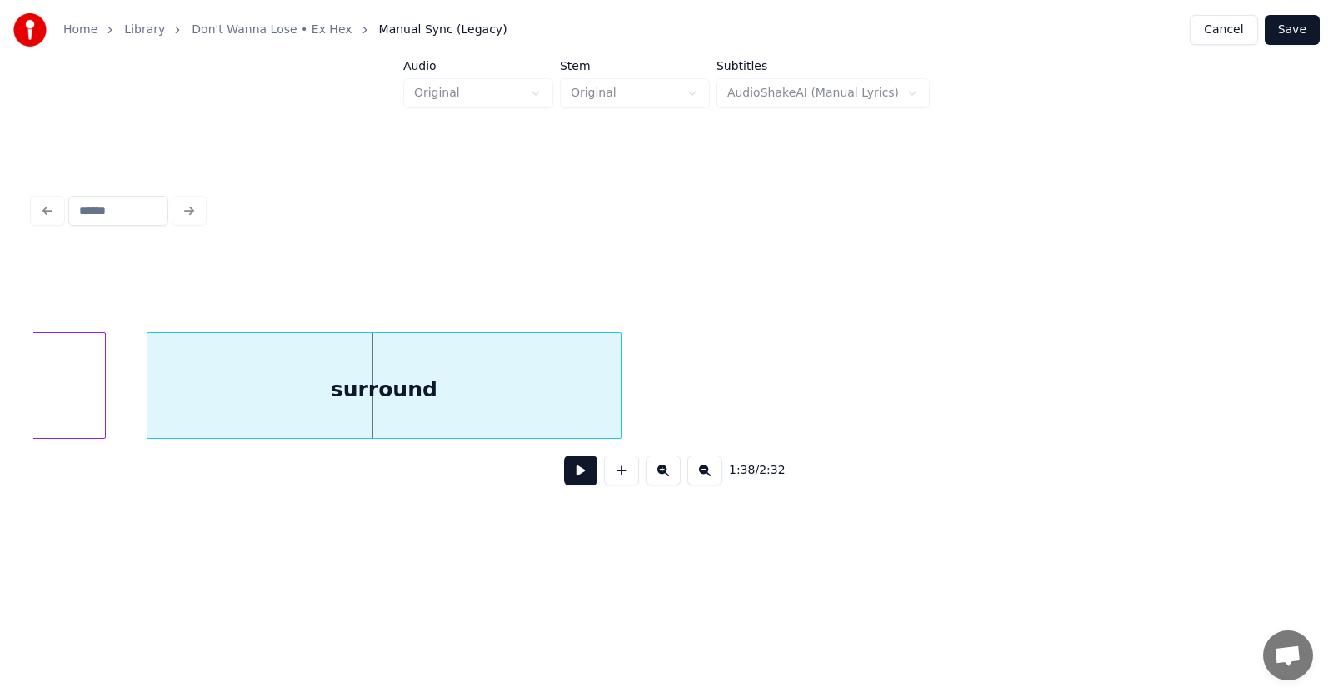
scroll to position [0, 61234]
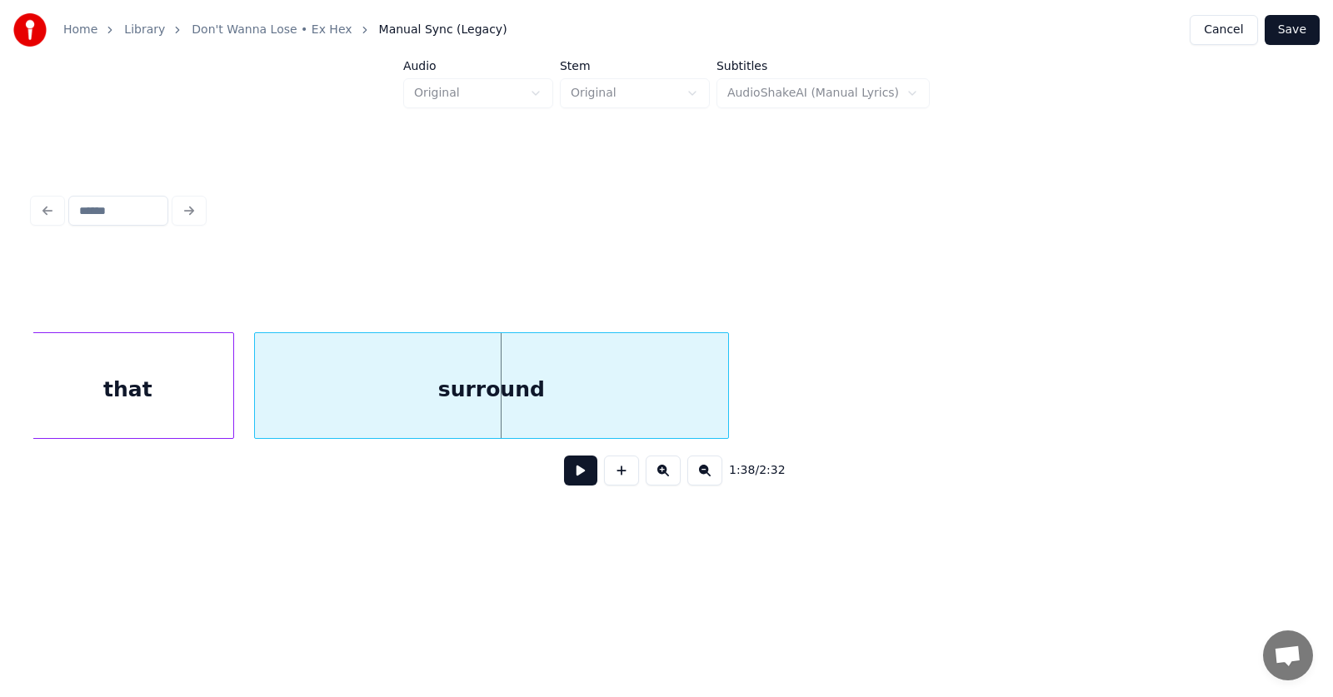
click at [613, 404] on div "surround" at bounding box center [491, 389] width 473 height 113
click at [637, 395] on div "surround" at bounding box center [491, 389] width 473 height 113
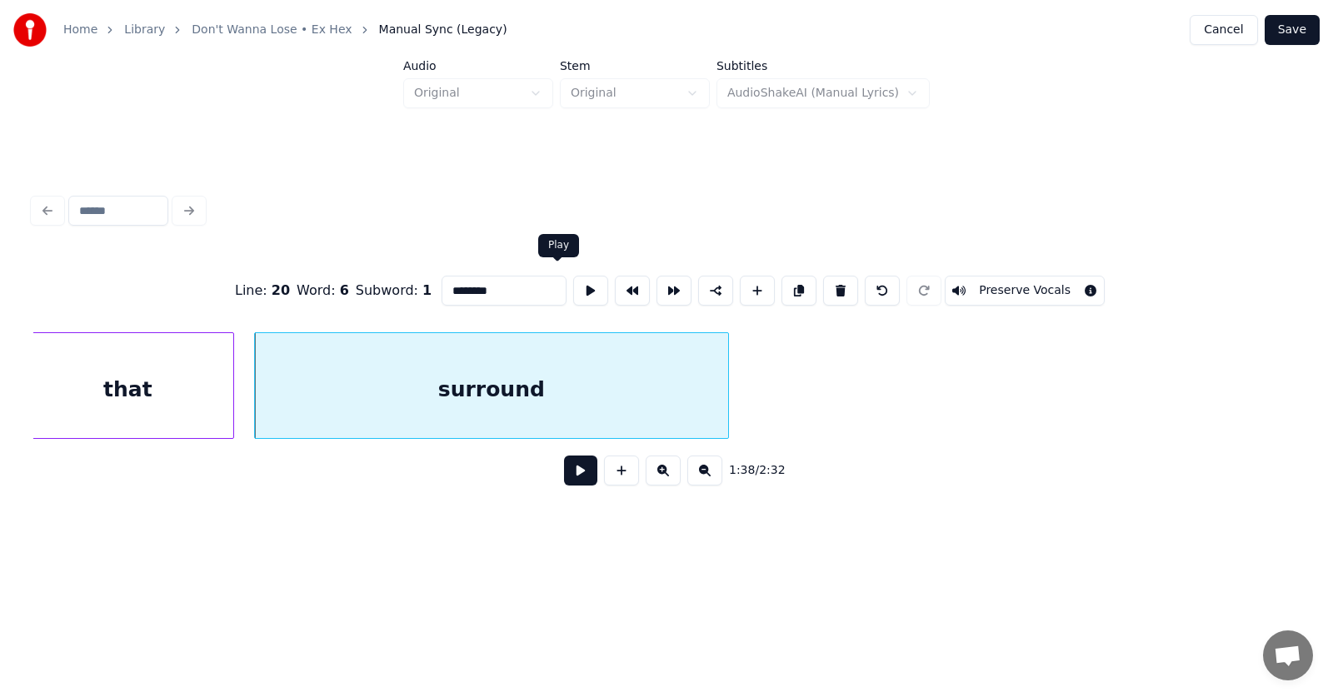
click at [573, 281] on button at bounding box center [590, 291] width 35 height 30
click at [569, 484] on button at bounding box center [580, 471] width 33 height 30
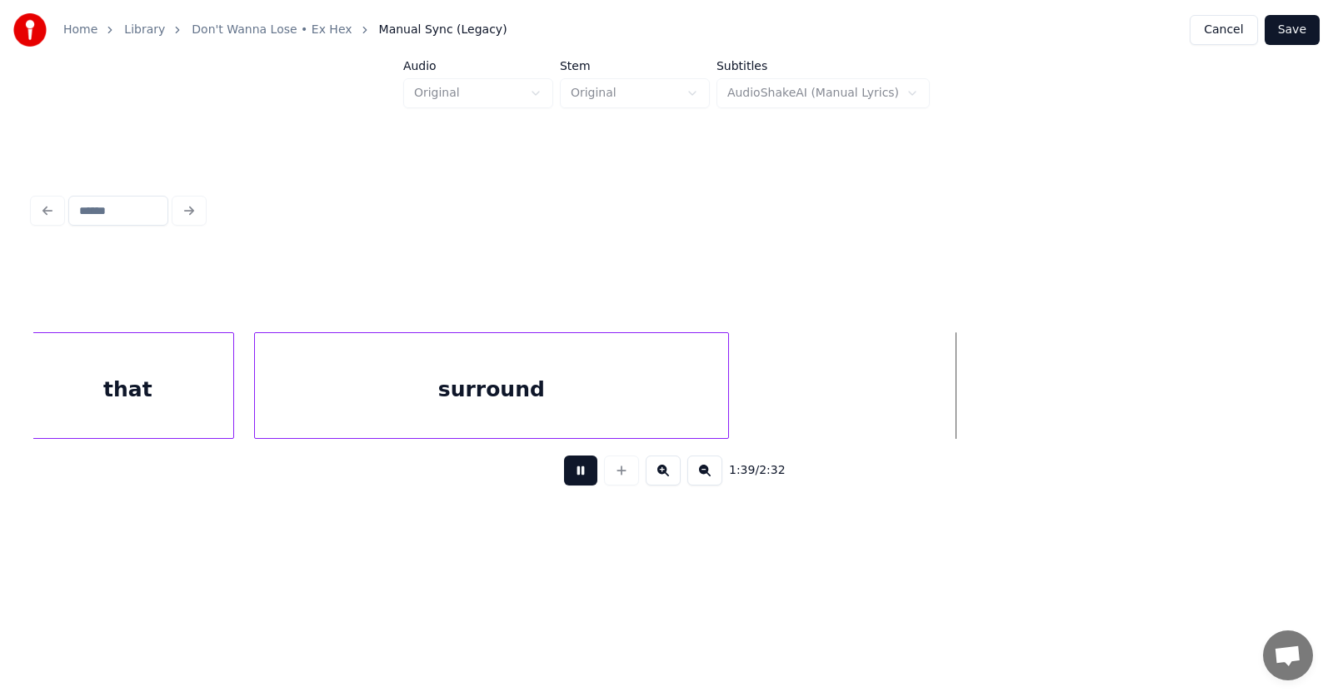
click at [570, 483] on button at bounding box center [580, 471] width 33 height 30
click at [796, 387] on div at bounding box center [793, 385] width 5 height 105
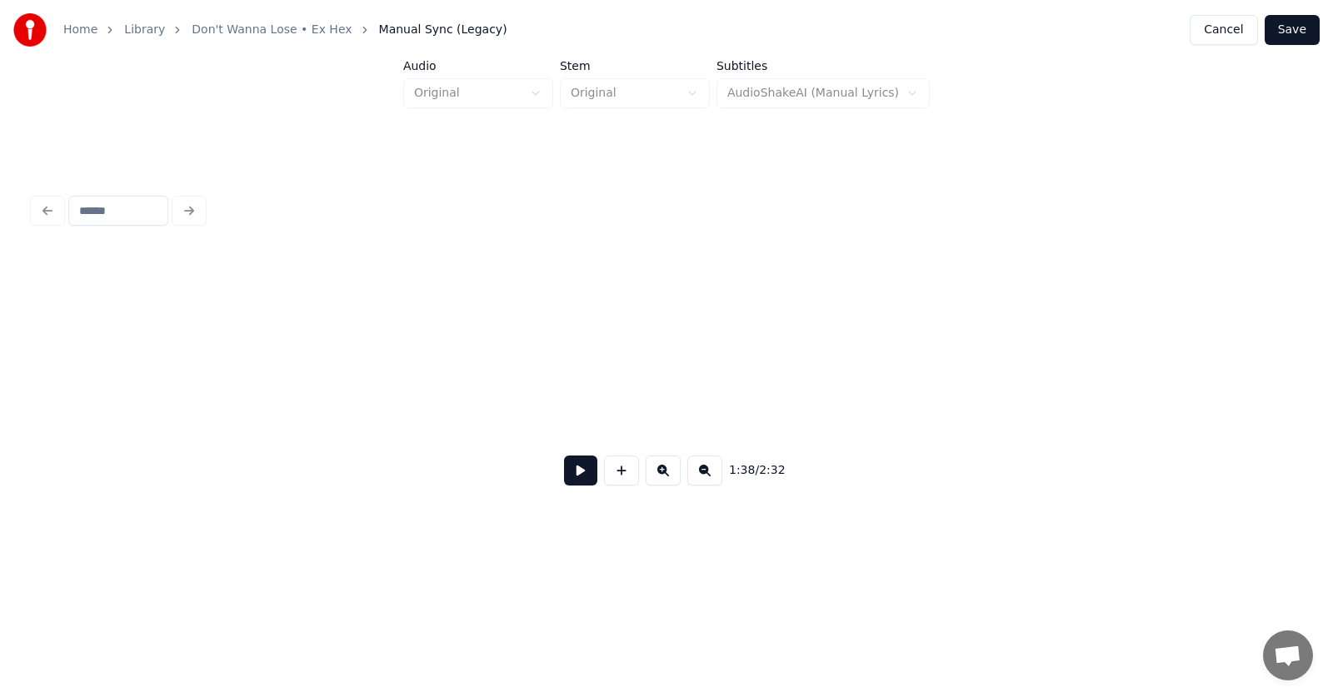
scroll to position [0, 76271]
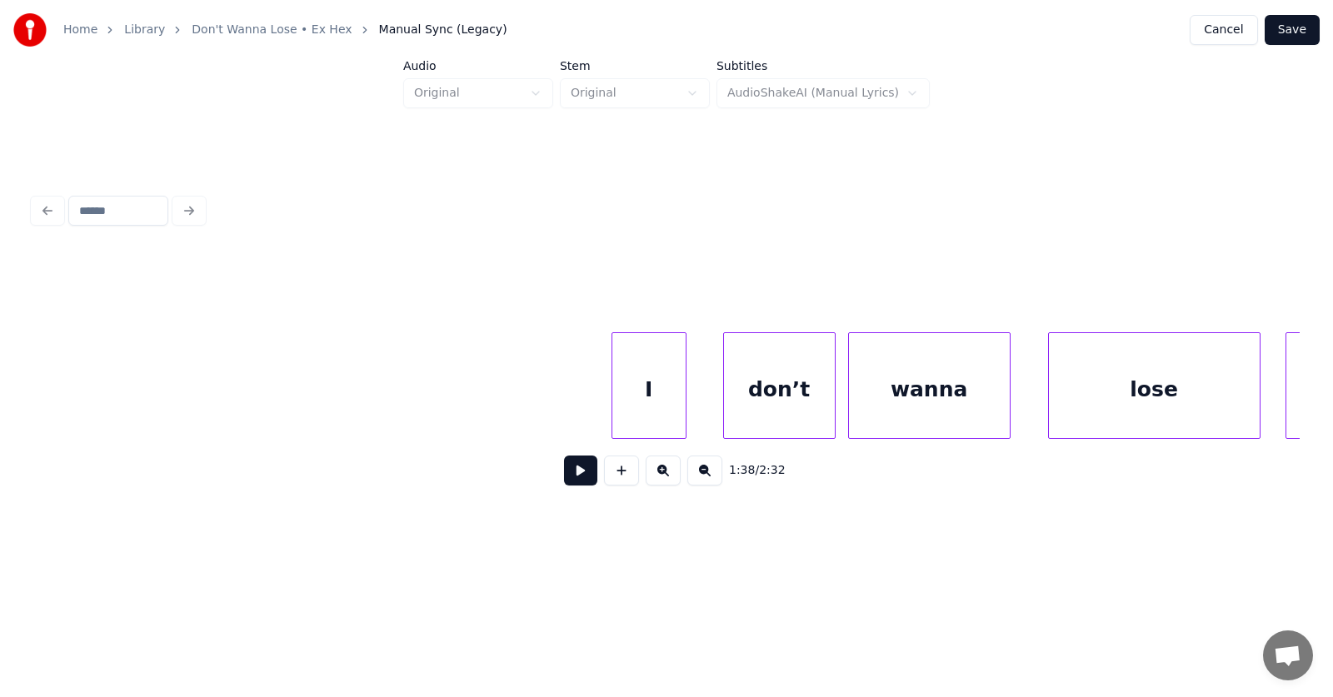
click at [642, 382] on div "I" at bounding box center [648, 389] width 73 height 113
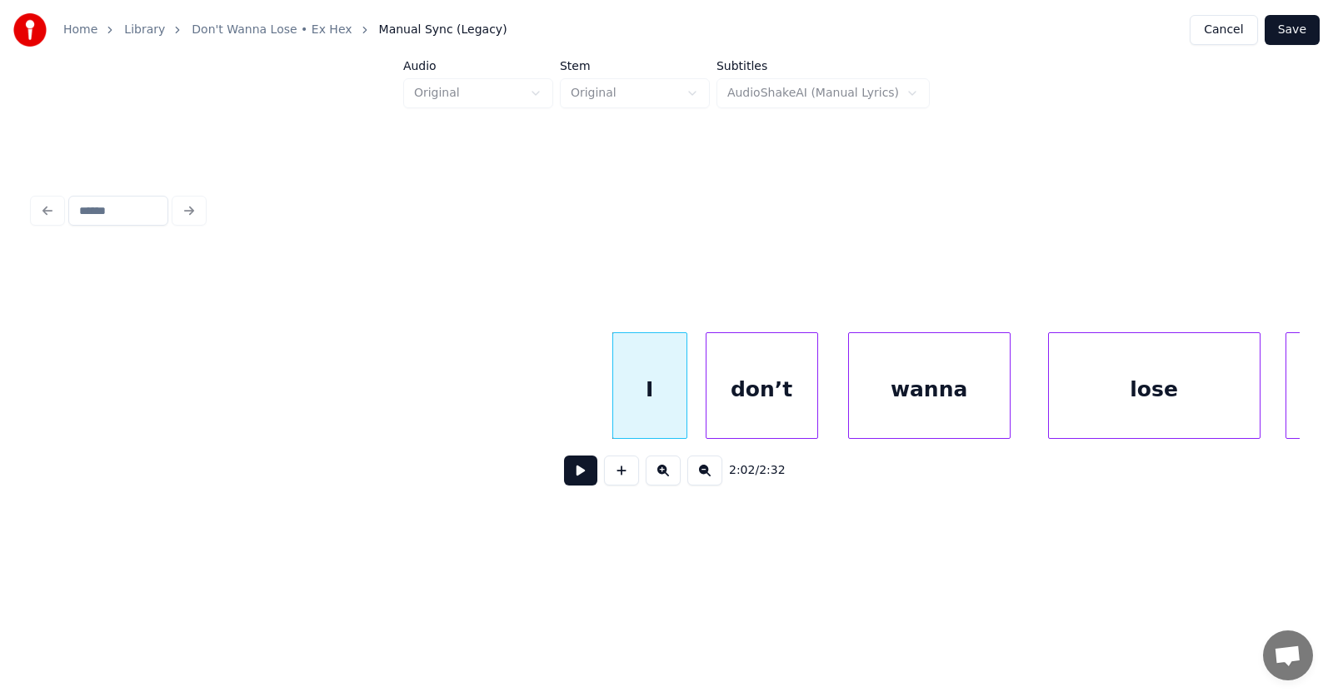
click at [753, 401] on div "don’t" at bounding box center [762, 389] width 111 height 113
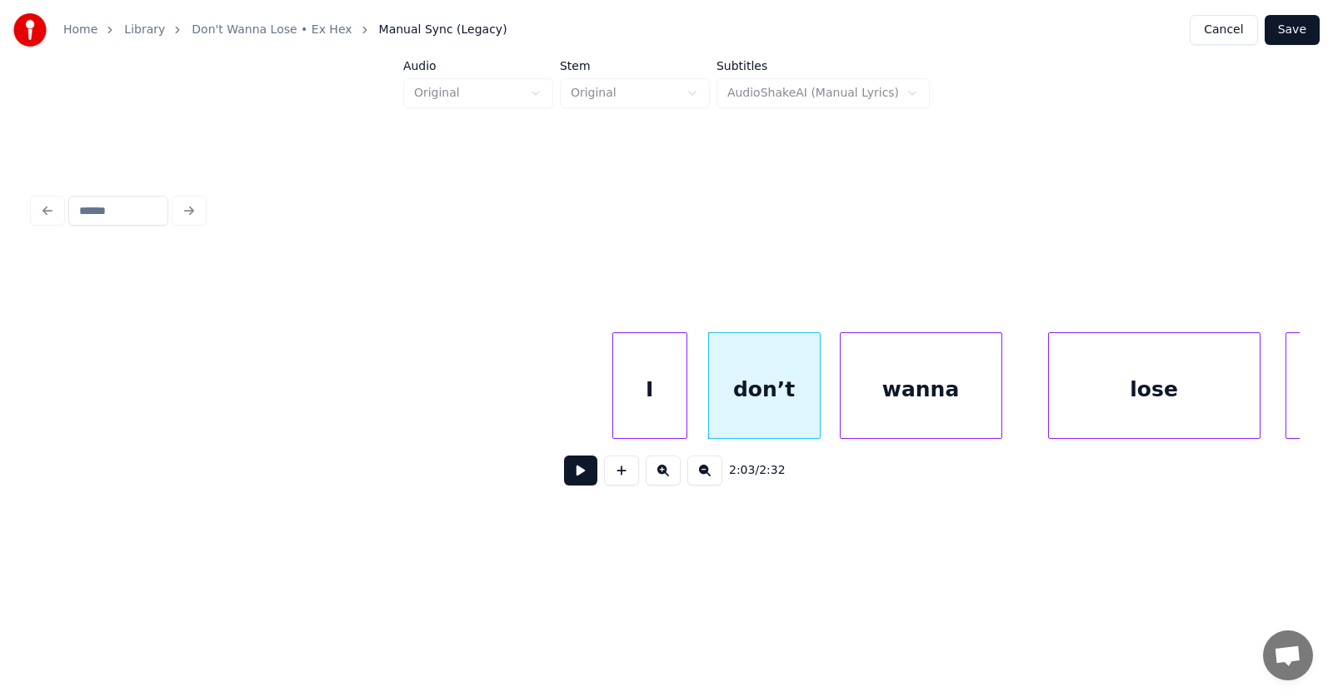
click at [912, 407] on div "wanna" at bounding box center [921, 389] width 161 height 113
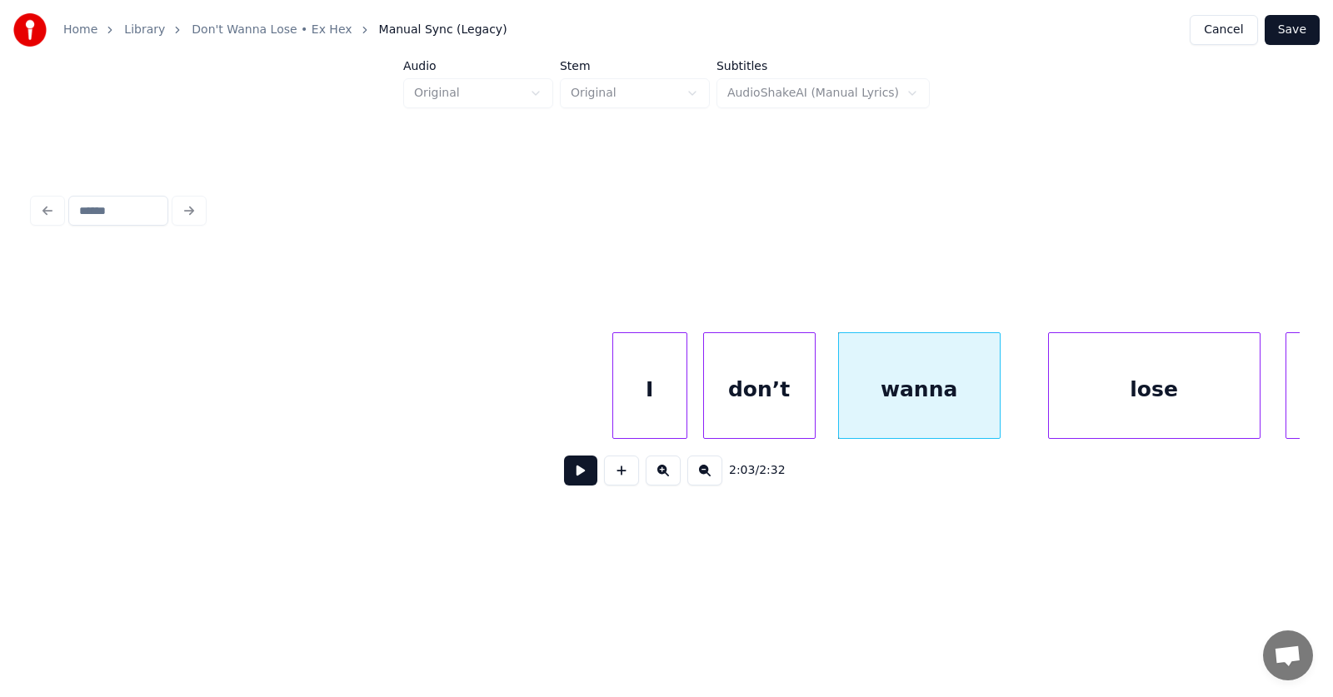
click at [721, 407] on div "don’t" at bounding box center [759, 389] width 111 height 113
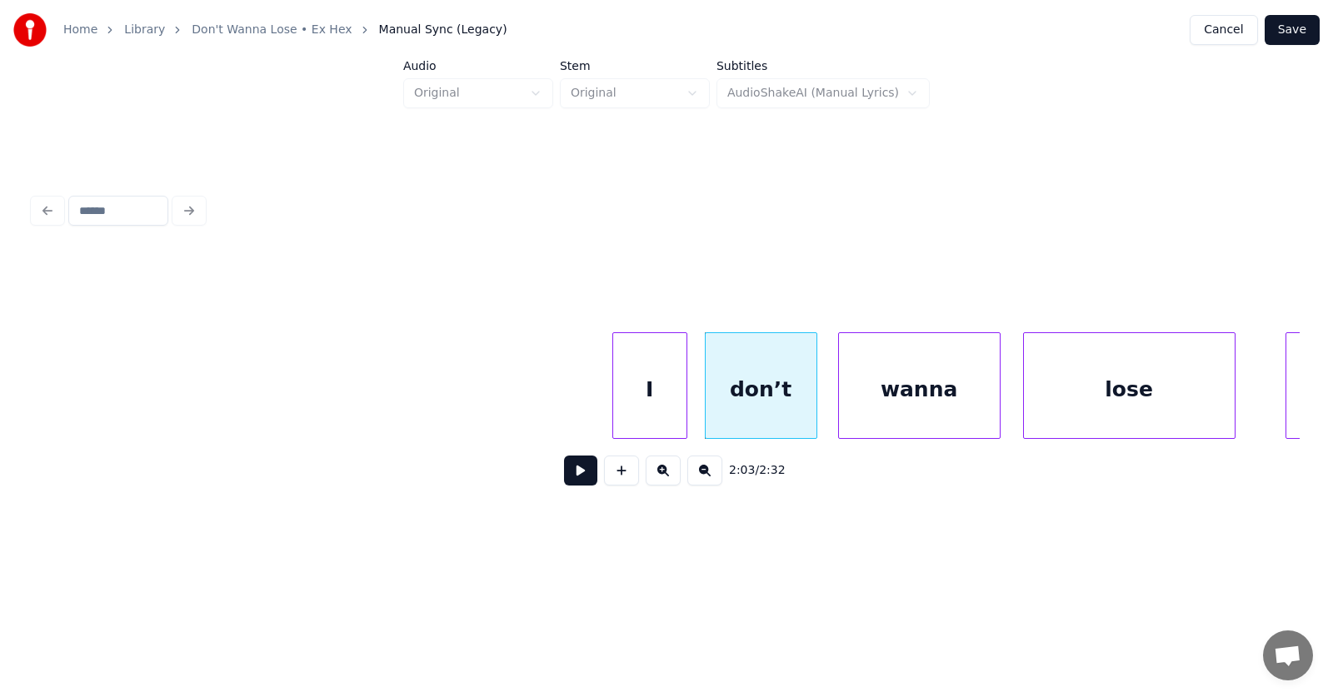
click at [1156, 404] on div "lose" at bounding box center [1129, 389] width 211 height 113
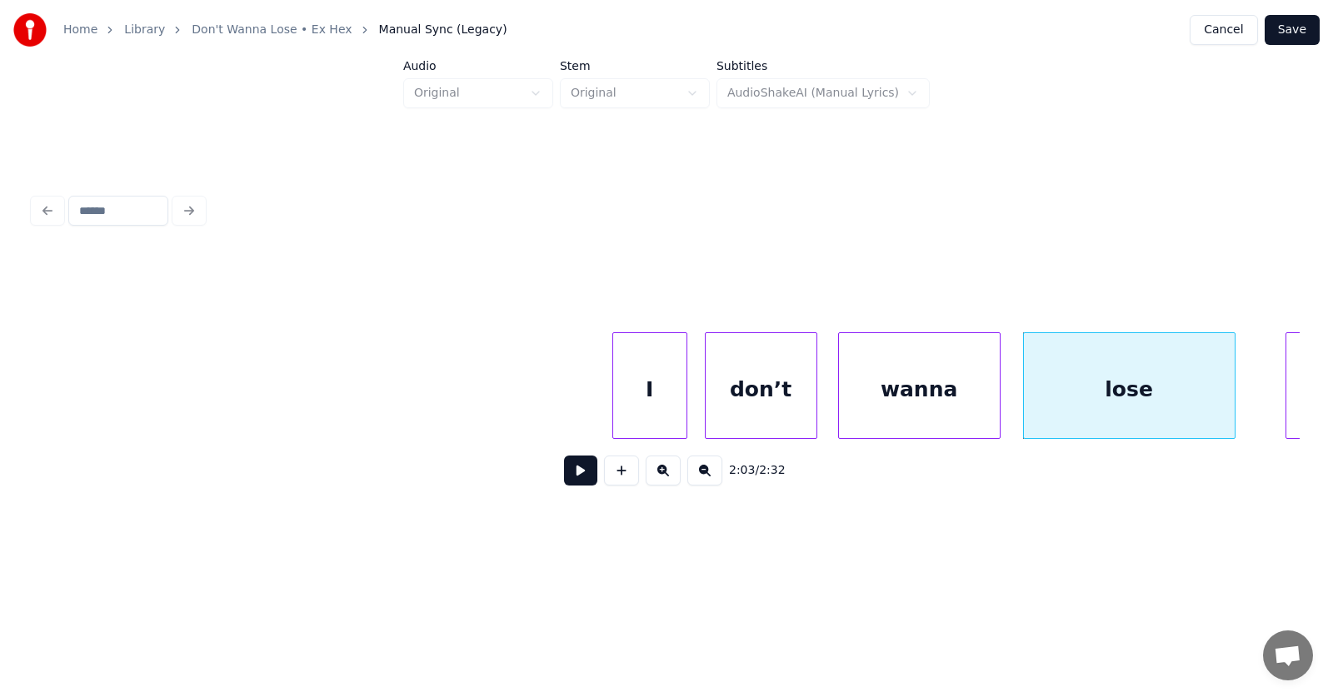
scroll to position [0, 77039]
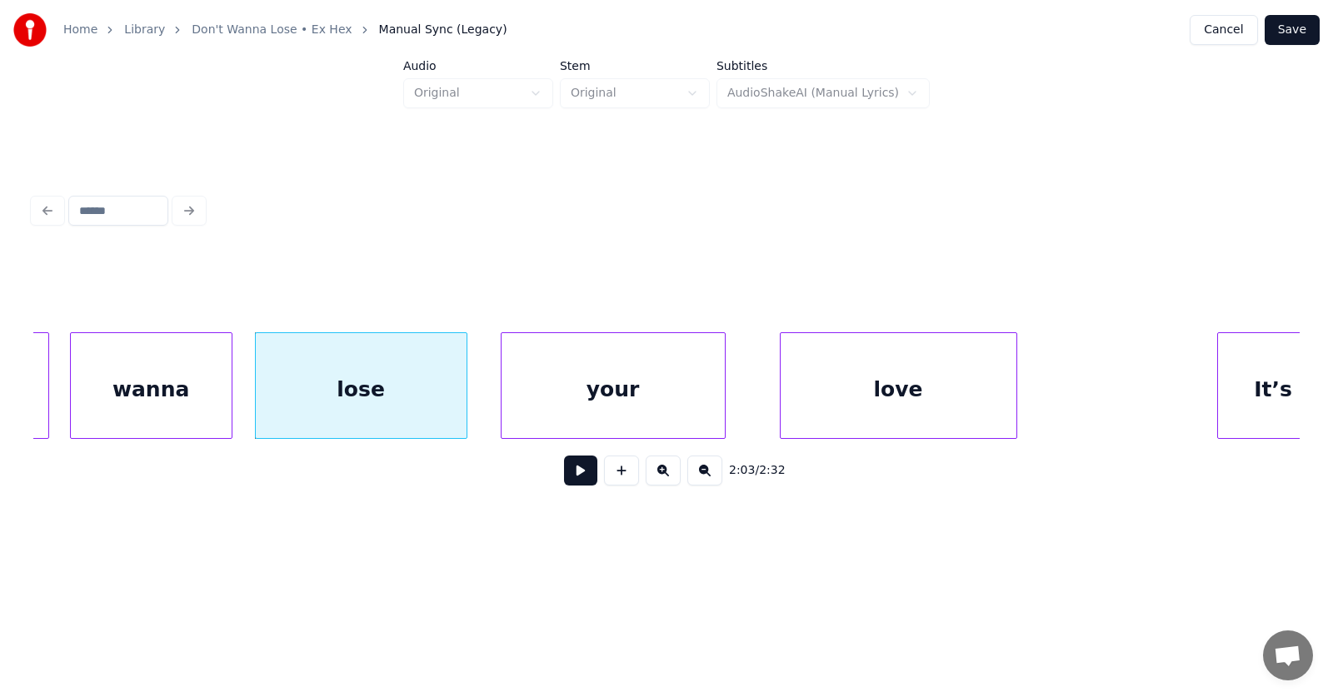
click at [632, 399] on div "your" at bounding box center [613, 389] width 223 height 113
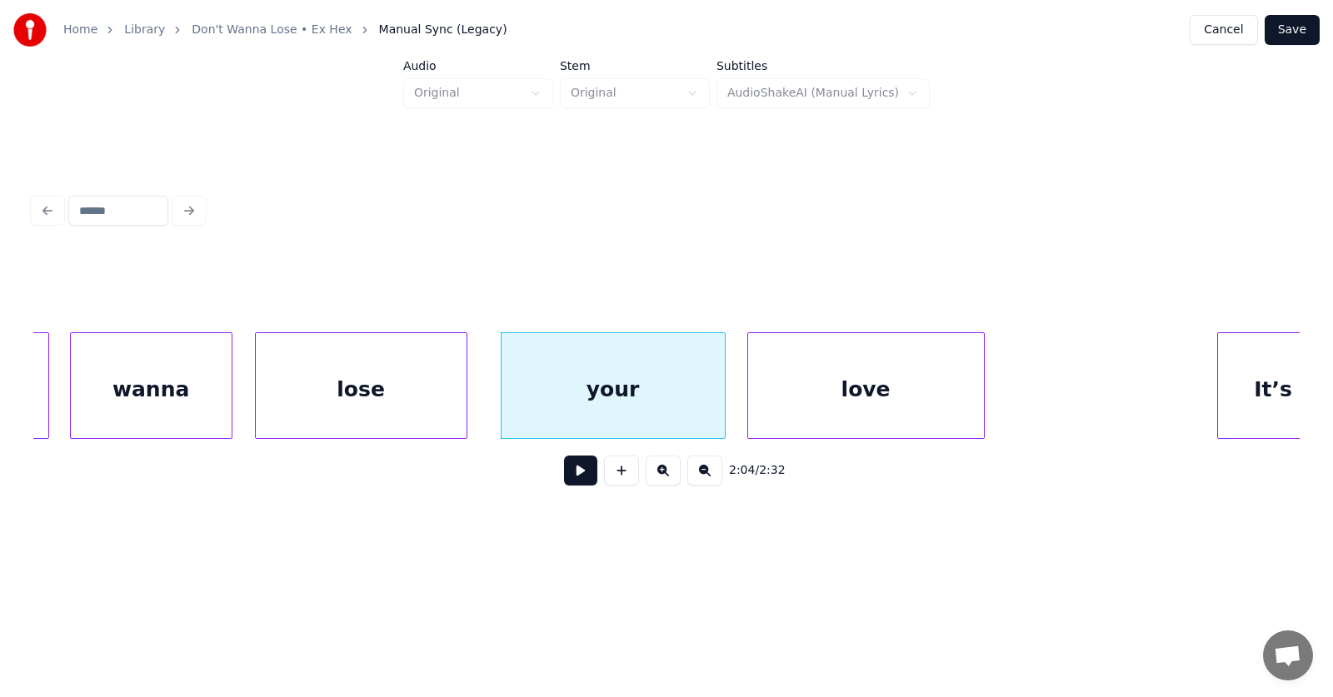
click at [823, 403] on div "love" at bounding box center [866, 389] width 236 height 113
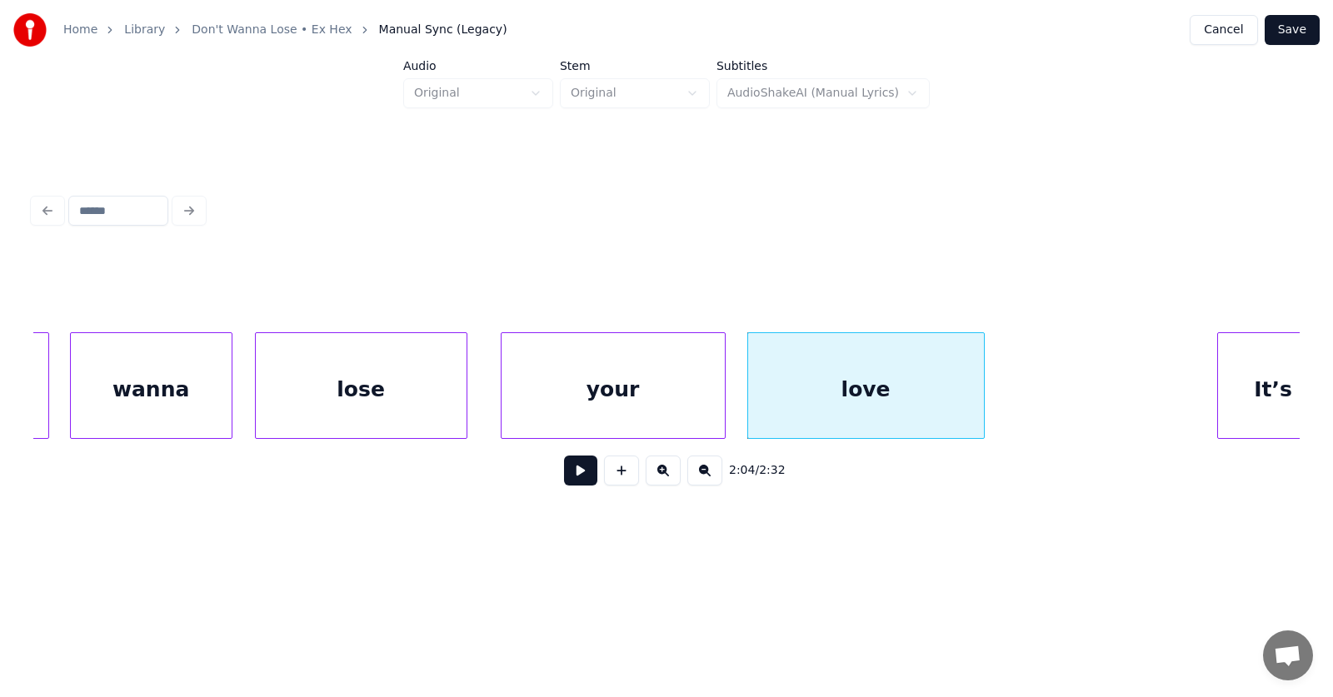
scroll to position [0, 77065]
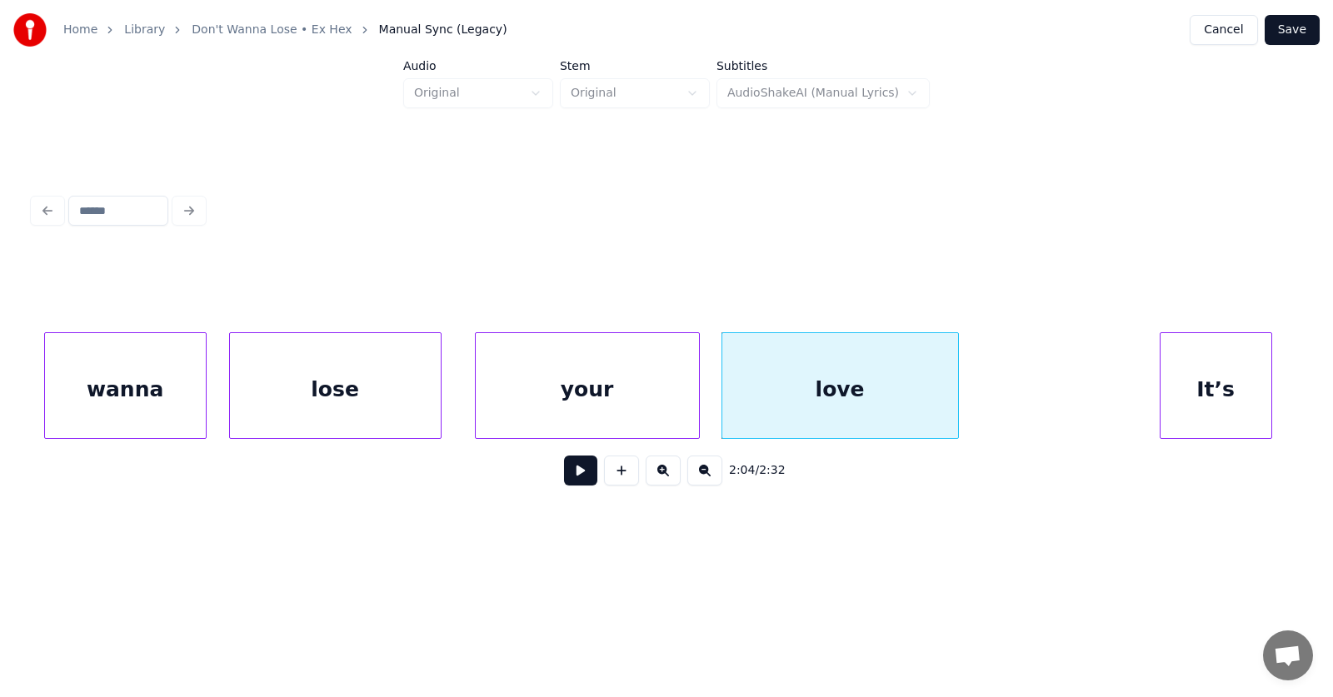
click at [1208, 395] on div "It’s" at bounding box center [1216, 389] width 111 height 113
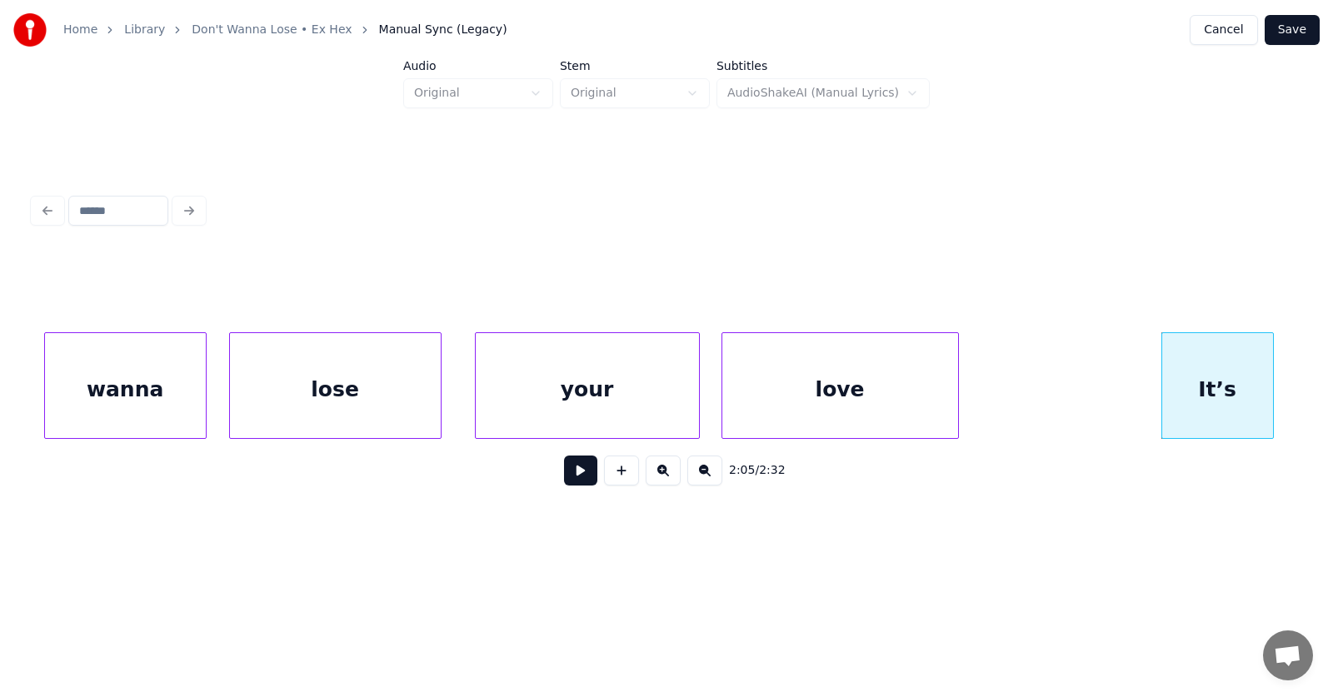
scroll to position [0, 77743]
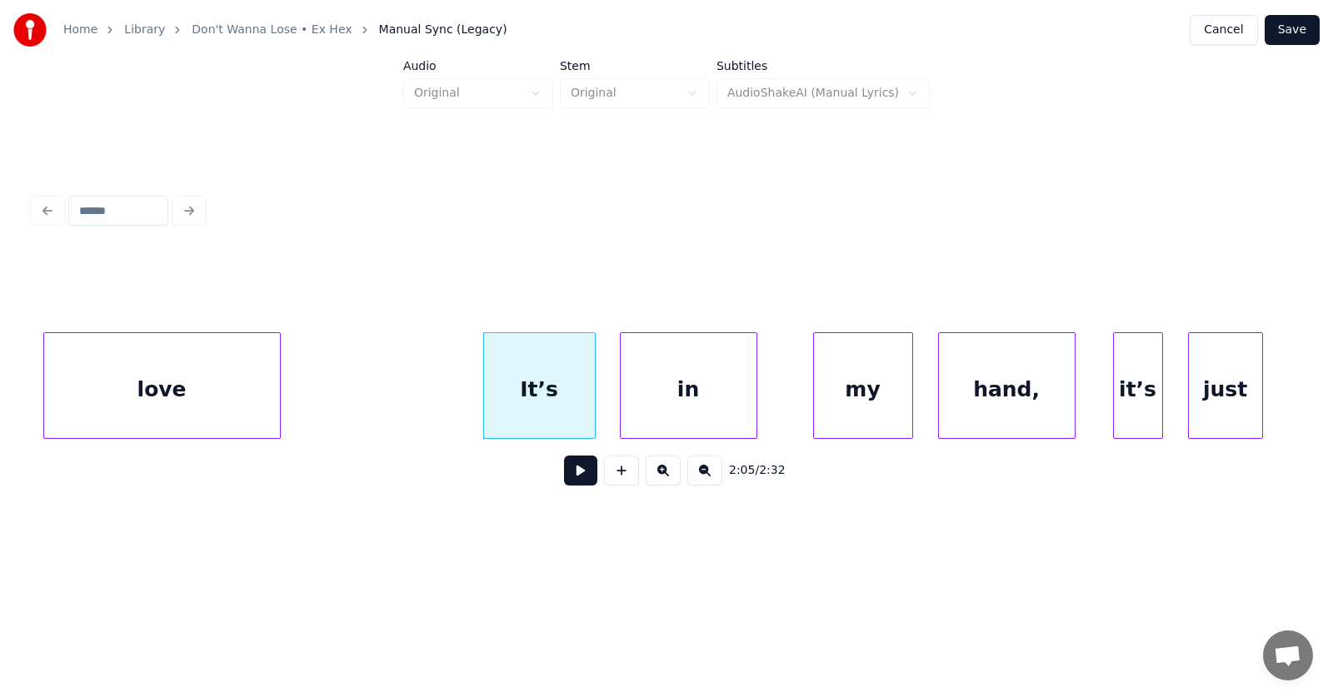
click at [714, 404] on div "in" at bounding box center [689, 389] width 136 height 113
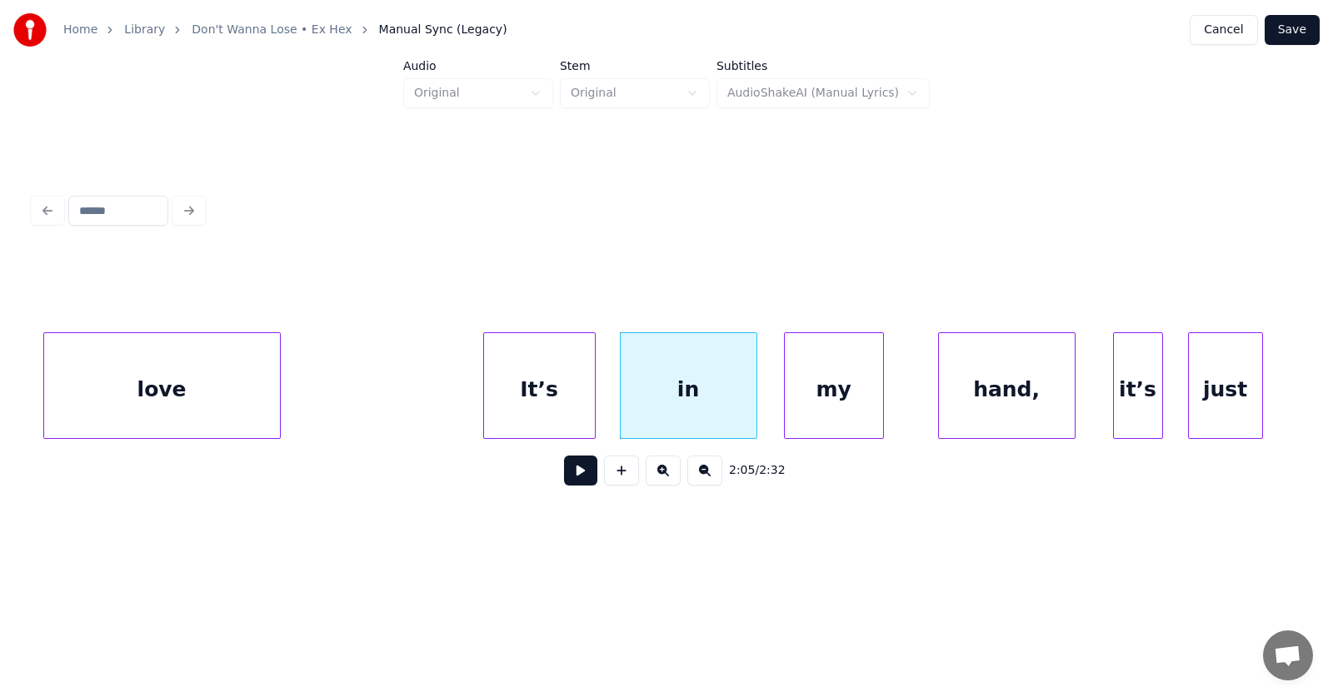
click at [832, 402] on div "my" at bounding box center [834, 389] width 98 height 113
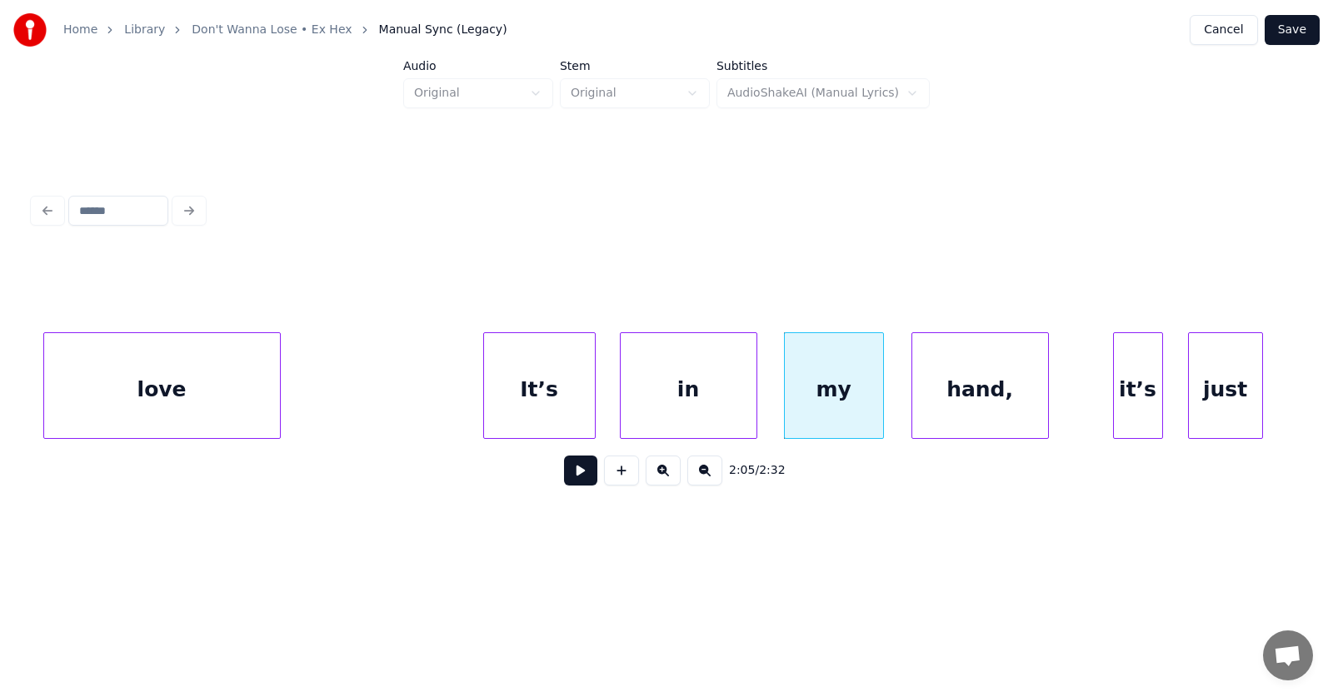
click at [967, 404] on div "hand," at bounding box center [980, 389] width 136 height 113
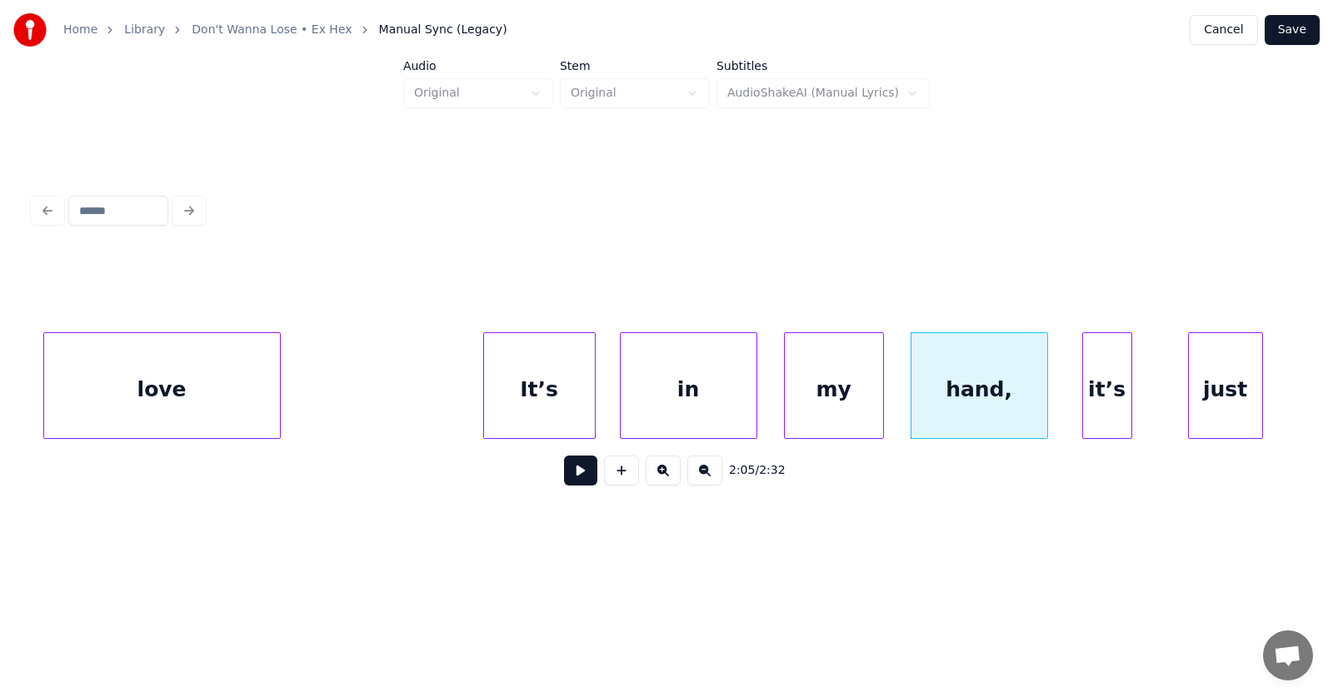
click at [1100, 403] on div "it’s" at bounding box center [1107, 389] width 48 height 113
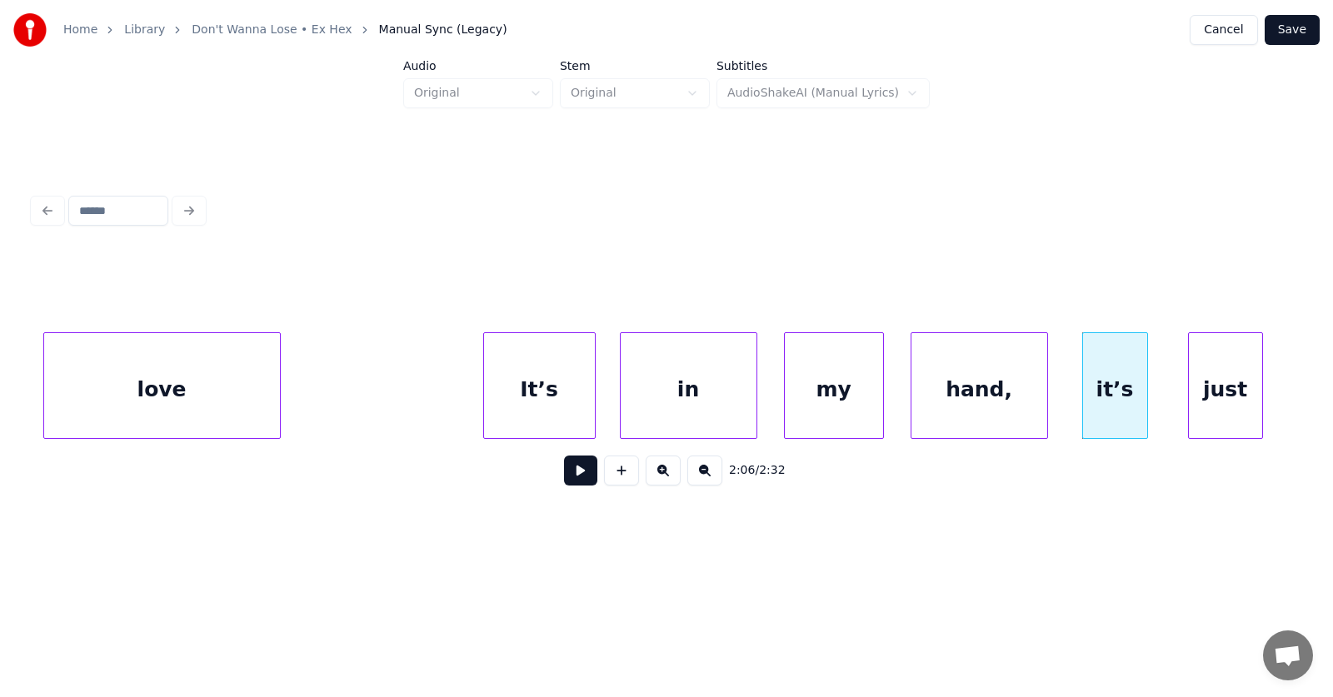
click at [1143, 400] on div at bounding box center [1144, 385] width 5 height 105
click at [1201, 401] on div "just" at bounding box center [1208, 389] width 73 height 113
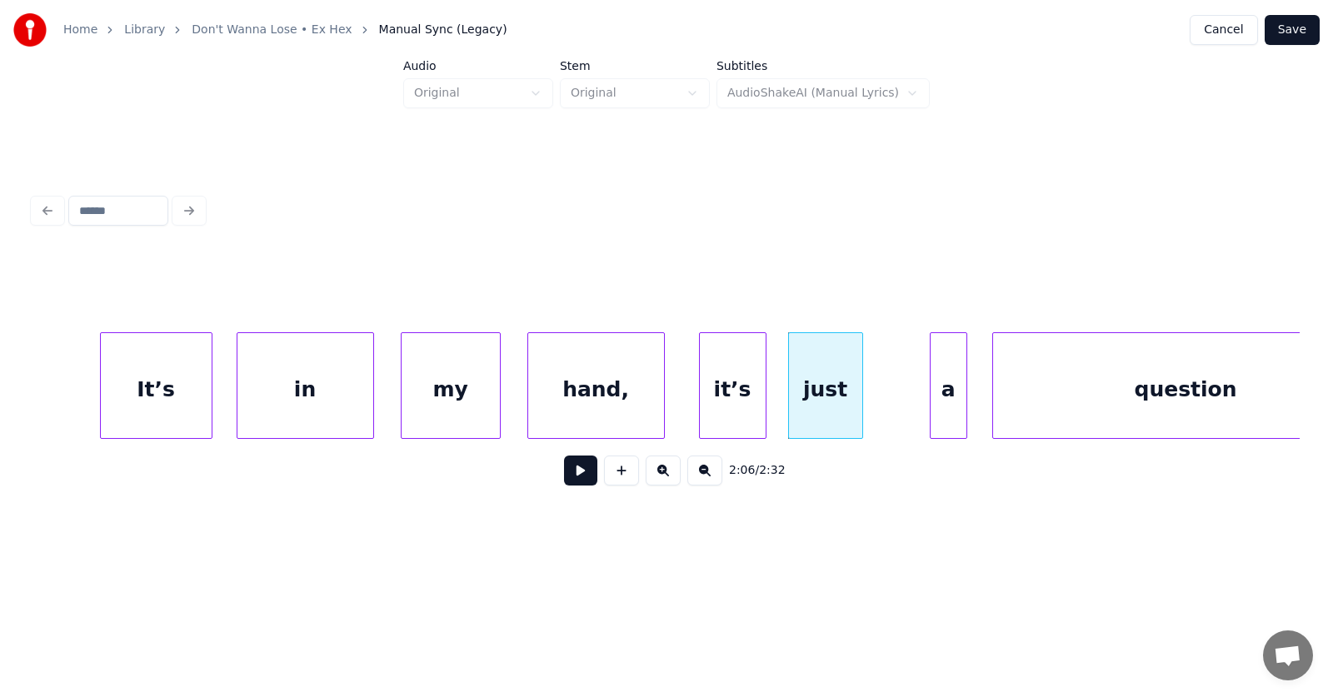
scroll to position [0, 78191]
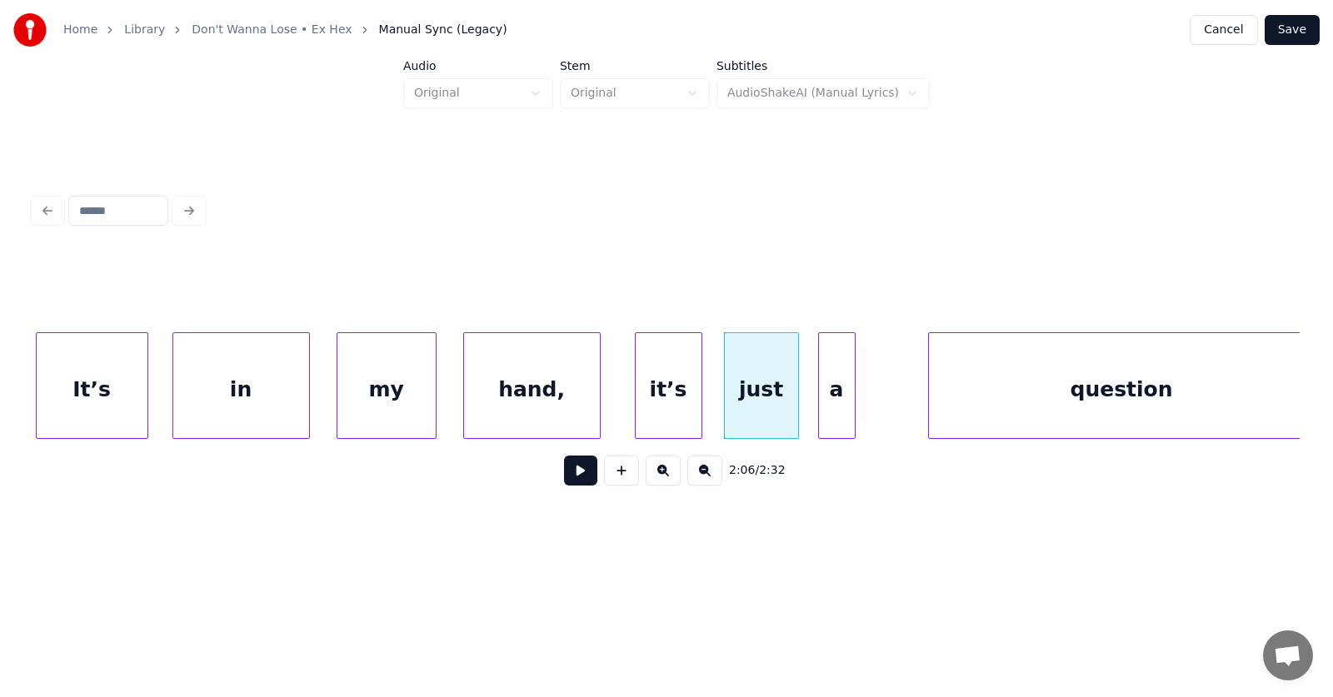
click at [829, 409] on div "a" at bounding box center [837, 389] width 36 height 113
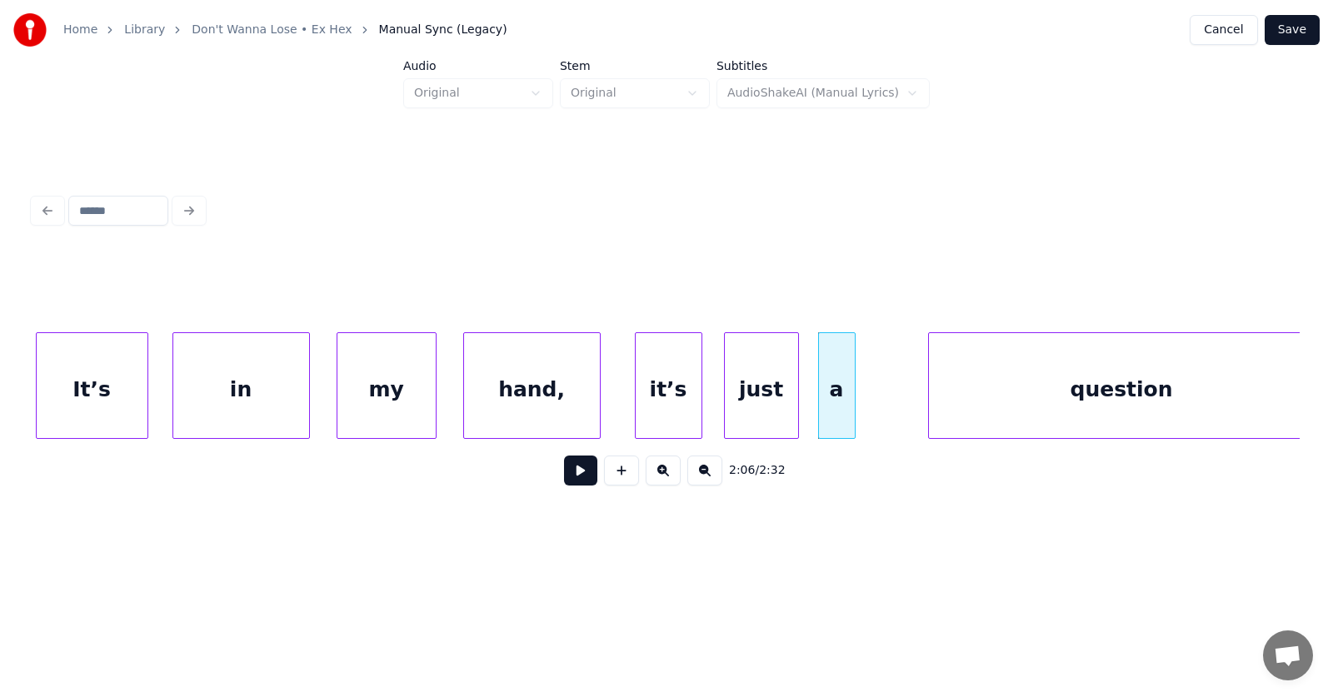
click at [855, 404] on div "a" at bounding box center [836, 385] width 37 height 107
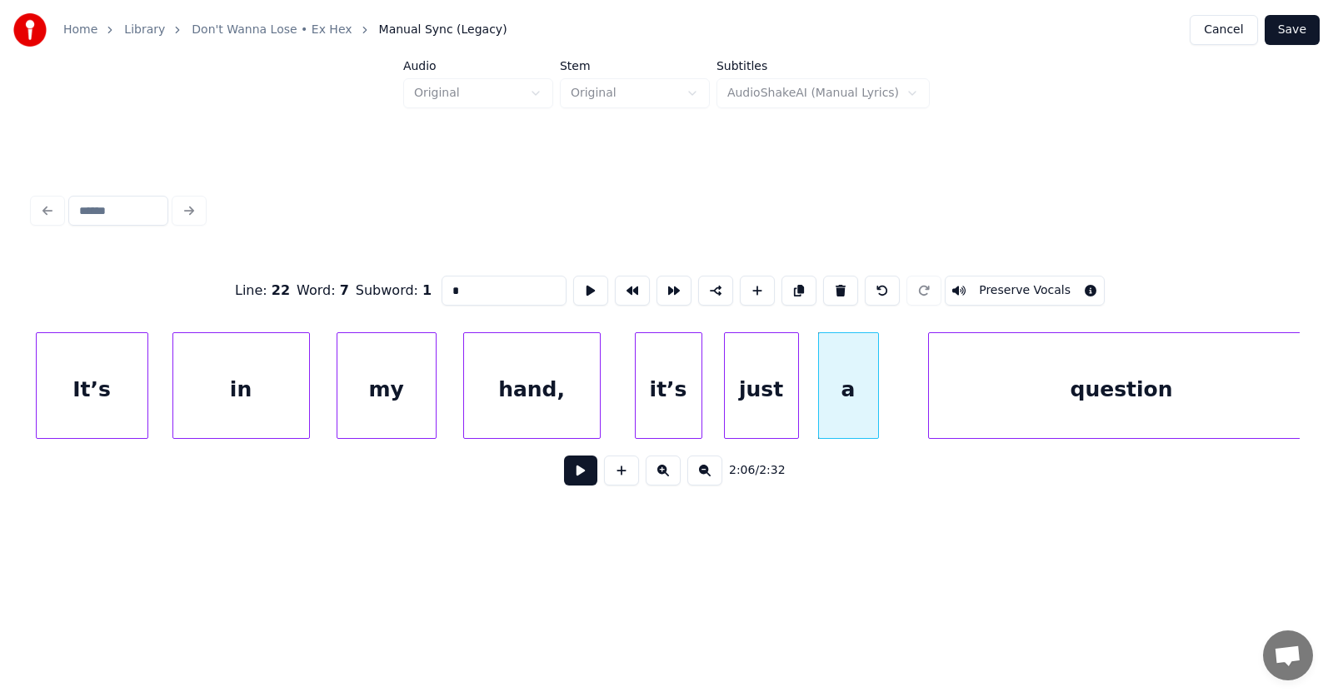
click at [876, 404] on div at bounding box center [875, 385] width 5 height 105
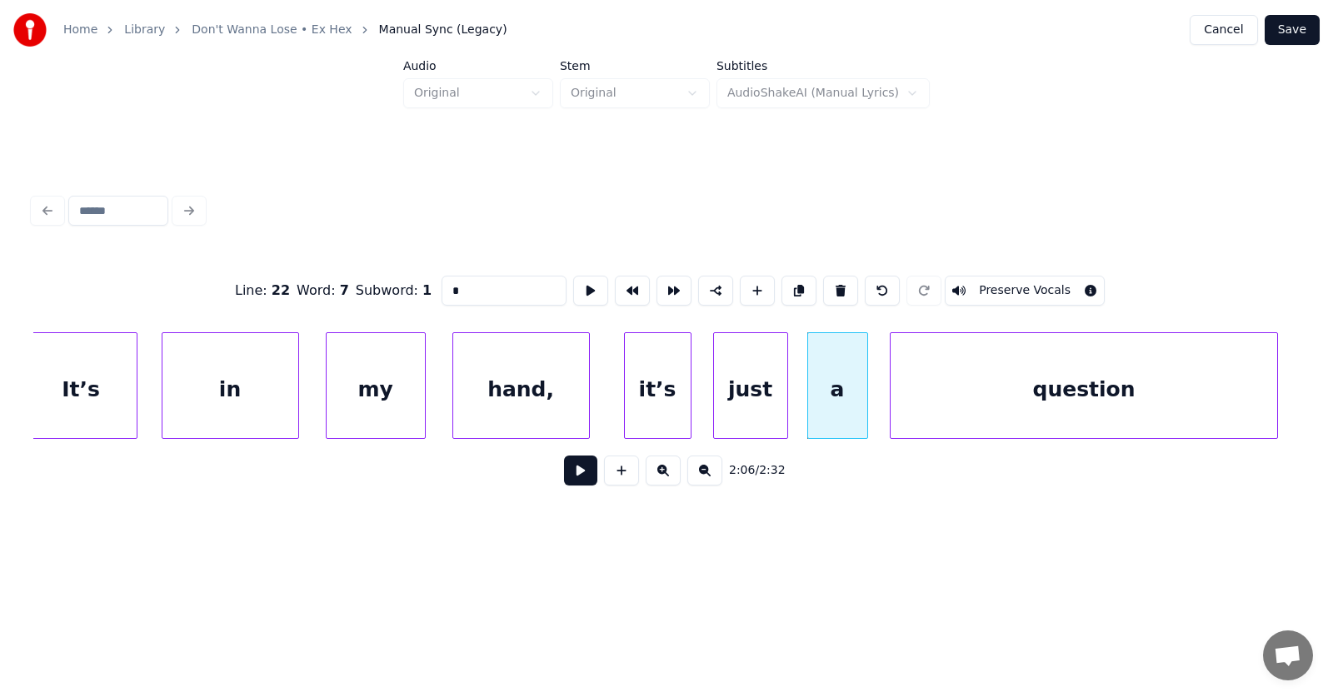
click at [941, 405] on div "question" at bounding box center [1084, 389] width 386 height 113
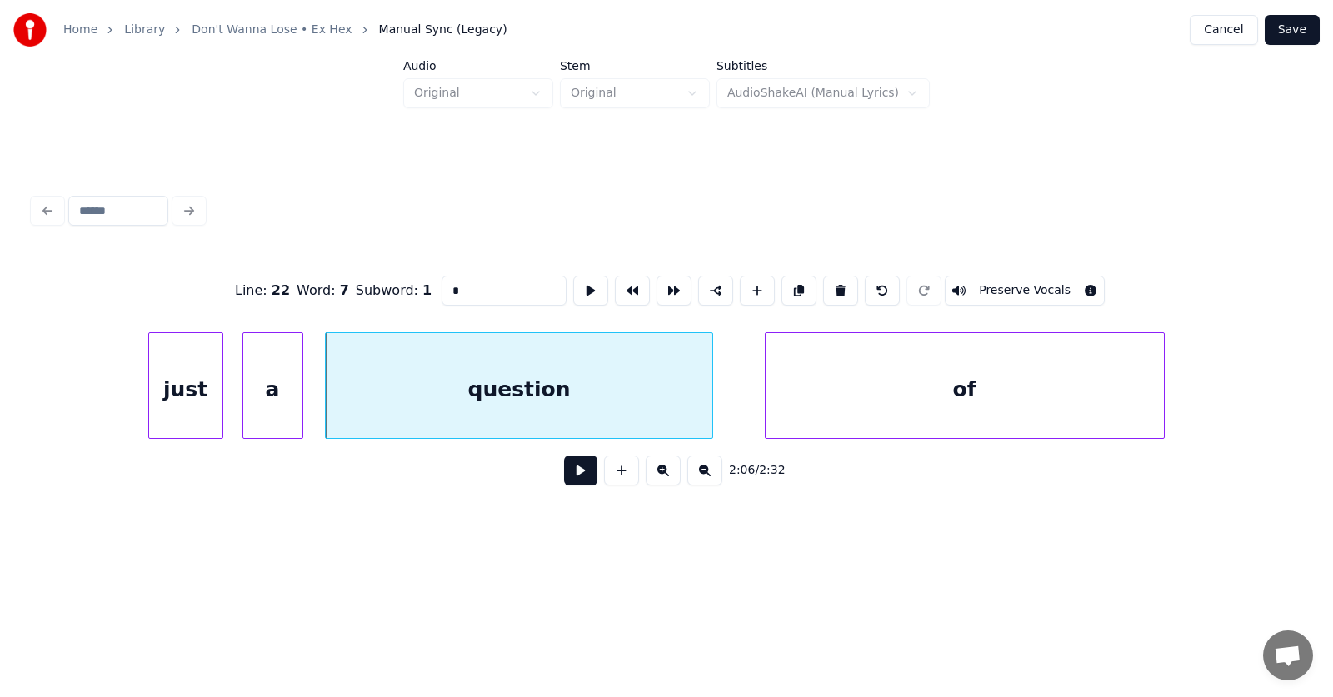
scroll to position [0, 78895]
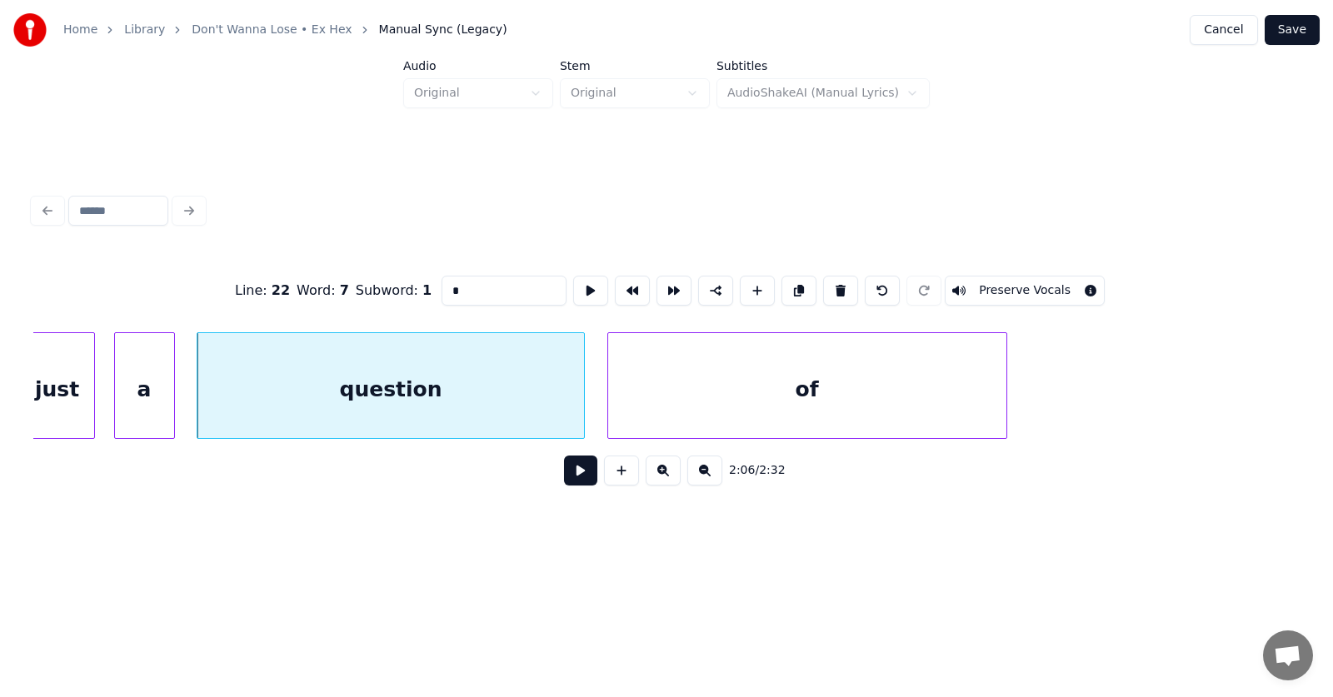
click at [884, 397] on div "of" at bounding box center [807, 389] width 398 height 113
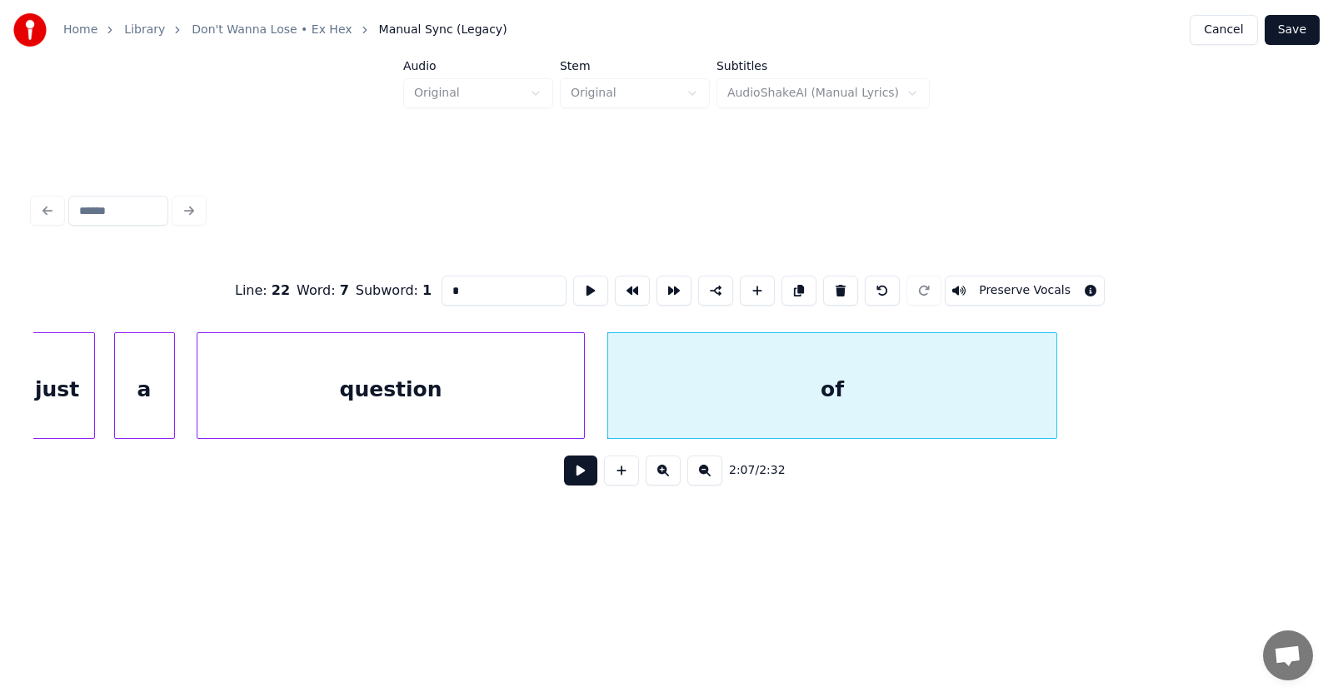
click at [1055, 392] on div at bounding box center [1053, 385] width 5 height 105
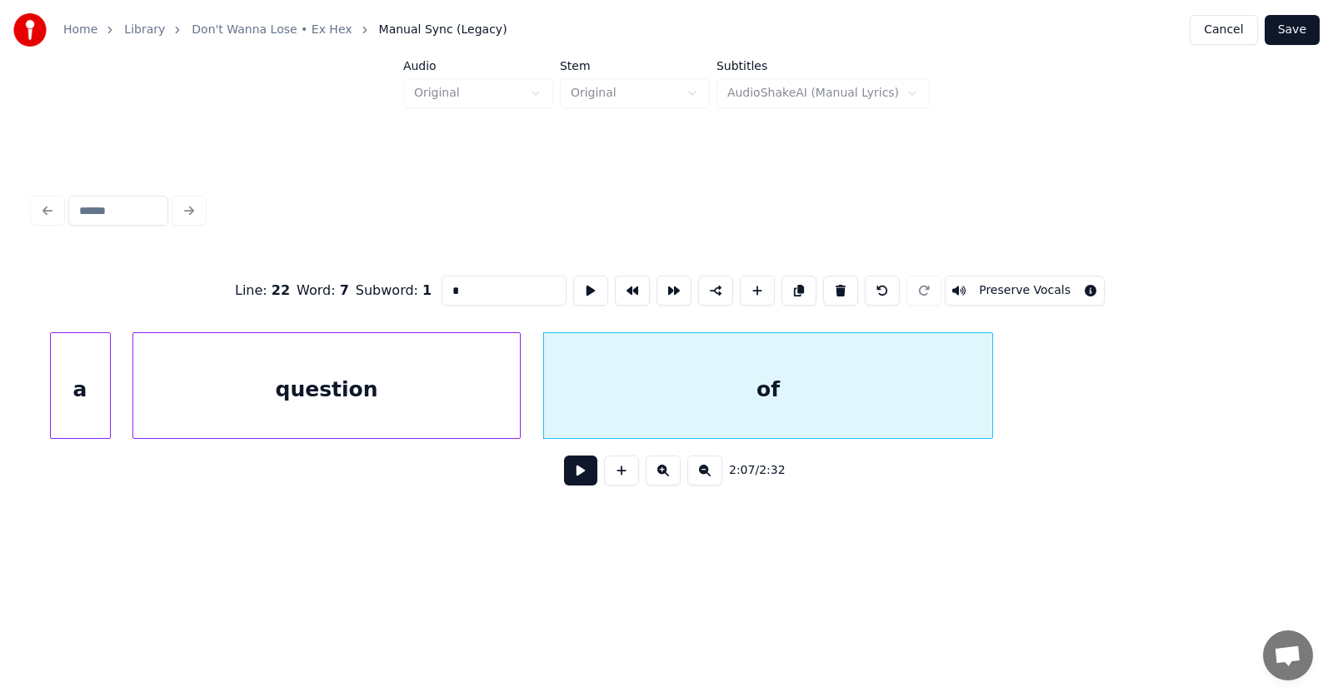
scroll to position [0, 79599]
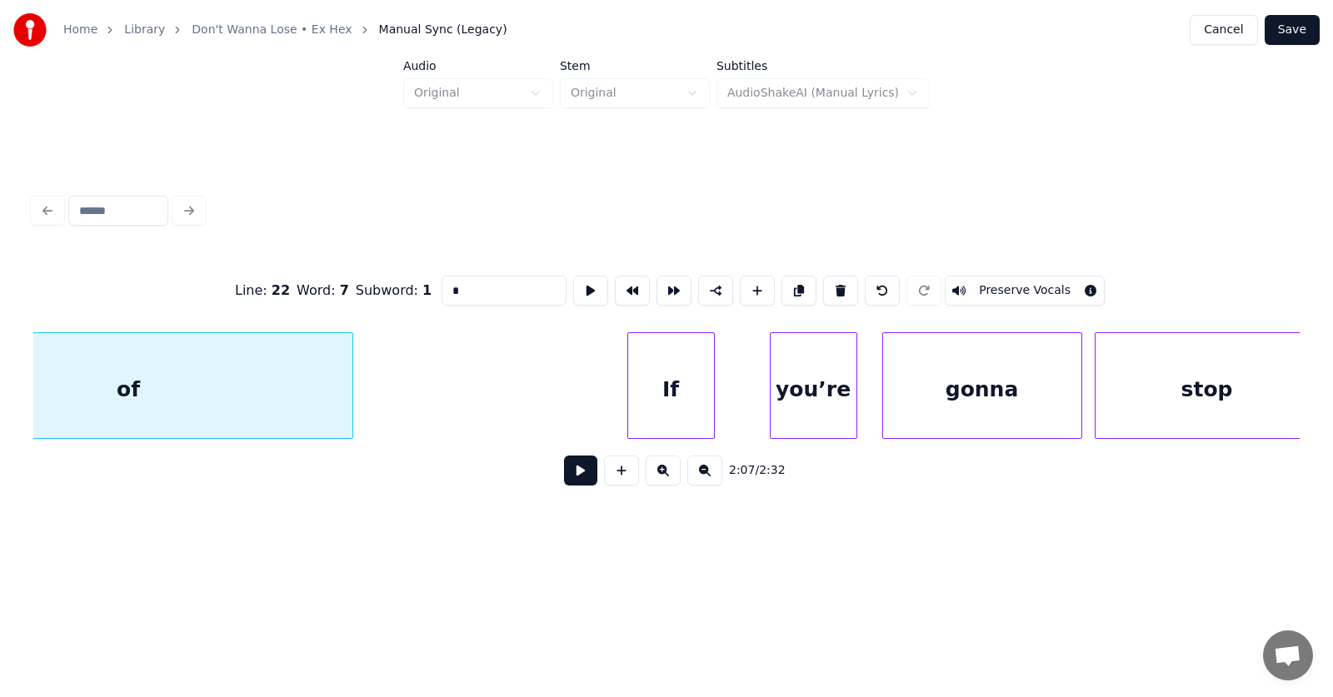
click at [686, 397] on div "If" at bounding box center [671, 389] width 86 height 113
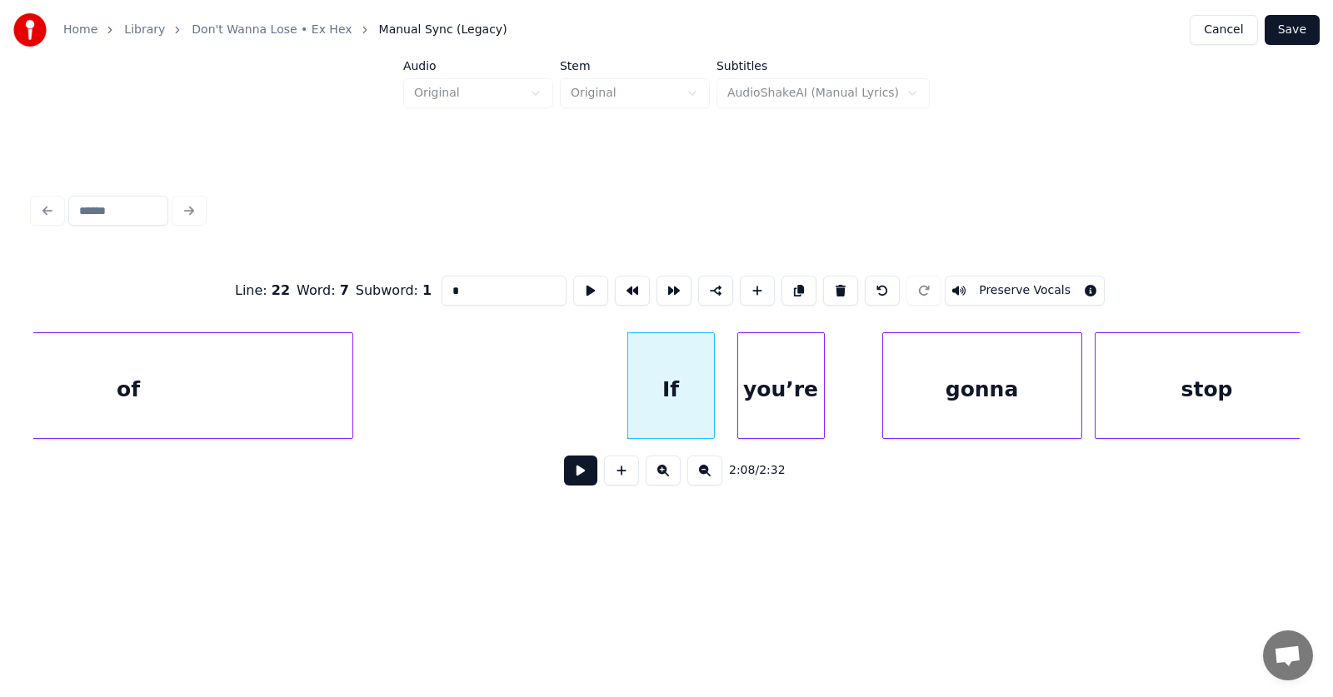
click at [770, 407] on div "you’re" at bounding box center [781, 389] width 86 height 113
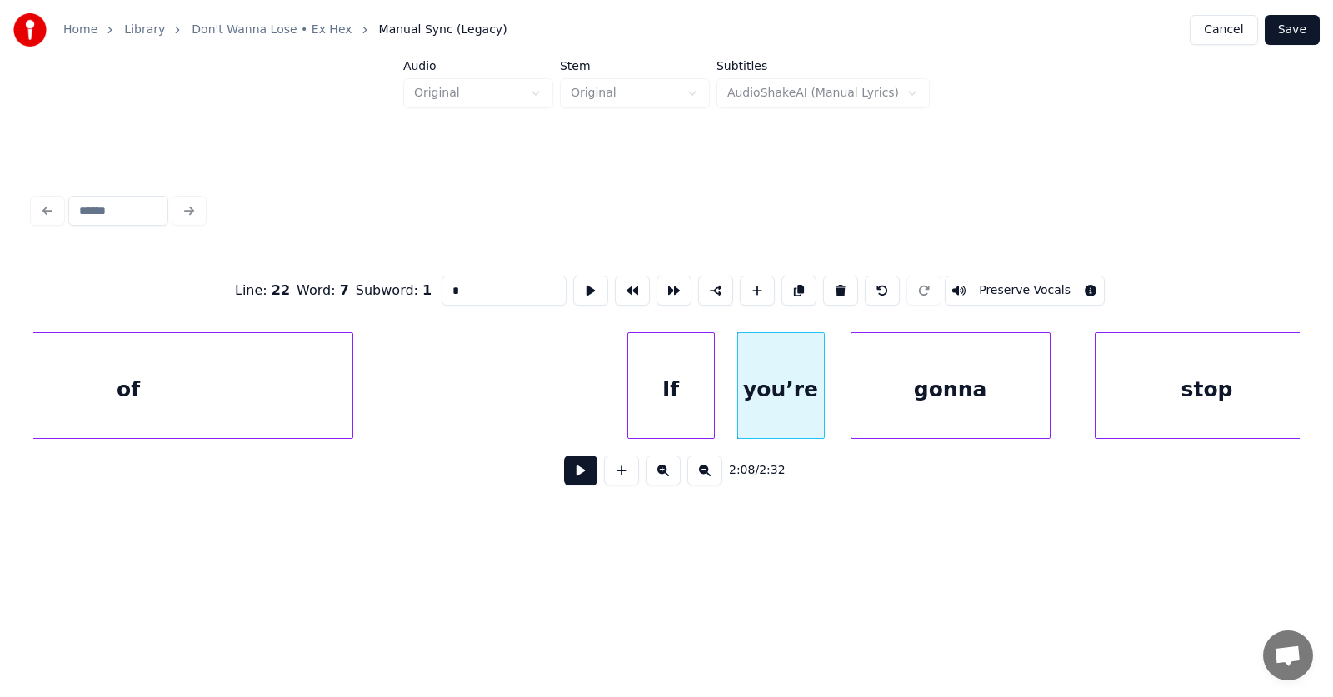
click at [887, 412] on div "gonna" at bounding box center [951, 389] width 198 height 113
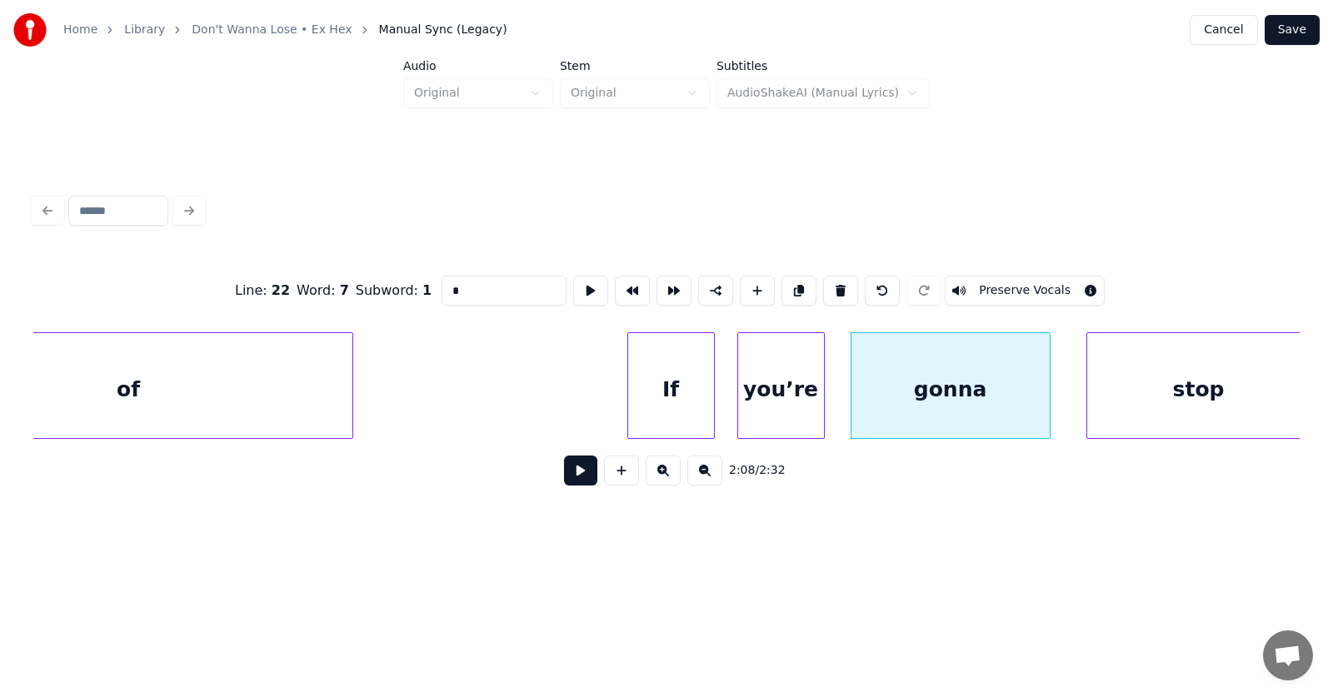
scroll to position [0, 79612]
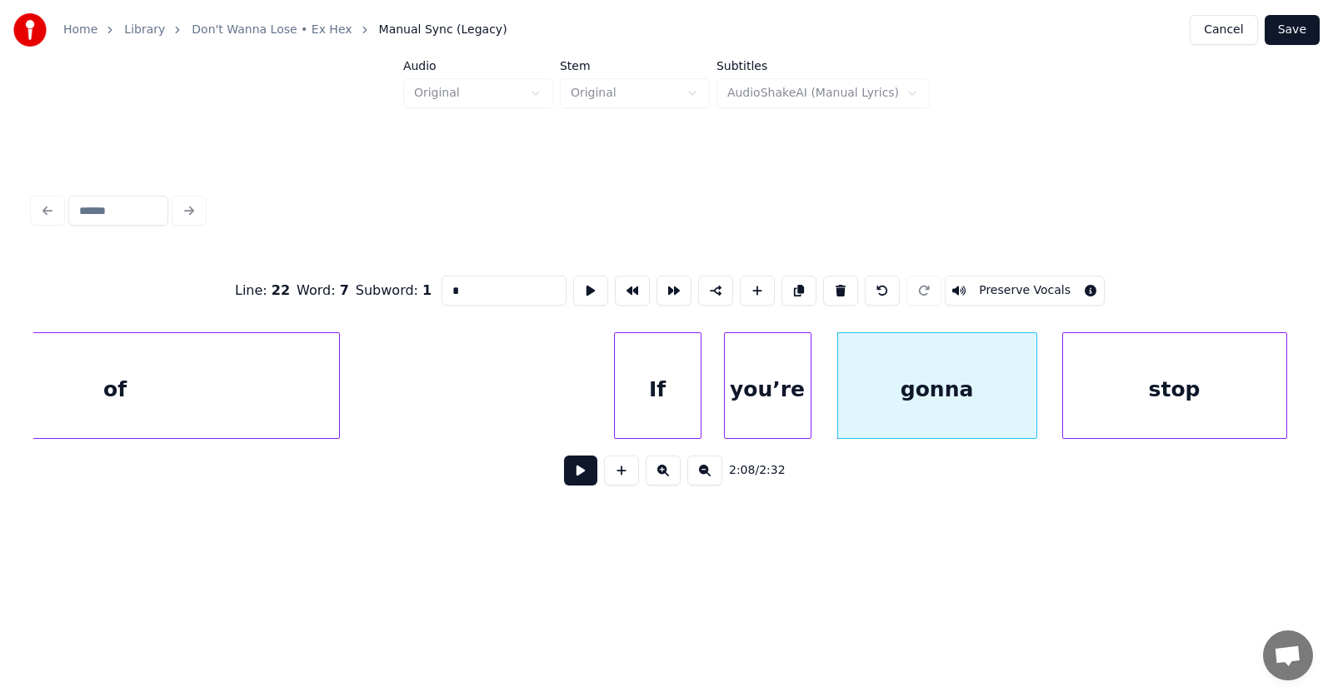
click at [1132, 390] on div "stop" at bounding box center [1174, 389] width 223 height 113
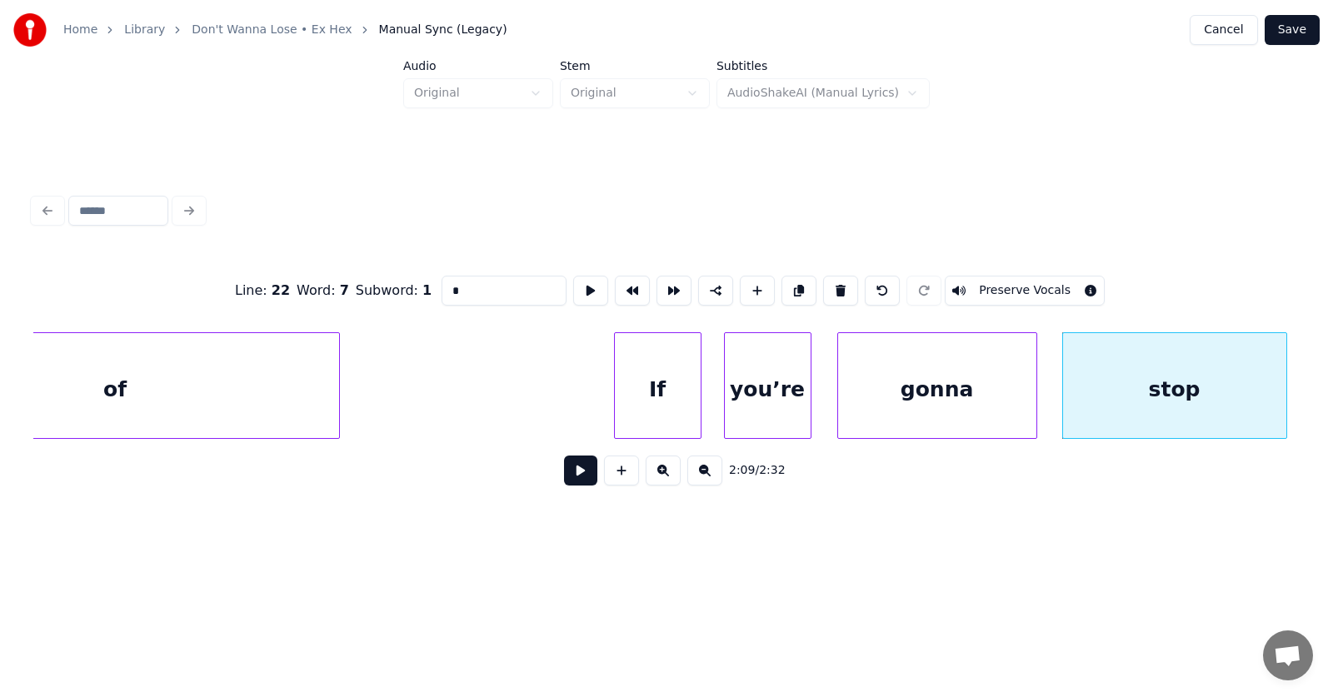
scroll to position [0, 80110]
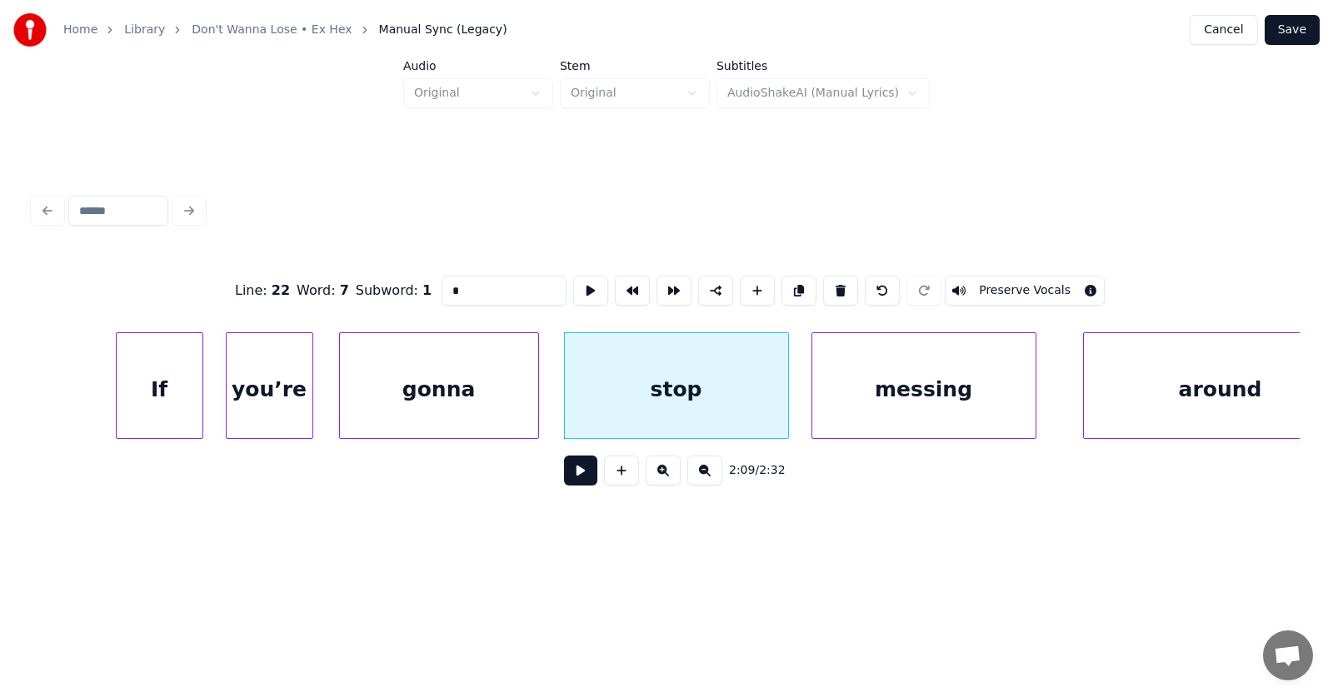
click at [936, 395] on div "messing" at bounding box center [923, 389] width 223 height 113
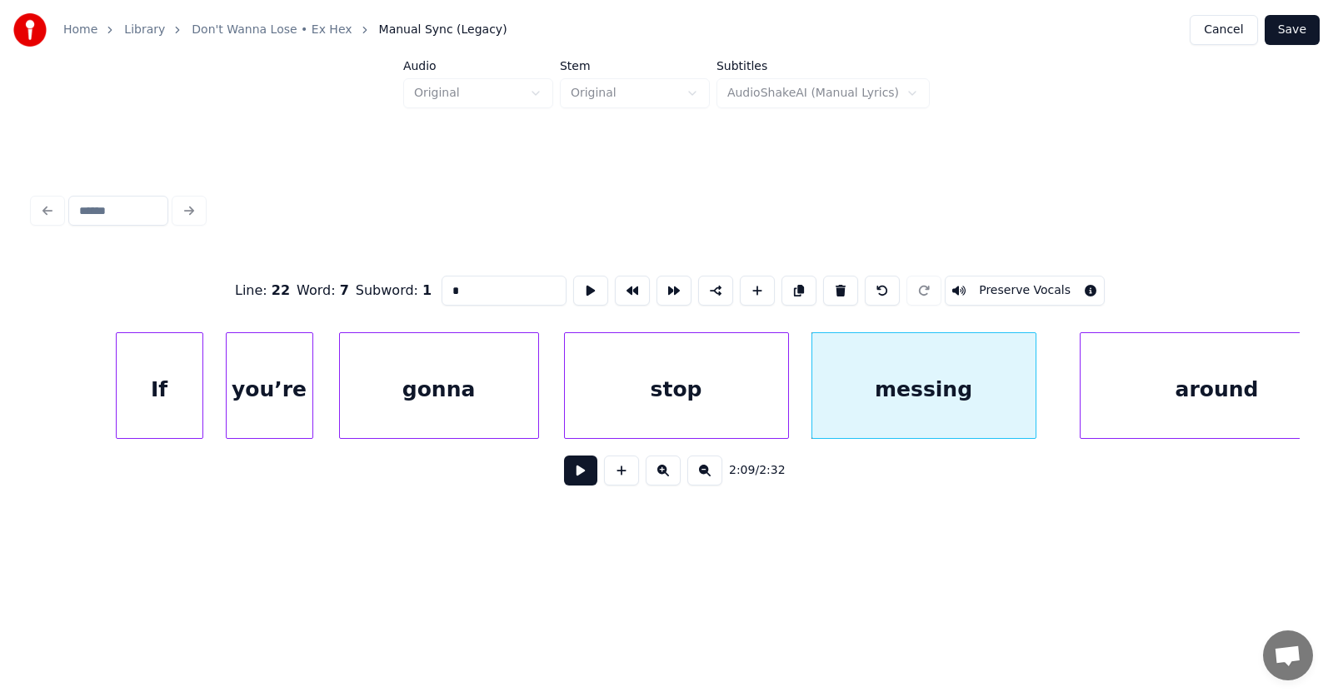
scroll to position [0, 80165]
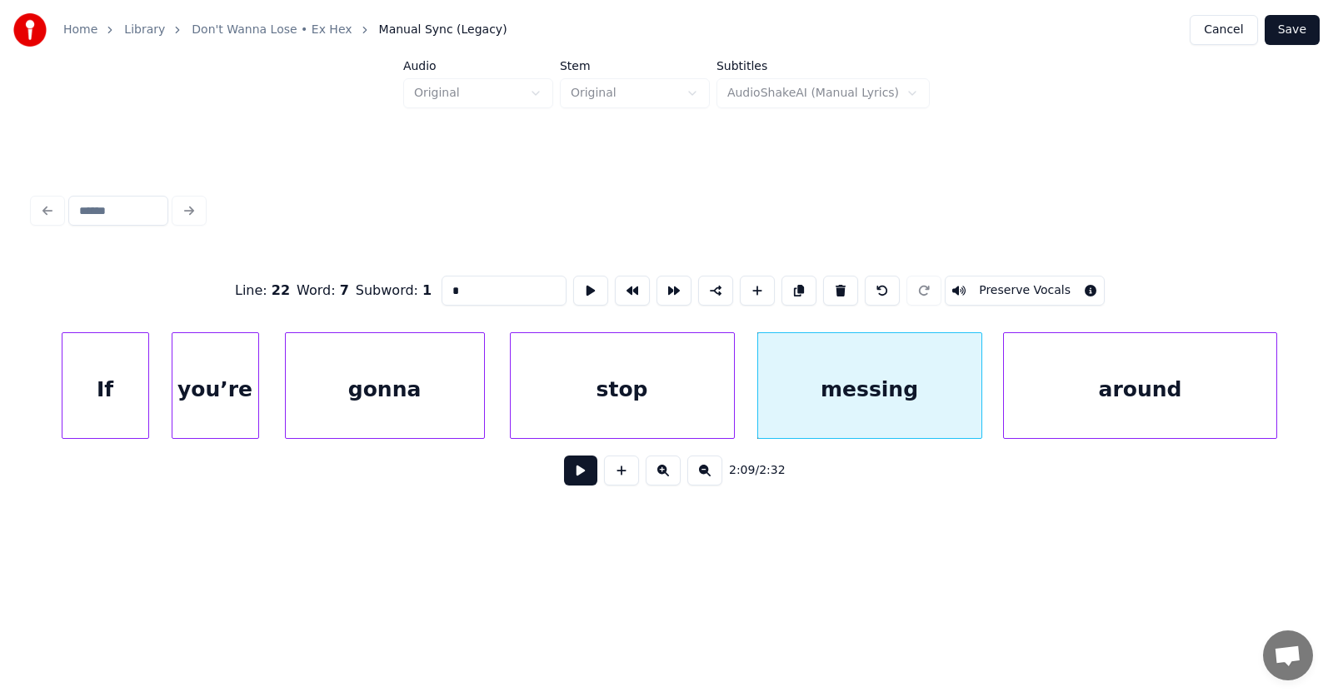
click at [1110, 393] on div "around" at bounding box center [1140, 389] width 273 height 113
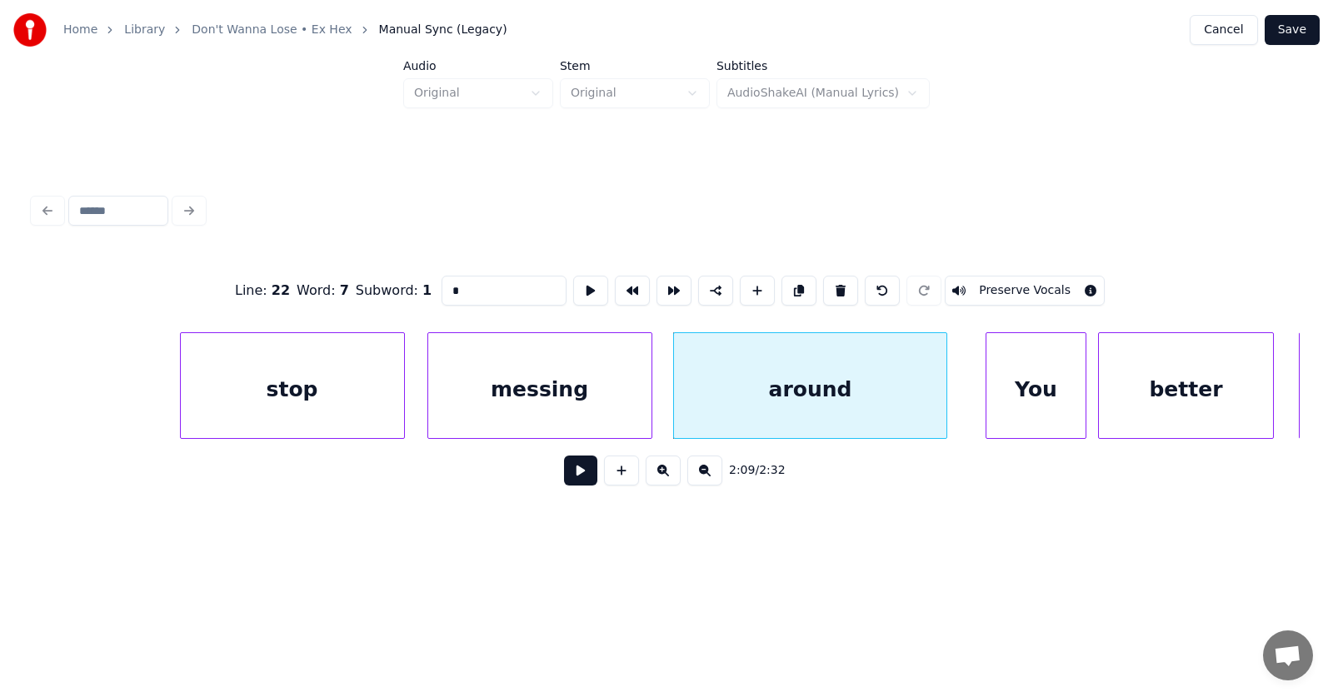
scroll to position [0, 80622]
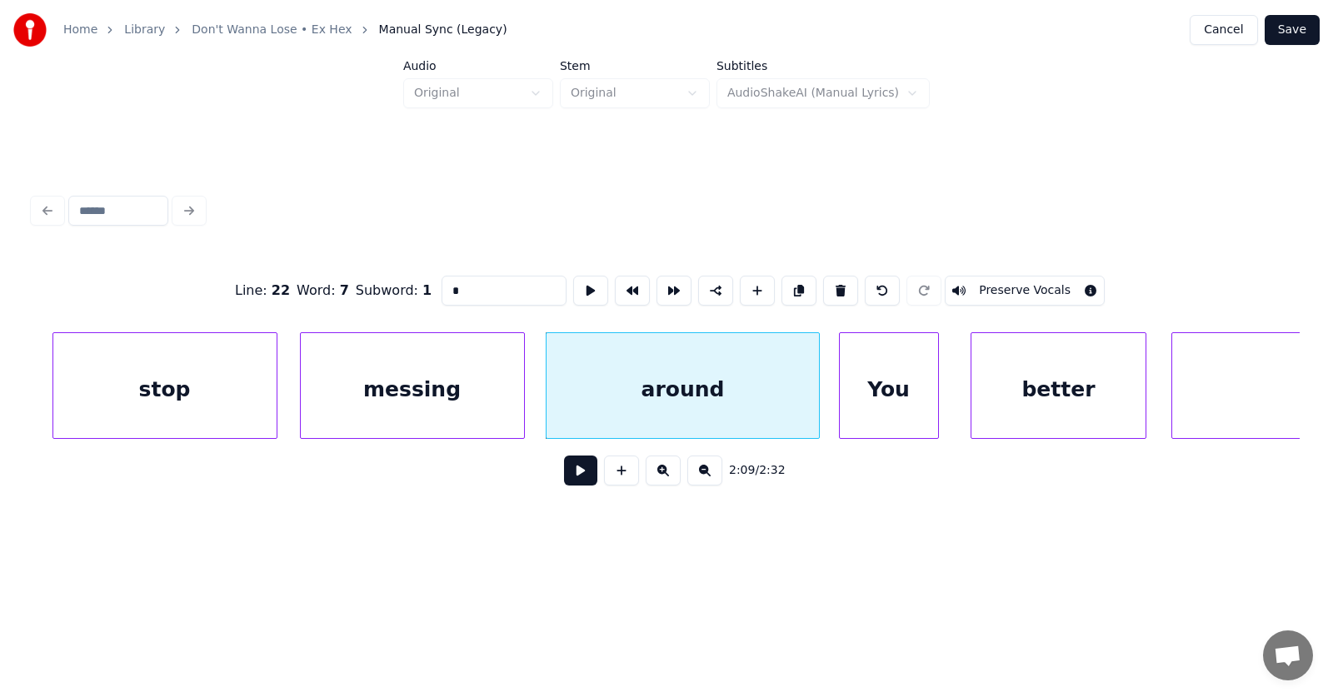
click at [909, 403] on div "You" at bounding box center [889, 389] width 98 height 113
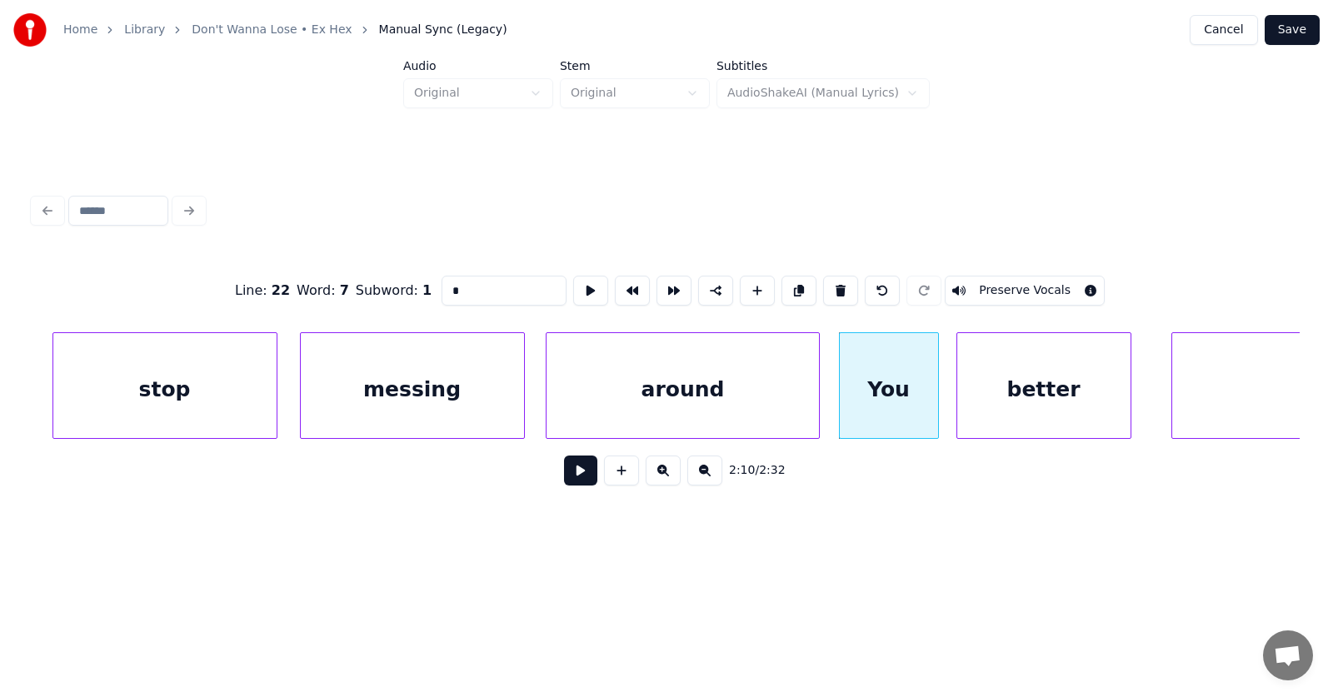
click at [1021, 403] on div "better" at bounding box center [1043, 389] width 173 height 113
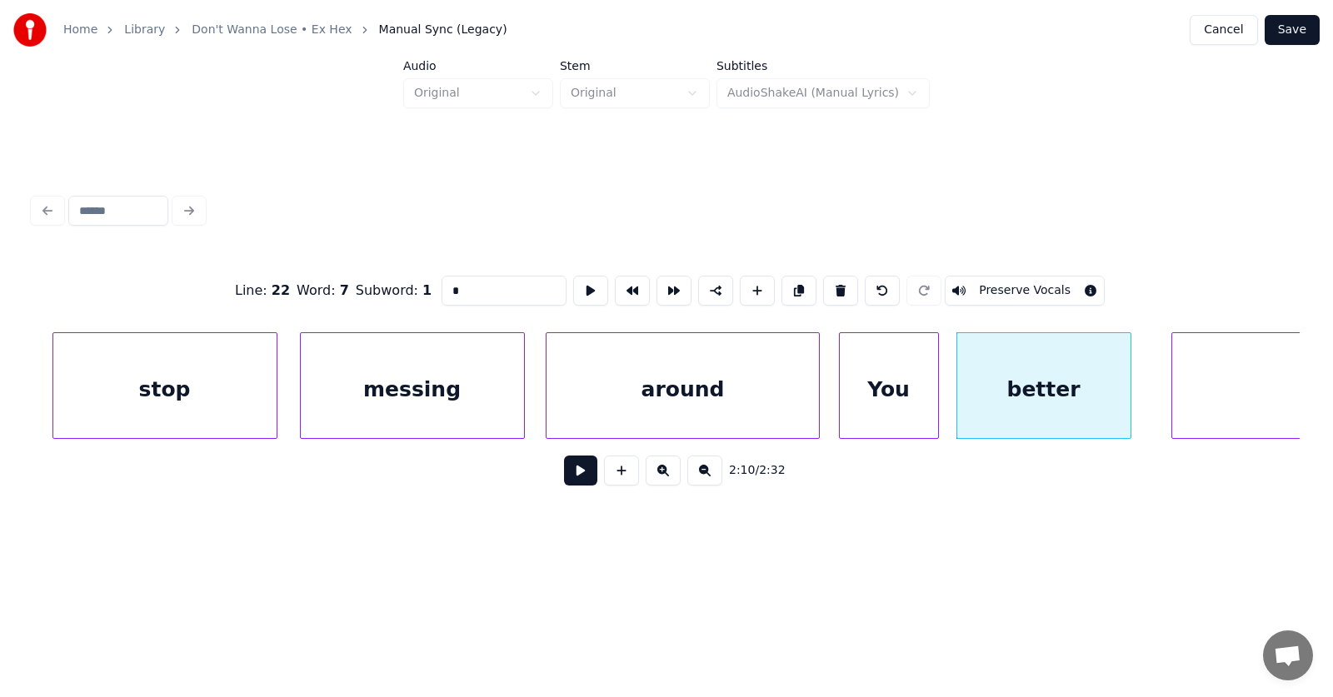
scroll to position [0, 80849]
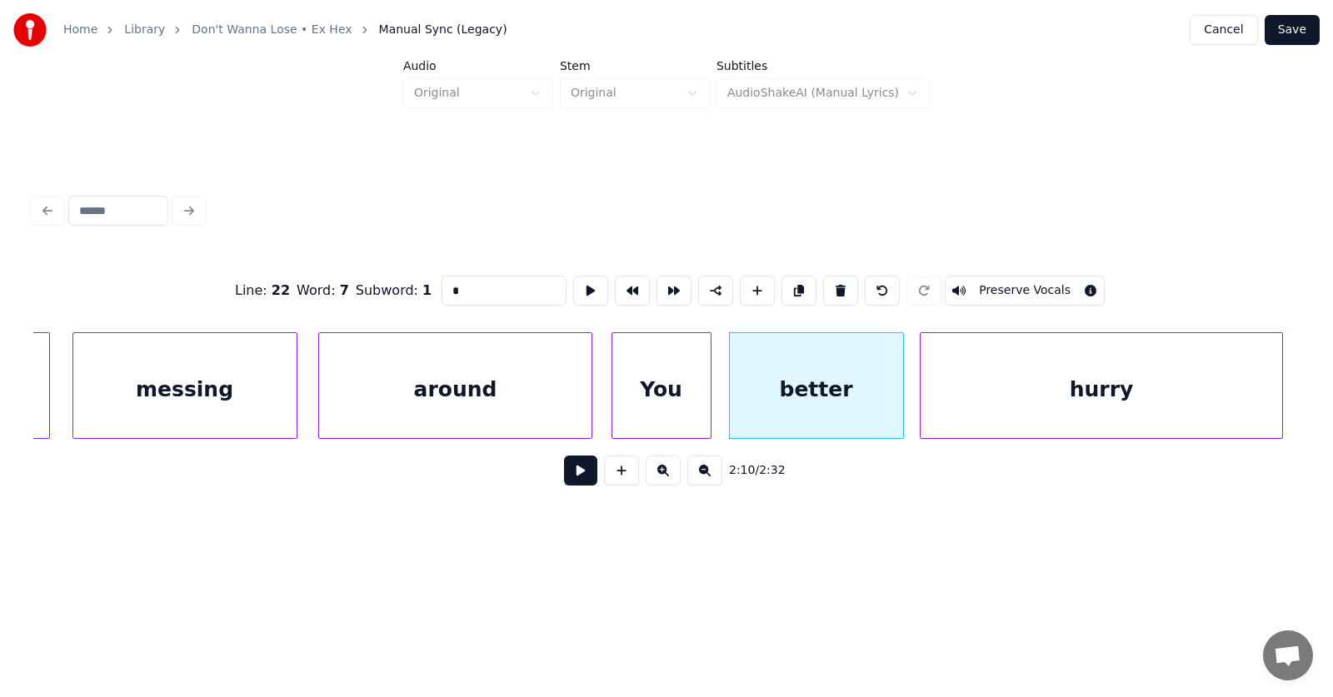
click at [1171, 397] on div "hurry" at bounding box center [1101, 389] width 361 height 113
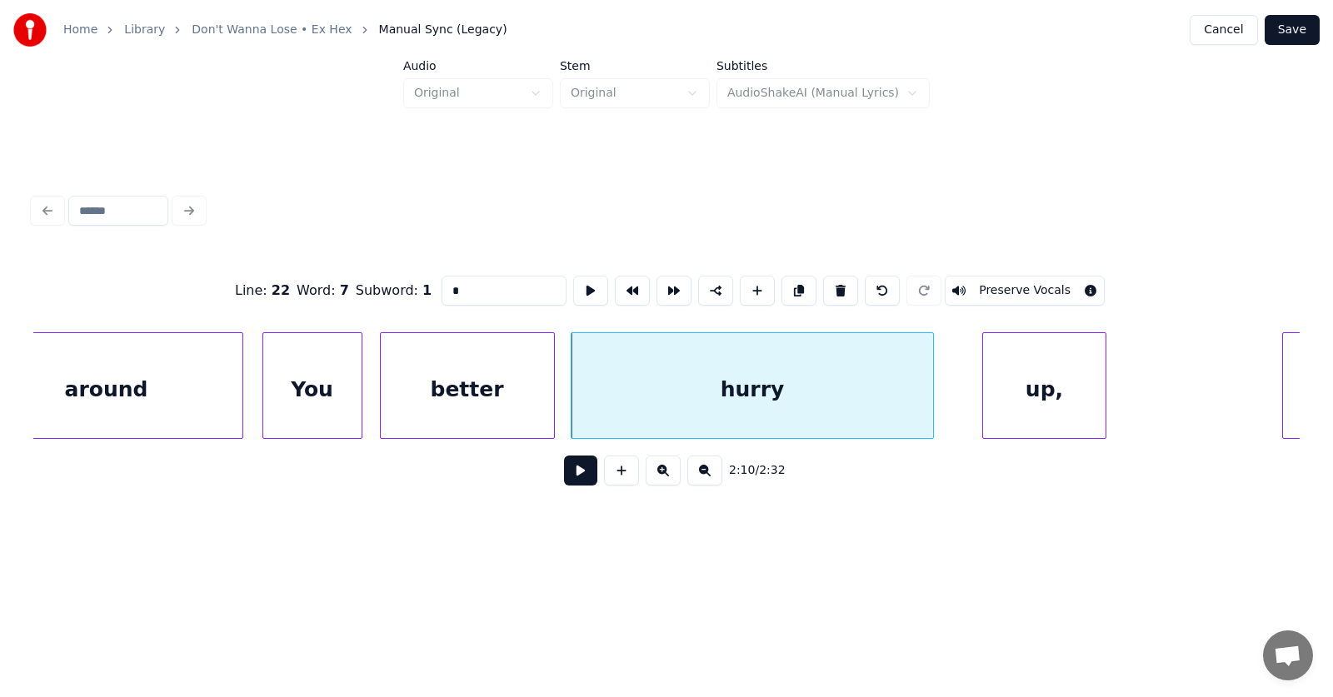
scroll to position [0, 81262]
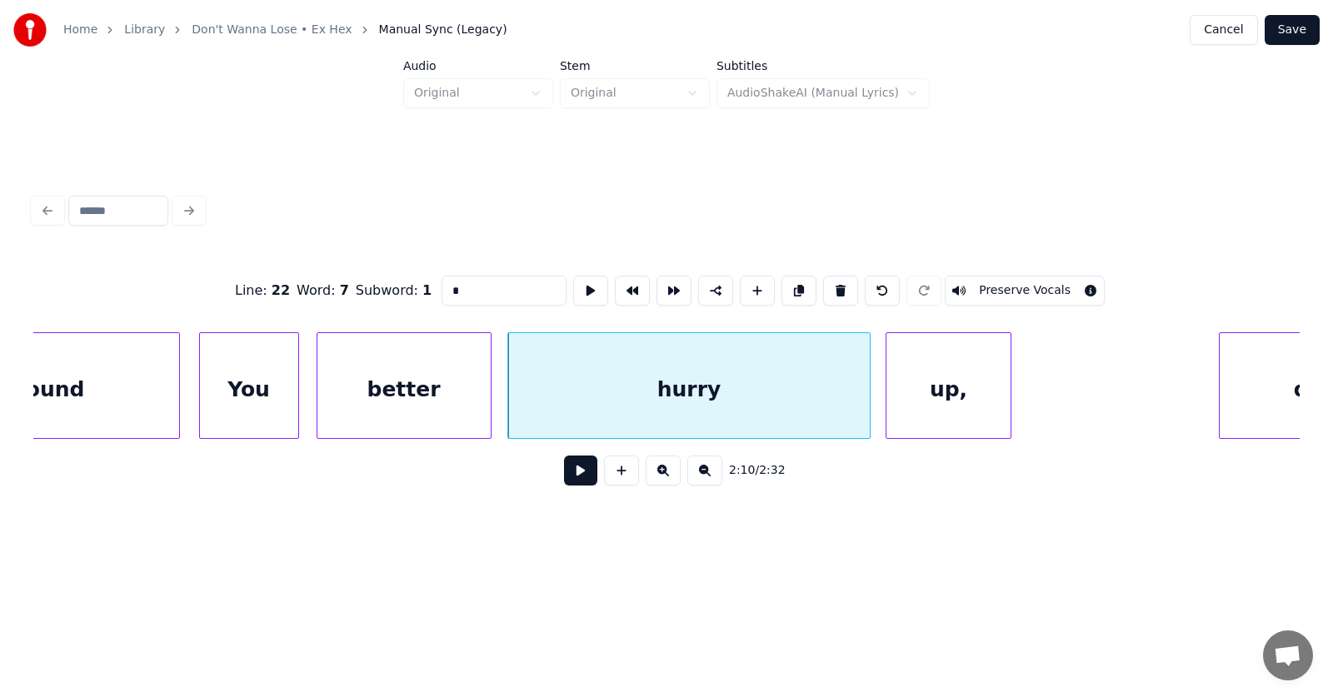
click at [956, 397] on div "up," at bounding box center [948, 389] width 123 height 113
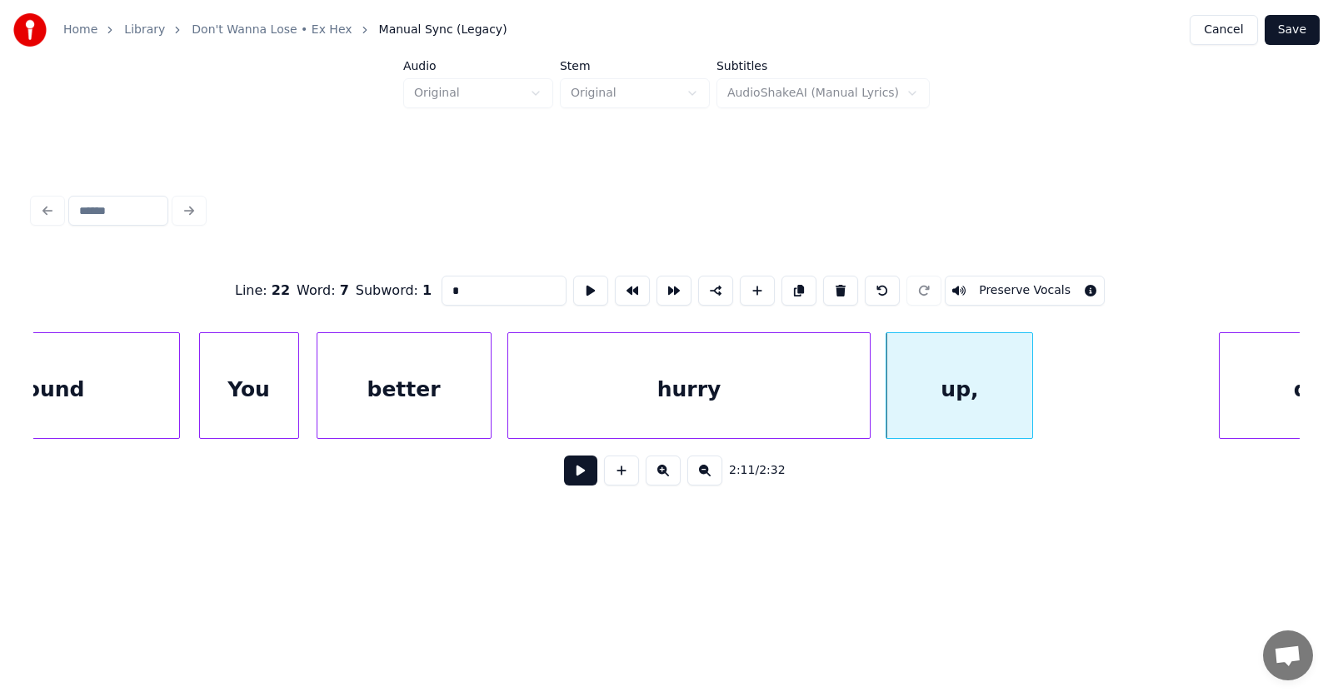
click at [1032, 393] on div at bounding box center [1029, 385] width 5 height 105
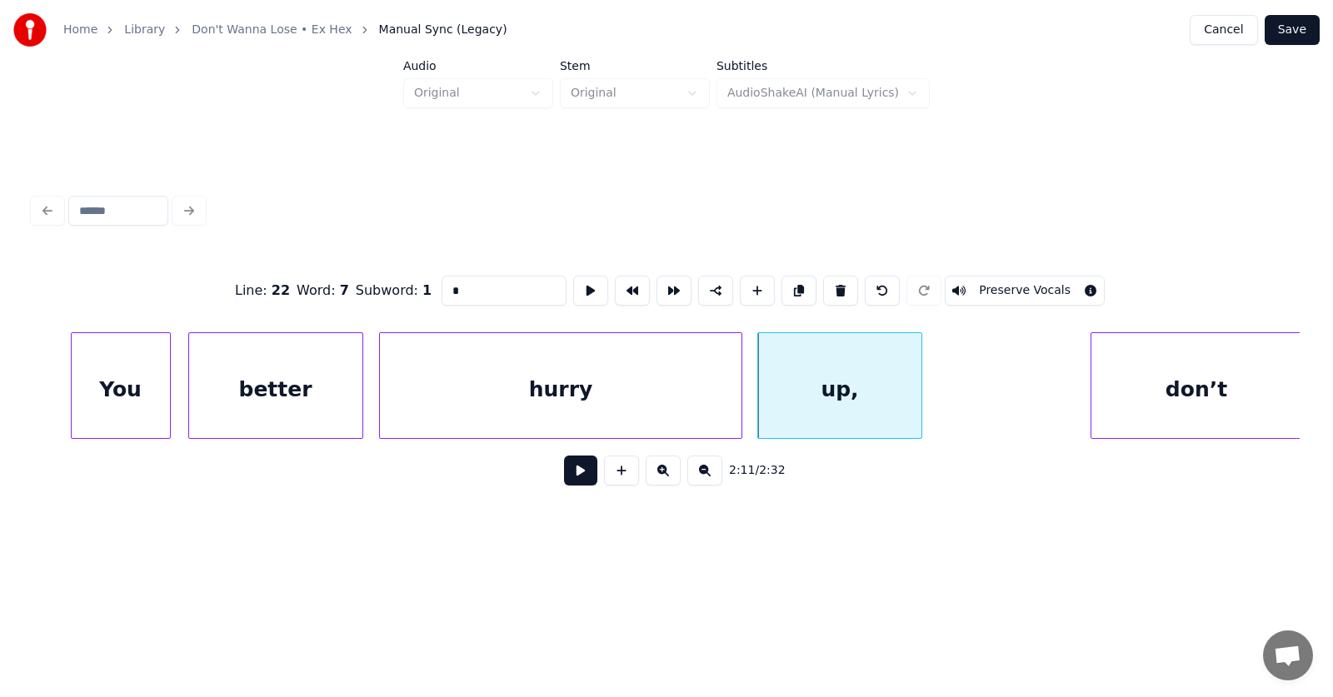
scroll to position [0, 81454]
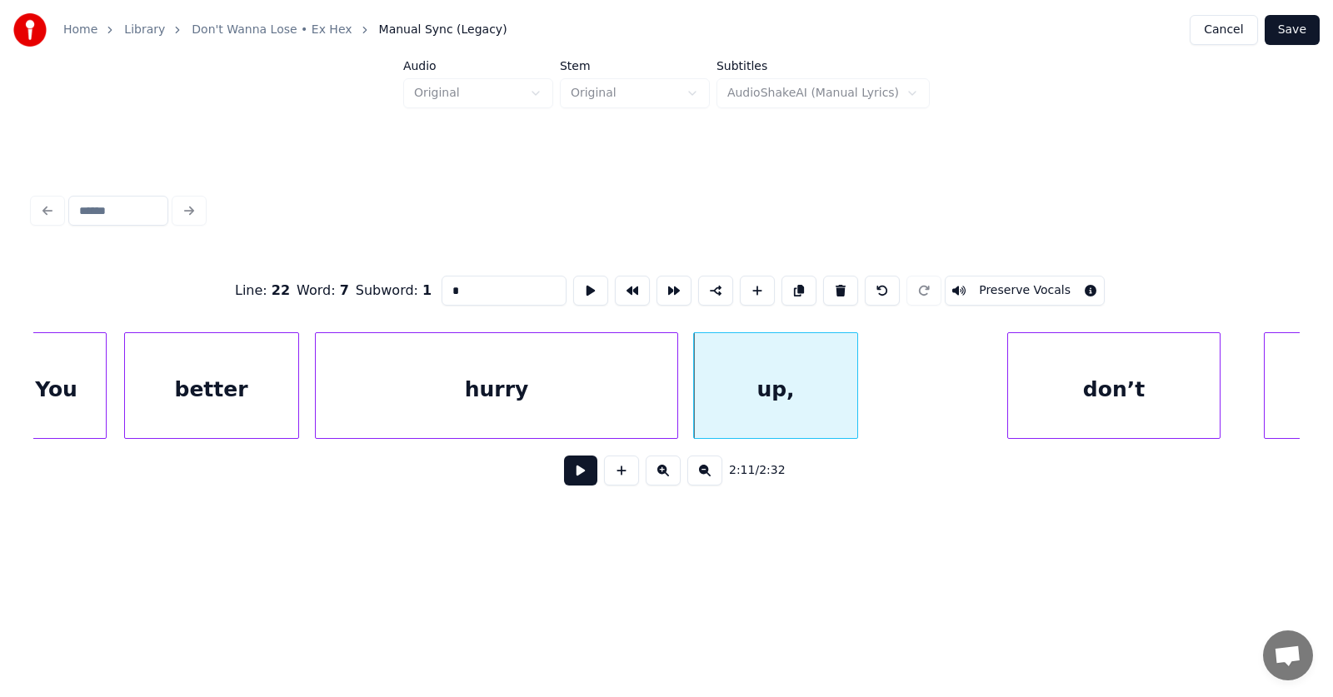
click at [1086, 406] on div "don’t" at bounding box center [1113, 389] width 211 height 113
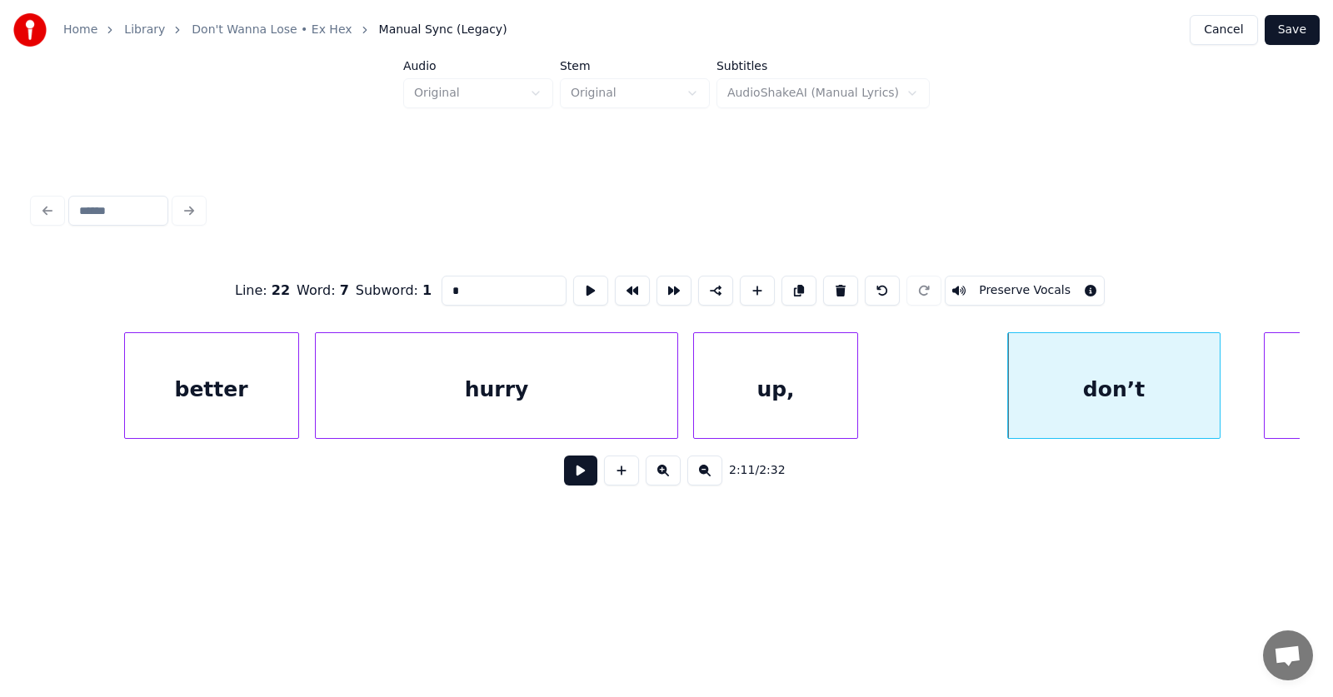
scroll to position [0, 81710]
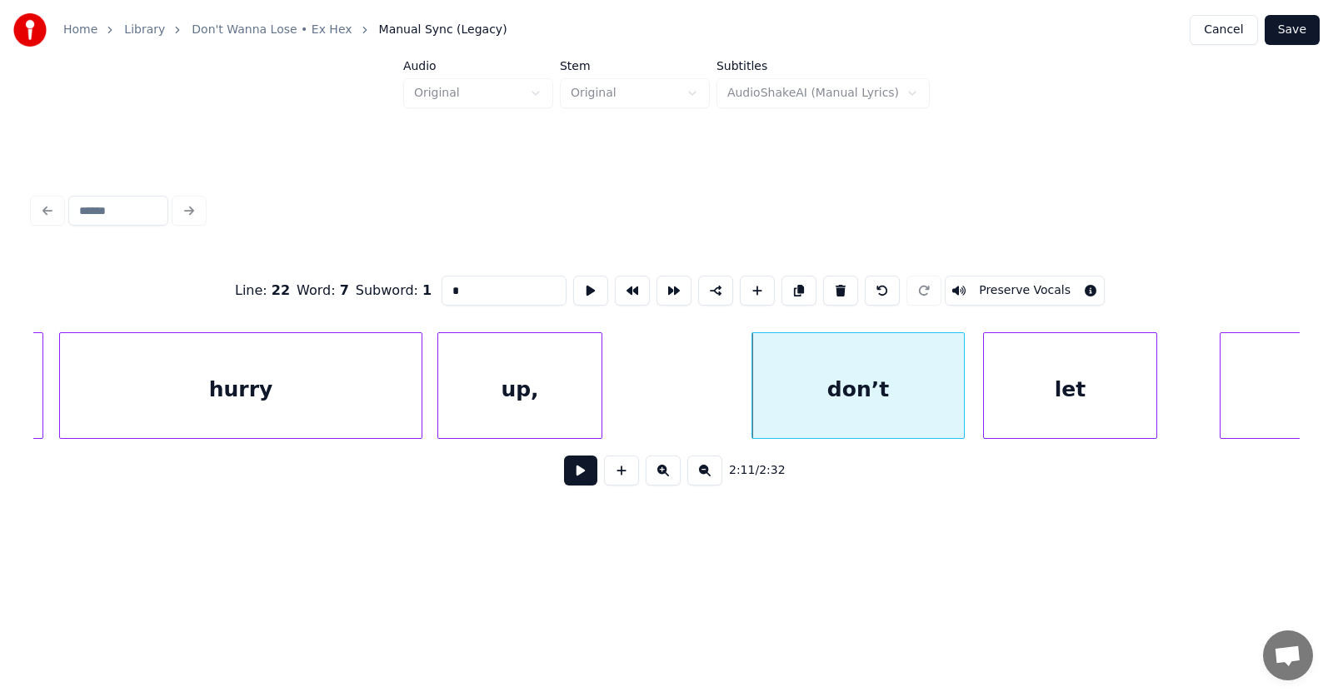
click at [1070, 396] on div "let" at bounding box center [1070, 389] width 173 height 113
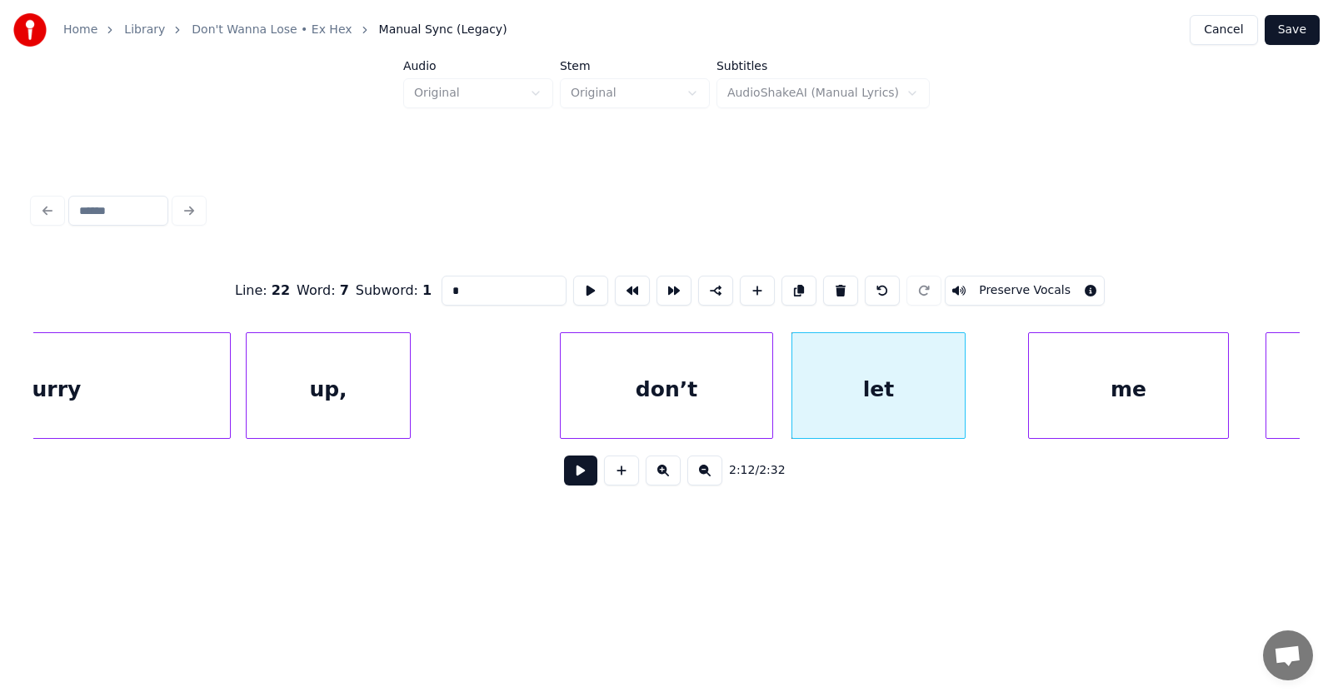
scroll to position [0, 82094]
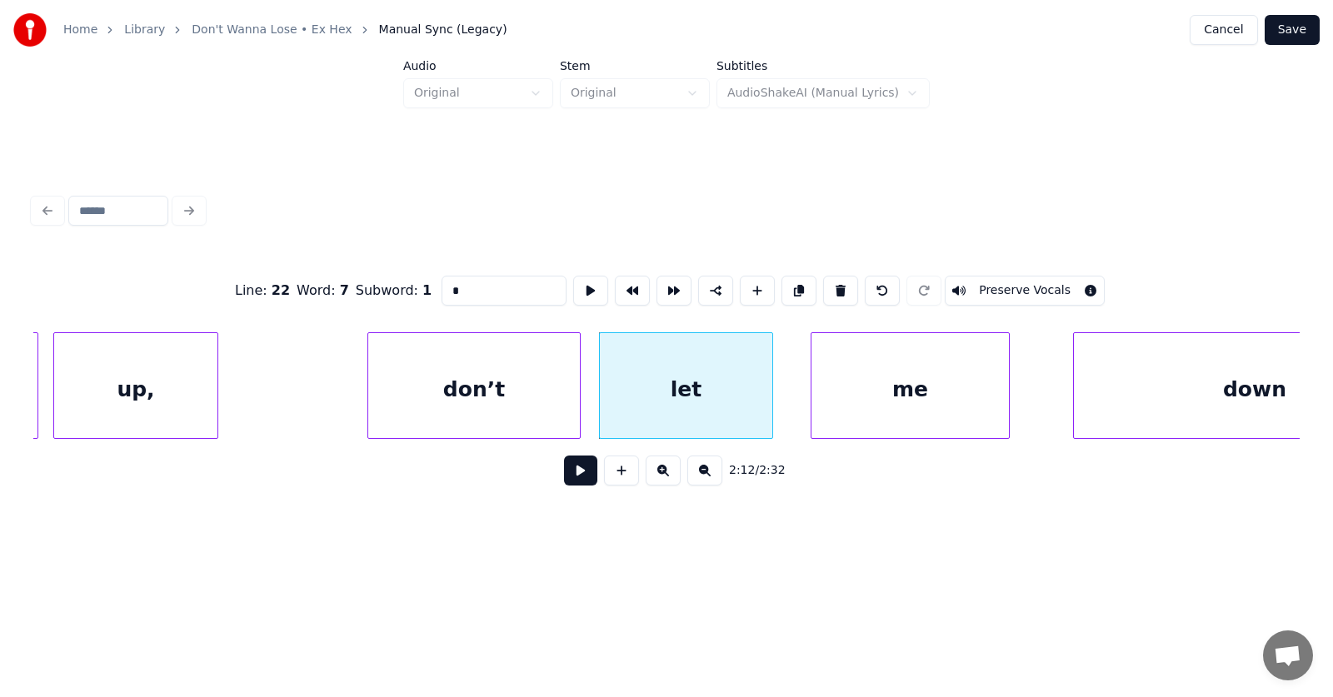
click at [952, 399] on div "me" at bounding box center [911, 389] width 198 height 113
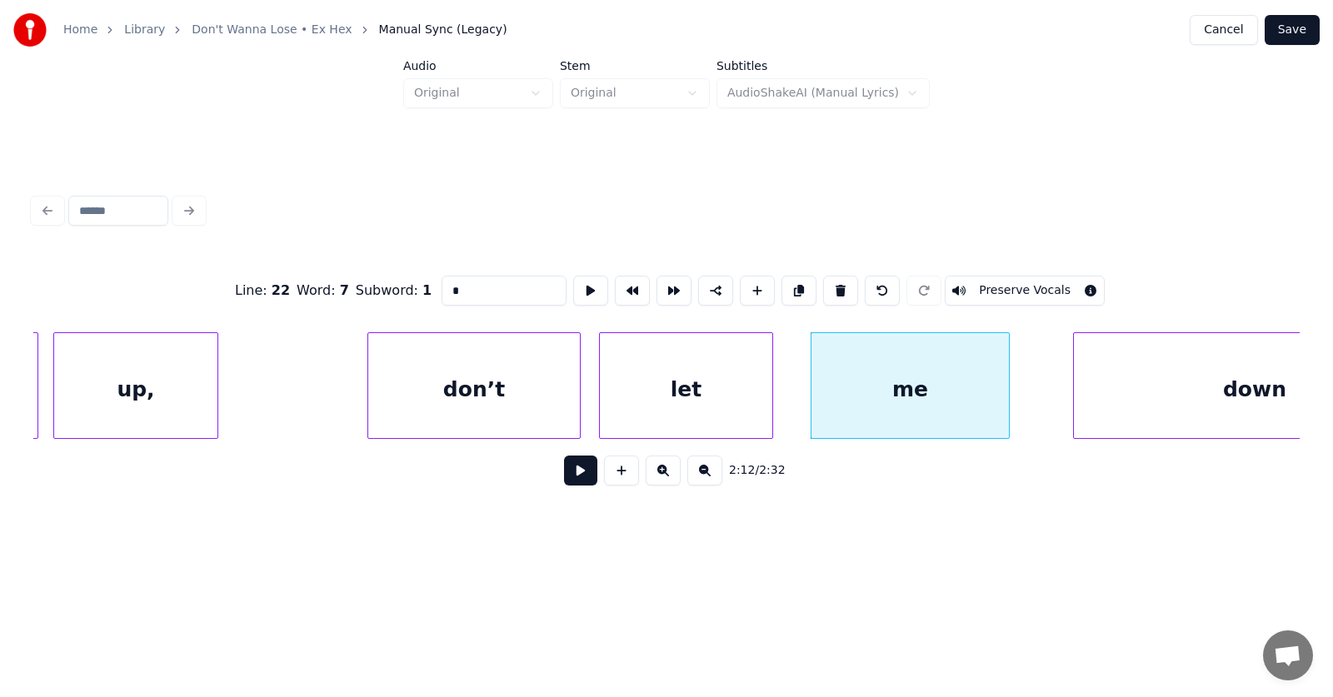
scroll to position [0, 82226]
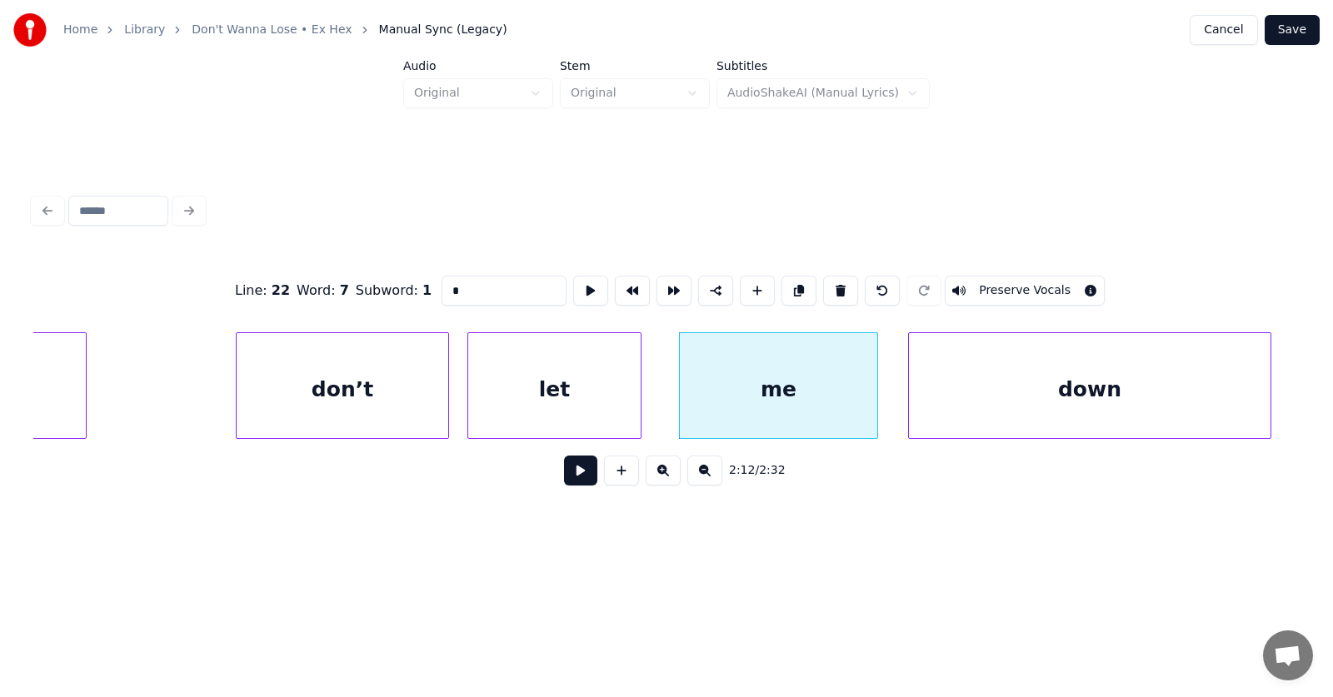
click at [1115, 409] on div "down" at bounding box center [1089, 389] width 361 height 113
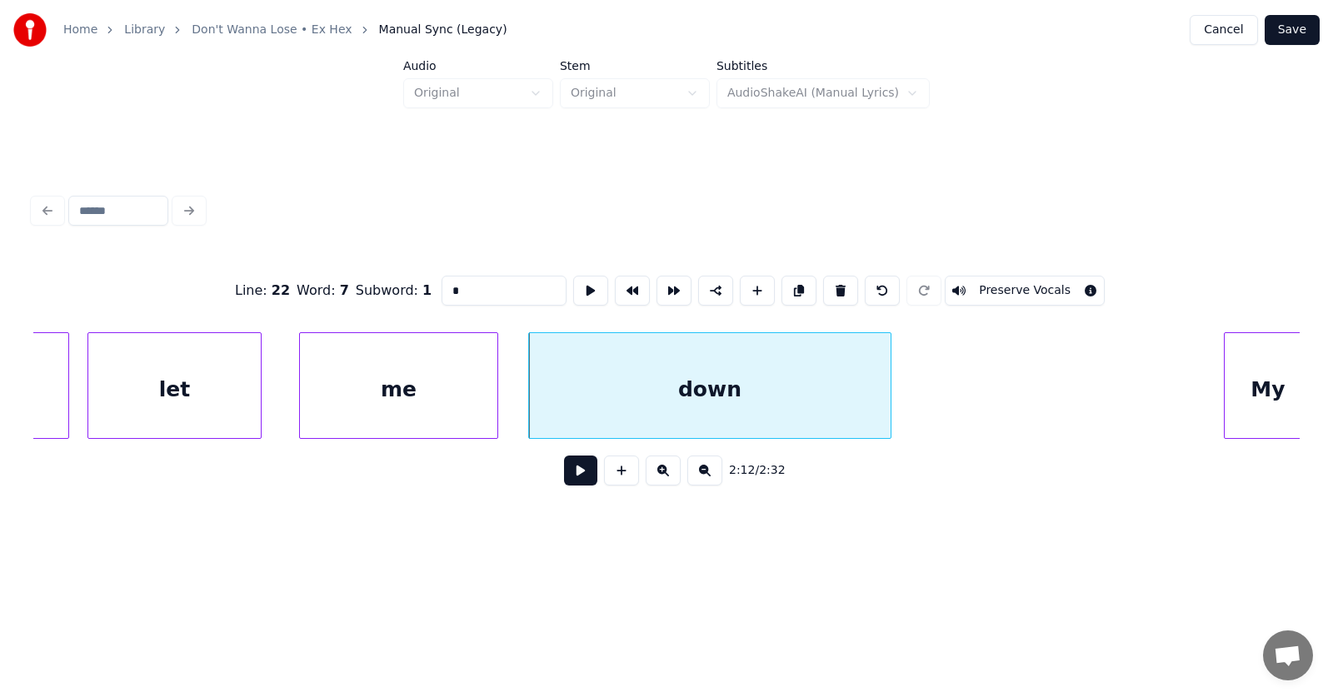
scroll to position [0, 82862]
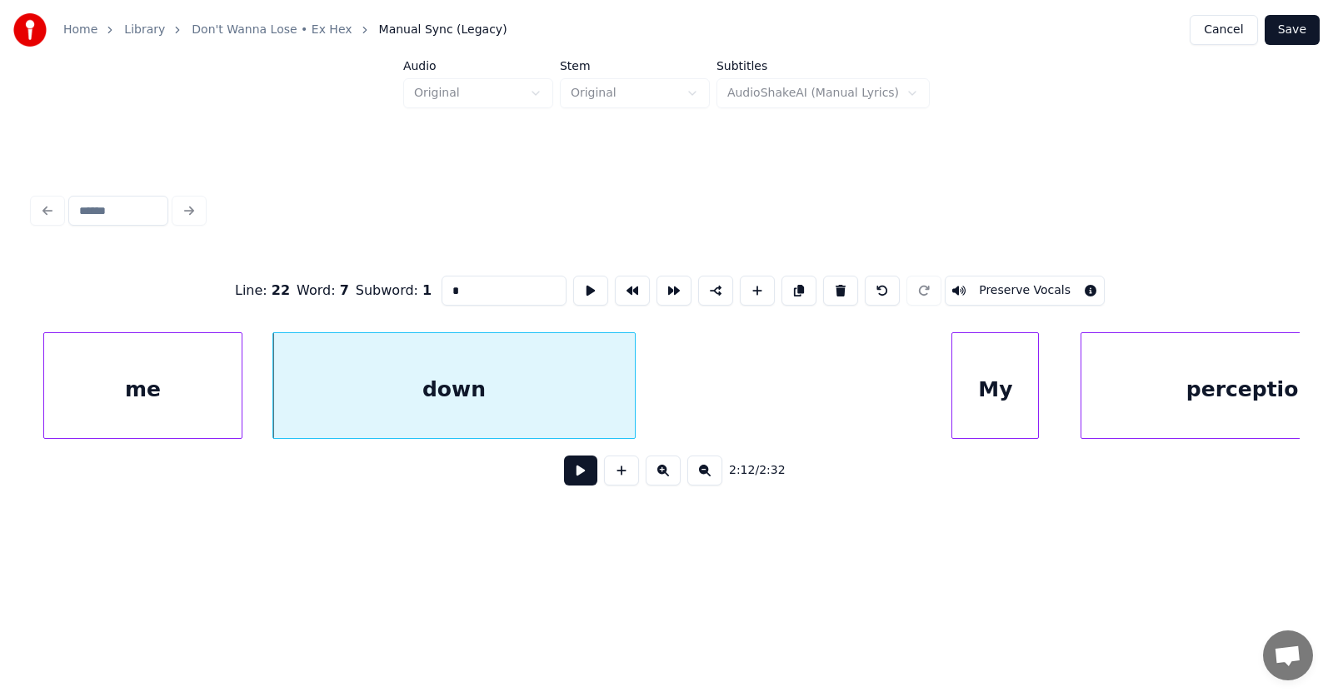
click at [1007, 403] on div "My" at bounding box center [995, 389] width 86 height 113
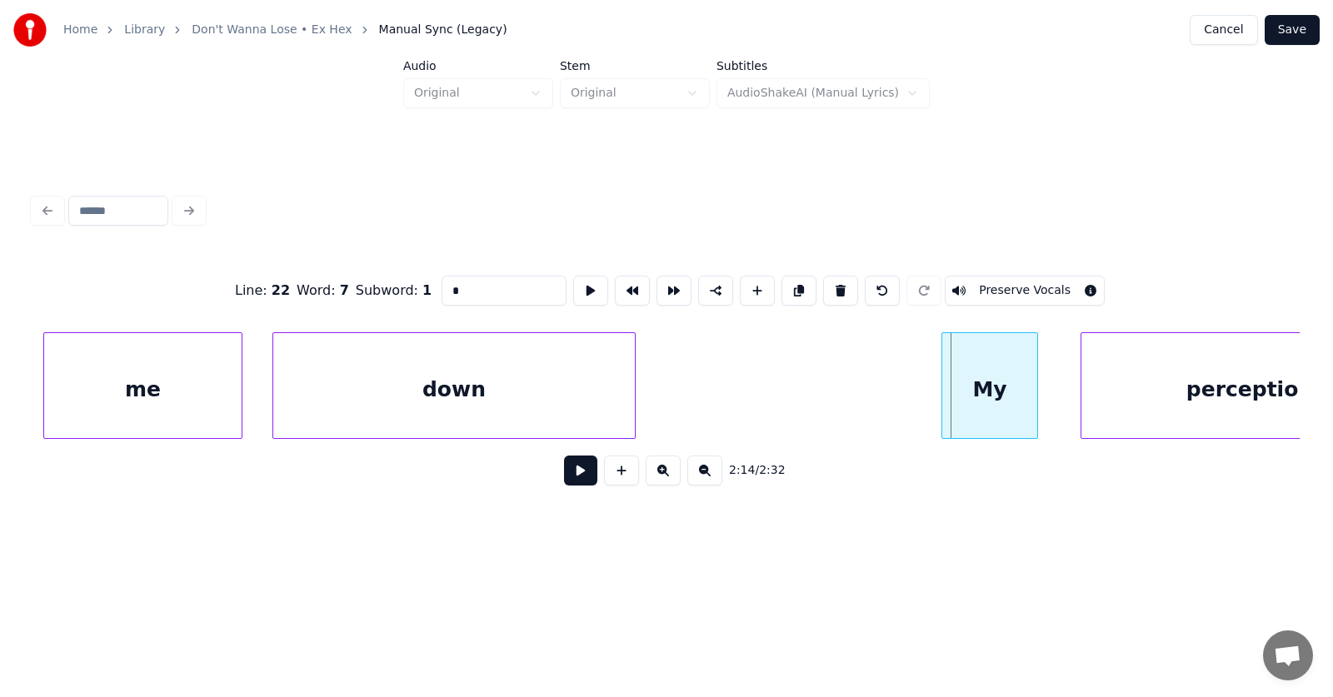
click at [942, 396] on div at bounding box center [944, 385] width 5 height 105
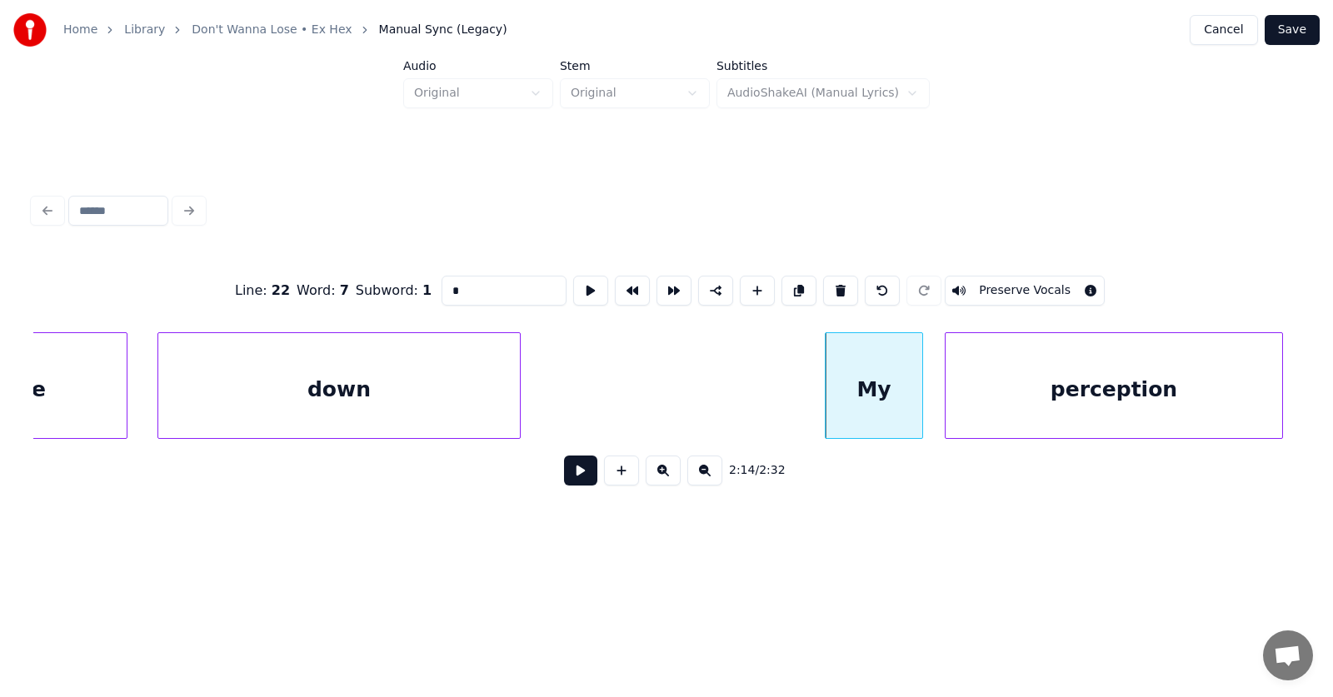
click at [1114, 398] on div "perception" at bounding box center [1114, 389] width 336 height 113
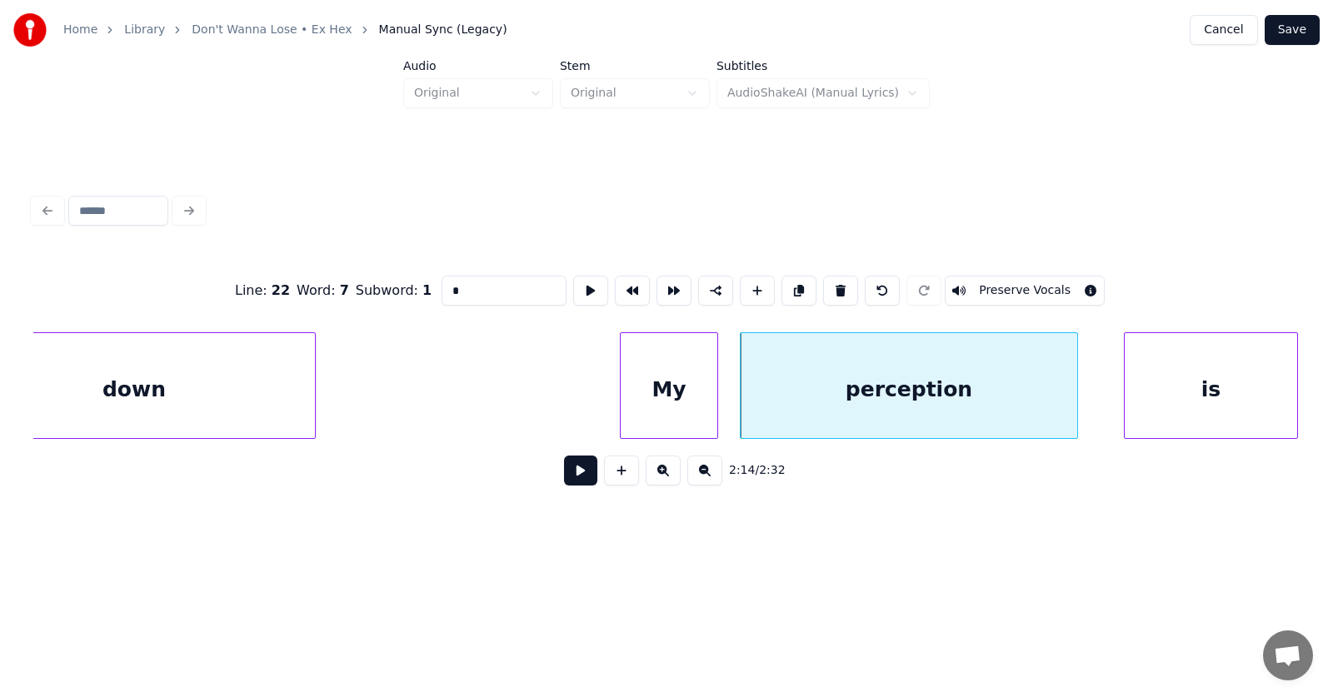
scroll to position [0, 83246]
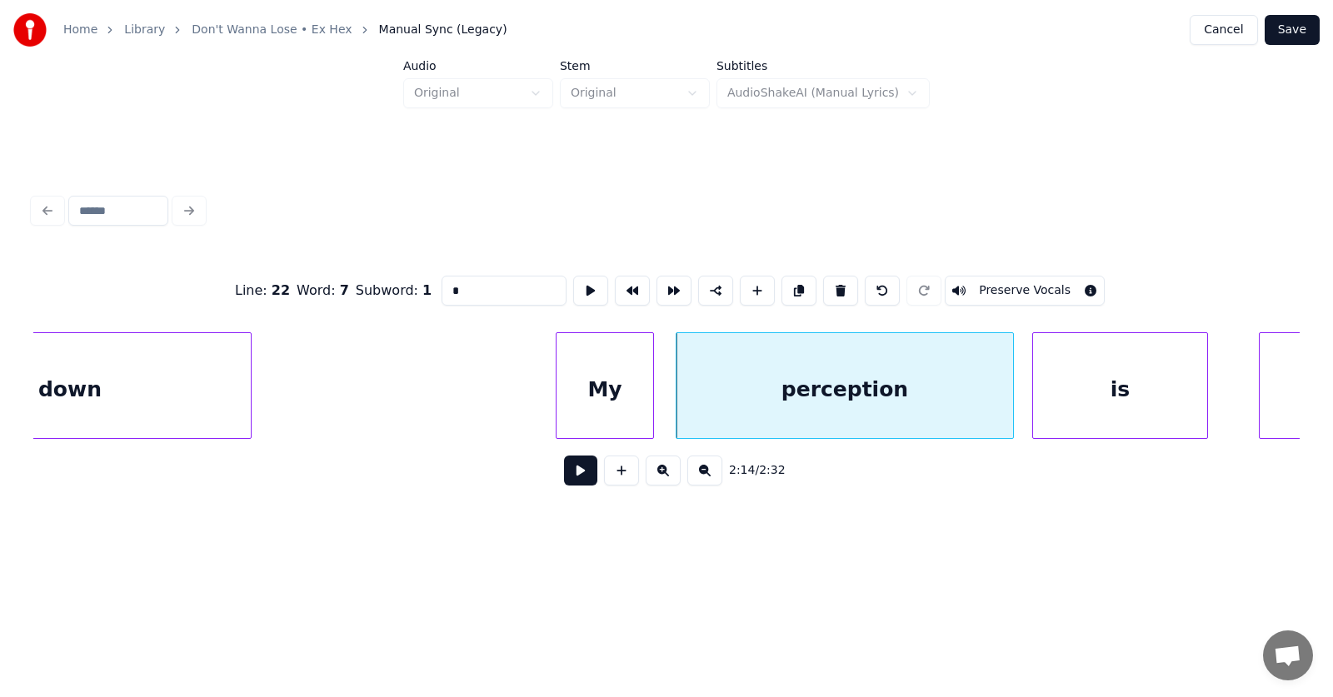
click at [1114, 403] on div "is" at bounding box center [1119, 389] width 173 height 113
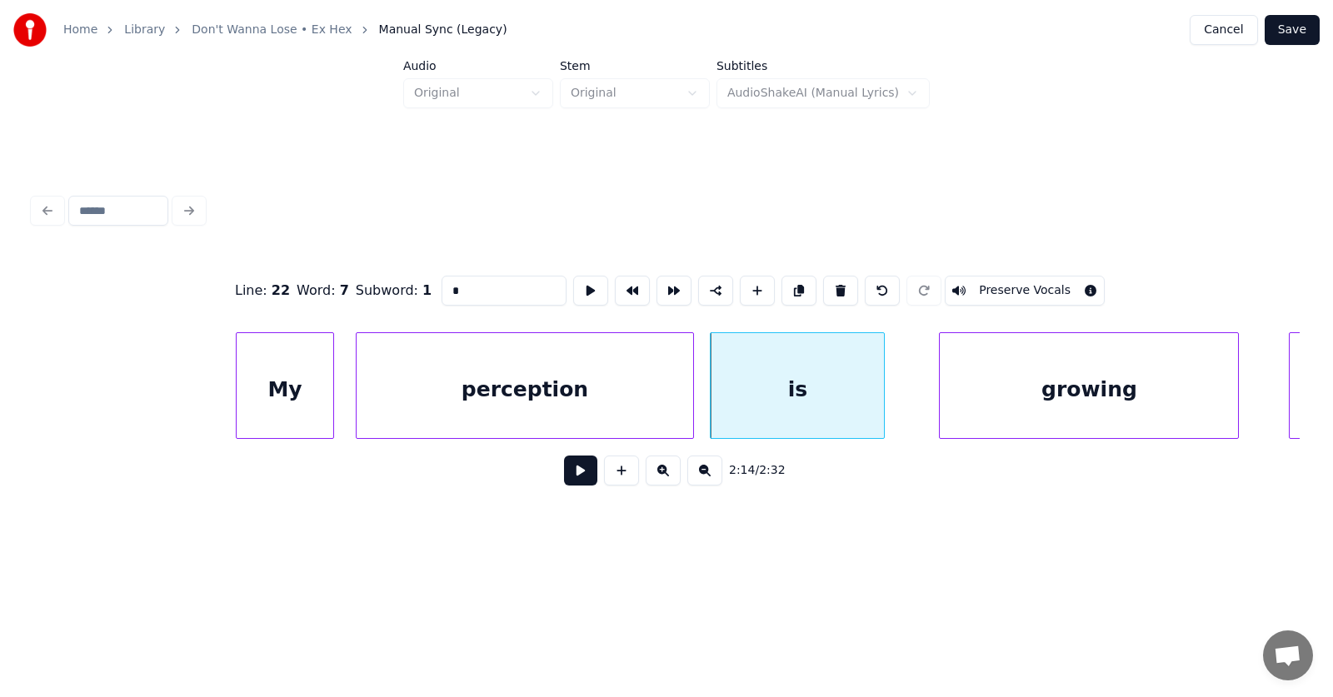
scroll to position [0, 83757]
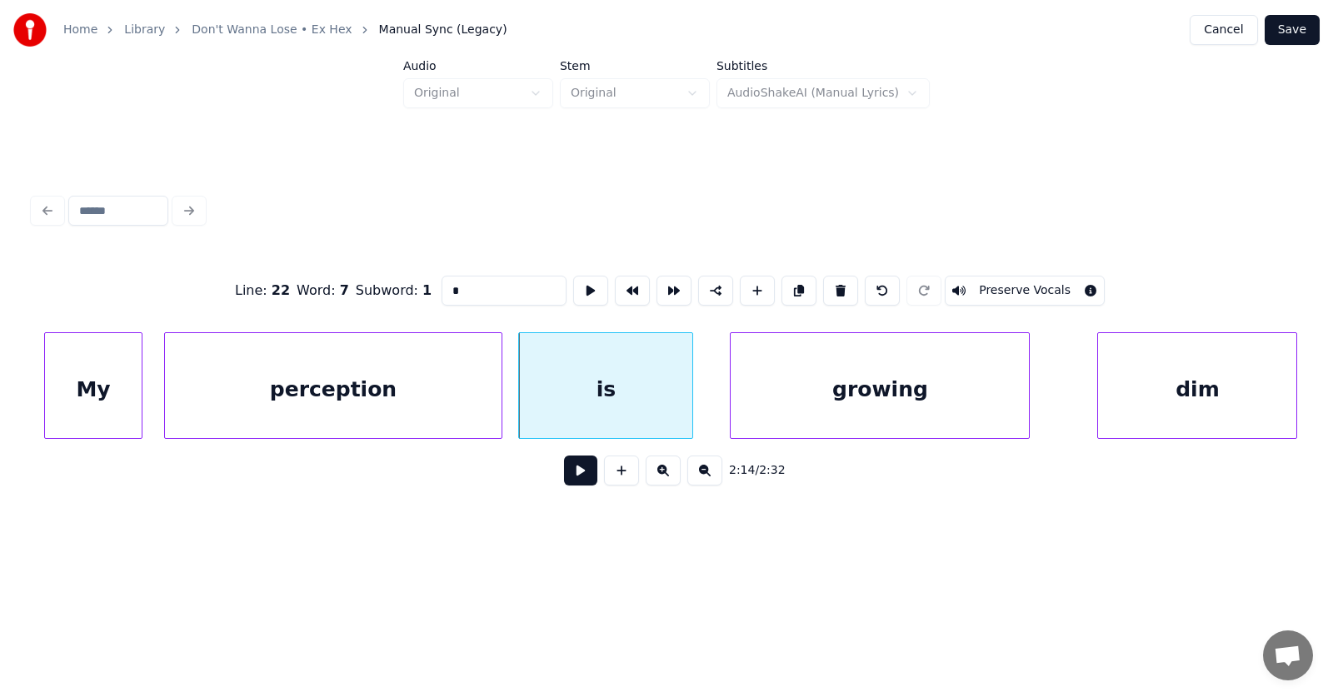
click at [939, 396] on div "growing" at bounding box center [880, 389] width 298 height 113
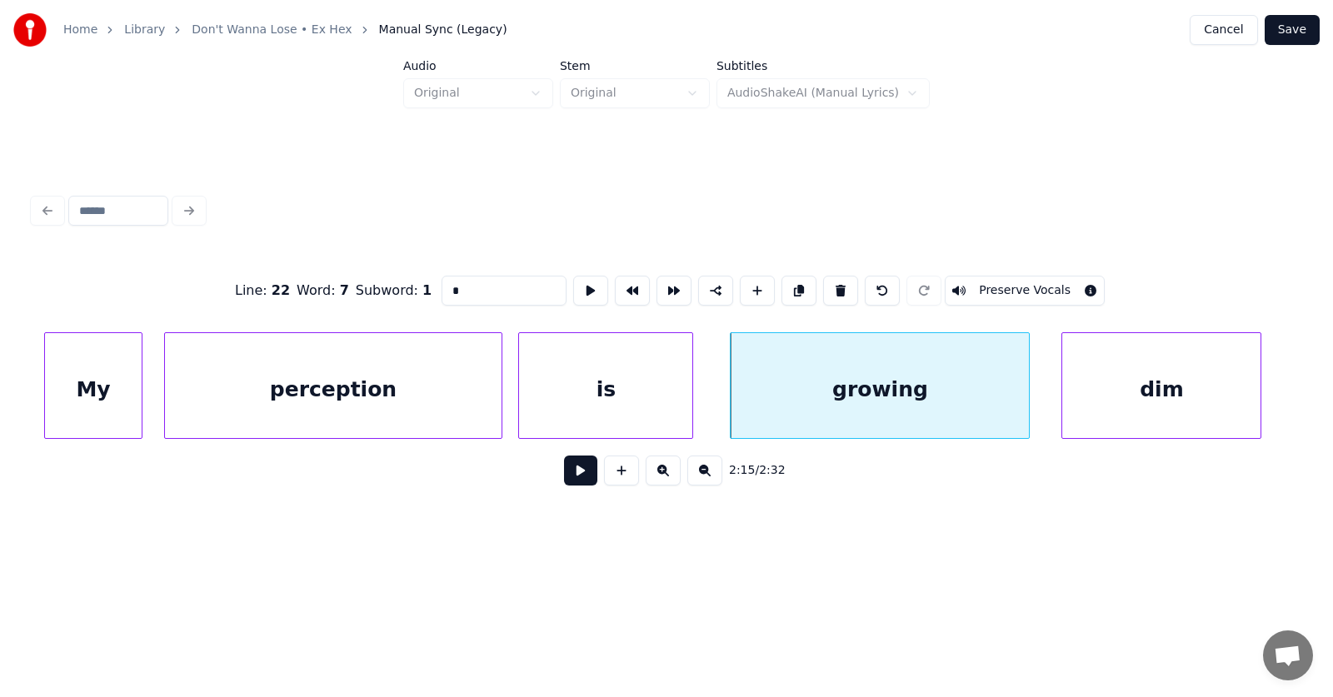
click at [1103, 404] on div "dim" at bounding box center [1161, 389] width 198 height 113
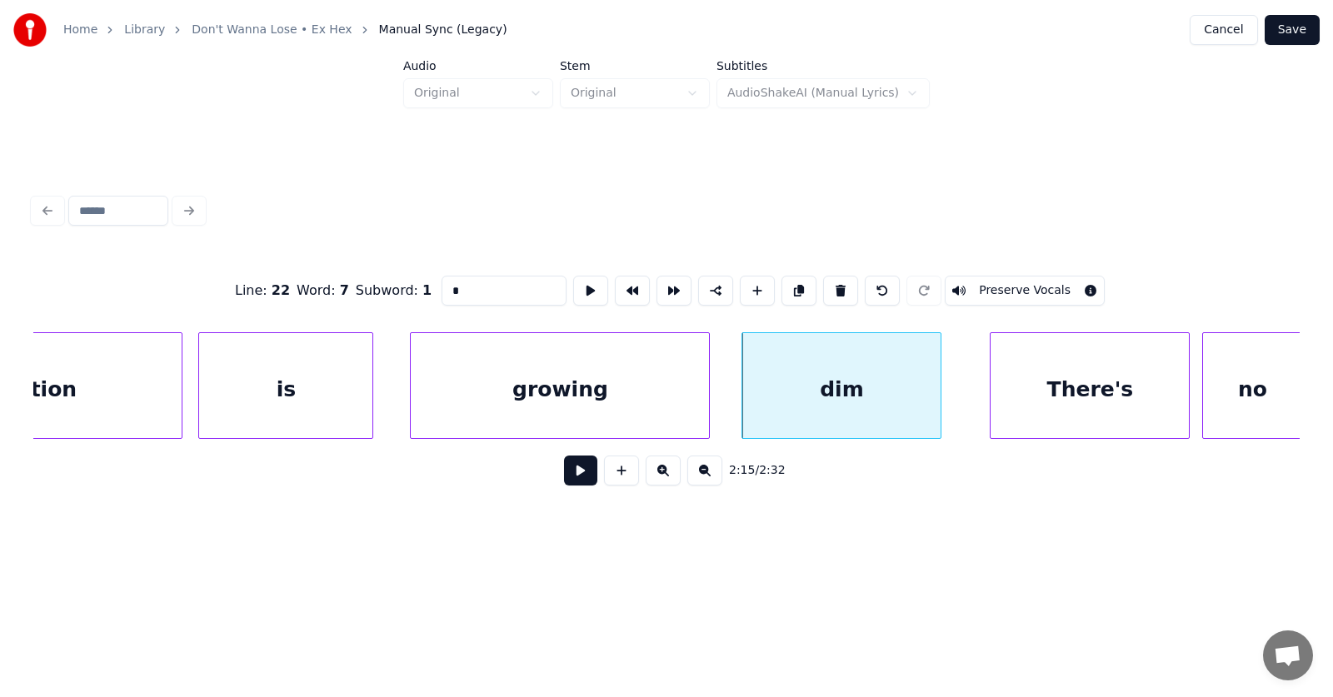
scroll to position [0, 84141]
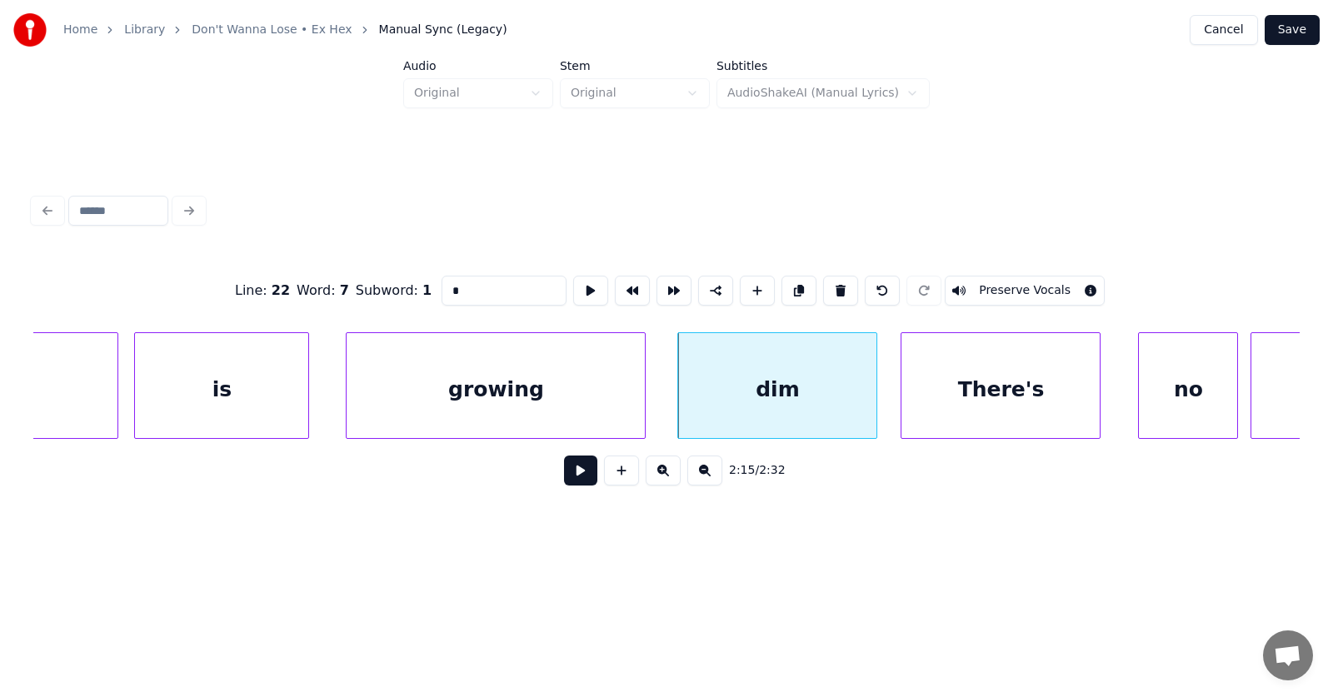
click at [1030, 399] on div "There's" at bounding box center [1001, 389] width 198 height 113
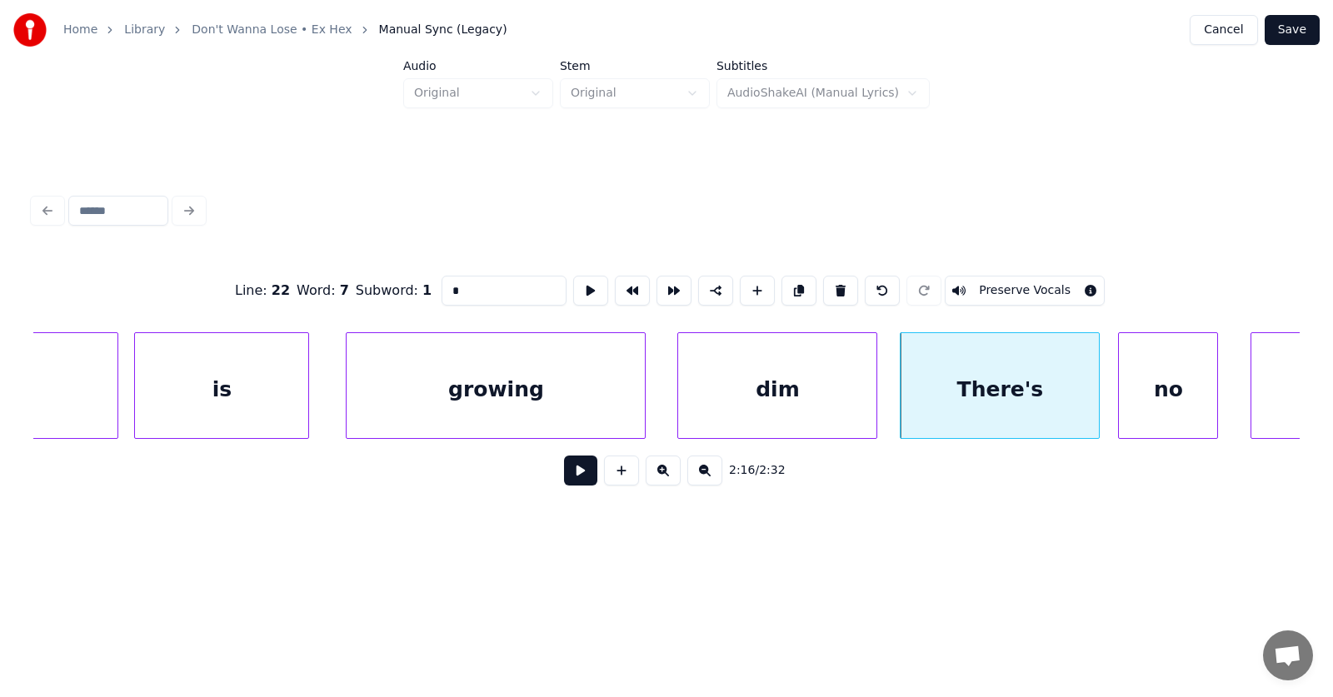
click at [1168, 402] on div "no" at bounding box center [1168, 389] width 98 height 113
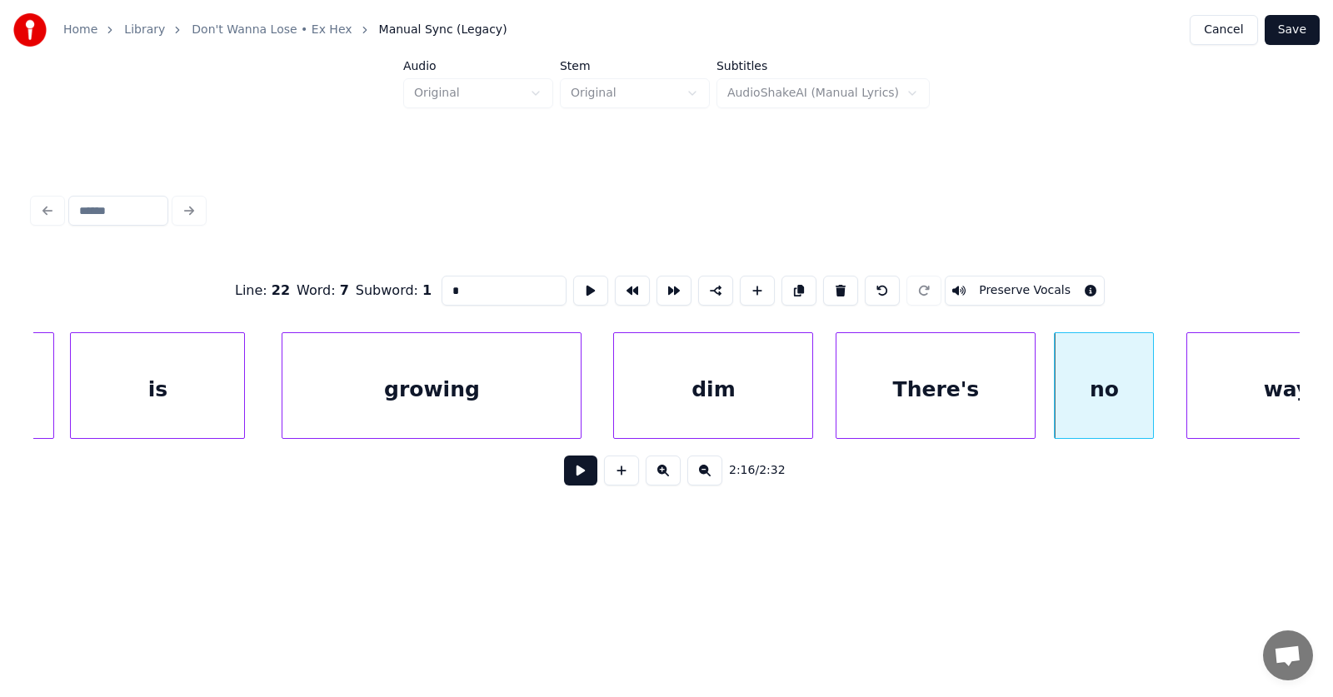
scroll to position [0, 84334]
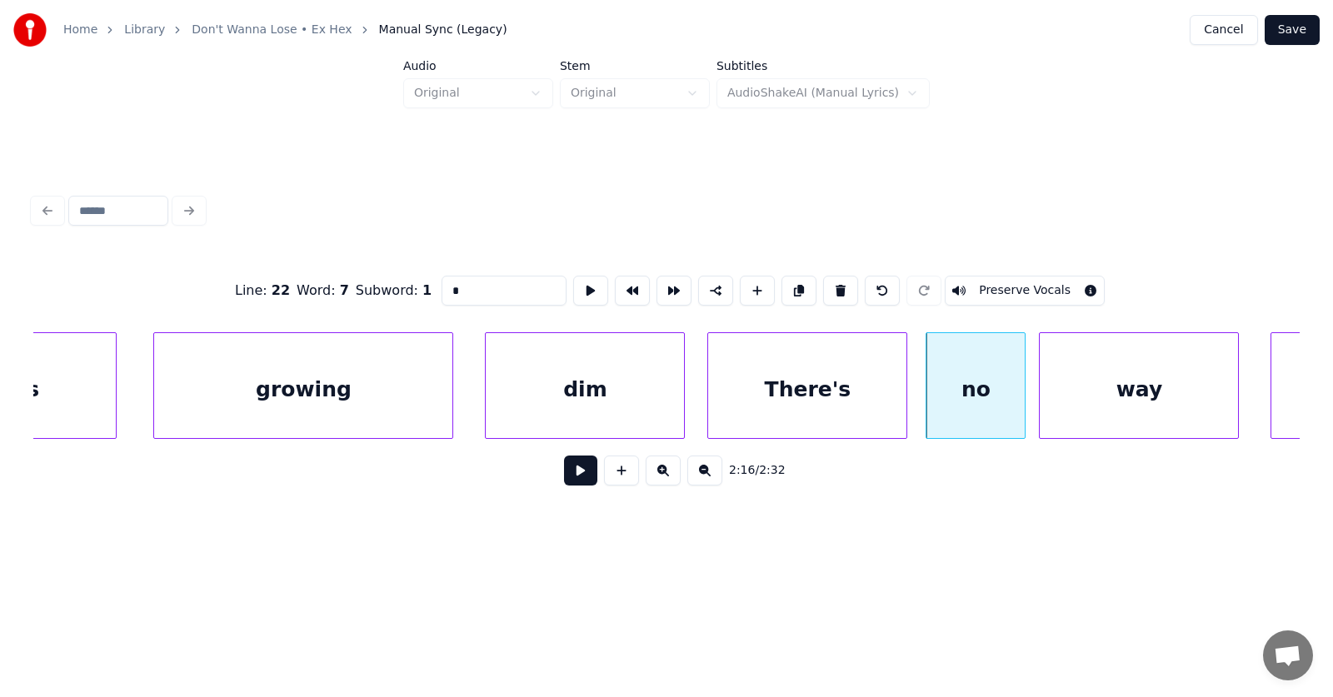
click at [1143, 395] on div "way" at bounding box center [1139, 389] width 198 height 113
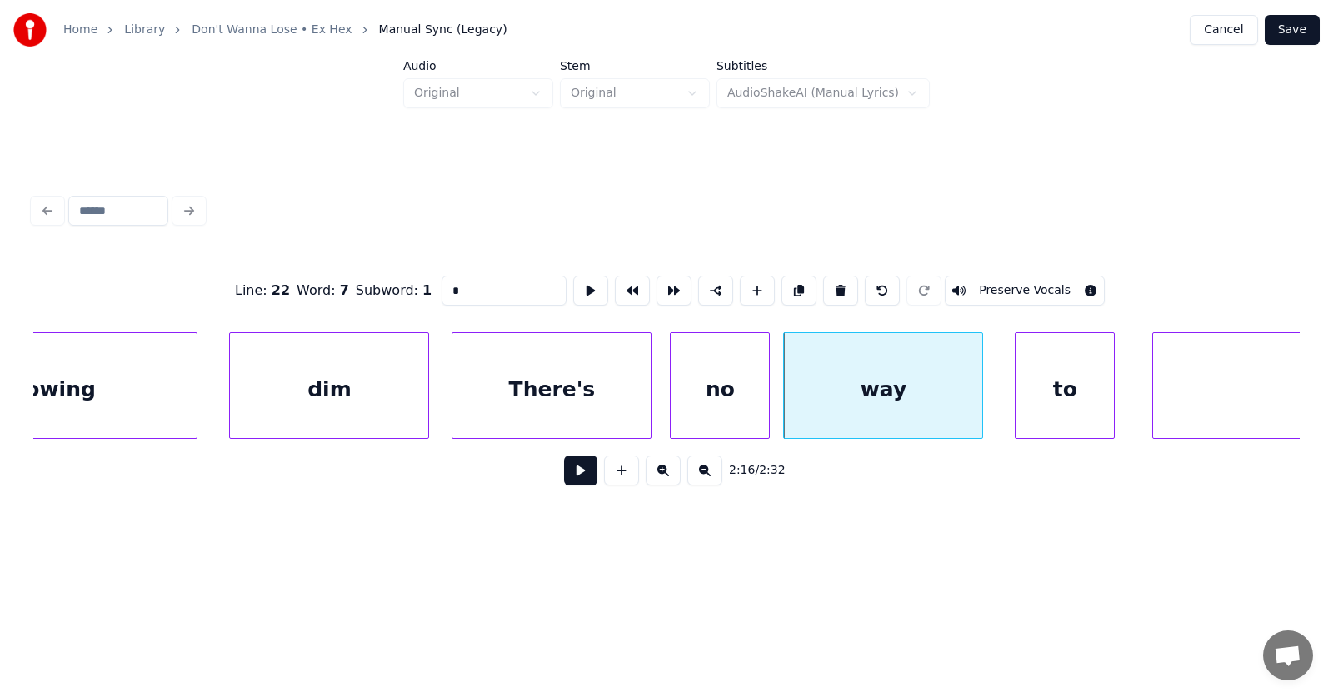
scroll to position [0, 84781]
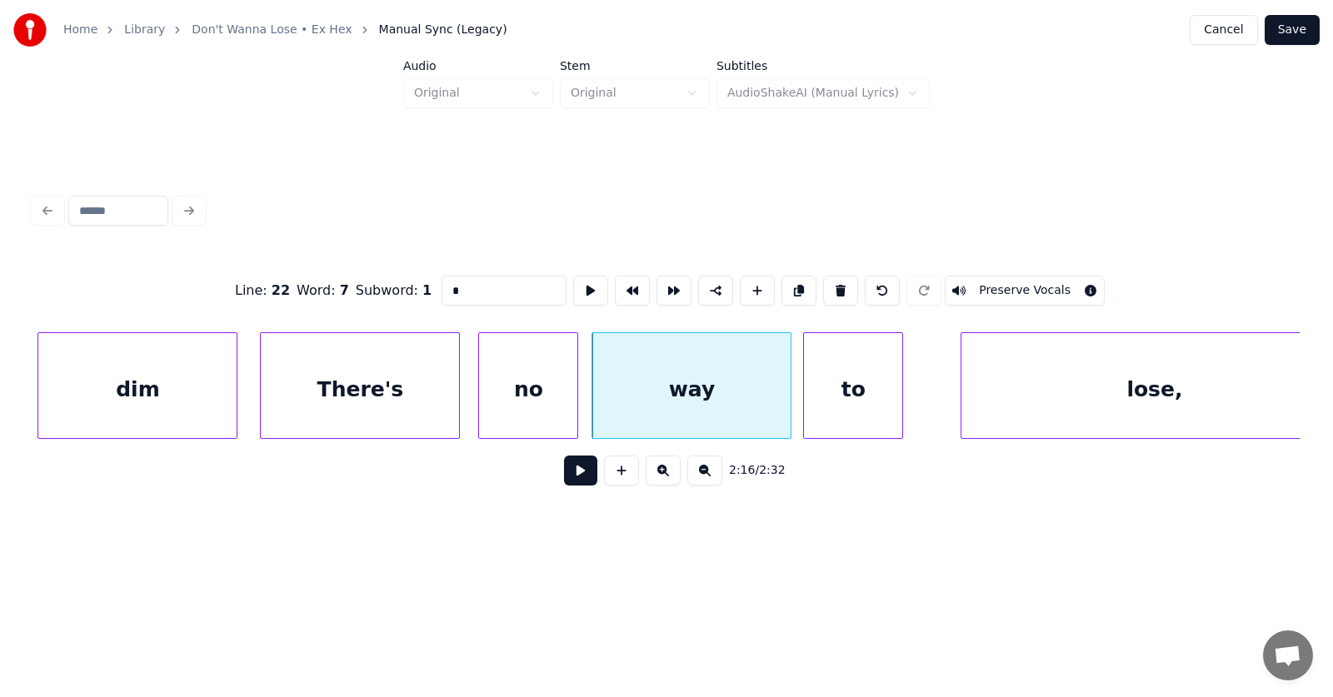
click at [852, 407] on div "to" at bounding box center [853, 389] width 98 height 113
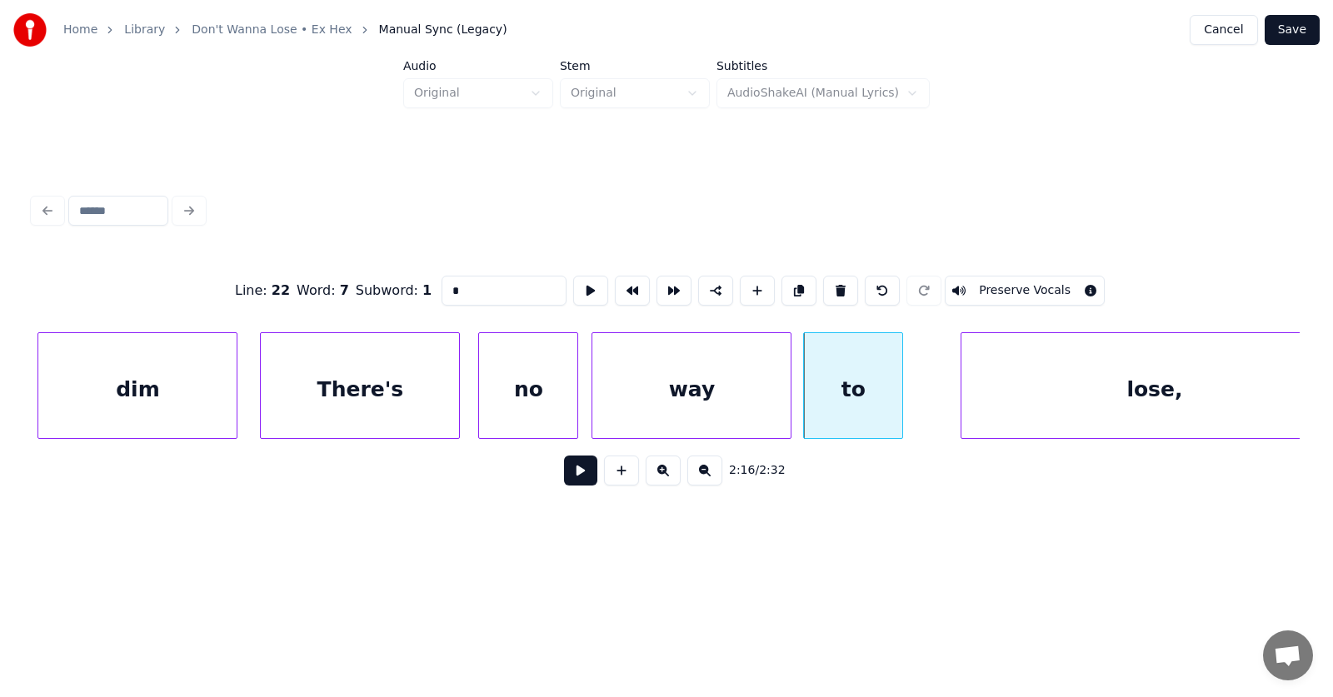
scroll to position [0, 84825]
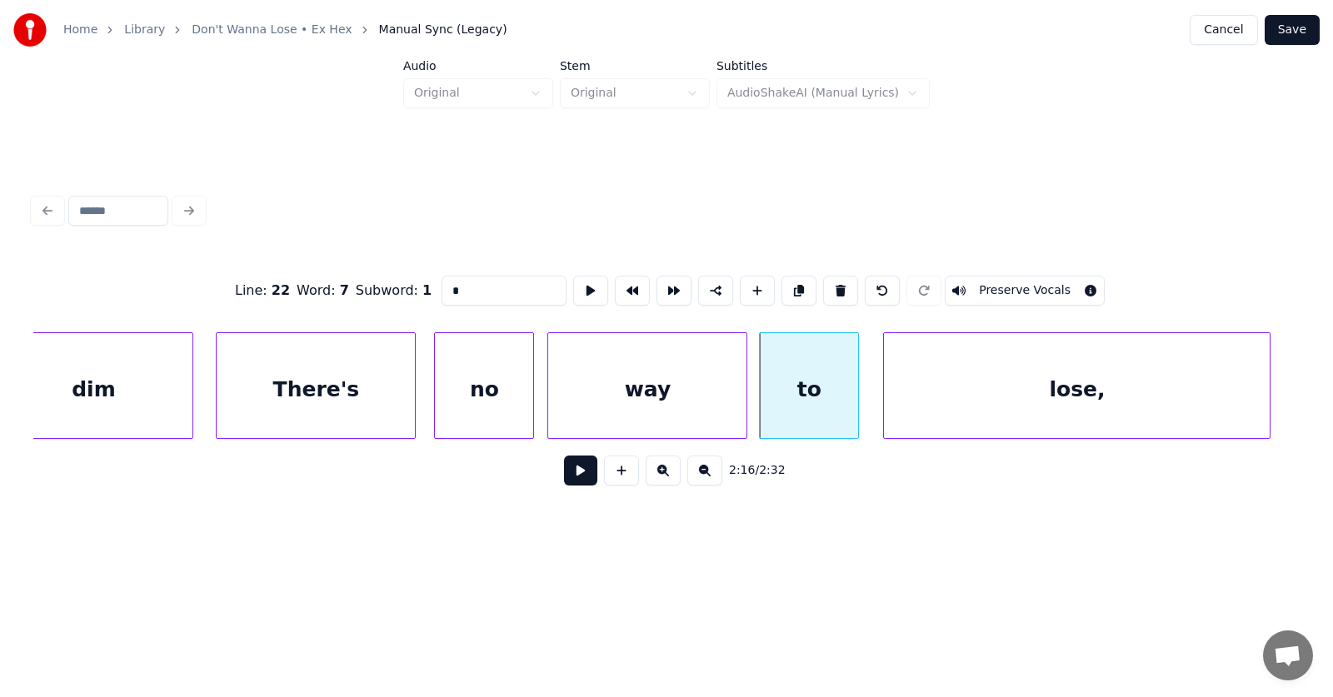
click at [994, 409] on div "lose," at bounding box center [1077, 389] width 386 height 113
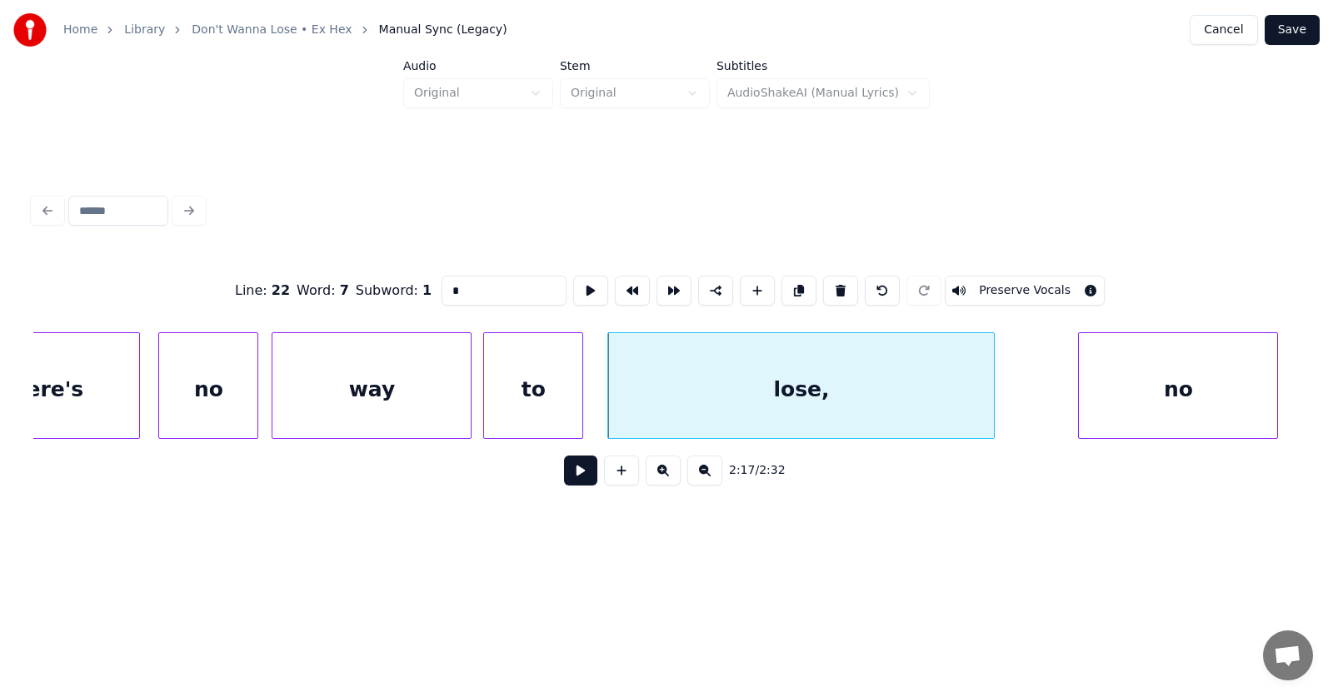
scroll to position [0, 85294]
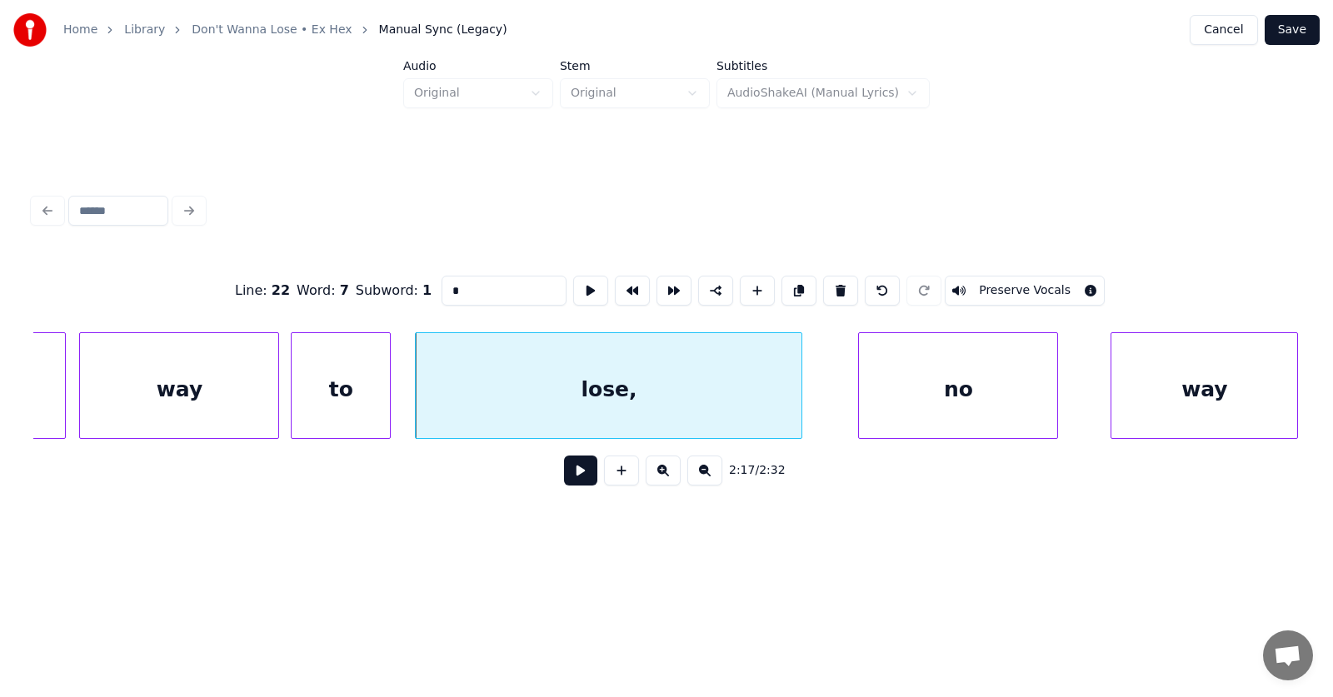
click at [952, 412] on div "no" at bounding box center [958, 389] width 198 height 113
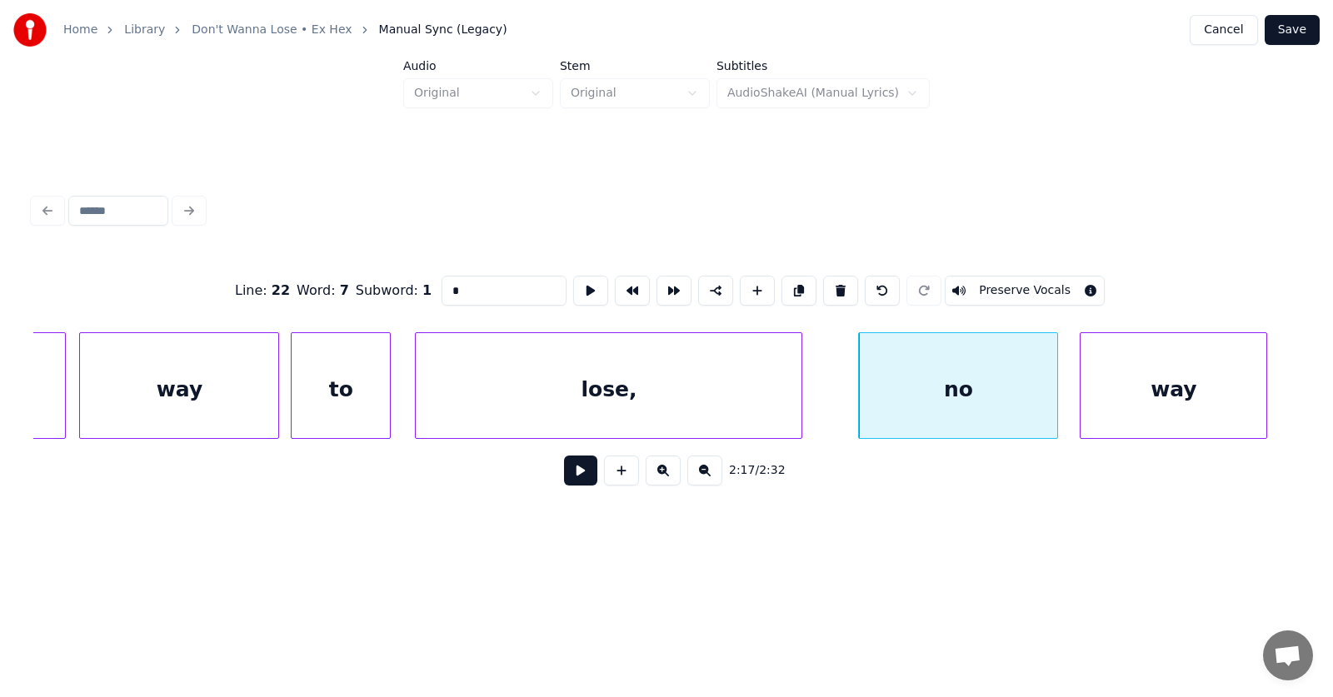
click at [1130, 410] on div "way" at bounding box center [1174, 389] width 186 height 113
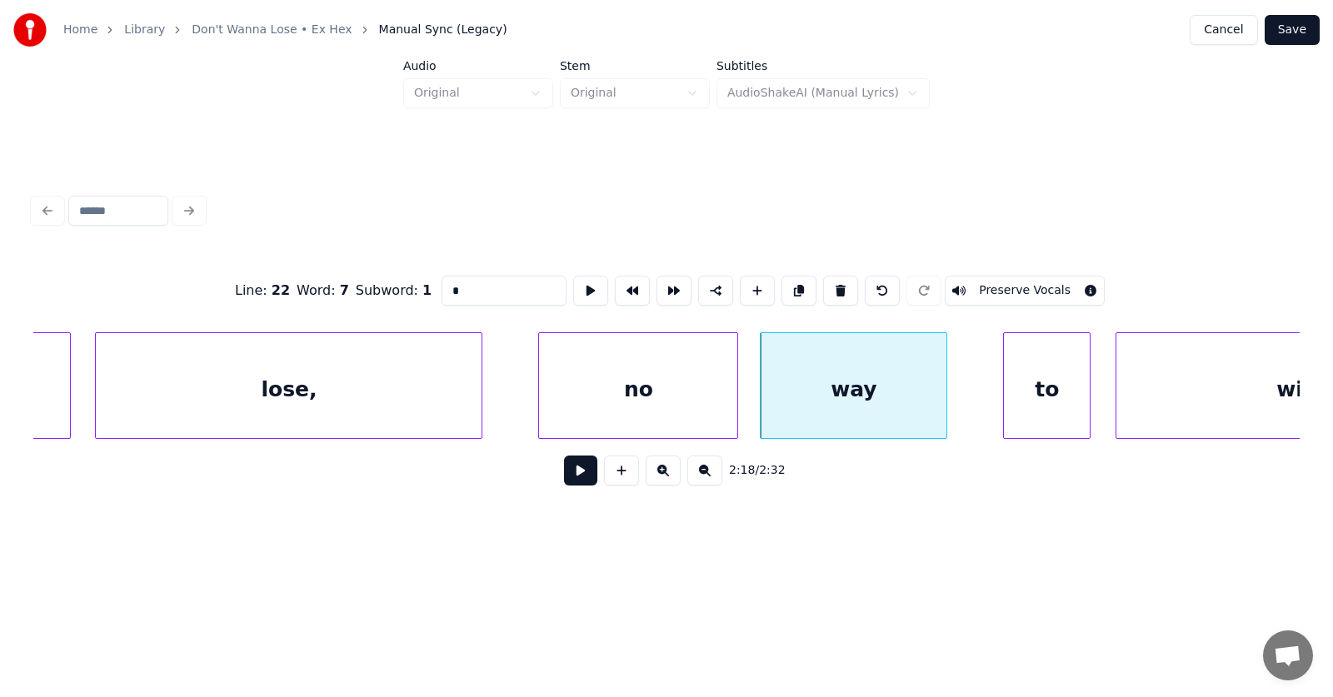
scroll to position [0, 85677]
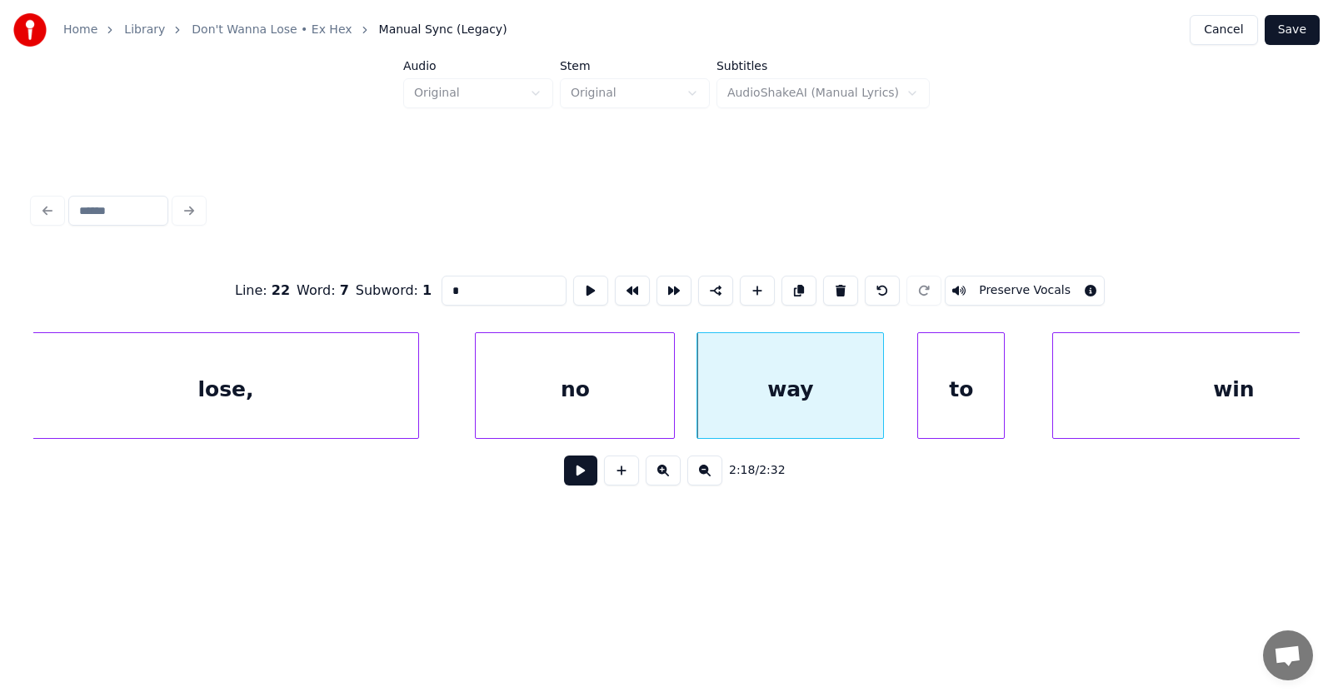
click at [970, 412] on div "to" at bounding box center [961, 389] width 86 height 113
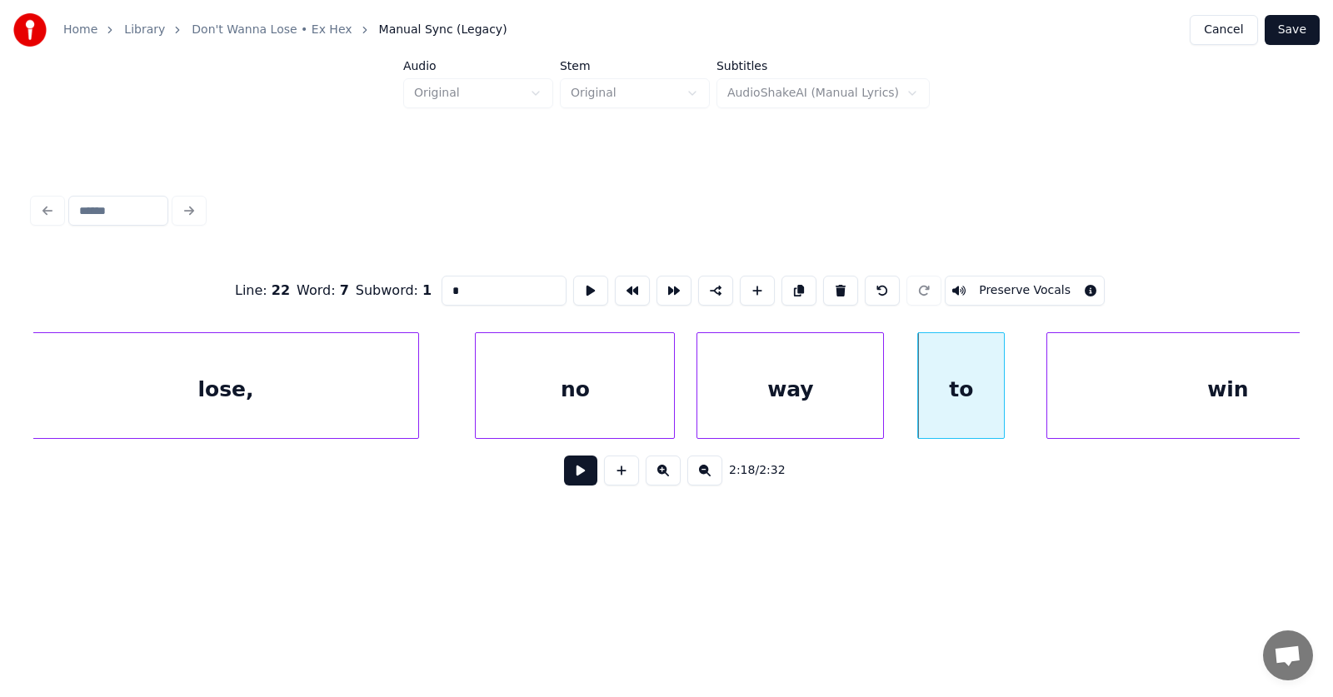
scroll to position [0, 85789]
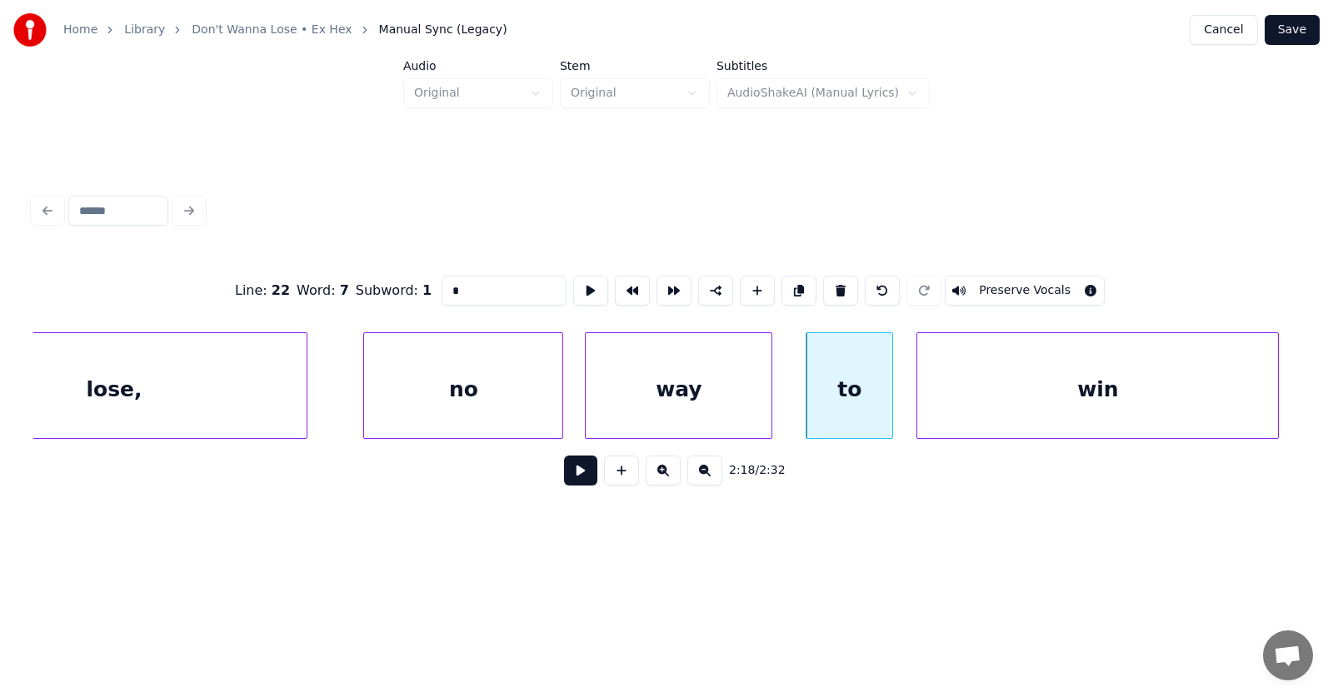
click at [1112, 407] on div "win" at bounding box center [1097, 389] width 361 height 113
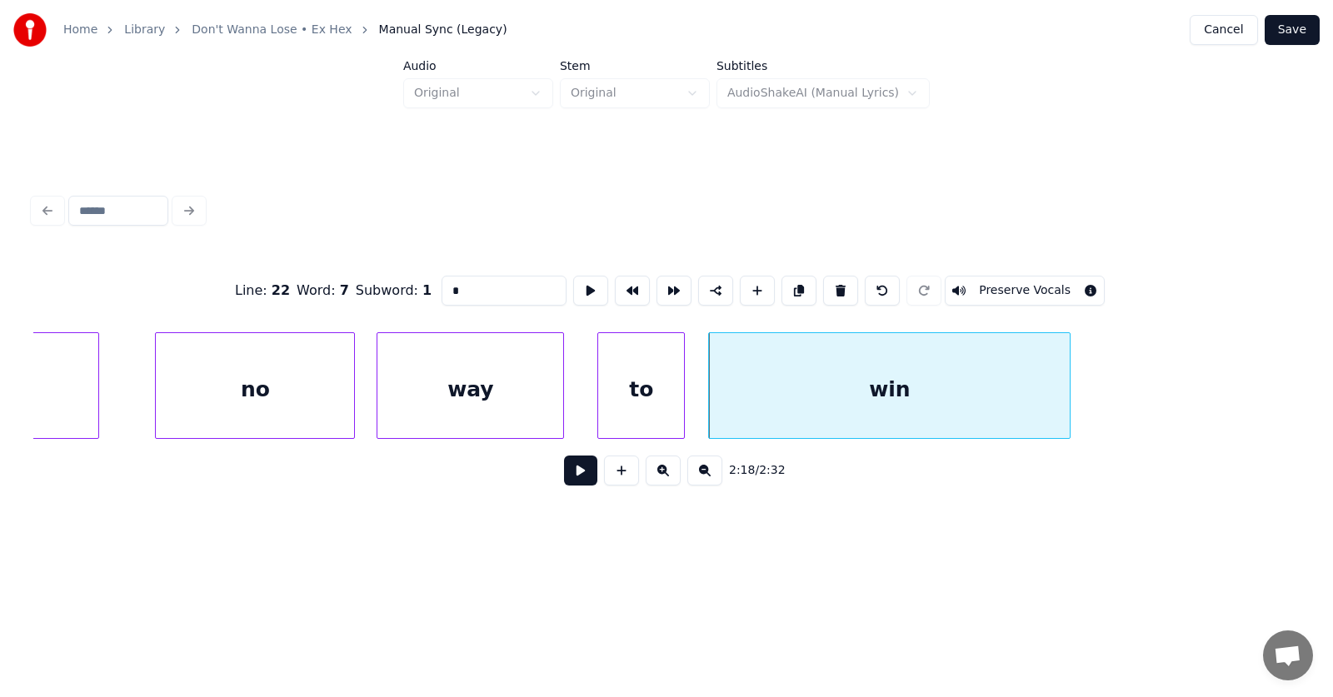
scroll to position [0, 86125]
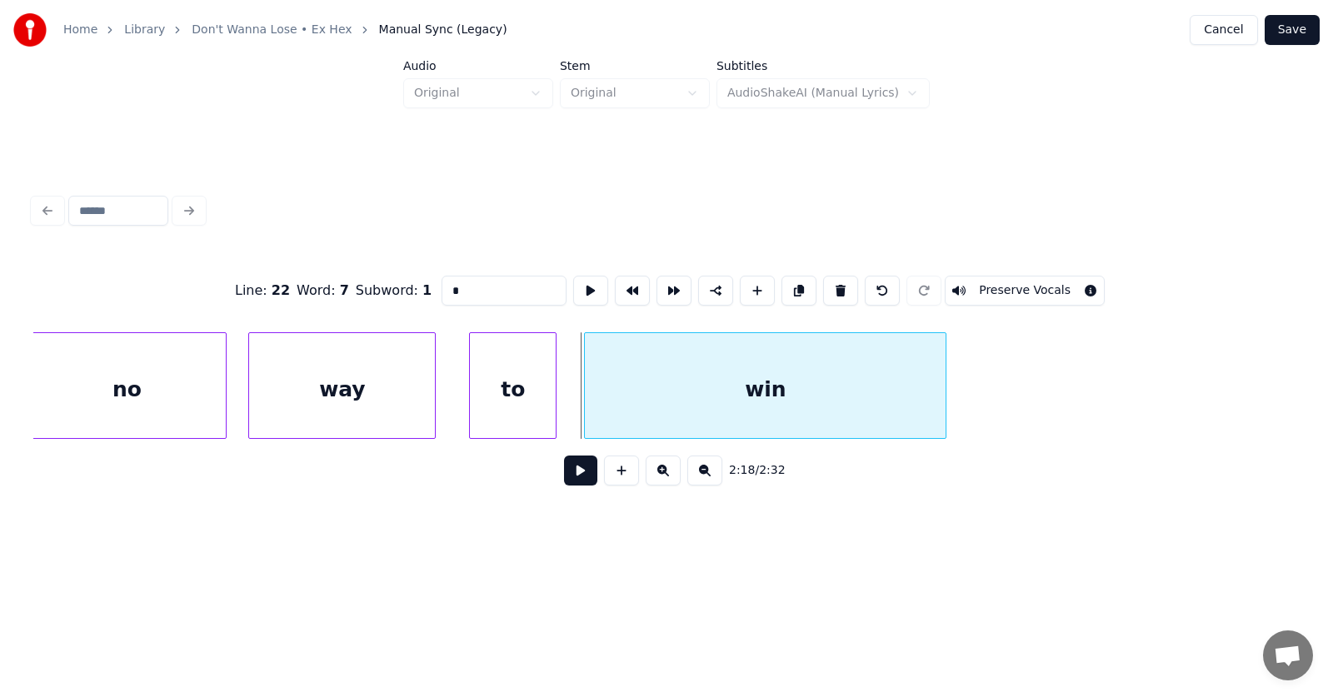
click at [947, 396] on div "win" at bounding box center [765, 385] width 362 height 107
click at [955, 391] on div at bounding box center [952, 385] width 5 height 105
click at [569, 479] on button at bounding box center [580, 471] width 33 height 30
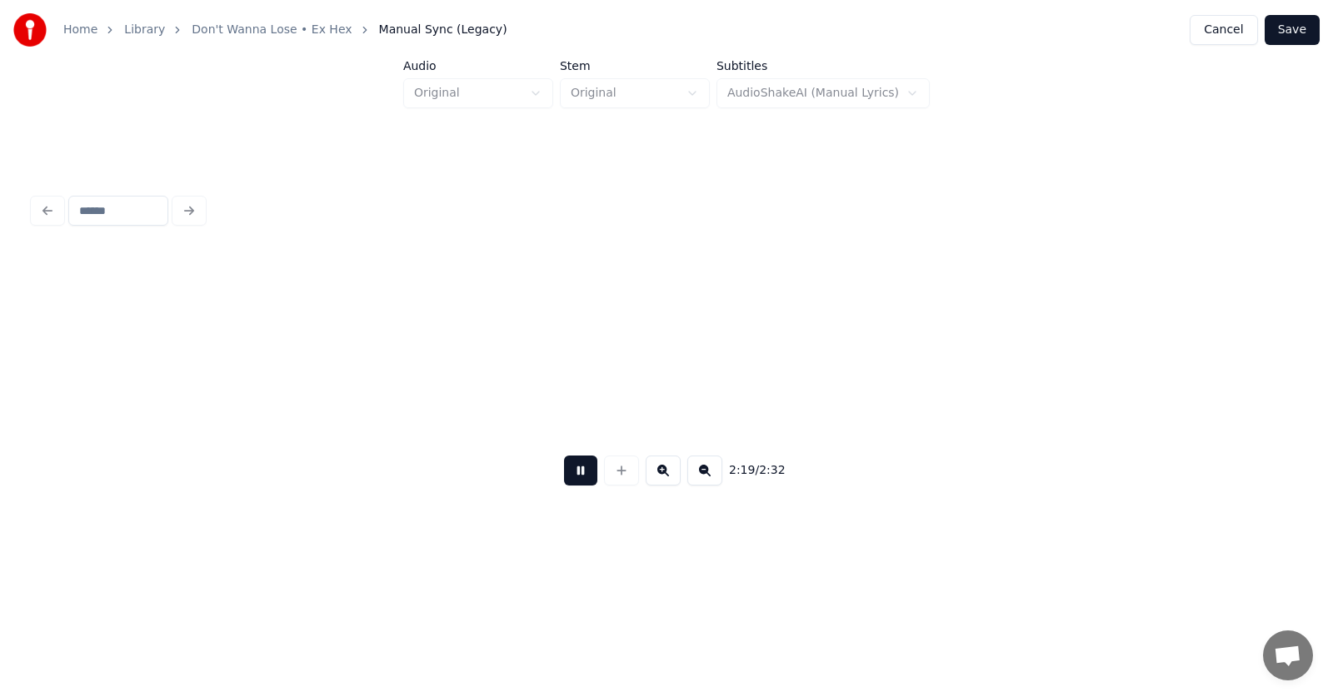
scroll to position [0, 87392]
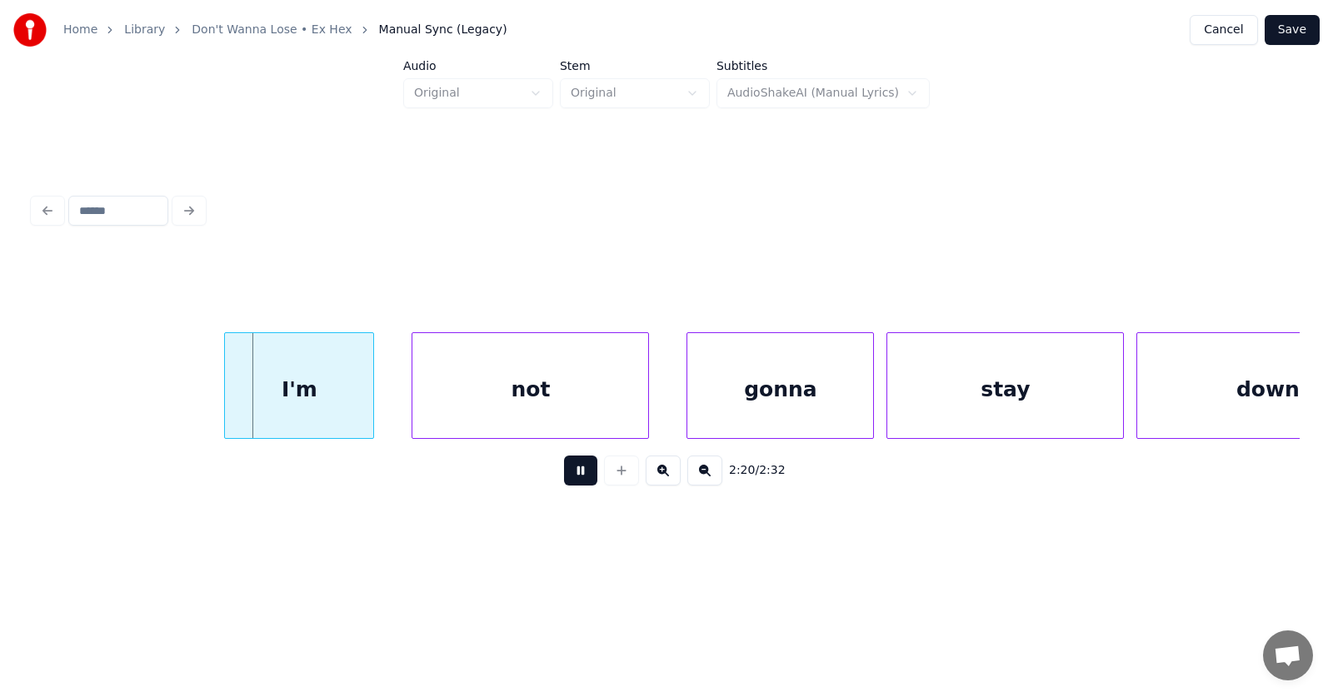
click at [572, 478] on button at bounding box center [580, 471] width 33 height 30
click at [312, 407] on div "I'm" at bounding box center [278, 389] width 148 height 113
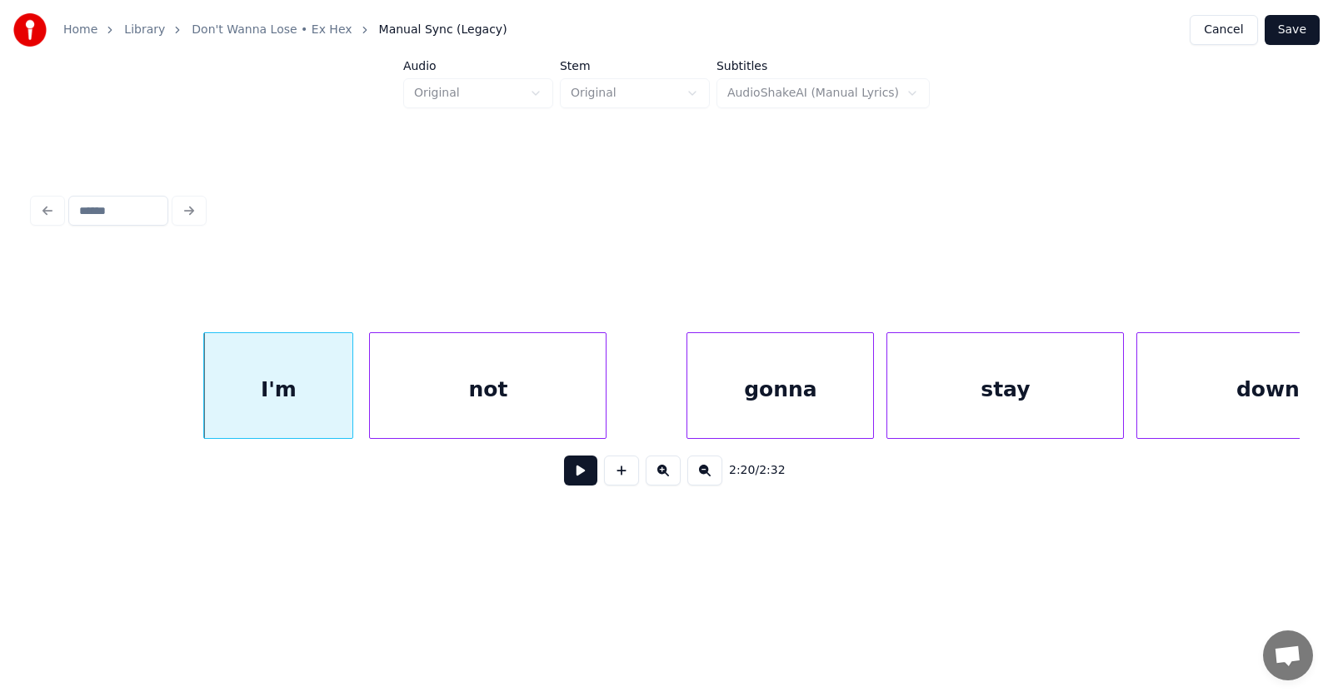
click at [433, 400] on div "not" at bounding box center [488, 389] width 236 height 113
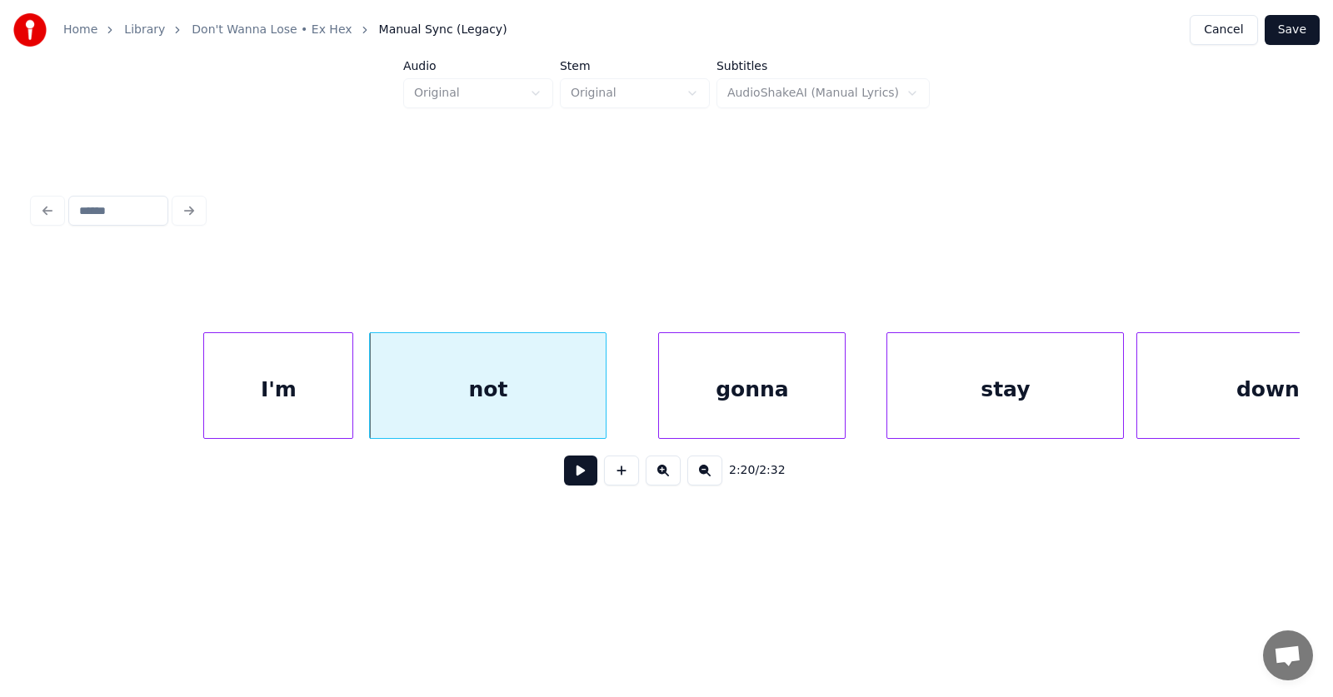
click at [712, 396] on div "gonna" at bounding box center [752, 389] width 186 height 113
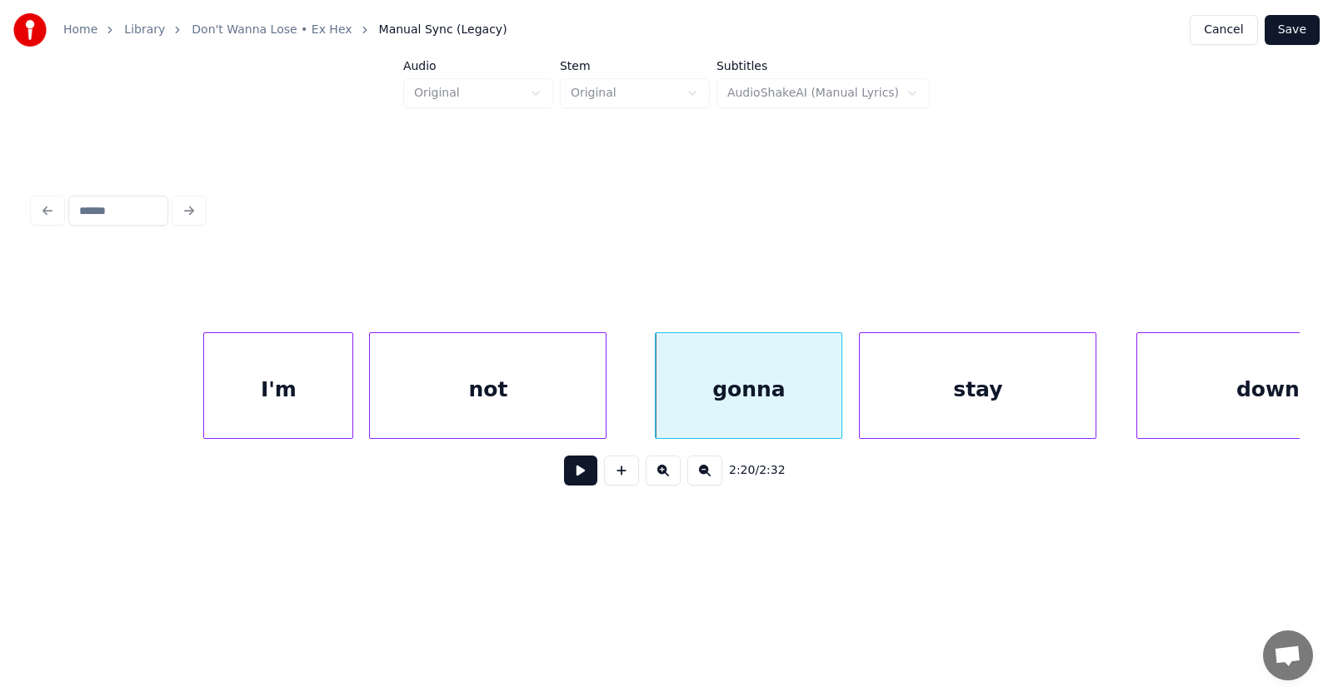
click at [917, 398] on div "stay" at bounding box center [978, 389] width 236 height 113
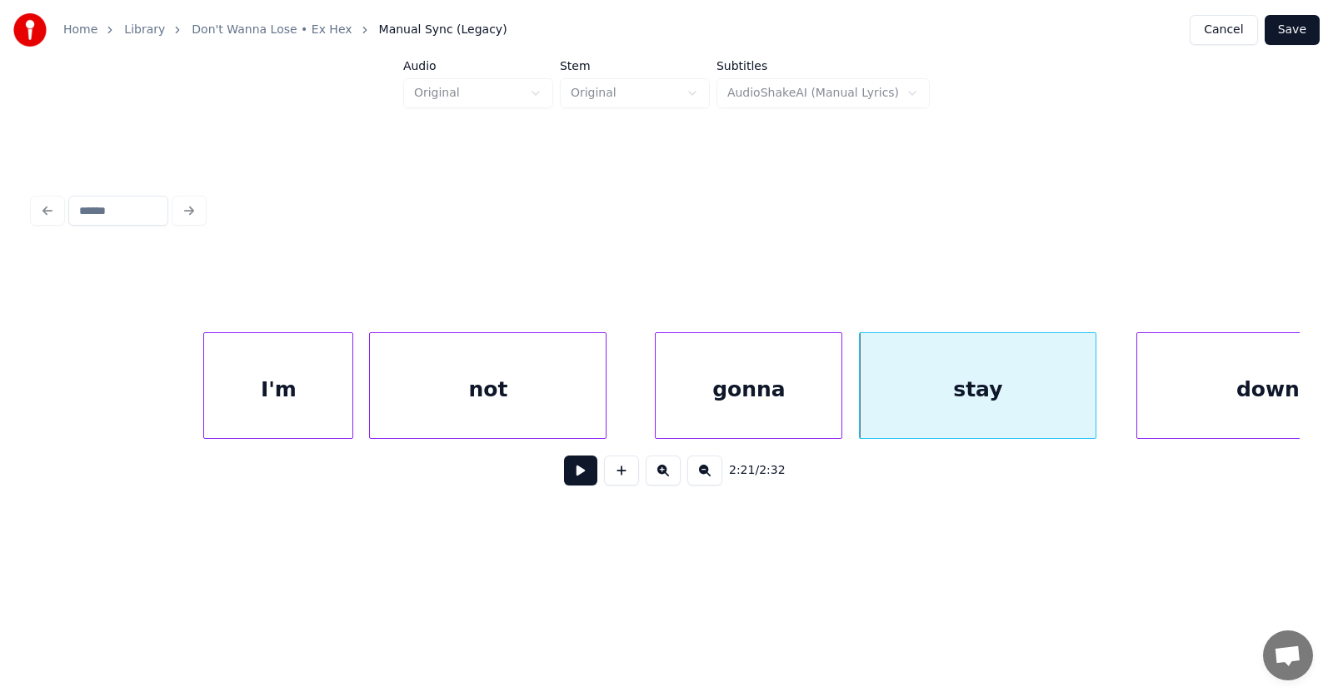
scroll to position [0, 87487]
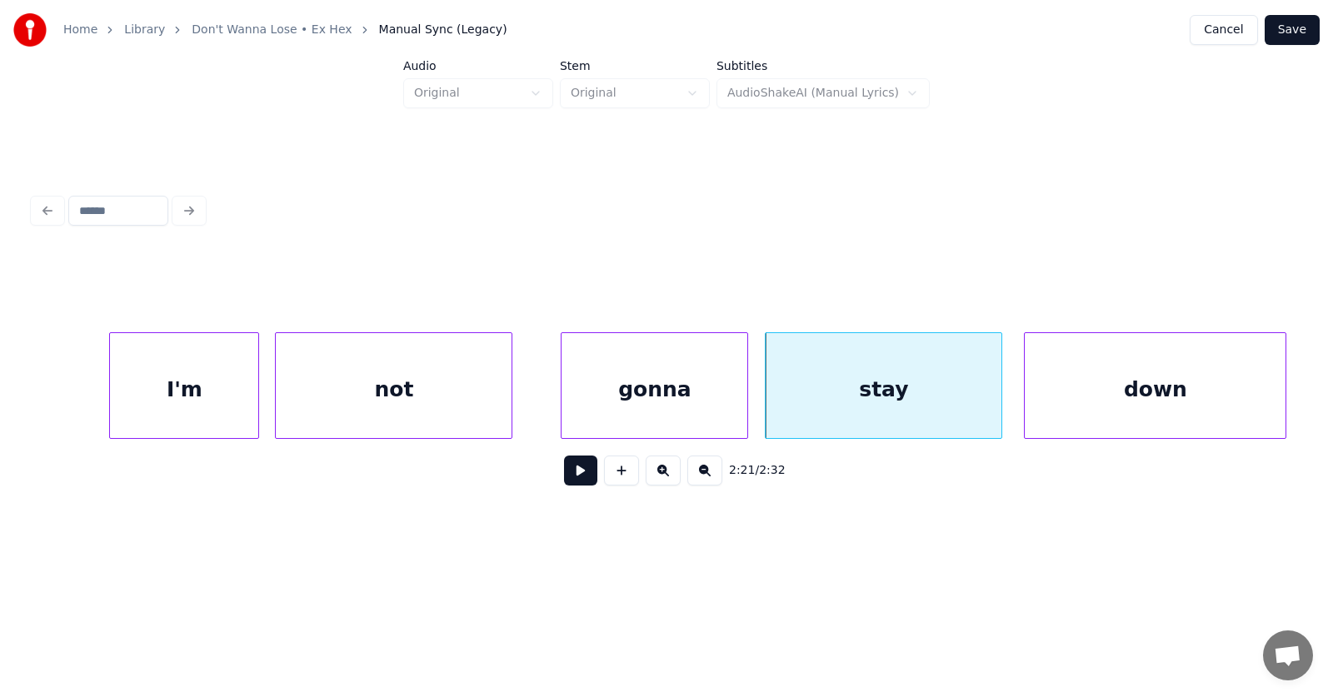
click at [1165, 395] on div "down" at bounding box center [1155, 389] width 261 height 113
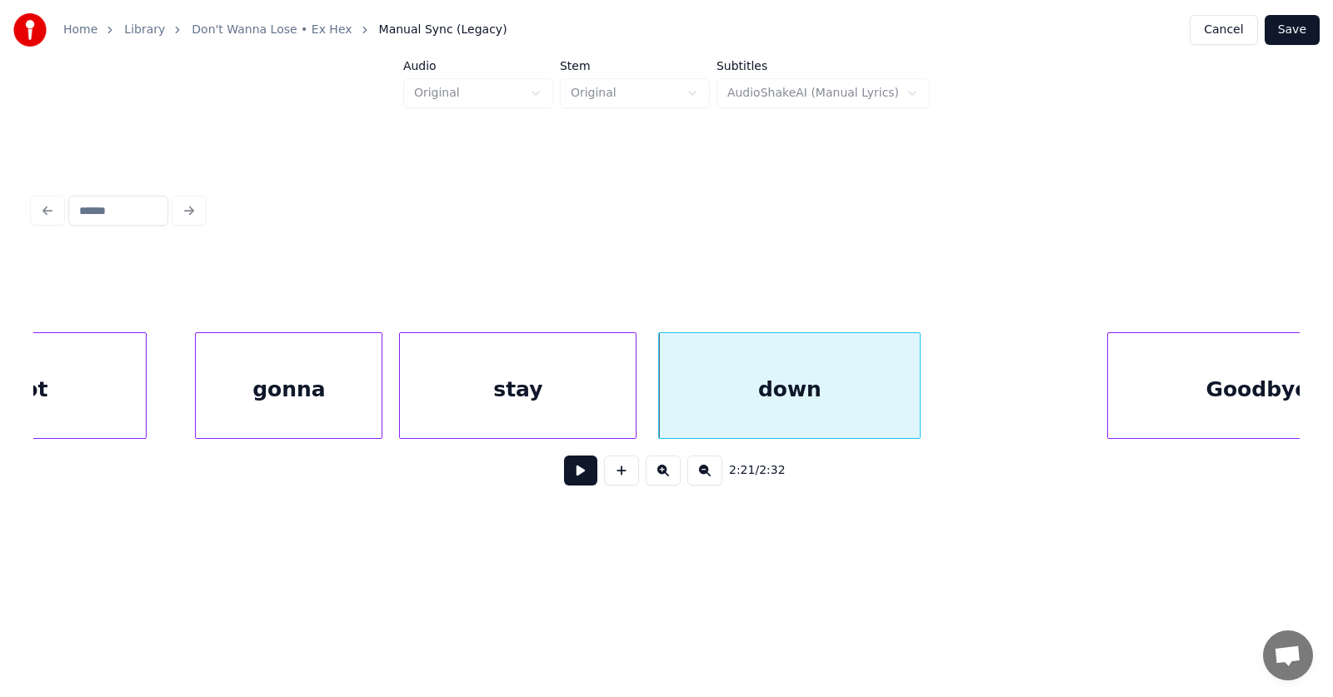
scroll to position [0, 87963]
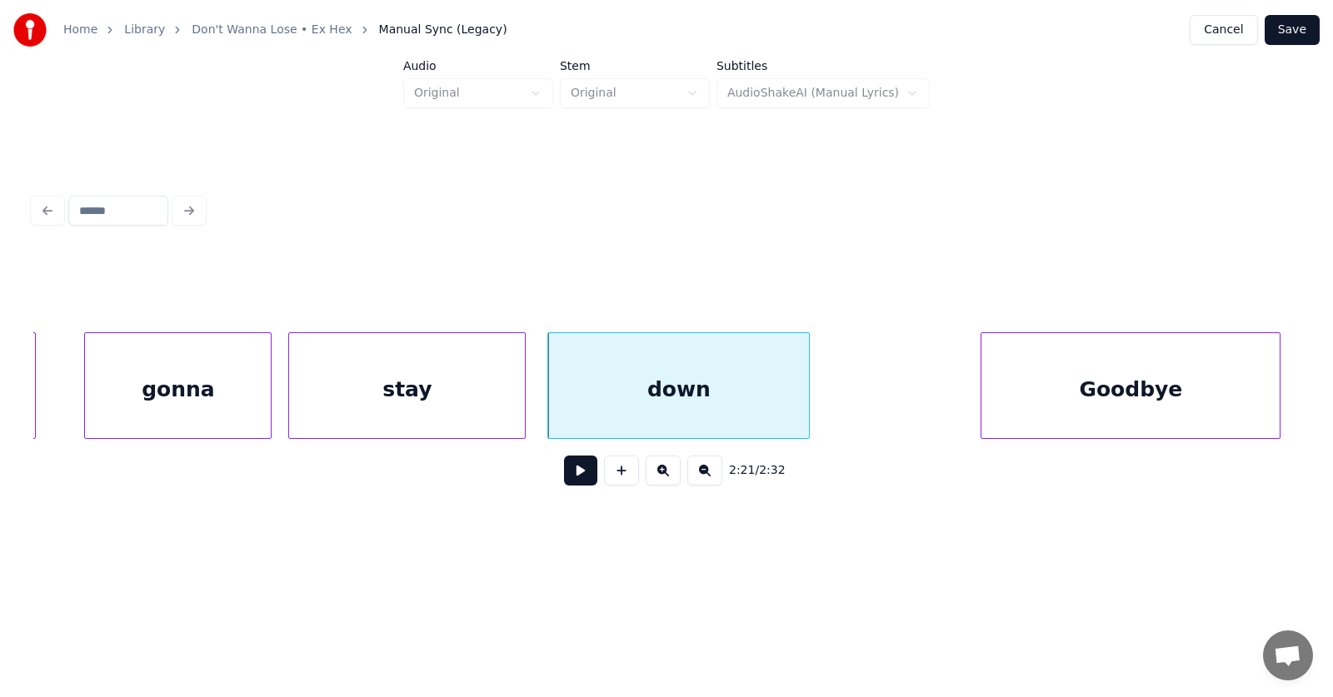
click at [1201, 389] on div "Goodbye" at bounding box center [1130, 389] width 298 height 113
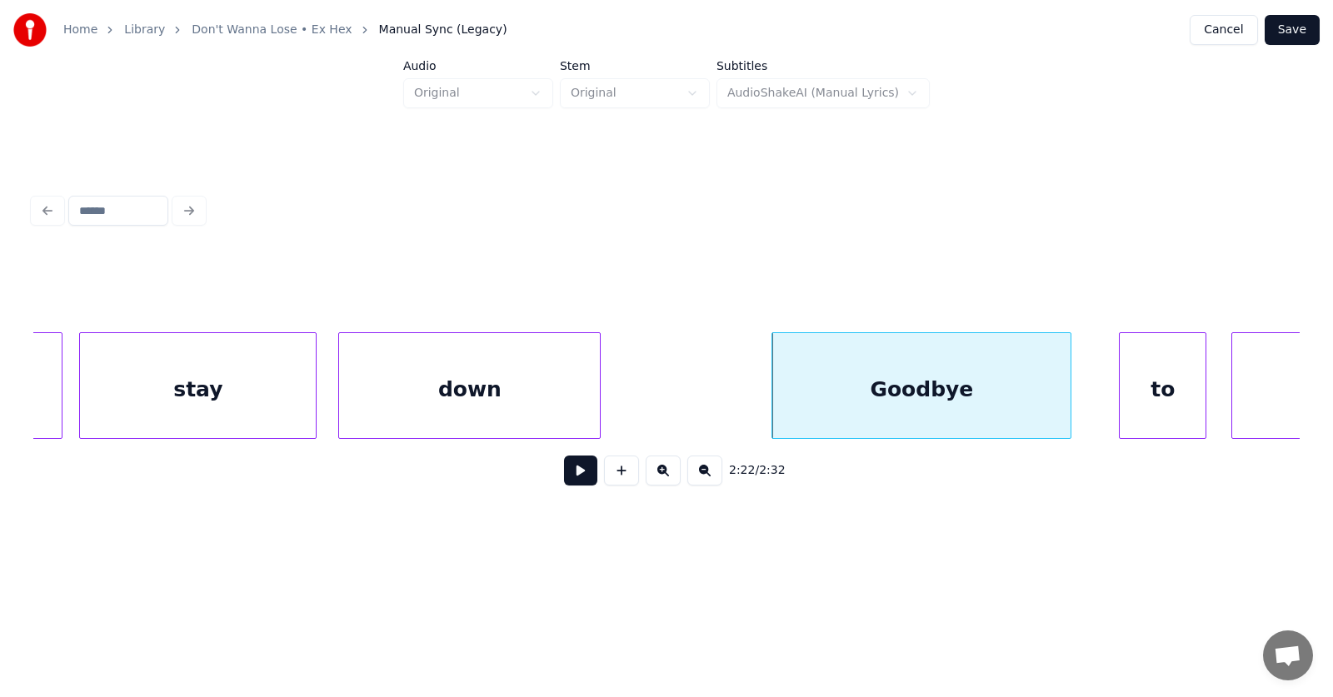
scroll to position [0, 88365]
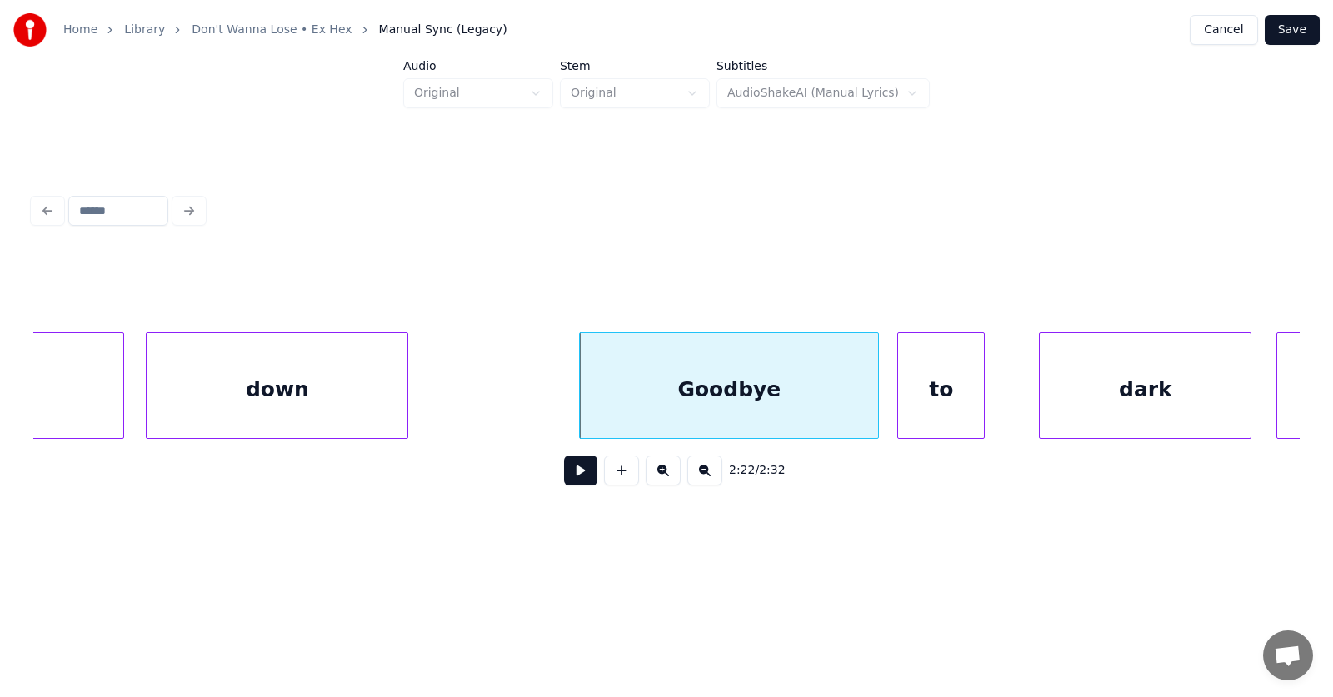
click at [948, 404] on div "to" at bounding box center [941, 389] width 86 height 113
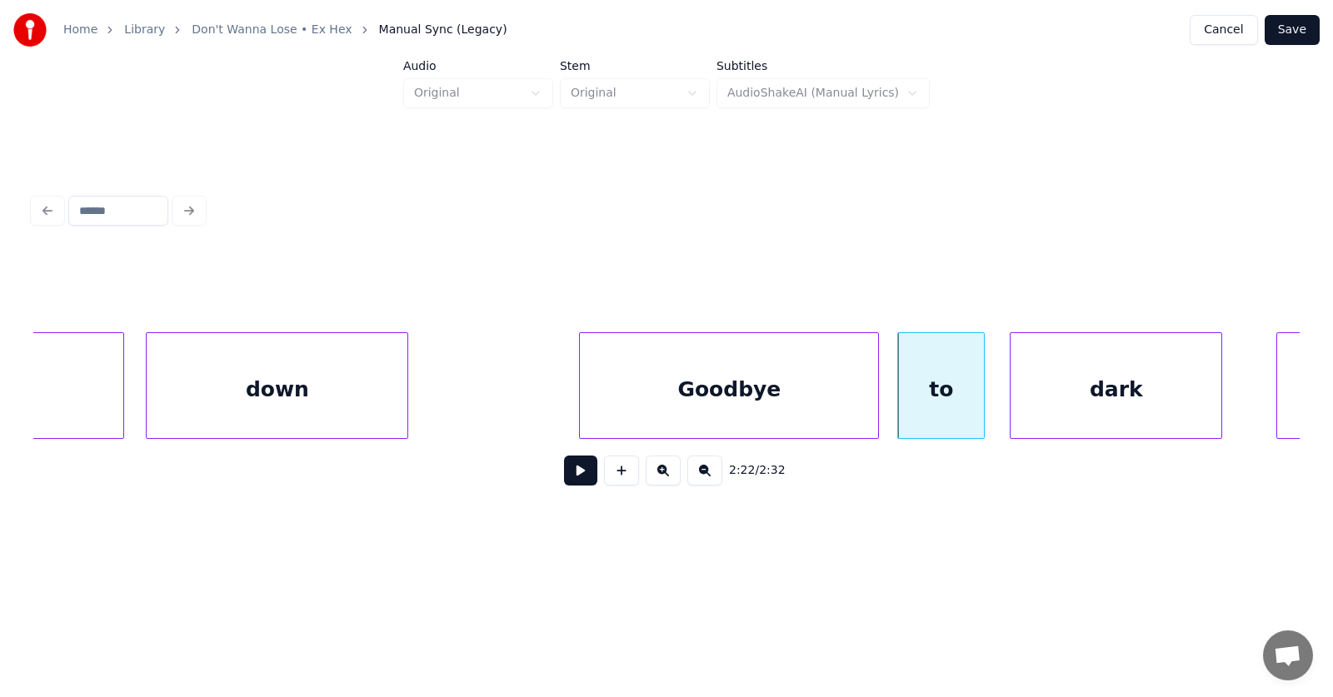
click at [1072, 402] on div "dark" at bounding box center [1116, 389] width 211 height 113
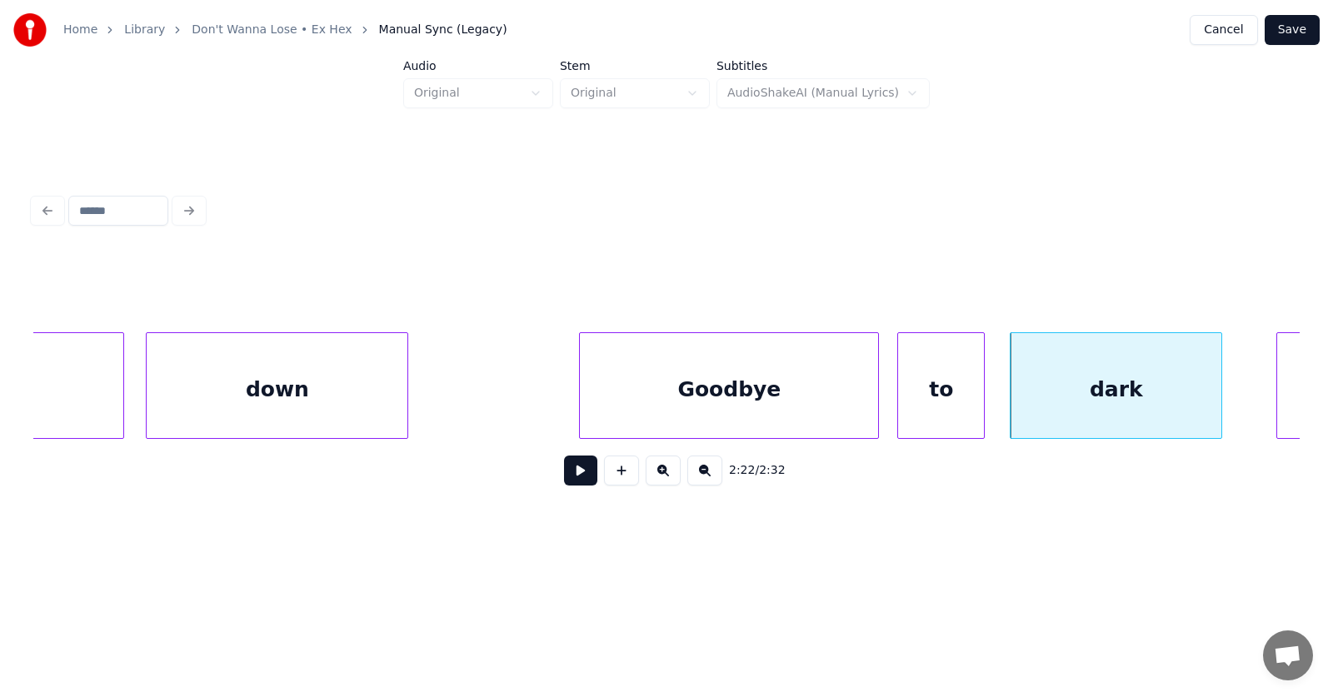
scroll to position [0, 88556]
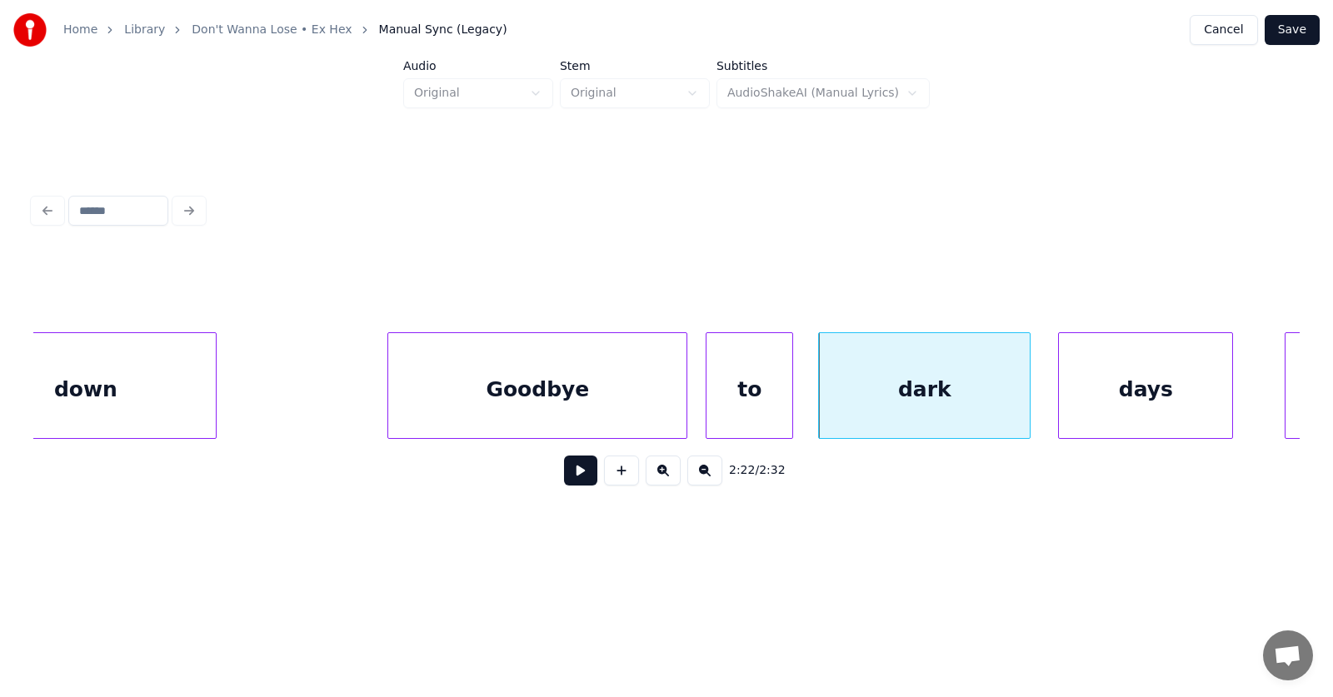
click at [1136, 397] on div "days" at bounding box center [1145, 389] width 173 height 113
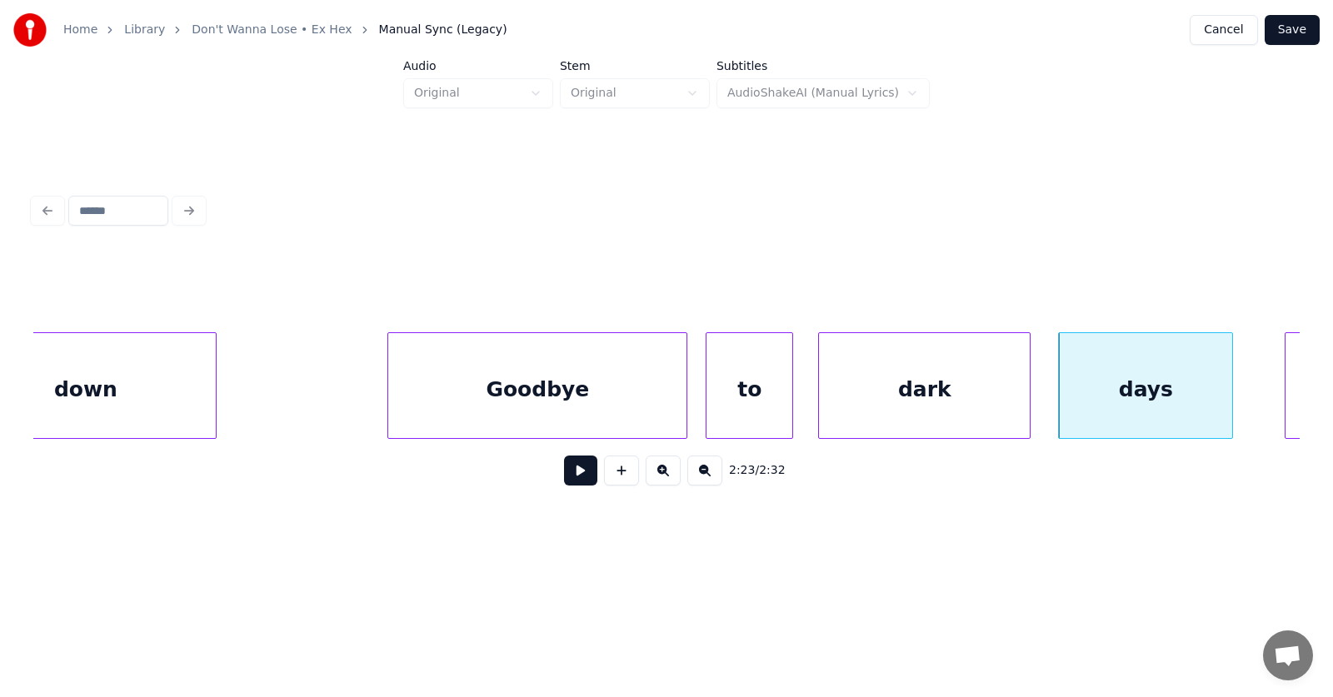
click at [927, 391] on div "dark" at bounding box center [924, 389] width 211 height 113
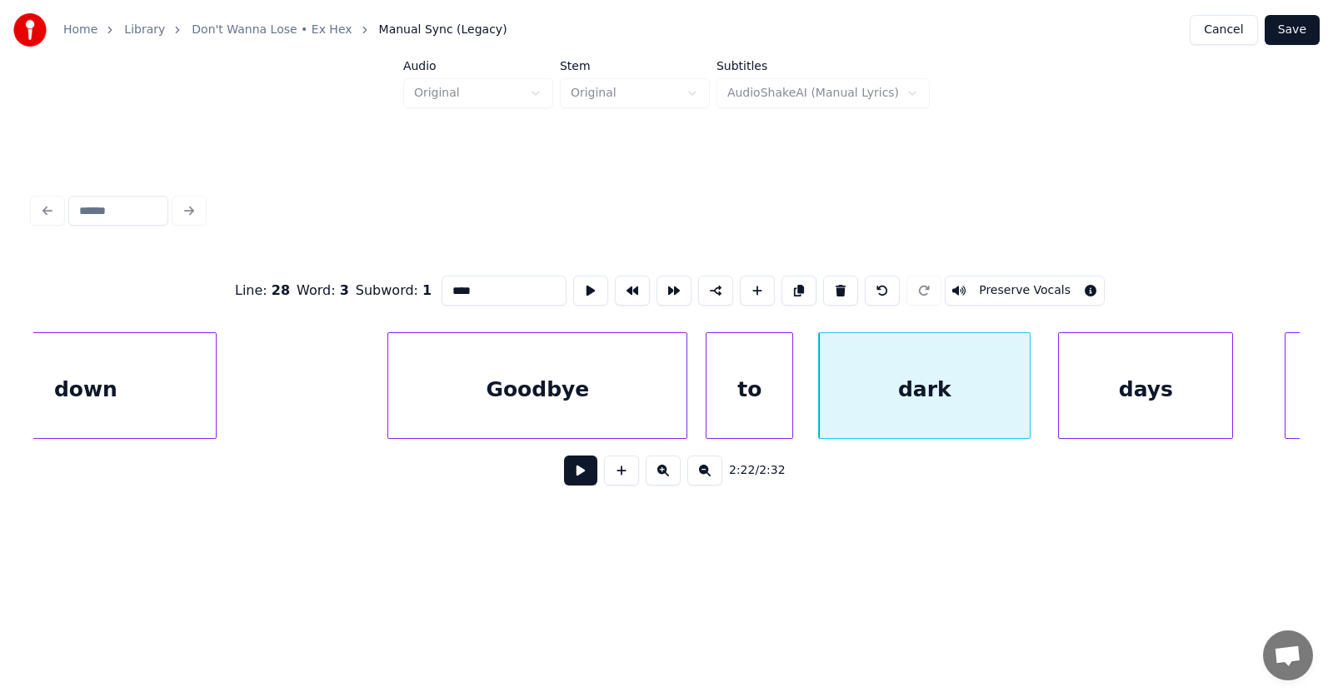
click at [577, 473] on button at bounding box center [580, 471] width 33 height 30
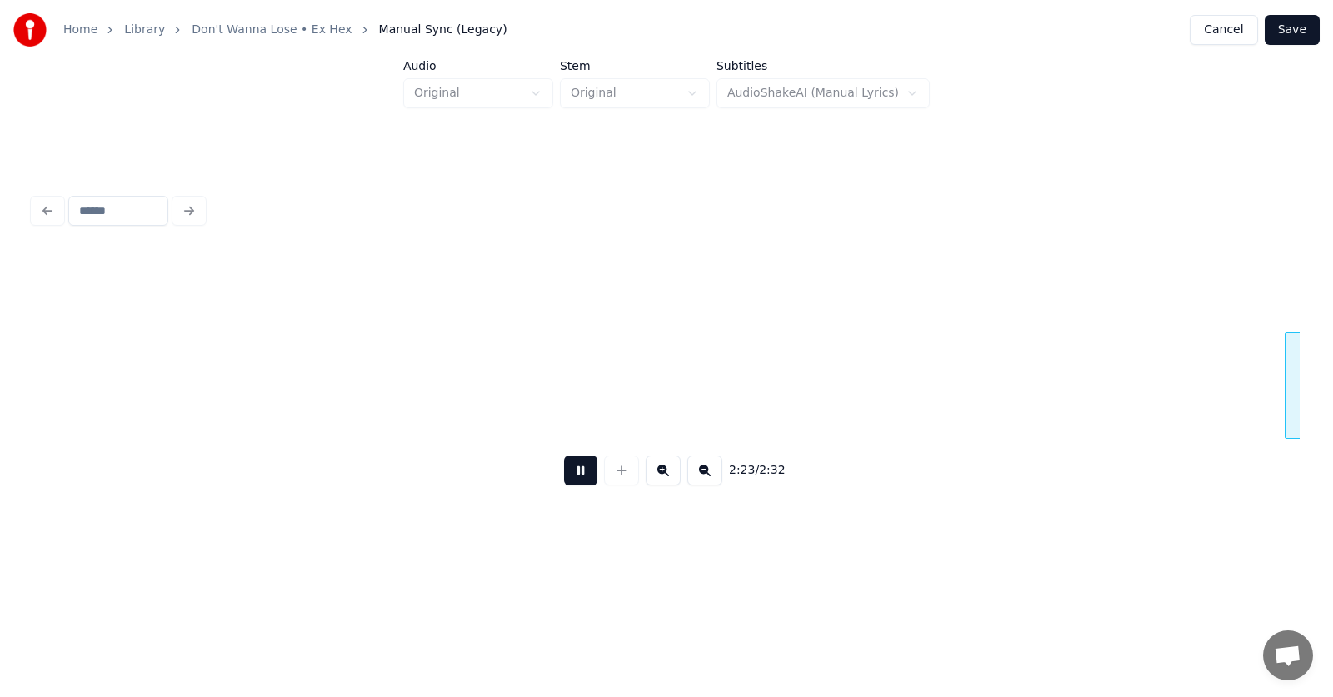
scroll to position [0, 89827]
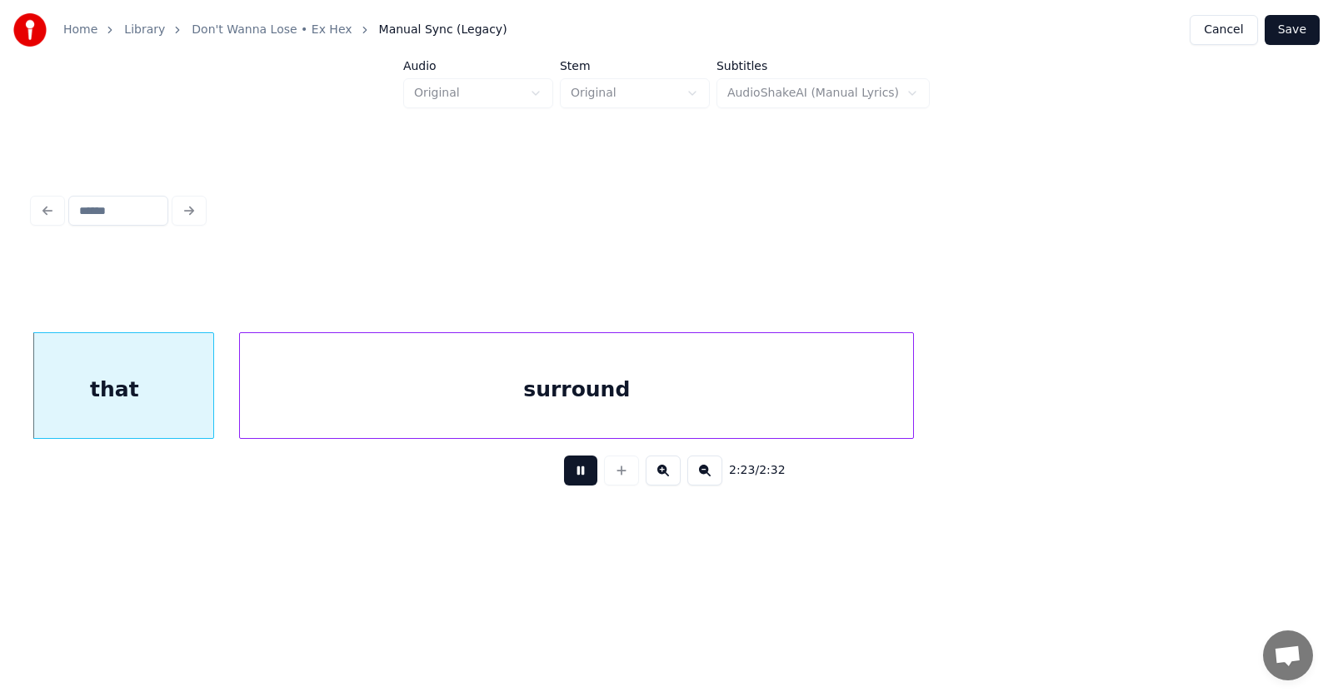
click at [577, 473] on button at bounding box center [580, 471] width 33 height 30
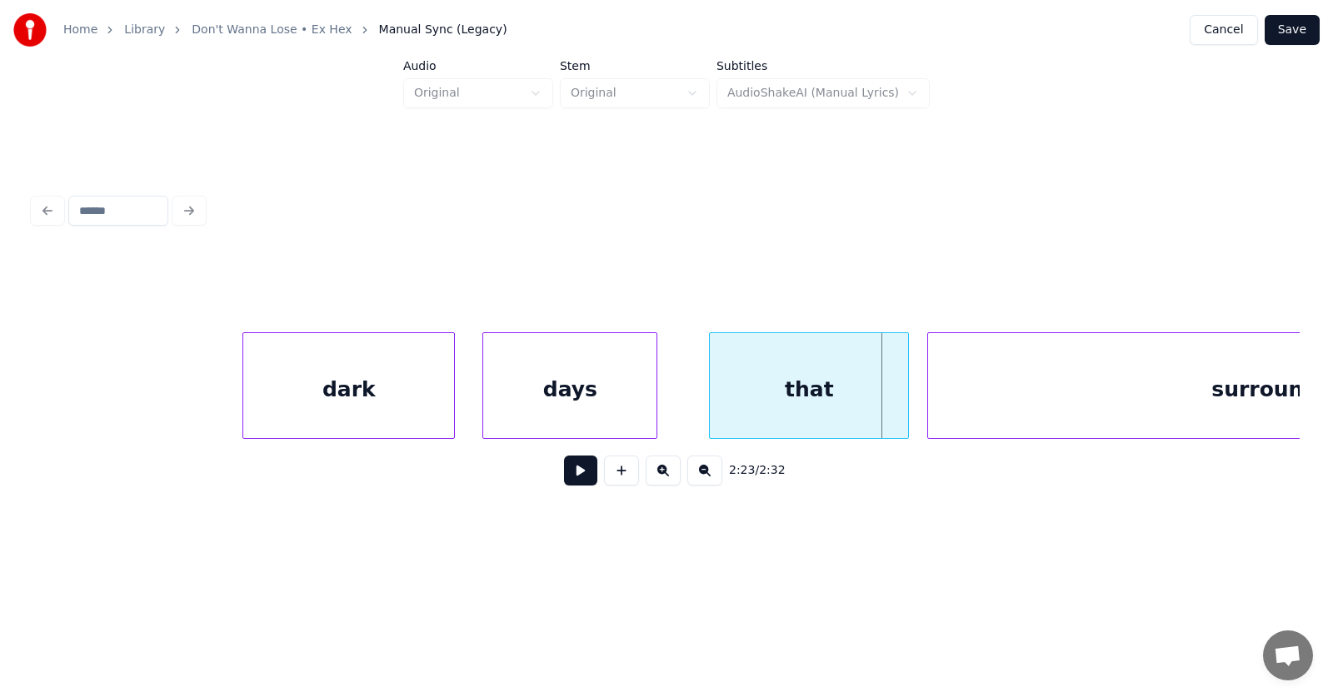
scroll to position [0, 89438]
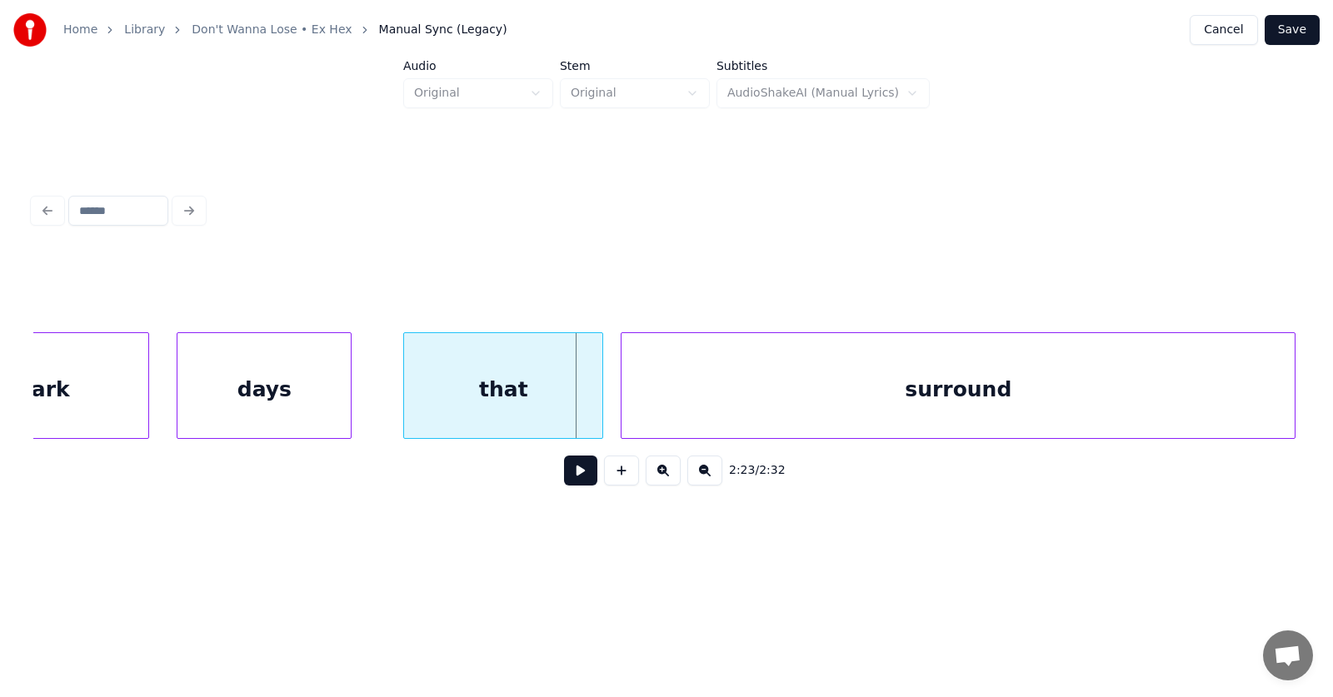
click at [1181, 400] on div "surround" at bounding box center [958, 389] width 673 height 113
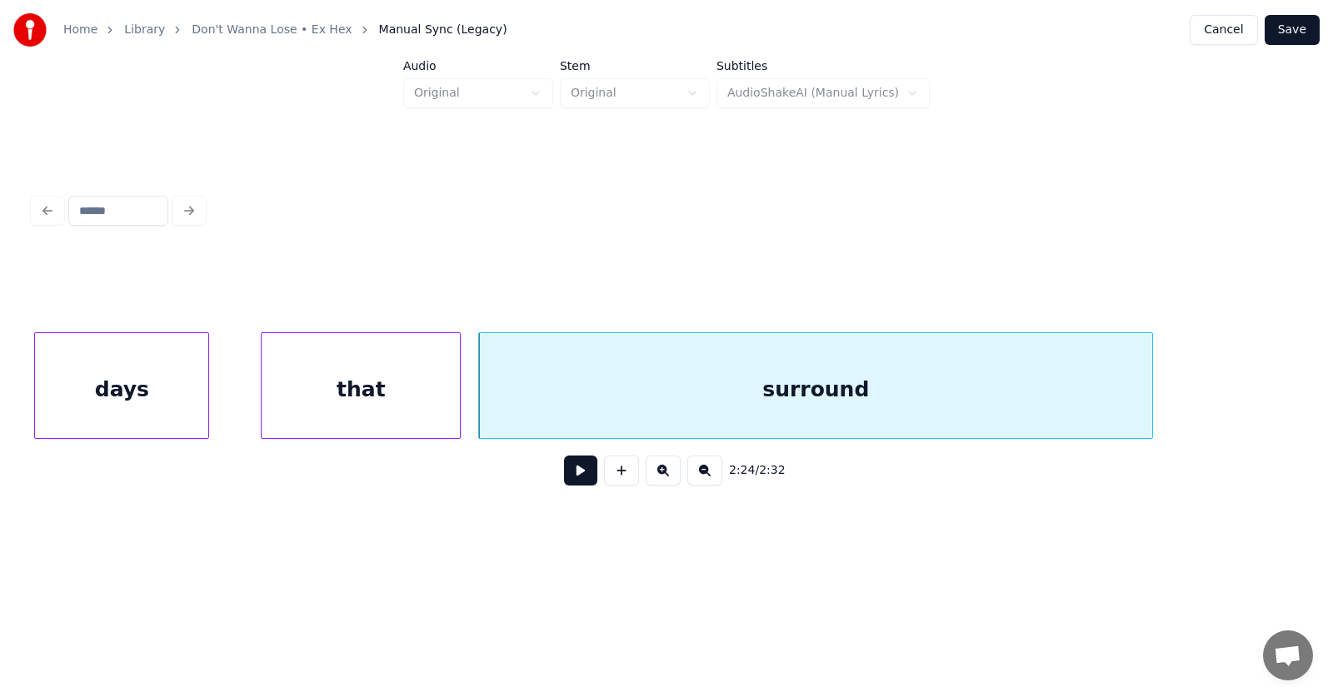
scroll to position [0, 89645]
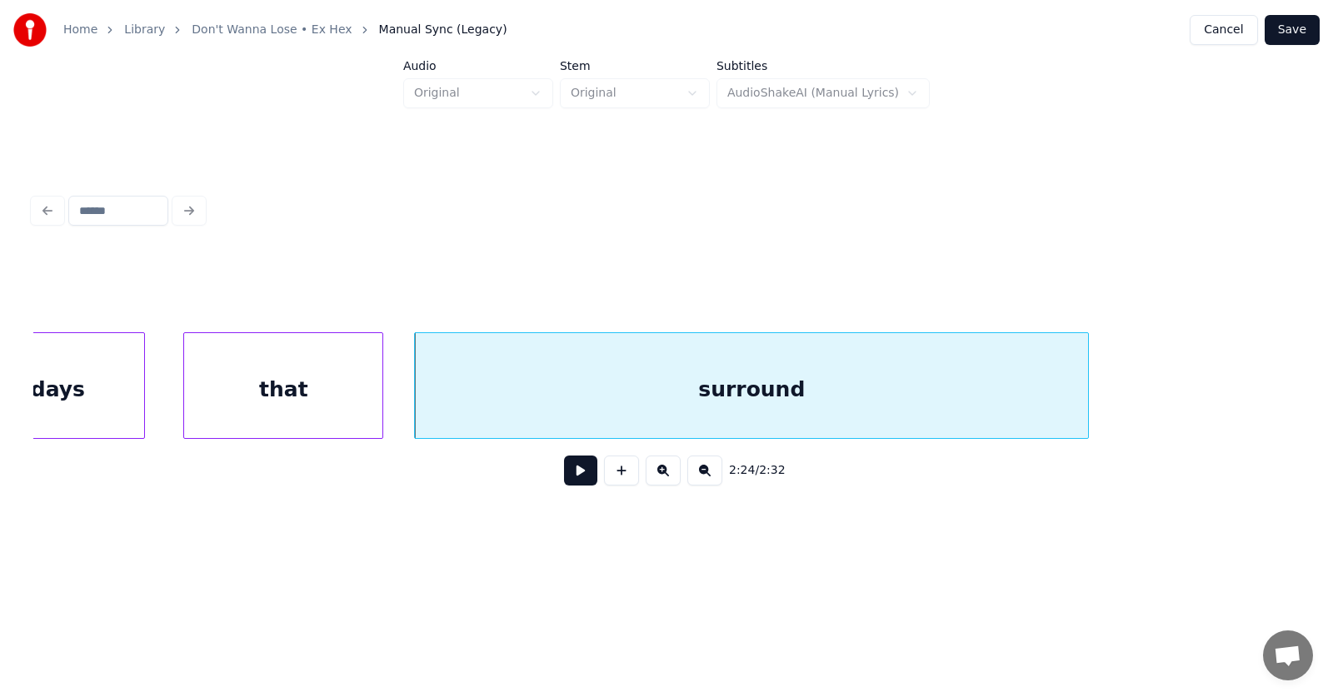
click at [316, 397] on div "that" at bounding box center [283, 389] width 198 height 113
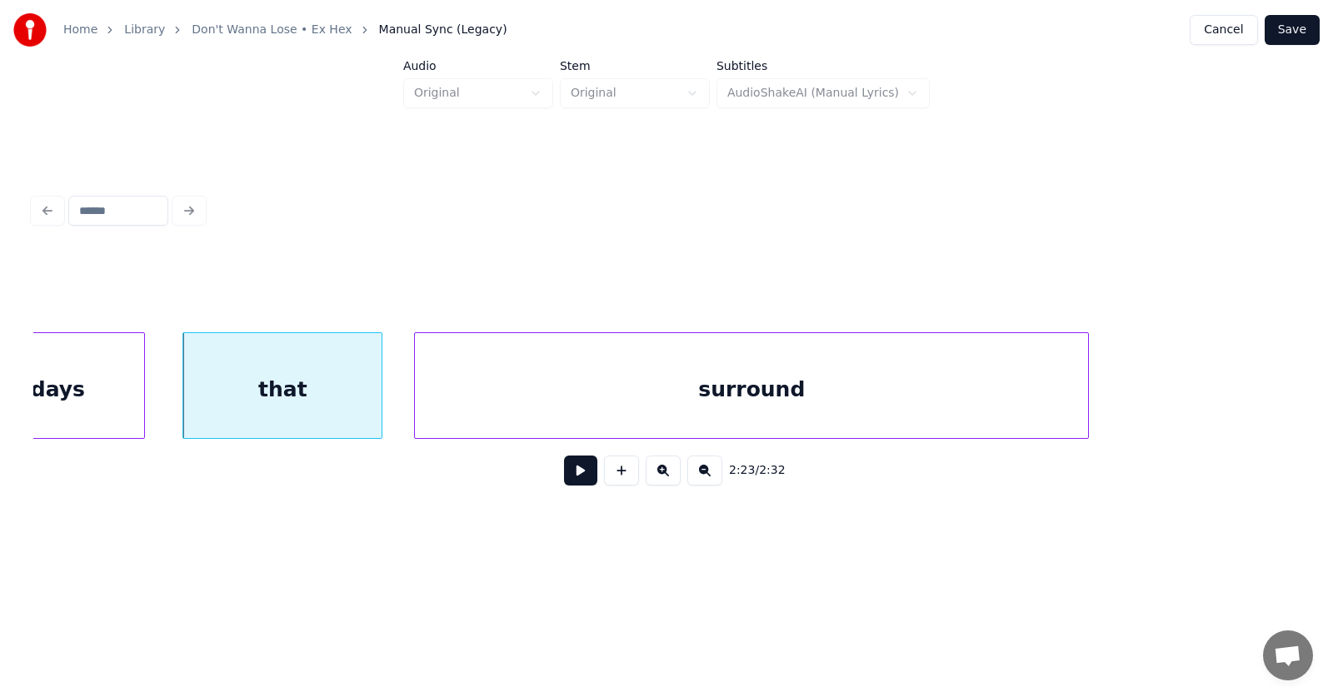
click at [569, 483] on button at bounding box center [580, 471] width 33 height 30
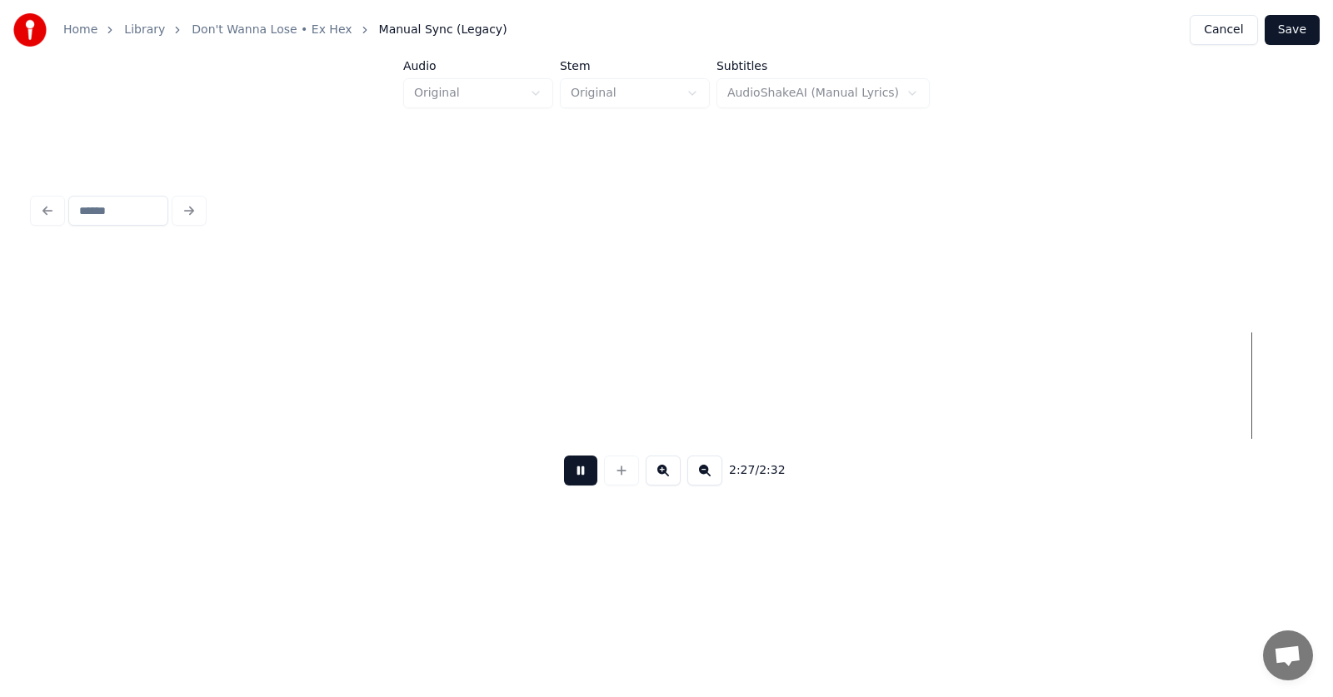
scroll to position [0, 92193]
click at [569, 483] on button at bounding box center [580, 471] width 33 height 30
click at [1302, 28] on button "Save" at bounding box center [1292, 30] width 55 height 30
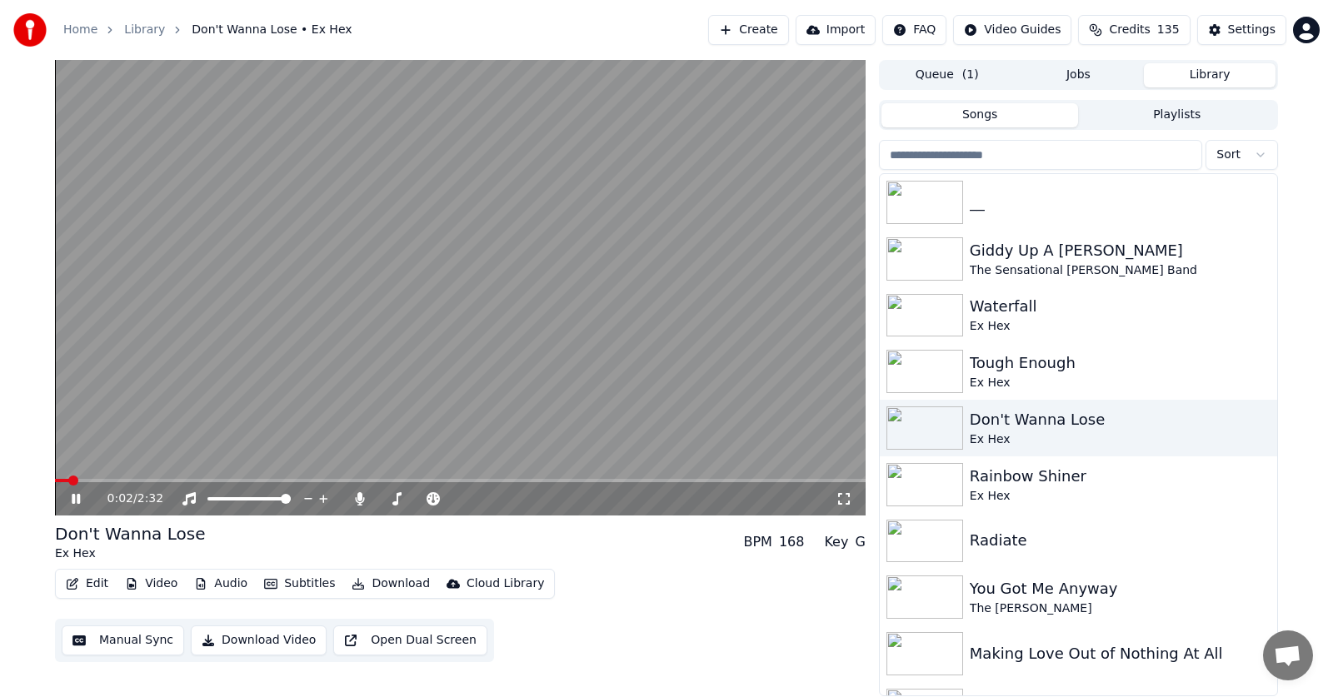
click at [75, 493] on icon at bounding box center [87, 498] width 39 height 13
click at [211, 584] on button "Audio" at bounding box center [220, 583] width 67 height 23
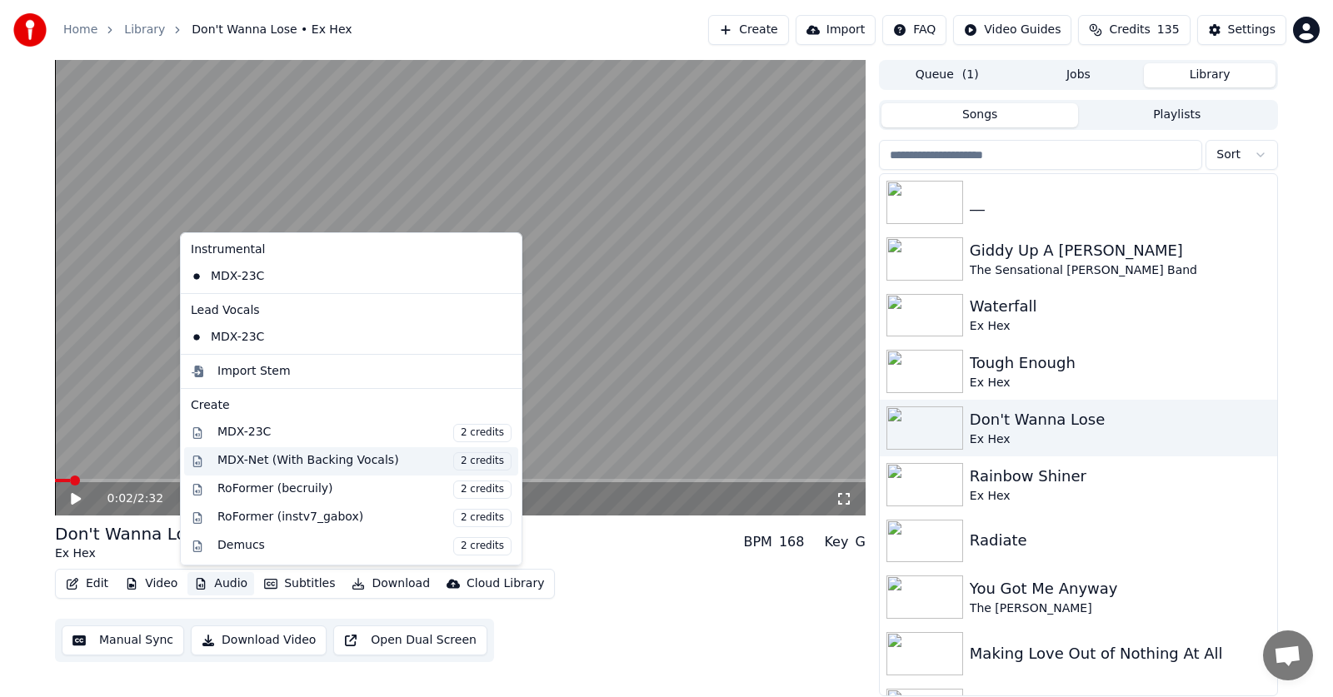
click at [255, 463] on div "MDX-Net (With Backing Vocals) 2 credits" at bounding box center [364, 461] width 294 height 18
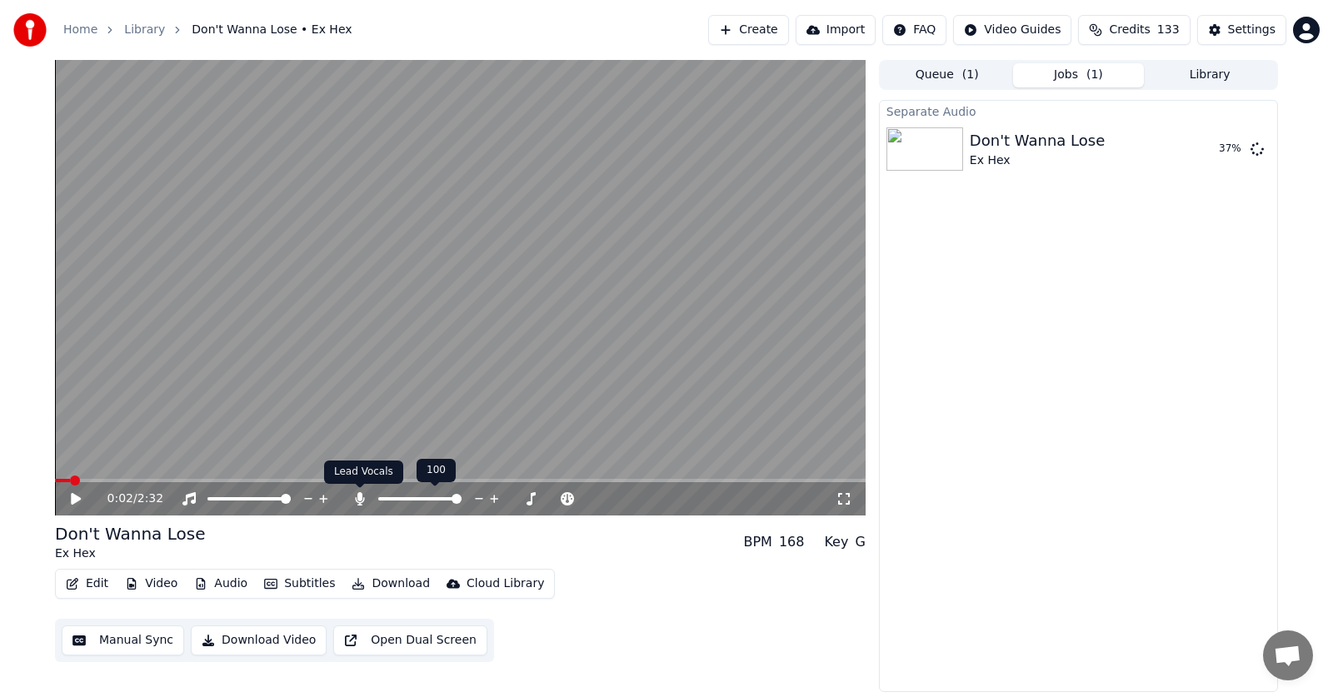
click at [357, 498] on icon at bounding box center [359, 498] width 9 height 13
click at [79, 497] on icon at bounding box center [76, 499] width 8 height 10
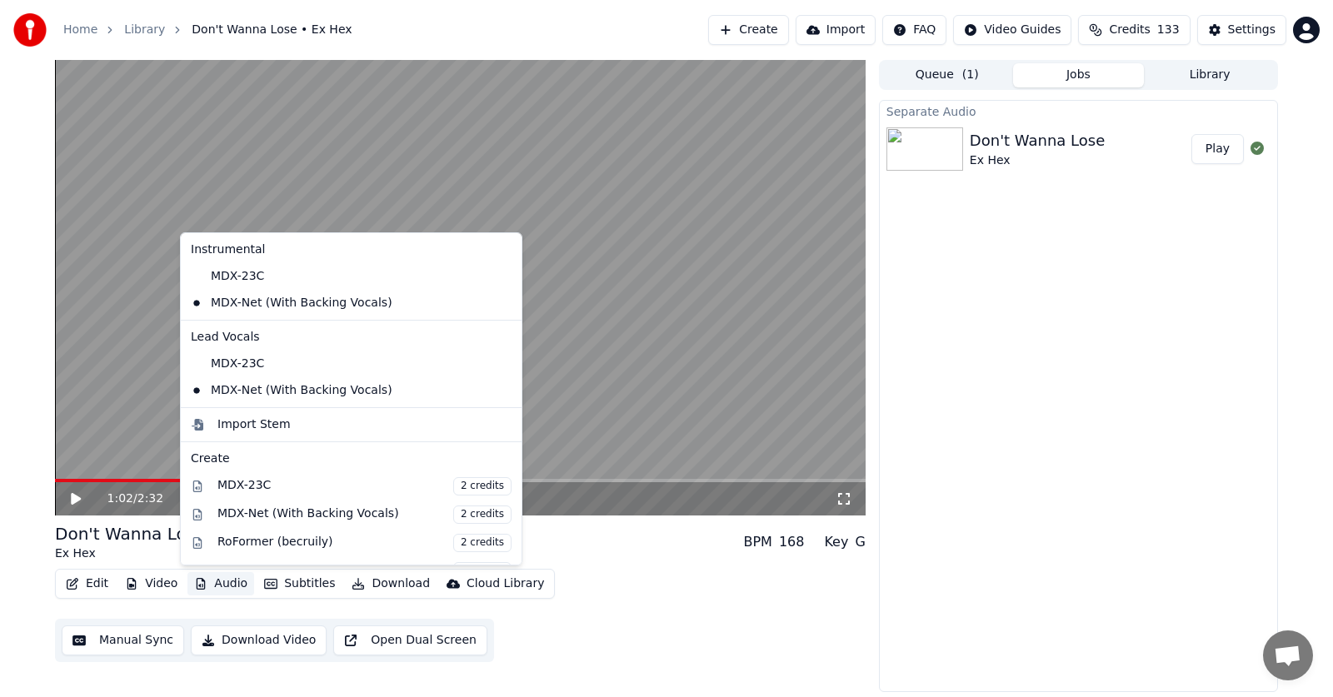
click at [222, 581] on button "Audio" at bounding box center [220, 583] width 67 height 23
click at [14, 426] on div "1:02 / 2:32 Don't Wanna Lose Ex Hex BPM 168 Key G Edit Video Audio Subtitles Do…" at bounding box center [666, 376] width 1333 height 632
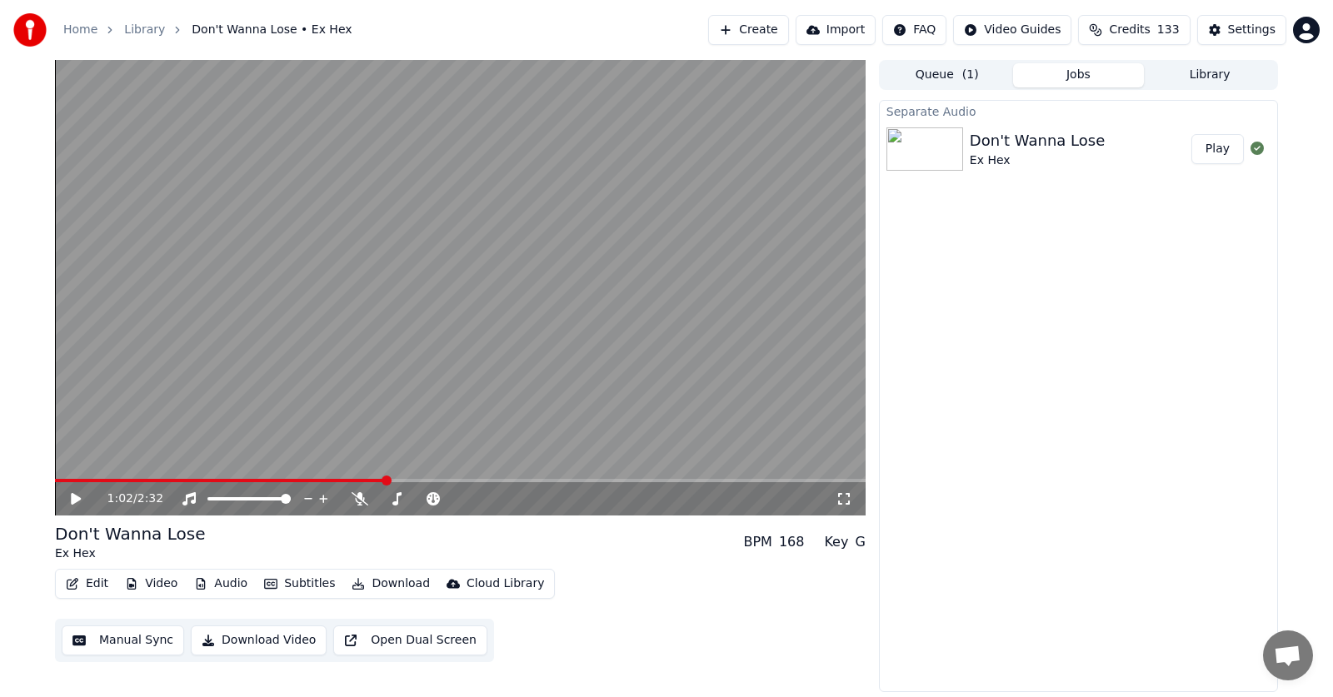
click at [375, 582] on button "Download" at bounding box center [391, 583] width 92 height 23
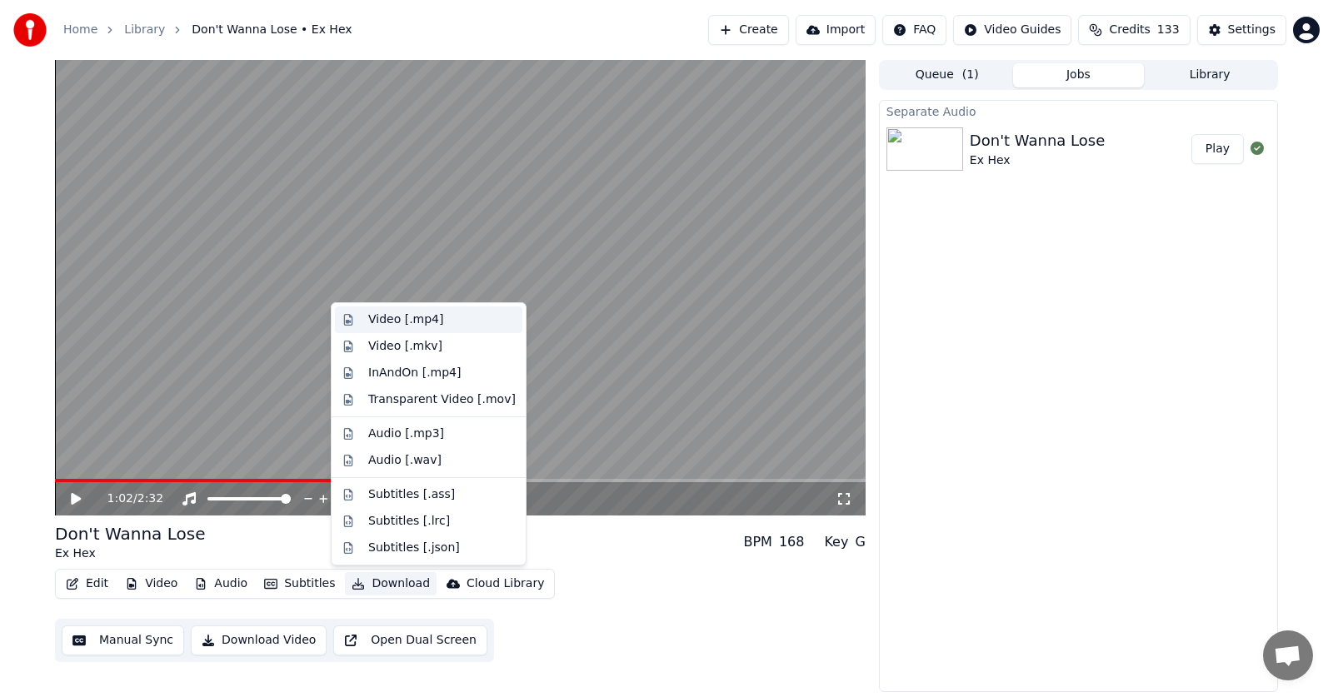
click at [388, 319] on div "Video [.mp4]" at bounding box center [405, 320] width 75 height 17
